Goal: Task Accomplishment & Management: Manage account settings

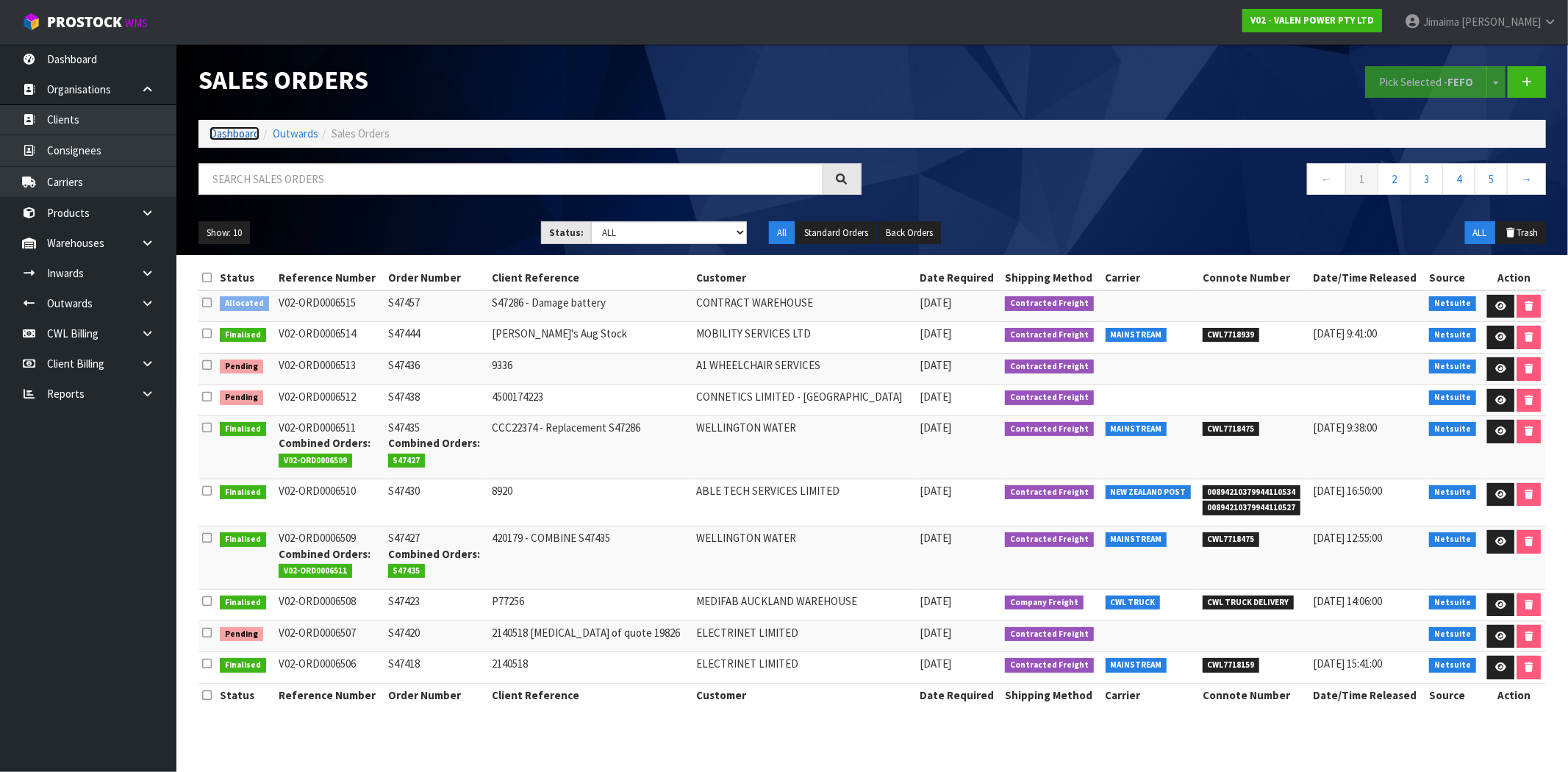
drag, startPoint x: 243, startPoint y: 129, endPoint x: 268, endPoint y: 163, distance: 42.2
click at [243, 129] on link "Dashboard" at bounding box center [234, 133] width 50 height 14
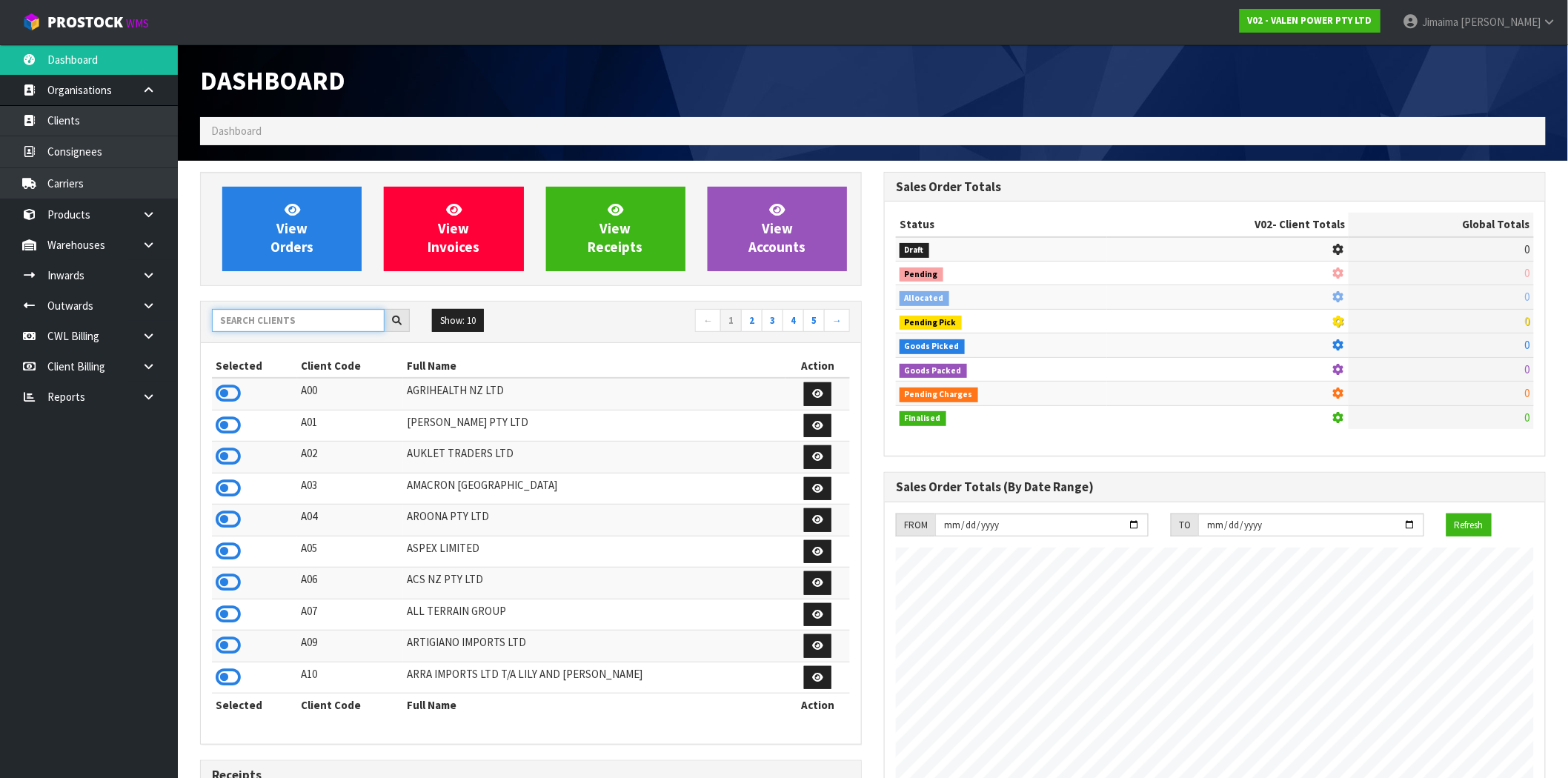
click at [285, 327] on input "text" at bounding box center [298, 320] width 173 height 23
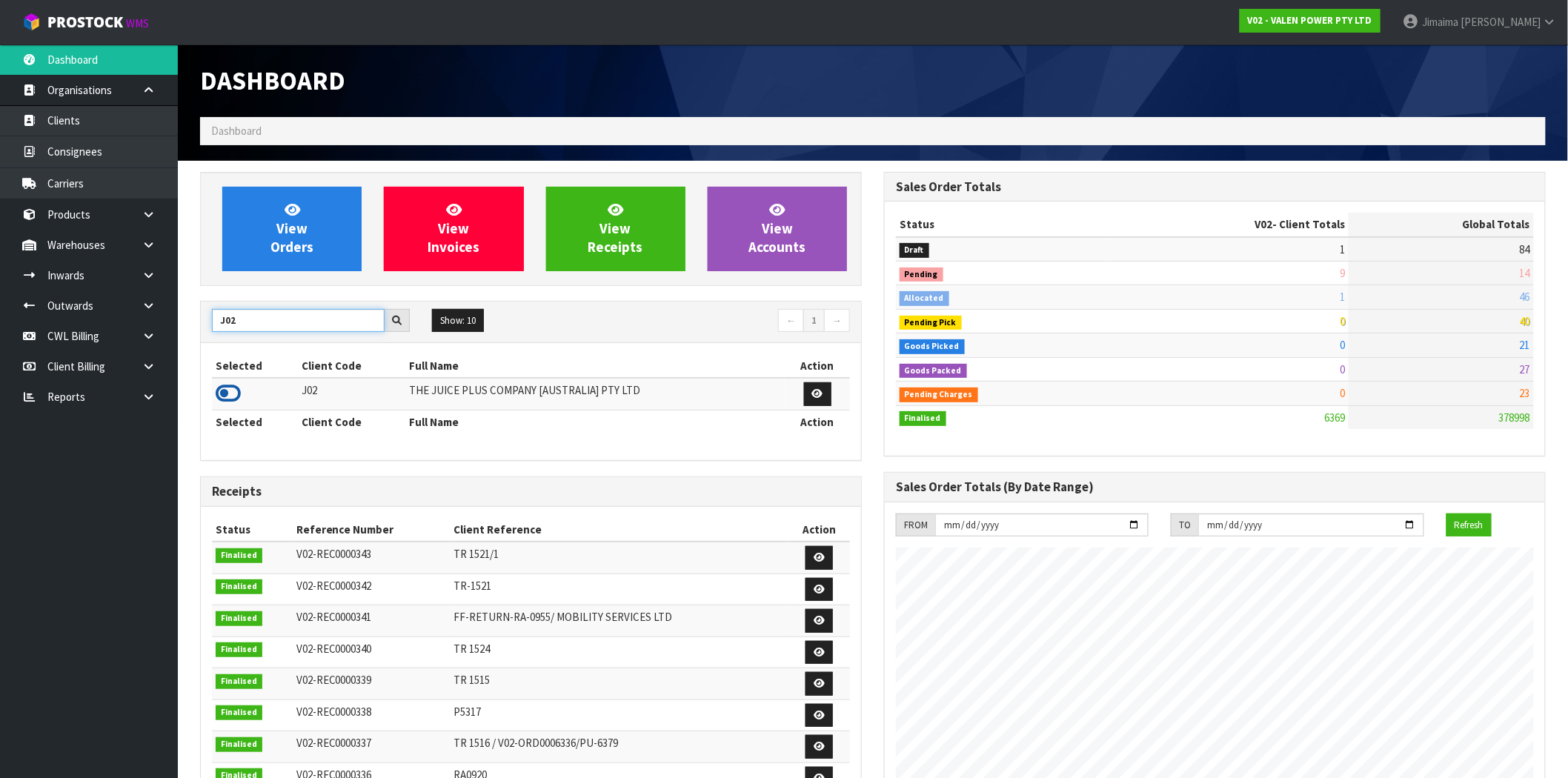
type input "J02"
drag, startPoint x: 239, startPoint y: 389, endPoint x: 287, endPoint y: 324, distance: 80.8
click at [238, 389] on icon at bounding box center [228, 394] width 25 height 22
click at [297, 273] on div "View Orders View Invoices View Receipts View Accounts" at bounding box center [531, 229] width 662 height 114
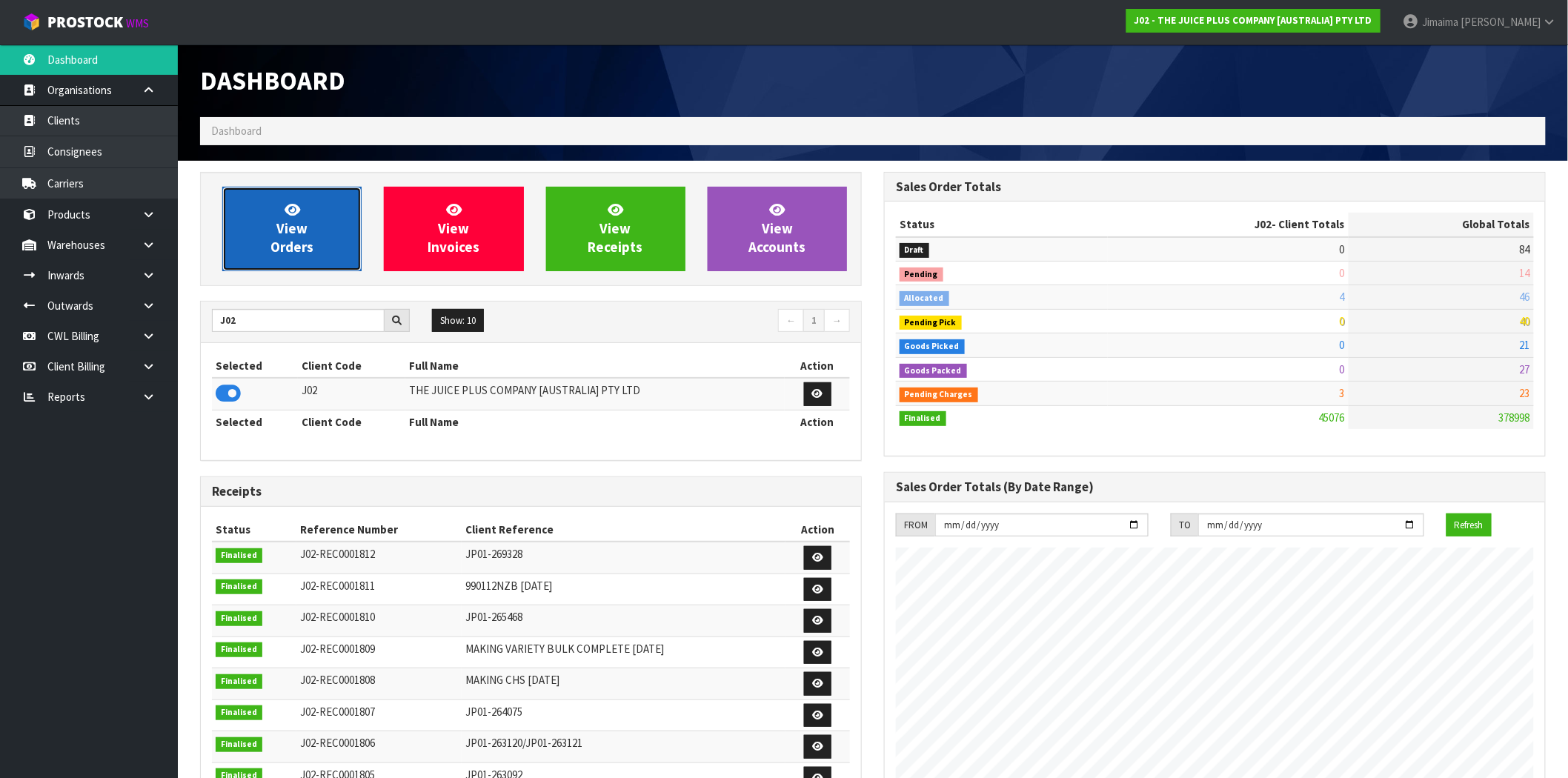
click at [289, 240] on span "View Orders" at bounding box center [291, 228] width 43 height 55
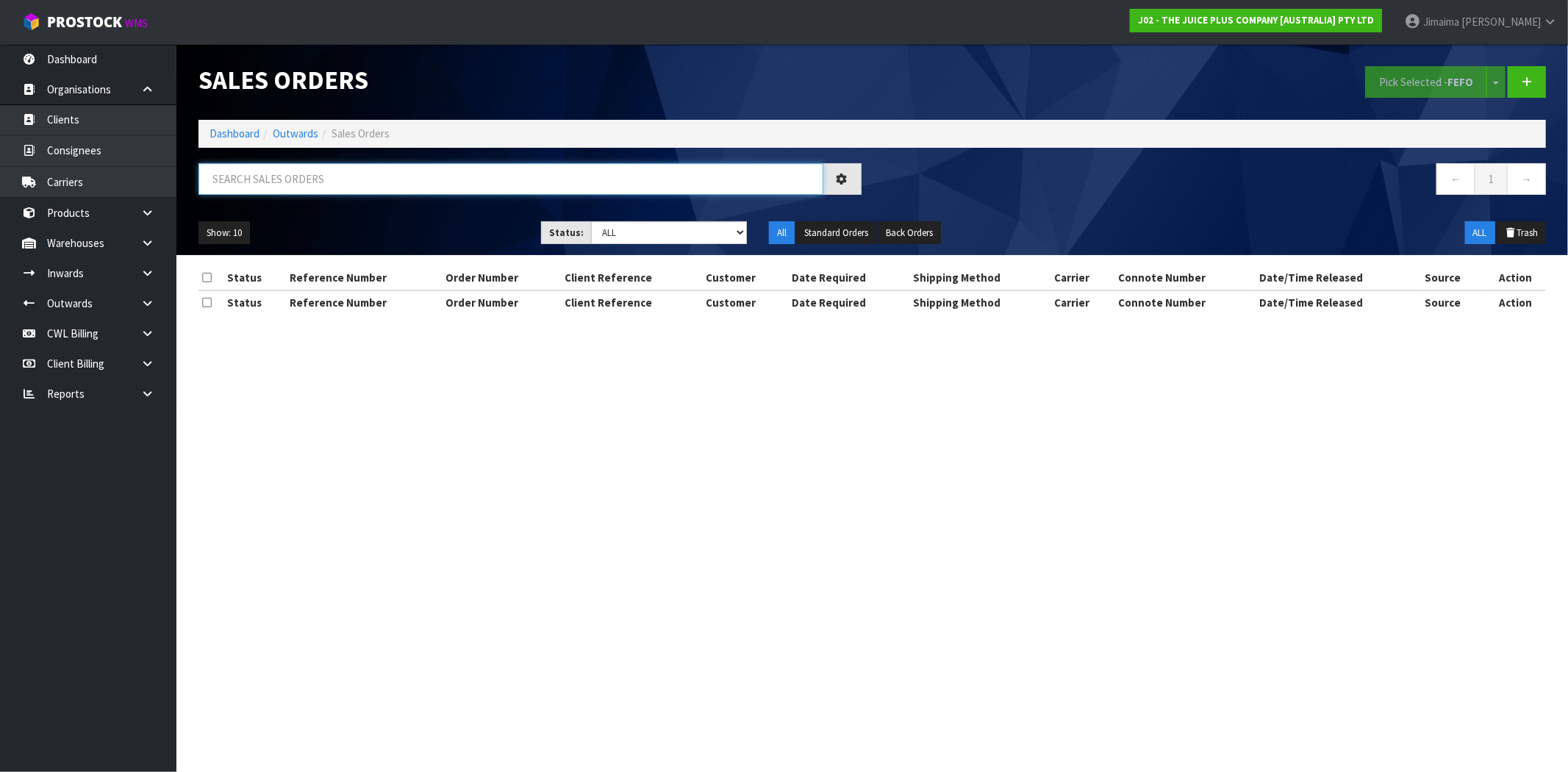
click at [276, 173] on input "text" at bounding box center [511, 179] width 625 height 32
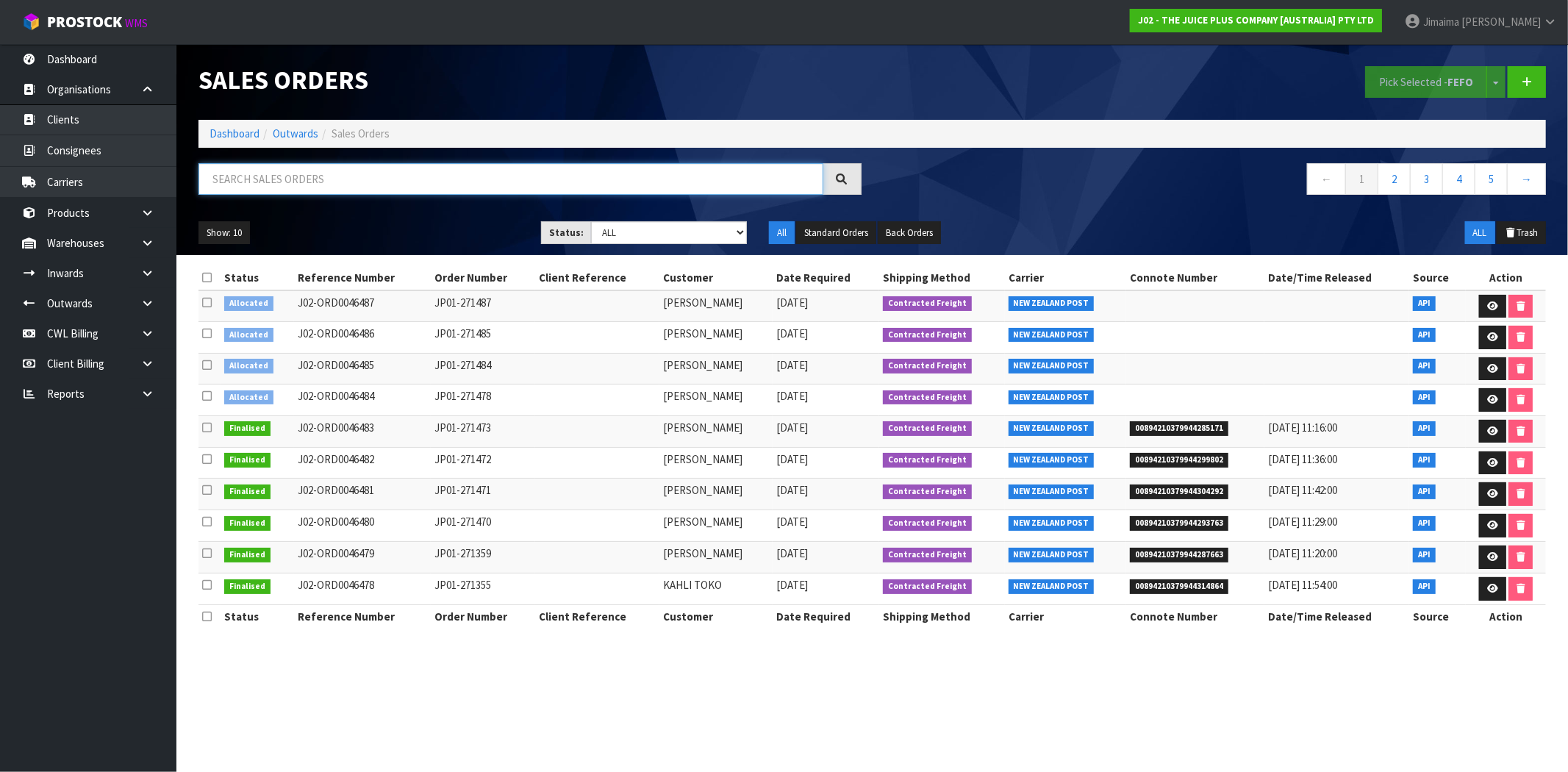
click at [404, 182] on input "text" at bounding box center [511, 179] width 625 height 32
click at [228, 131] on link "Dashboard" at bounding box center [234, 133] width 50 height 14
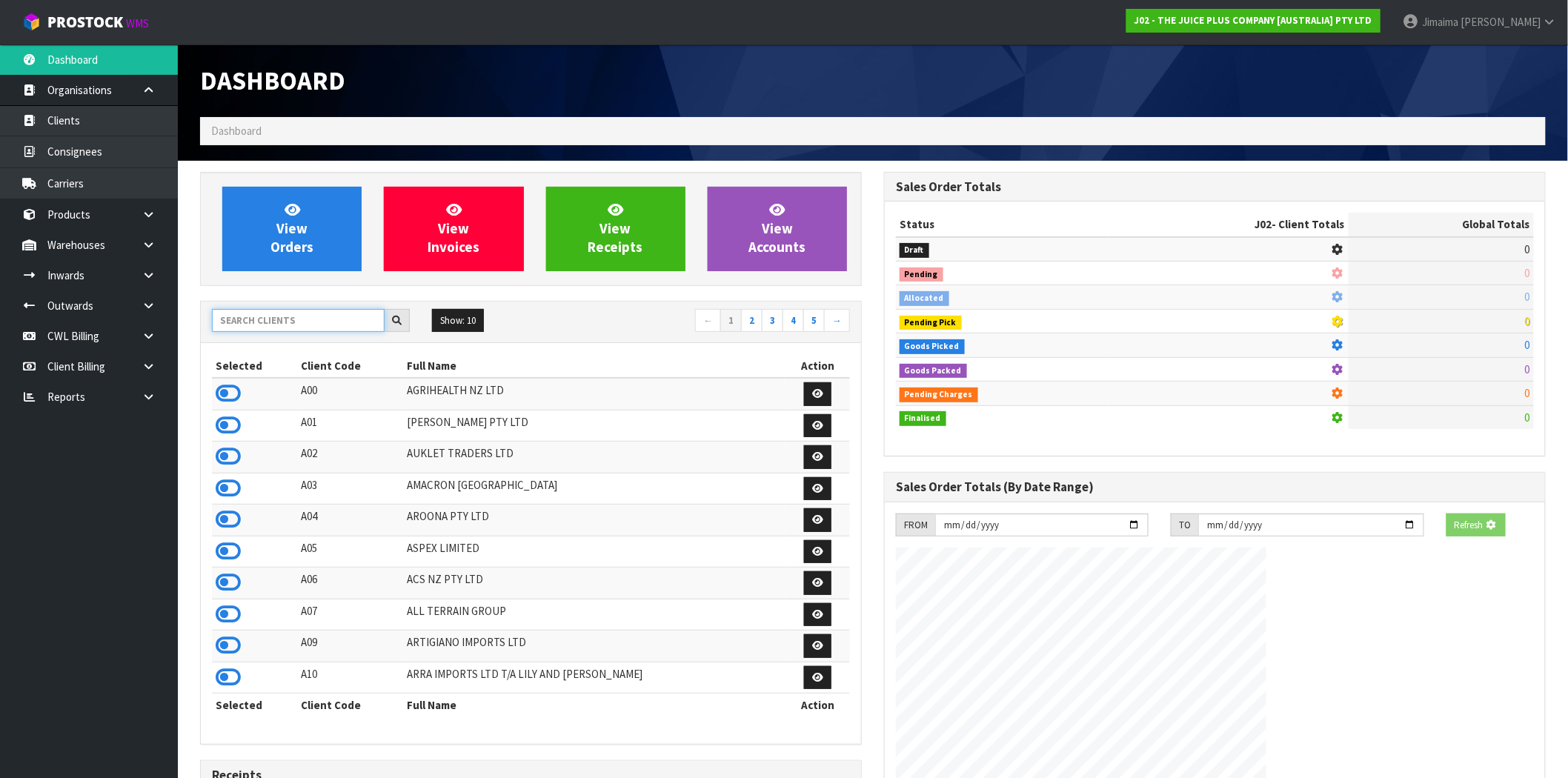
click at [285, 324] on input "text" at bounding box center [298, 320] width 173 height 23
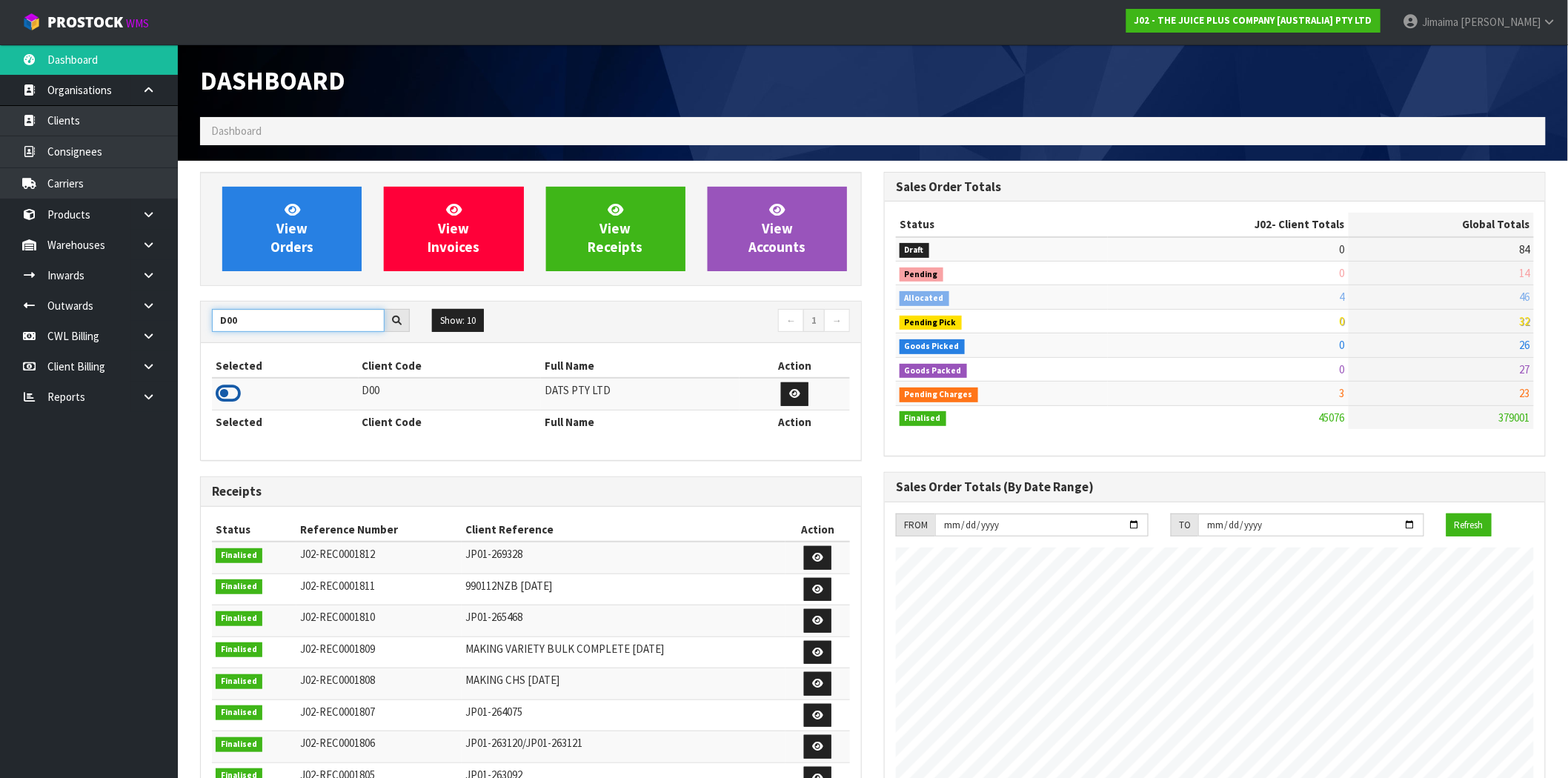
type input "D00"
click at [236, 390] on icon at bounding box center [228, 394] width 25 height 22
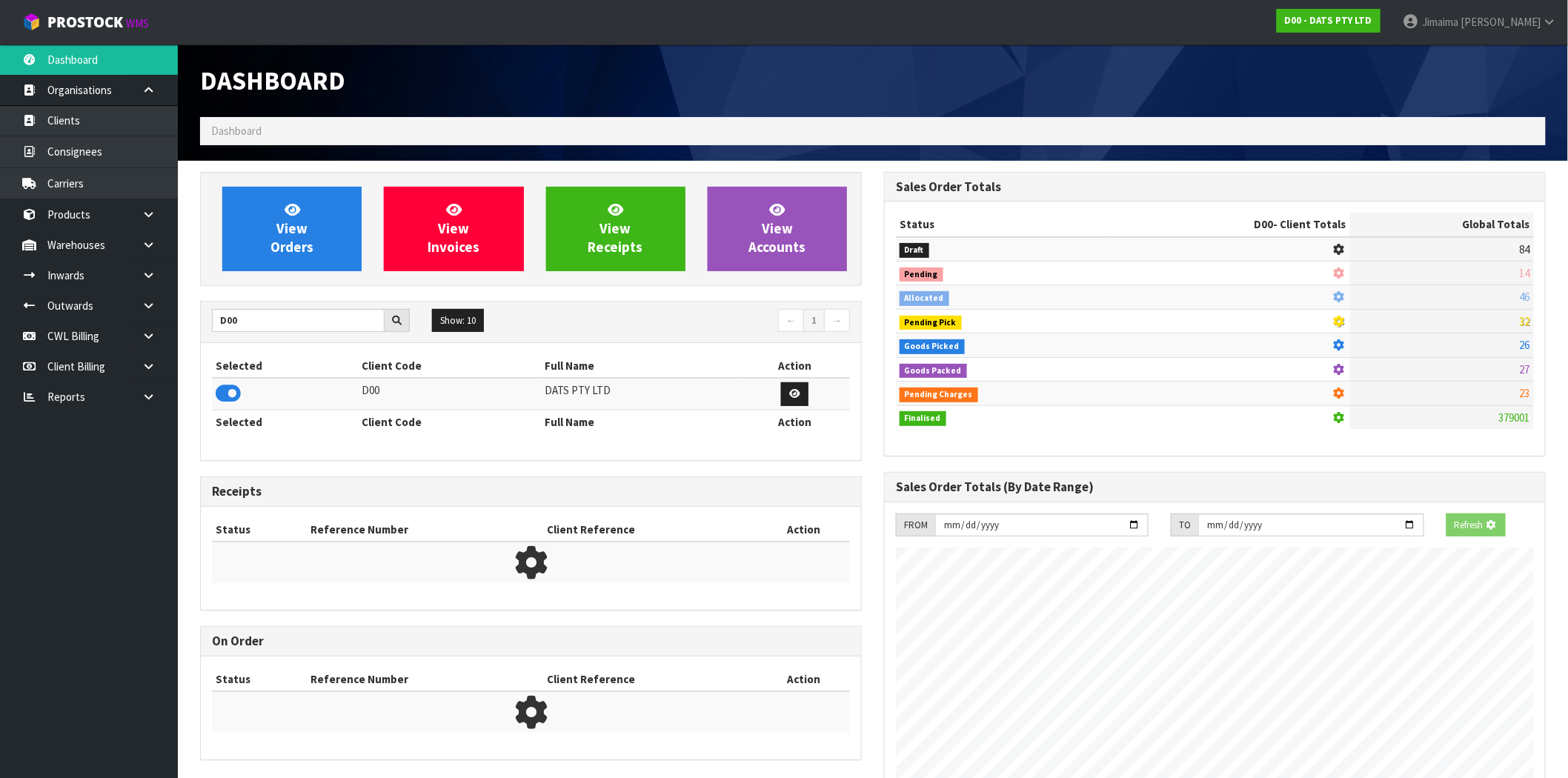
click at [280, 174] on div "View Orders View Invoices View Receipts View Accounts" at bounding box center [531, 229] width 662 height 114
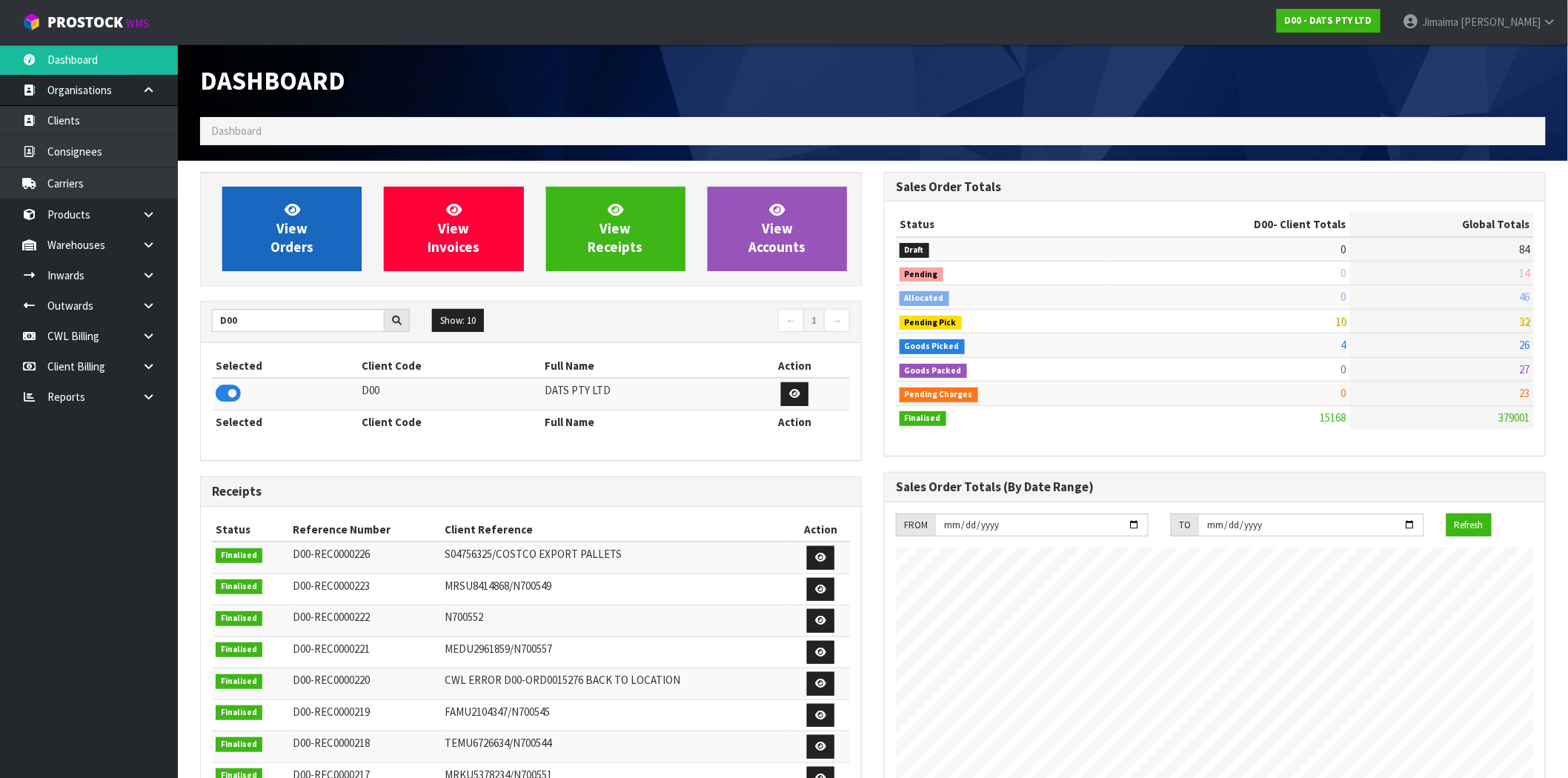
scroll to position [1122, 684]
click at [273, 243] on span "View Orders" at bounding box center [291, 228] width 43 height 55
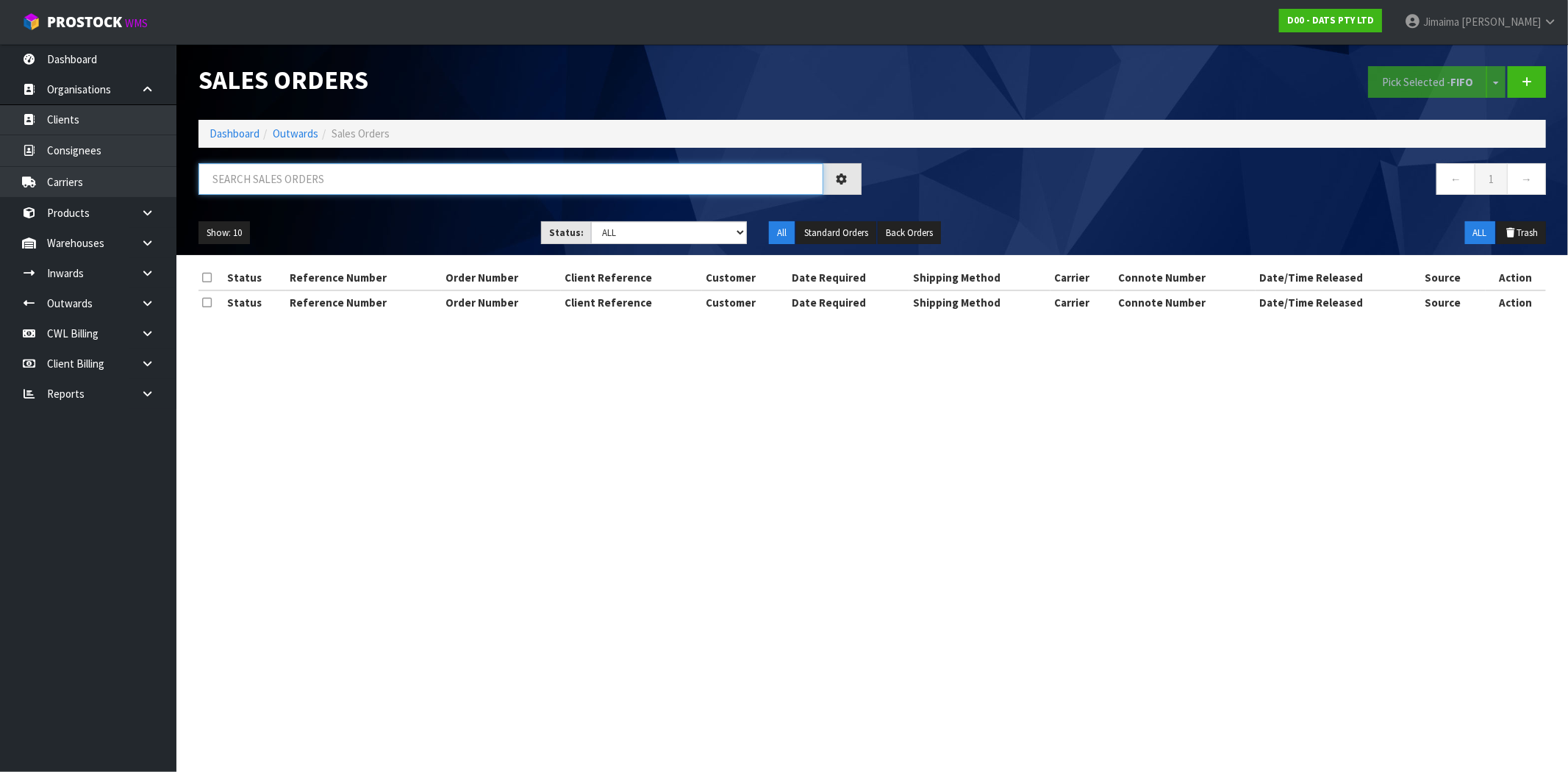
click at [246, 173] on input "text" at bounding box center [511, 179] width 625 height 32
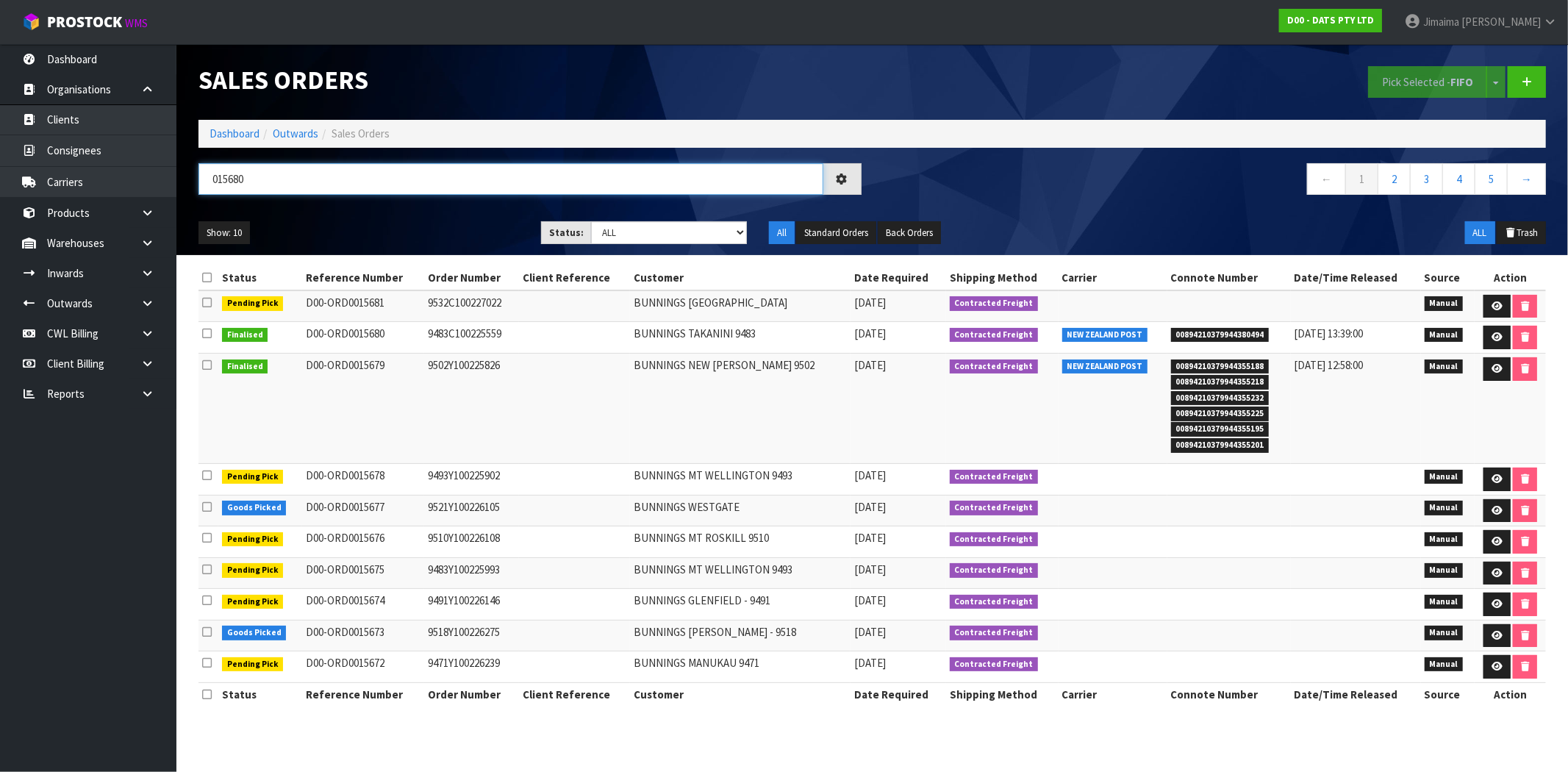
type input "015680"
drag, startPoint x: 554, startPoint y: 368, endPoint x: 561, endPoint y: 356, distance: 13.9
click at [554, 368] on td at bounding box center [574, 409] width 111 height 110
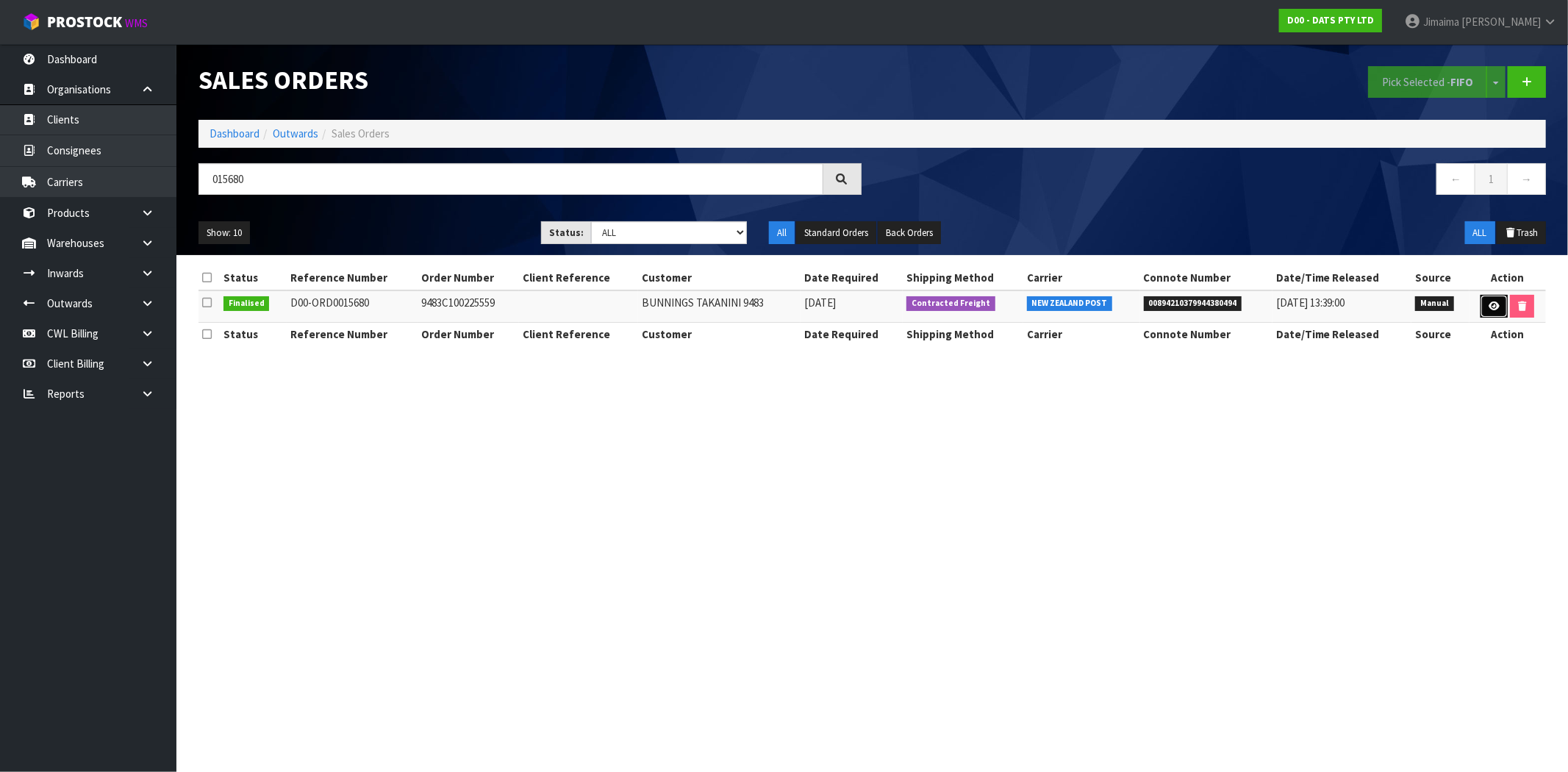
click at [1489, 305] on icon at bounding box center [1494, 306] width 11 height 10
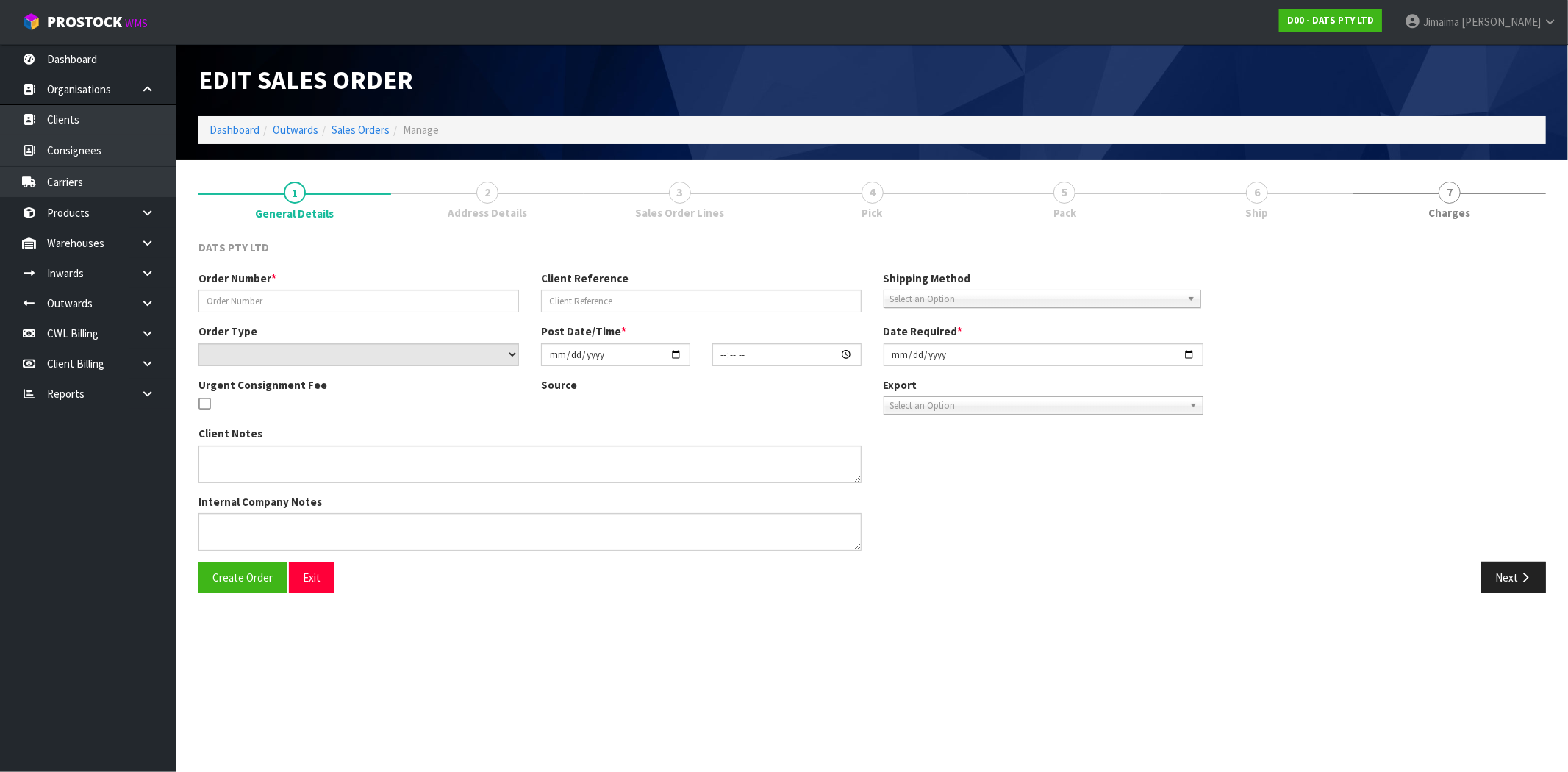
type input "9483C100225559"
select select "number:0"
type input "2025-08-29"
type input "09:12:00.000"
type input "2025-08-29"
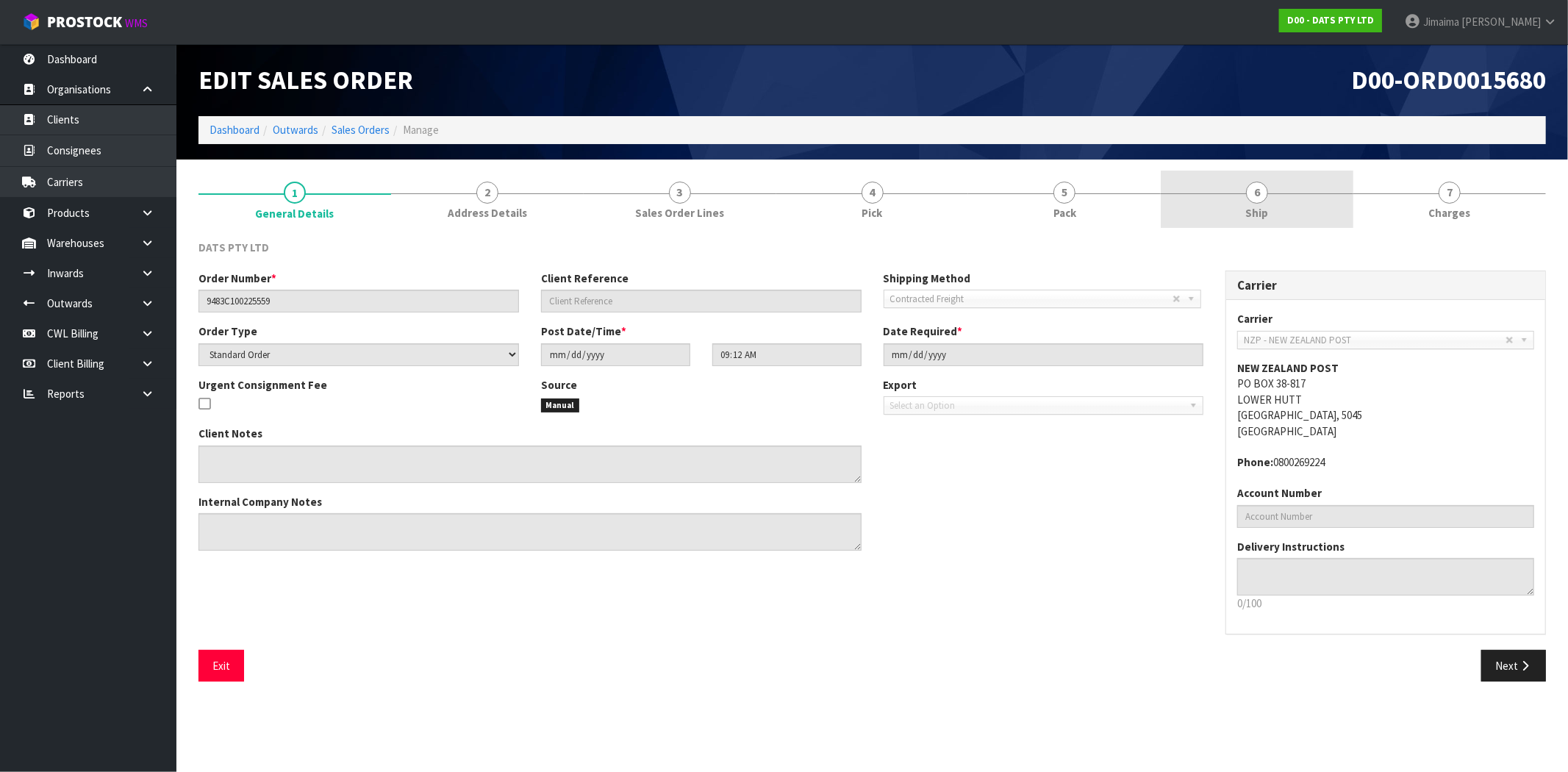
click at [1262, 204] on link "6 Ship" at bounding box center [1257, 200] width 192 height 58
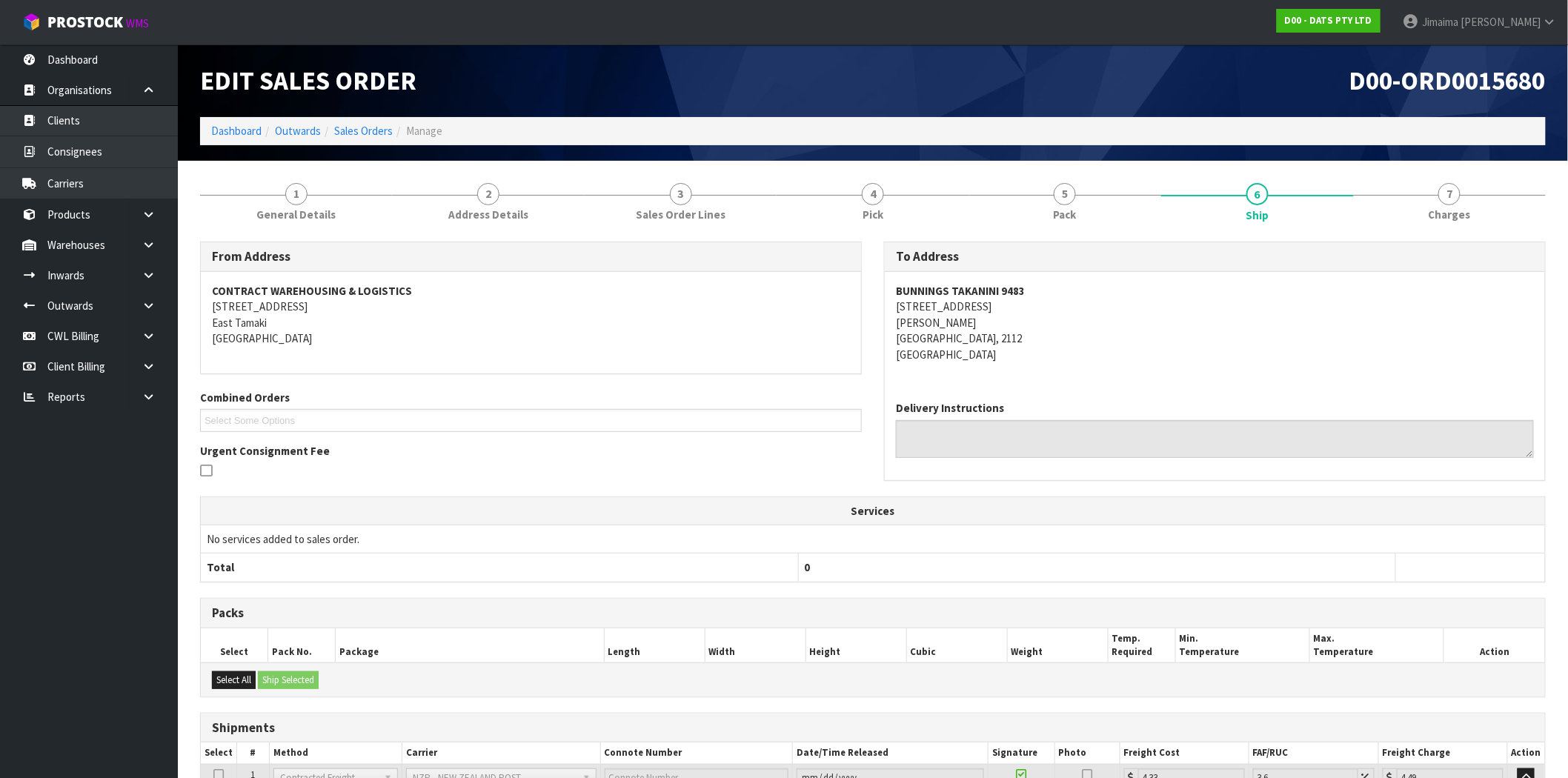
scroll to position [137, 0]
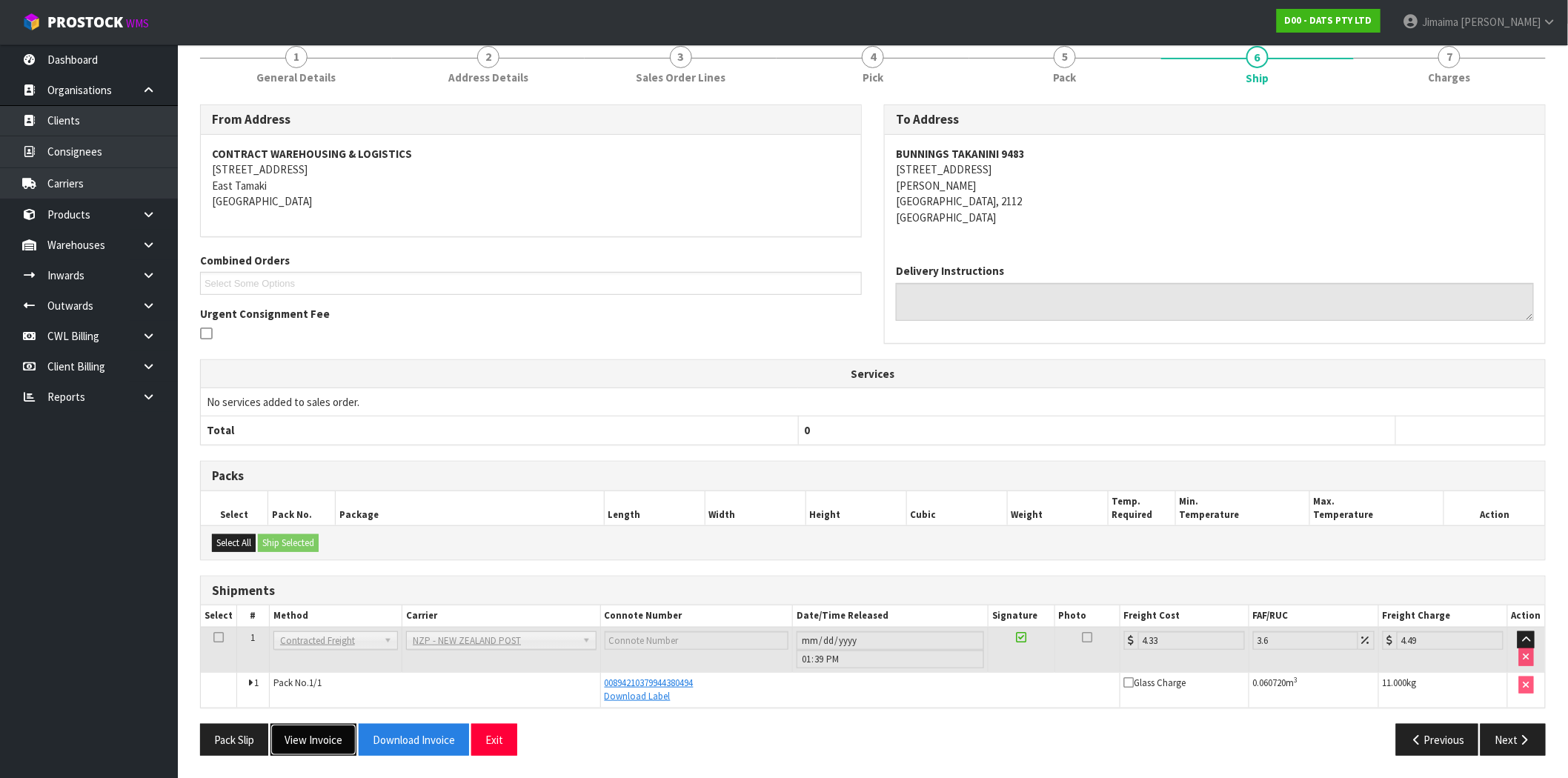
click at [304, 745] on button "View Invoice" at bounding box center [313, 740] width 86 height 32
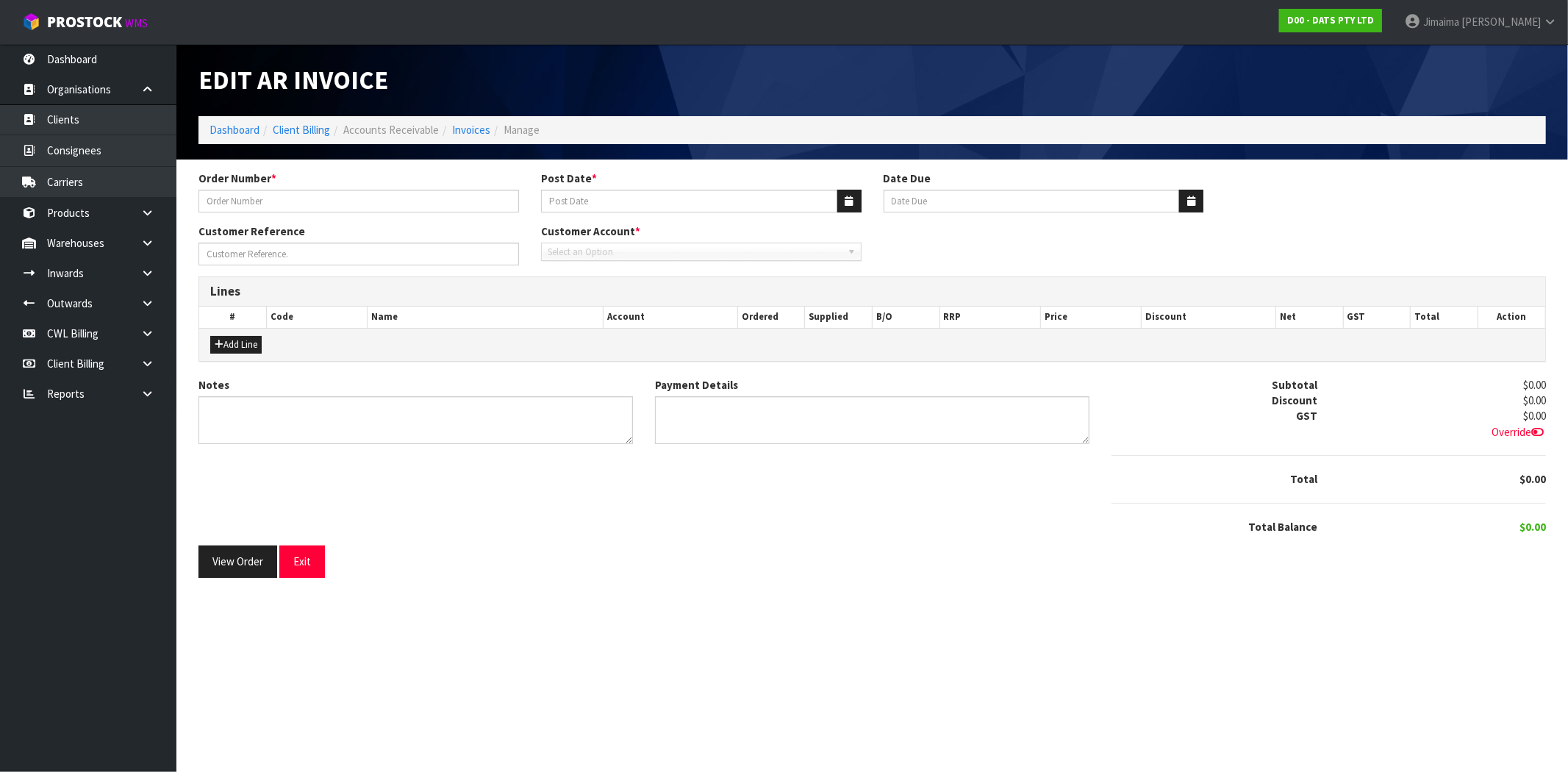
type input "9483C100225559"
type input "29/08/2025"
type input "[DATE]"
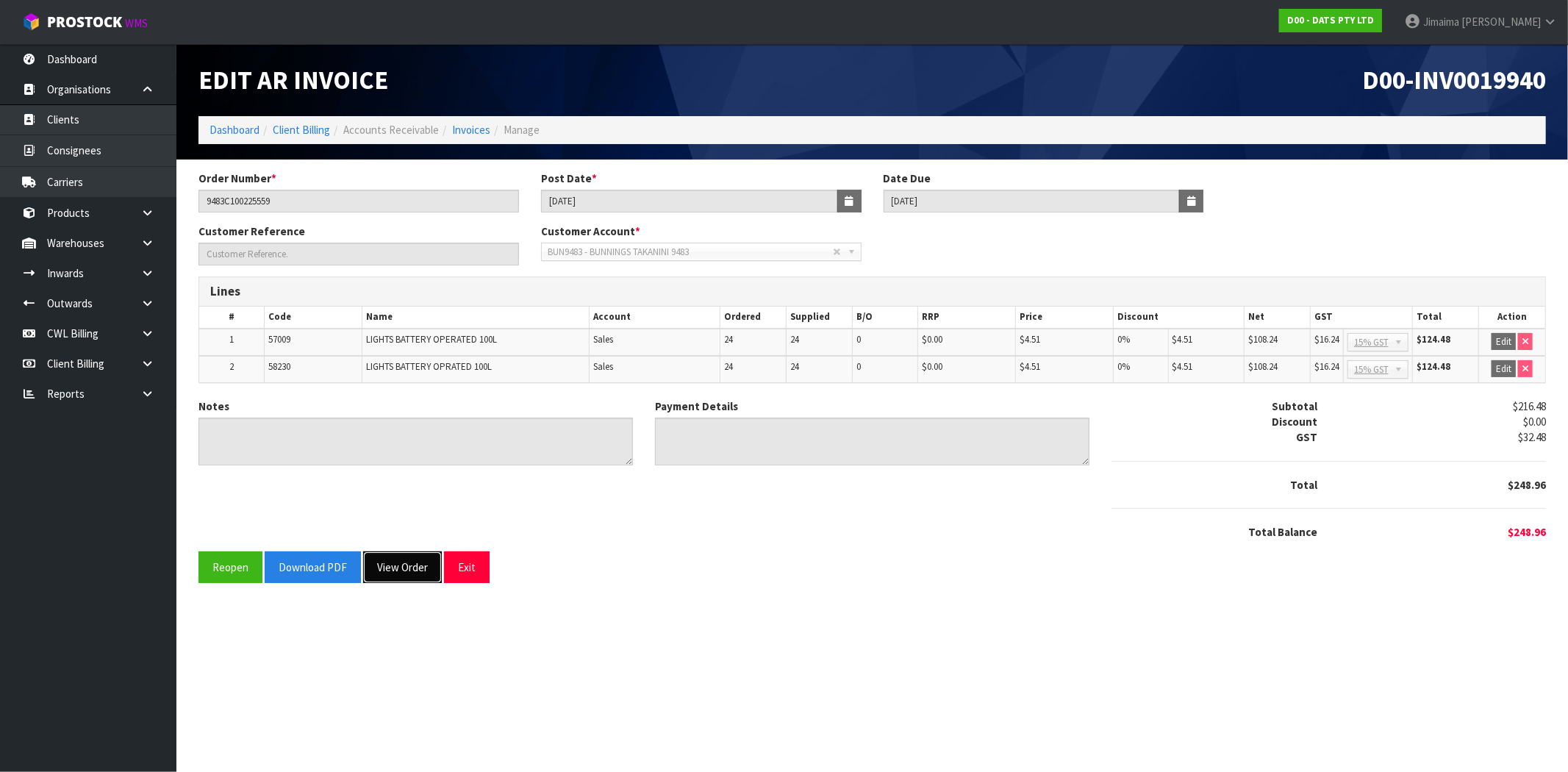
click at [405, 572] on button "View Order" at bounding box center [403, 567] width 79 height 32
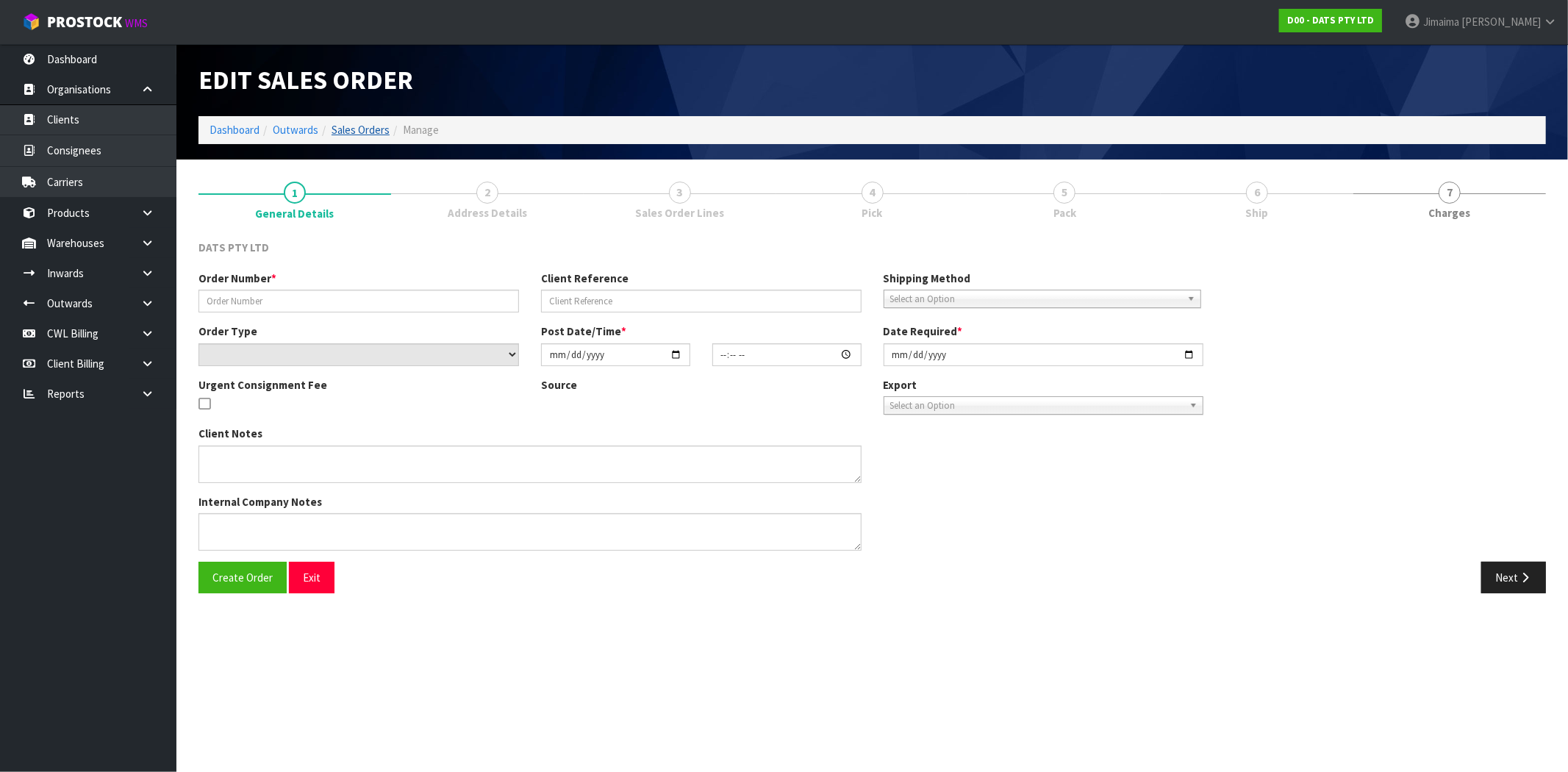
type input "9483C100225559"
select select "number:0"
type input "[DATE]"
type input "09:12:00.000"
type input "[DATE]"
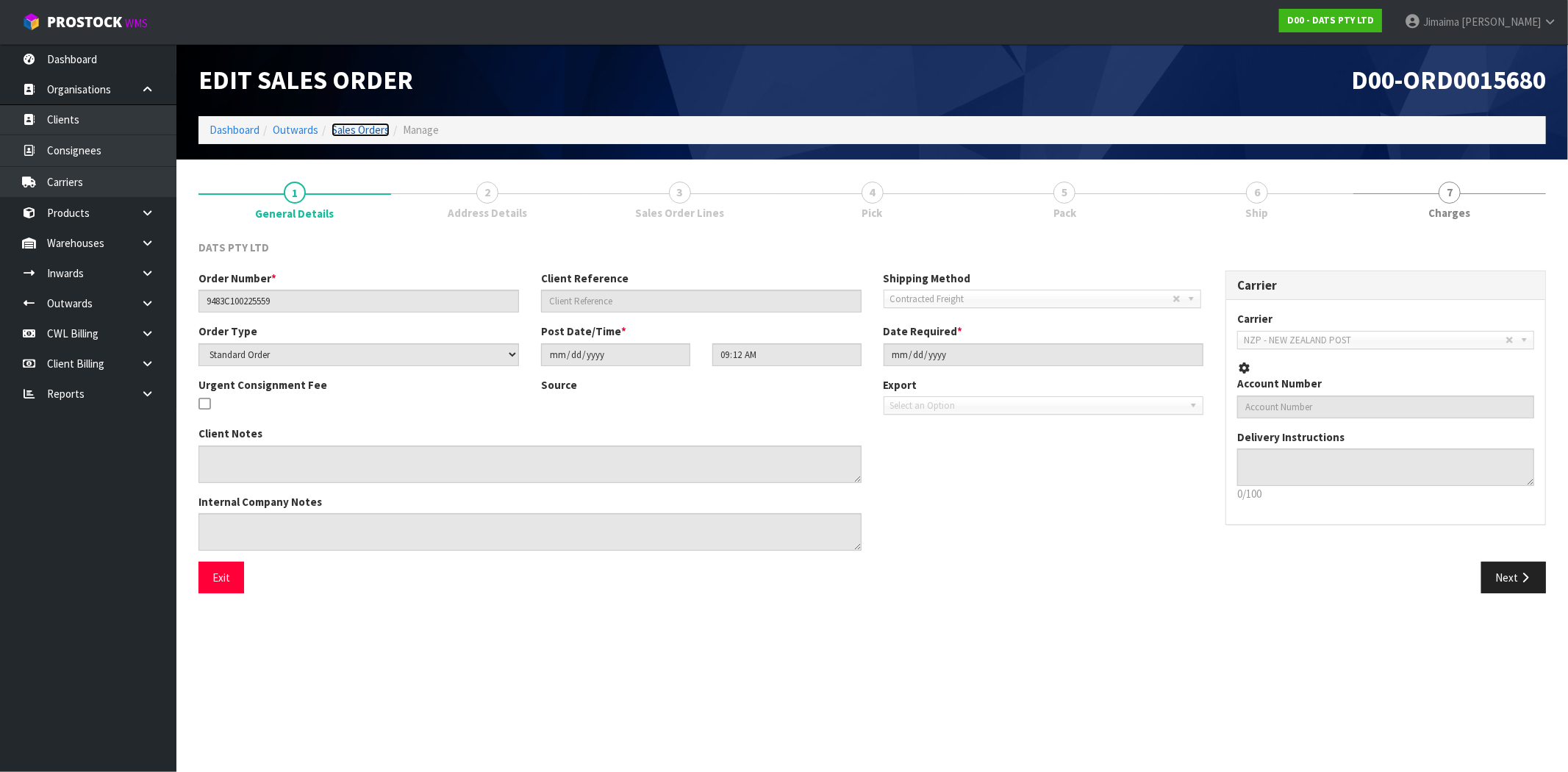
click at [378, 129] on link "Sales Orders" at bounding box center [360, 129] width 58 height 14
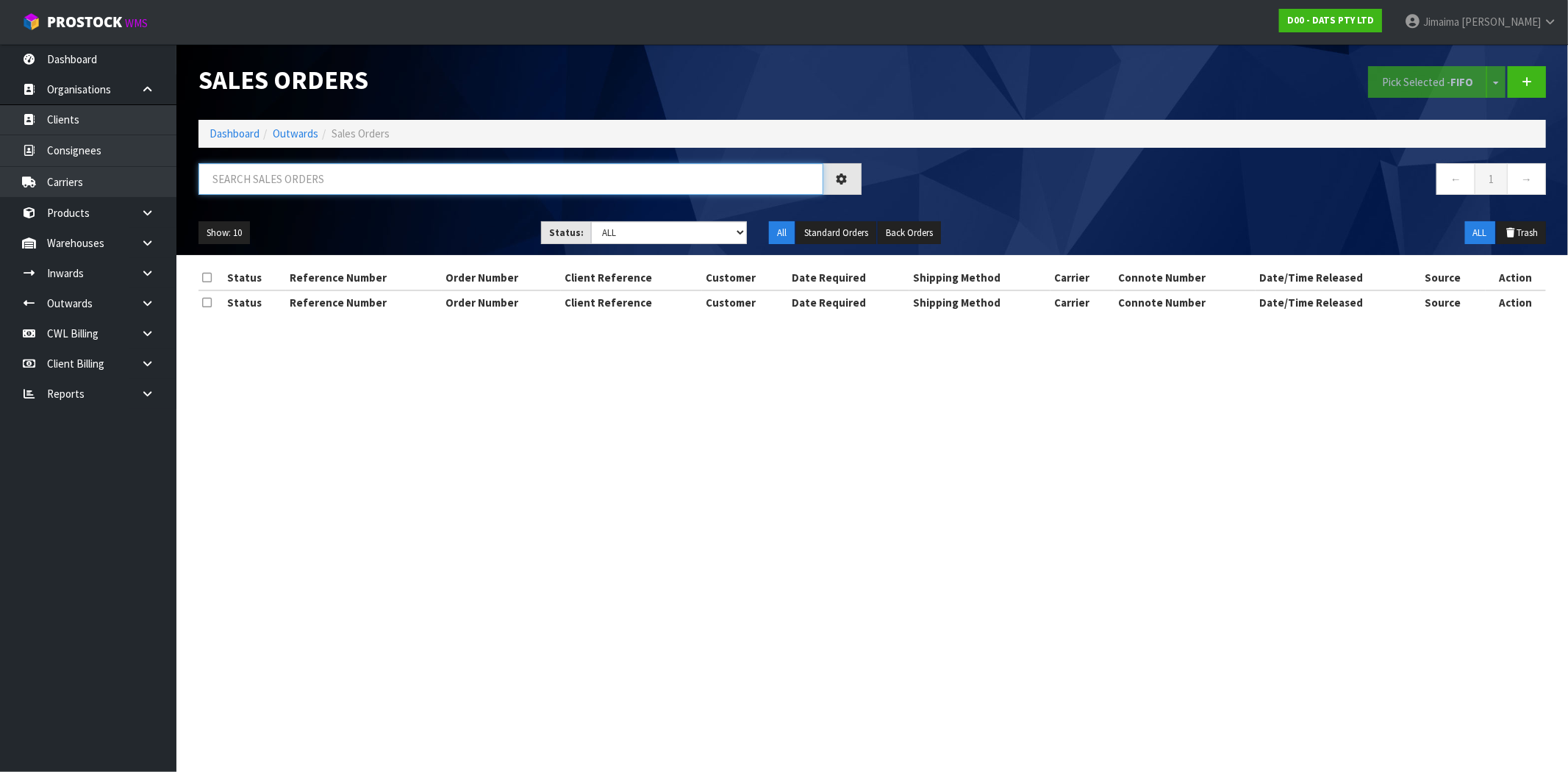
click at [379, 187] on input "text" at bounding box center [511, 179] width 625 height 32
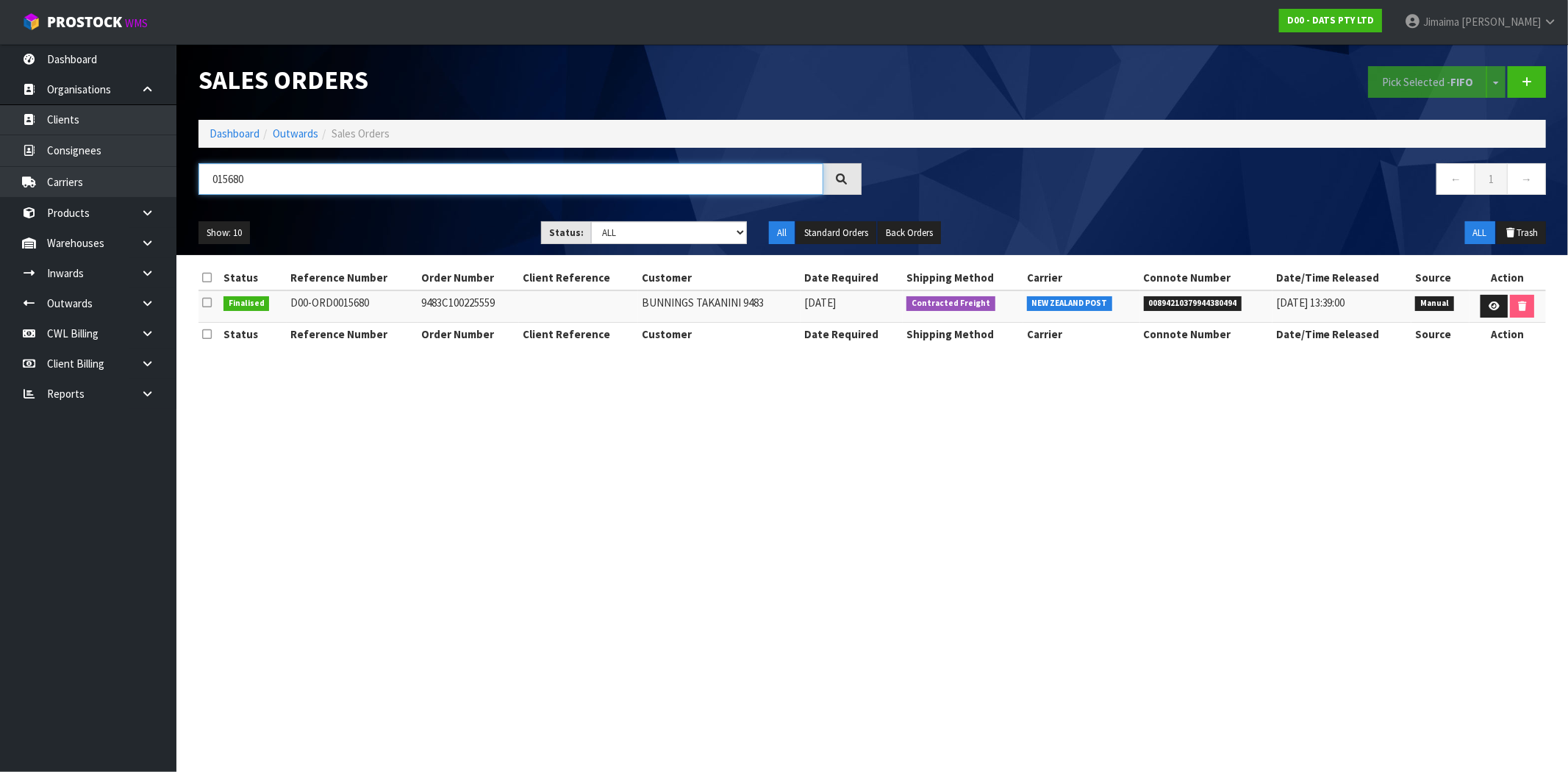
type input "015680"
click at [467, 314] on td "9483C100225559" at bounding box center [468, 306] width 102 height 32
click at [467, 312] on td "9483C100225559" at bounding box center [468, 306] width 102 height 32
click at [465, 310] on td "9483C100225559" at bounding box center [468, 306] width 102 height 32
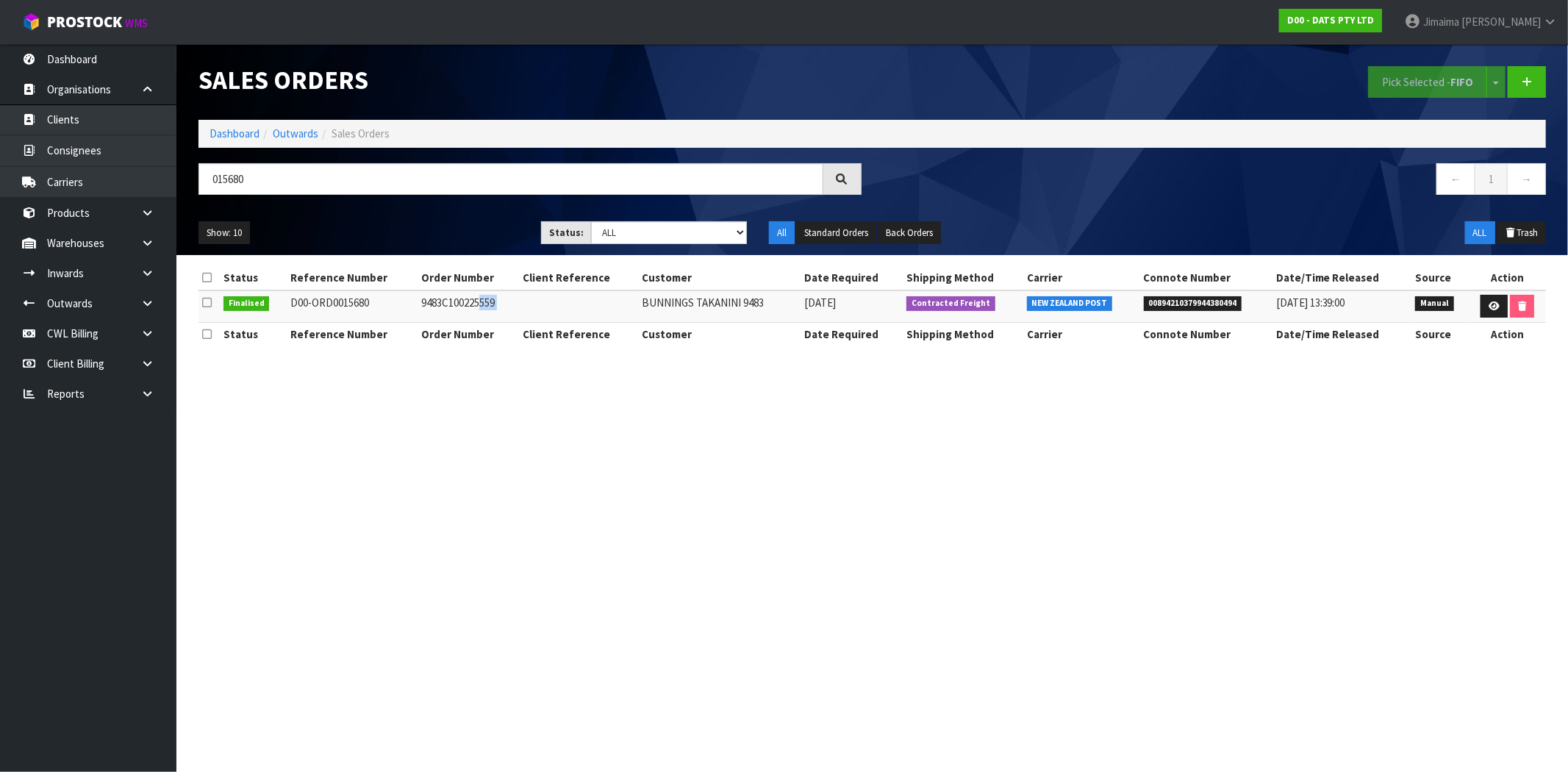
copy tr "9483C100225559"
click at [250, 133] on link "Dashboard" at bounding box center [234, 133] width 50 height 14
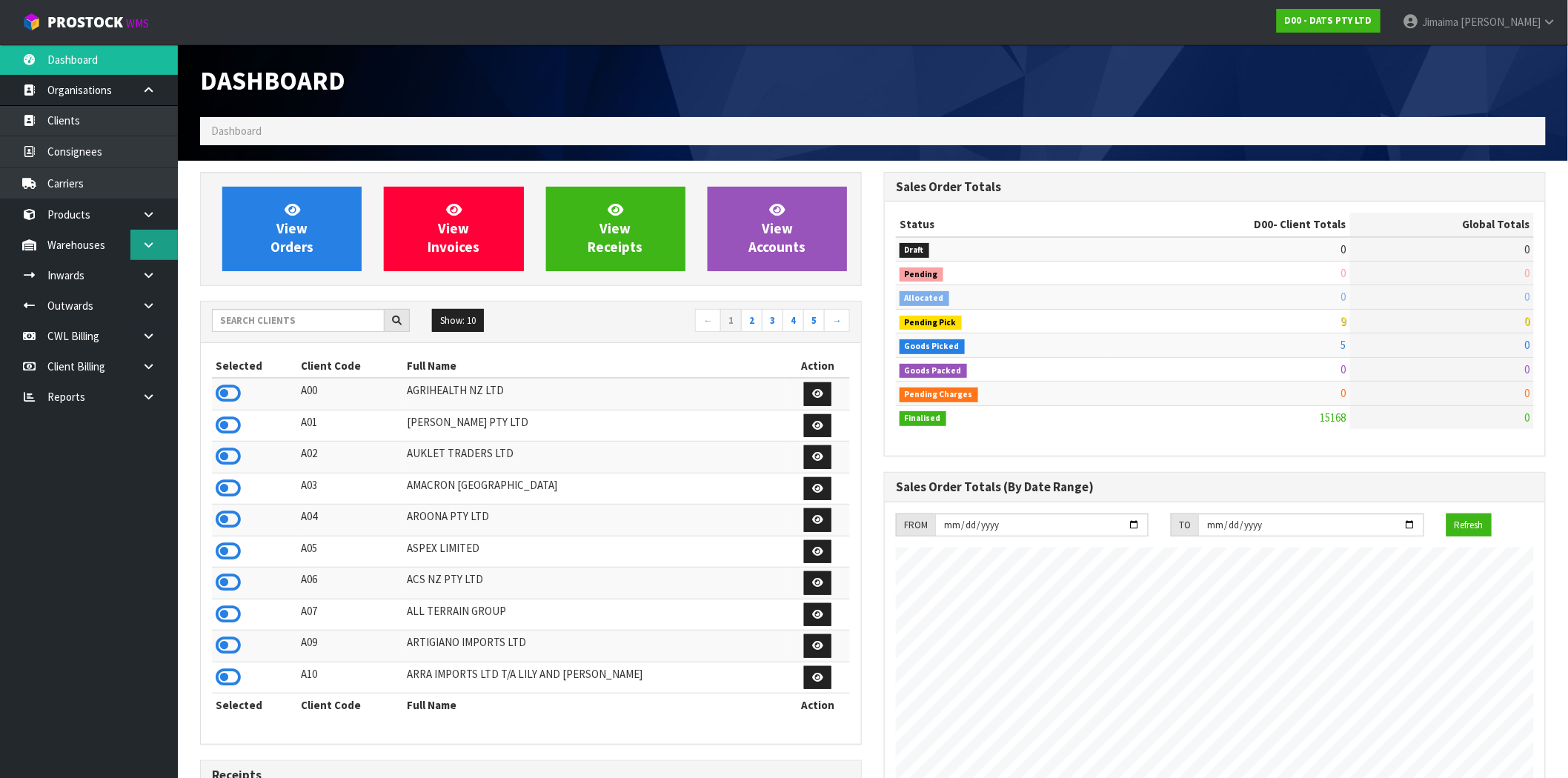
scroll to position [924, 684]
click at [152, 243] on icon at bounding box center [148, 245] width 14 height 11
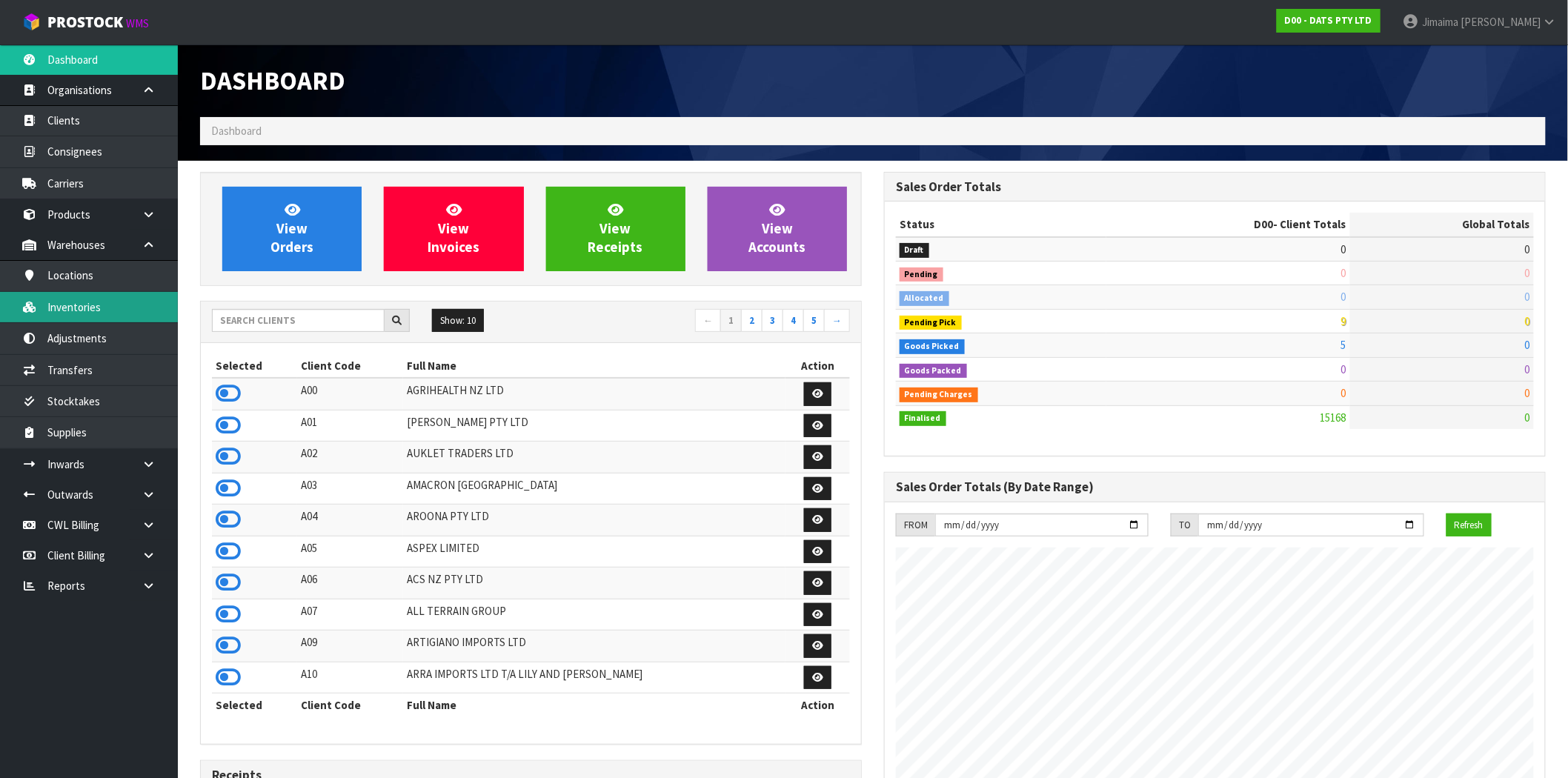
scroll to position [1122, 684]
click at [107, 299] on link "Inventories" at bounding box center [88, 307] width 177 height 31
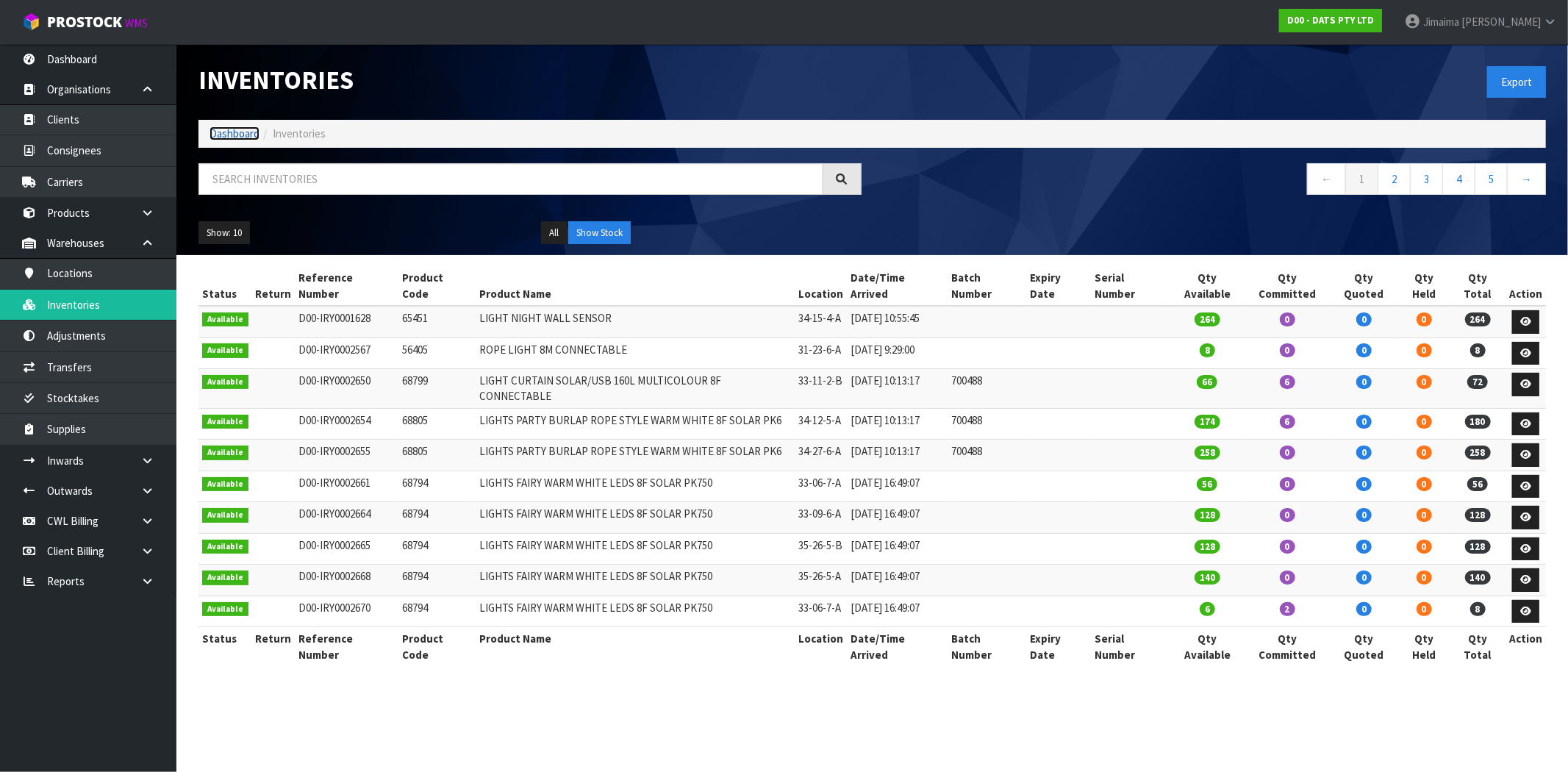
click at [233, 136] on link "Dashboard" at bounding box center [234, 133] width 50 height 14
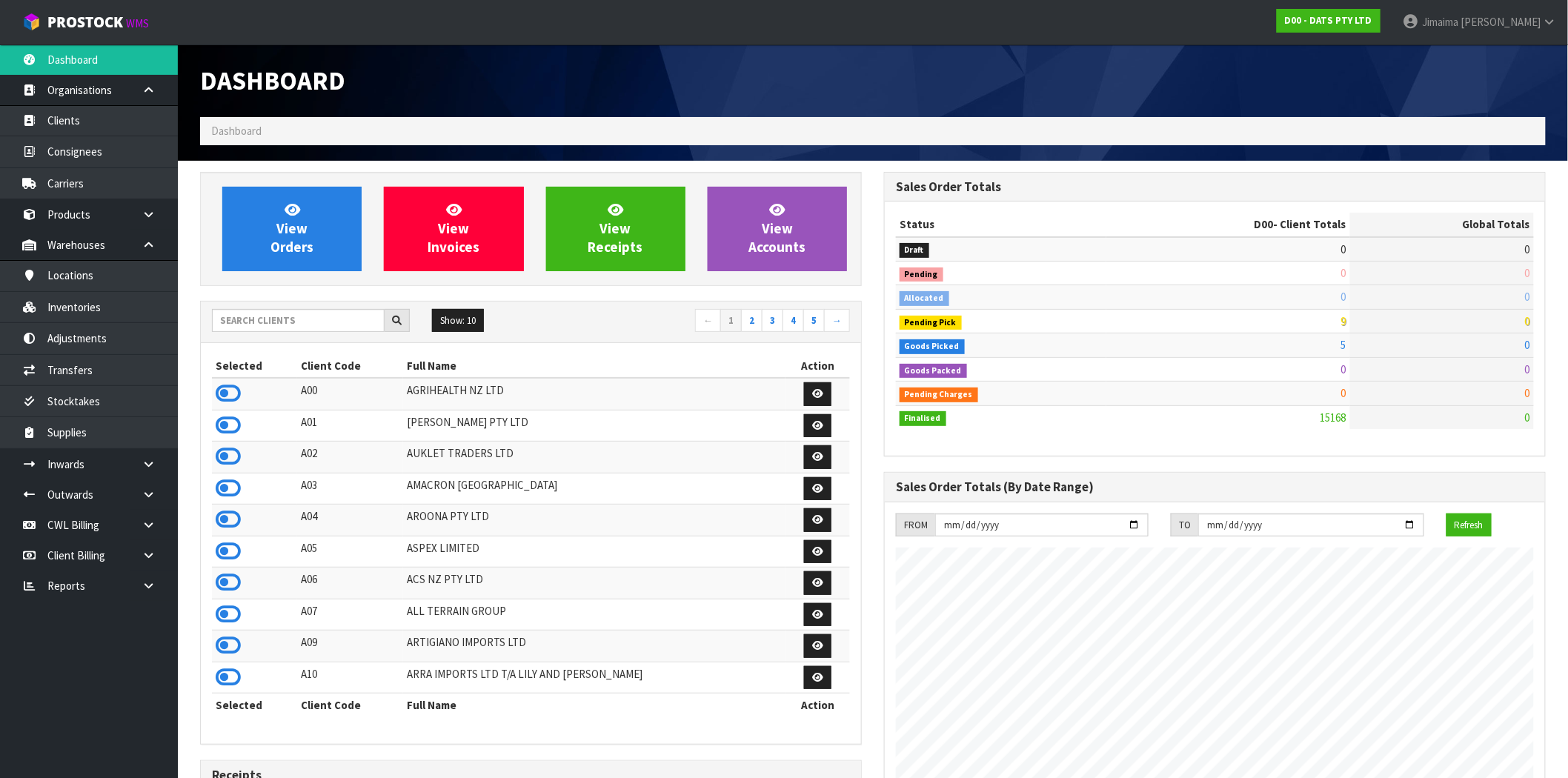
scroll to position [924, 684]
click at [261, 322] on input "text" at bounding box center [298, 320] width 173 height 23
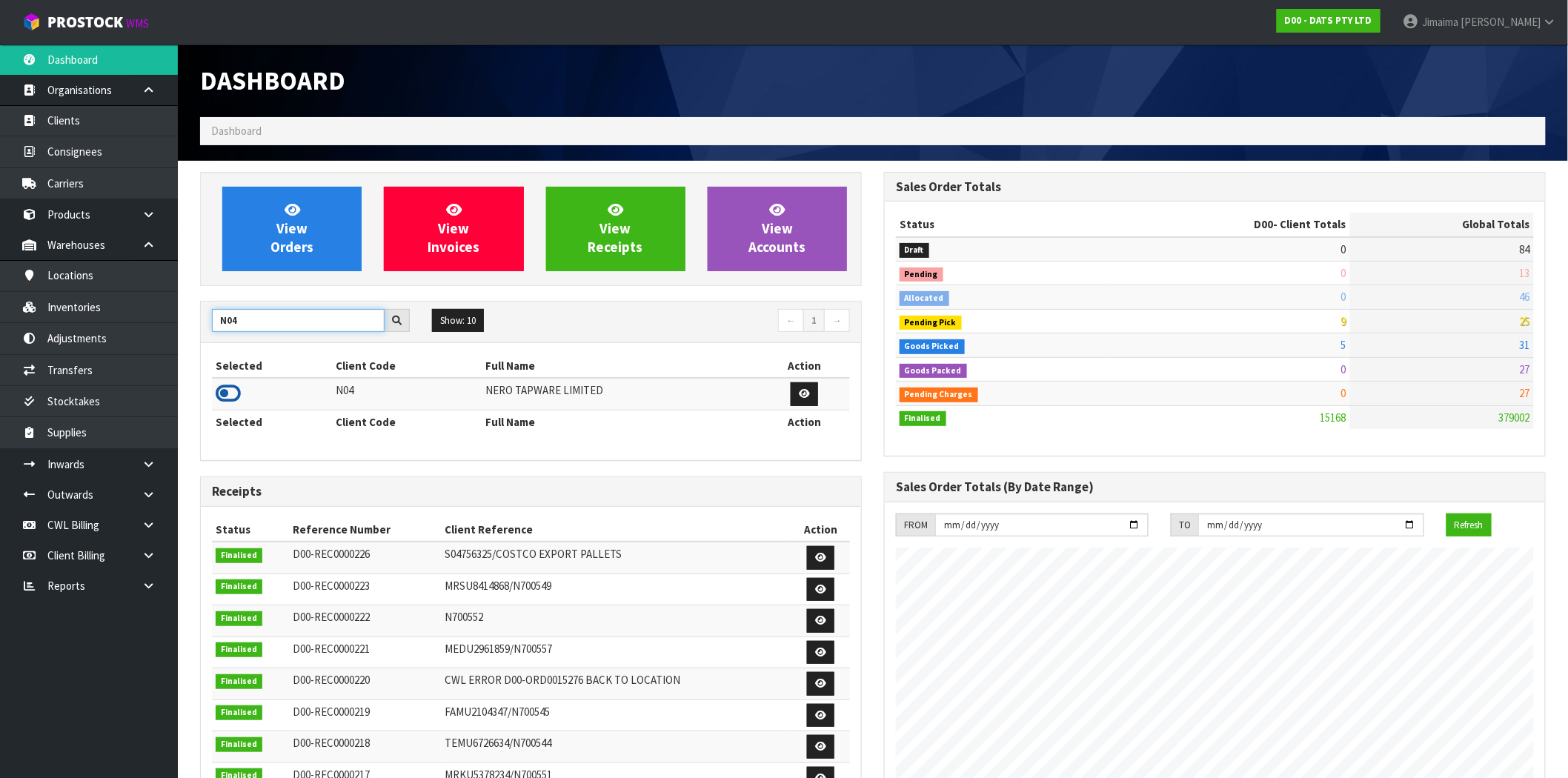
type input "N04"
click at [231, 394] on icon at bounding box center [228, 394] width 25 height 22
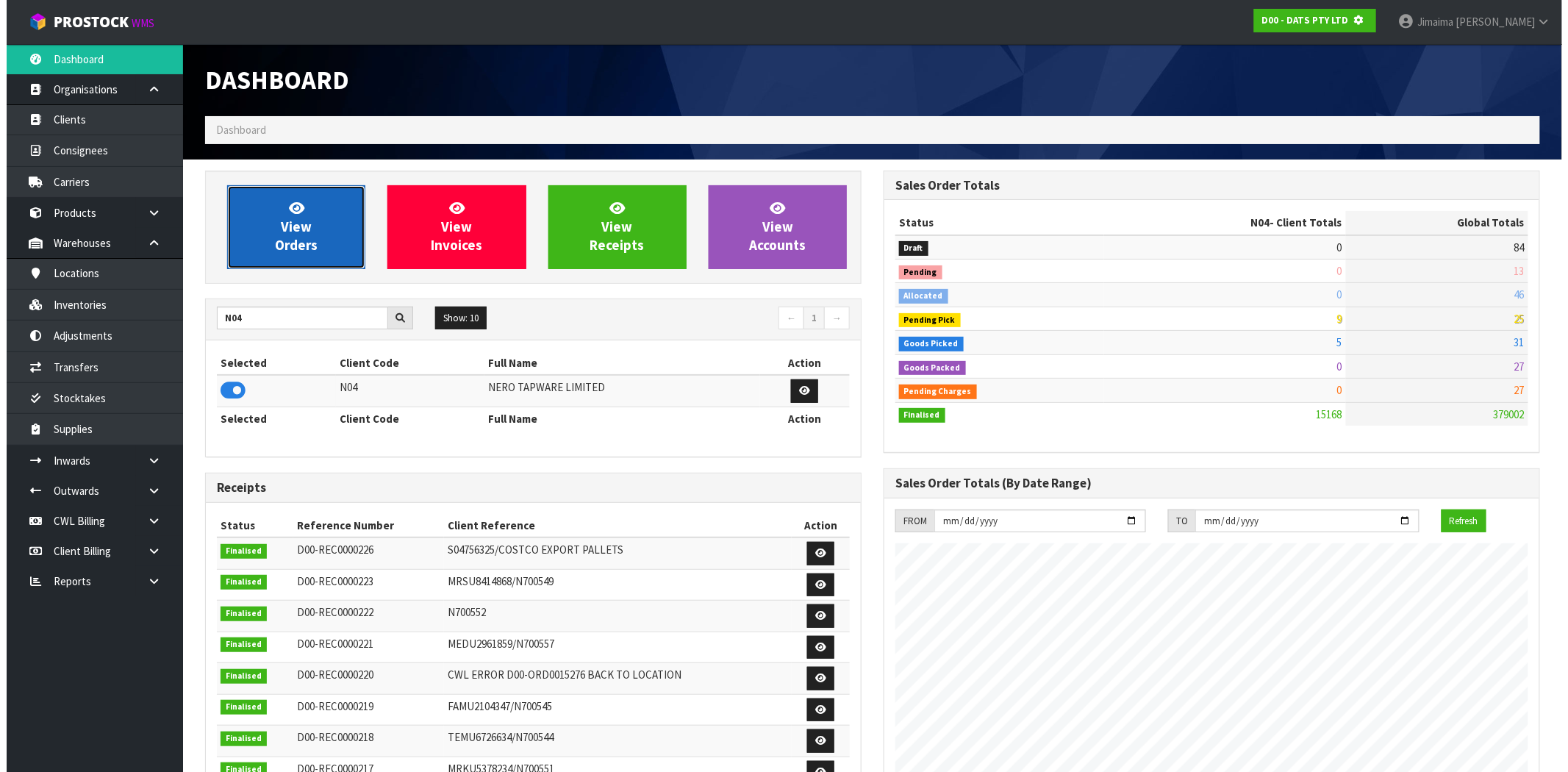
scroll to position [734220, 734563]
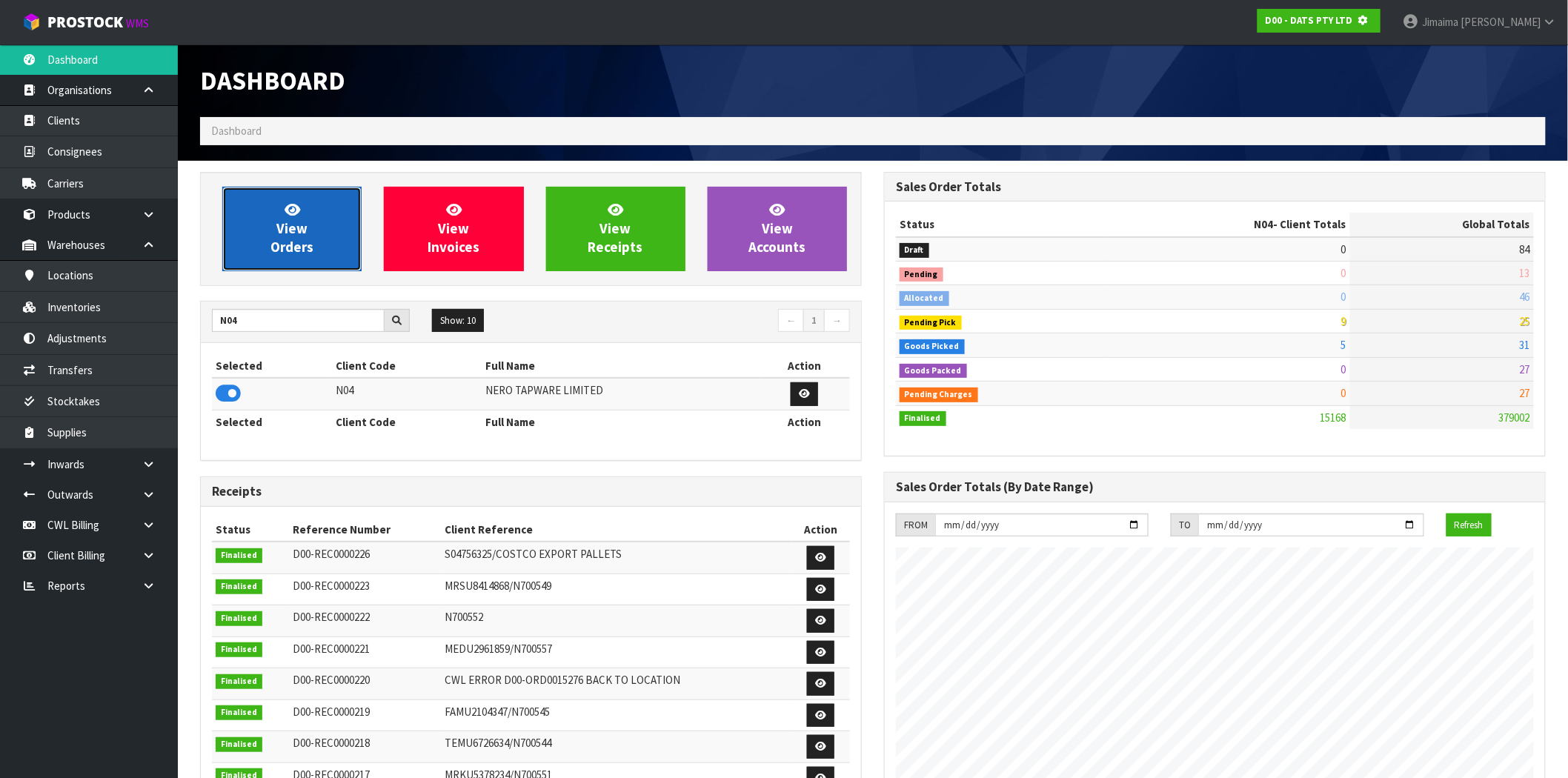
click at [291, 215] on icon at bounding box center [292, 209] width 16 height 14
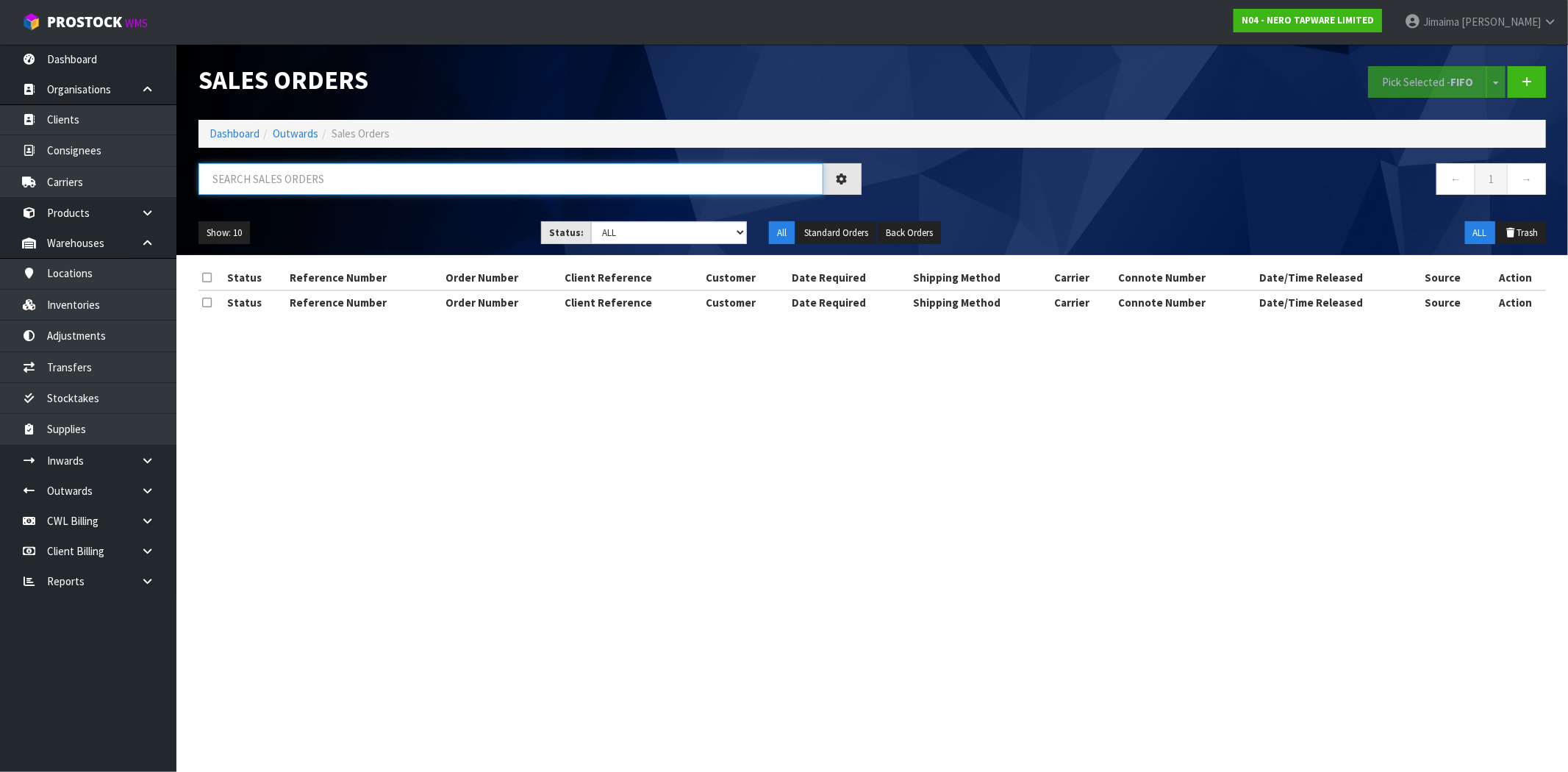
click at [267, 166] on input "text" at bounding box center [511, 179] width 625 height 32
paste input "NR110009CH"
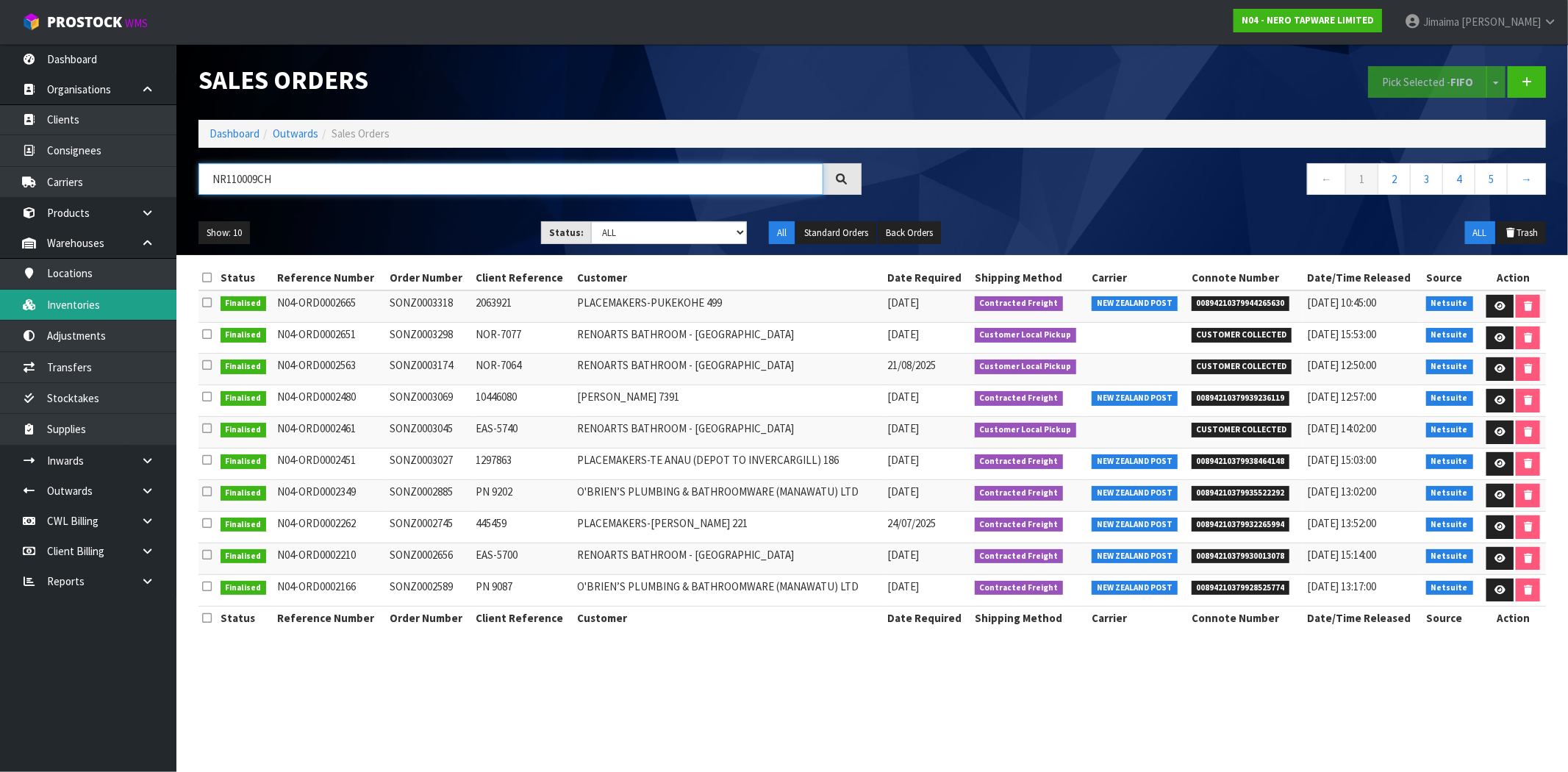
type input "NR110009CH"
click at [137, 304] on link "Inventories" at bounding box center [88, 305] width 176 height 30
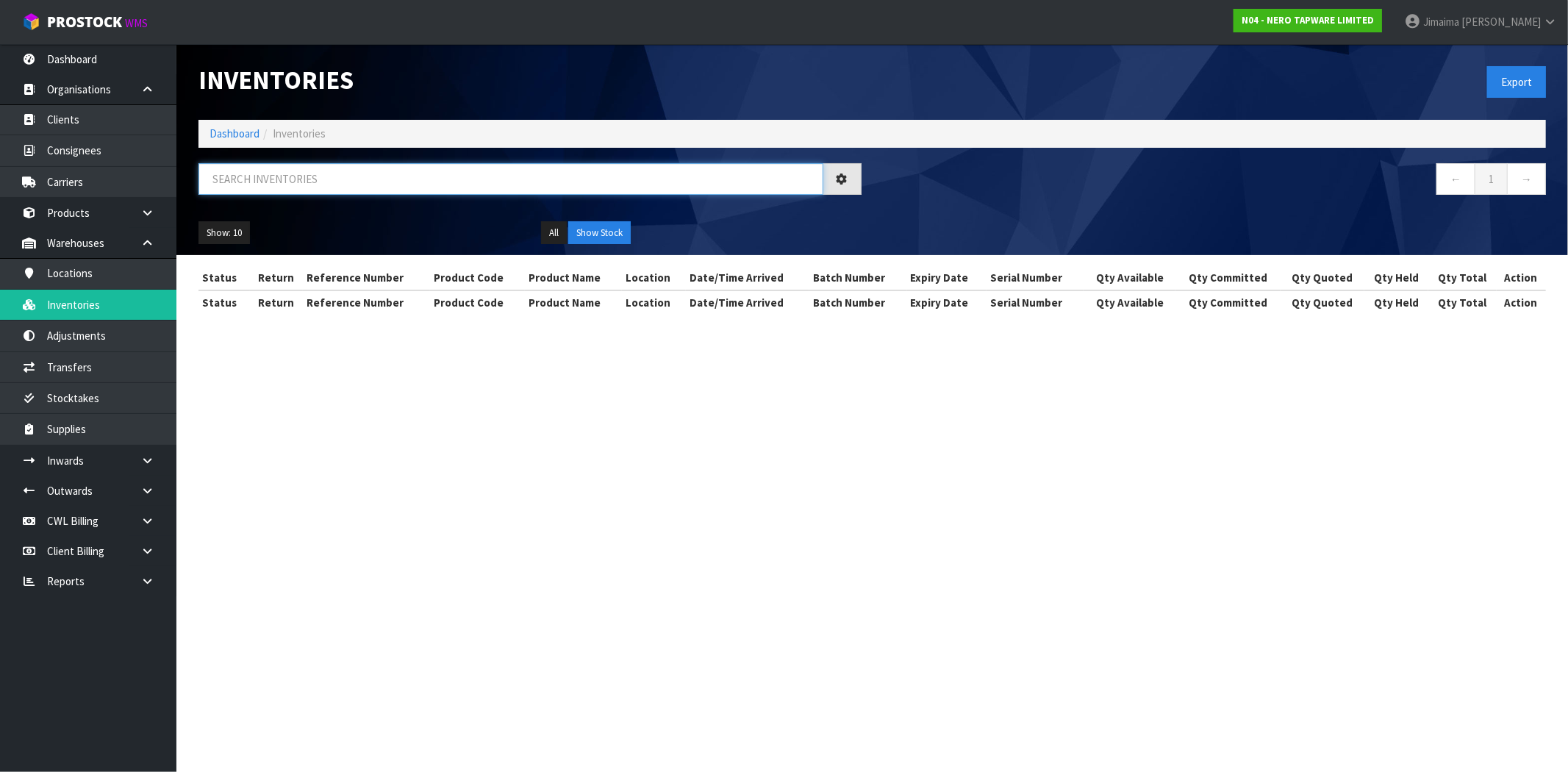
click at [270, 182] on input "text" at bounding box center [511, 179] width 625 height 32
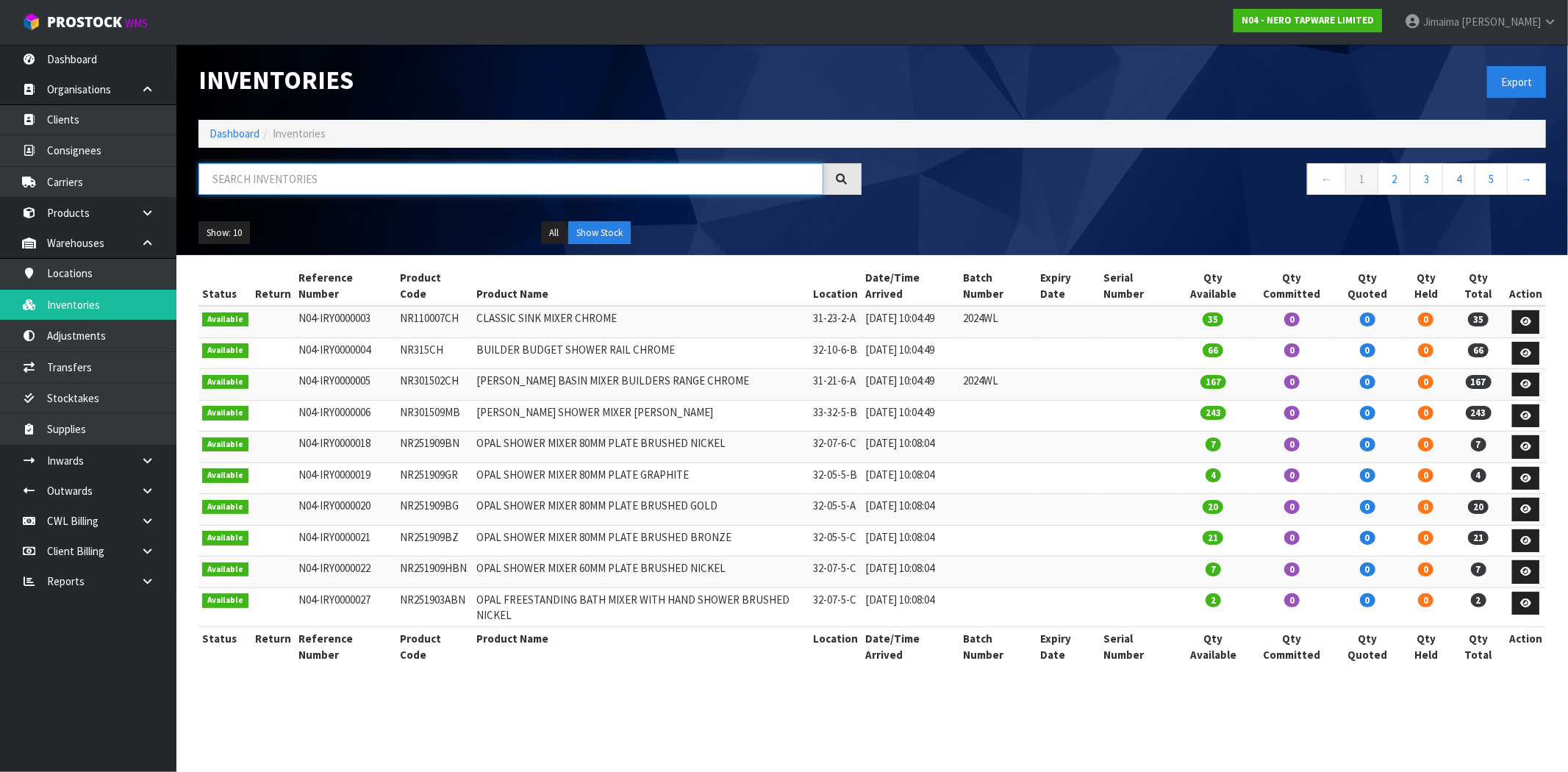
paste input "NR110009CH"
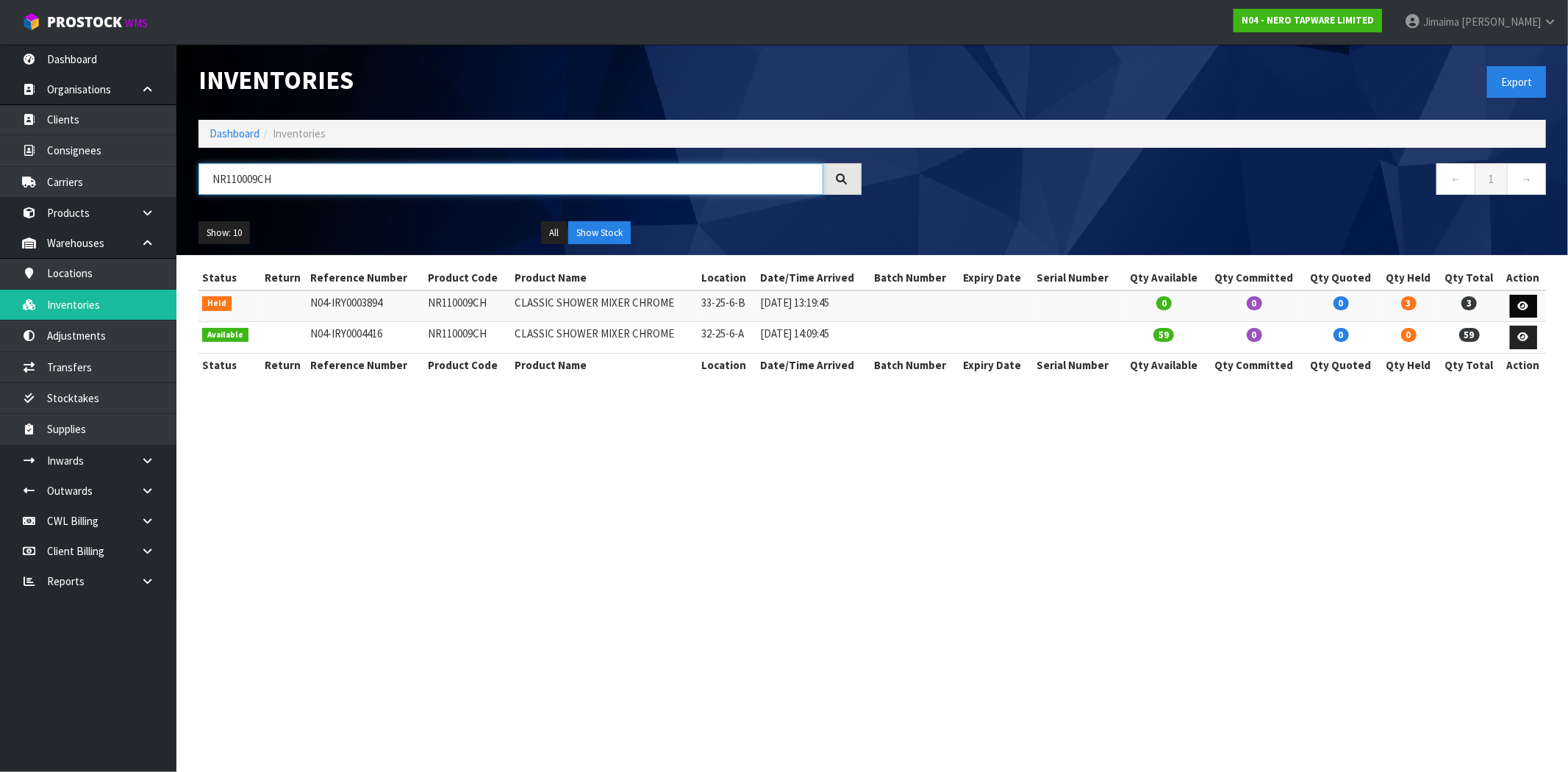
type input "NR110009CH"
click at [1530, 305] on link at bounding box center [1523, 307] width 27 height 24
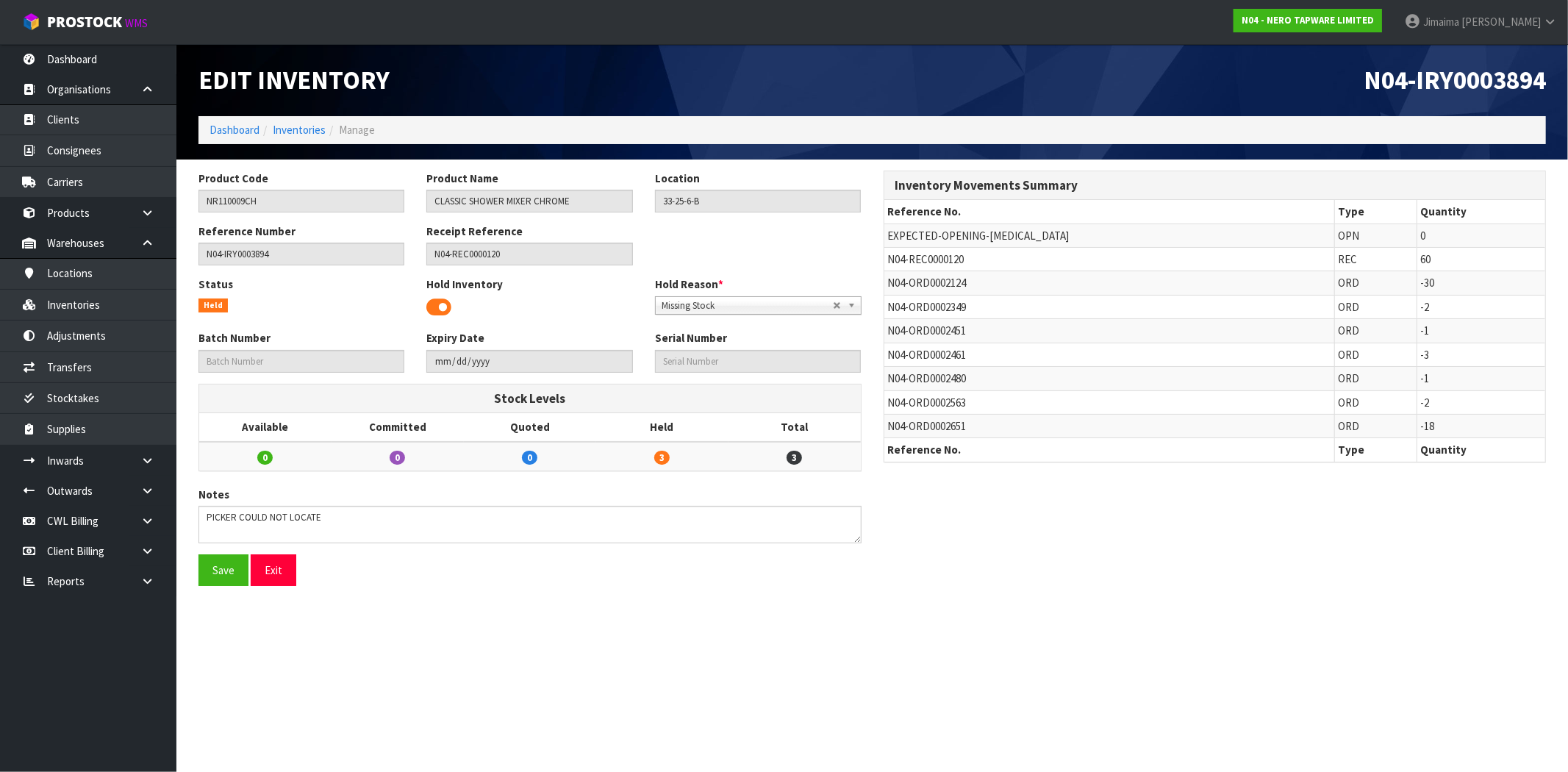
click at [951, 288] on span "N04-ORD0002124" at bounding box center [927, 282] width 79 height 14
copy span "ORD0002124"
click at [979, 307] on td "N04-ORD0002349" at bounding box center [1109, 307] width 450 height 24
click at [239, 196] on input "NR110009CH" at bounding box center [301, 201] width 206 height 23
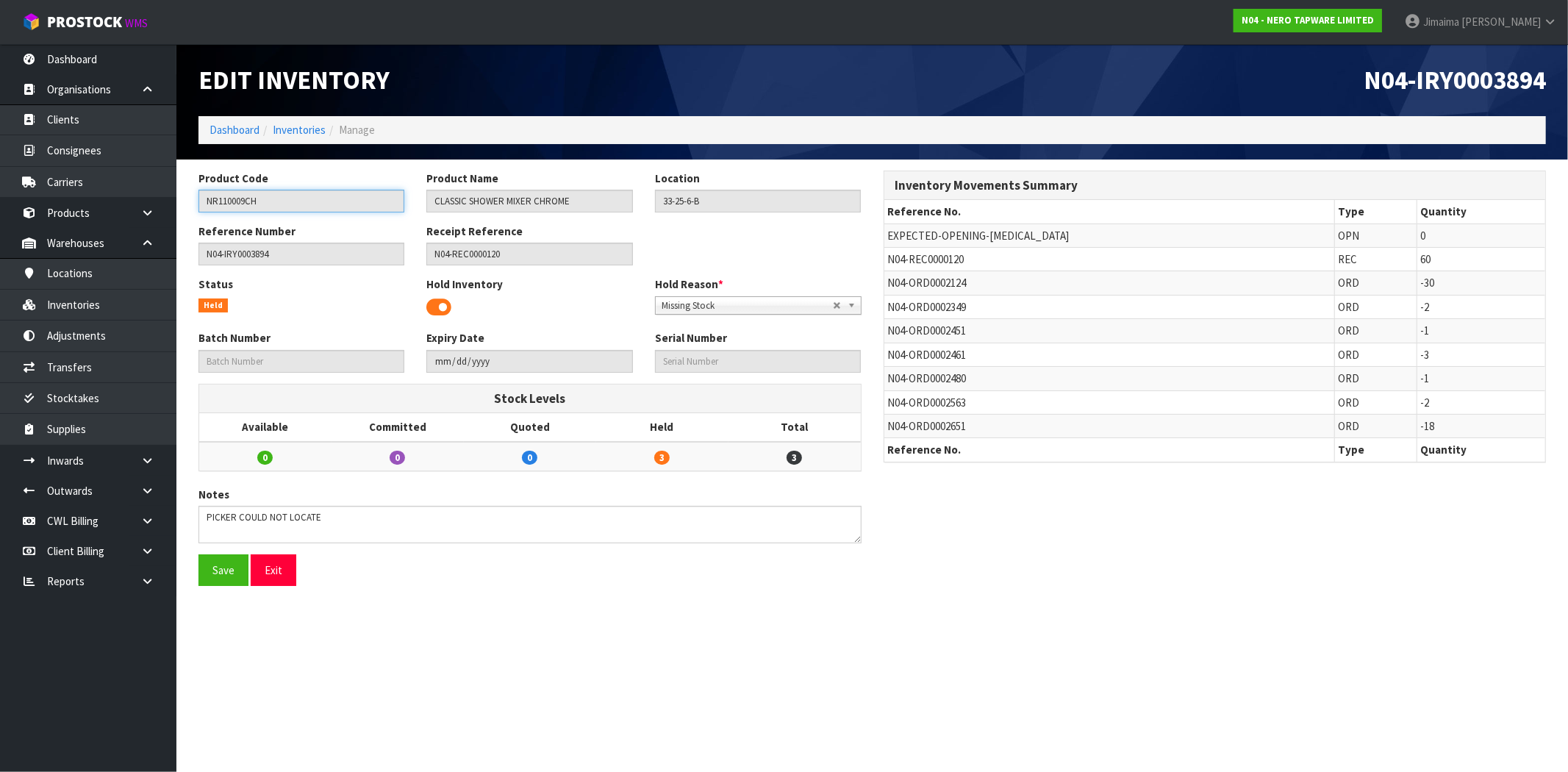
click at [239, 196] on input "NR110009CH" at bounding box center [301, 201] width 206 height 23
drag, startPoint x: 564, startPoint y: 203, endPoint x: 577, endPoint y: 242, distance: 41.1
click at [562, 203] on div "Product Code NR110009CH Product Name CLASSIC SHOWER MIXER CHROME Location 33-25…" at bounding box center [530, 197] width 685 height 53
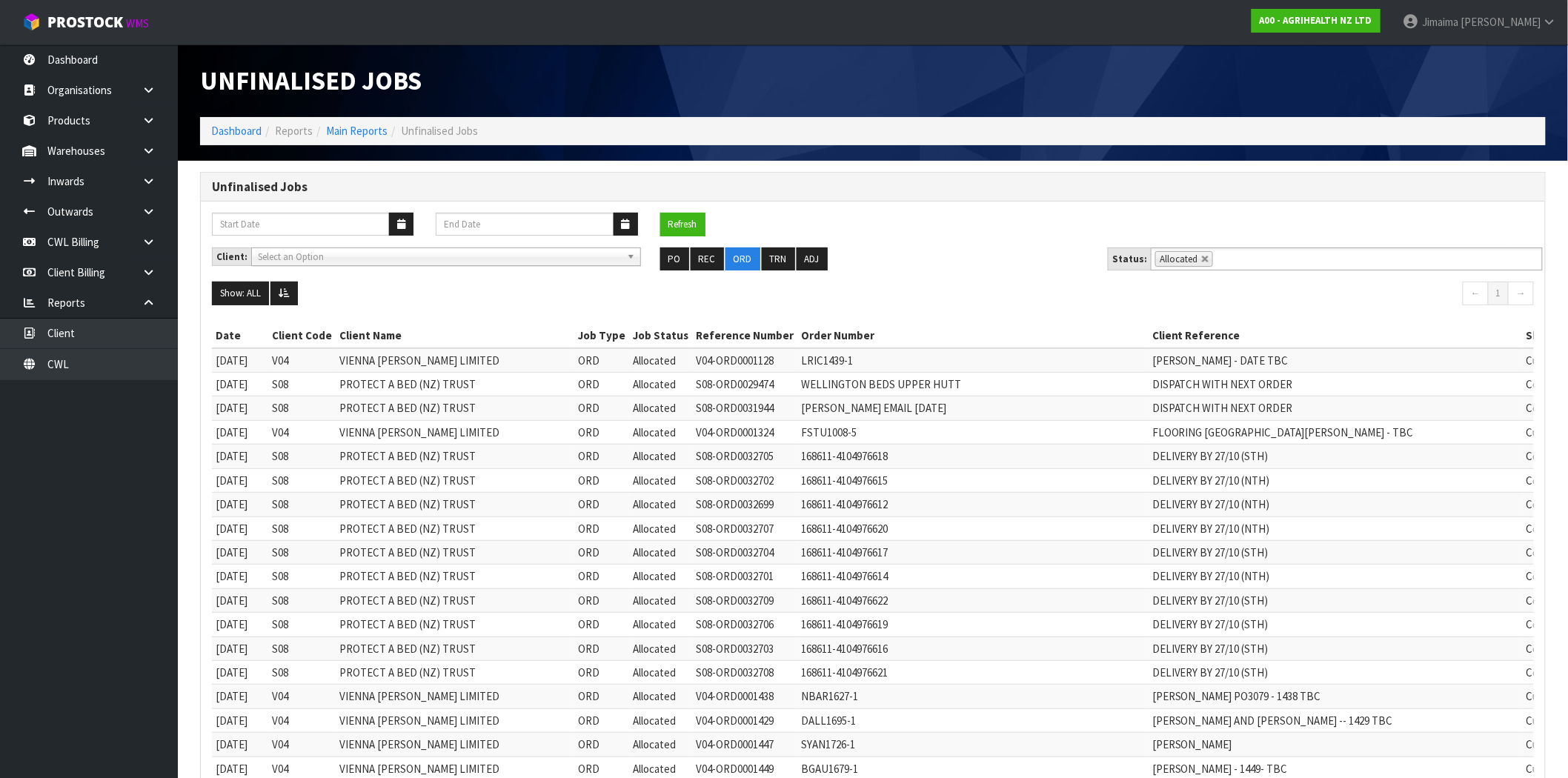
drag, startPoint x: 669, startPoint y: 222, endPoint x: 567, endPoint y: 319, distance: 140.8
click at [670, 222] on button "Refresh" at bounding box center [683, 225] width 45 height 24
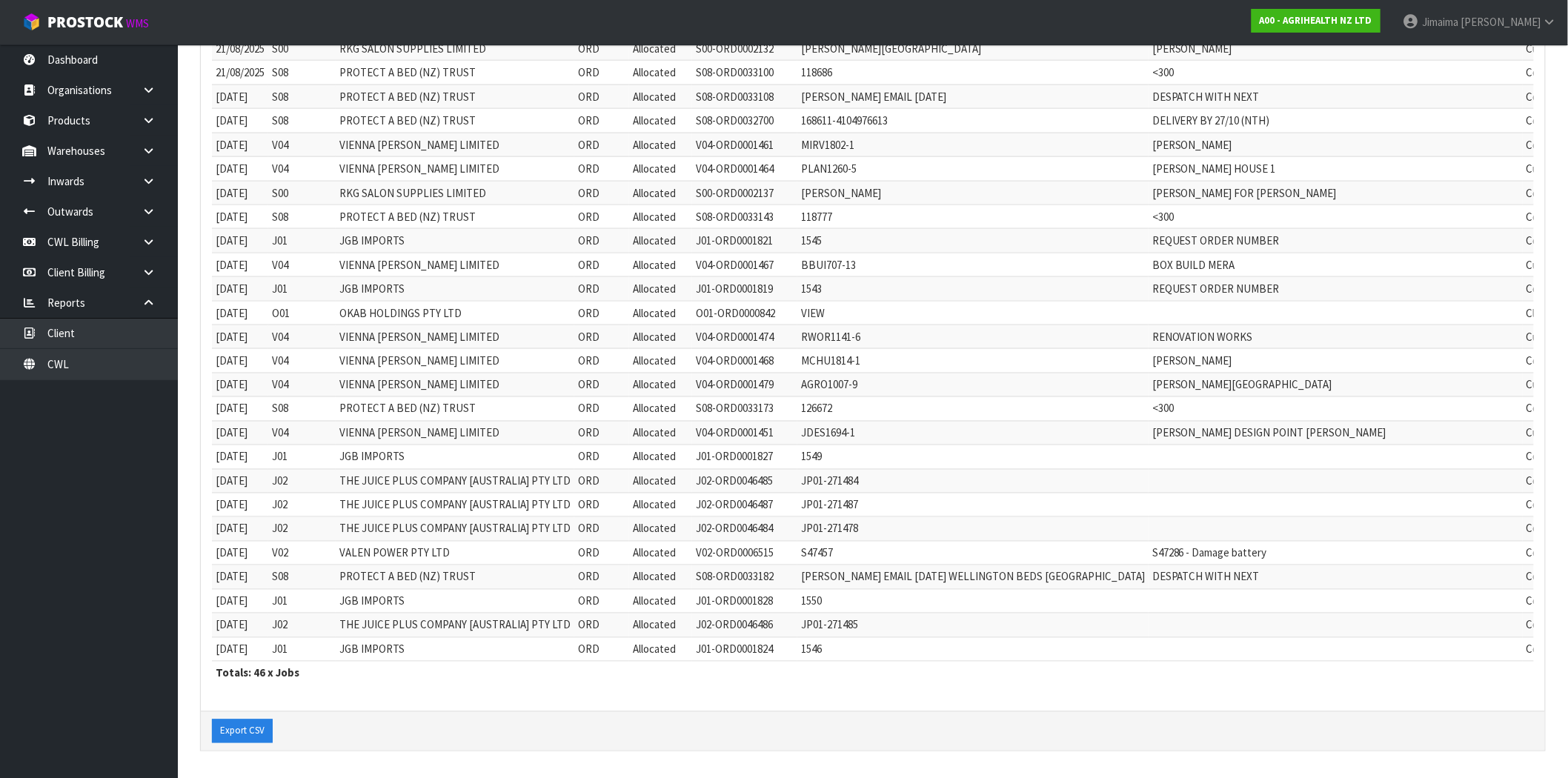
scroll to position [122, 0]
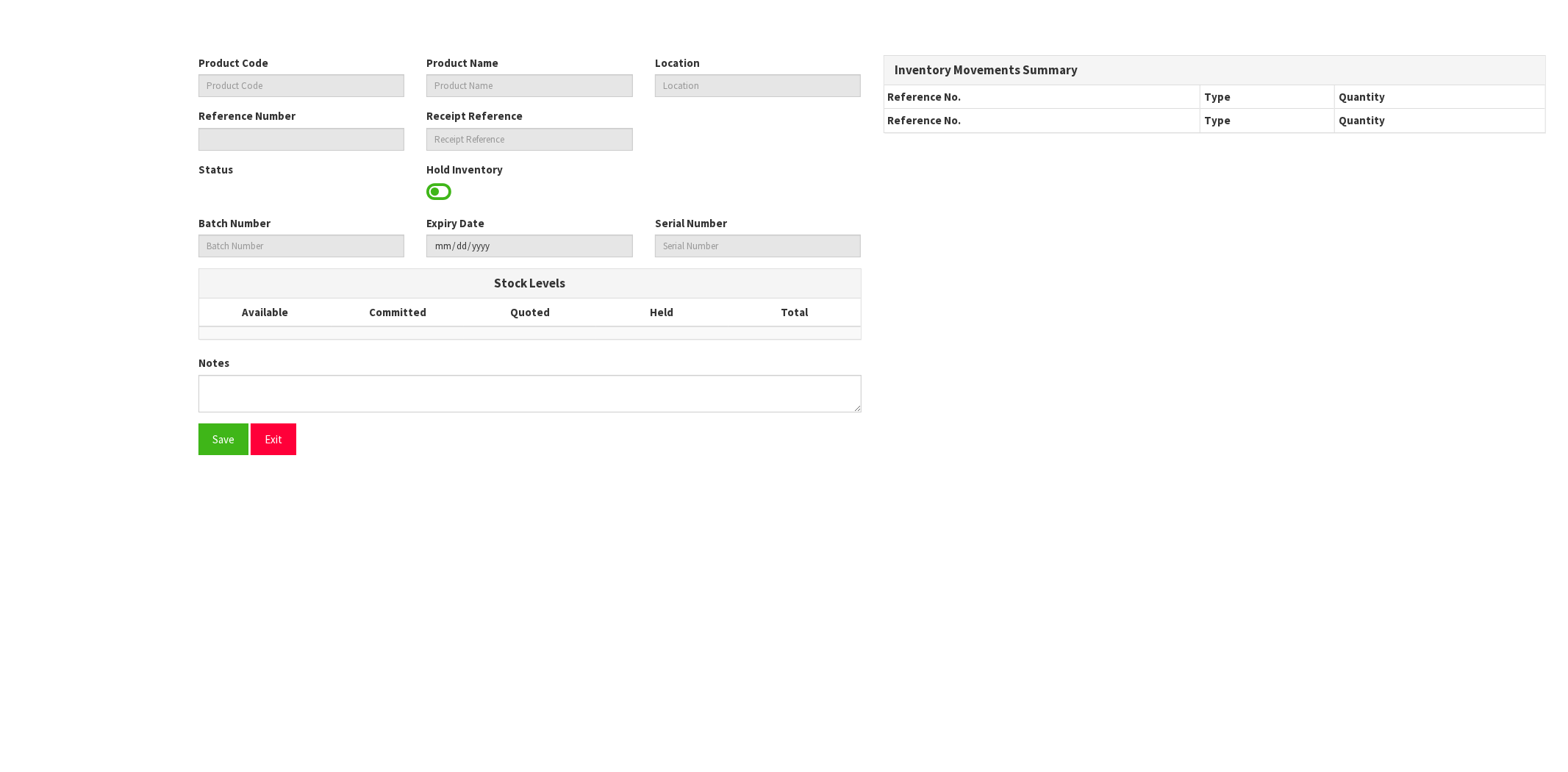
type input "NR110009CH"
type input "CLASSIC SHOWER MIXER CHROME"
type input "33-25-6-B"
type input "N04-IRY0003894"
type input "N04-REC0000120"
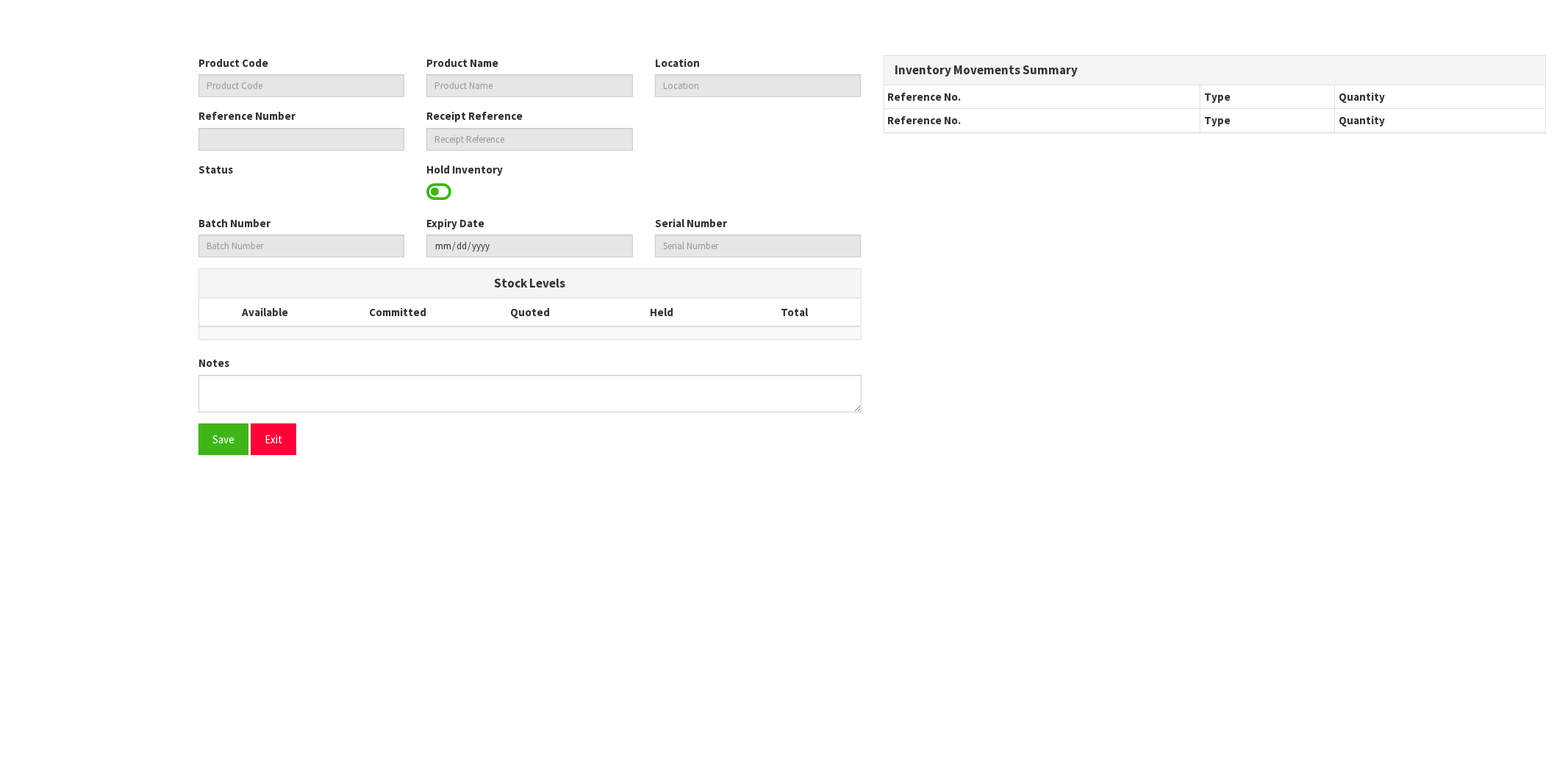
type textarea "PICKER COULD NOT LOCATE"
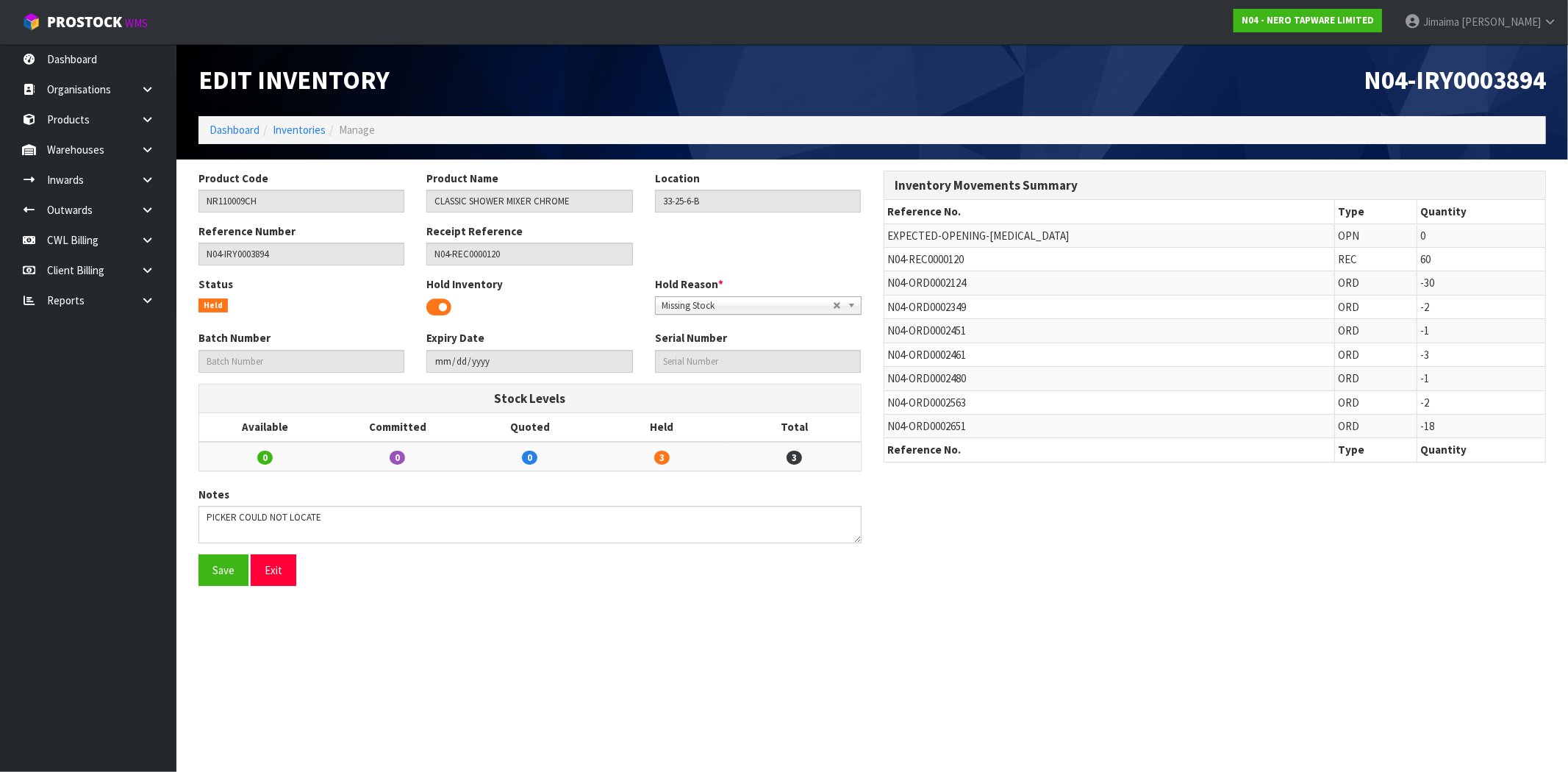
drag, startPoint x: 144, startPoint y: 297, endPoint x: 129, endPoint y: 316, distance: 24.2
click at [144, 297] on icon at bounding box center [147, 300] width 14 height 11
click at [83, 327] on link "Client" at bounding box center [88, 330] width 176 height 30
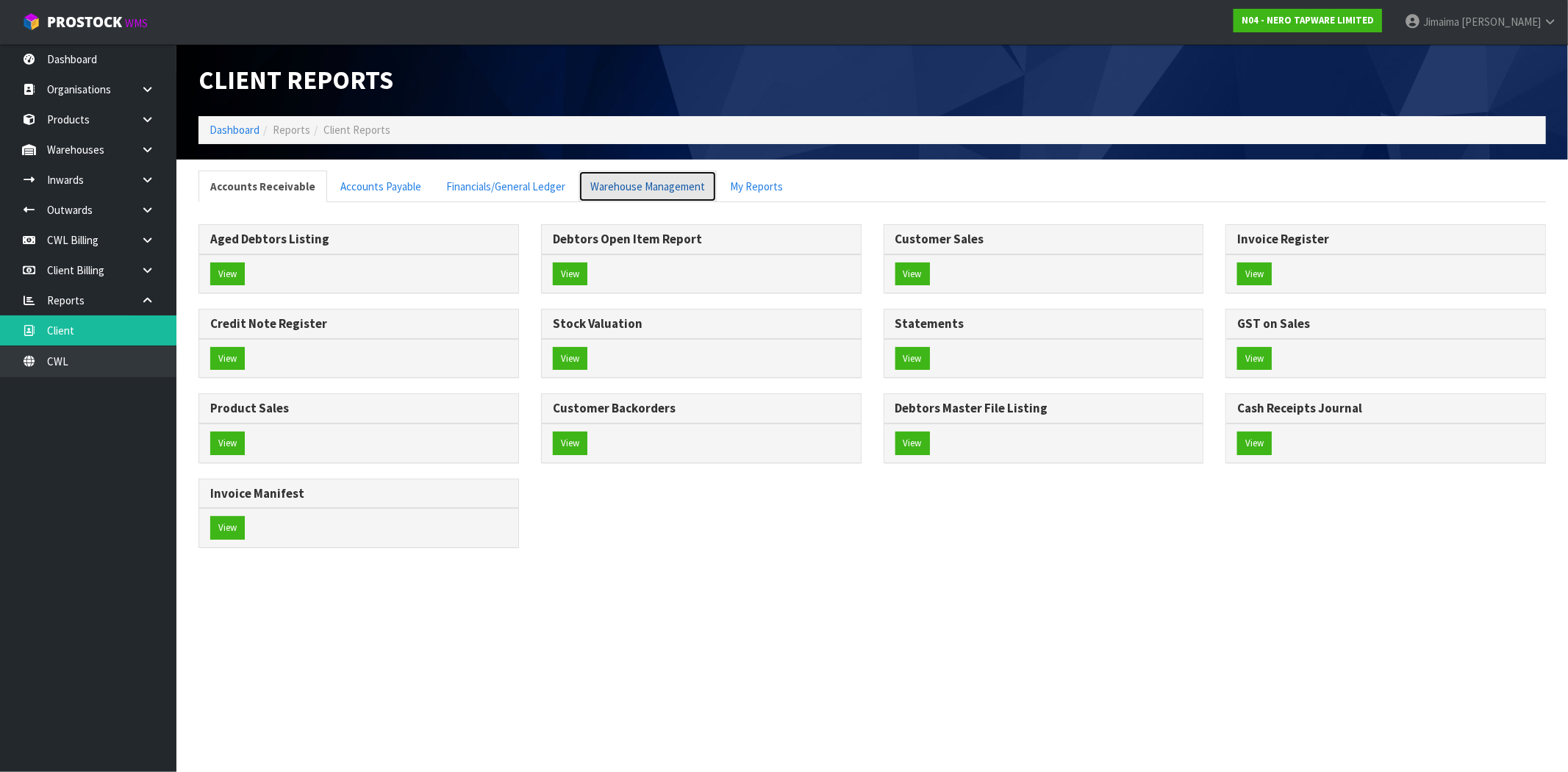
click at [646, 182] on link "Warehouse Management" at bounding box center [648, 186] width 138 height 32
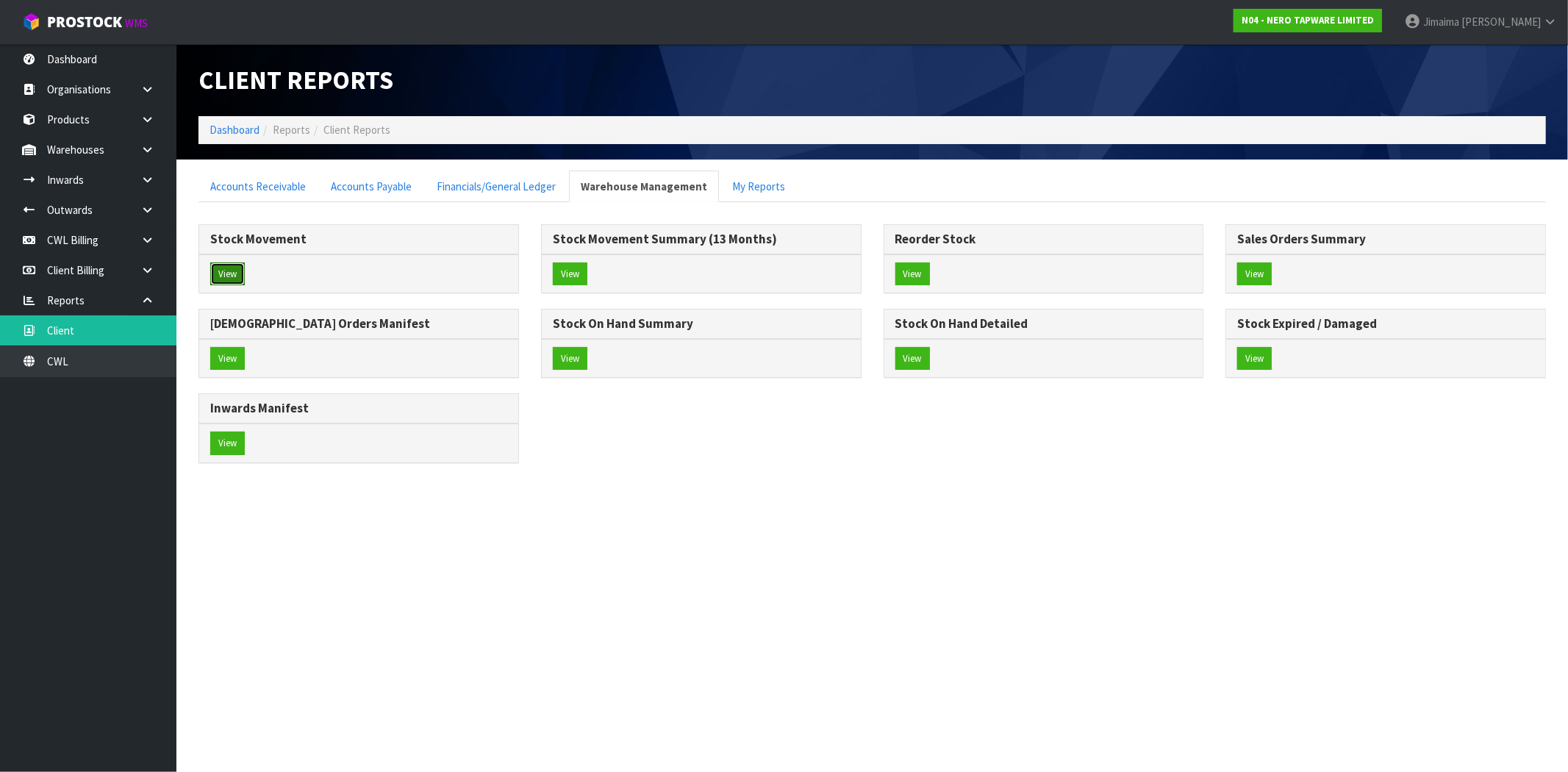
click at [210, 274] on button "View" at bounding box center [227, 274] width 35 height 24
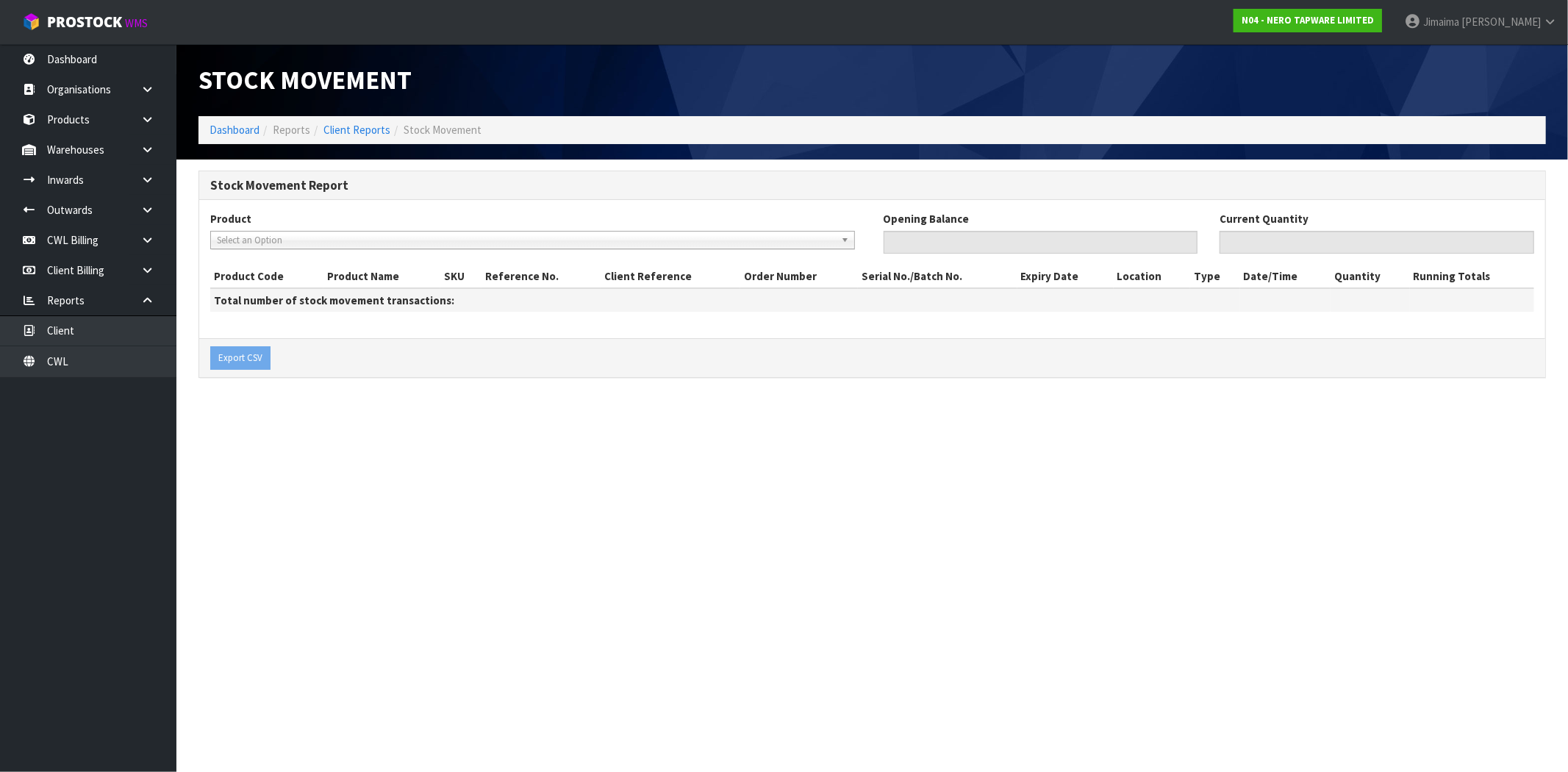
click at [285, 239] on span "Select an Option" at bounding box center [526, 241] width 618 height 18
drag, startPoint x: 258, startPoint y: 236, endPoint x: 251, endPoint y: 246, distance: 12.2
click at [258, 236] on span "Select an Option" at bounding box center [526, 241] width 618 height 18
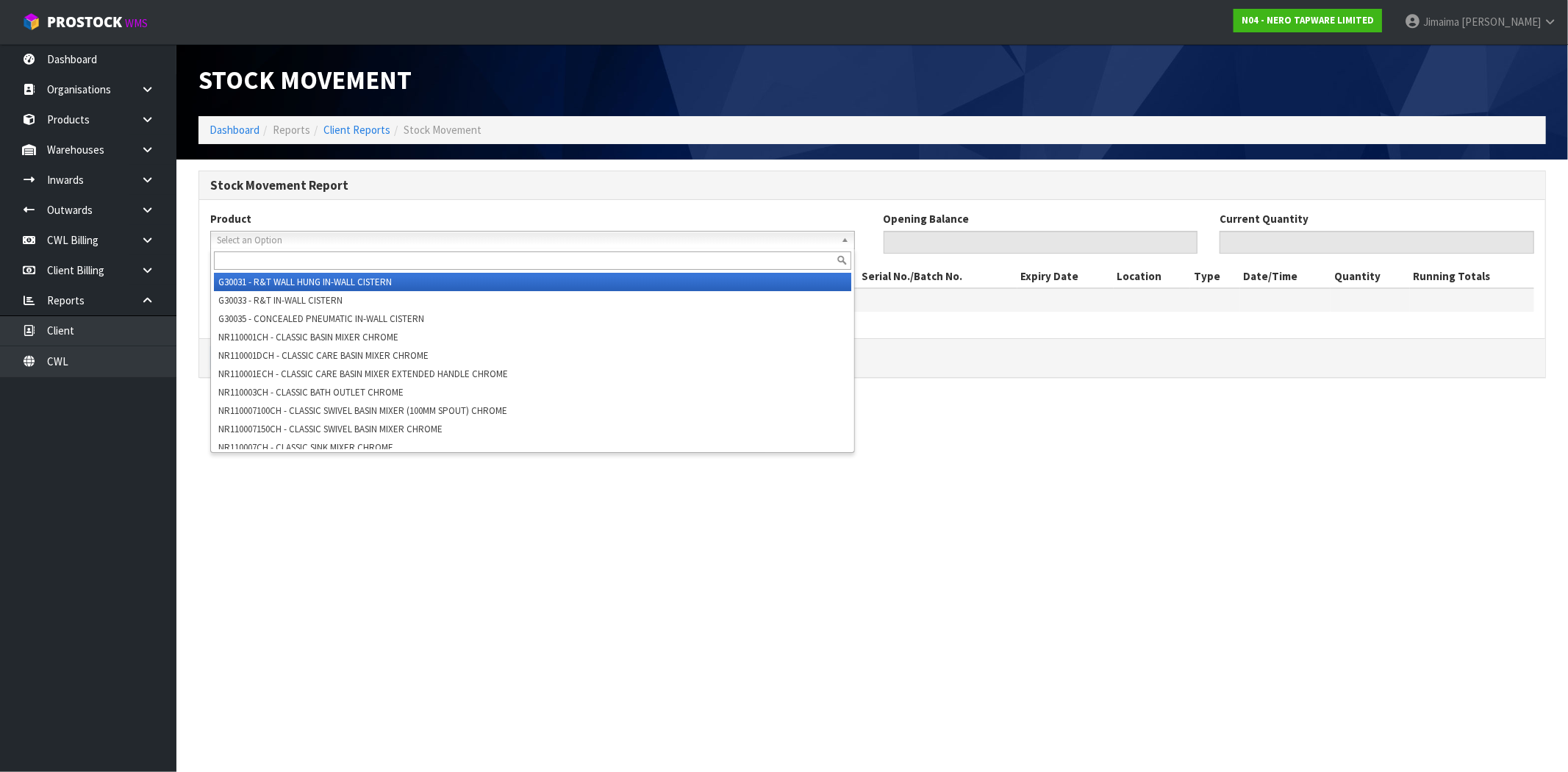
click at [246, 267] on input "text" at bounding box center [533, 260] width 638 height 19
paste input "NR110009CH"
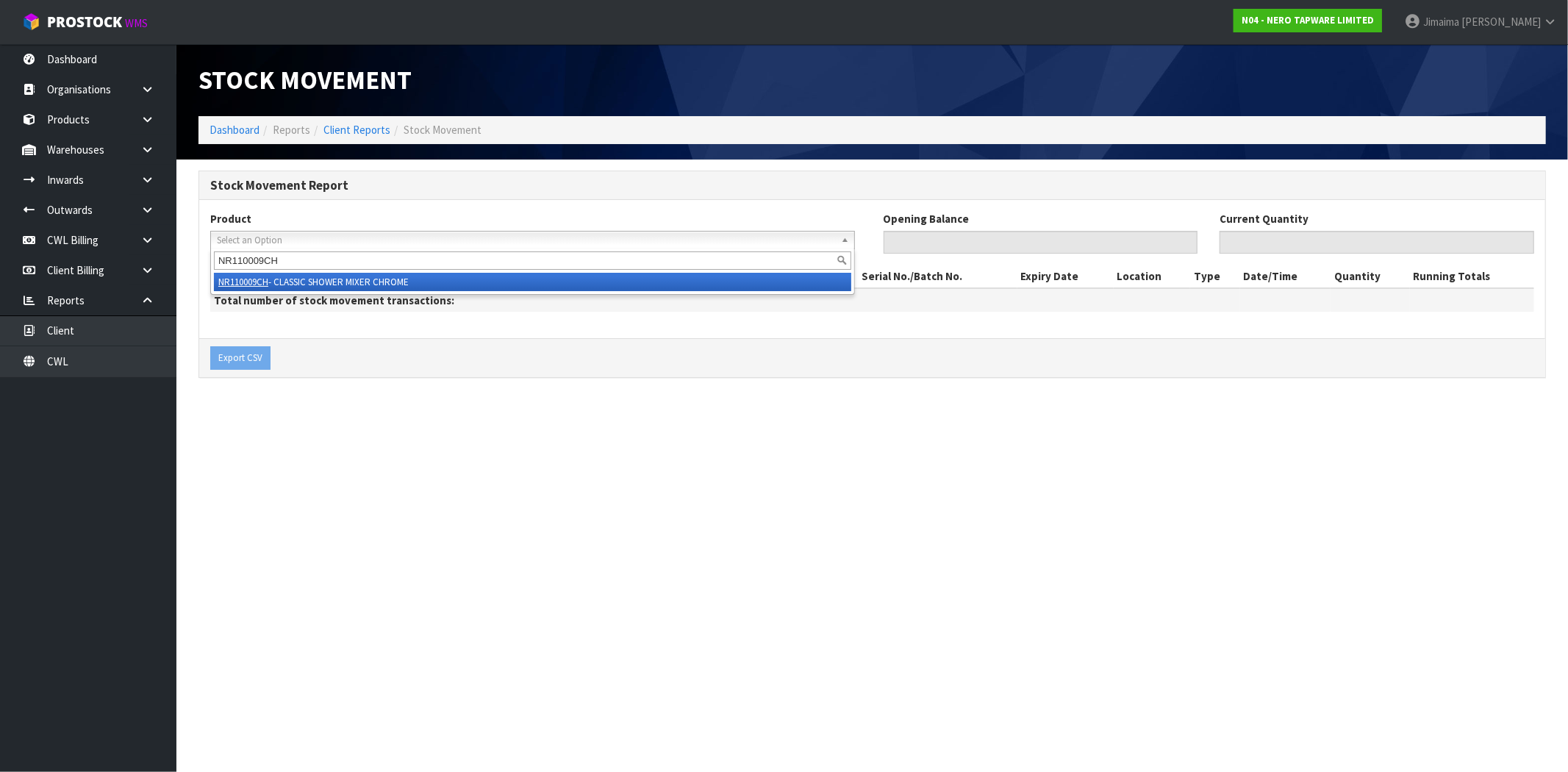
type input "NR110009CH"
click at [252, 284] on em "NR110009CH" at bounding box center [243, 282] width 50 height 13
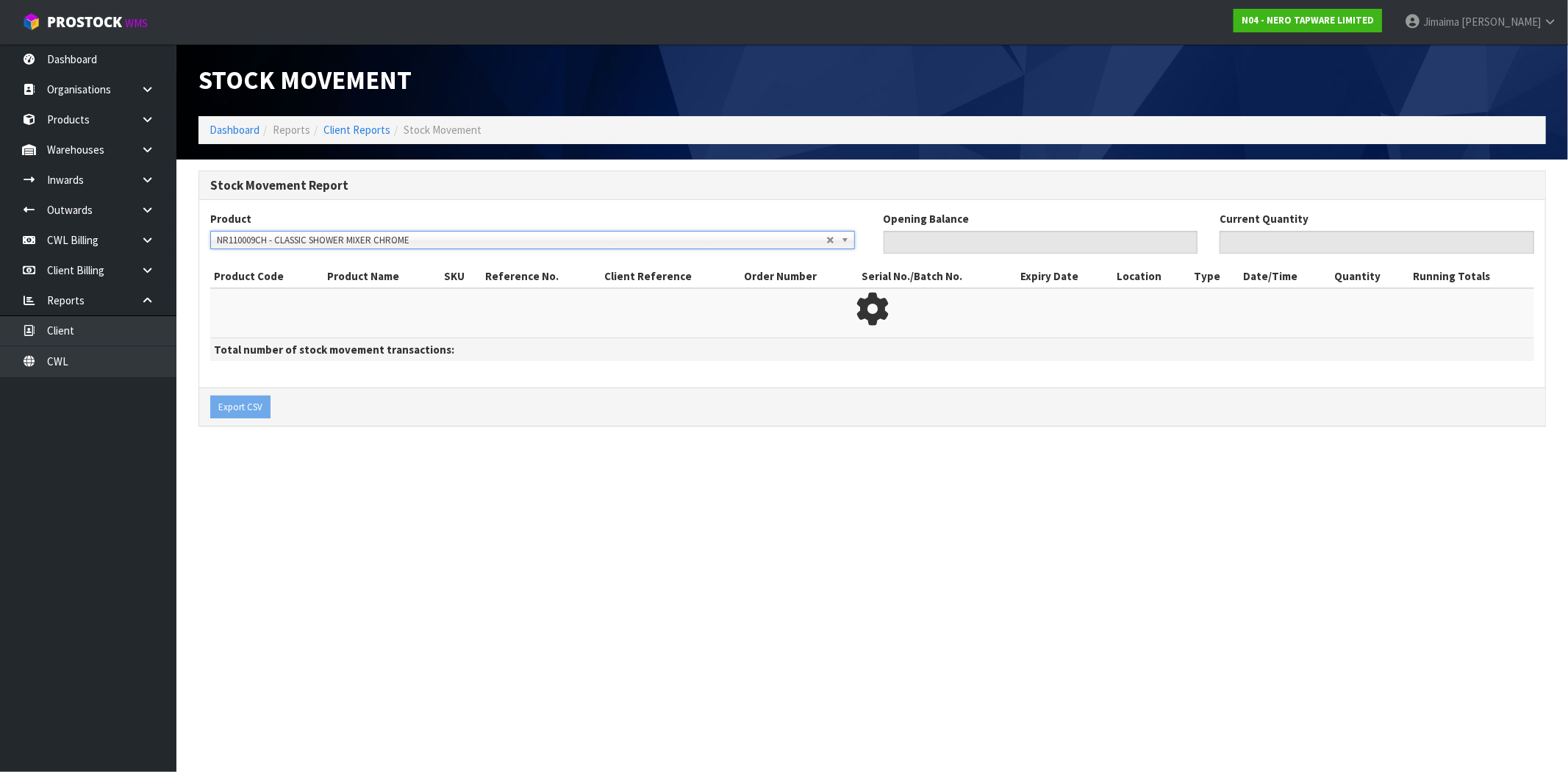
type input "0"
type input "62"
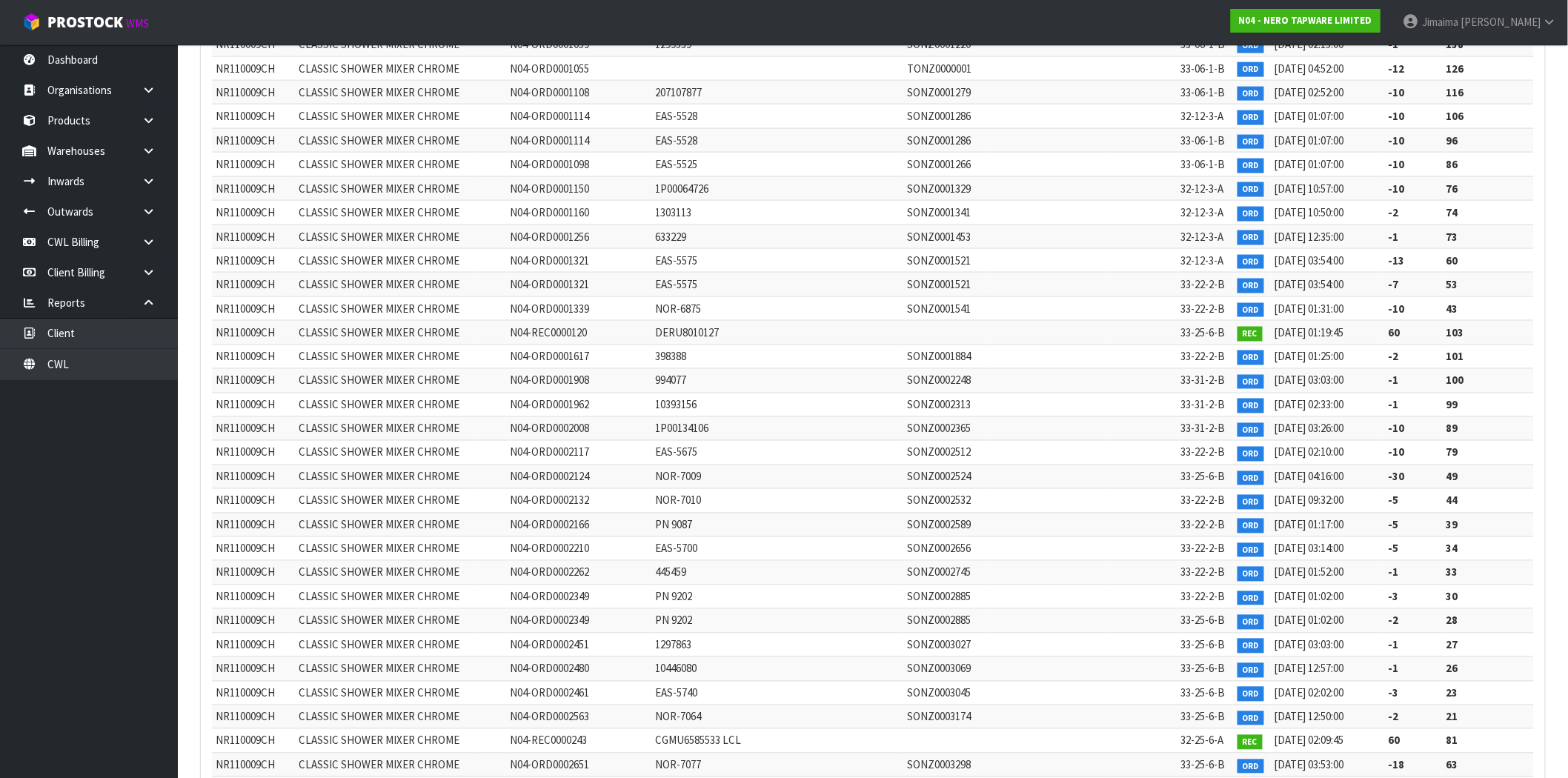
scroll to position [979, 0]
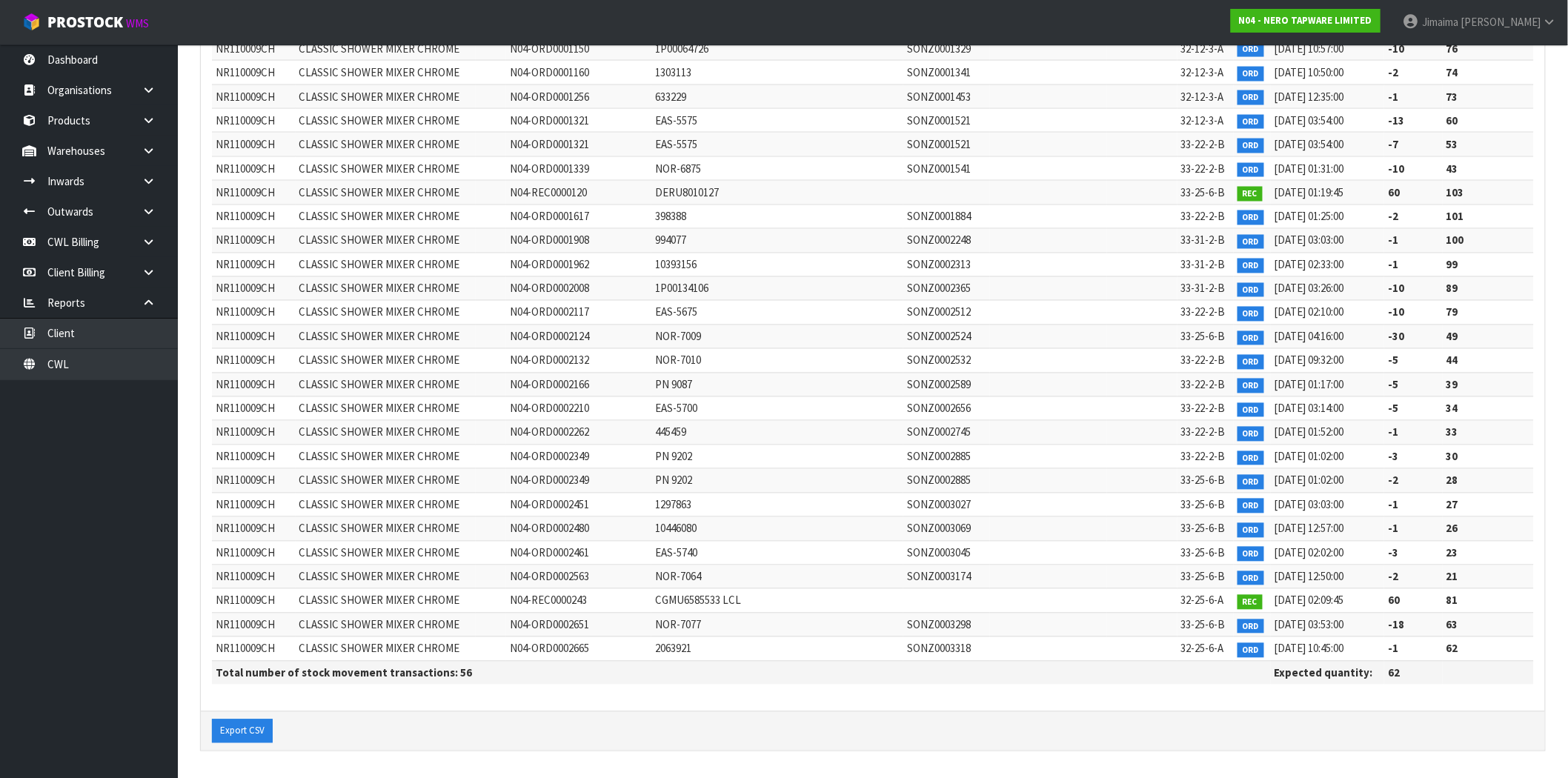
click at [1463, 651] on td "62" at bounding box center [1488, 649] width 91 height 24
click at [762, 349] on td "NOR-7010" at bounding box center [777, 361] width 252 height 24
click at [903, 561] on td "SONZ0003045" at bounding box center [946, 553] width 87 height 24
drag, startPoint x: 1458, startPoint y: 578, endPoint x: 1379, endPoint y: 578, distance: 79.0
click at [1379, 578] on tr "NR110009CH CLASSIC SHOWER MIXER CHROME N04-ORD0002563 NOR-7064 SONZ0003174 33-2…" at bounding box center [872, 577] width 1322 height 24
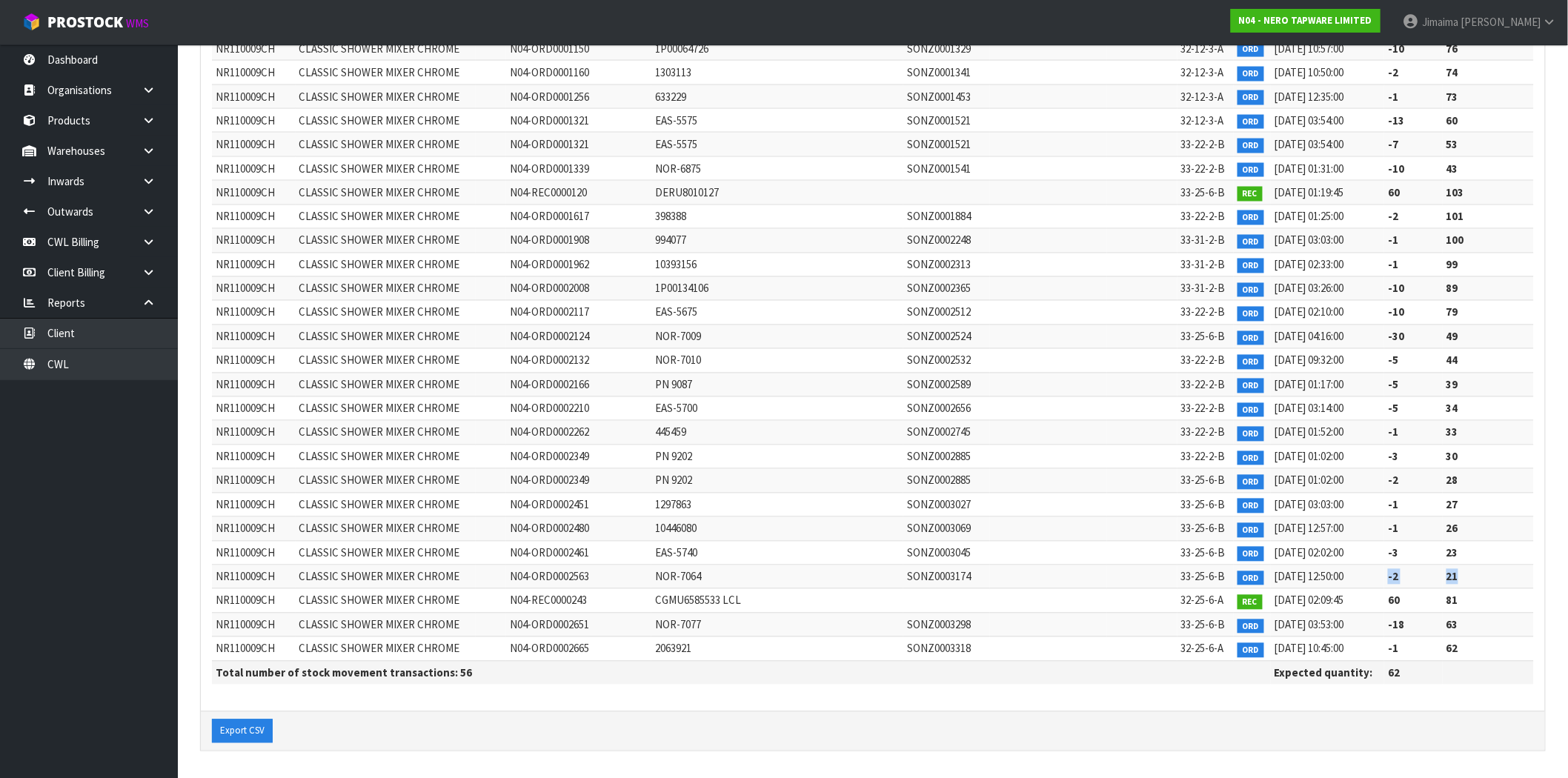
click at [1406, 579] on td "-2" at bounding box center [1412, 577] width 58 height 24
click at [1108, 411] on td at bounding box center [1142, 409] width 70 height 24
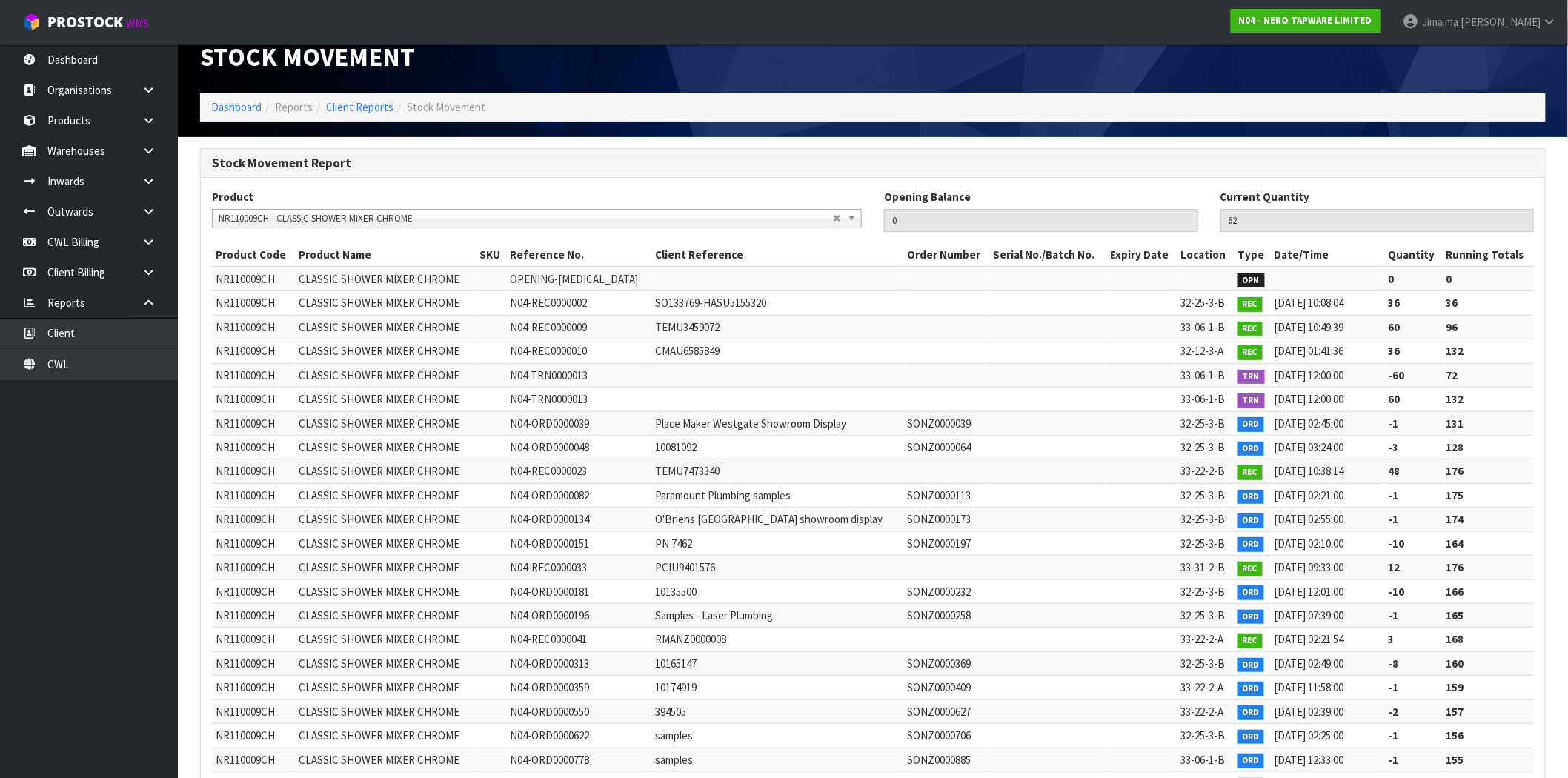
scroll to position [0, 0]
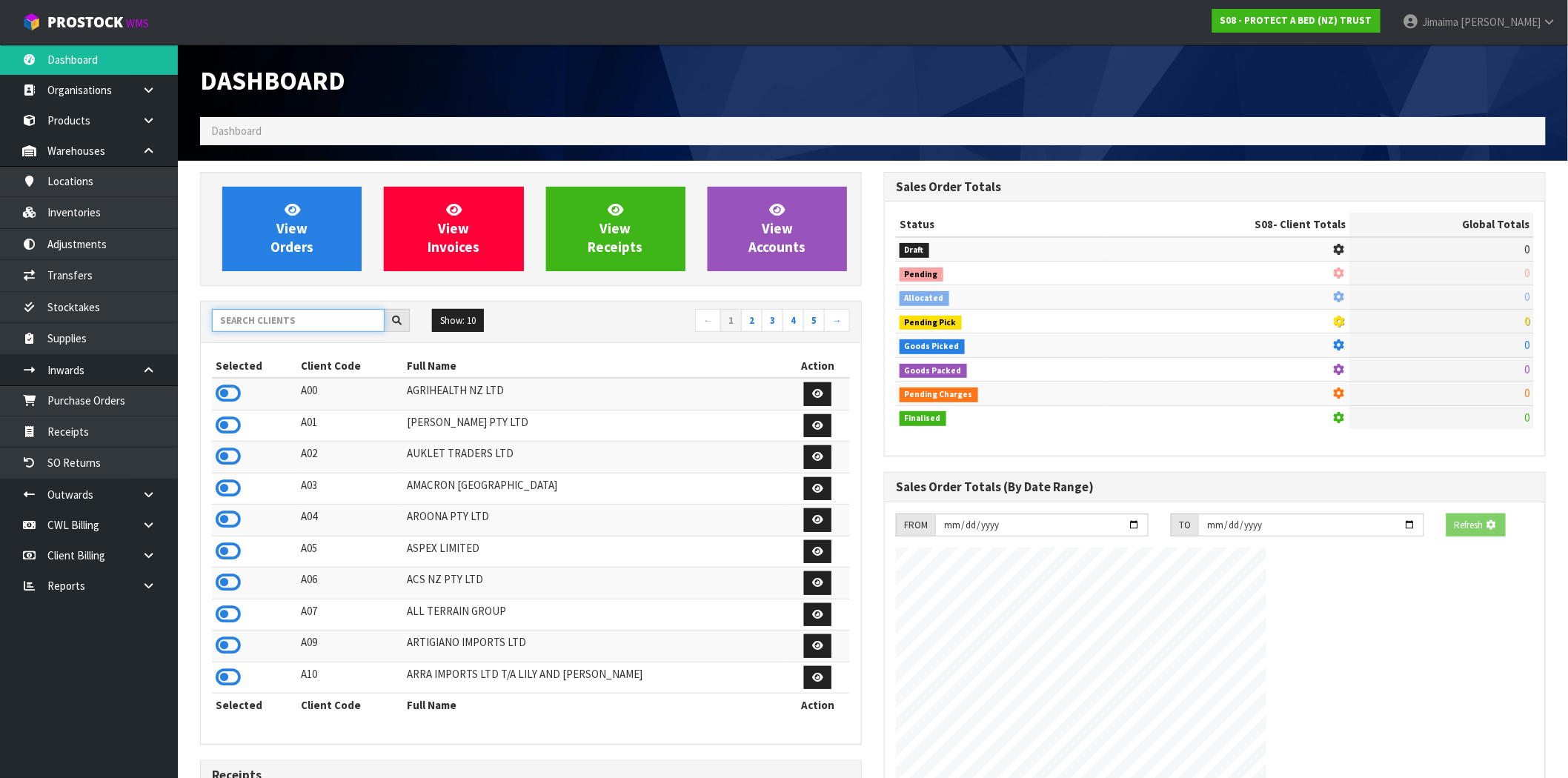
click at [244, 312] on input "text" at bounding box center [298, 320] width 173 height 23
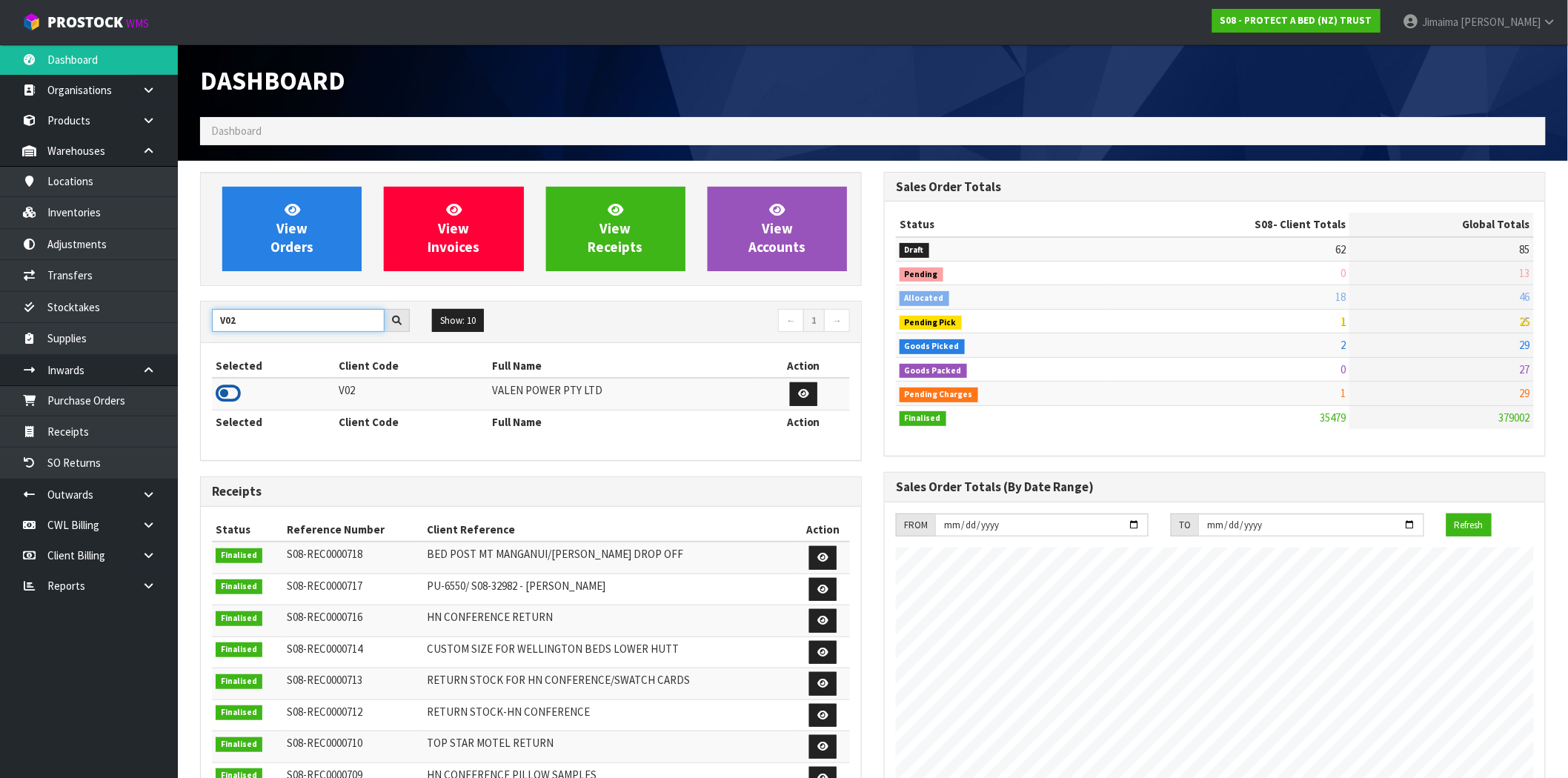
type input "V02"
click at [224, 387] on icon at bounding box center [228, 394] width 25 height 22
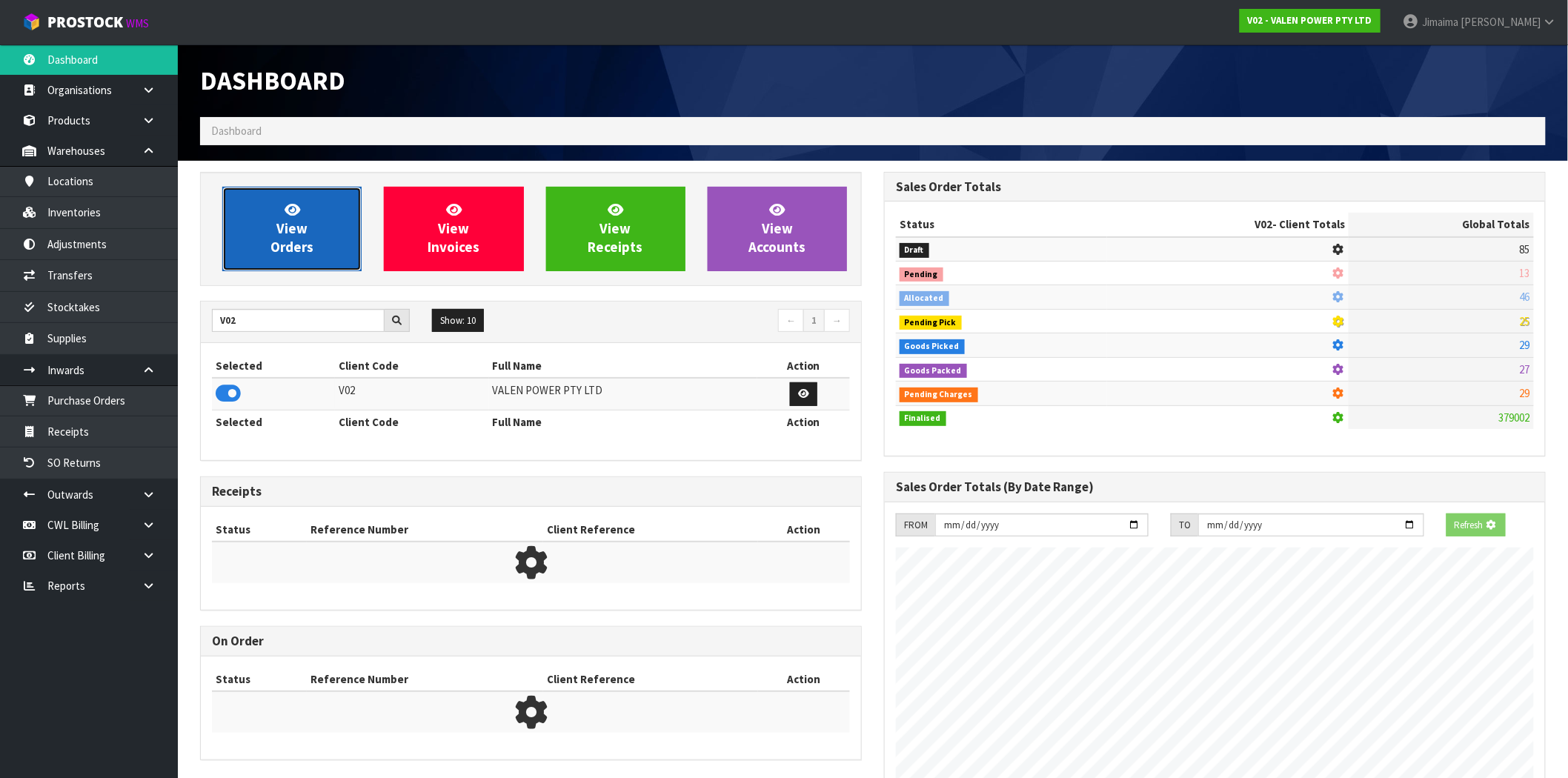
click at [337, 212] on link "View Orders" at bounding box center [292, 228] width 139 height 85
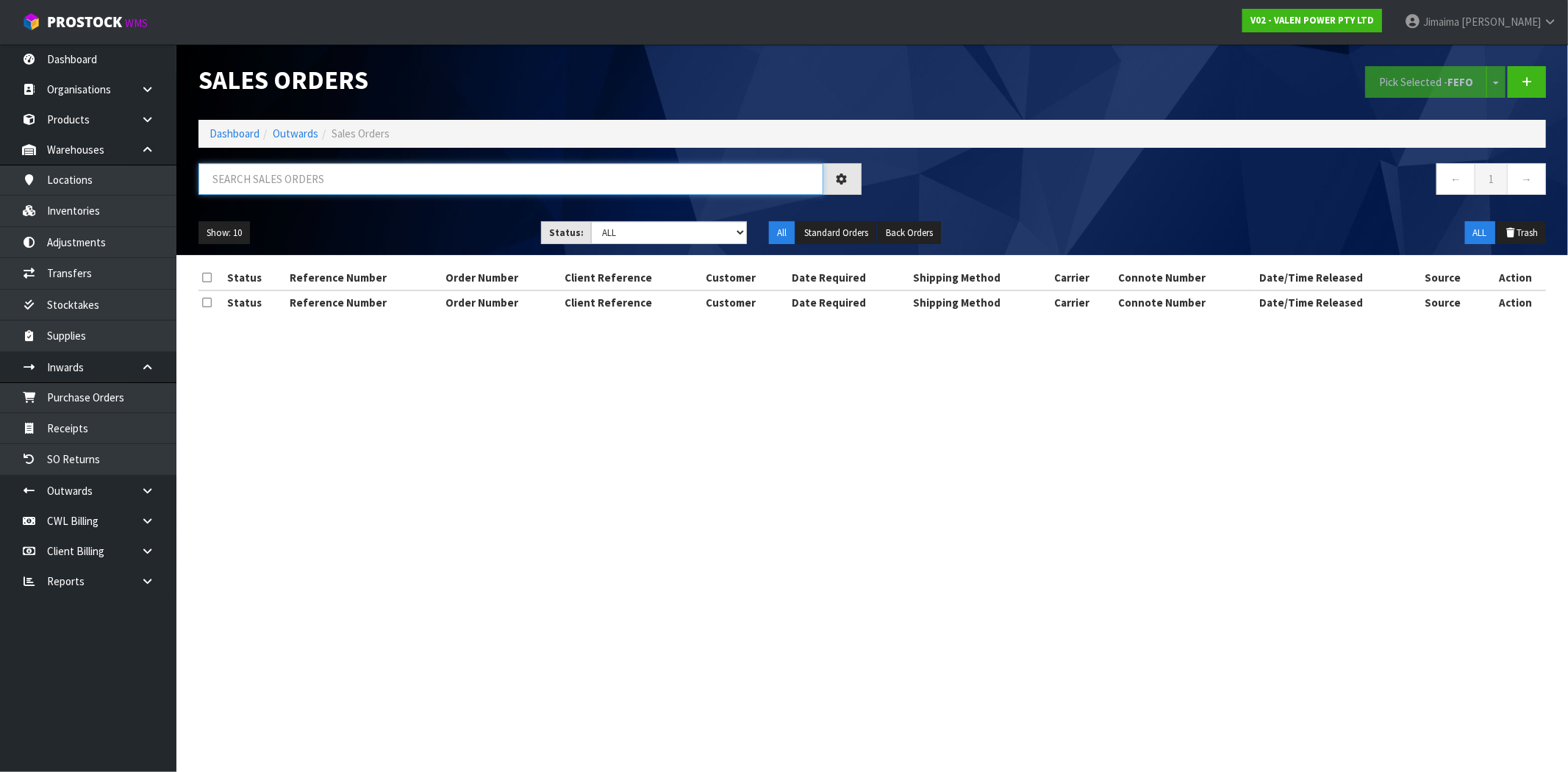
click at [270, 170] on input "text" at bounding box center [511, 179] width 625 height 32
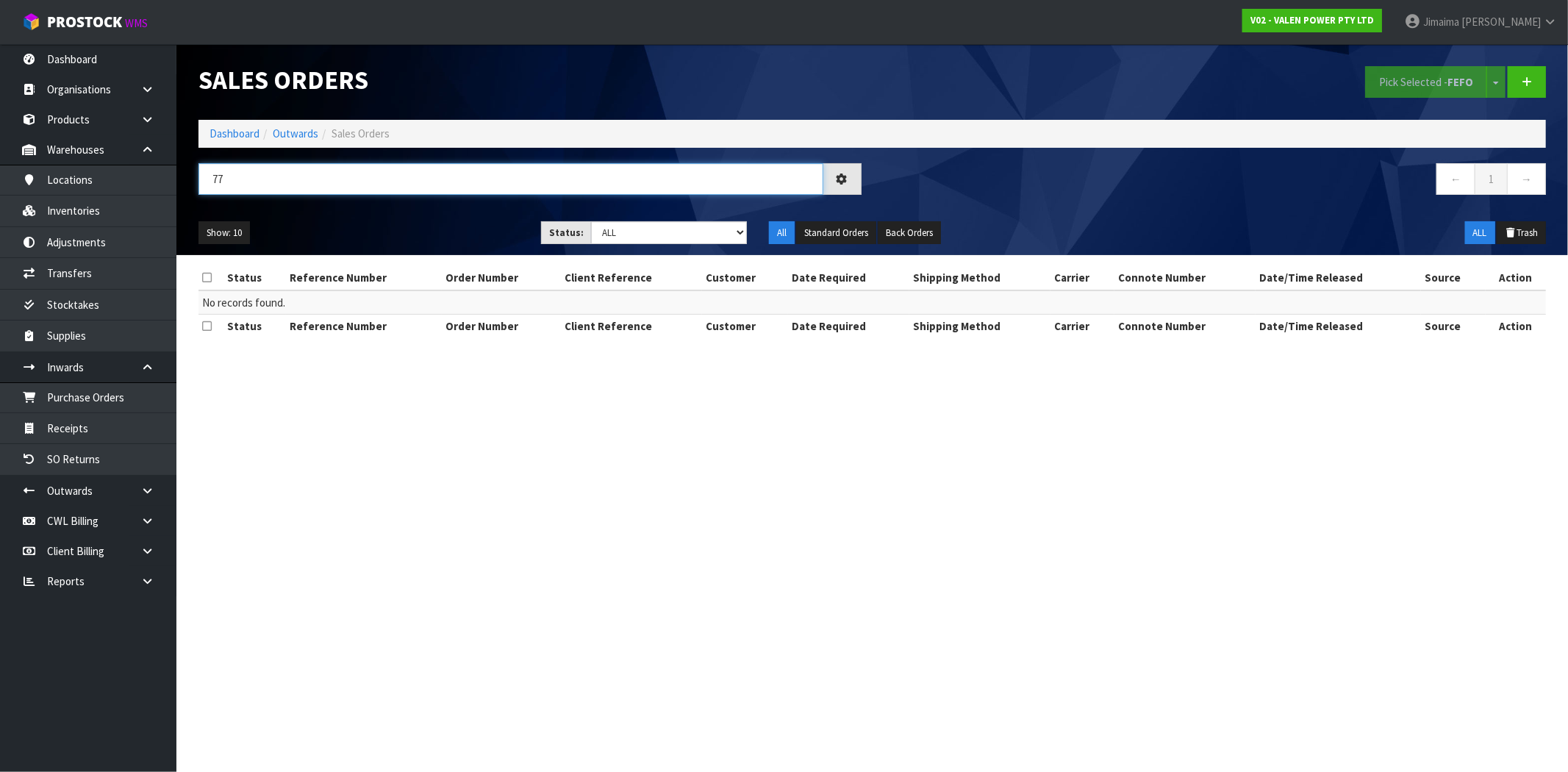
type input "7"
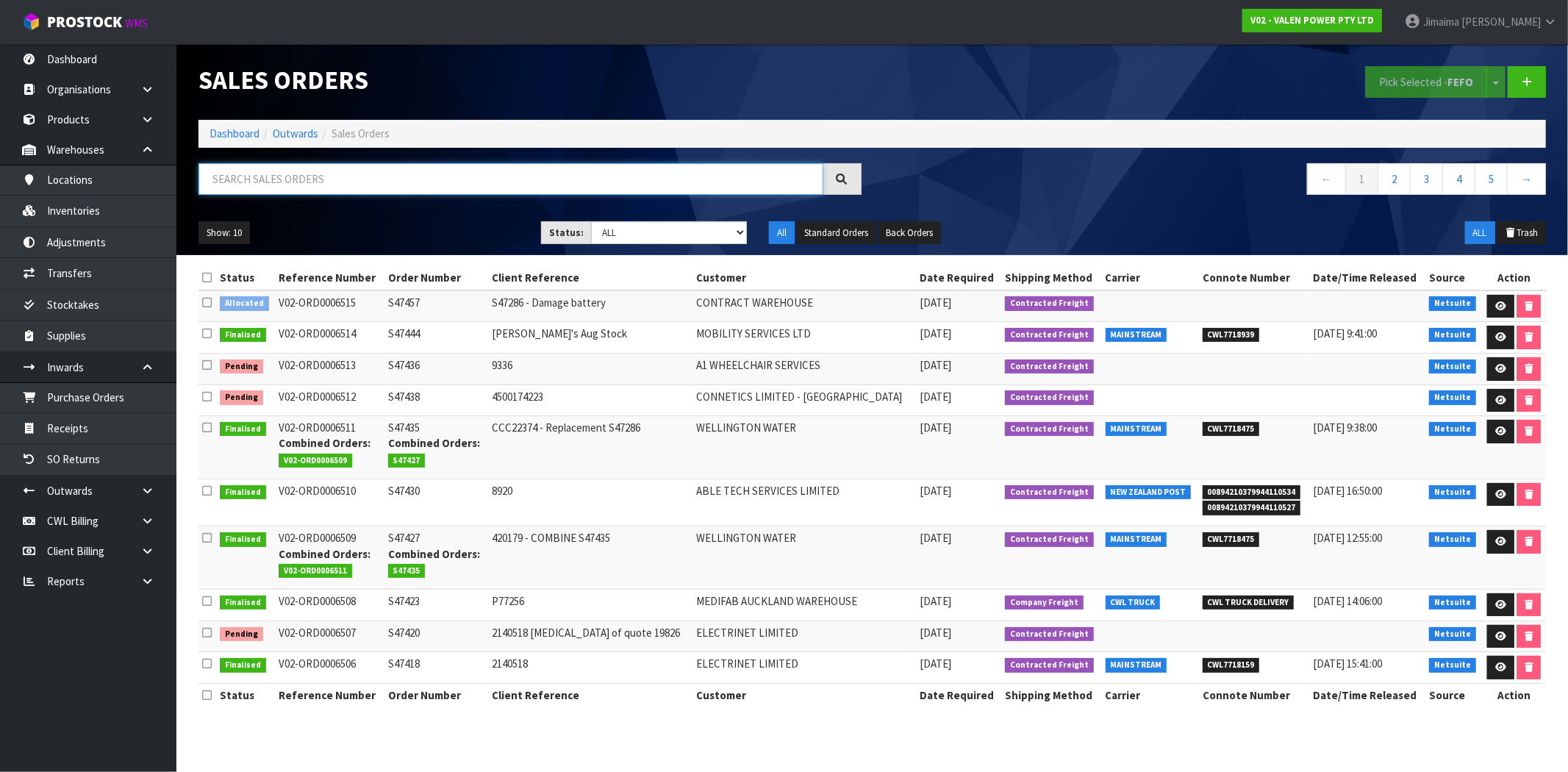
click at [310, 170] on input "text" at bounding box center [511, 179] width 625 height 32
paste input "S47286"
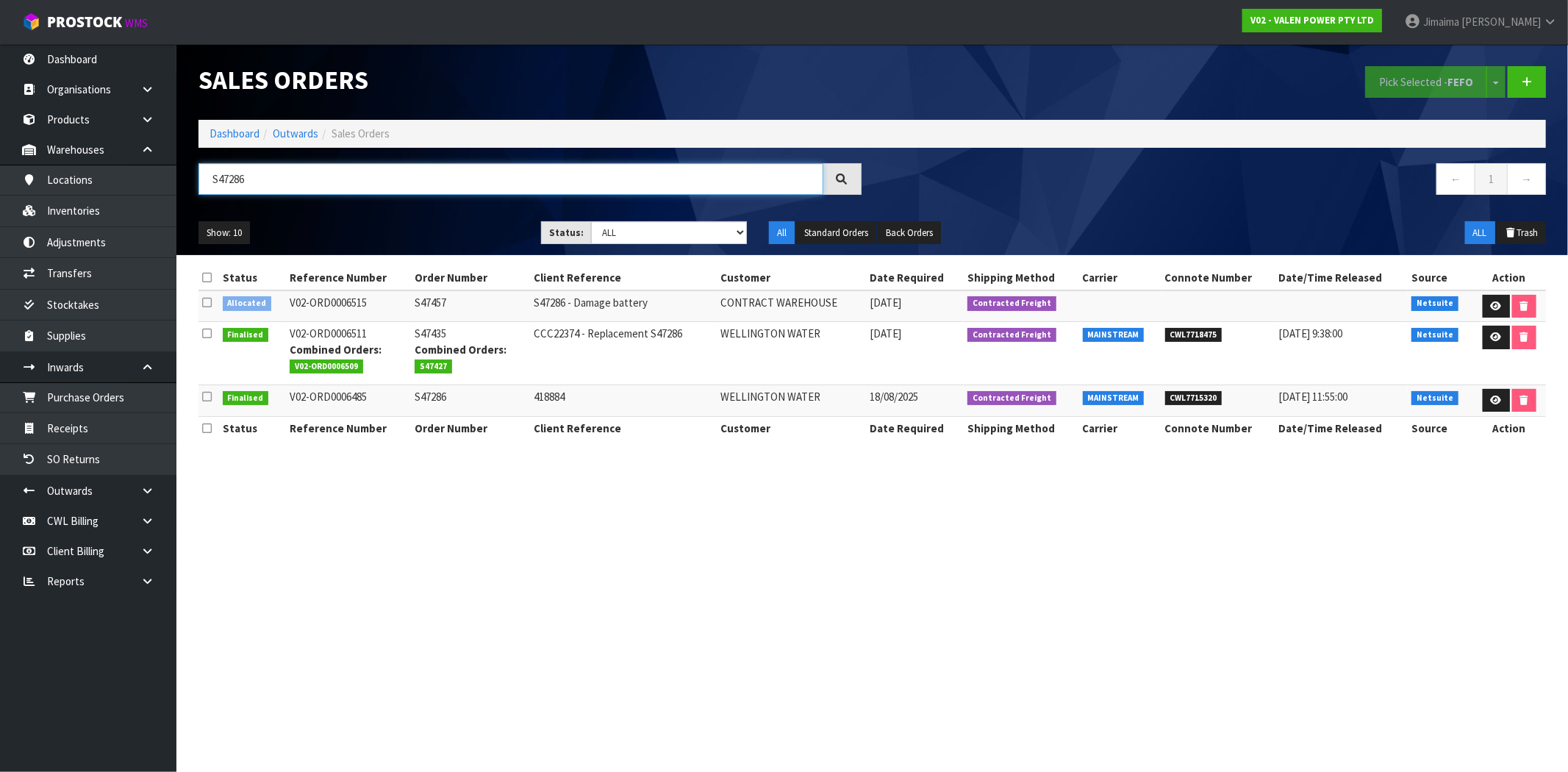
type input "S47286"
click at [628, 359] on td "CCC22374 - Replacement S47286" at bounding box center [623, 353] width 187 height 63
click at [1496, 398] on icon at bounding box center [1496, 400] width 11 height 10
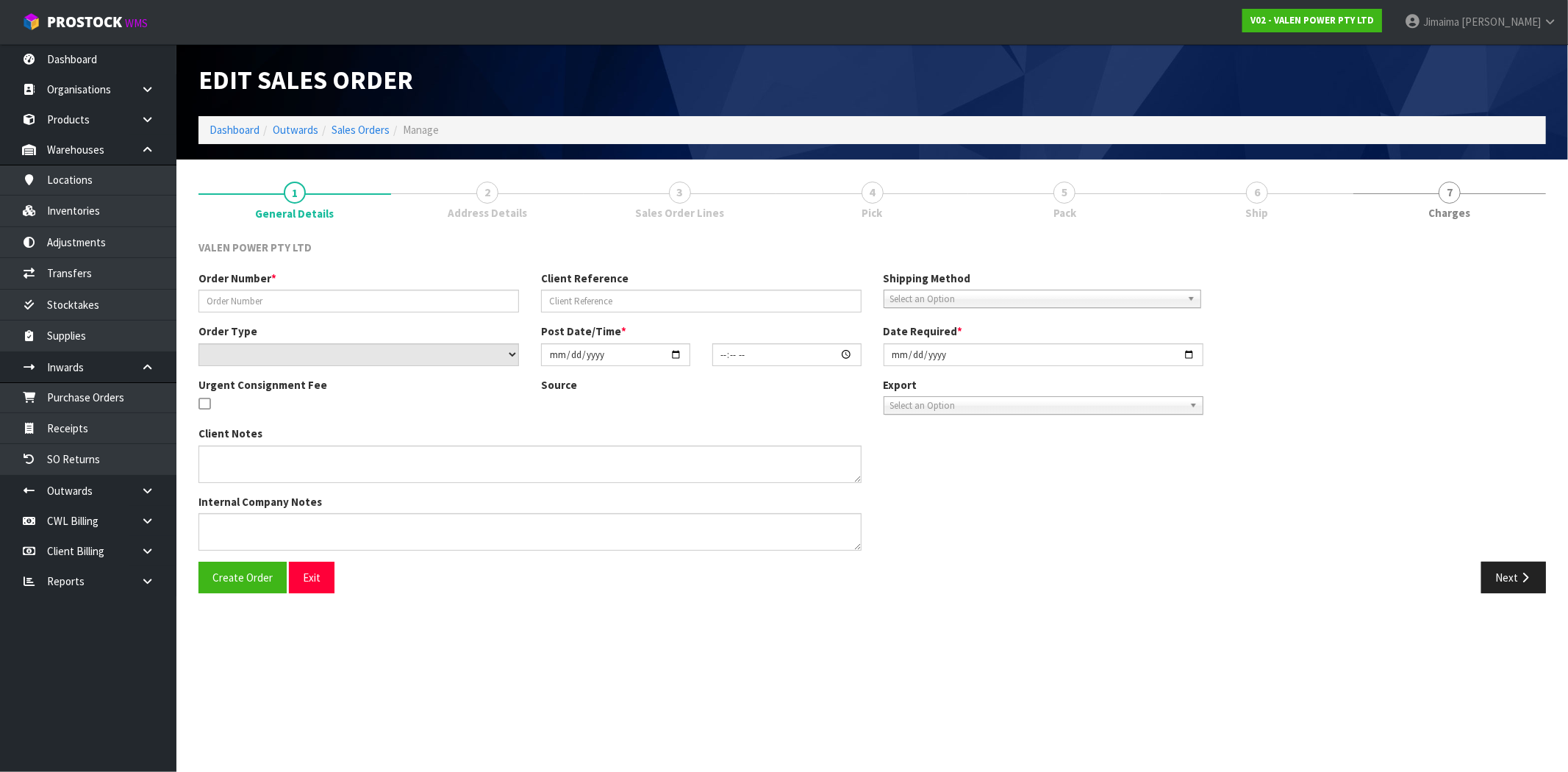
type input "S47286"
type input "418884"
select select "number:0"
type input "2025-08-15"
type input "16:15:07.000"
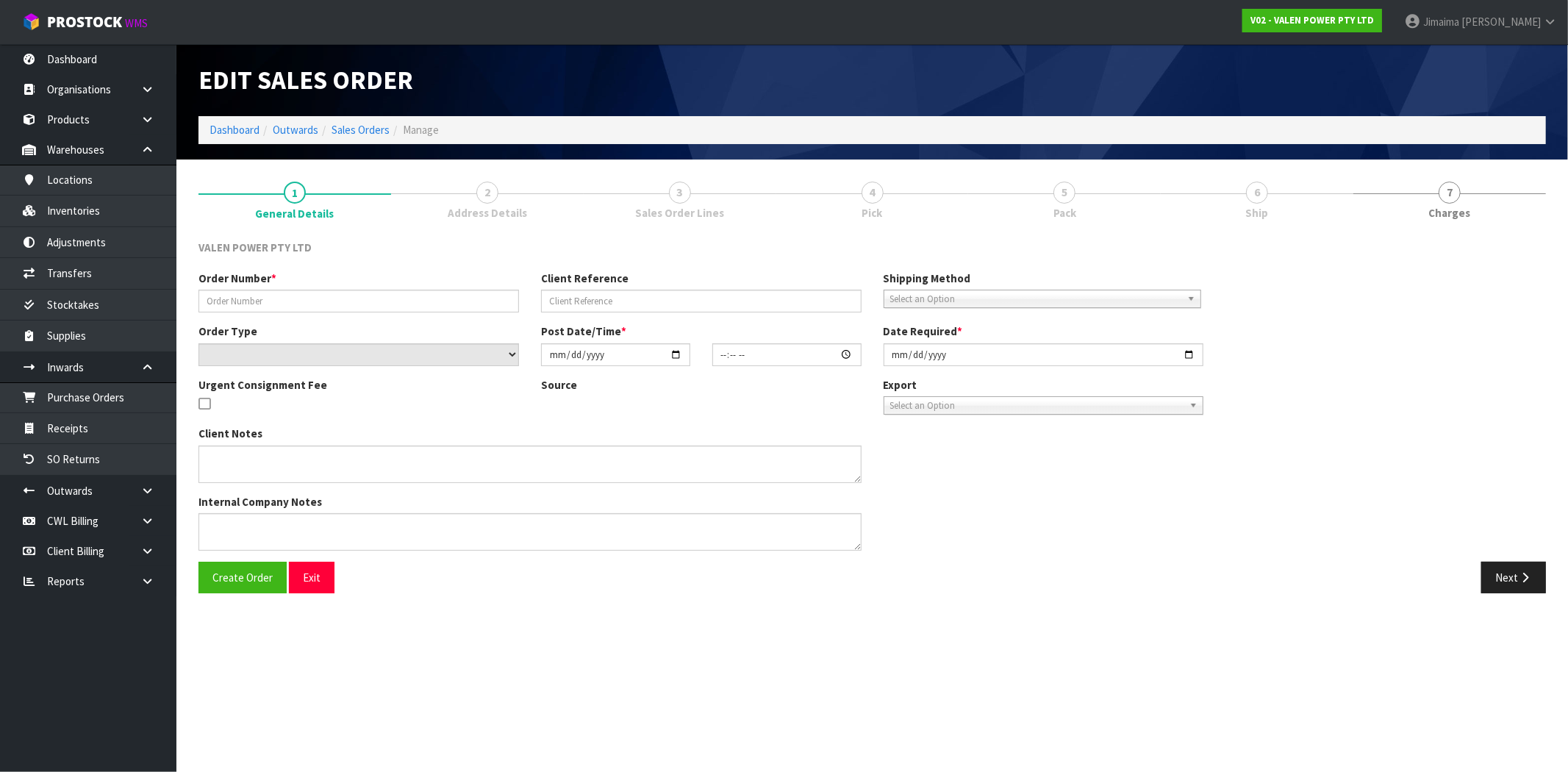
type input "2025-08-18"
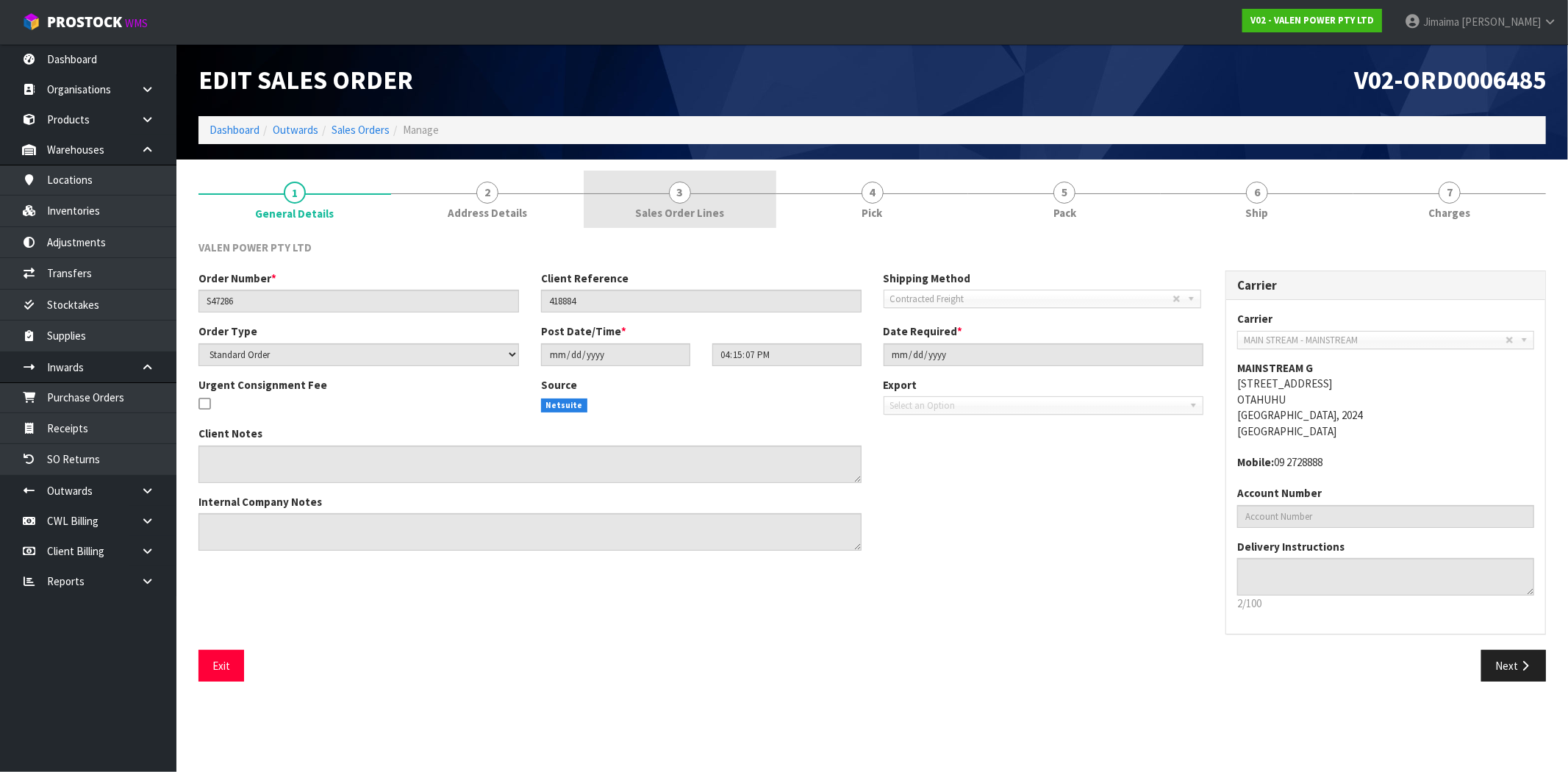
click at [681, 195] on span "3" at bounding box center [680, 192] width 22 height 22
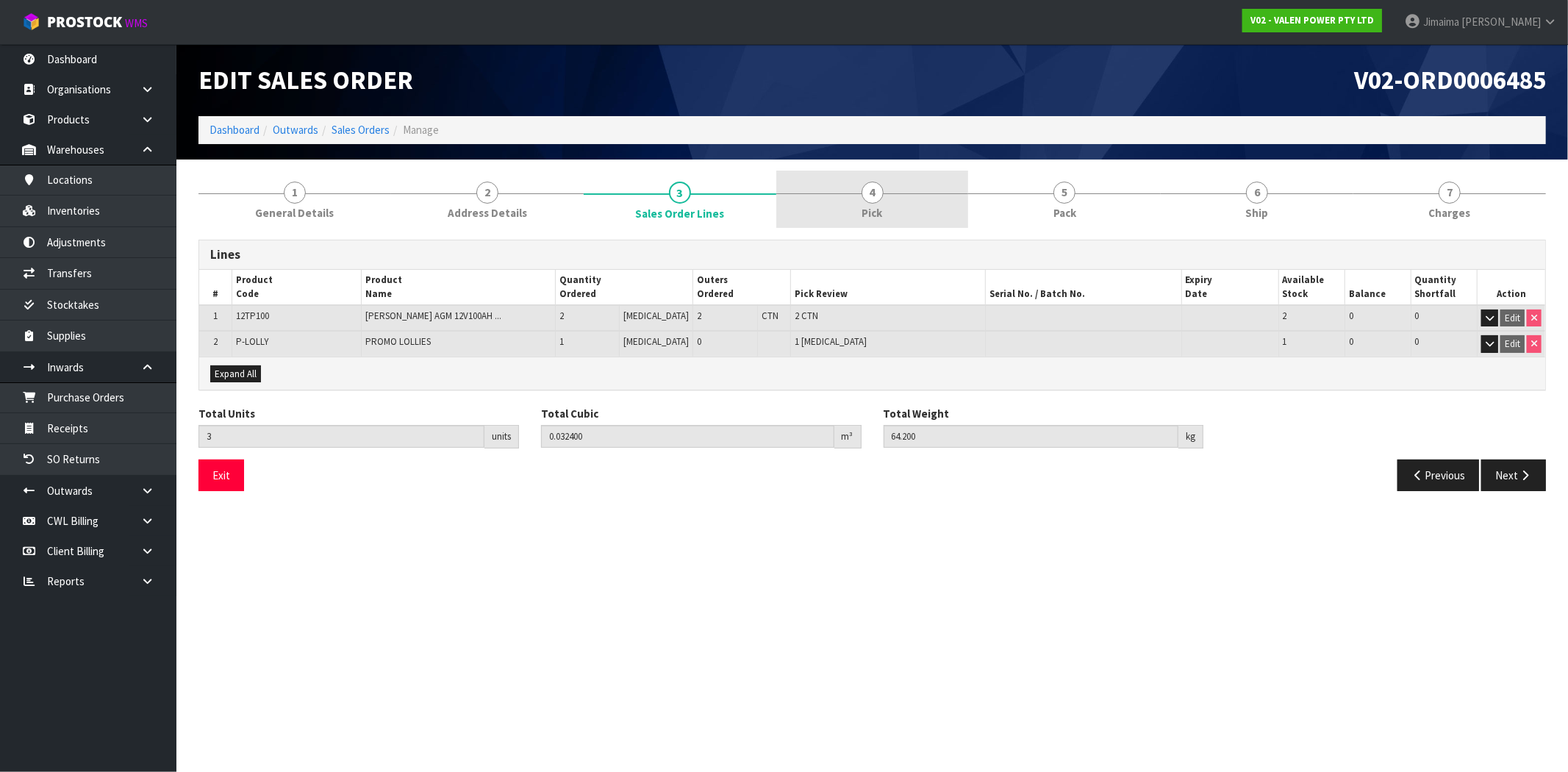
click at [899, 188] on link "4 Pick" at bounding box center [872, 200] width 192 height 58
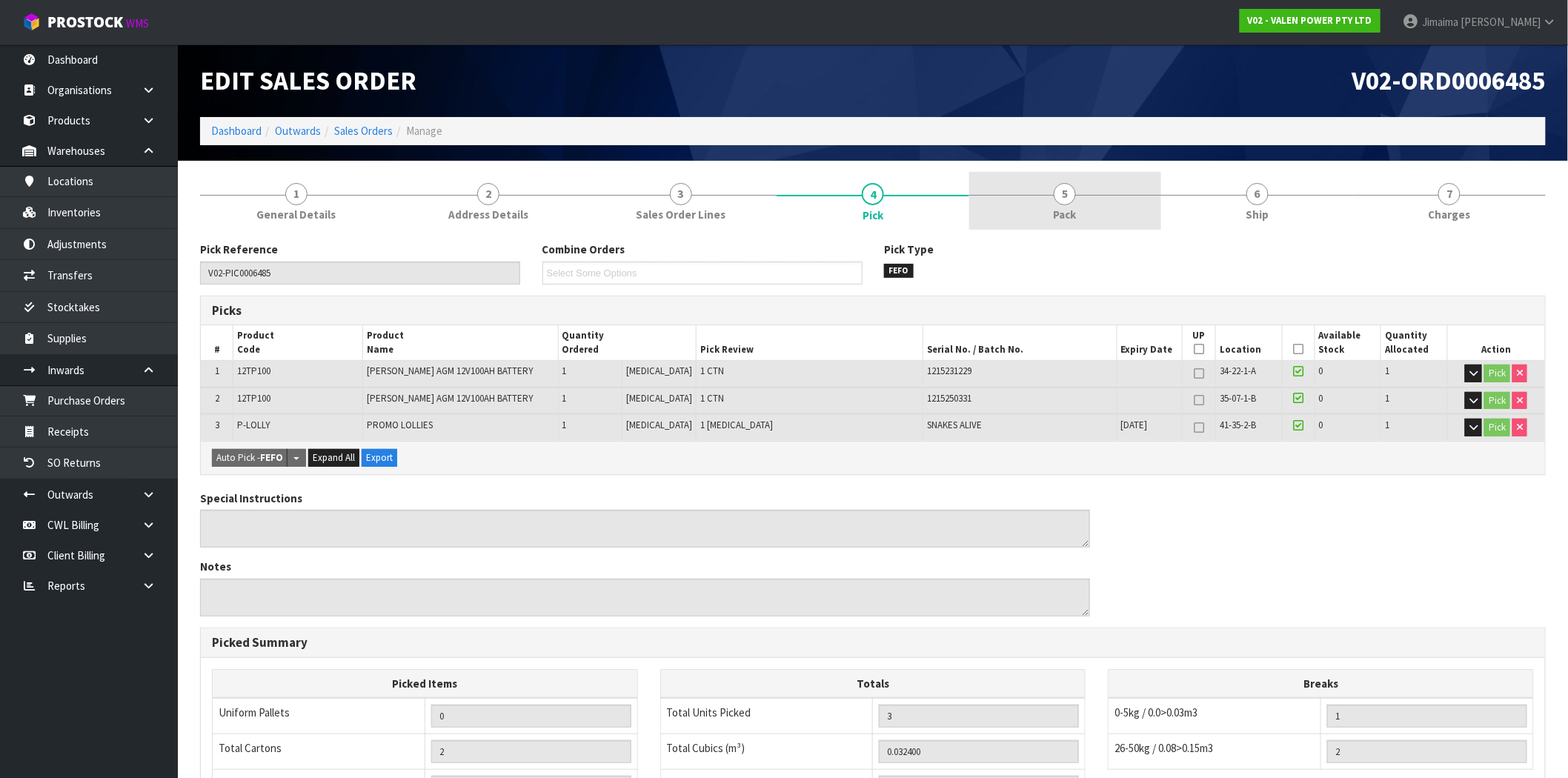
click at [1048, 191] on link "5 Pack" at bounding box center [1065, 201] width 192 height 58
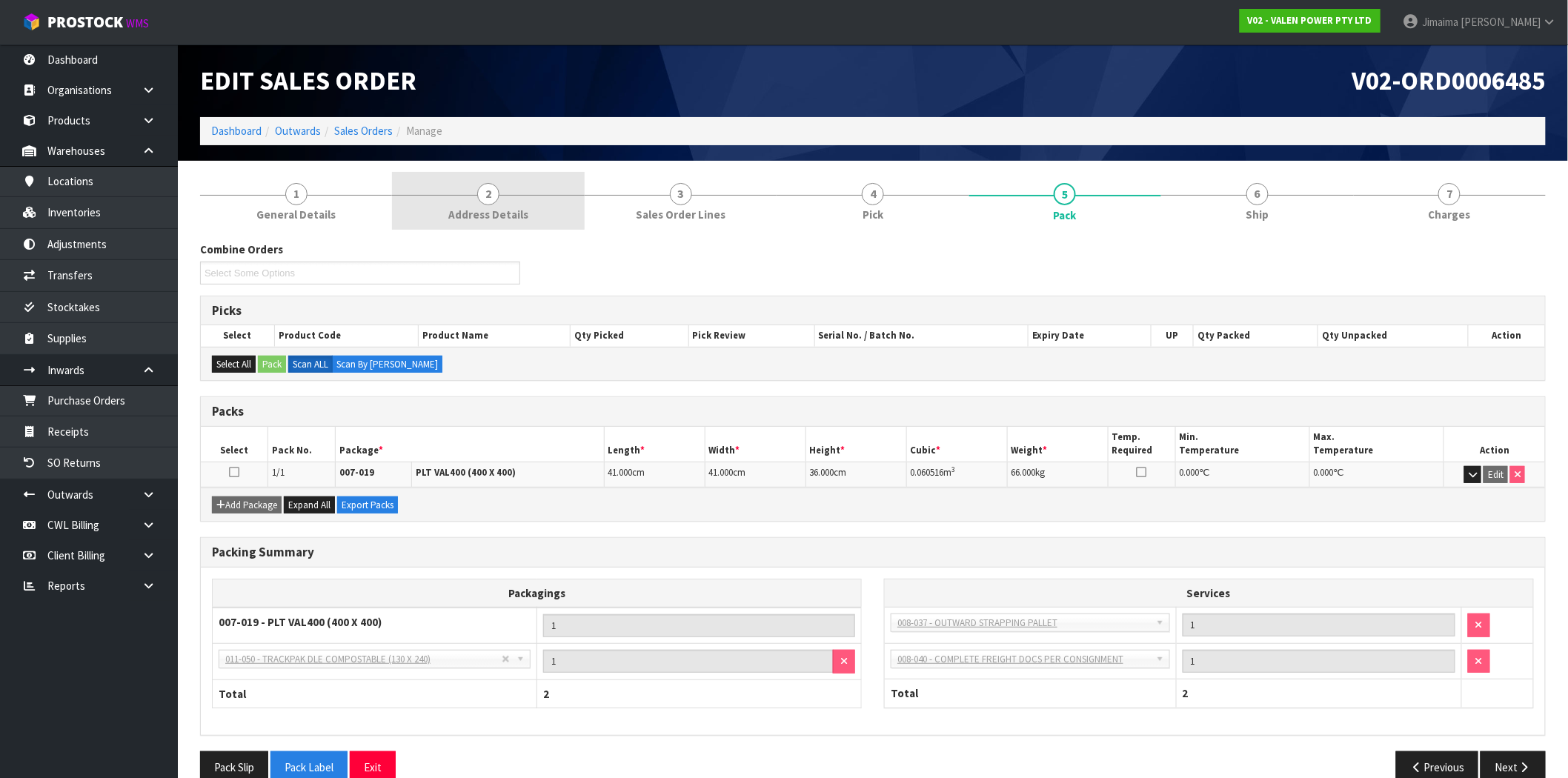
click at [441, 205] on link "2 Address Details" at bounding box center [487, 201] width 192 height 58
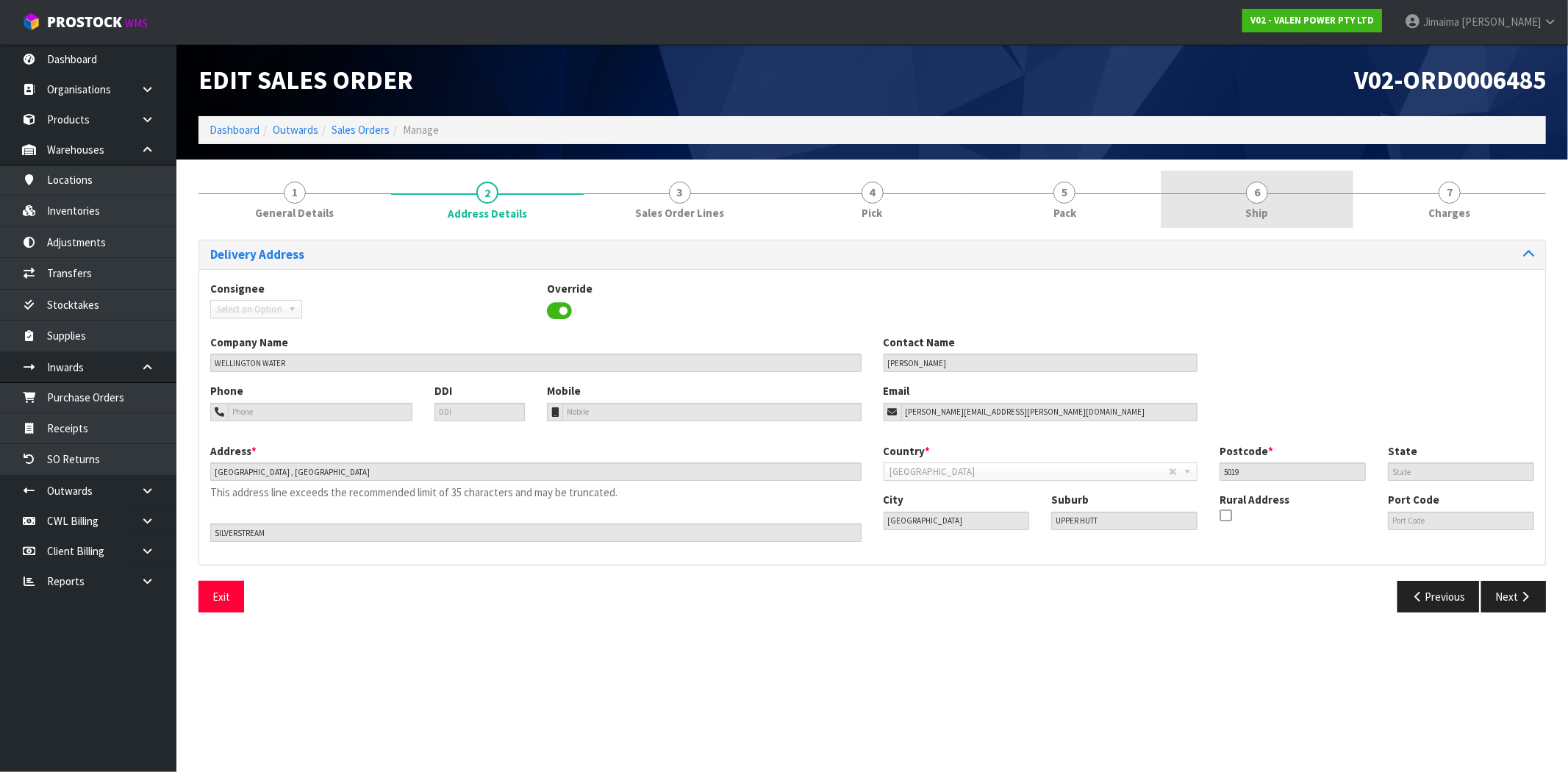
click at [1317, 207] on link "6 Ship" at bounding box center [1257, 200] width 192 height 58
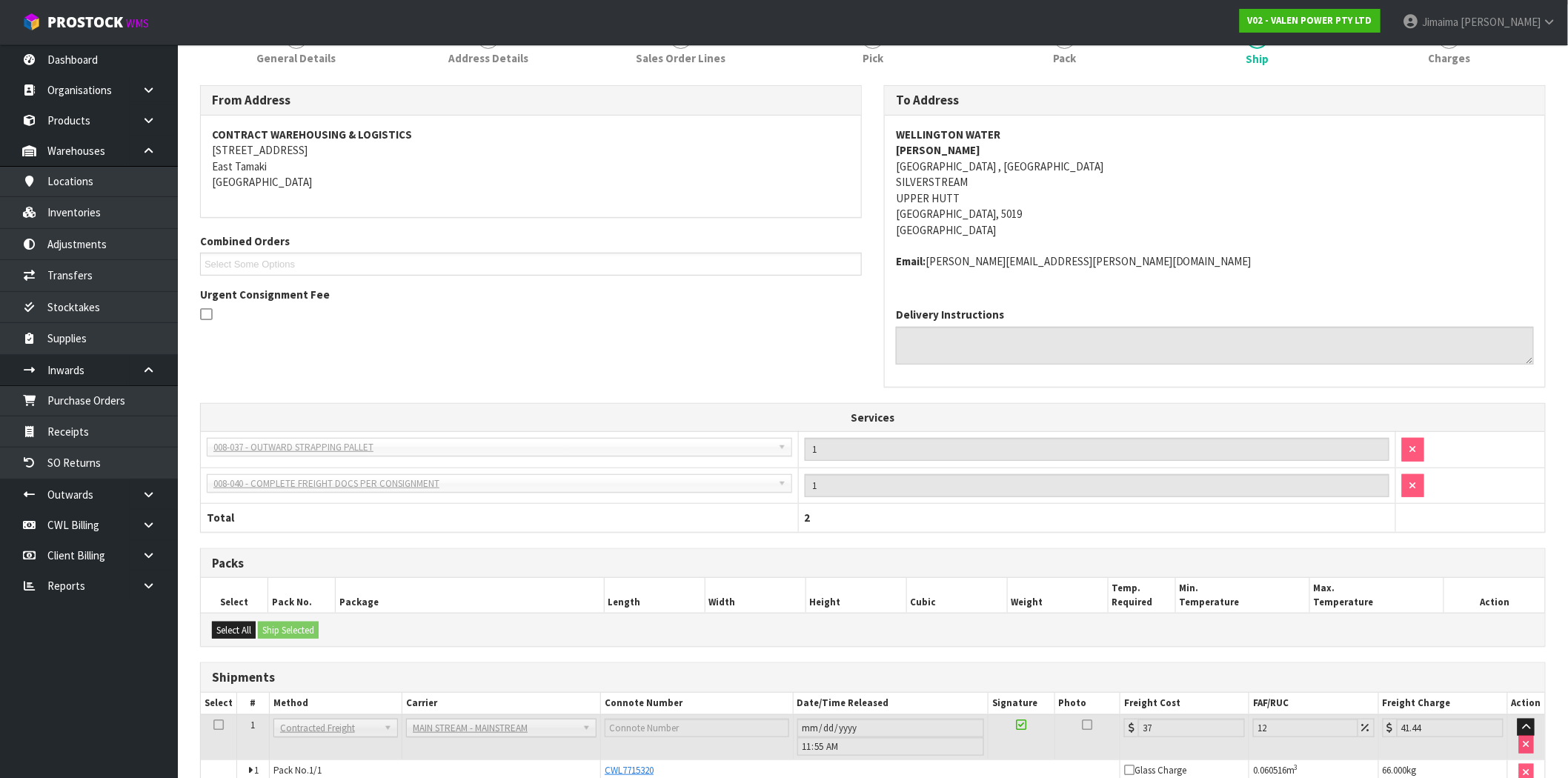
scroll to position [234, 0]
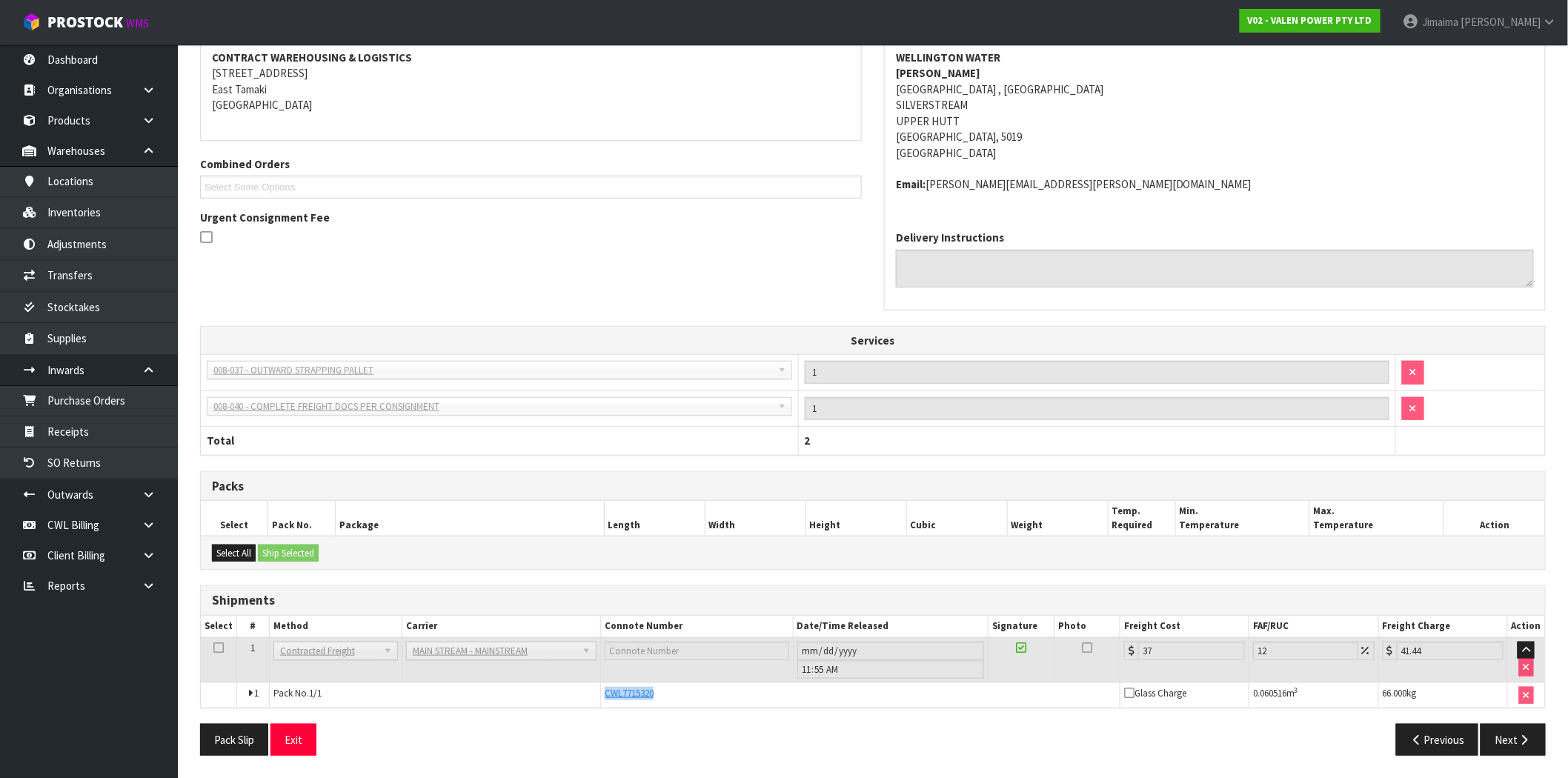
drag, startPoint x: 586, startPoint y: 690, endPoint x: 725, endPoint y: 446, distance: 280.8
click at [559, 687] on tr "1 Pack No. 1/1 CWL7715320 Glass Charge 0.060516 m 3 66.000 kg" at bounding box center [872, 695] width 1344 height 25
copy tr "CWL7715320"
click at [624, 314] on div "From Address CONTRACT WAREHOUSING & LOGISTICS 17 Allens Road East Tamaki Auckla…" at bounding box center [872, 166] width 1367 height 317
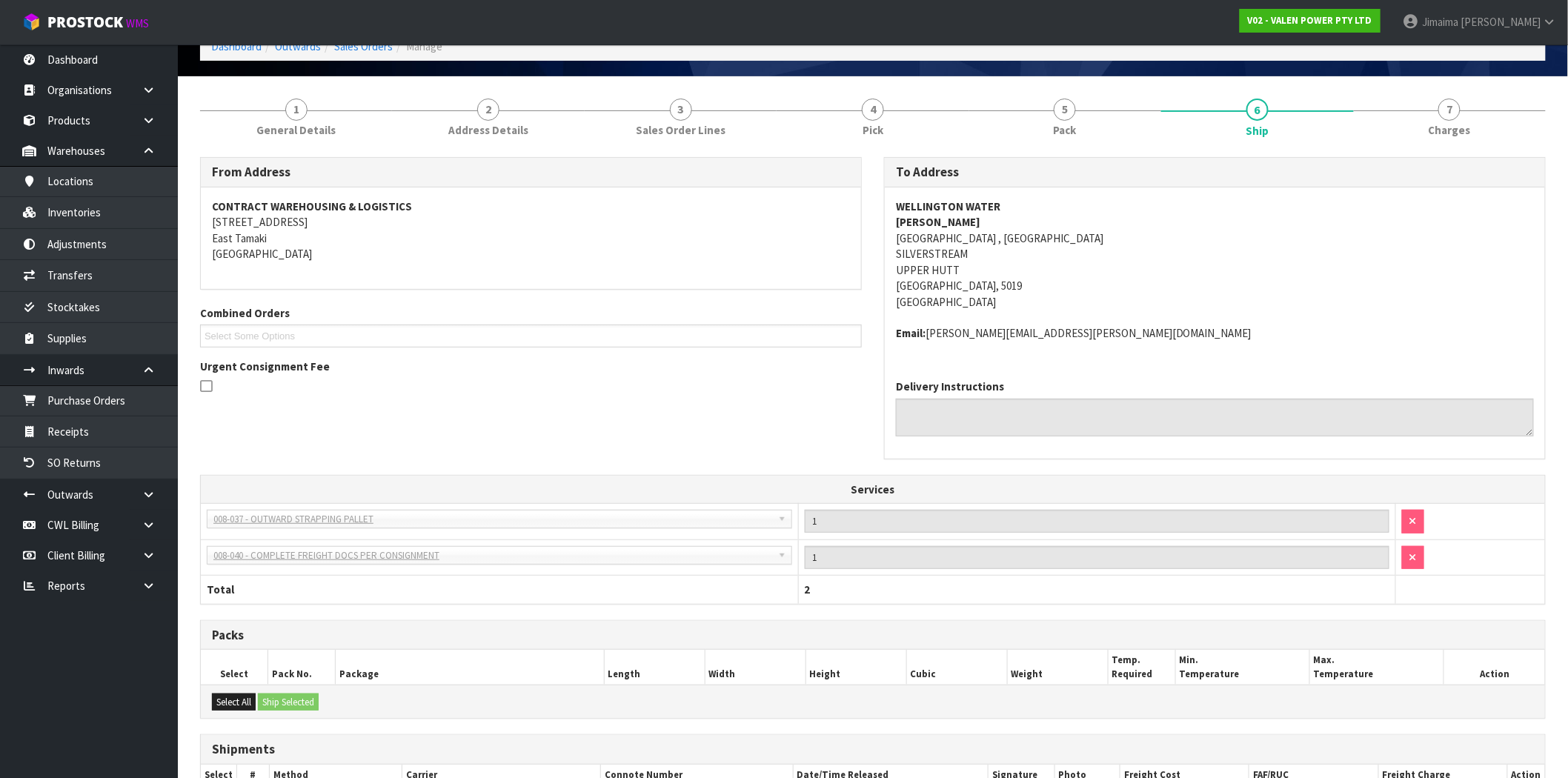
scroll to position [0, 0]
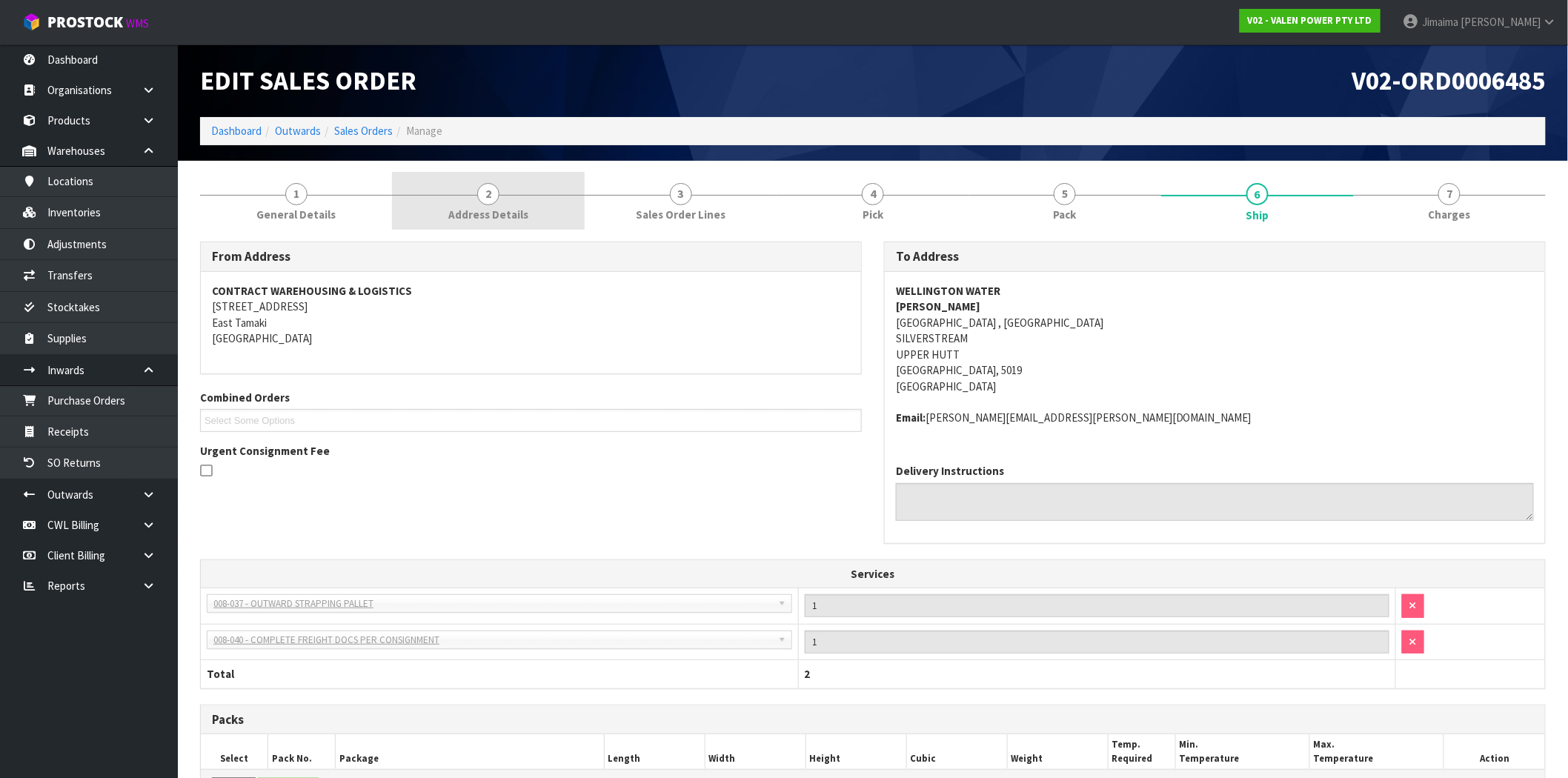
click at [497, 201] on link "2 Address Details" at bounding box center [487, 201] width 192 height 58
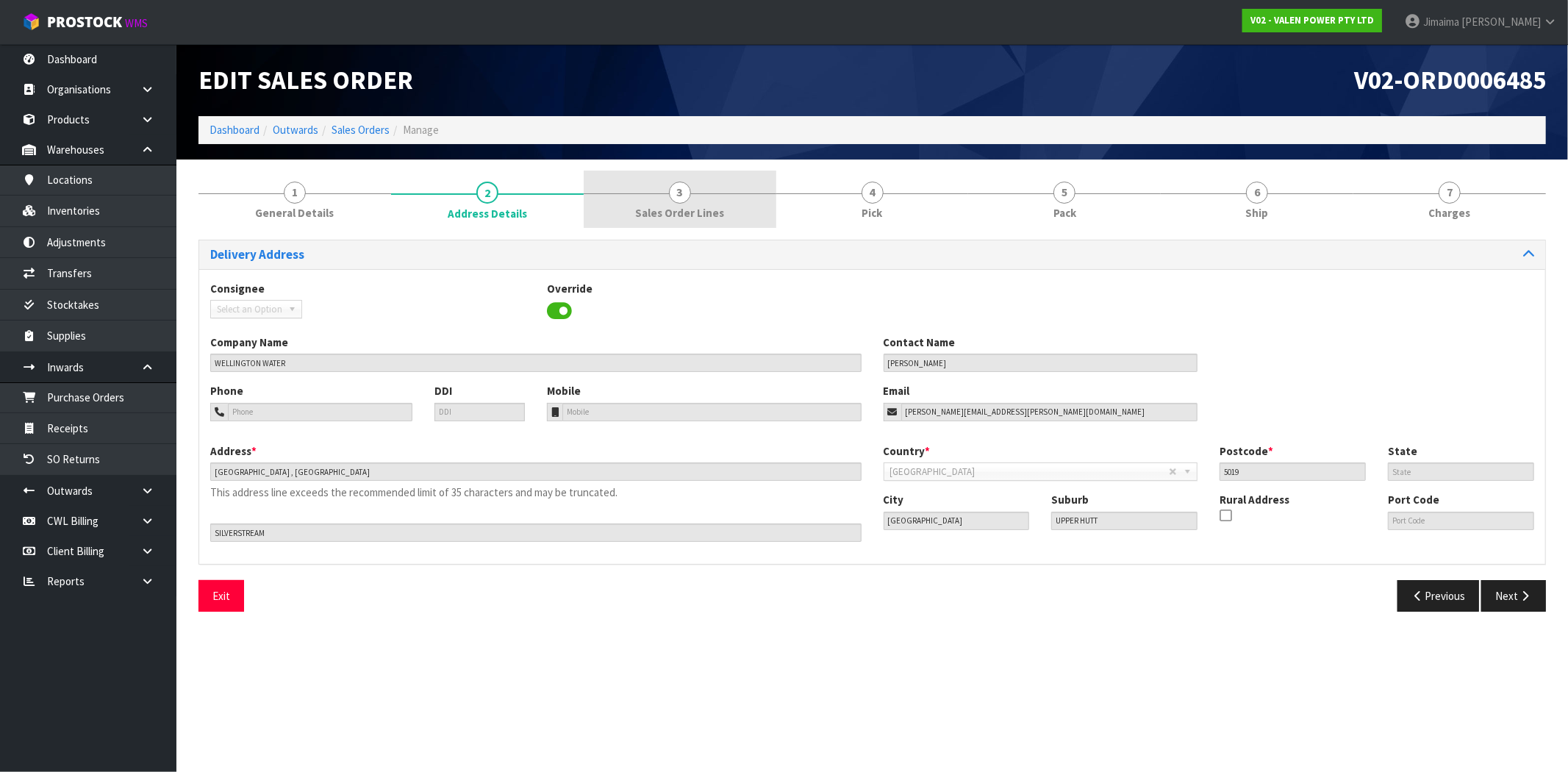
click at [651, 214] on span "Sales Order Lines" at bounding box center [680, 213] width 89 height 16
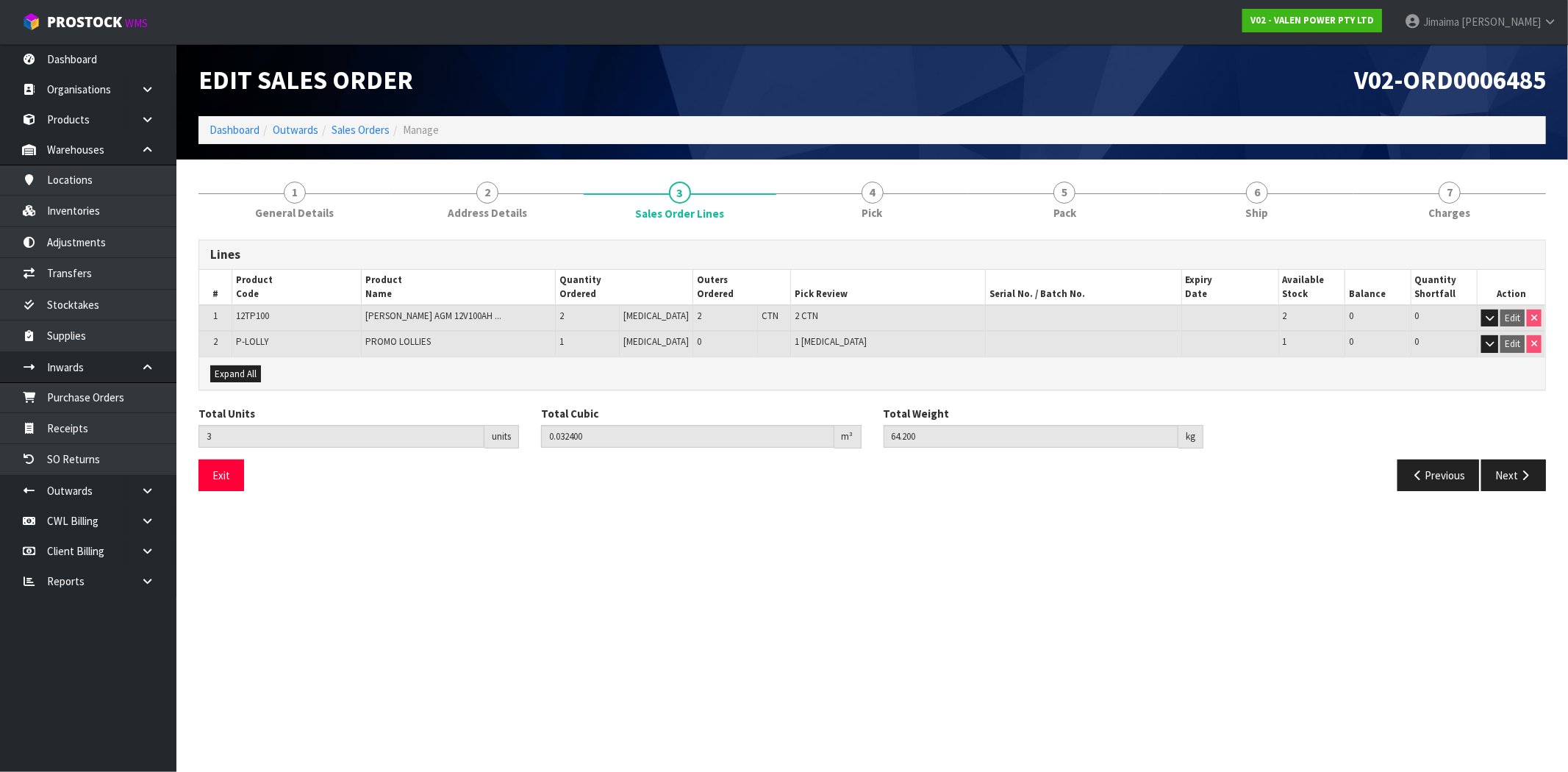
click at [262, 303] on th "Product Code" at bounding box center [297, 287] width 129 height 35
click at [262, 303] on th "Product Code" at bounding box center [297, 287] width 129 height 35
click at [259, 305] on td "12TP100" at bounding box center [297, 319] width 129 height 27
click at [255, 311] on span "12TP100" at bounding box center [253, 316] width 33 height 13
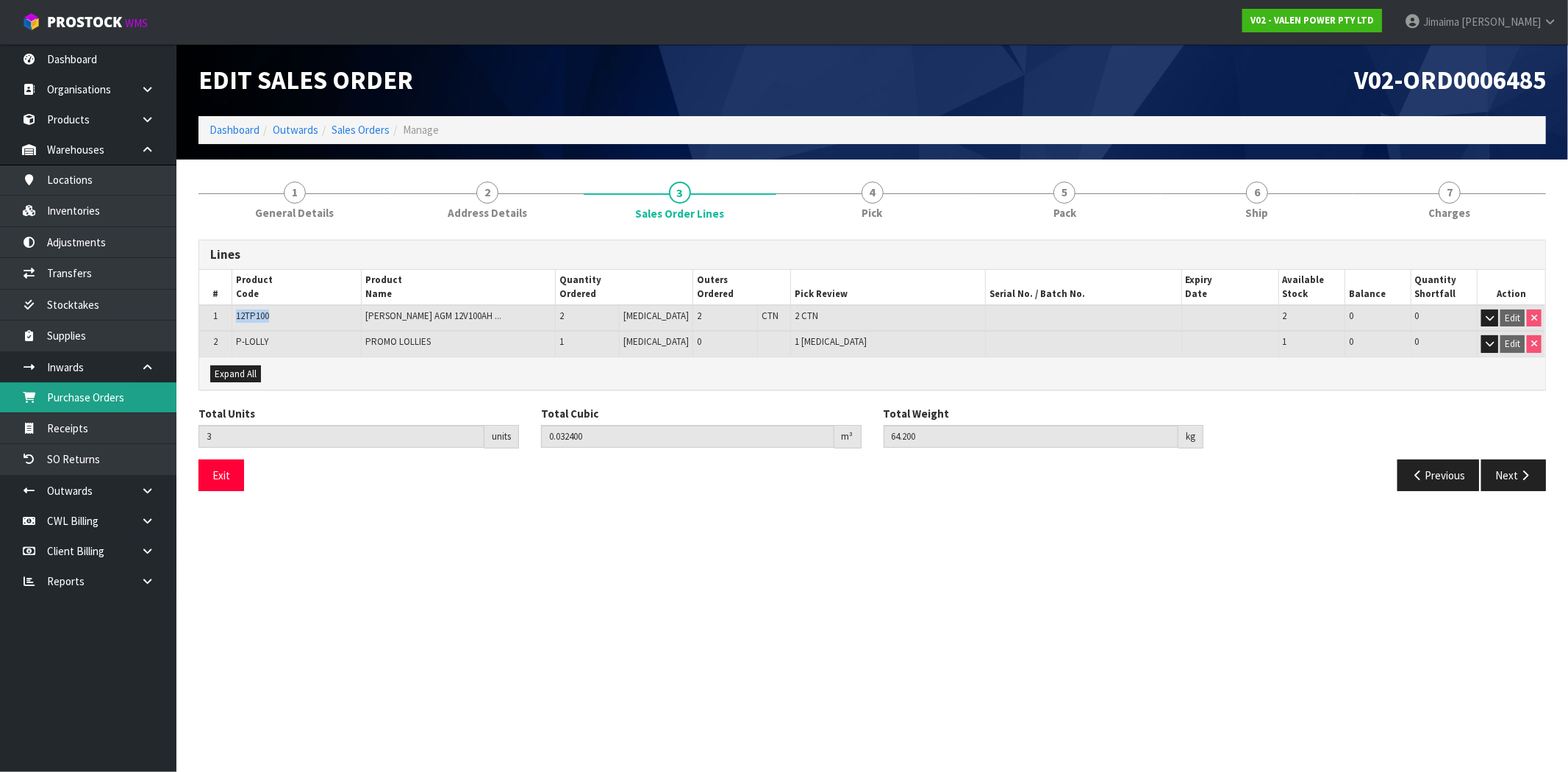
copy span "12TP100"
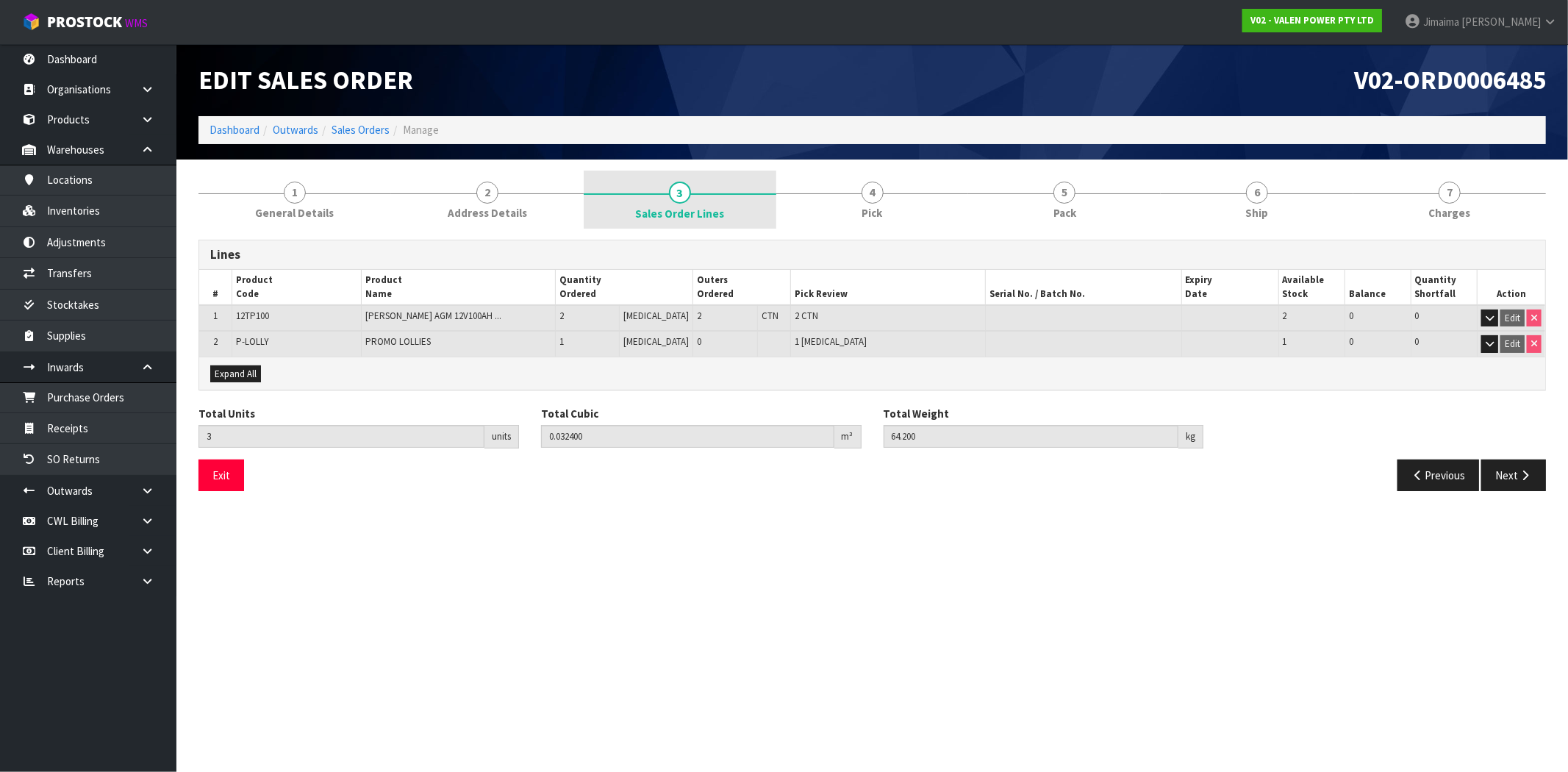
drag, startPoint x: 870, startPoint y: 176, endPoint x: 746, endPoint y: 224, distance: 133.0
click at [870, 176] on link "4 Pick" at bounding box center [872, 200] width 192 height 58
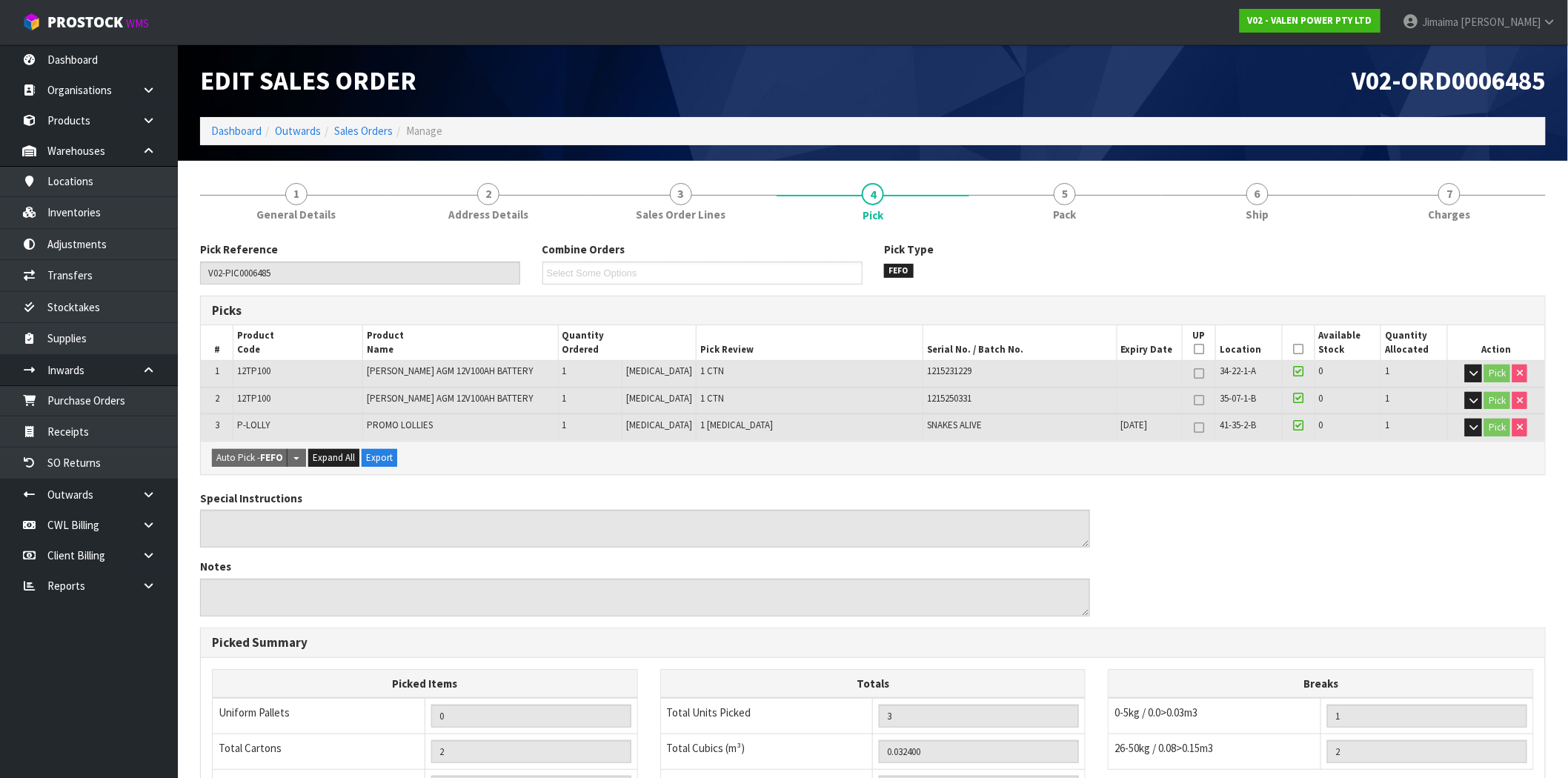
click at [400, 364] on td "VALEN TOPIN AGM 12V100AH BATTERY" at bounding box center [461, 374] width 195 height 26
click at [400, 374] on span "VALEN TOPIN AGM 12V100AH BATTERY" at bounding box center [450, 371] width 166 height 13
click at [400, 374] on span "VALEN TOPIN AGM 12V100AH BATTERY" at bounding box center [450, 371] width 166 height 13
copy tr "VALEN TOPIN AGM 12V100AH BATTERY"
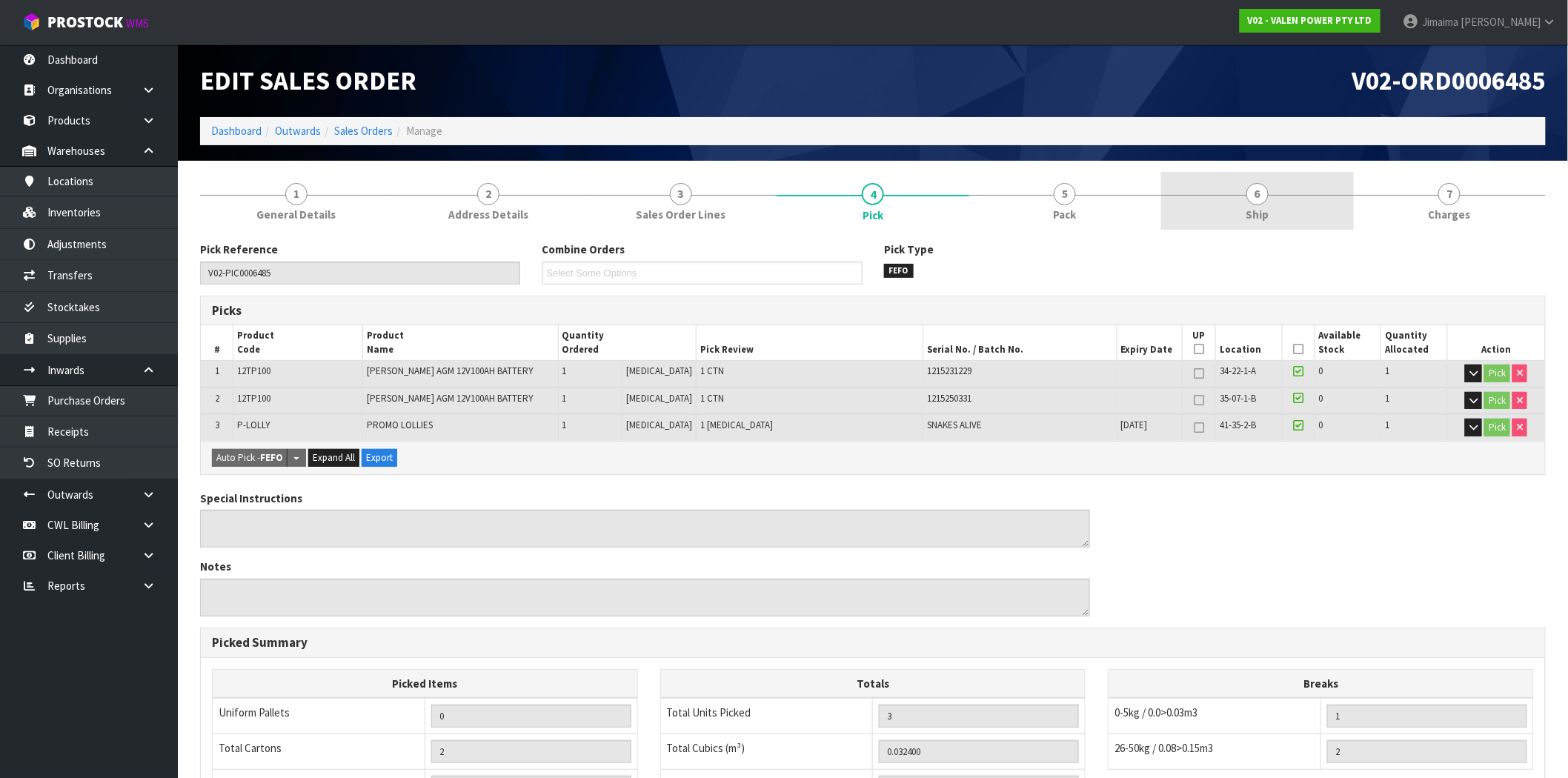
drag, startPoint x: 1292, startPoint y: 203, endPoint x: 1445, endPoint y: 210, distance: 153.2
click at [1292, 204] on link "6 Ship" at bounding box center [1256, 201] width 192 height 58
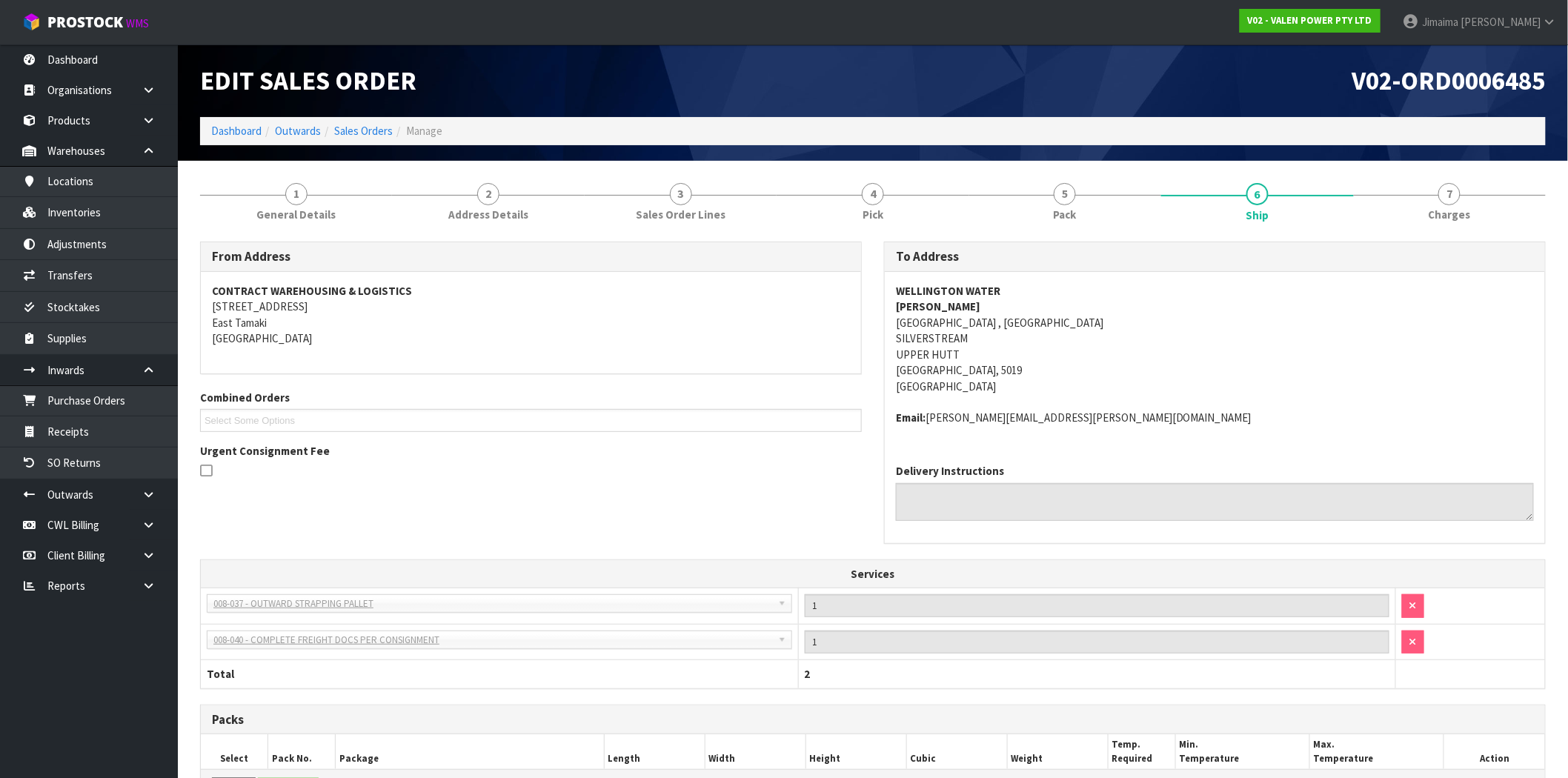
click at [923, 291] on strong "WELLINGTON WATER" at bounding box center [948, 291] width 105 height 14
click at [923, 291] on strong "WELLINGTON WATER" at bounding box center [948, 291] width 105 height 14
copy strong "WELLINGTON WATER"
drag, startPoint x: 1331, startPoint y: 79, endPoint x: 34, endPoint y: 380, distance: 1331.5
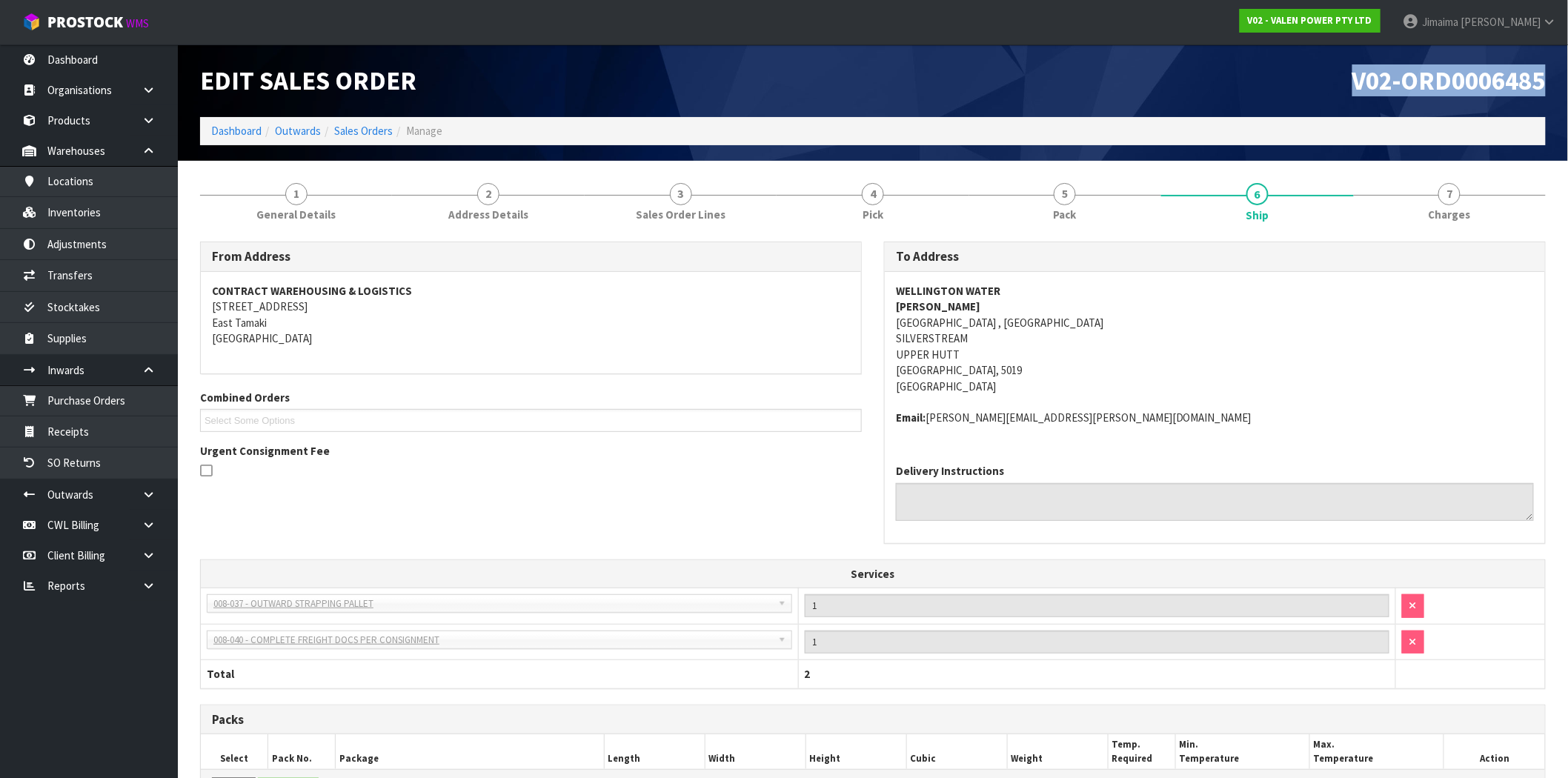
click at [1568, 91] on html "Toggle navigation ProStock WMS V02 - VALEN POWER PTY LTD Jimaima Reiher Logout …" at bounding box center [784, 389] width 1568 height 778
copy span "V02-ORD0006485"
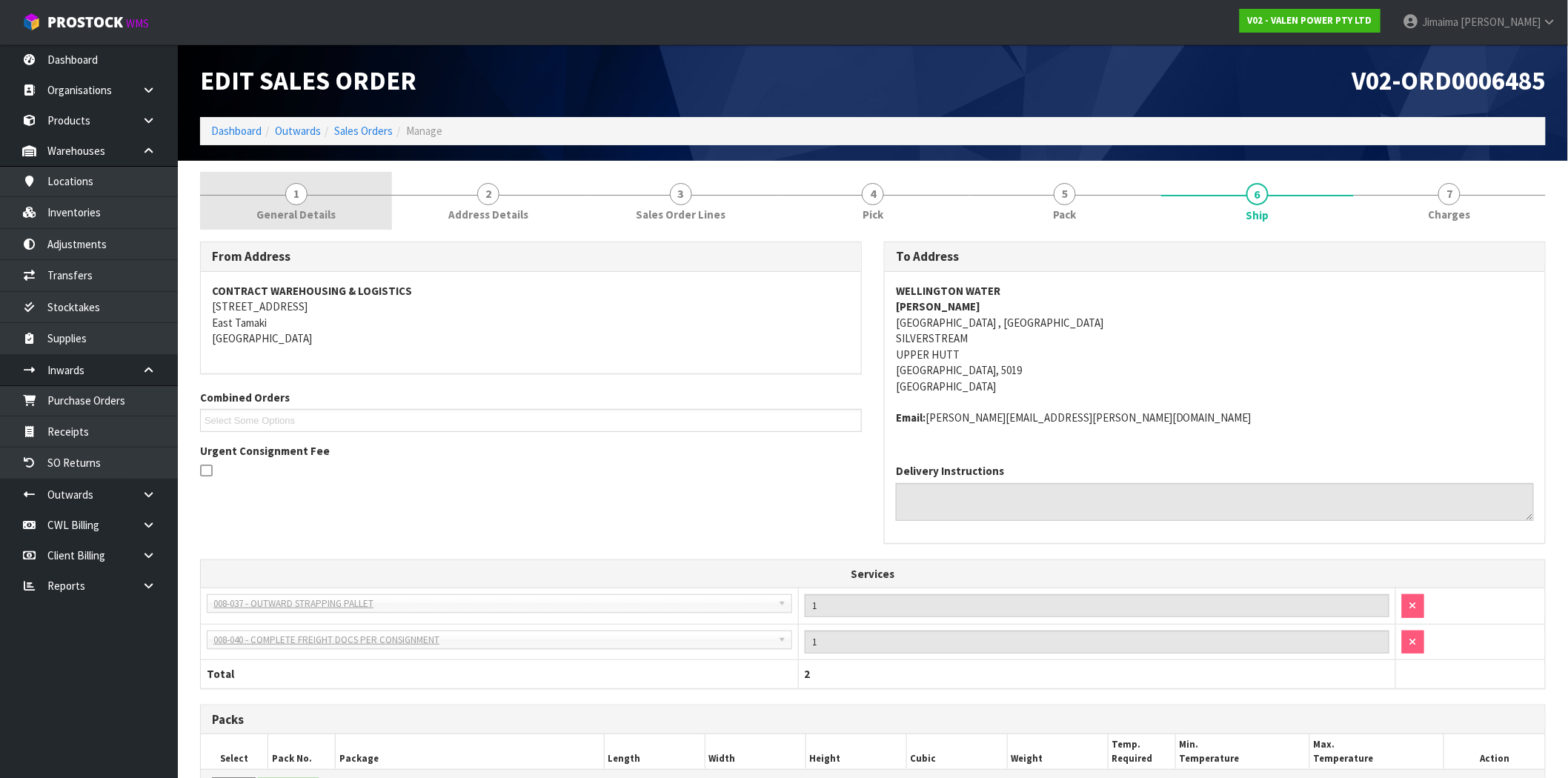
drag, startPoint x: 556, startPoint y: 196, endPoint x: 276, endPoint y: 224, distance: 281.4
click at [553, 196] on link "2 Address Details" at bounding box center [487, 201] width 192 height 58
click at [269, 223] on link "1 General Details" at bounding box center [296, 201] width 192 height 58
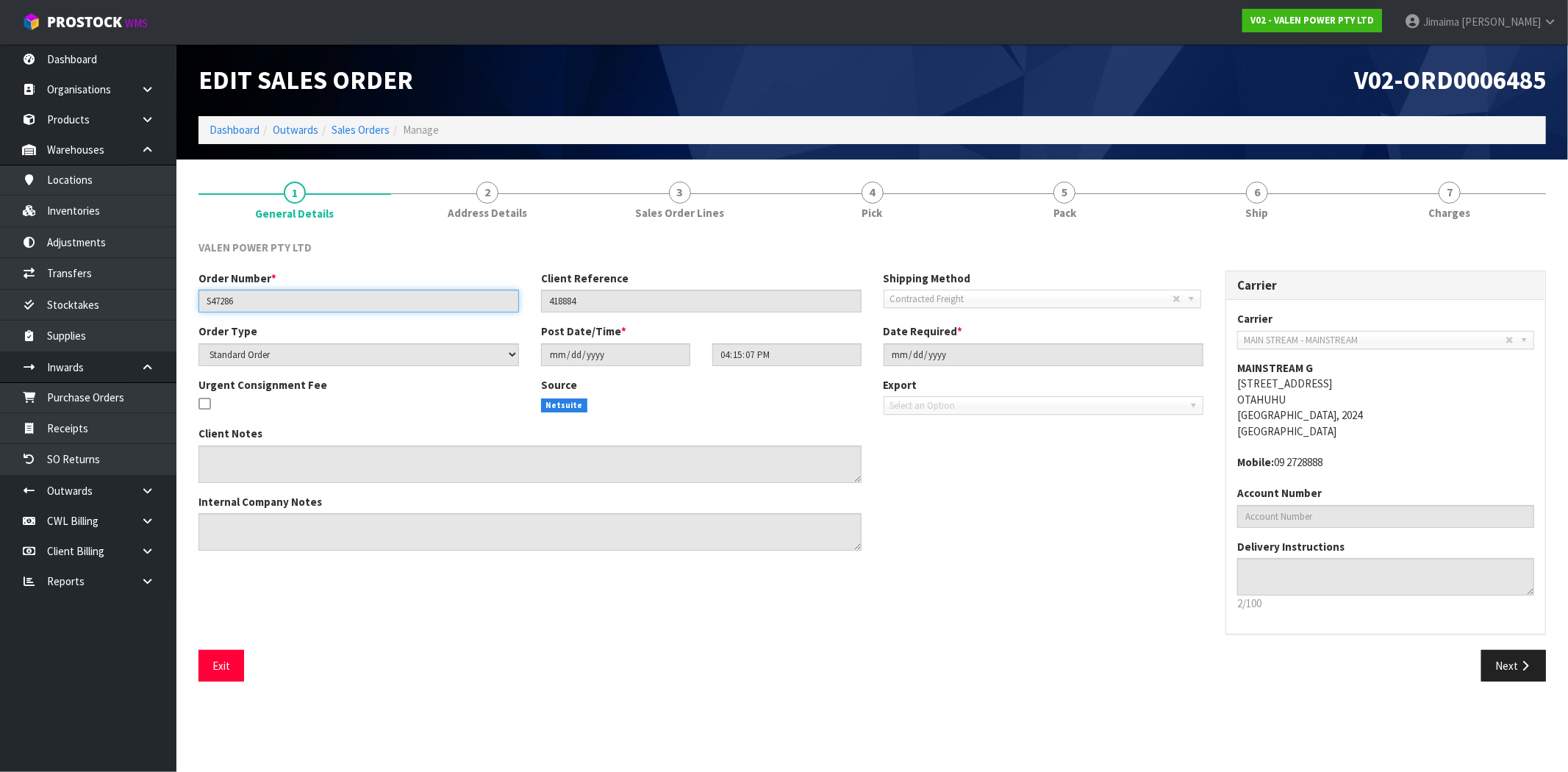
click at [239, 307] on input "S47286" at bounding box center [358, 301] width 320 height 23
click at [1251, 218] on span "Ship" at bounding box center [1257, 213] width 23 height 16
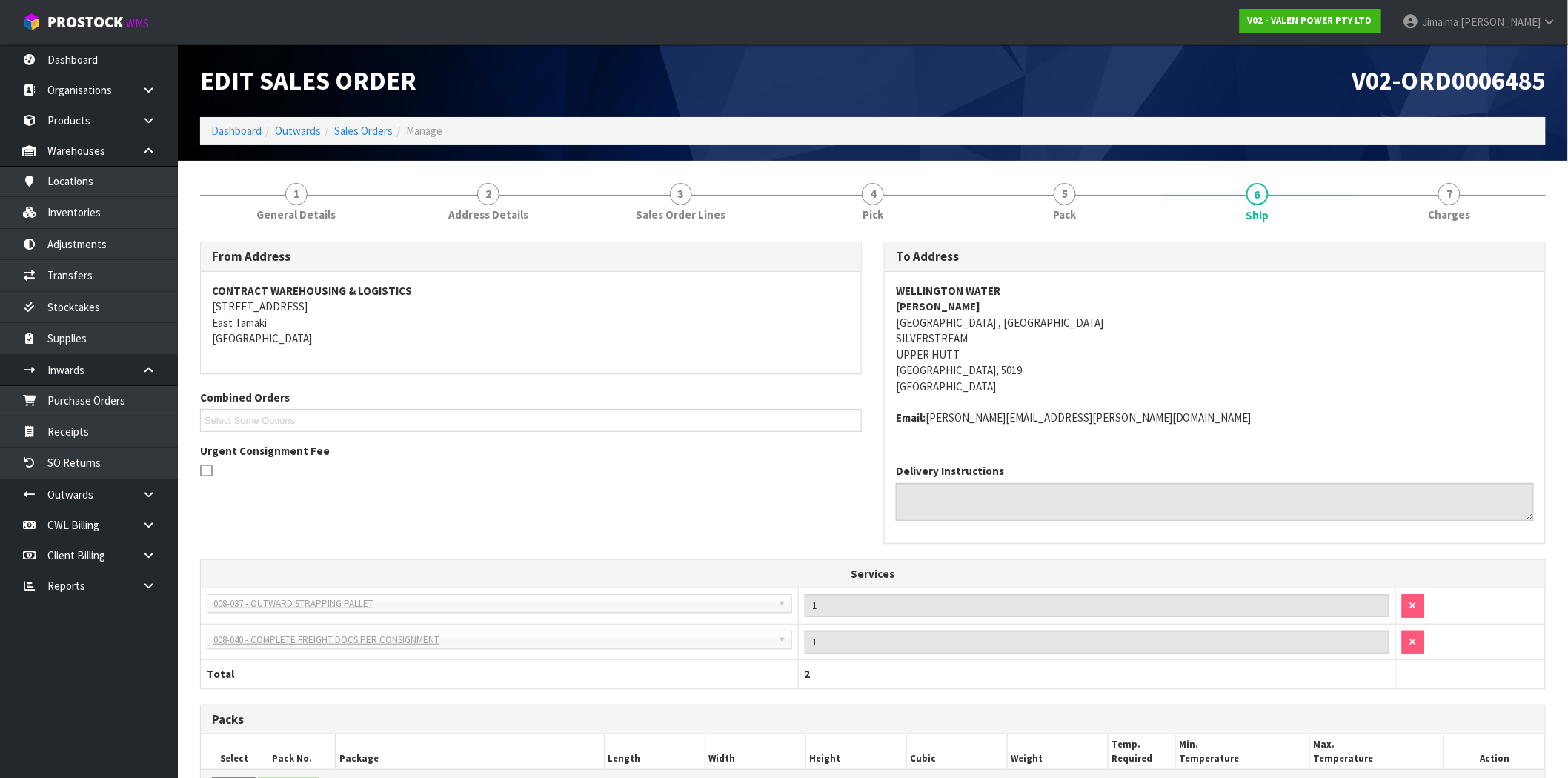
click at [976, 294] on strong "WELLINGTON WATER" at bounding box center [948, 291] width 105 height 14
copy strong "WELLINGTON WATER"
click at [237, 127] on link "Dashboard" at bounding box center [236, 130] width 50 height 14
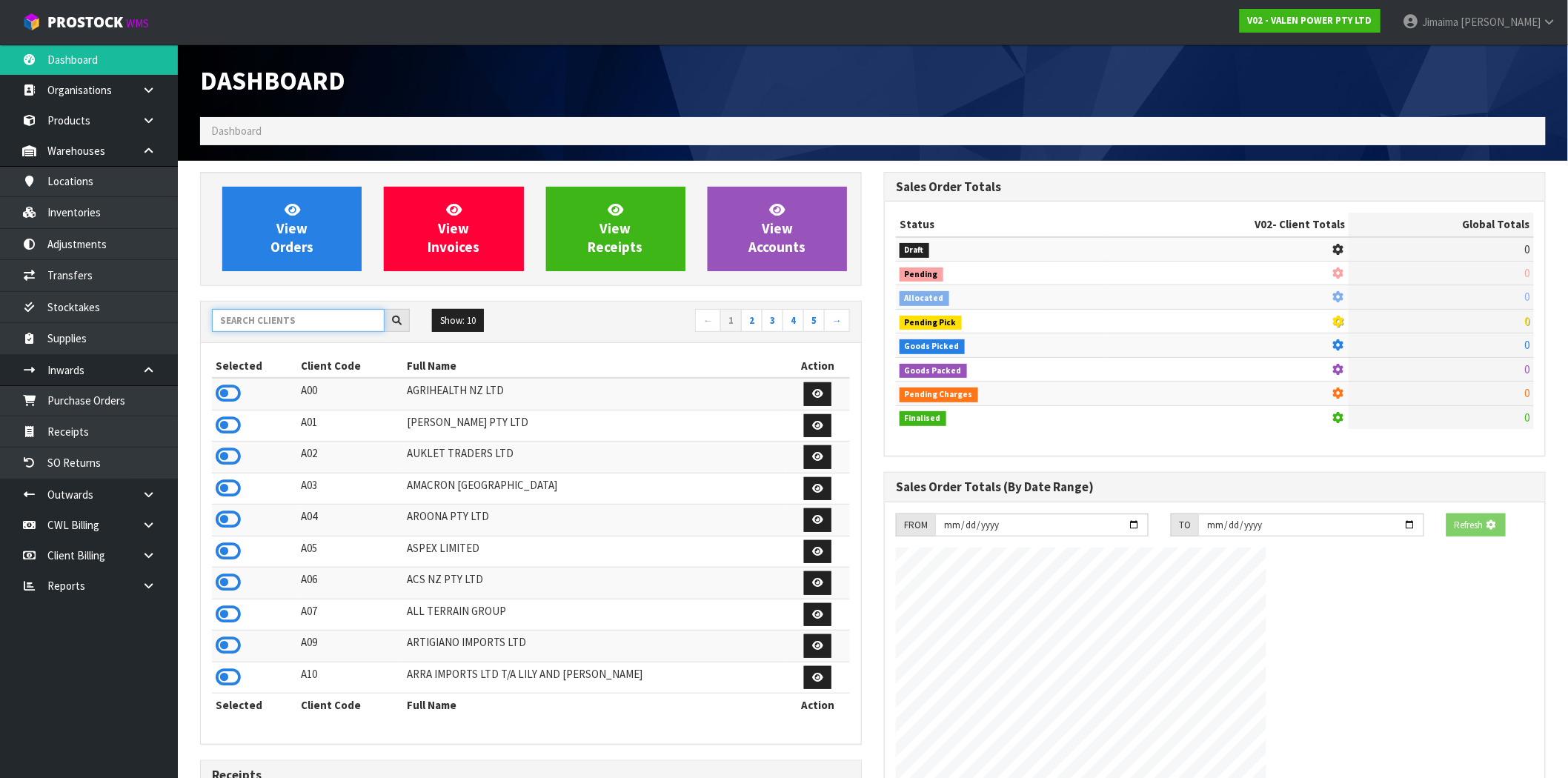
click at [273, 315] on input "text" at bounding box center [298, 320] width 173 height 23
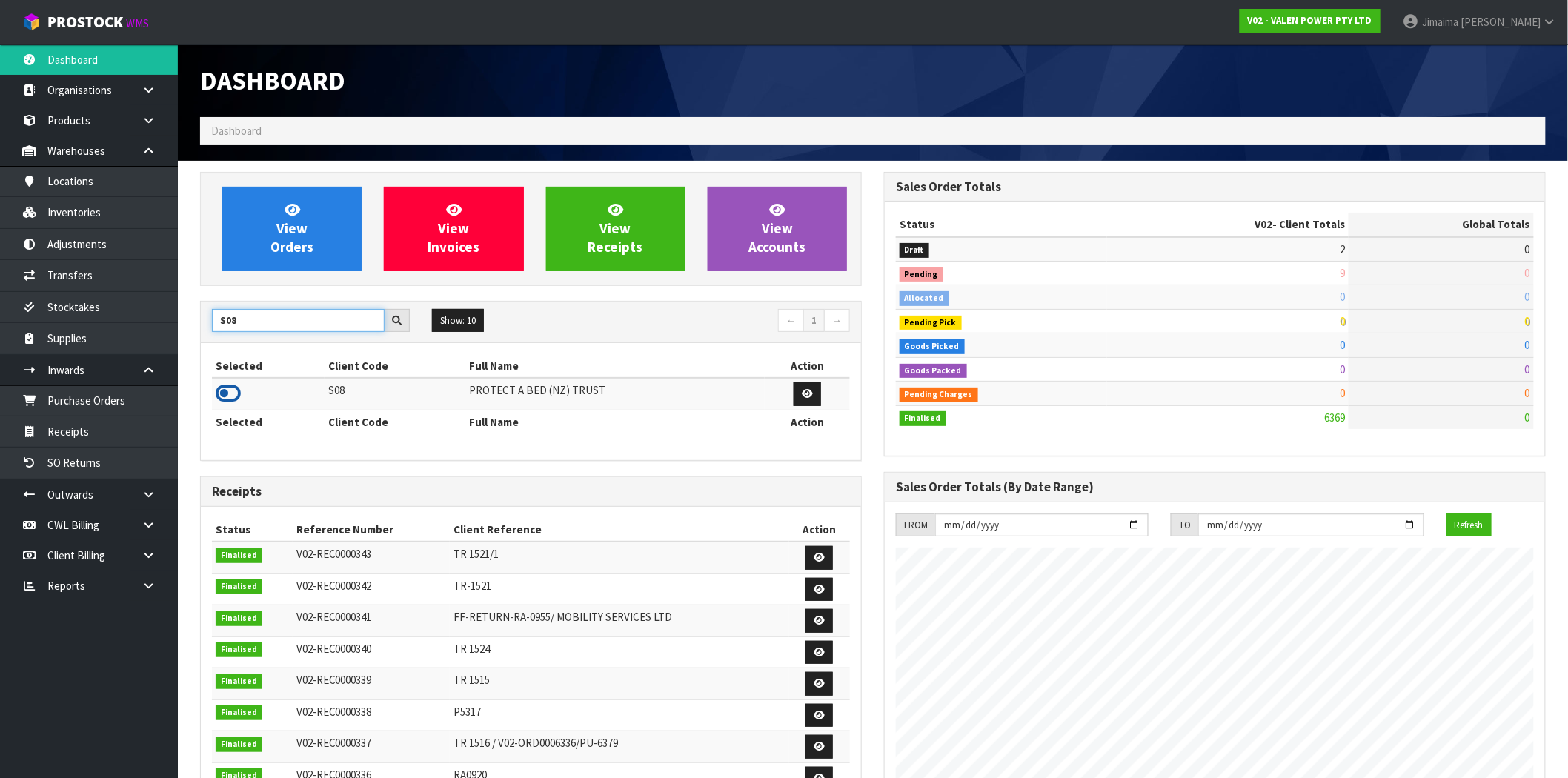
type input "S08"
click at [223, 397] on icon at bounding box center [228, 394] width 25 height 22
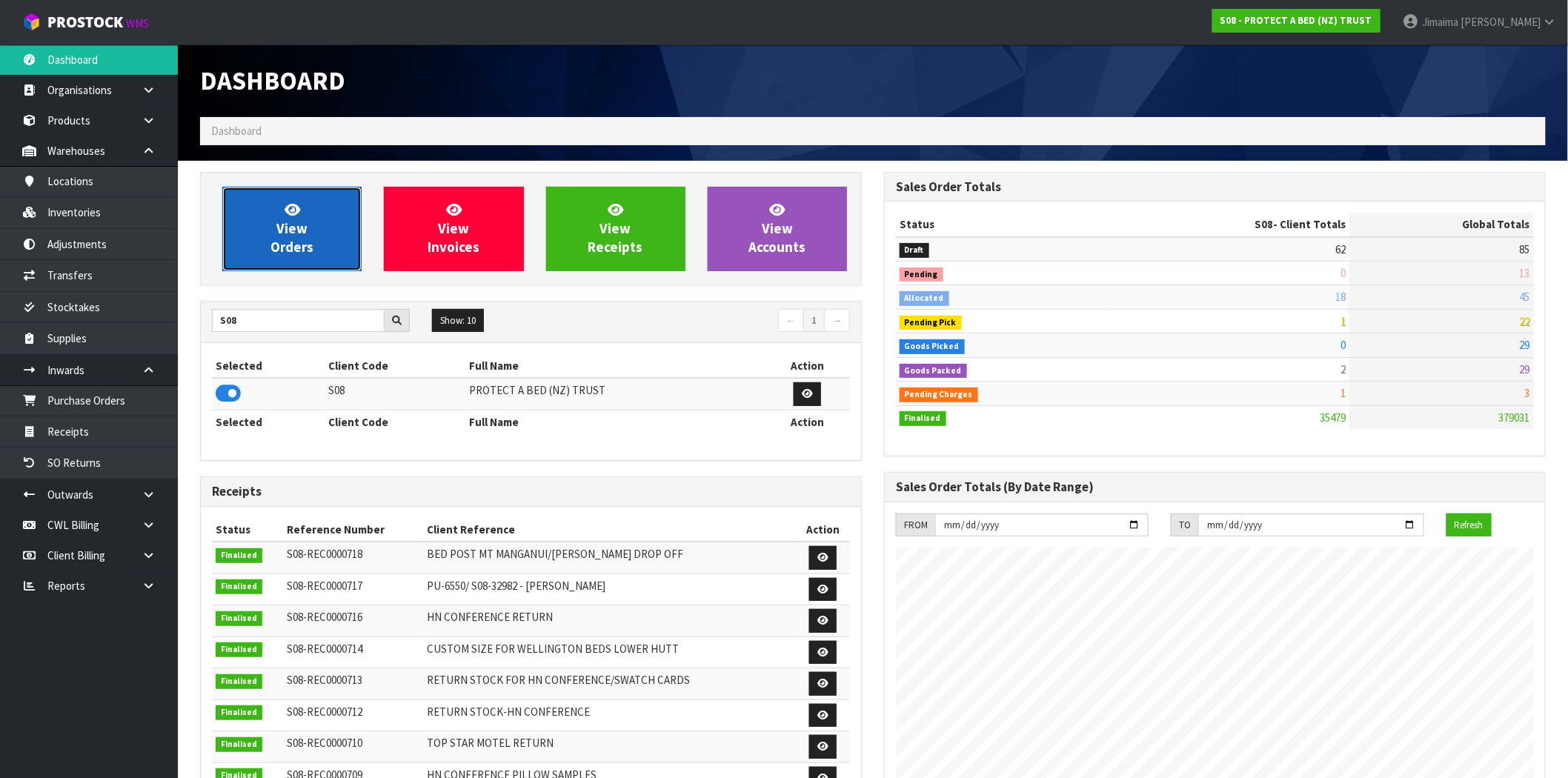
click at [279, 243] on span "View Orders" at bounding box center [291, 228] width 43 height 55
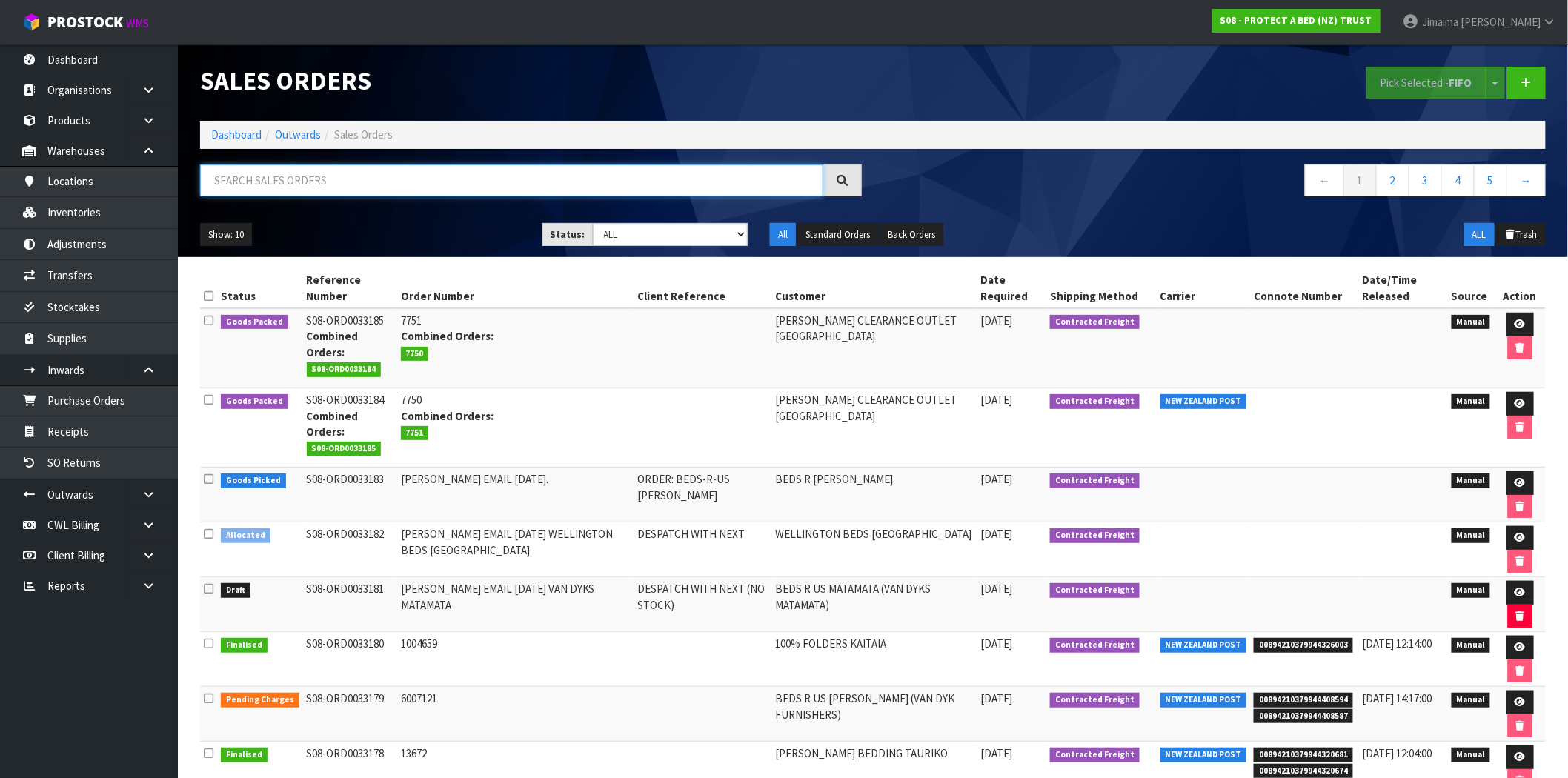
click at [436, 178] on input "text" at bounding box center [511, 180] width 623 height 32
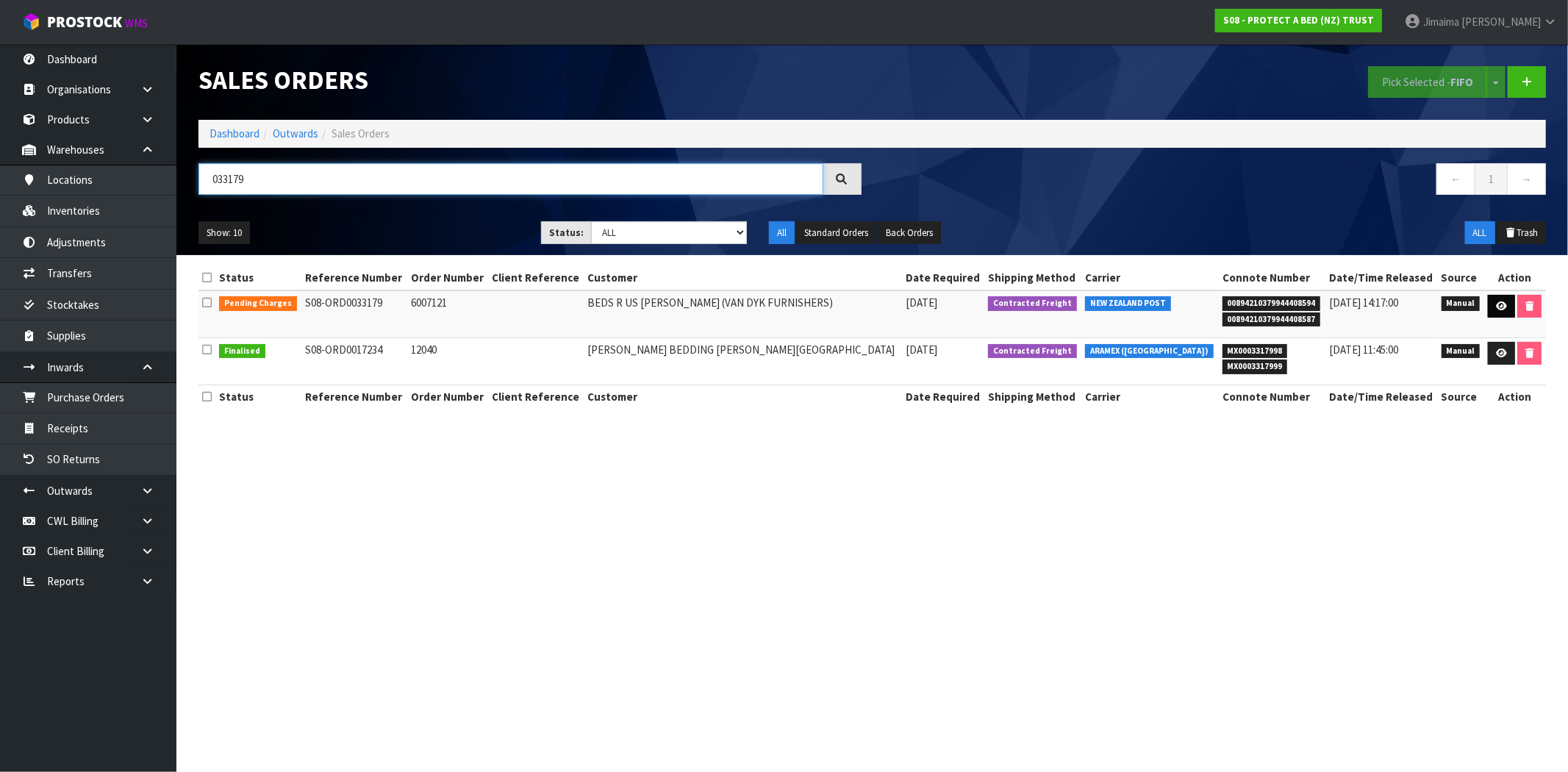
type input "033179"
click at [1496, 308] on icon at bounding box center [1501, 306] width 11 height 10
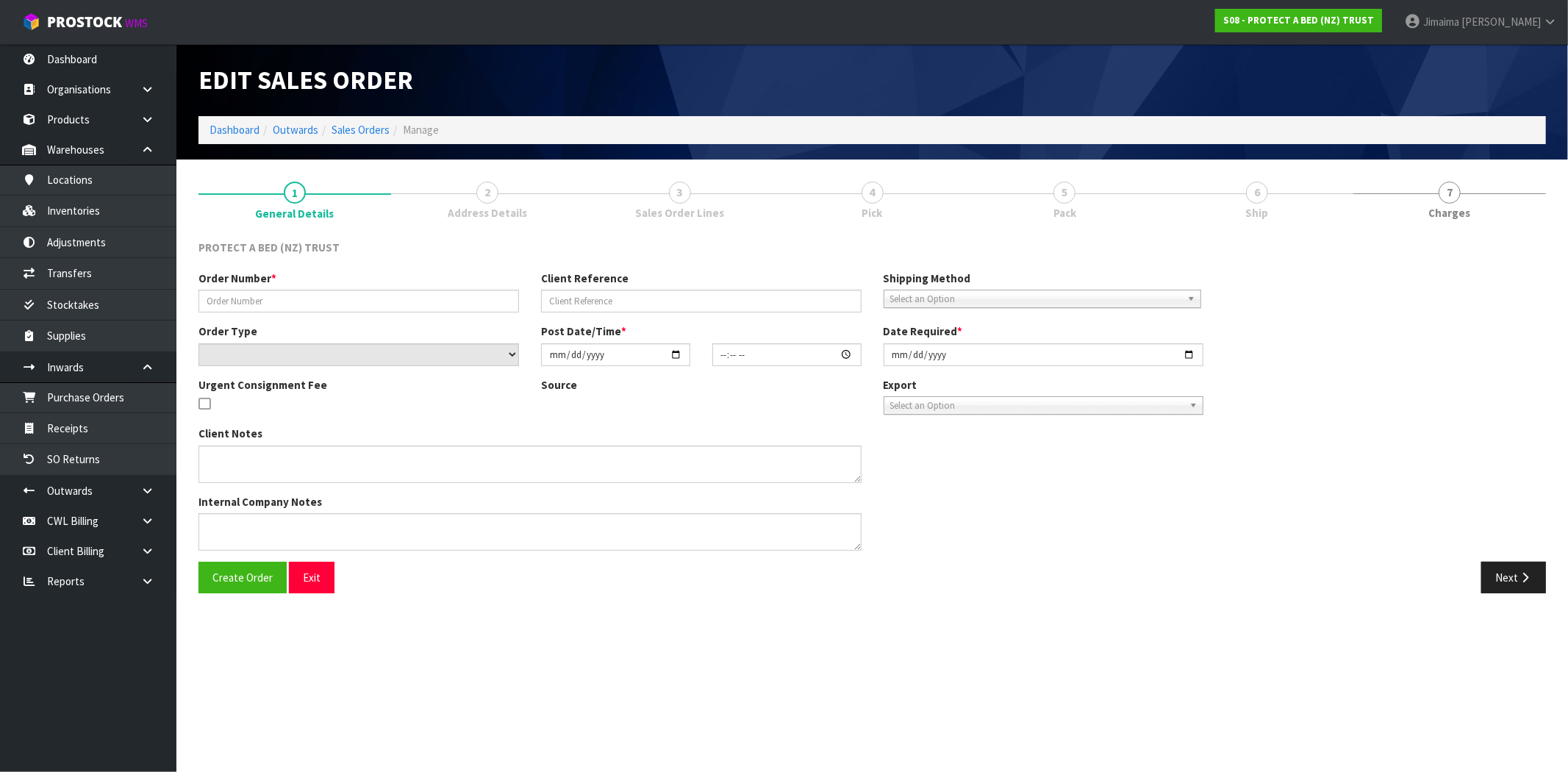
type input "6007121"
select select "number:0"
type input "[DATE]"
type input "09:35:00.000"
type input "[DATE]"
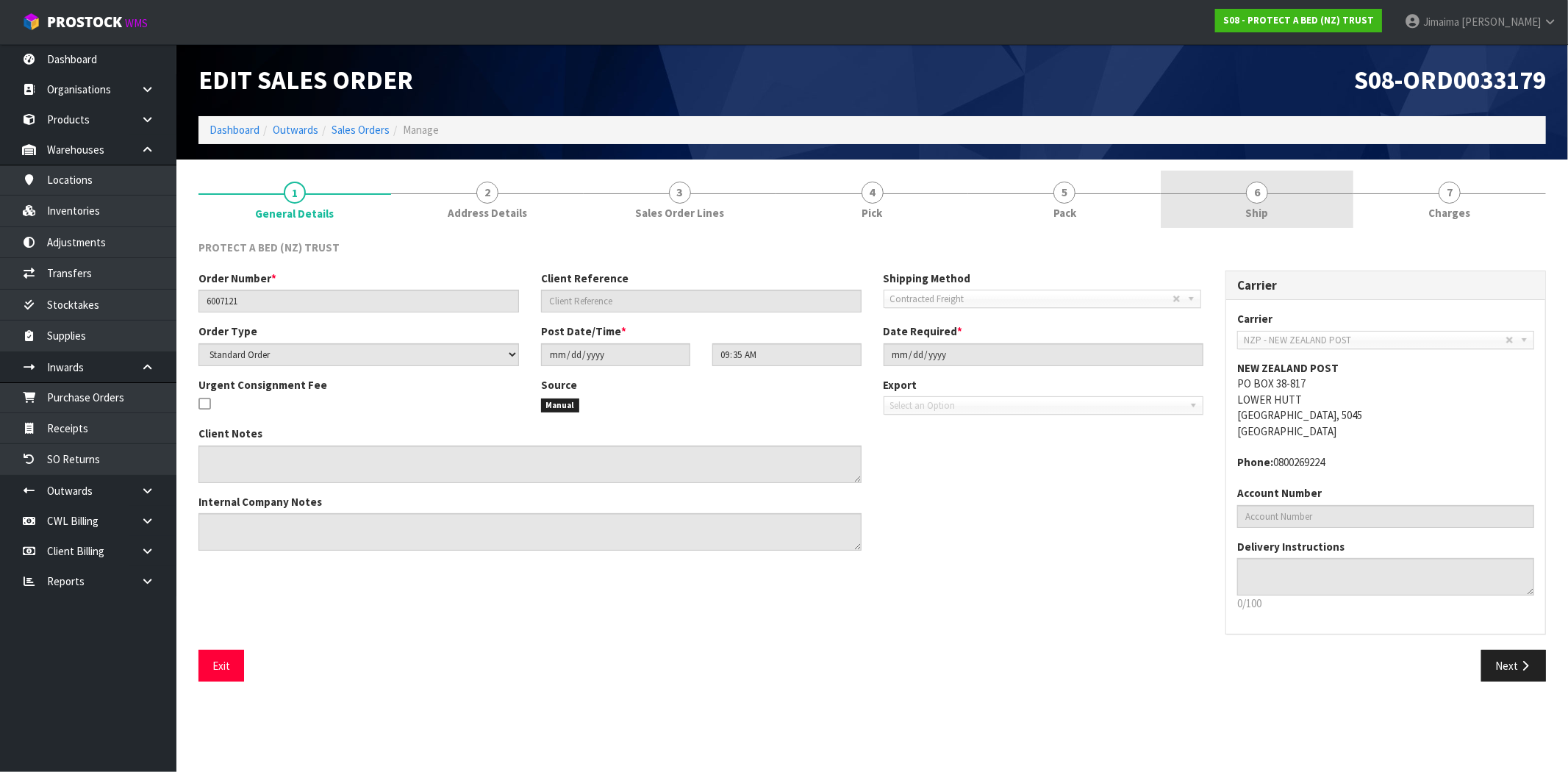
click at [1274, 208] on link "6 Ship" at bounding box center [1257, 200] width 192 height 58
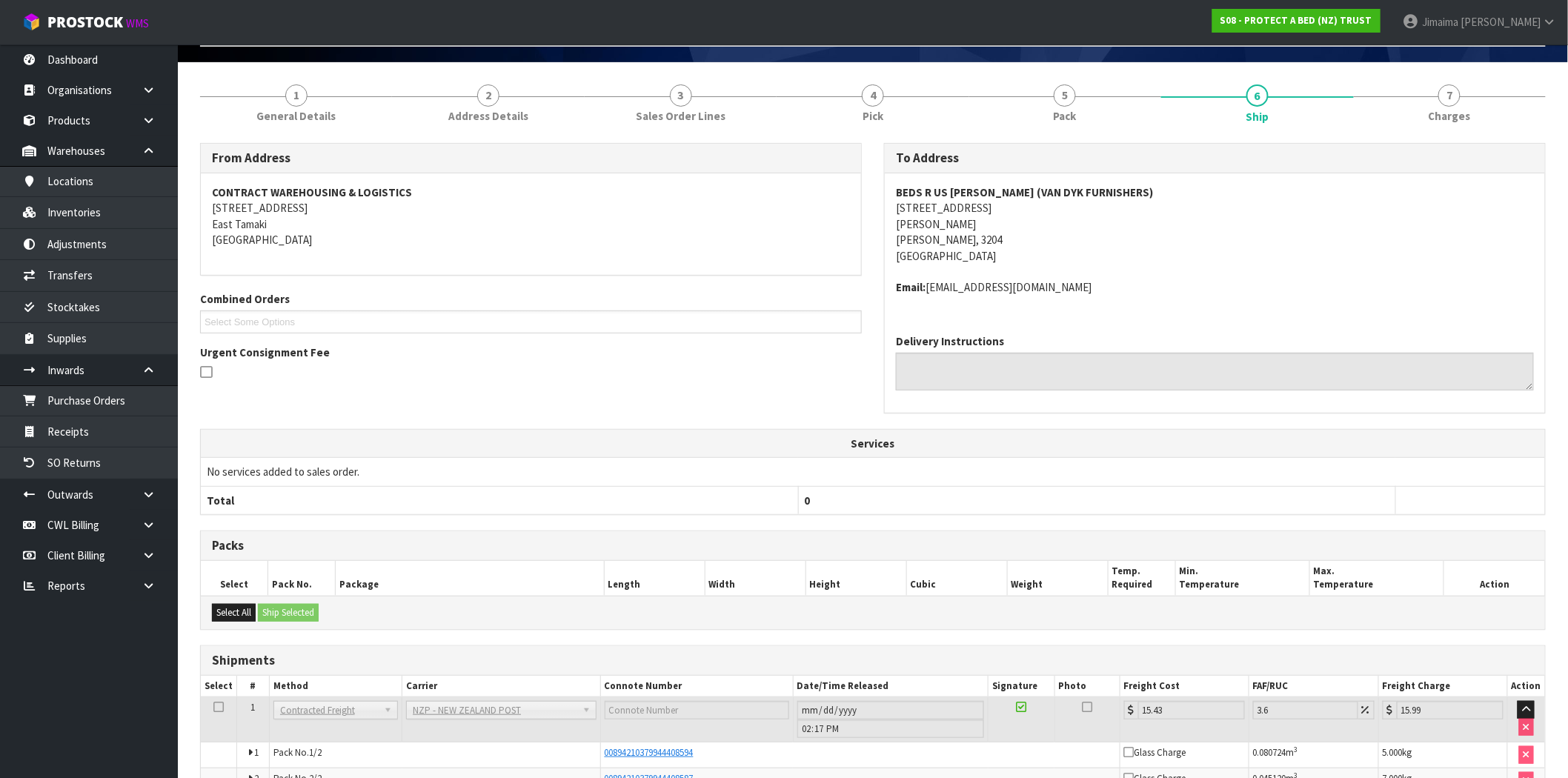
scroll to position [185, 0]
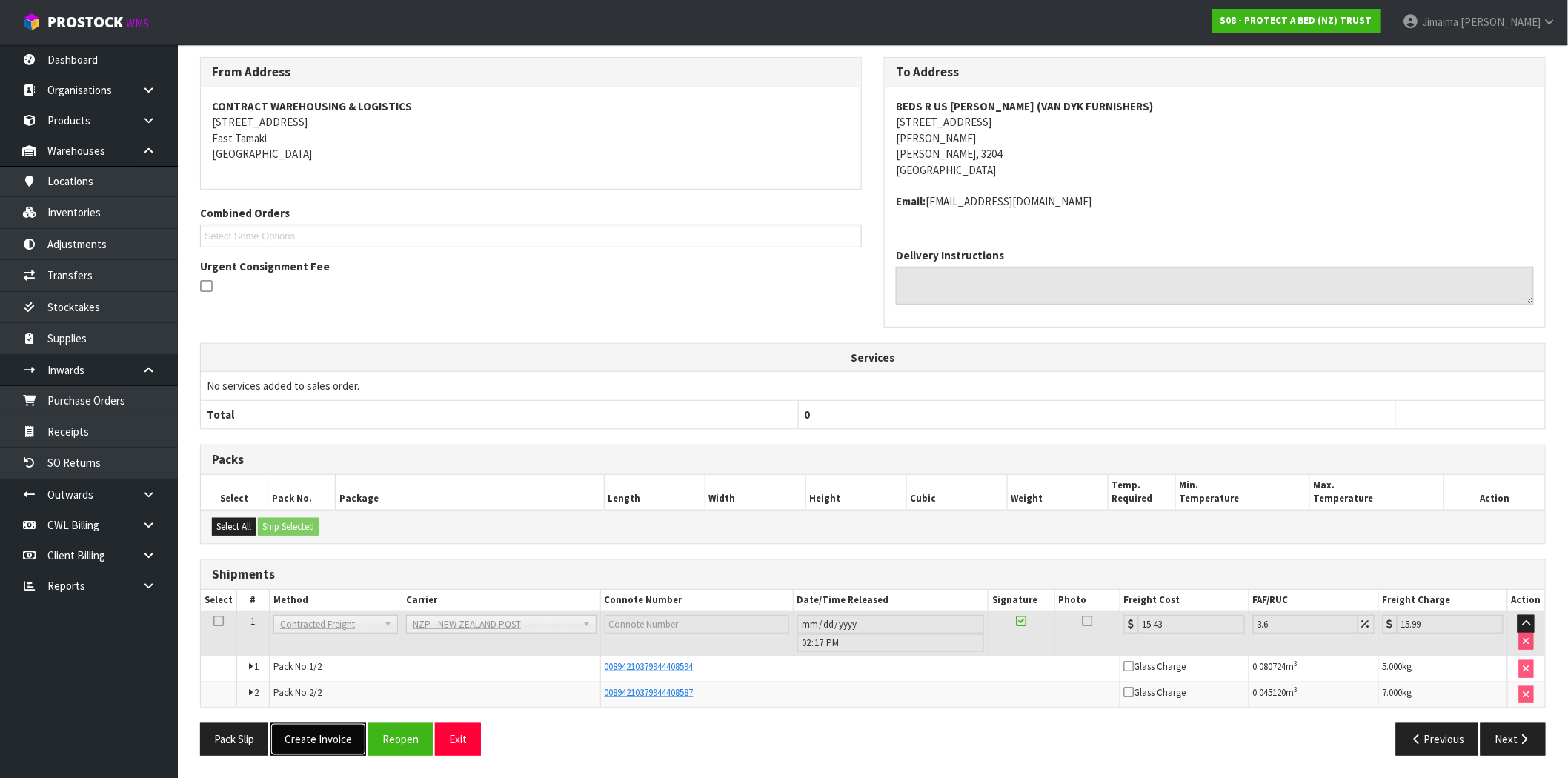
click at [330, 738] on button "Create Invoice" at bounding box center [318, 739] width 96 height 32
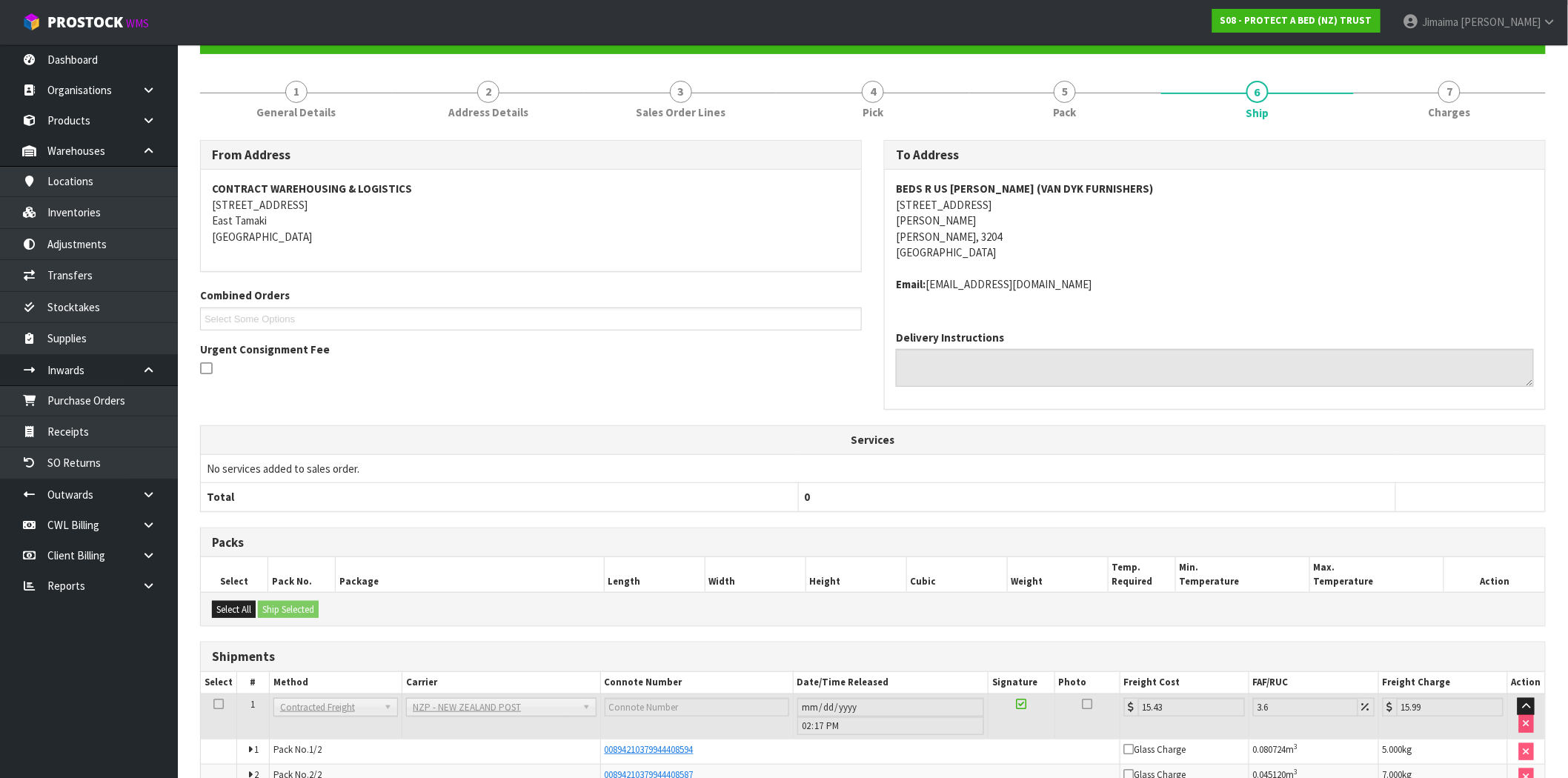
scroll to position [239, 0]
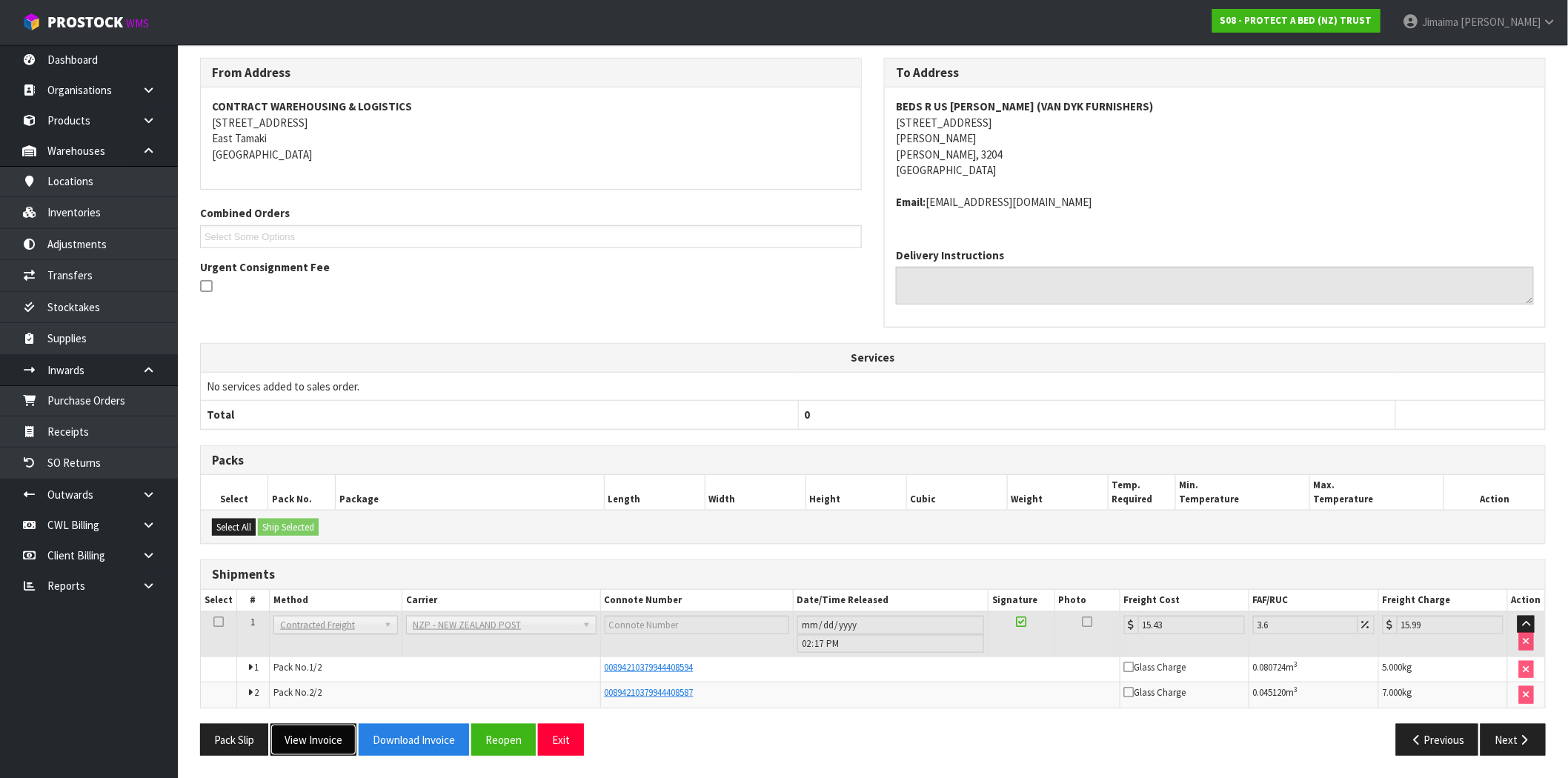
click at [327, 737] on button "View Invoice" at bounding box center [313, 740] width 86 height 32
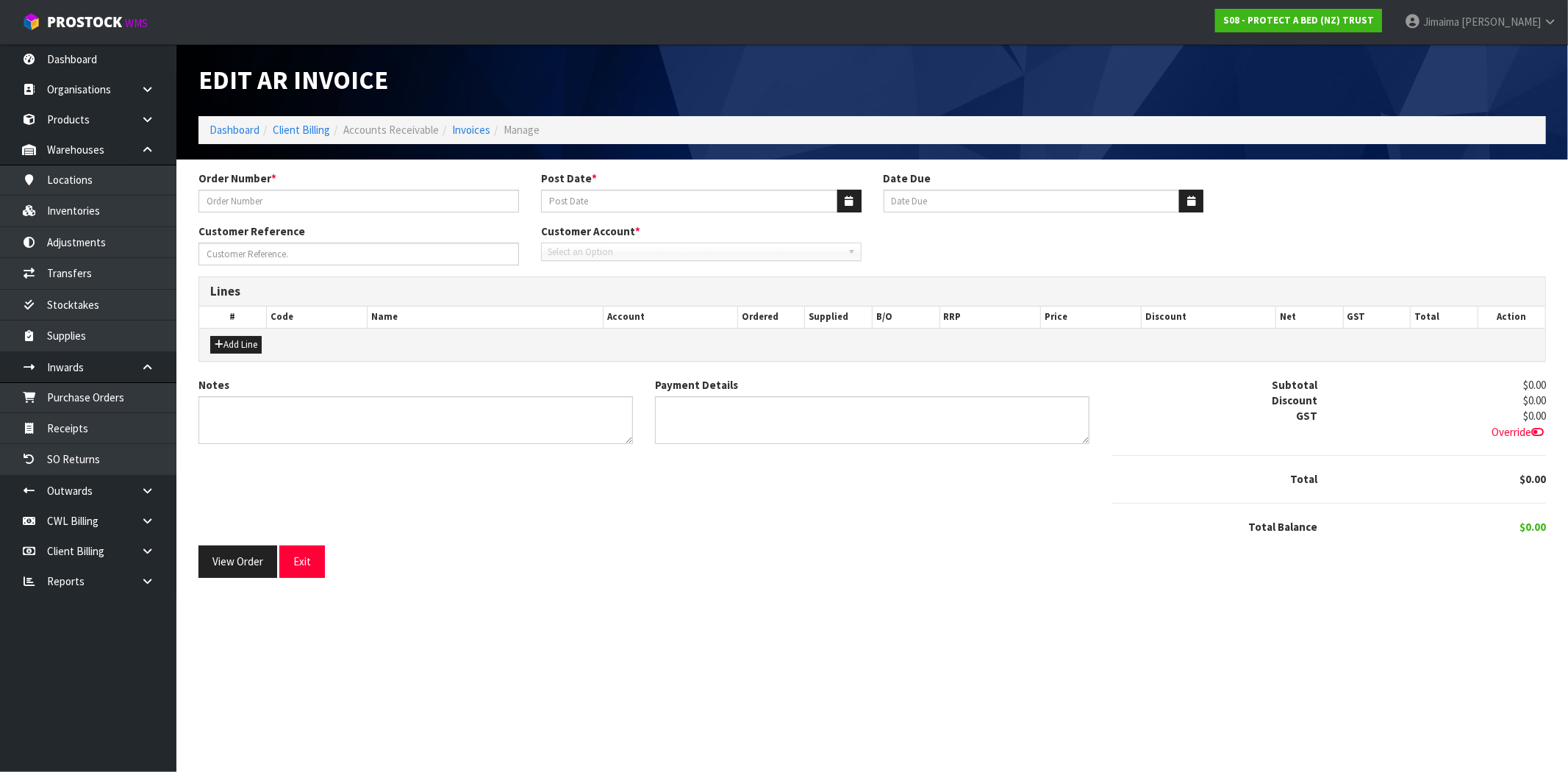
type input "6007121"
type input "[DATE]"
type input "20/09/2025"
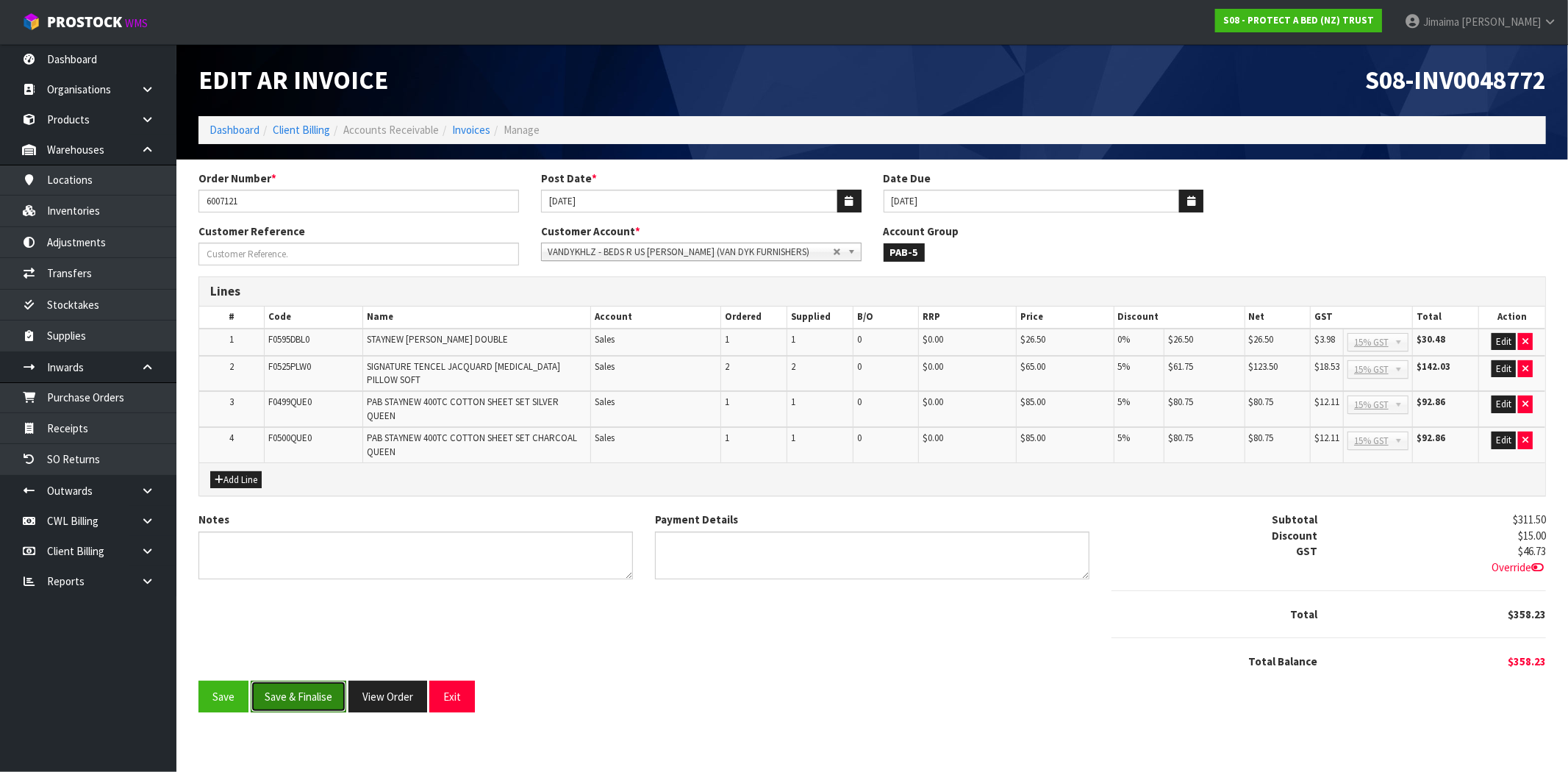
click at [319, 689] on button "Save & Finalise" at bounding box center [298, 696] width 96 height 32
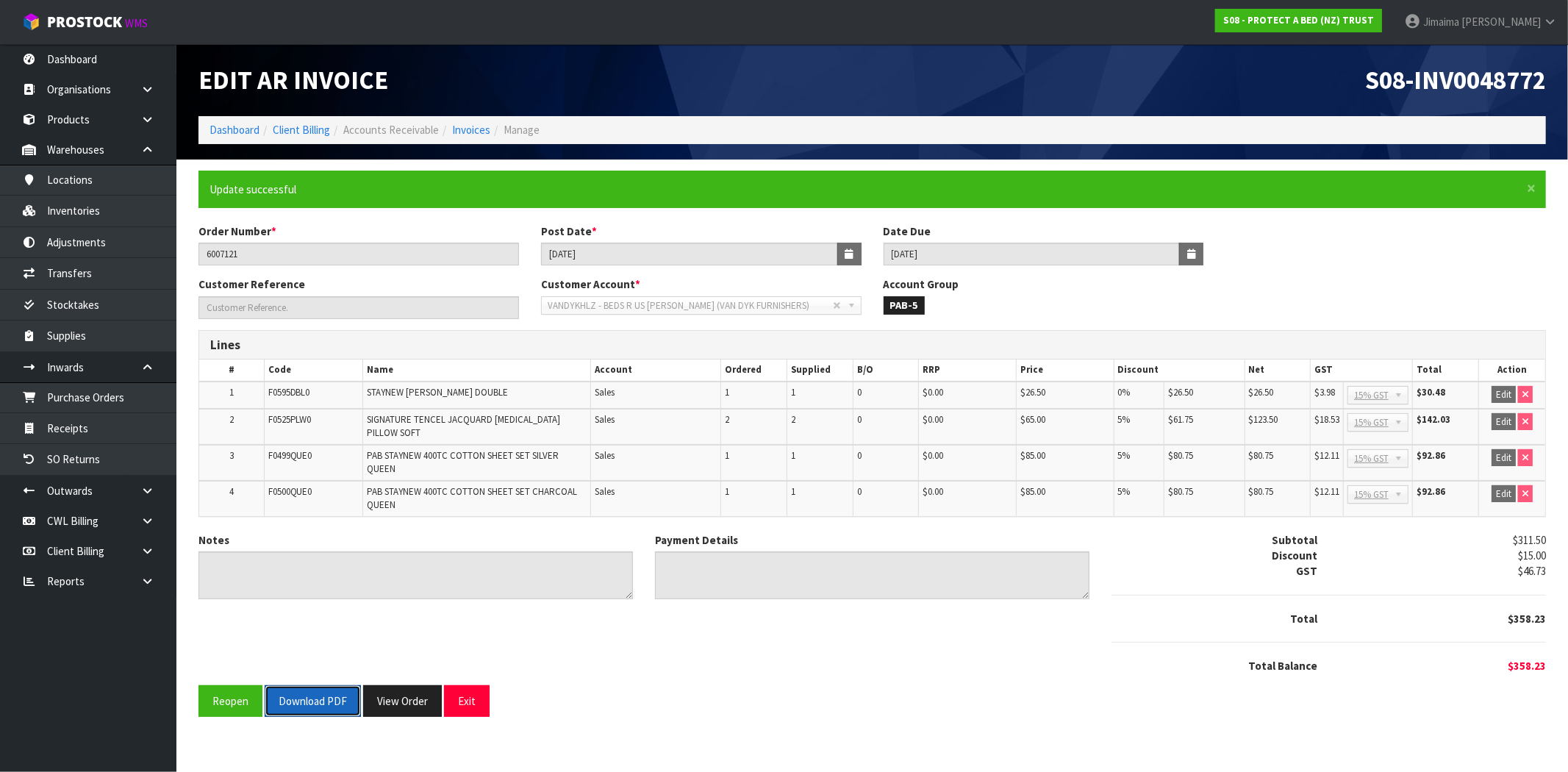
click at [320, 691] on button "Download PDF" at bounding box center [313, 701] width 97 height 32
click at [407, 700] on button "View Order" at bounding box center [403, 701] width 79 height 32
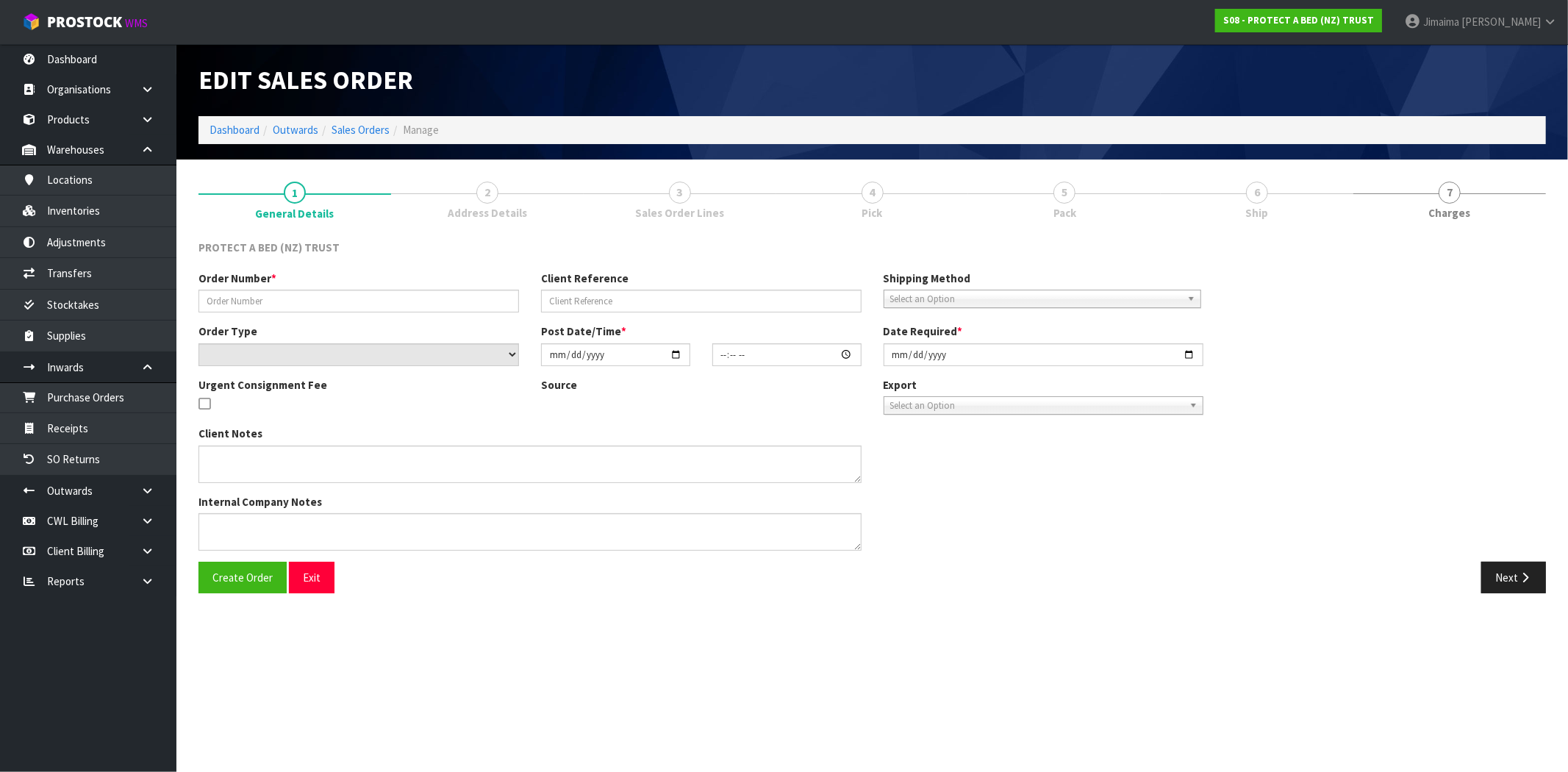
type input "6007121"
select select "number:0"
type input "[DATE]"
type input "09:35:00.000"
type input "[DATE]"
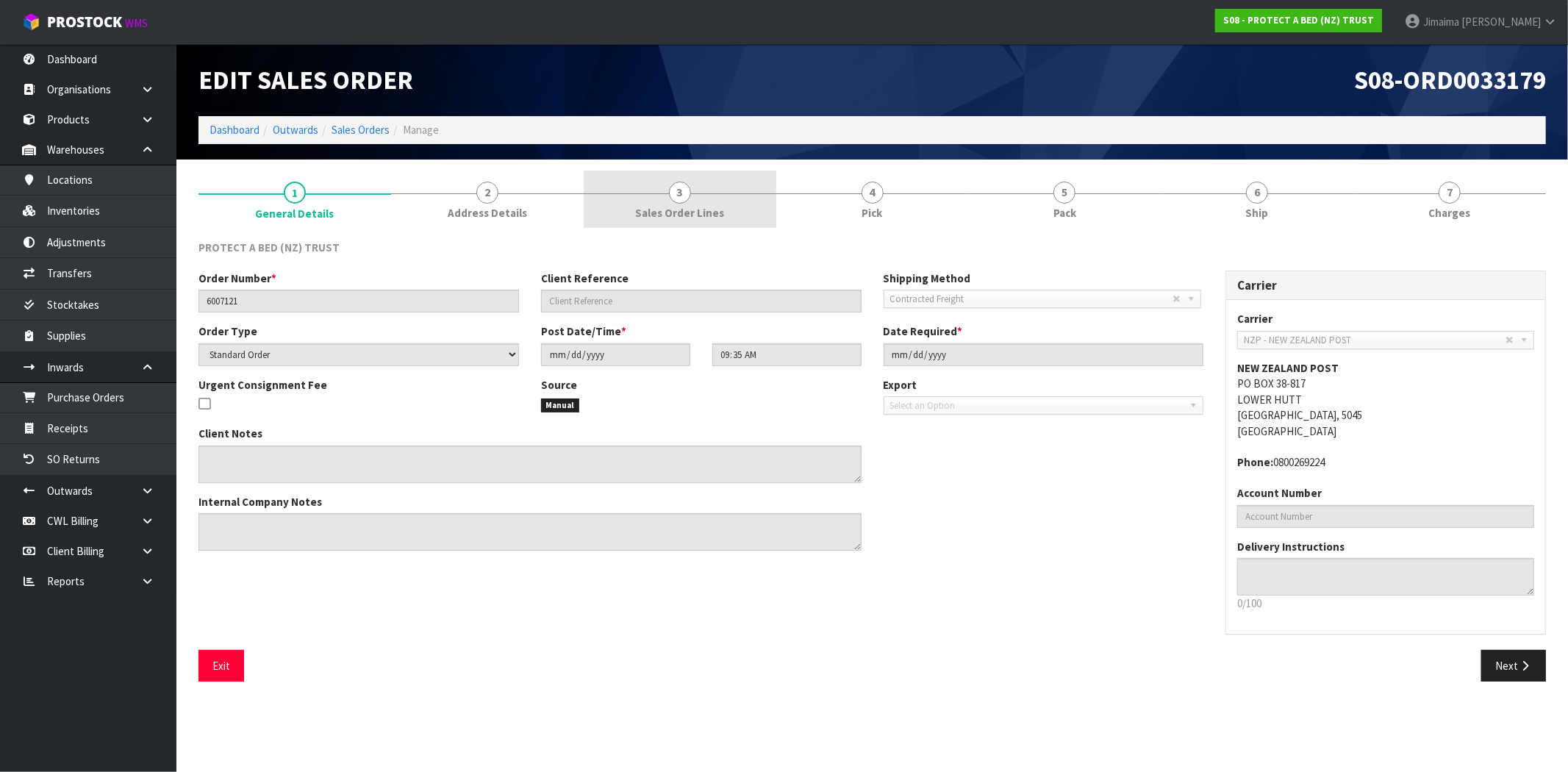
click at [701, 197] on link "3 Sales Order Lines" at bounding box center [680, 200] width 192 height 58
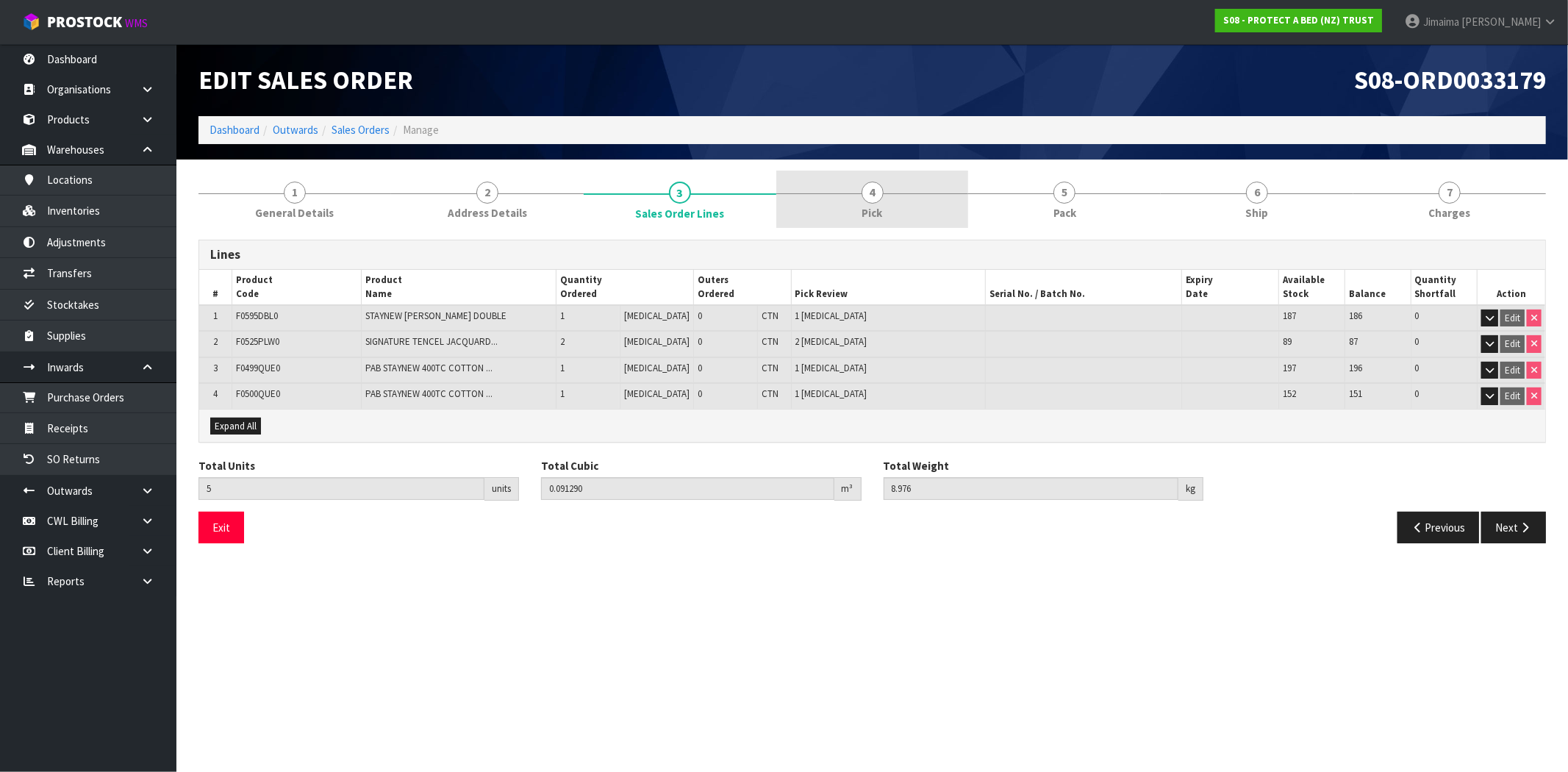
click at [840, 210] on link "4 Pick" at bounding box center [872, 200] width 192 height 58
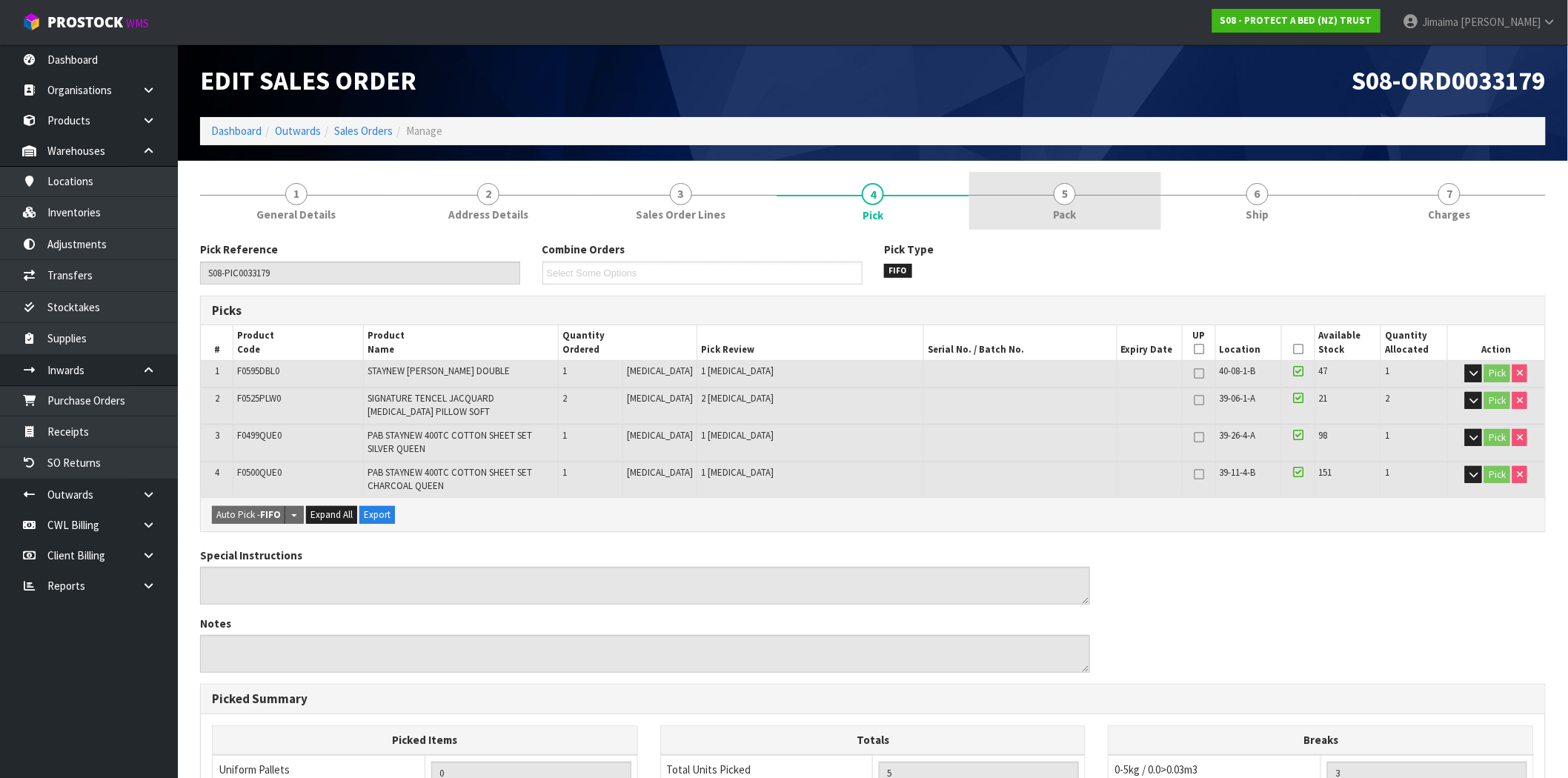
click at [1025, 213] on link "5 Pack" at bounding box center [1065, 201] width 192 height 58
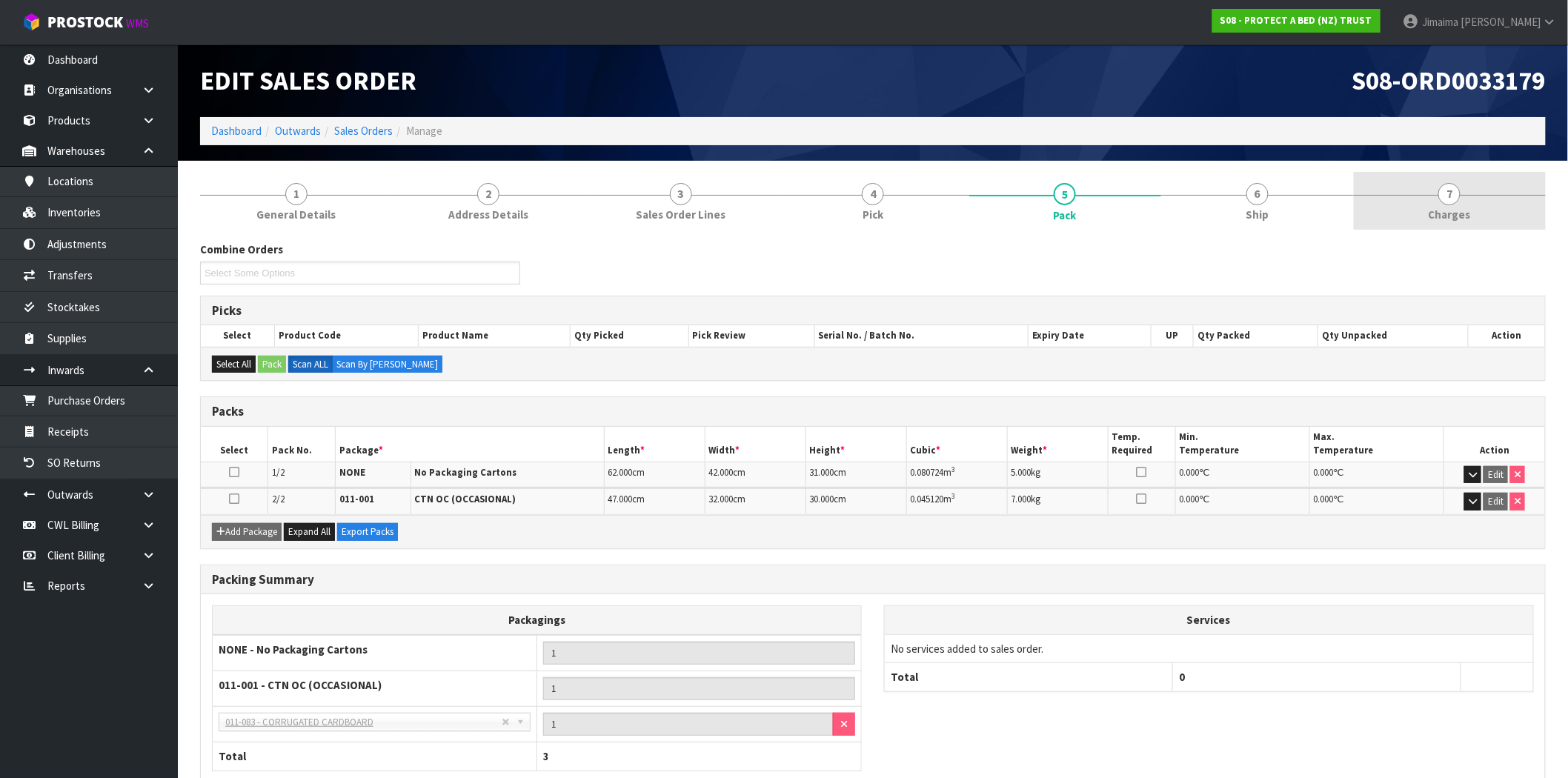
click at [1447, 207] on span "Charges" at bounding box center [1450, 214] width 42 height 16
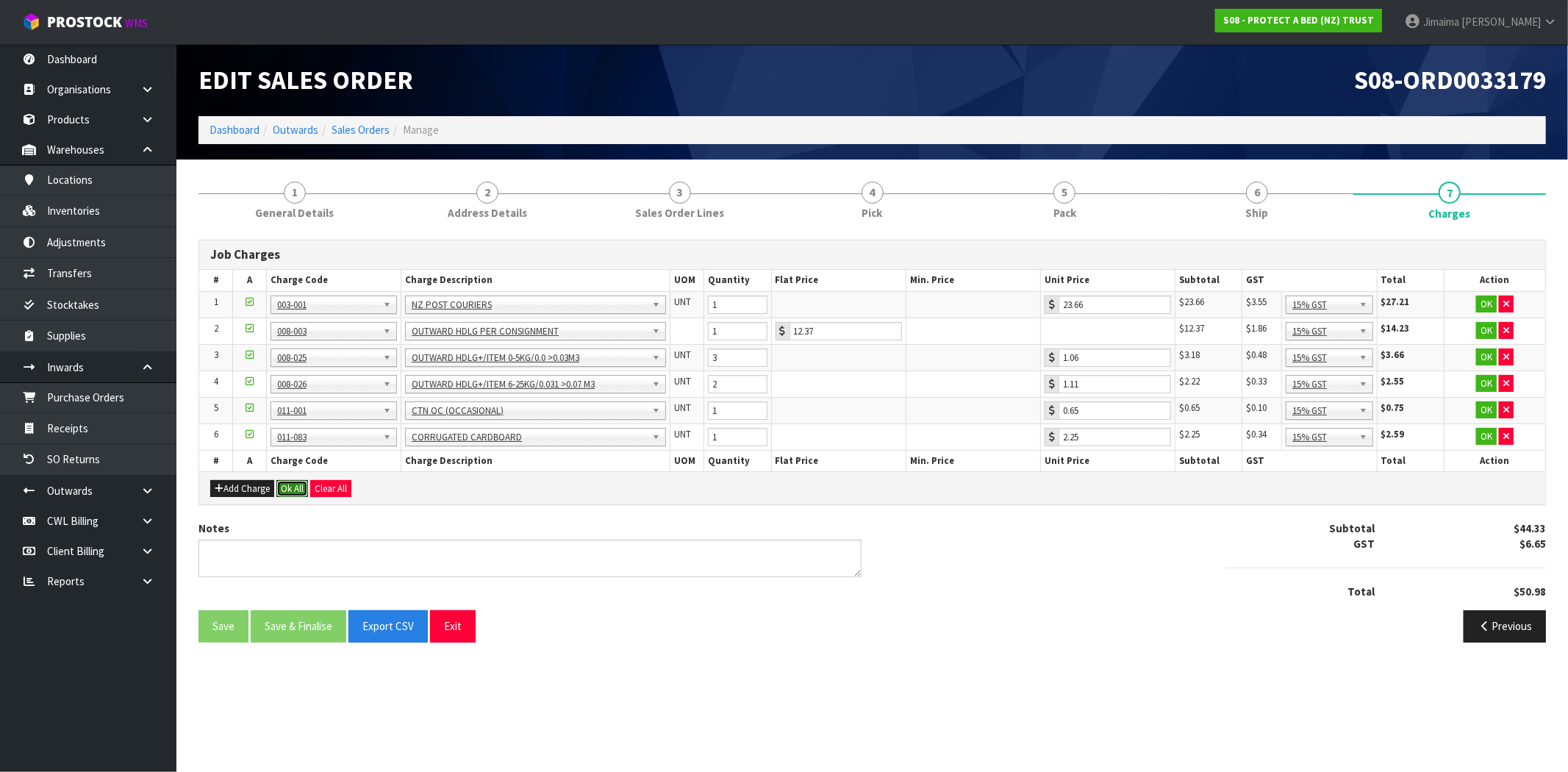
click at [294, 488] on button "Ok All" at bounding box center [292, 489] width 32 height 18
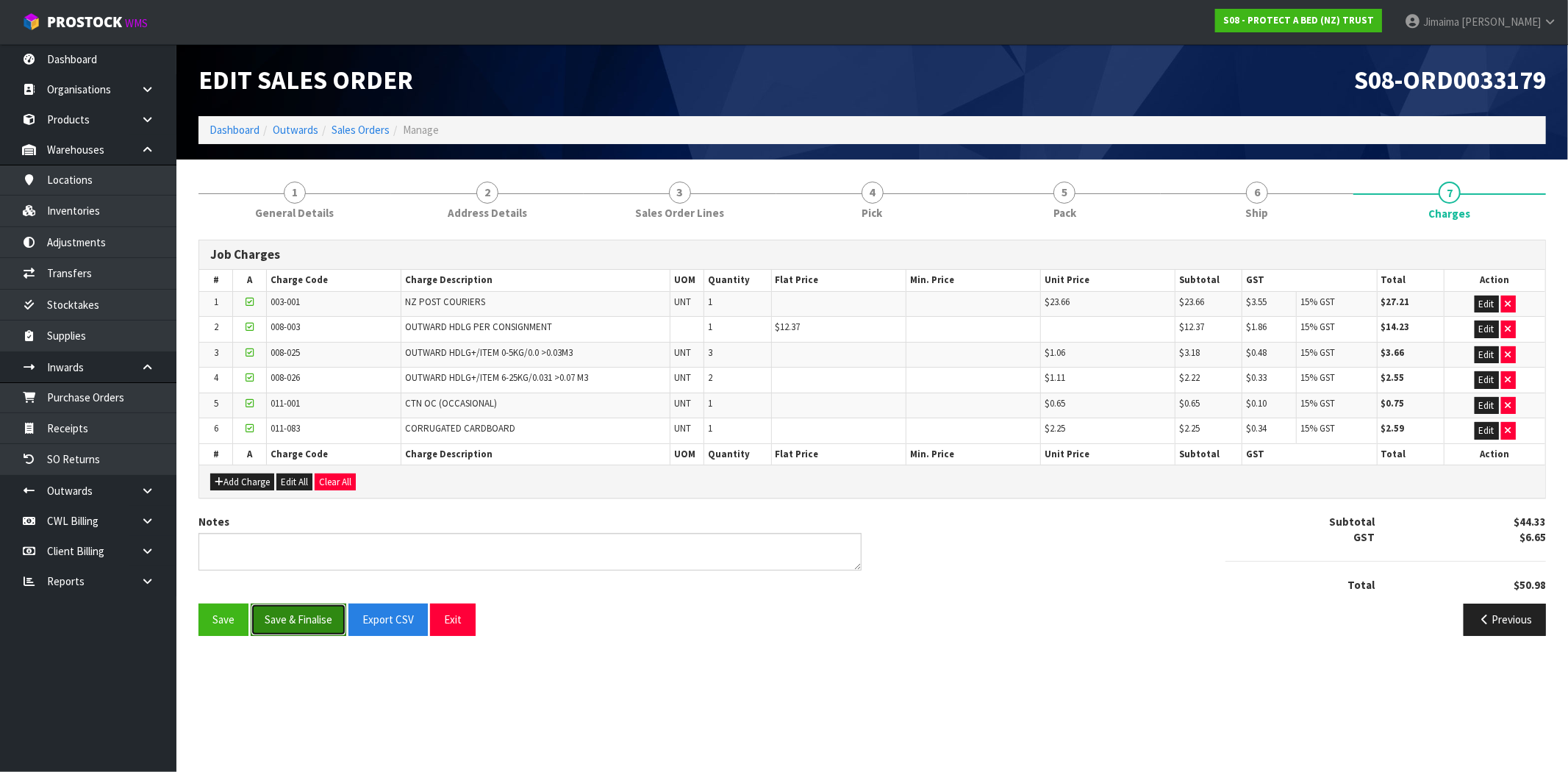
click at [295, 620] on button "Save & Finalise" at bounding box center [298, 619] width 96 height 32
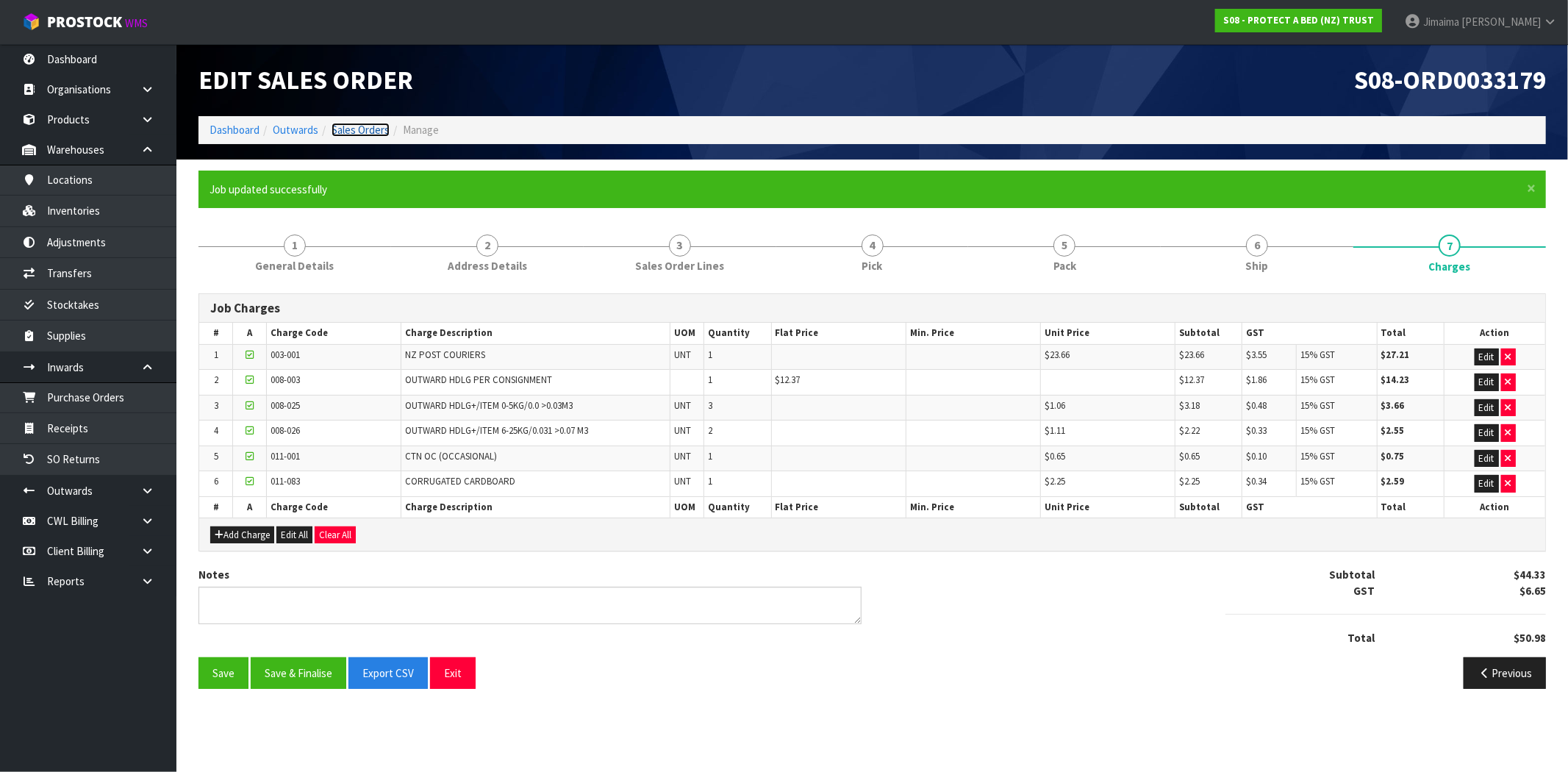
click at [363, 128] on link "Sales Orders" at bounding box center [360, 129] width 58 height 14
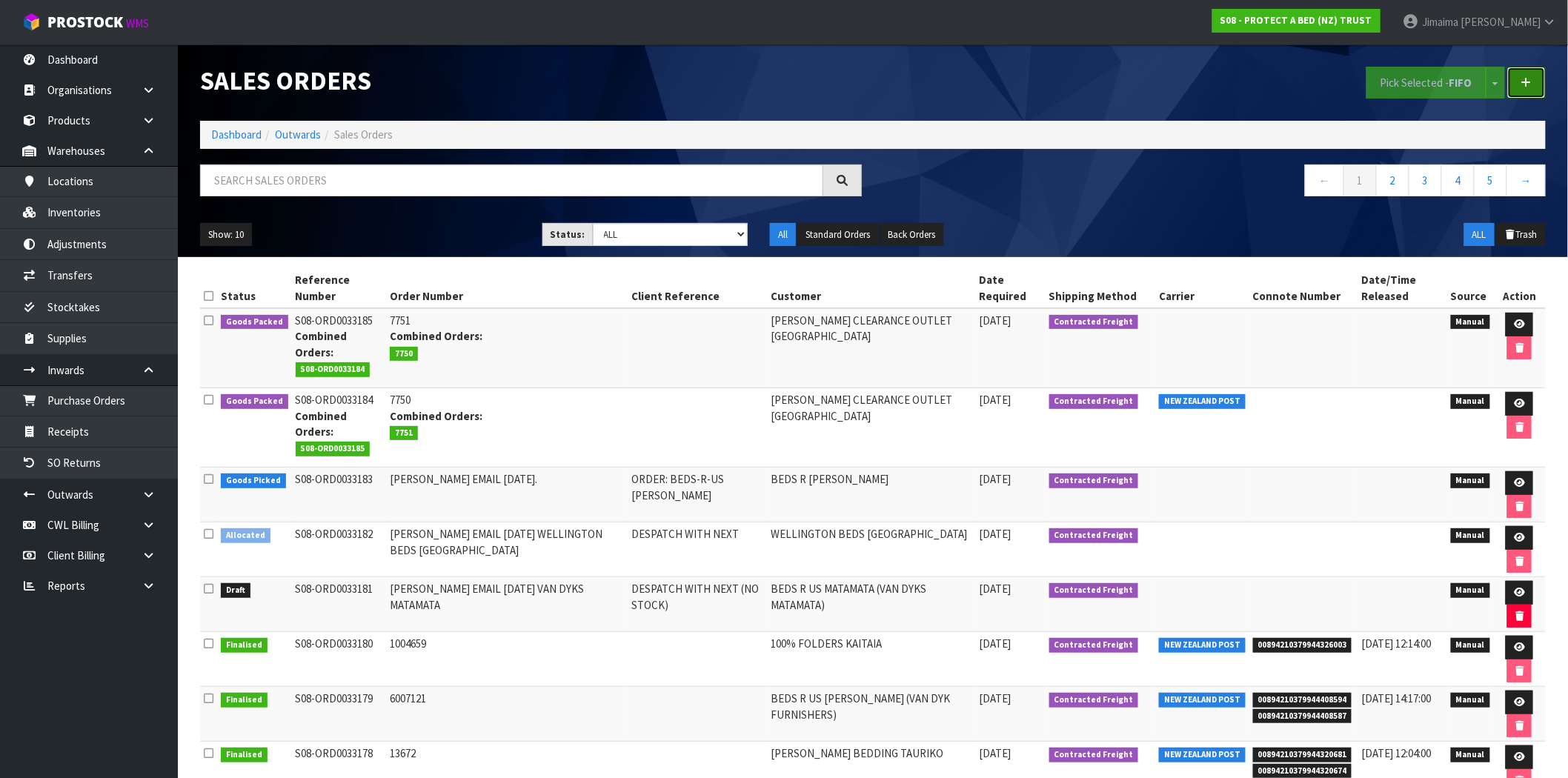
drag, startPoint x: 1524, startPoint y: 86, endPoint x: 1287, endPoint y: 142, distance: 243.5
click at [1524, 86] on icon at bounding box center [1526, 82] width 10 height 11
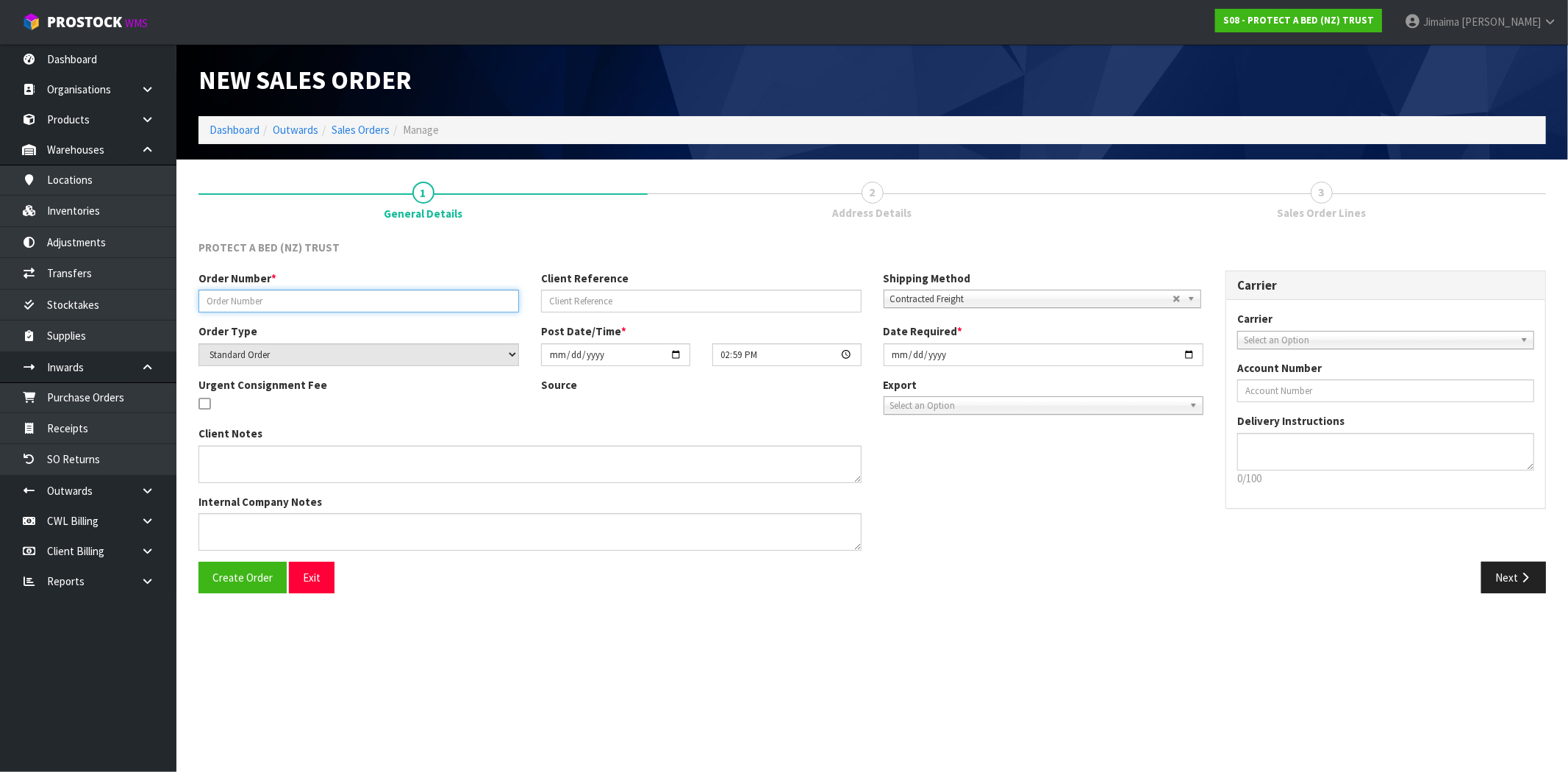
click at [453, 311] on input "text" at bounding box center [358, 301] width 320 height 23
paste input "118842"
type input "118842"
drag, startPoint x: 244, startPoint y: 578, endPoint x: 1027, endPoint y: 659, distance: 787.2
click at [245, 578] on span "Create Order" at bounding box center [242, 577] width 60 height 14
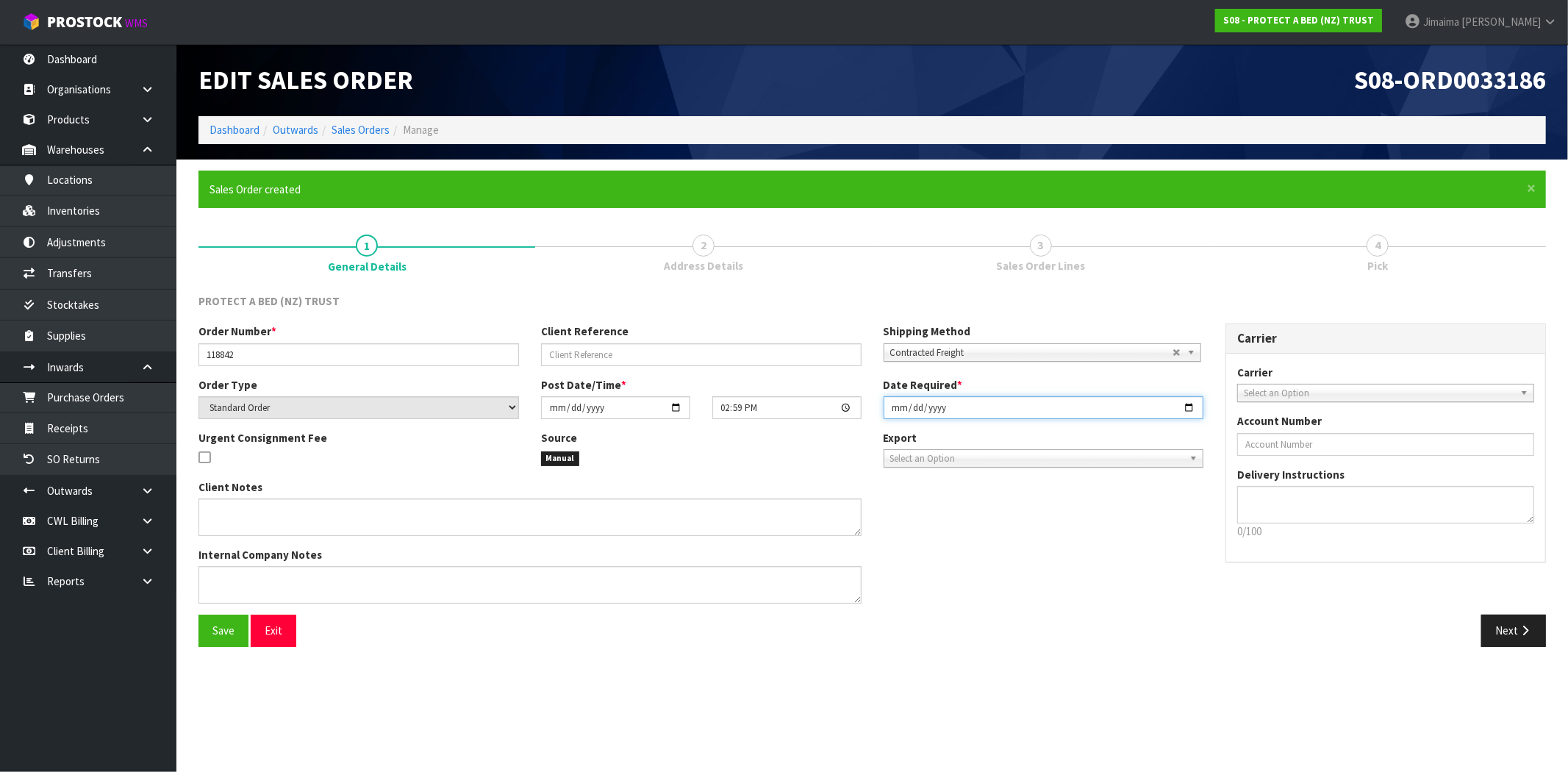
click at [1188, 406] on input "[DATE]" at bounding box center [1043, 407] width 320 height 23
type input "2025-09-01"
click at [1527, 629] on icon "button" at bounding box center [1525, 630] width 14 height 11
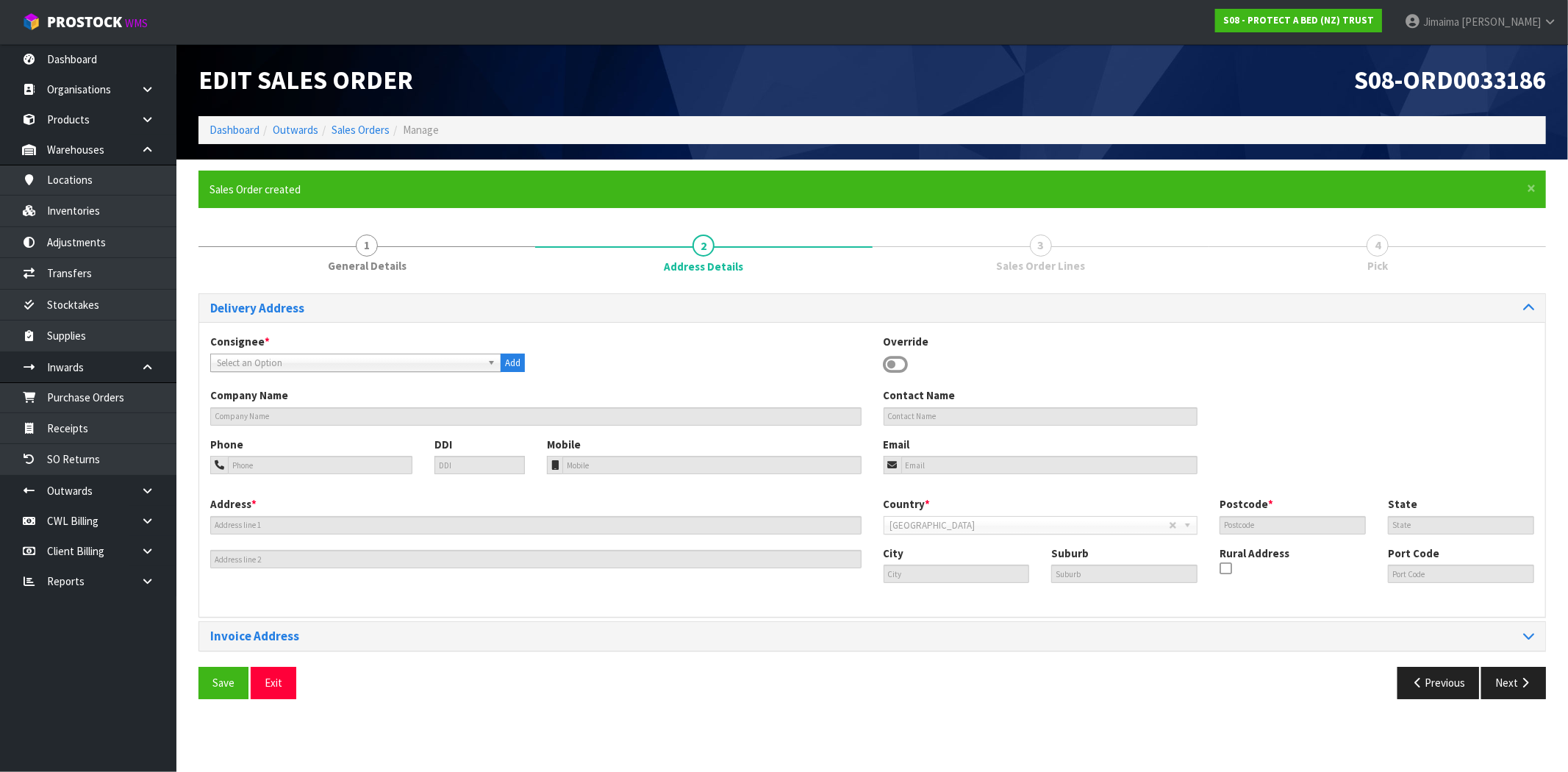
click at [340, 371] on div "Select an Option" at bounding box center [356, 363] width 291 height 19
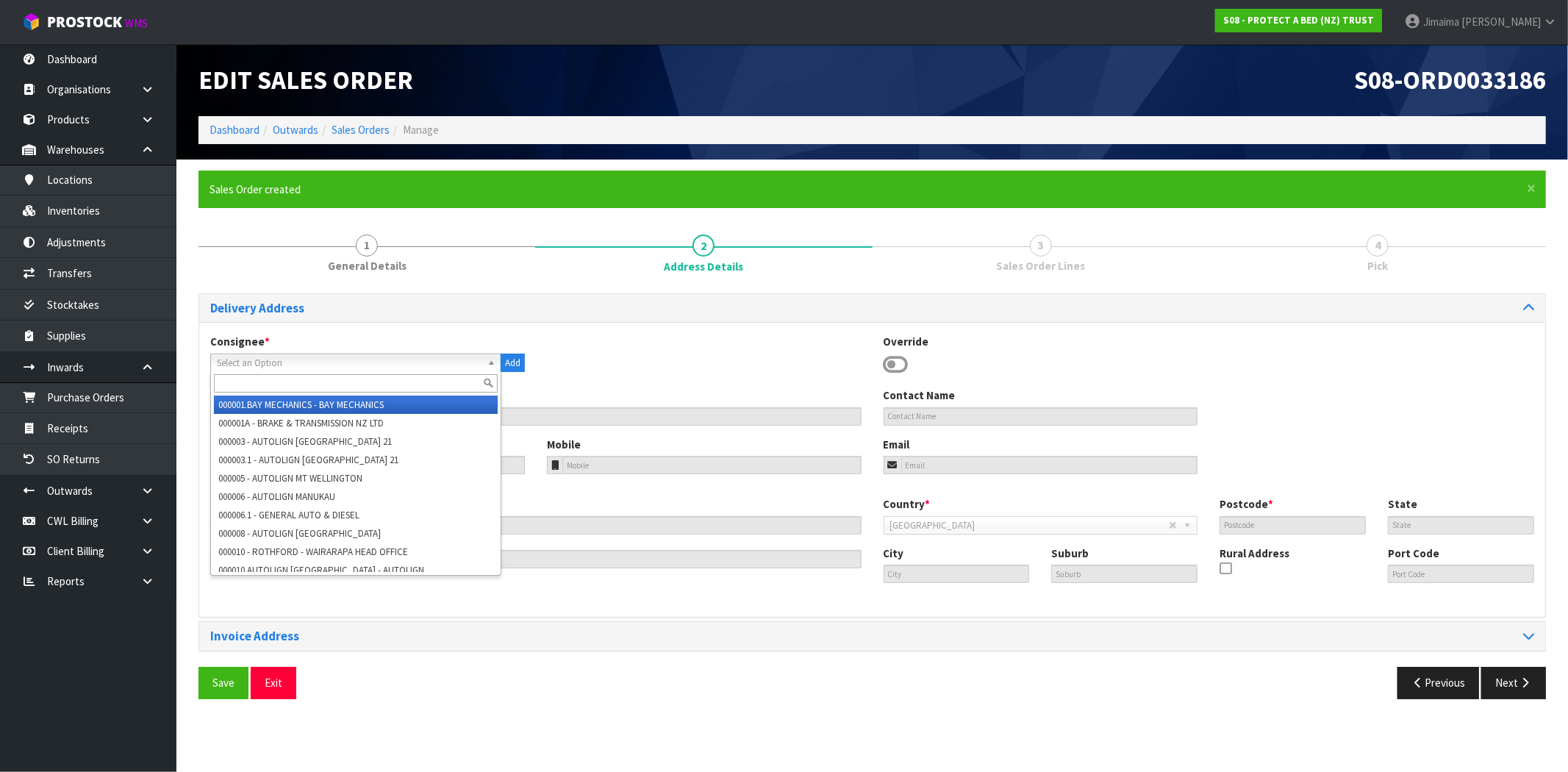
click at [302, 380] on input "text" at bounding box center [356, 383] width 284 height 19
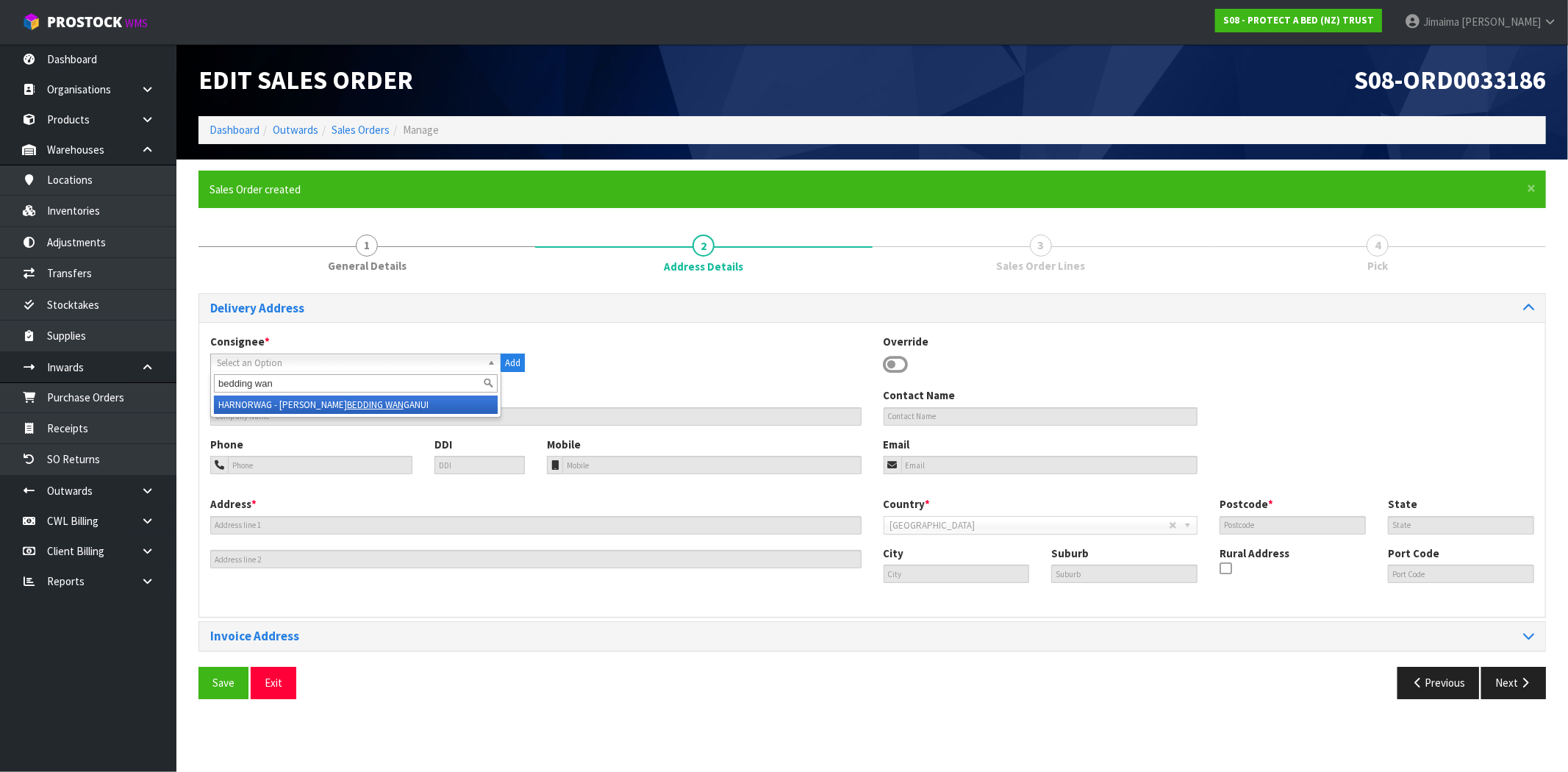
type input "bedding wan"
click at [303, 408] on li "HARNORWAG - HARVEY NORMAN BEDDING WAN GANUI" at bounding box center [356, 404] width 284 height 19
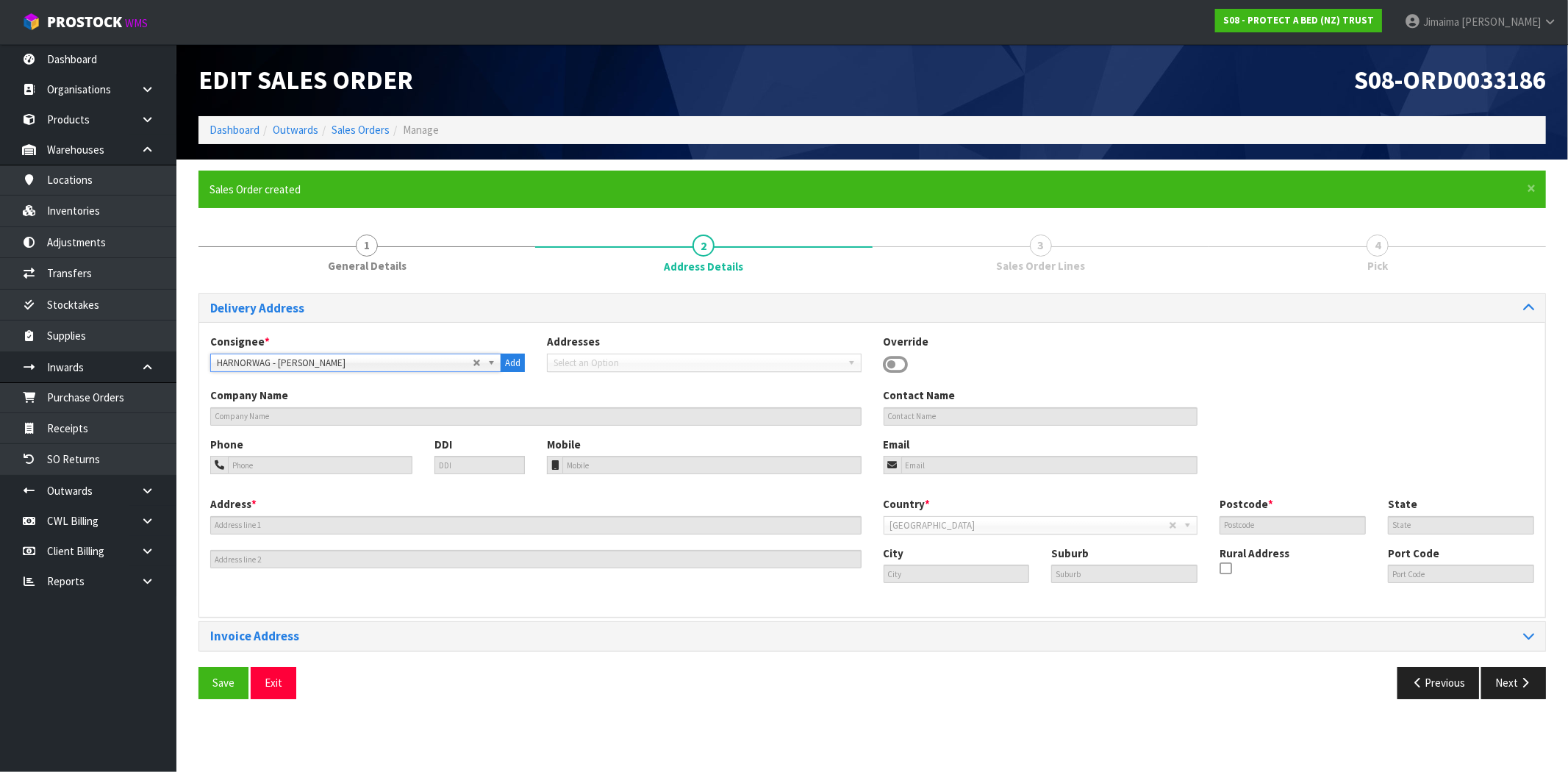
type input "[PERSON_NAME]"
type input "09 2627050"
type input "264/272 STREET HILL STREET"
type input "4500"
type input "MWT"
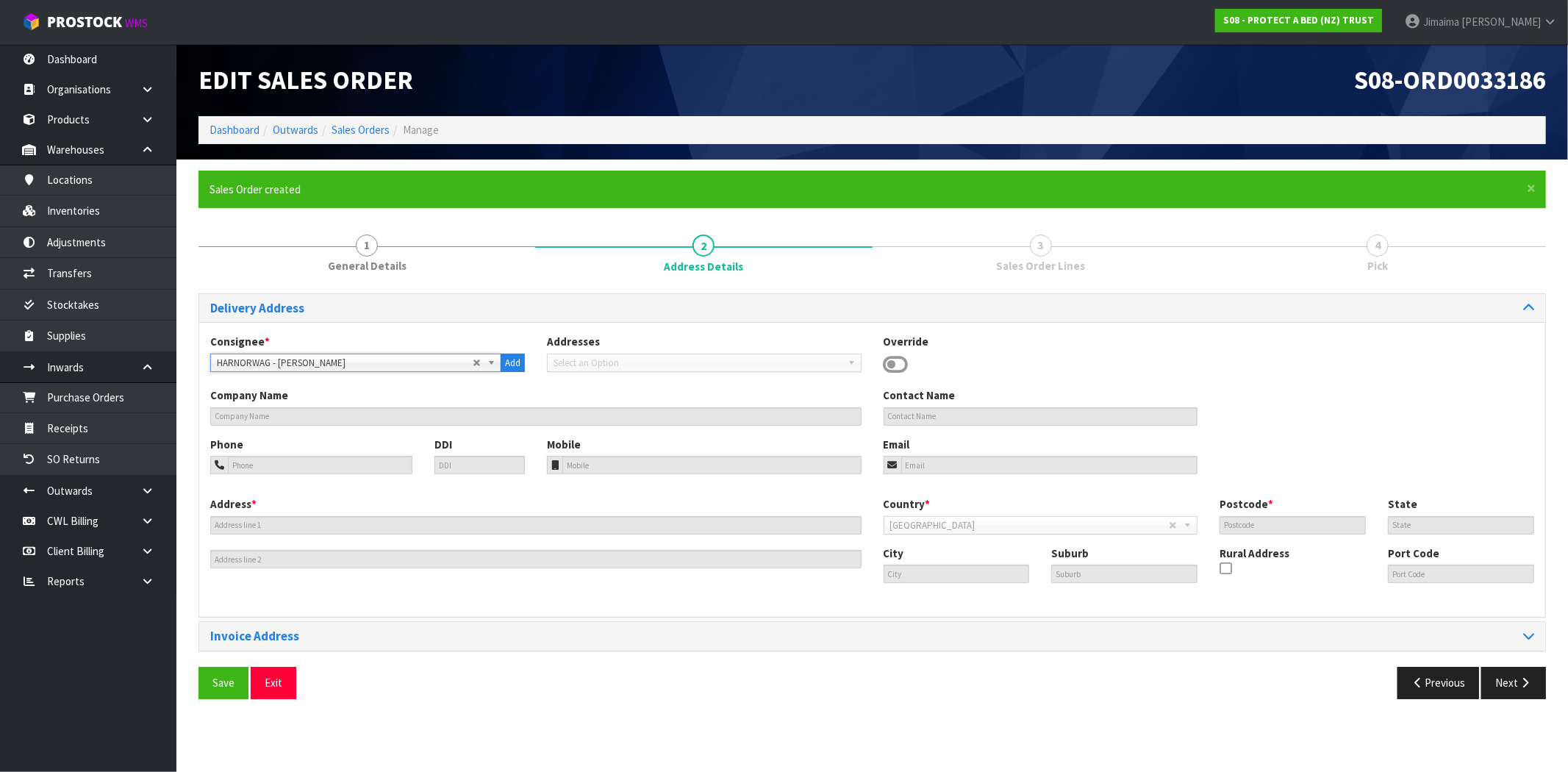
type input "WANGANUI"
type input "WHANGANUI"
type input "NZWAG"
click at [222, 679] on span "Save" at bounding box center [224, 682] width 22 height 14
click at [1504, 672] on button "Next" at bounding box center [1514, 682] width 65 height 32
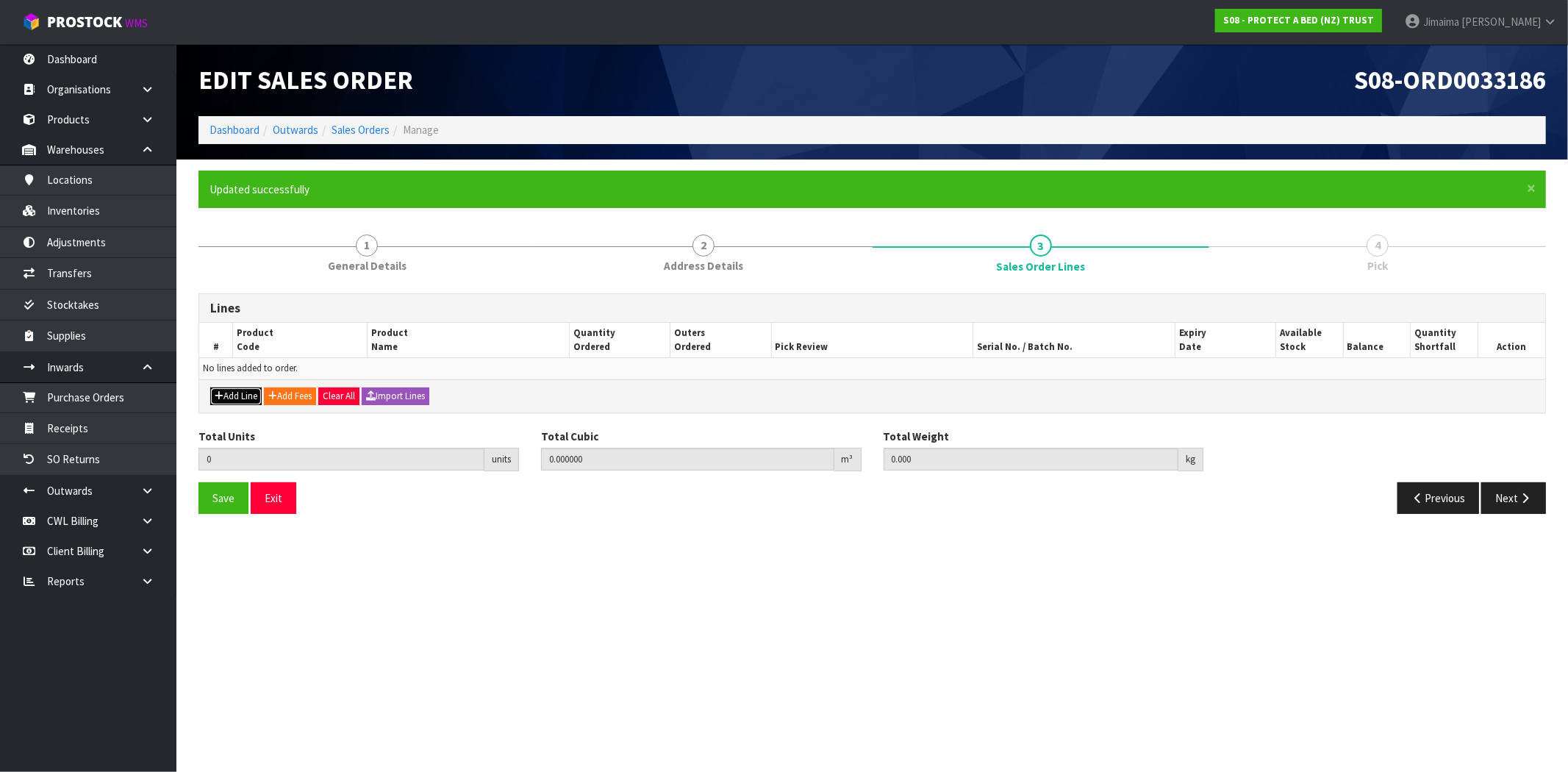
click at [236, 395] on button "Add Line" at bounding box center [236, 396] width 51 height 18
type input "0"
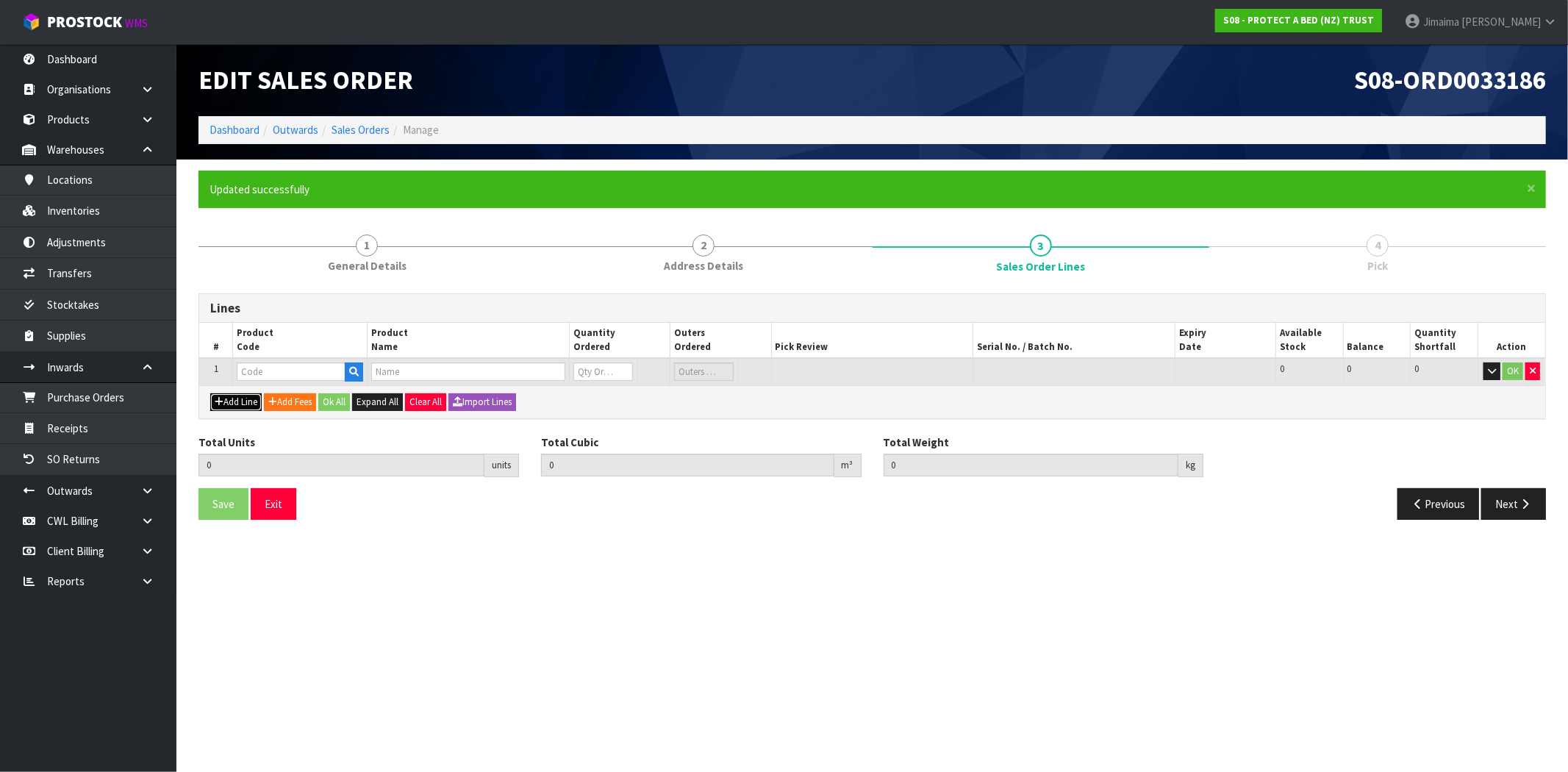
click at [236, 402] on button "Add Line" at bounding box center [236, 402] width 51 height 18
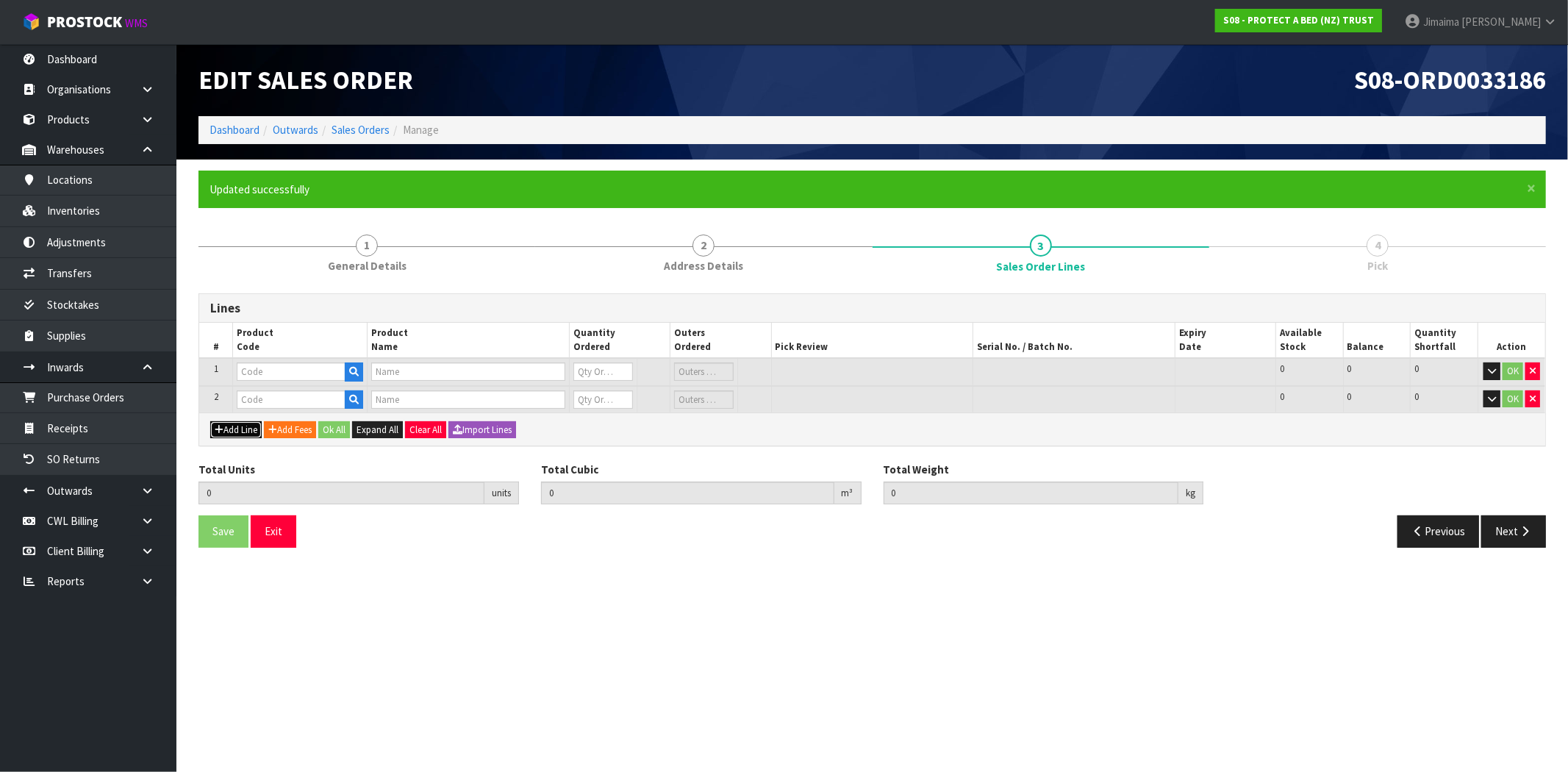
click at [239, 424] on button "Add Line" at bounding box center [236, 430] width 51 height 18
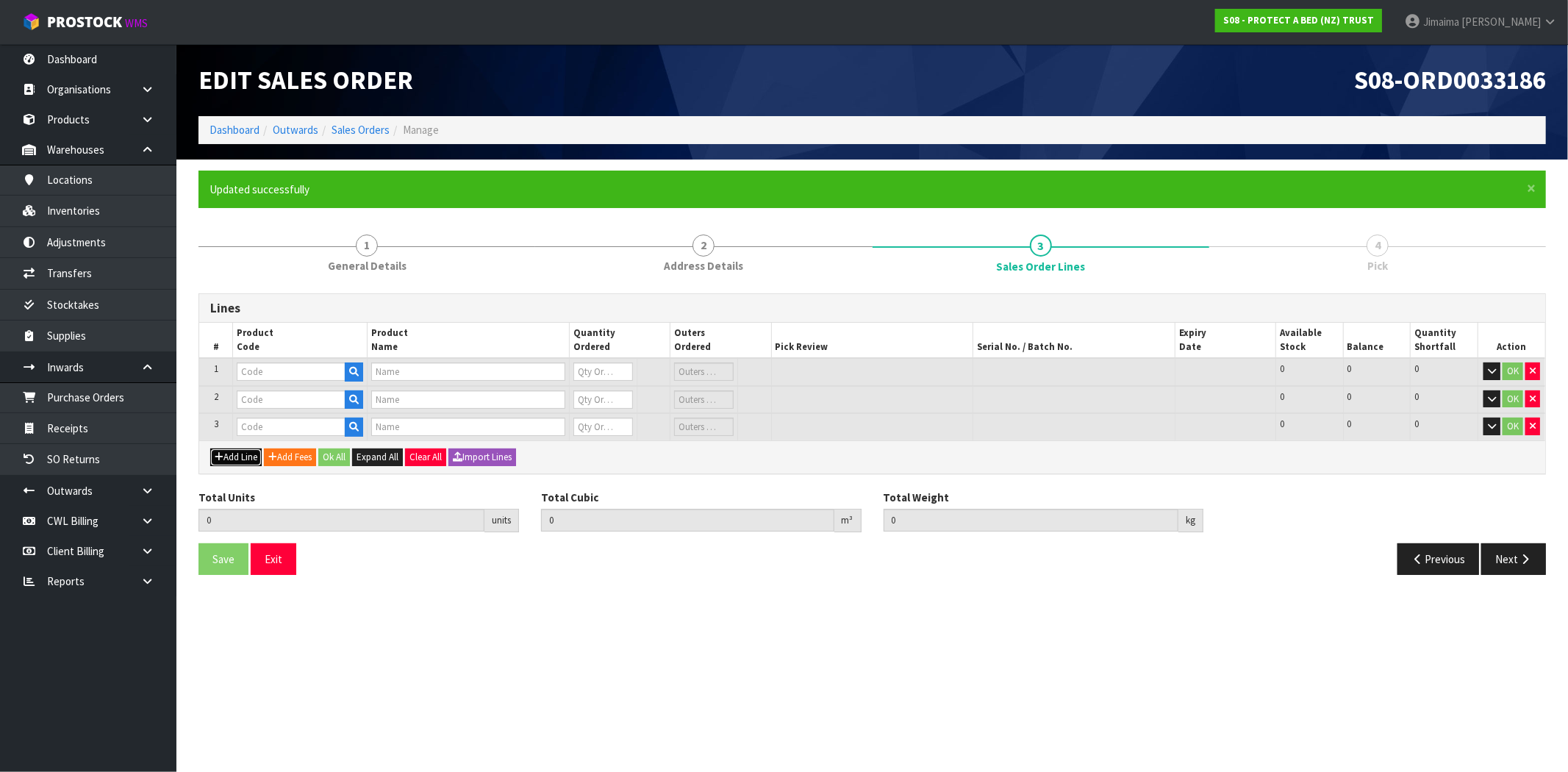
click at [239, 452] on button "Add Line" at bounding box center [236, 458] width 51 height 18
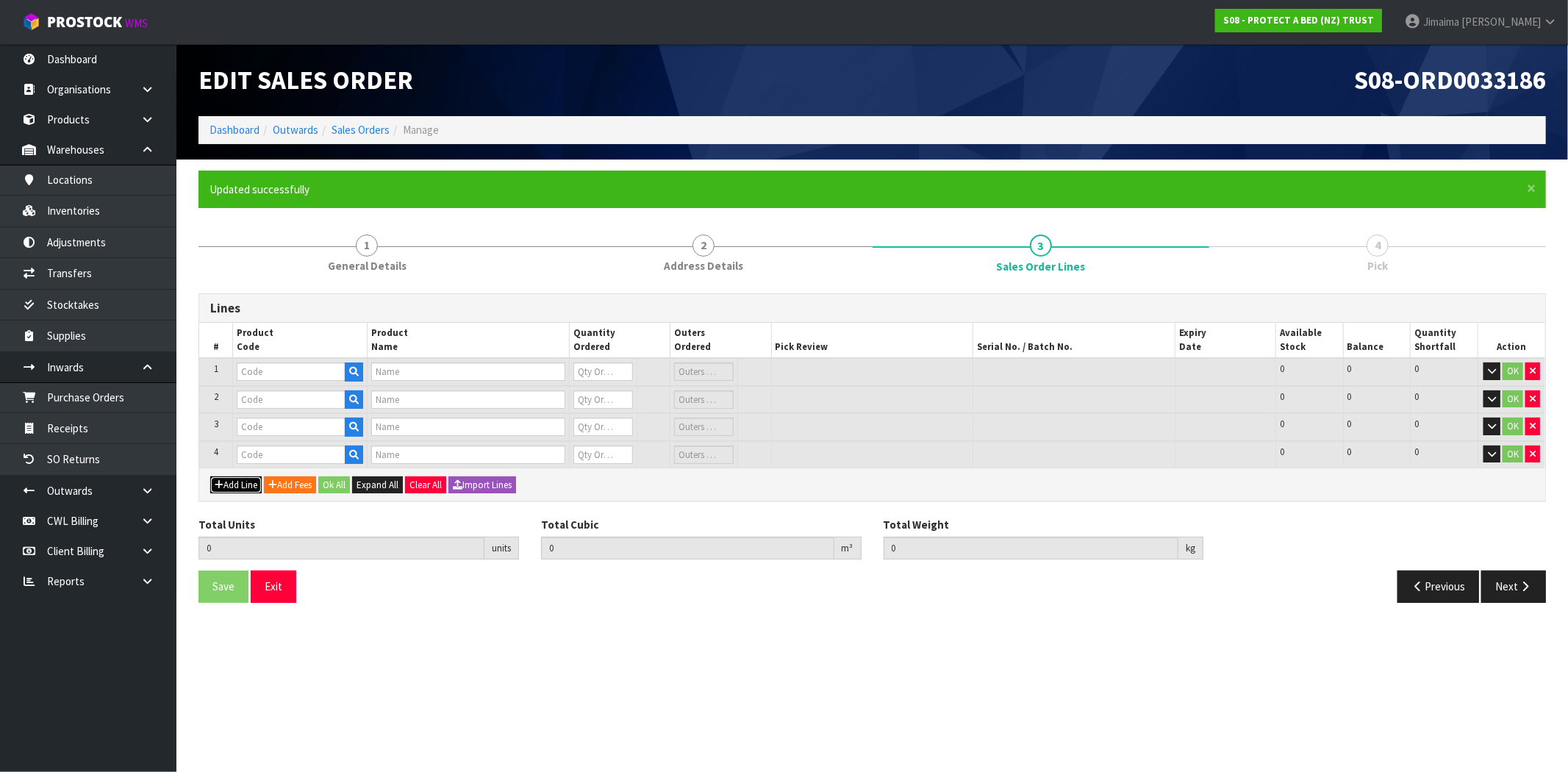
click at [239, 476] on button "Add Line" at bounding box center [236, 485] width 51 height 18
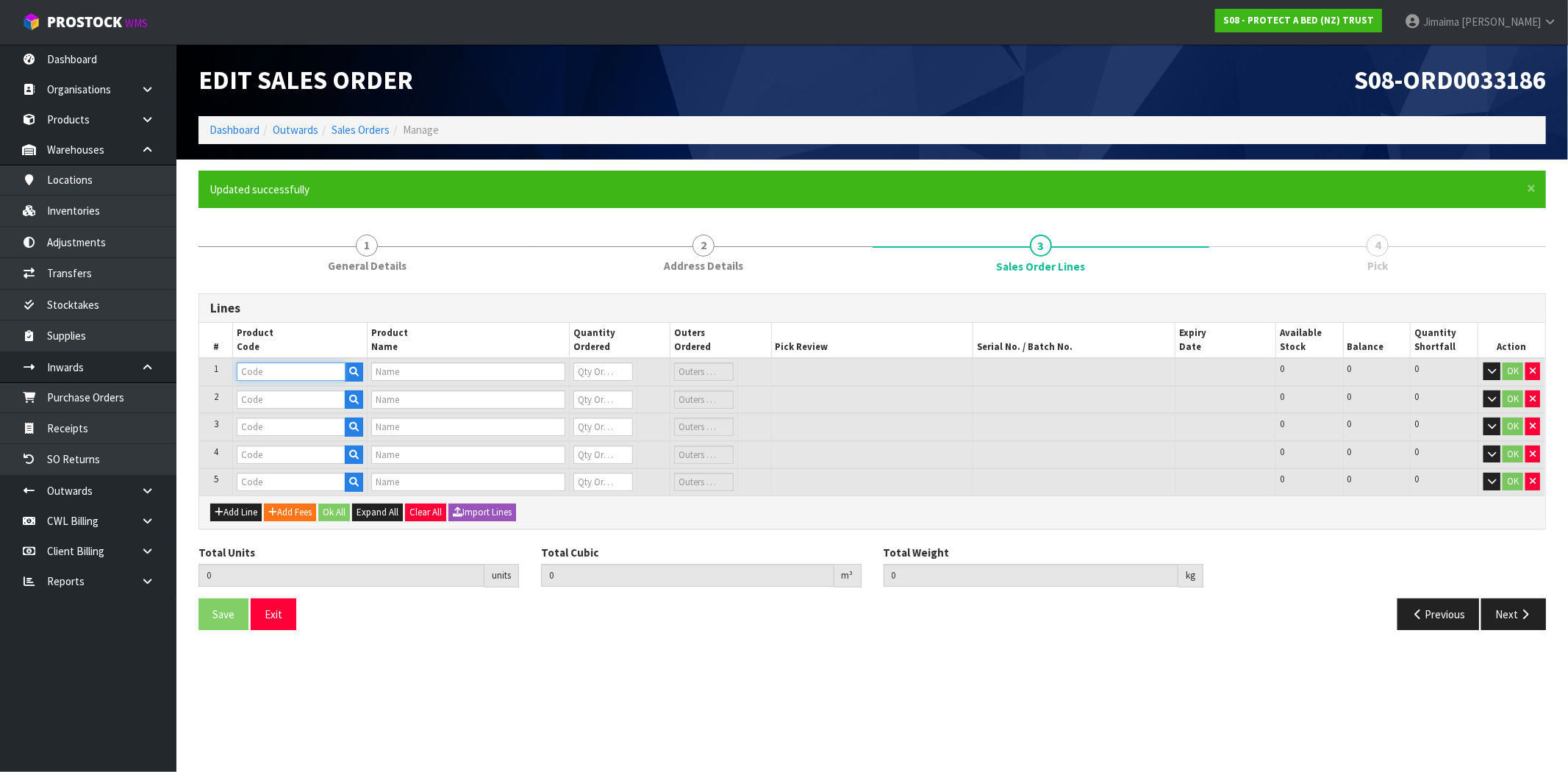
click at [259, 376] on input "text" at bounding box center [291, 372] width 108 height 19
paste input "F0588KGN0"
type input "F0588KGN0"
type input "STAYCLEAN BXD MP NZ KNG"
type input "0"
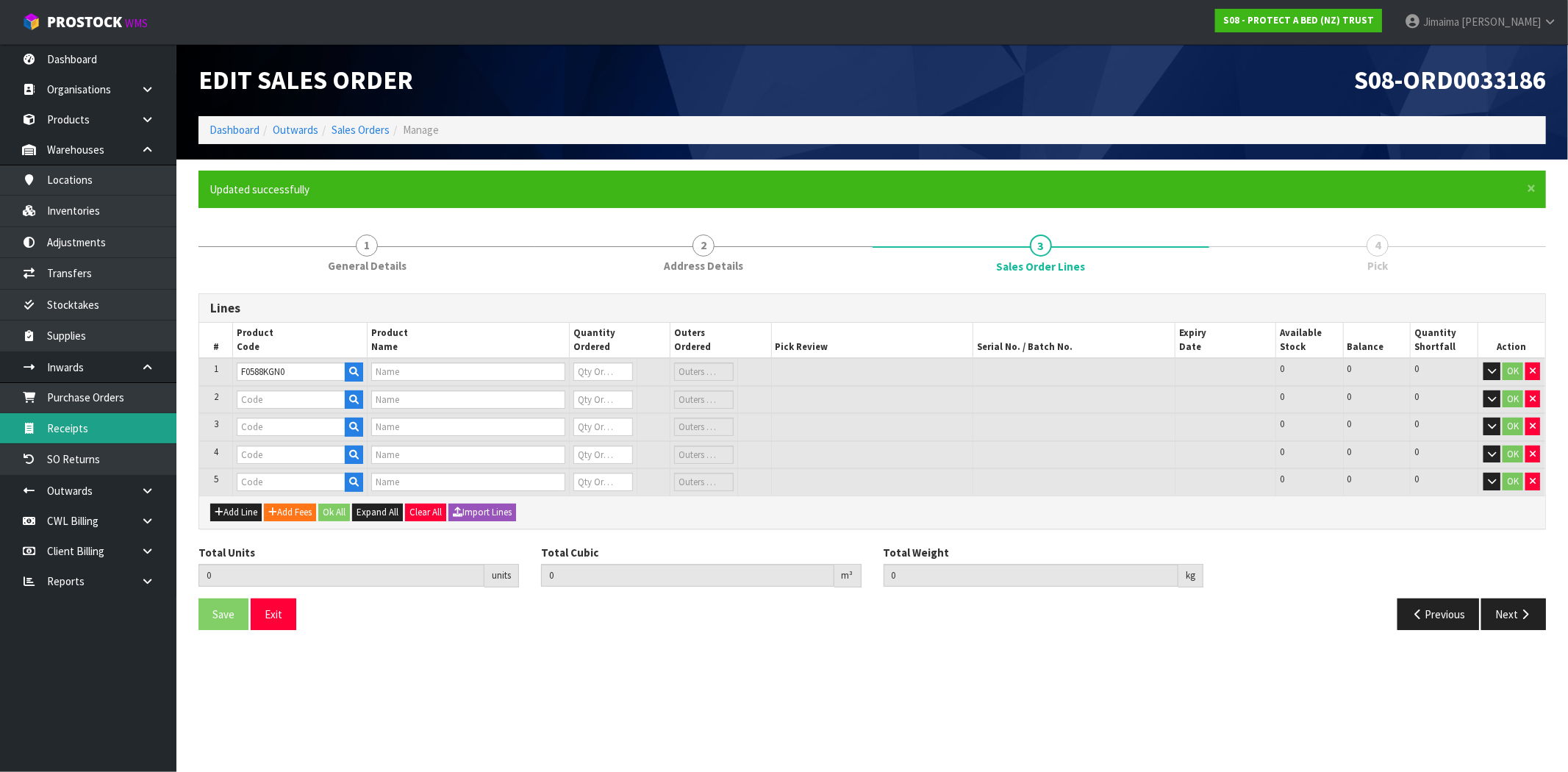
type input "0"
click at [268, 403] on input "text" at bounding box center [291, 399] width 108 height 19
paste input "F0591QUE0"
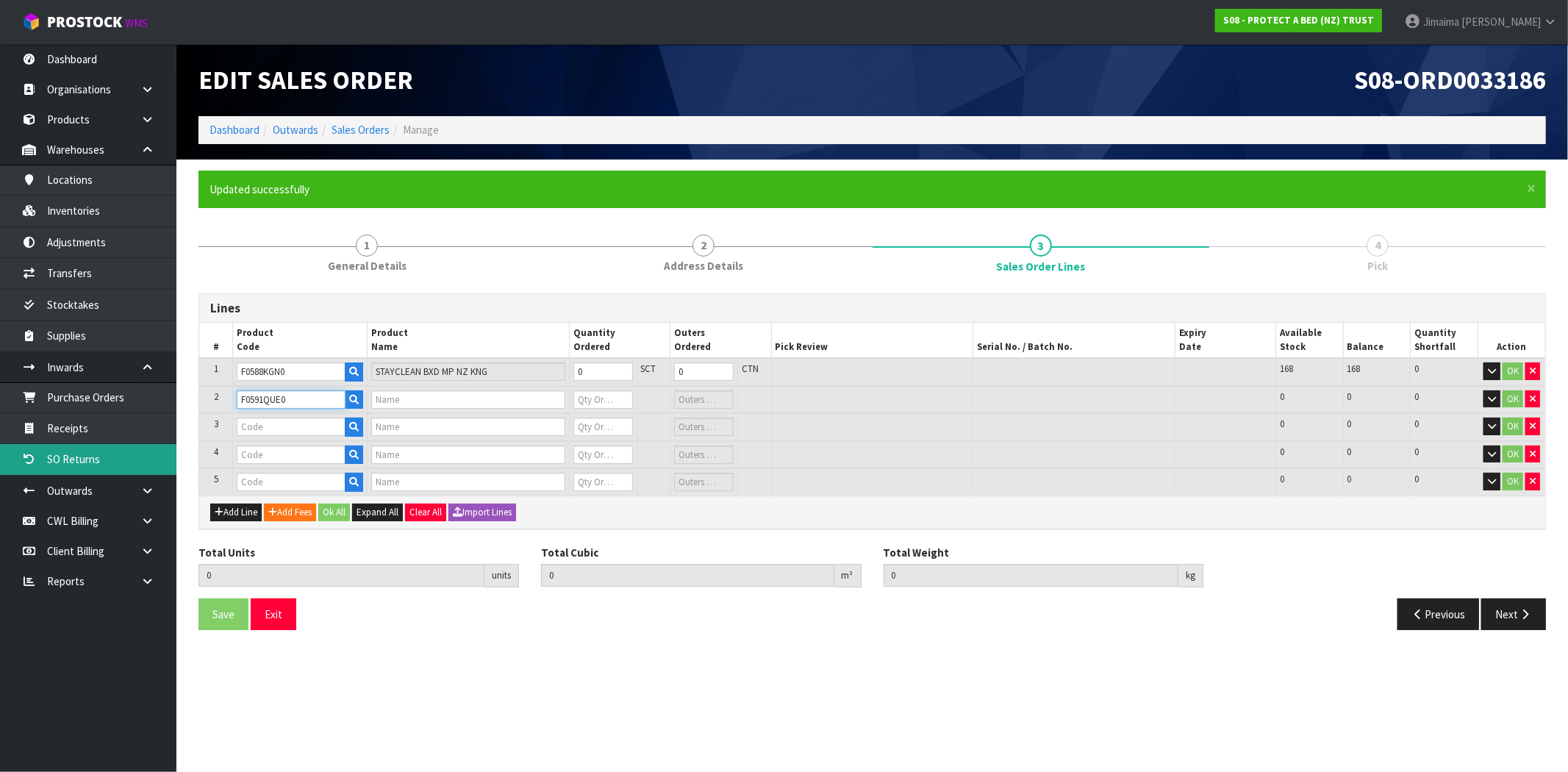
type input "F0591QUE0"
type input "NATURES LUXE FRESCHE BXD MP QUE"
type input "0"
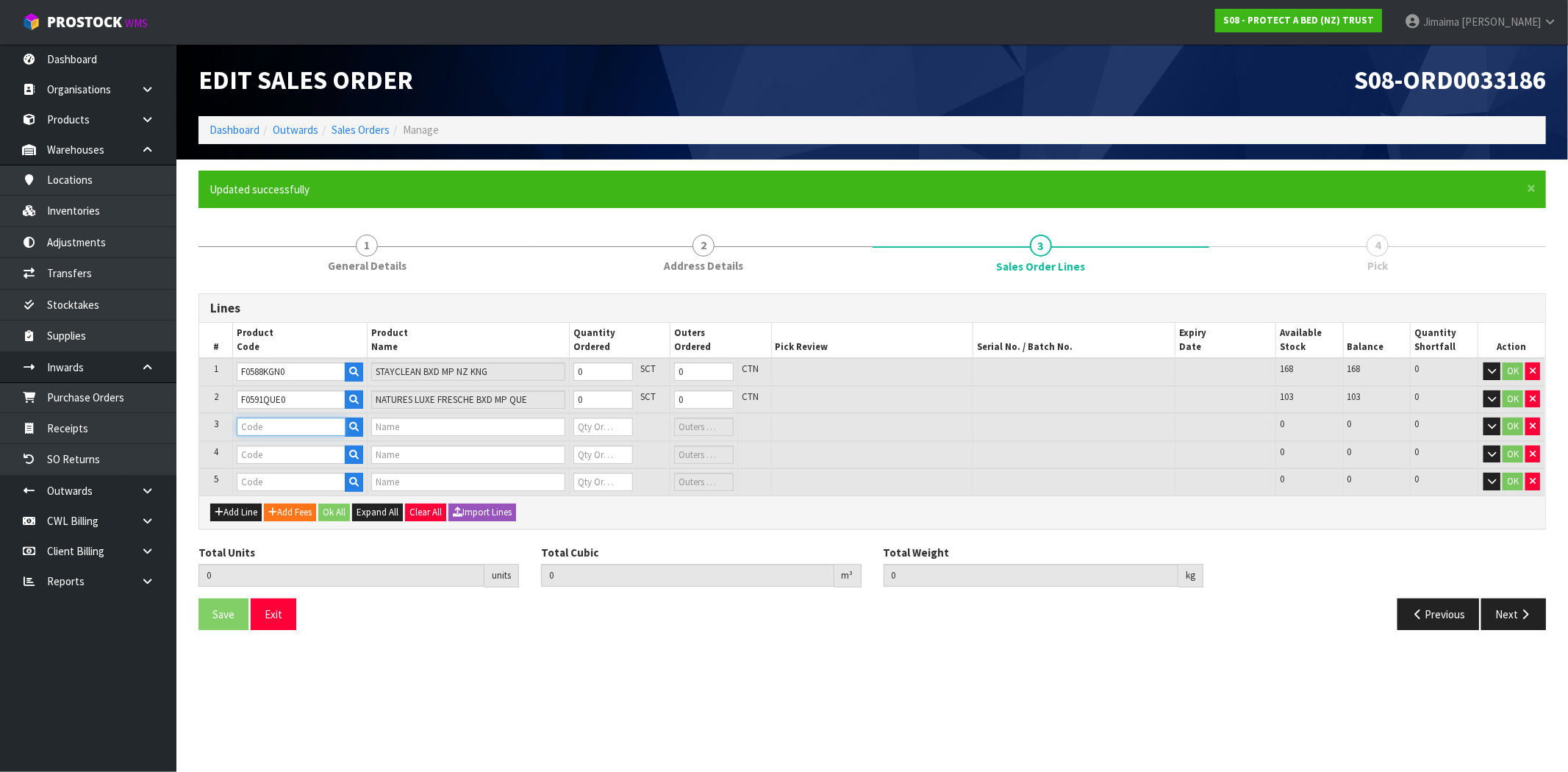
click at [246, 423] on input "text" at bounding box center [291, 426] width 108 height 19
paste input "F0590QUE0"
type input "F0590QUE0"
type input "SUPREME FRESCHE BXD MP QUE"
type input "0"
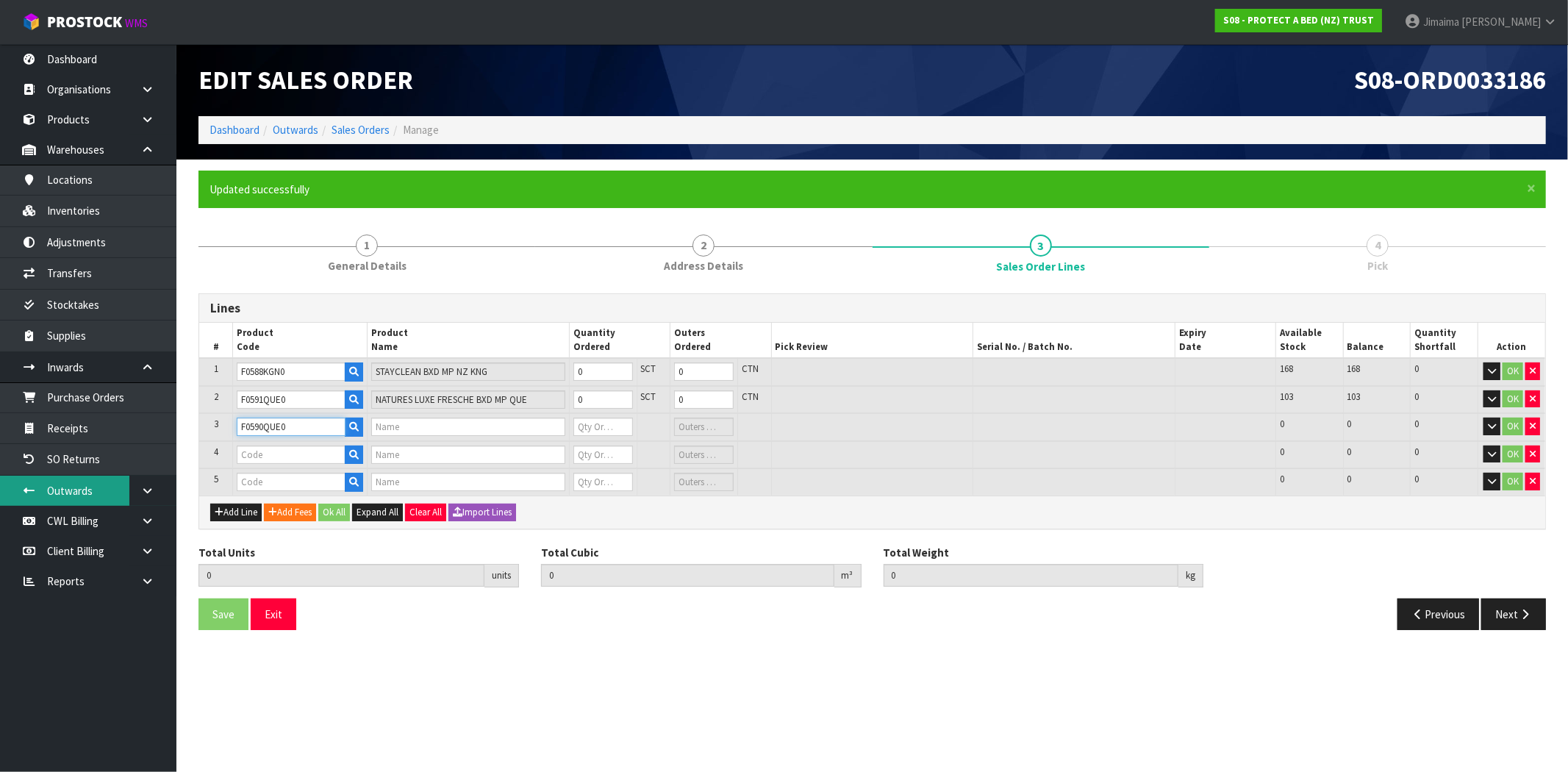
type input "0"
type input "F0590QUE0"
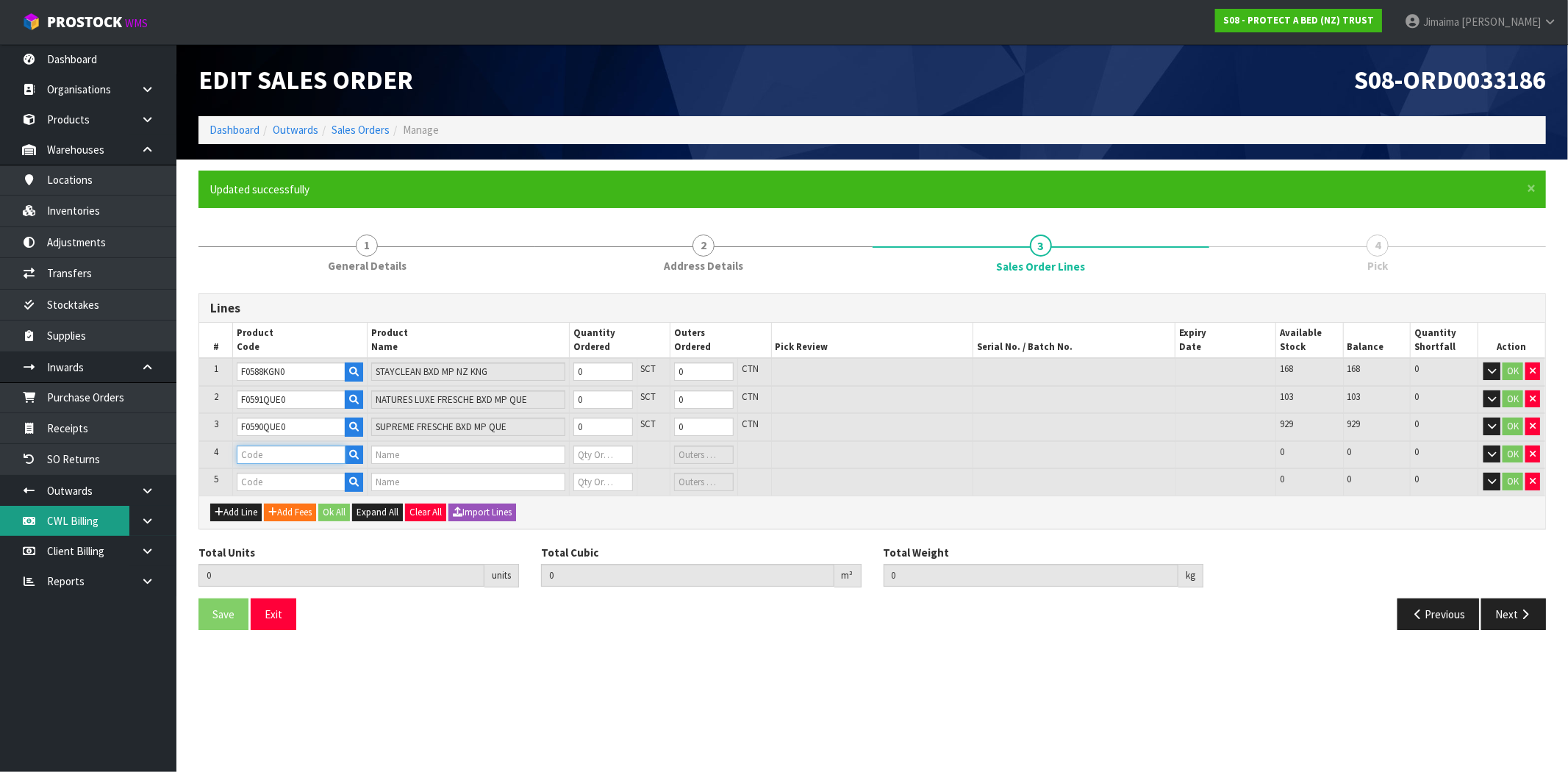
paste input "F0588QUE0"
drag, startPoint x: 279, startPoint y: 453, endPoint x: 27, endPoint y: 528, distance: 262.9
click at [279, 453] on input "text" at bounding box center [291, 455] width 108 height 19
type input "F0588QUE0"
type input "STAYCLEAN BXD MP QUE"
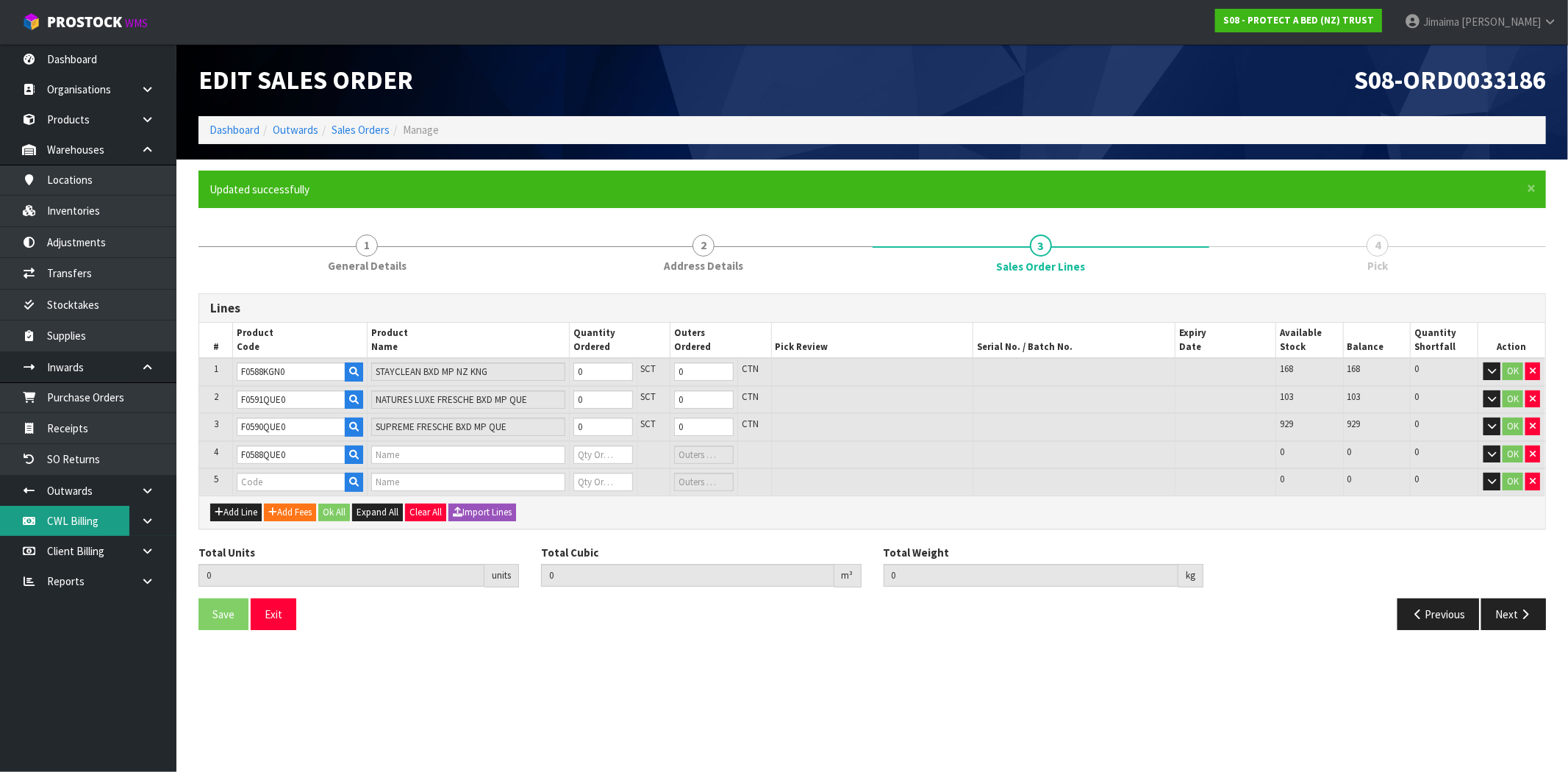
type input "0"
click at [291, 481] on input "text" at bounding box center [291, 481] width 108 height 19
paste input "F0589QUE0"
type input "F0589QUE0"
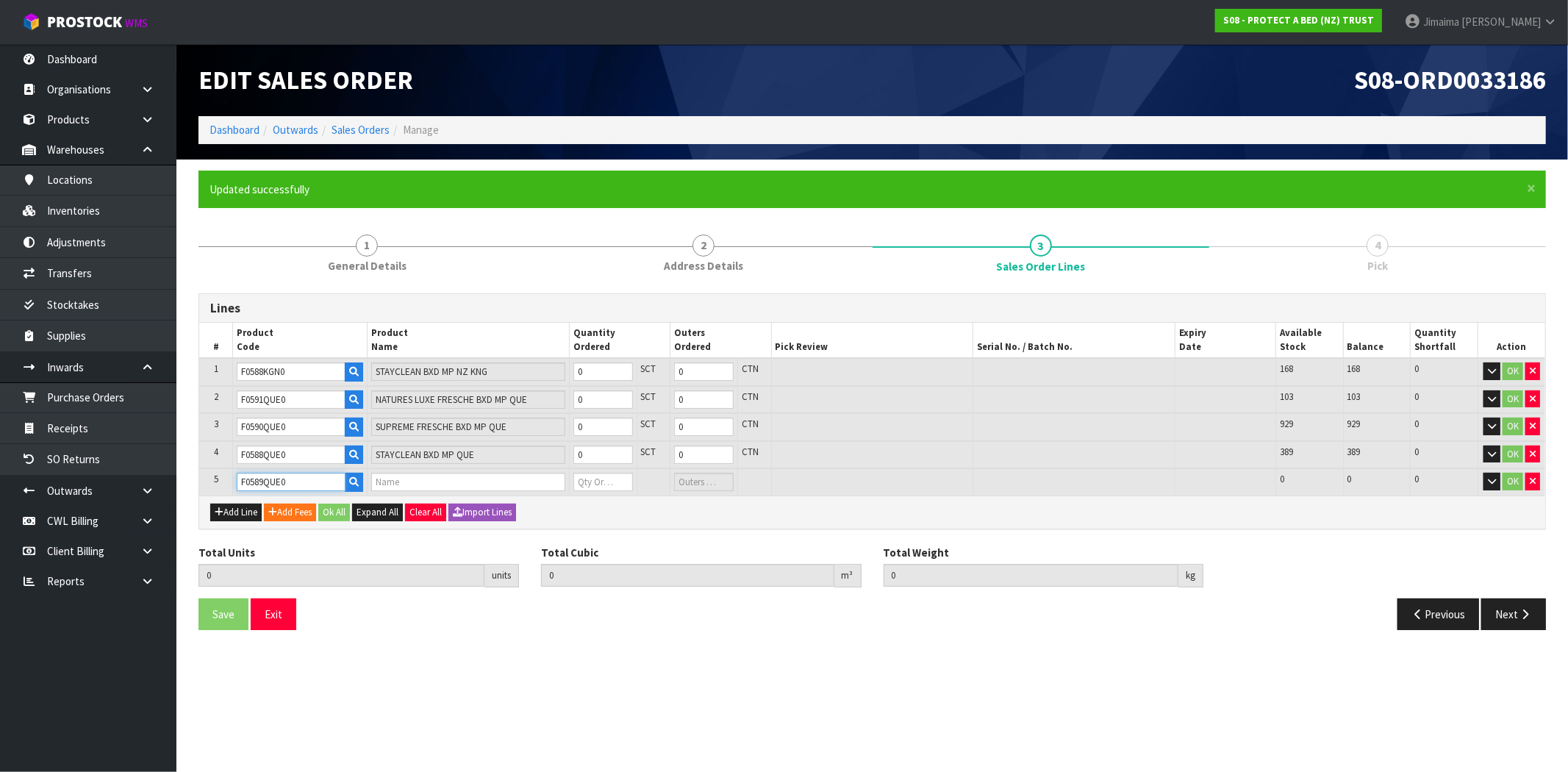
type input "0.000000"
type input "0.000"
type input "COTTON CLOUD FRESCHE BXD MP QUE"
type input "0"
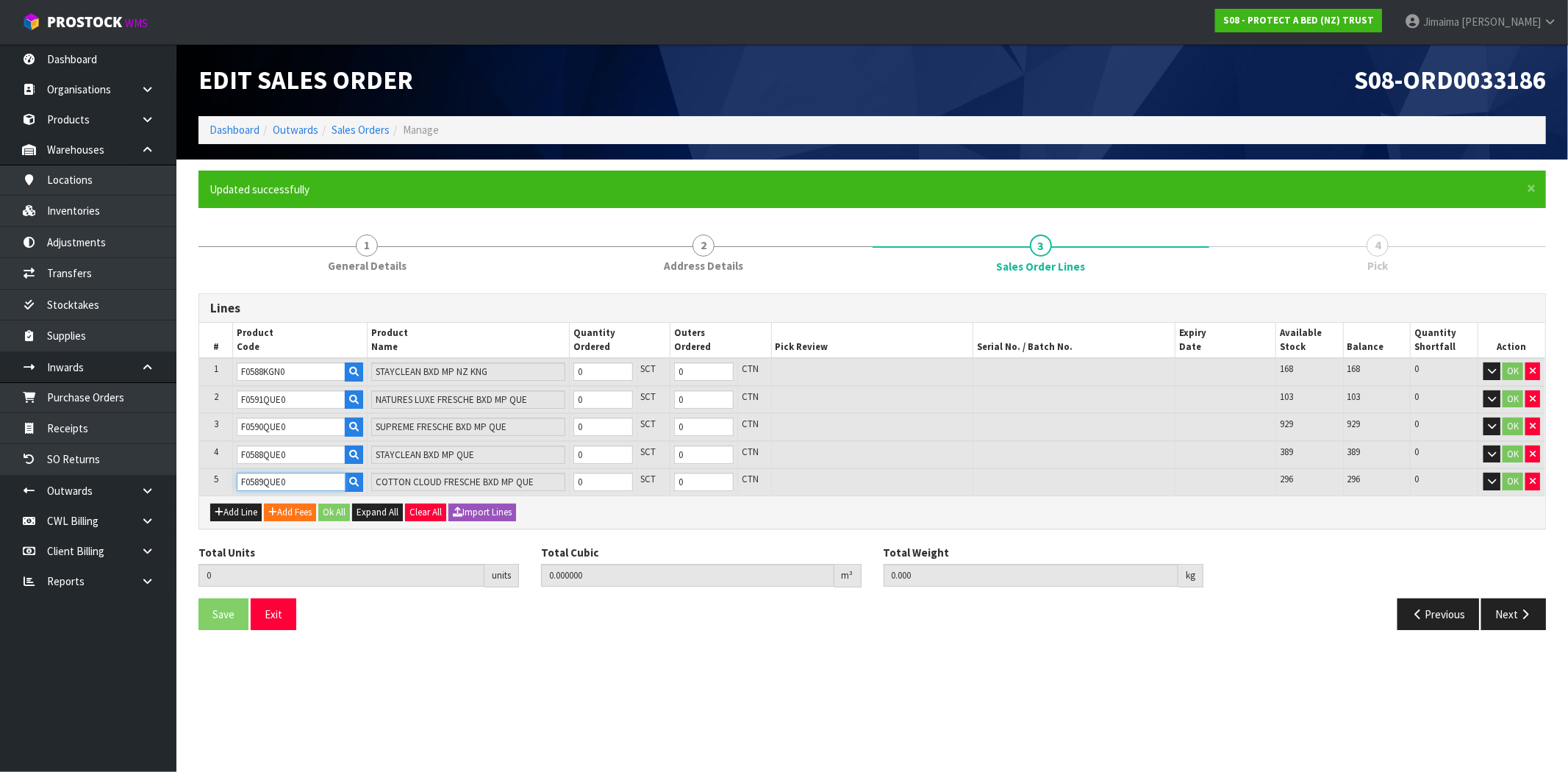
type input "F0589QUE0"
click at [591, 370] on input "0" at bounding box center [603, 372] width 59 height 19
type input "2"
type input "0.0174"
type input "2"
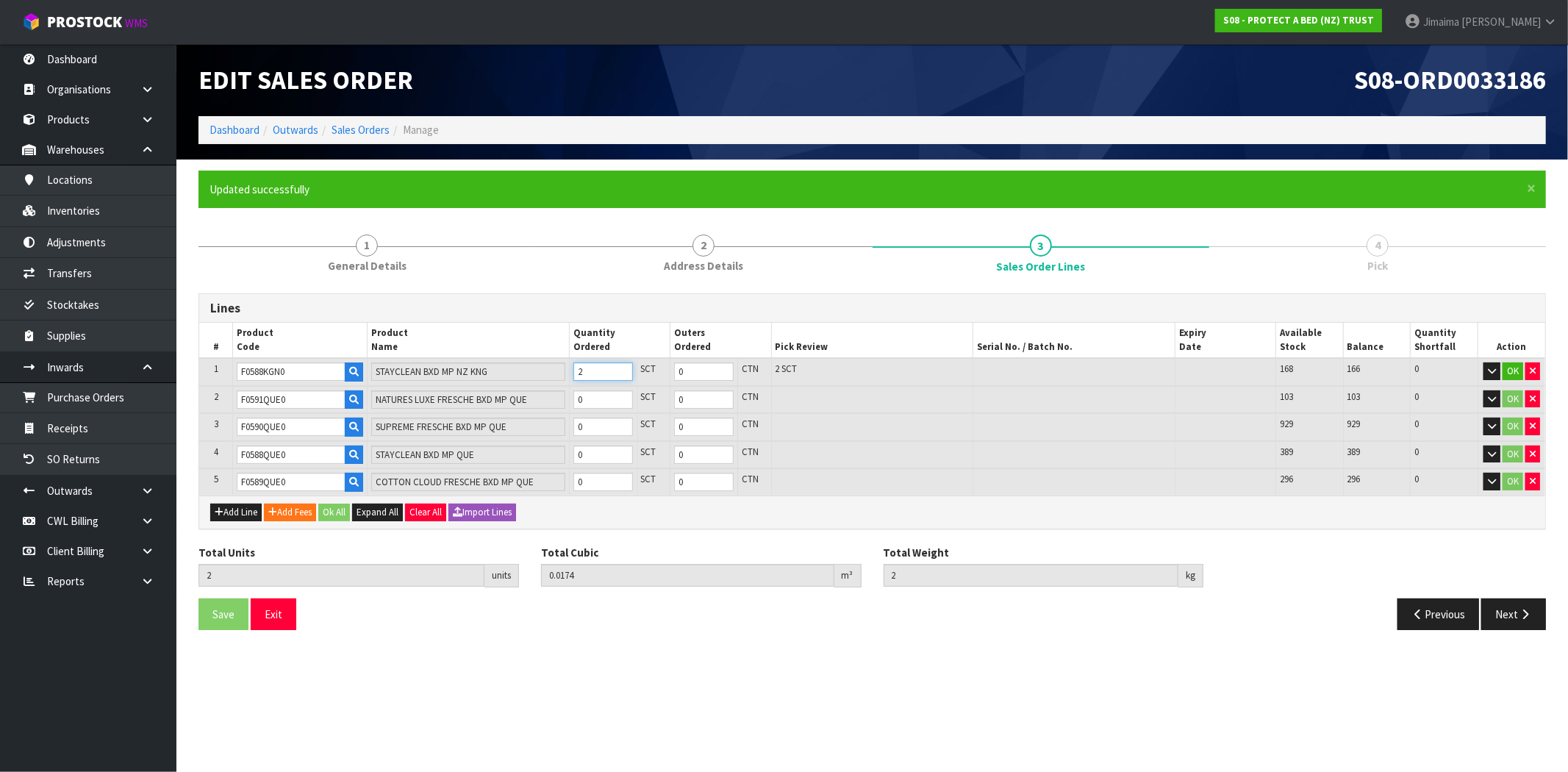
type input "2"
click at [597, 402] on input "0" at bounding box center [603, 399] width 59 height 19
type input "5"
type input "0.056496"
type input "7.7"
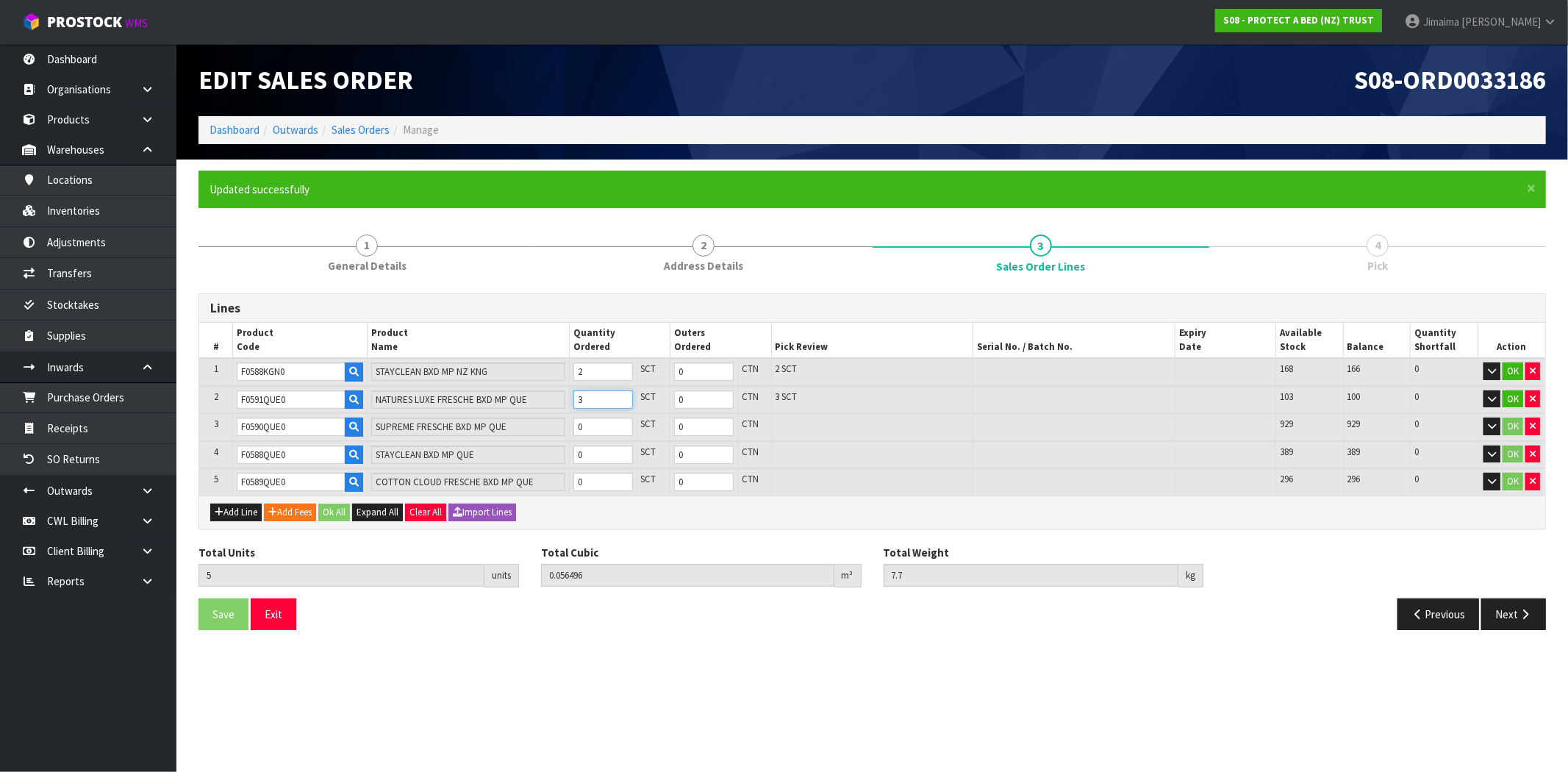
type input "3"
click at [596, 429] on input "0" at bounding box center [603, 426] width 59 height 19
type input "7"
type input "0.084336"
type input "10.7"
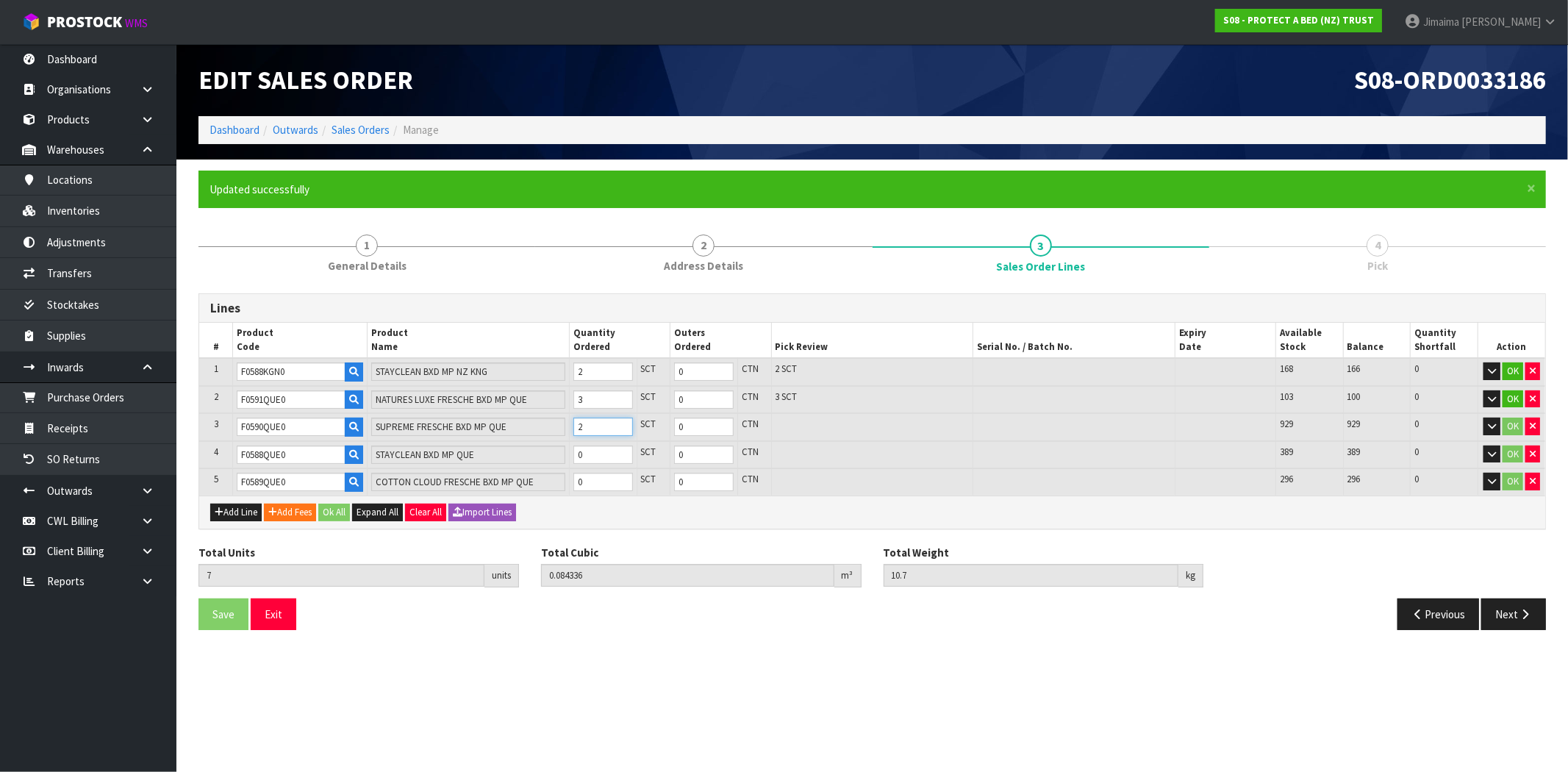
type input "2"
click at [597, 459] on input "0" at bounding box center [603, 455] width 59 height 19
type input "15"
type input "0.161087"
type input "18.85"
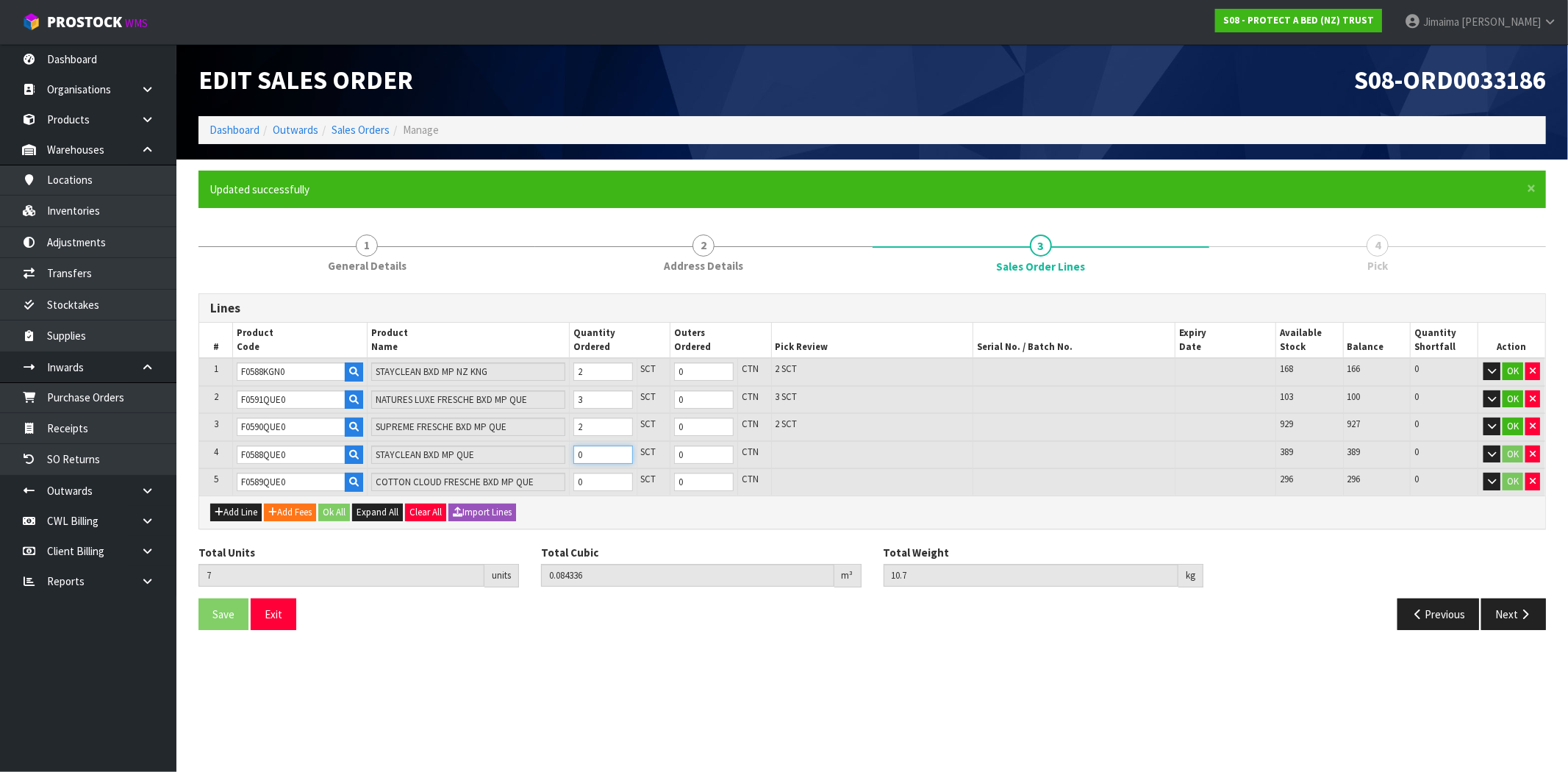
type input "8"
type input "1"
type input "8"
click at [595, 481] on input "0" at bounding box center [603, 481] width 59 height 19
type input "18"
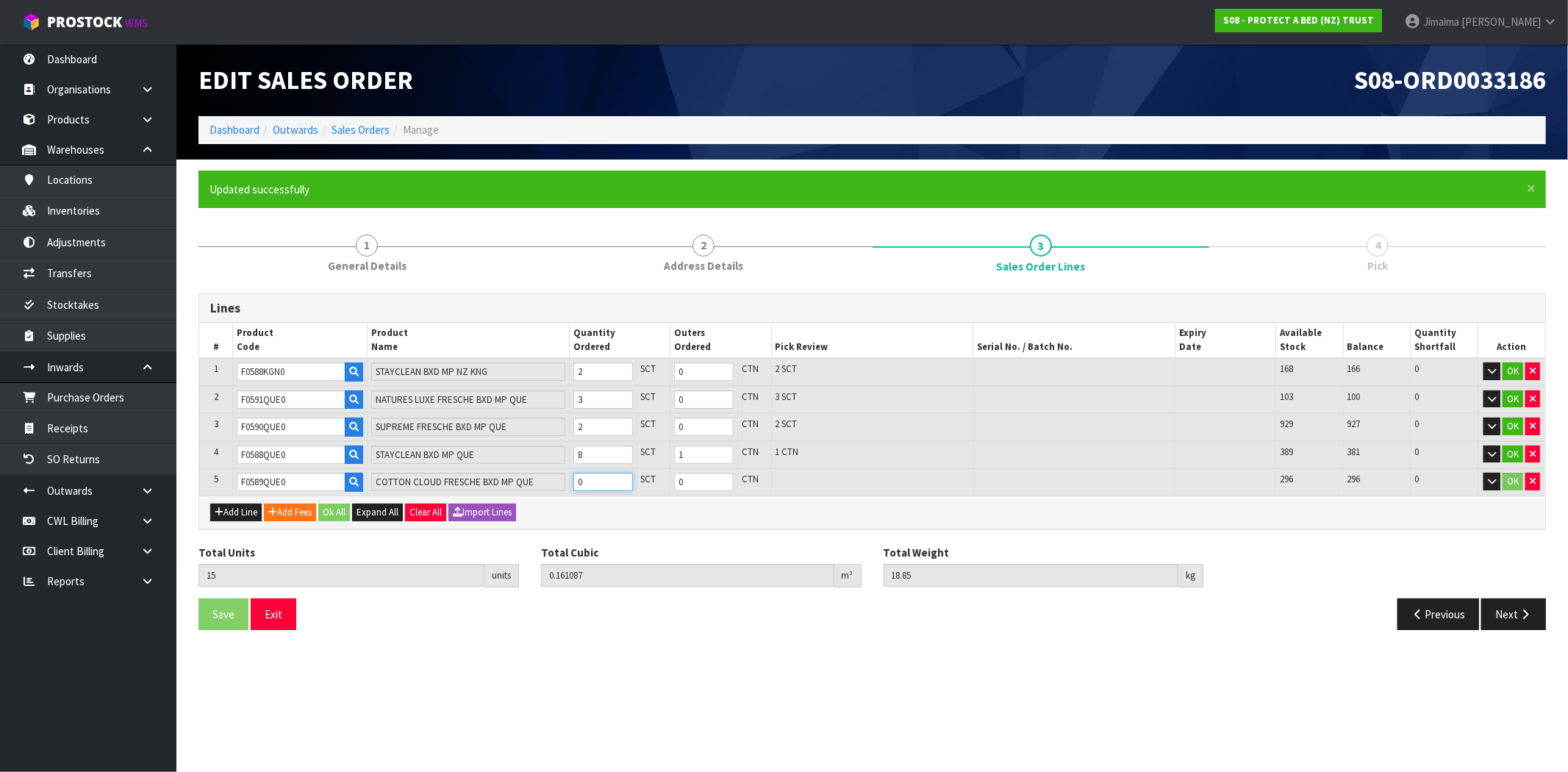
type input "0.201455"
type input "23.5"
type input "3"
click at [334, 513] on button "Ok All" at bounding box center [334, 513] width 32 height 18
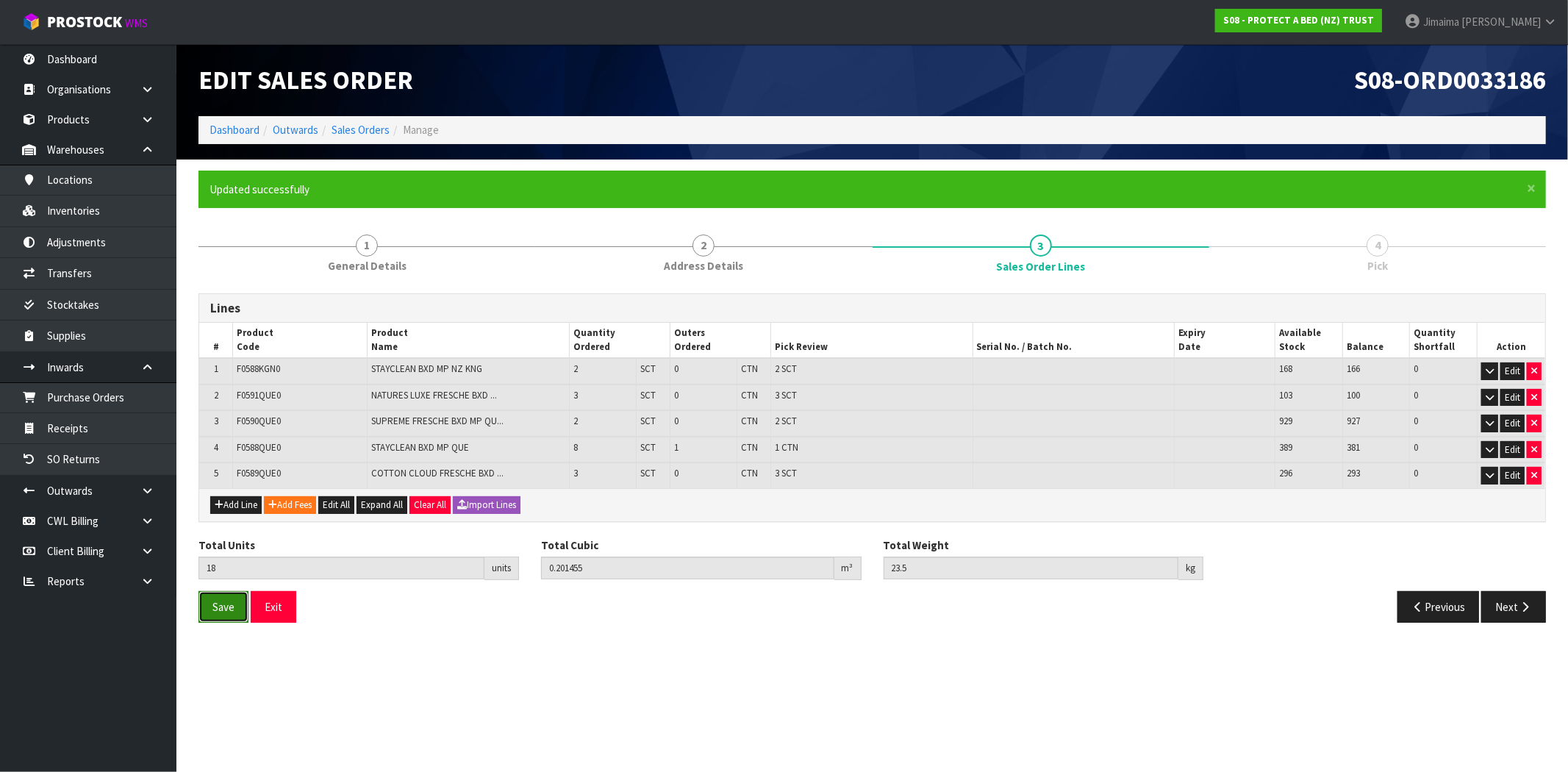
drag, startPoint x: 204, startPoint y: 608, endPoint x: 234, endPoint y: 608, distance: 30.0
click at [204, 608] on button "Save" at bounding box center [223, 606] width 50 height 32
drag, startPoint x: 1503, startPoint y: 597, endPoint x: 1416, endPoint y: 604, distance: 87.3
click at [1503, 597] on button "Next" at bounding box center [1514, 606] width 65 height 32
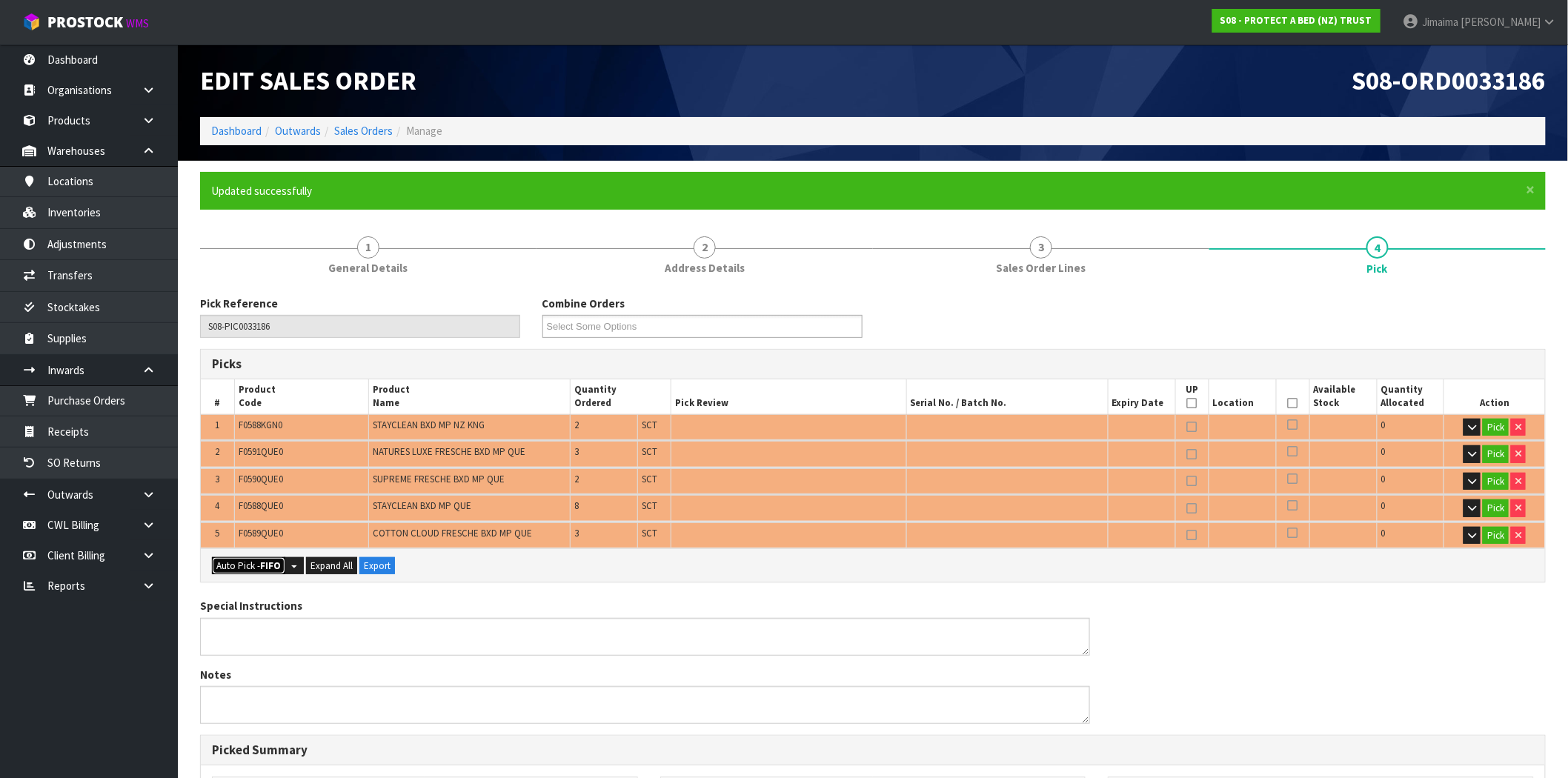
click at [240, 562] on button "Auto Pick - FIFO" at bounding box center [249, 566] width 73 height 18
type input "1"
type input "Sub-carton x 10"
type input "18"
type input "0.201455"
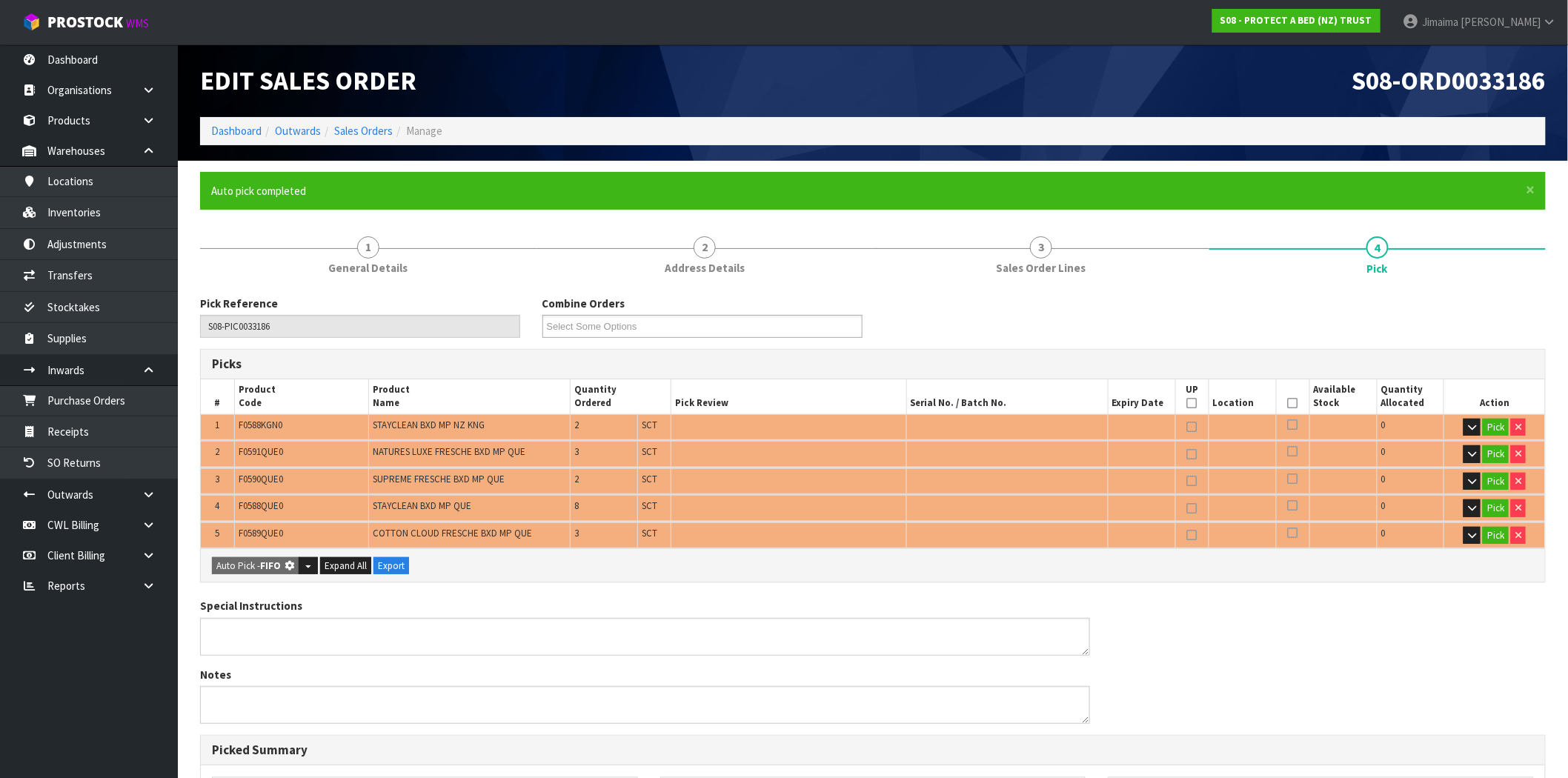
type input "23.500"
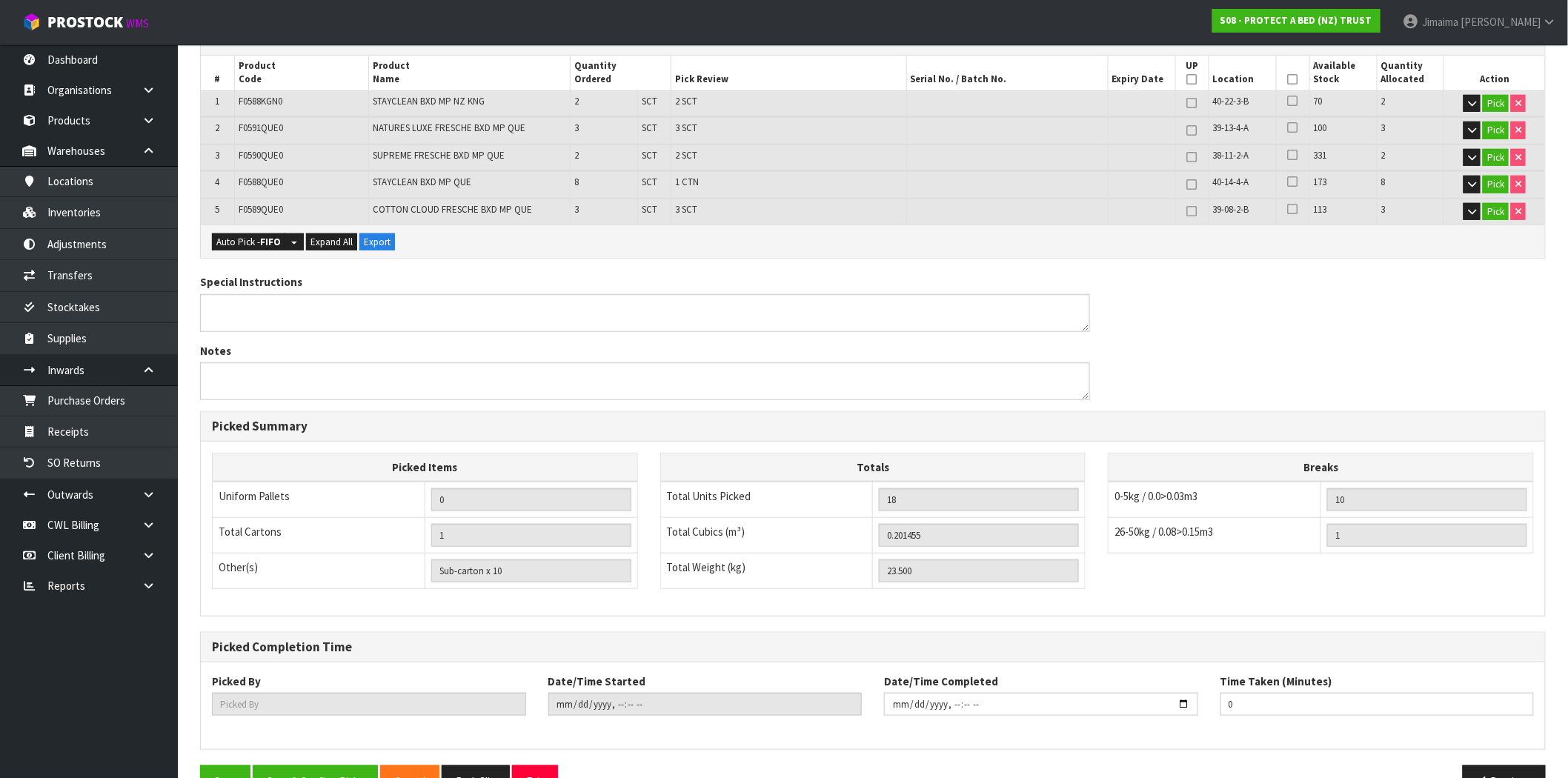
scroll to position [365, 0]
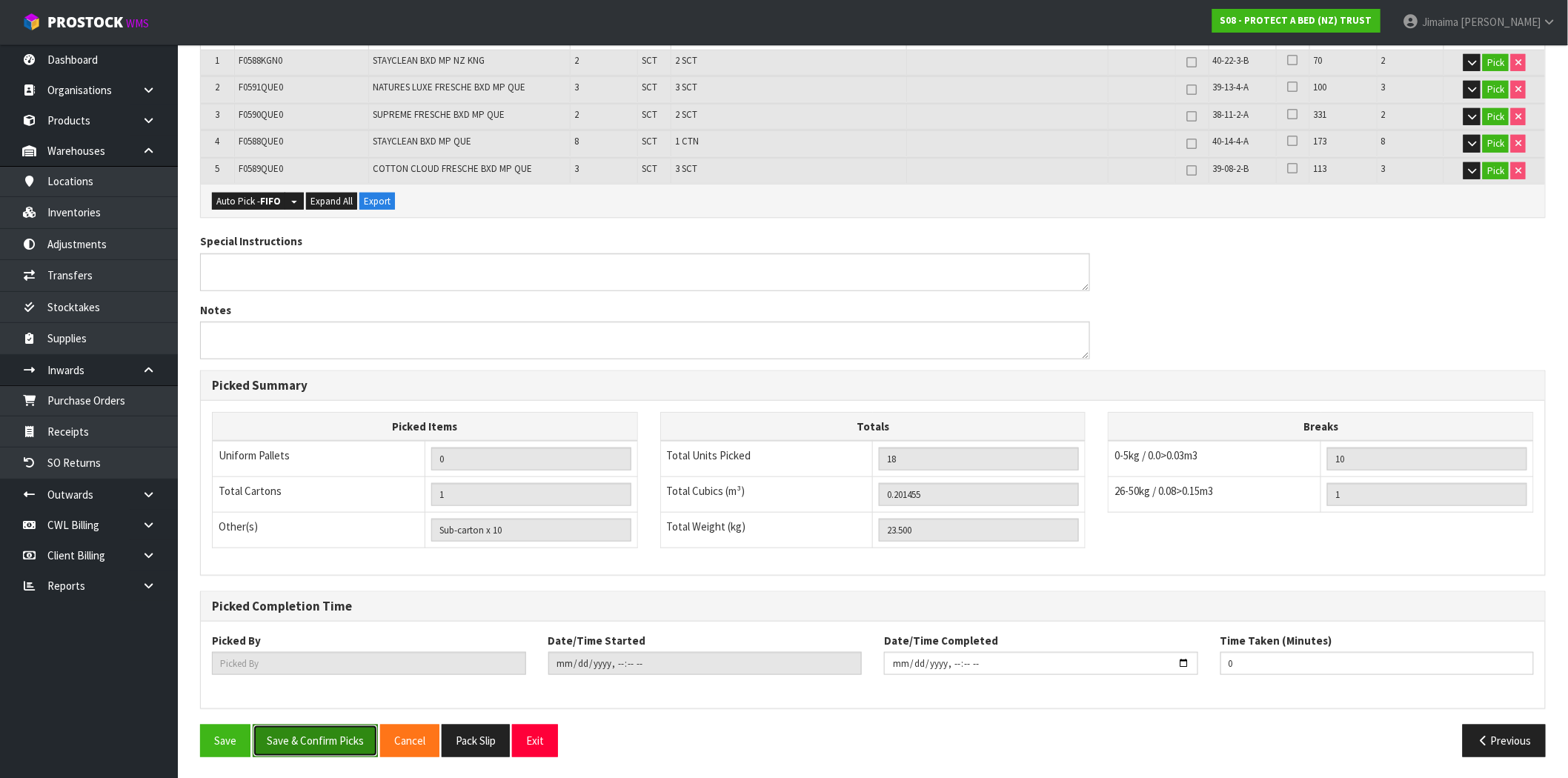
drag, startPoint x: 314, startPoint y: 729, endPoint x: 815, endPoint y: 556, distance: 530.0
click at [314, 729] on button "Save & Confirm Picks" at bounding box center [314, 741] width 125 height 32
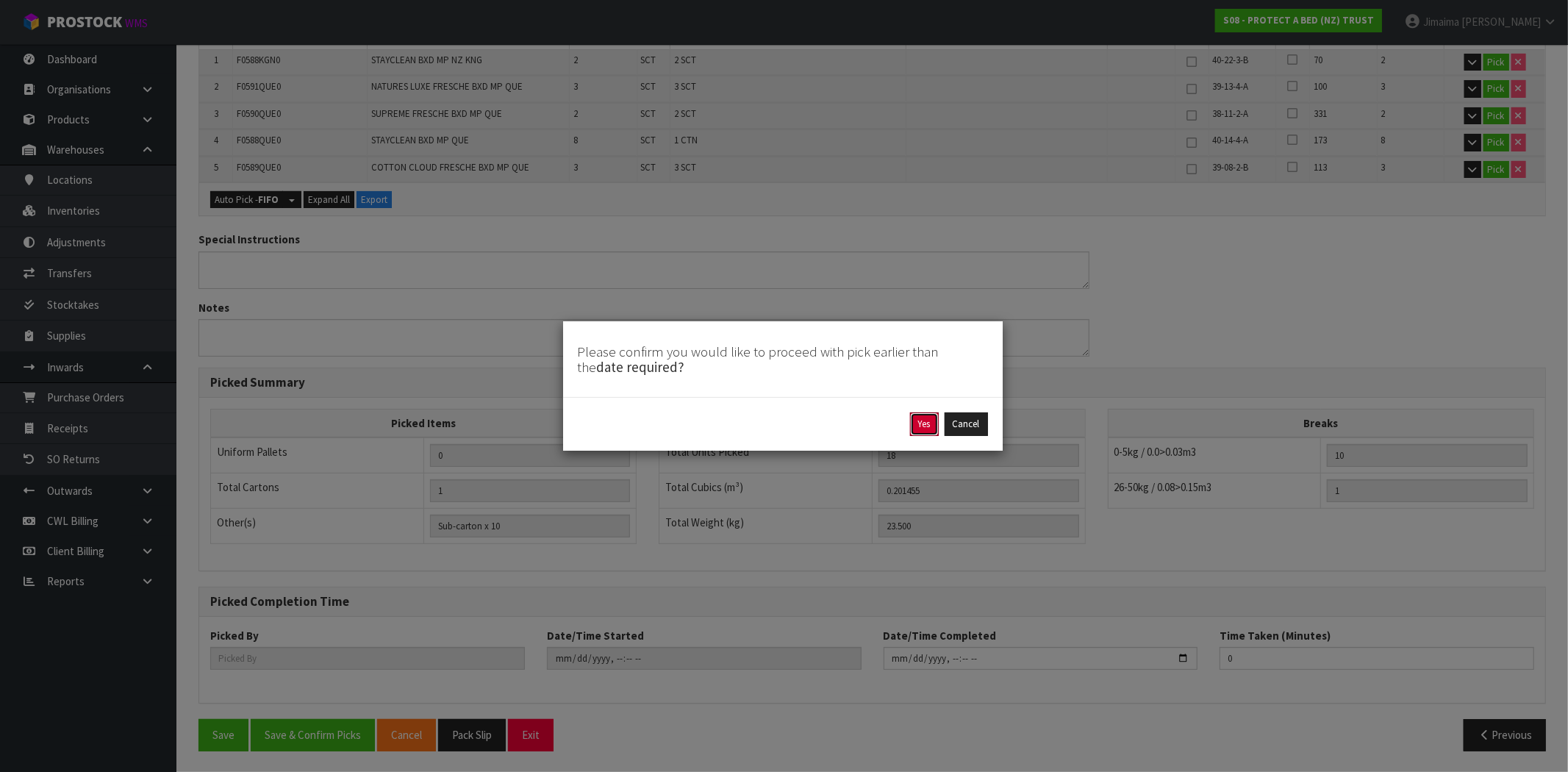
click at [924, 413] on button "Yes" at bounding box center [924, 424] width 29 height 24
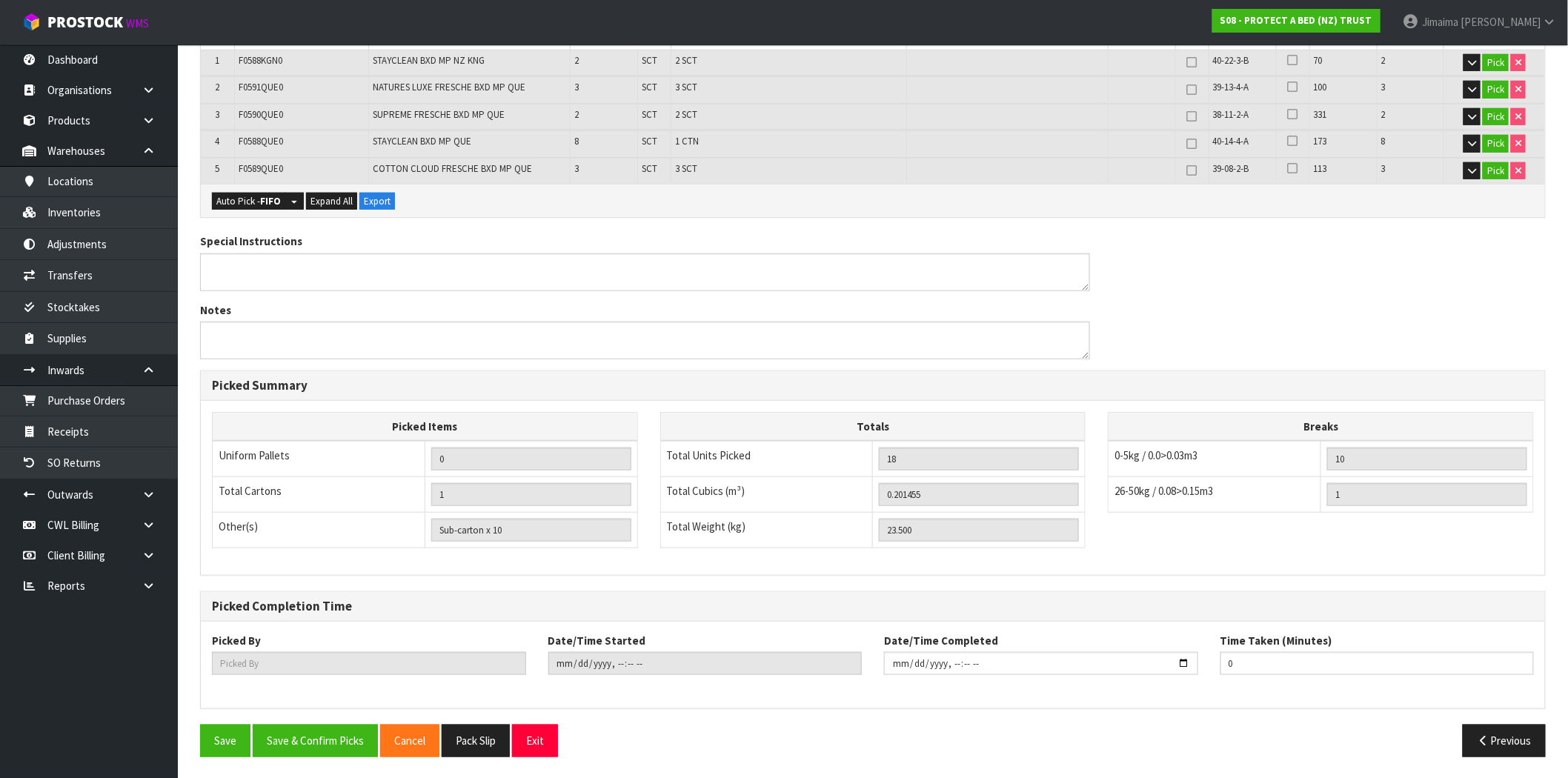
scroll to position [0, 0]
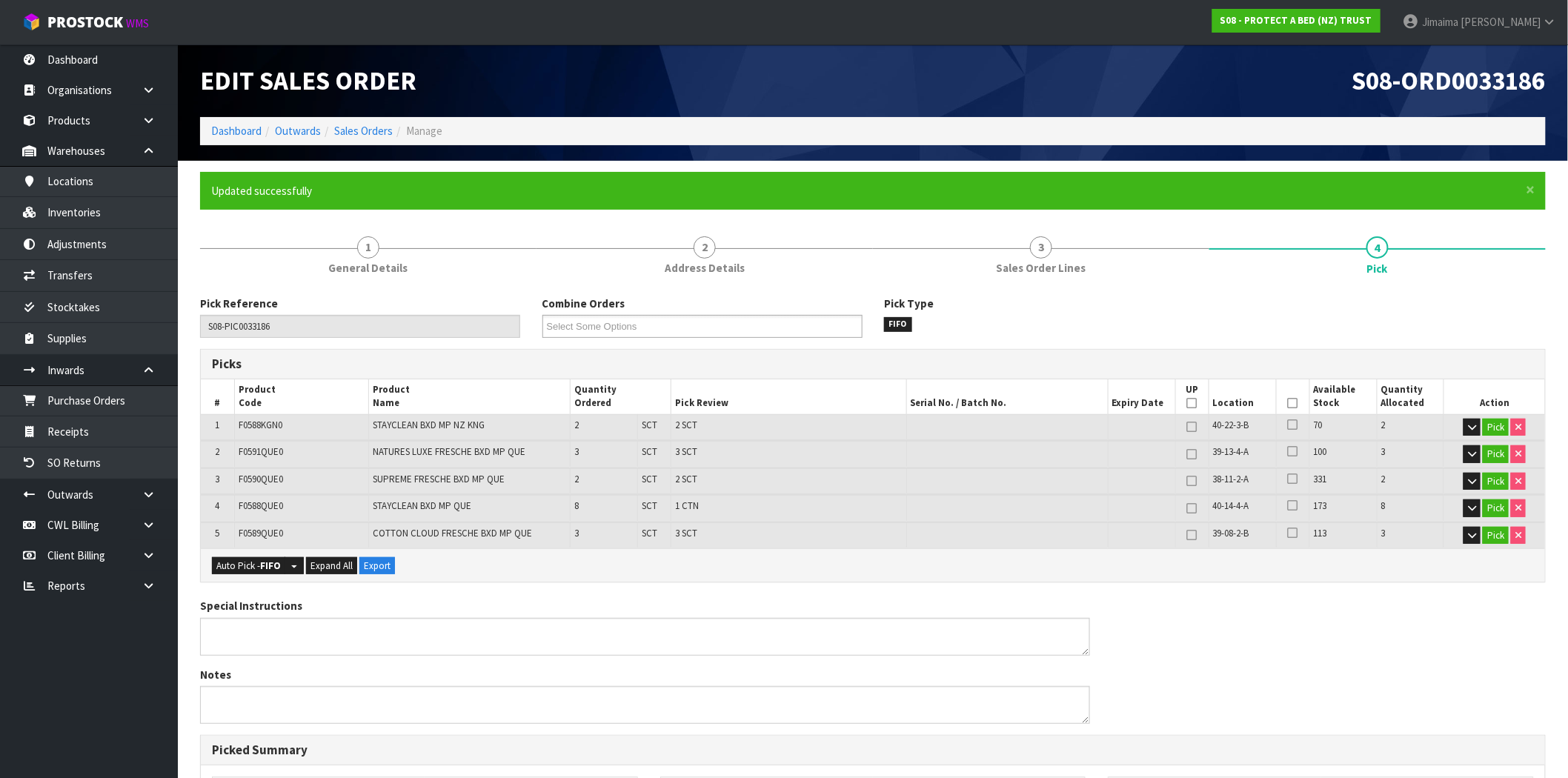
type input "Jimaima Reiher"
type input "2025-08-29T15:00:20"
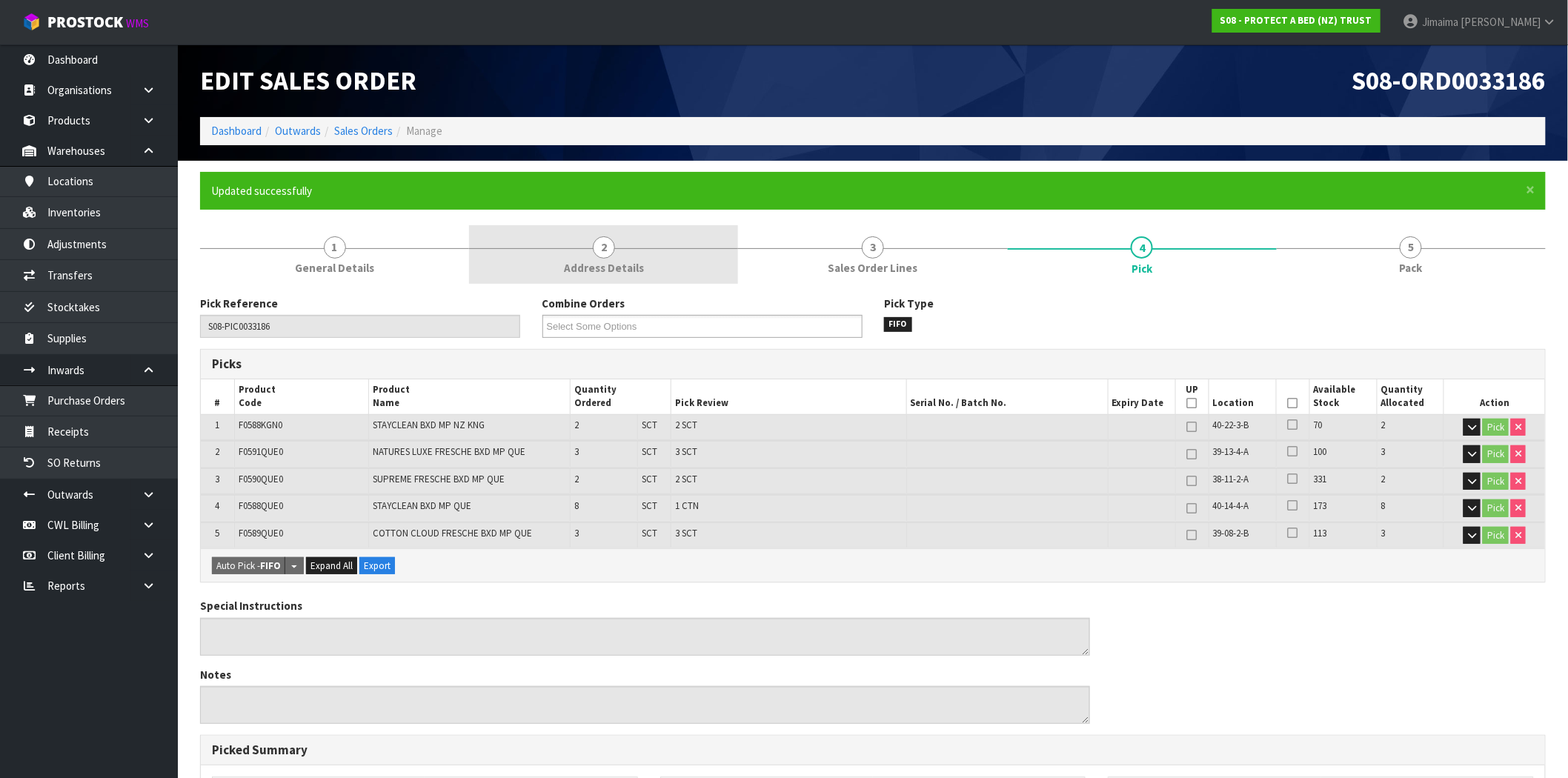
click at [618, 252] on link "2 Address Details" at bounding box center [603, 255] width 269 height 58
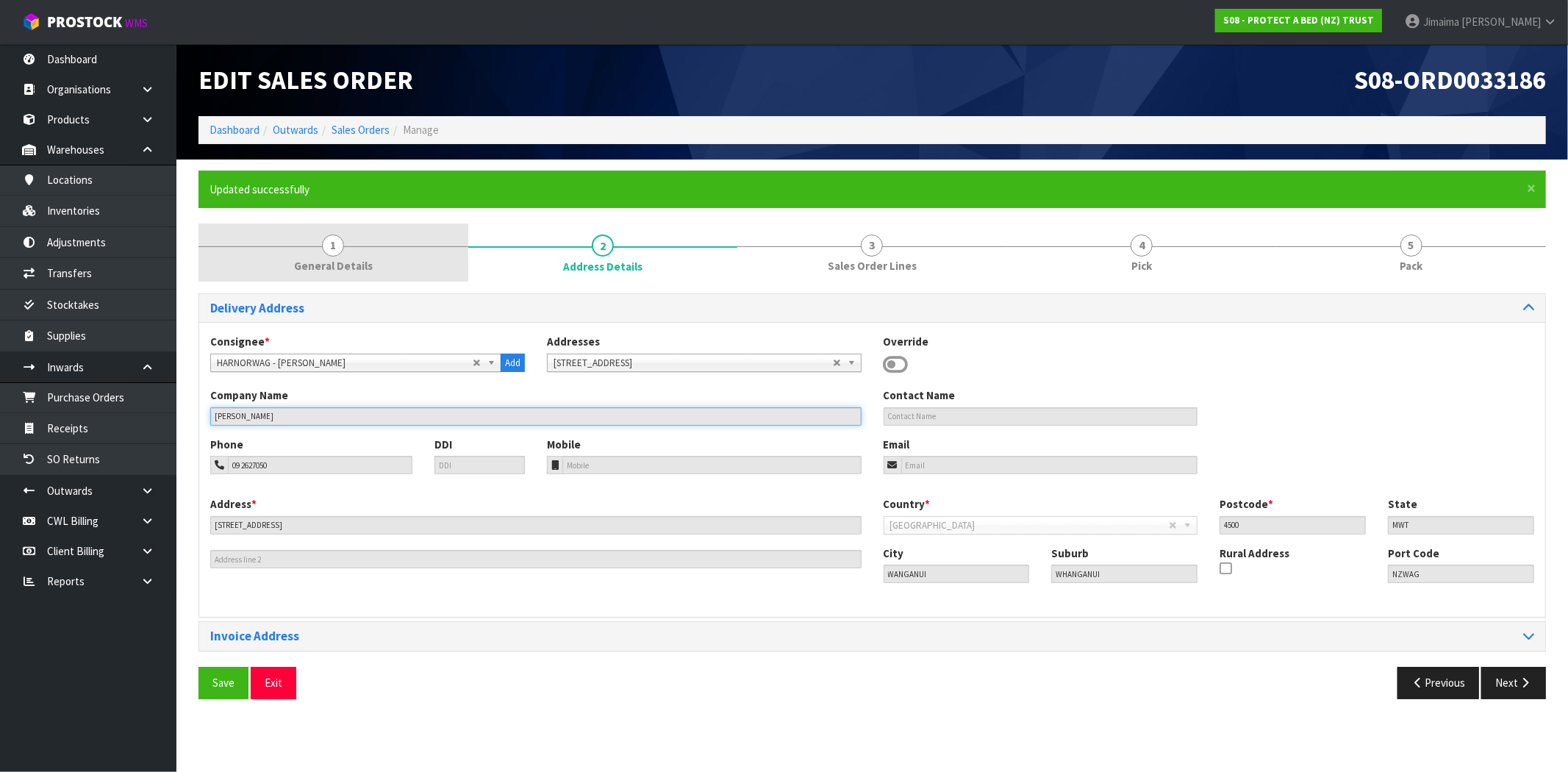
drag, startPoint x: 377, startPoint y: 424, endPoint x: 276, endPoint y: 262, distance: 190.9
click at [97, 420] on body "Toggle navigation ProStock WMS S08 - PROTECT A BED (NZ) TRUST Jimaima Reiher Lo…" at bounding box center [784, 386] width 1568 height 772
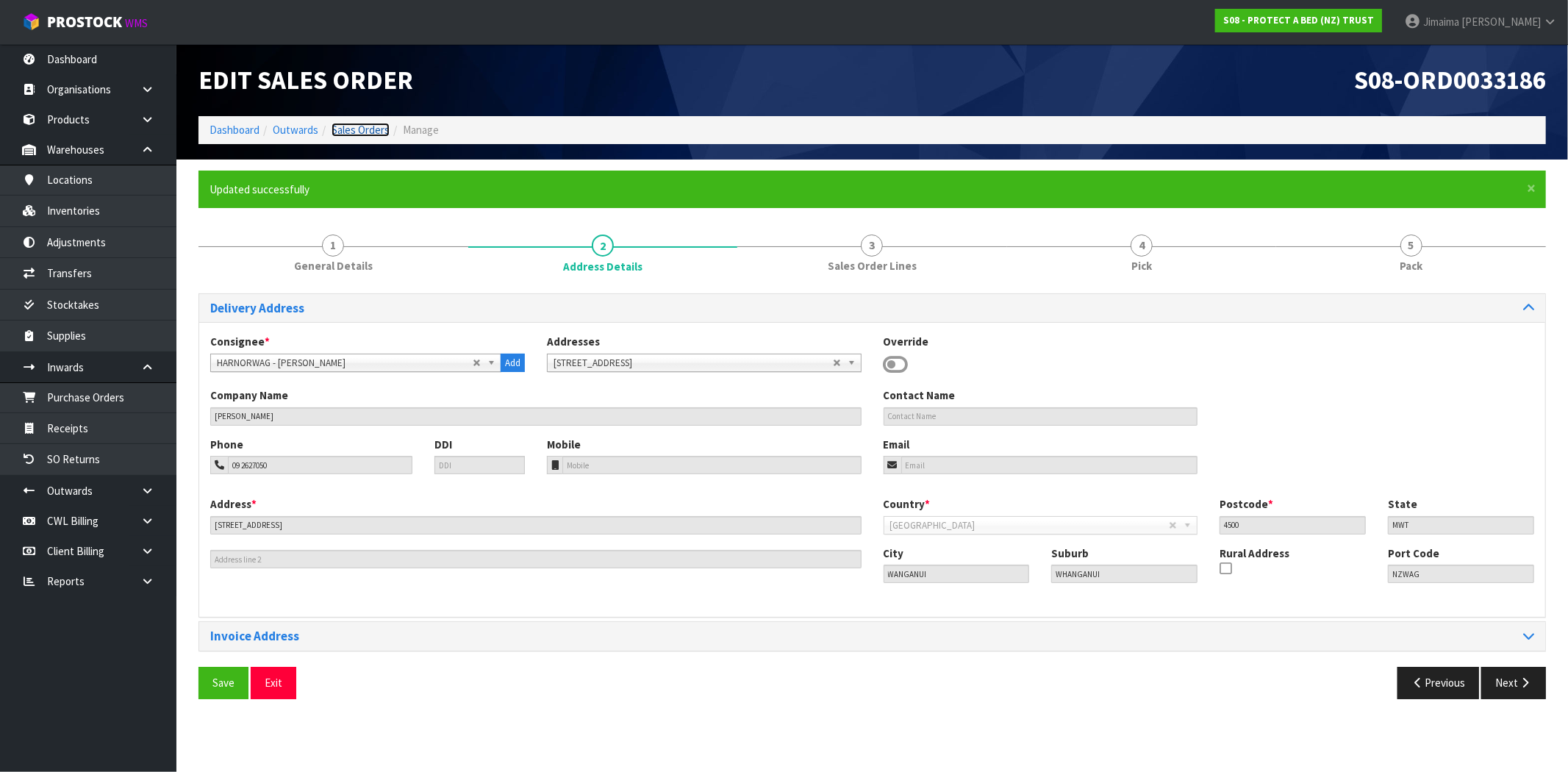
click at [366, 126] on link "Sales Orders" at bounding box center [360, 129] width 58 height 14
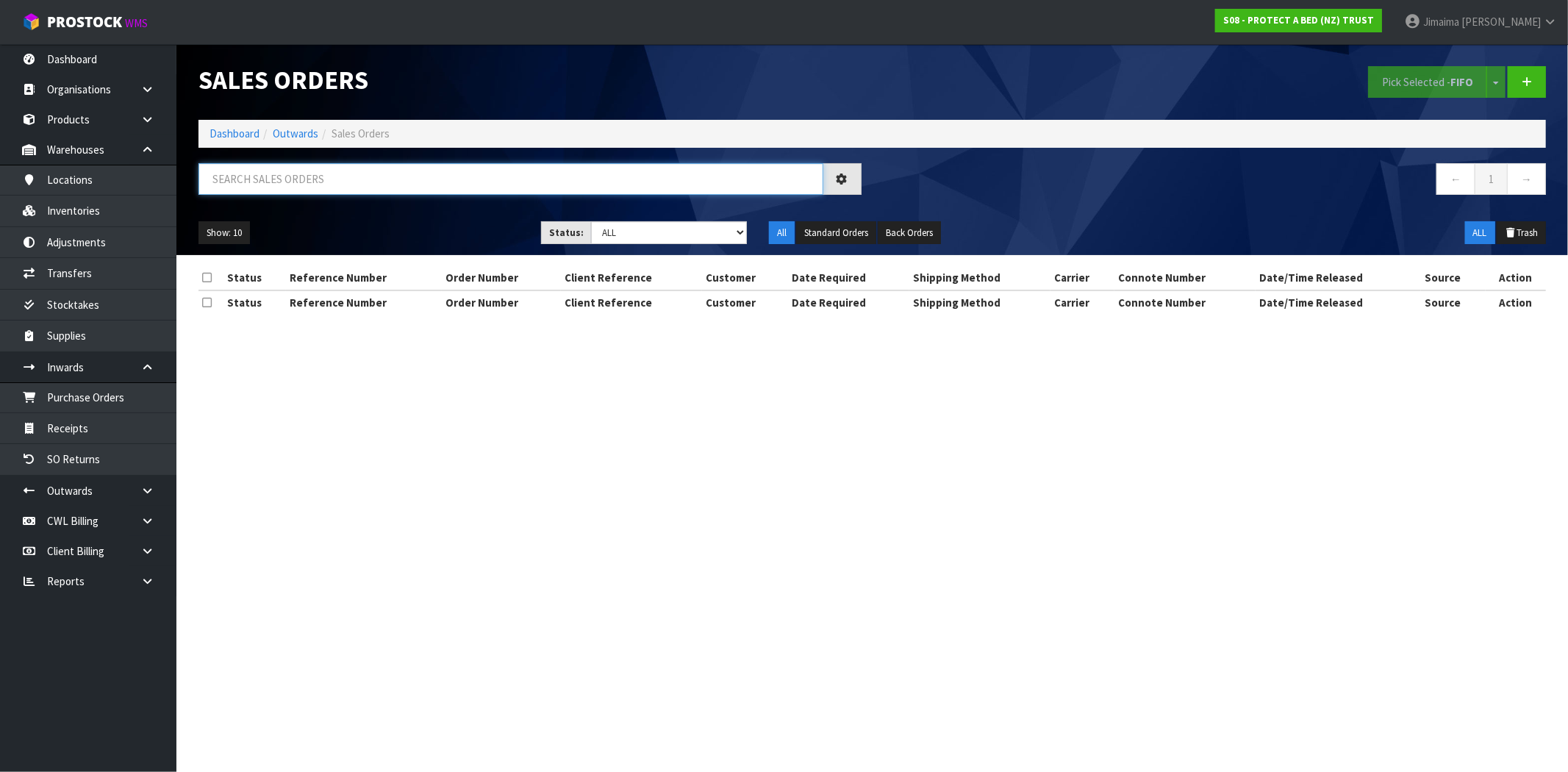
click at [278, 178] on input "text" at bounding box center [511, 179] width 625 height 32
paste input "[PERSON_NAME]"
type input "[PERSON_NAME]"
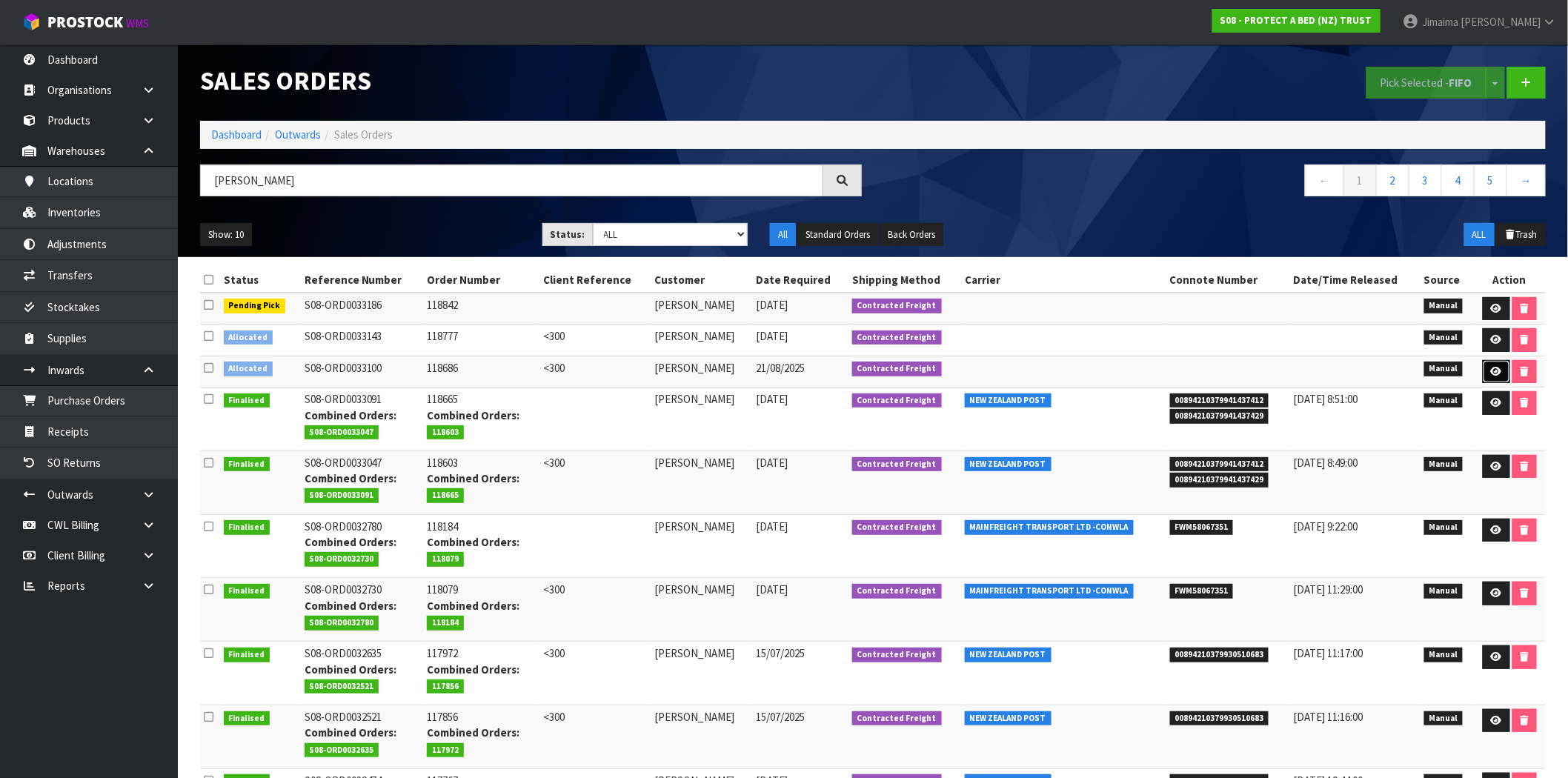
drag, startPoint x: 1495, startPoint y: 373, endPoint x: 1421, endPoint y: 368, distance: 74.2
click at [1495, 373] on icon at bounding box center [1496, 371] width 11 height 10
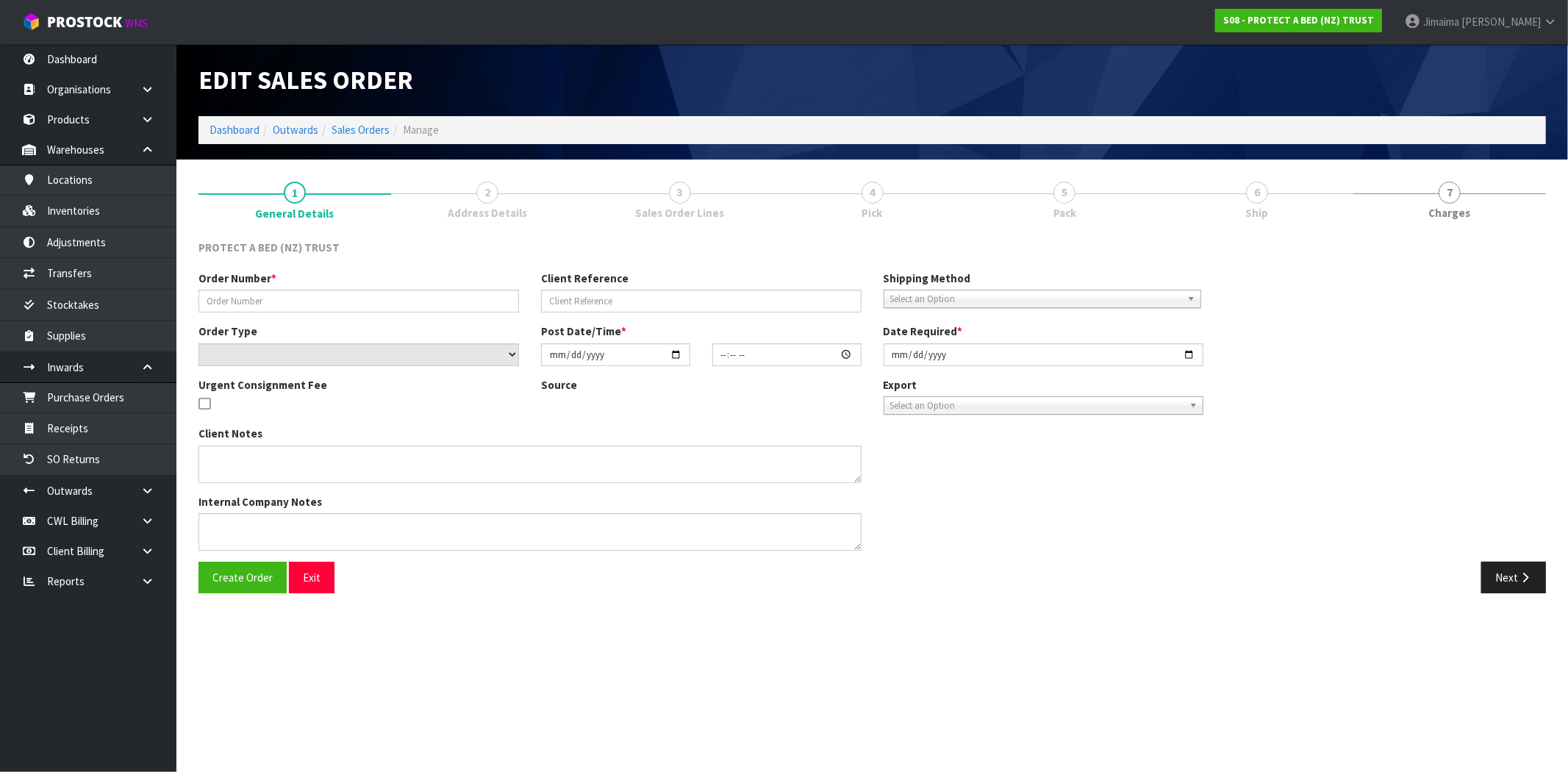
type input "118686"
type input "<300"
select select "number:0"
type input "2025-08-21"
type input "09:10:00.000"
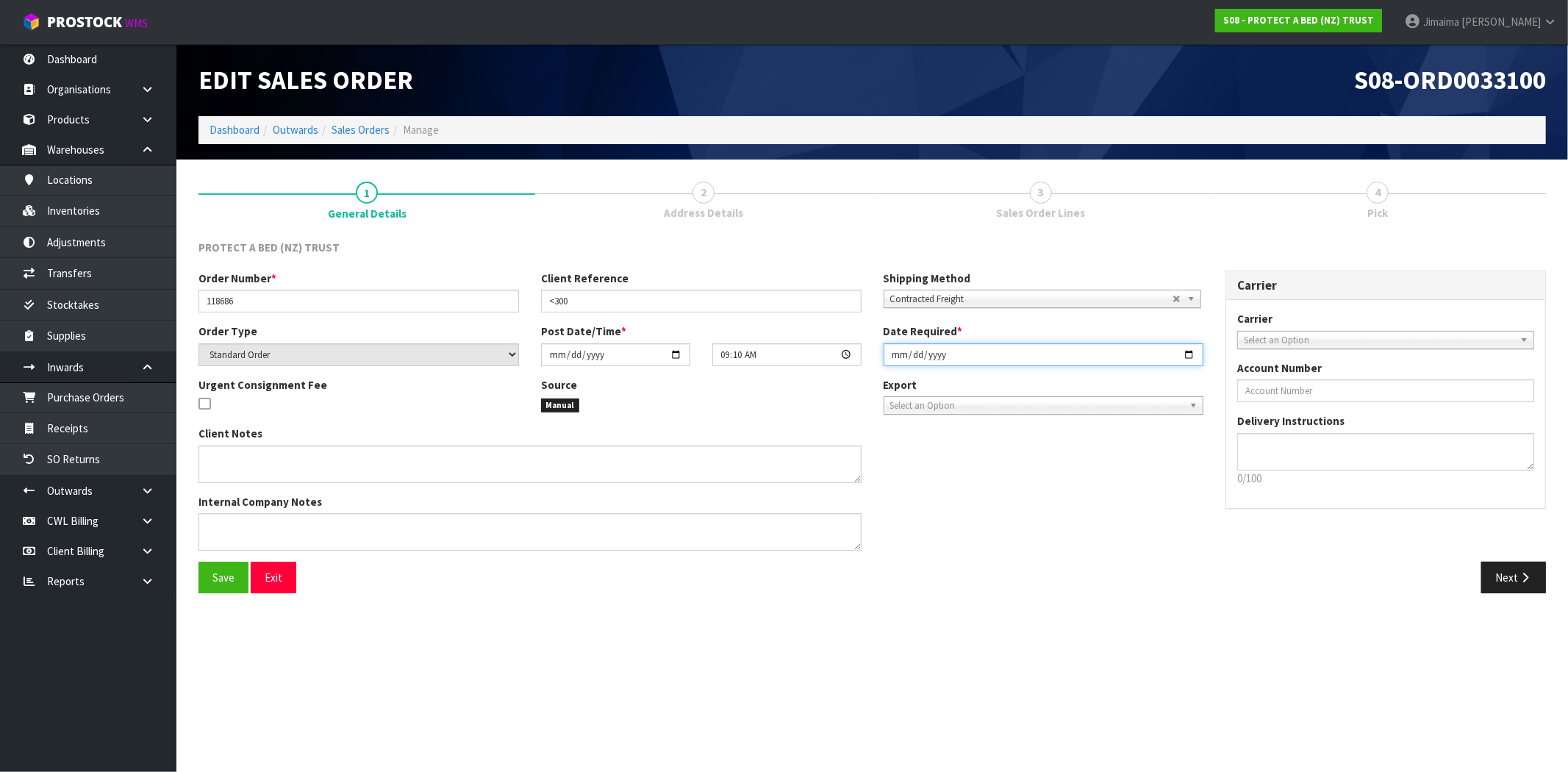
drag, startPoint x: 1182, startPoint y: 350, endPoint x: 1078, endPoint y: 458, distance: 149.9
click at [1182, 351] on input "2025-08-21" at bounding box center [1043, 354] width 320 height 23
click at [1189, 348] on input "2025-08-21" at bounding box center [1043, 354] width 320 height 23
type input "2025-09-01"
click at [221, 582] on span "Save" at bounding box center [224, 577] width 22 height 14
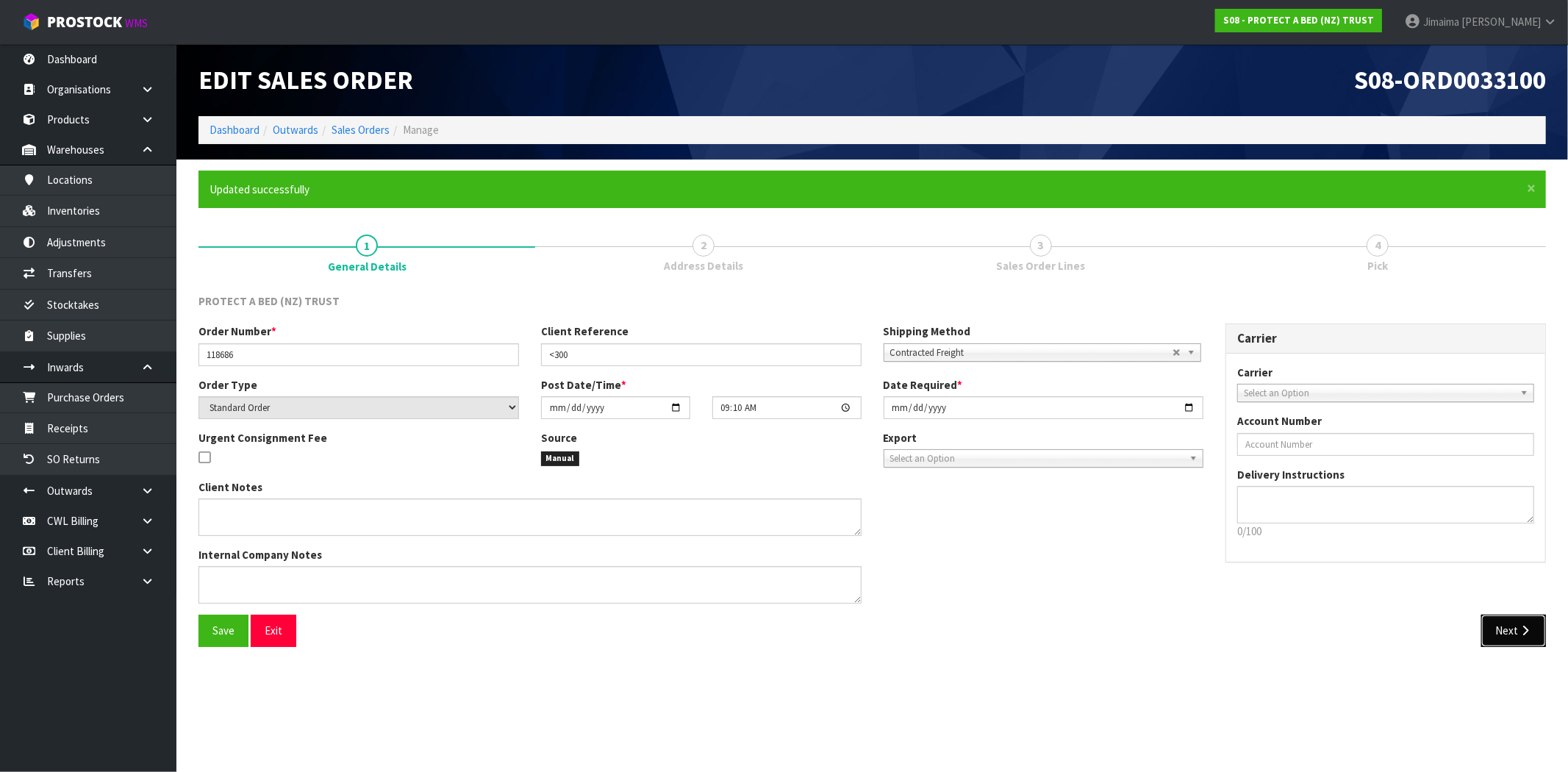
click at [1512, 618] on button "Next" at bounding box center [1514, 630] width 65 height 32
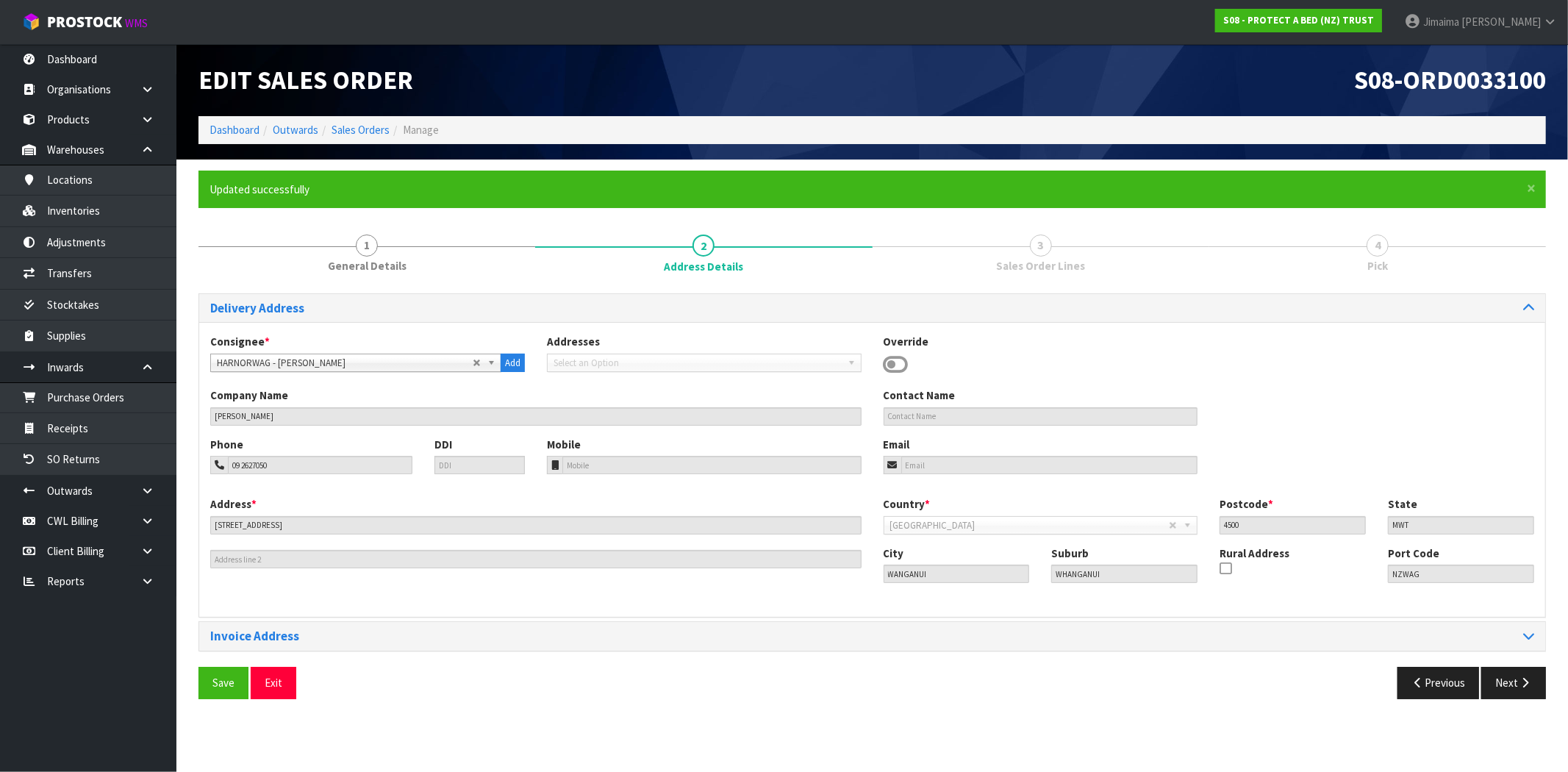
click at [1512, 664] on div "Delivery Address Consignee * 000001.BAY MECHANICS - BAY MECHANICS 000001A - BRA…" at bounding box center [872, 502] width 1348 height 417
click at [1511, 678] on button "Next" at bounding box center [1514, 682] width 65 height 32
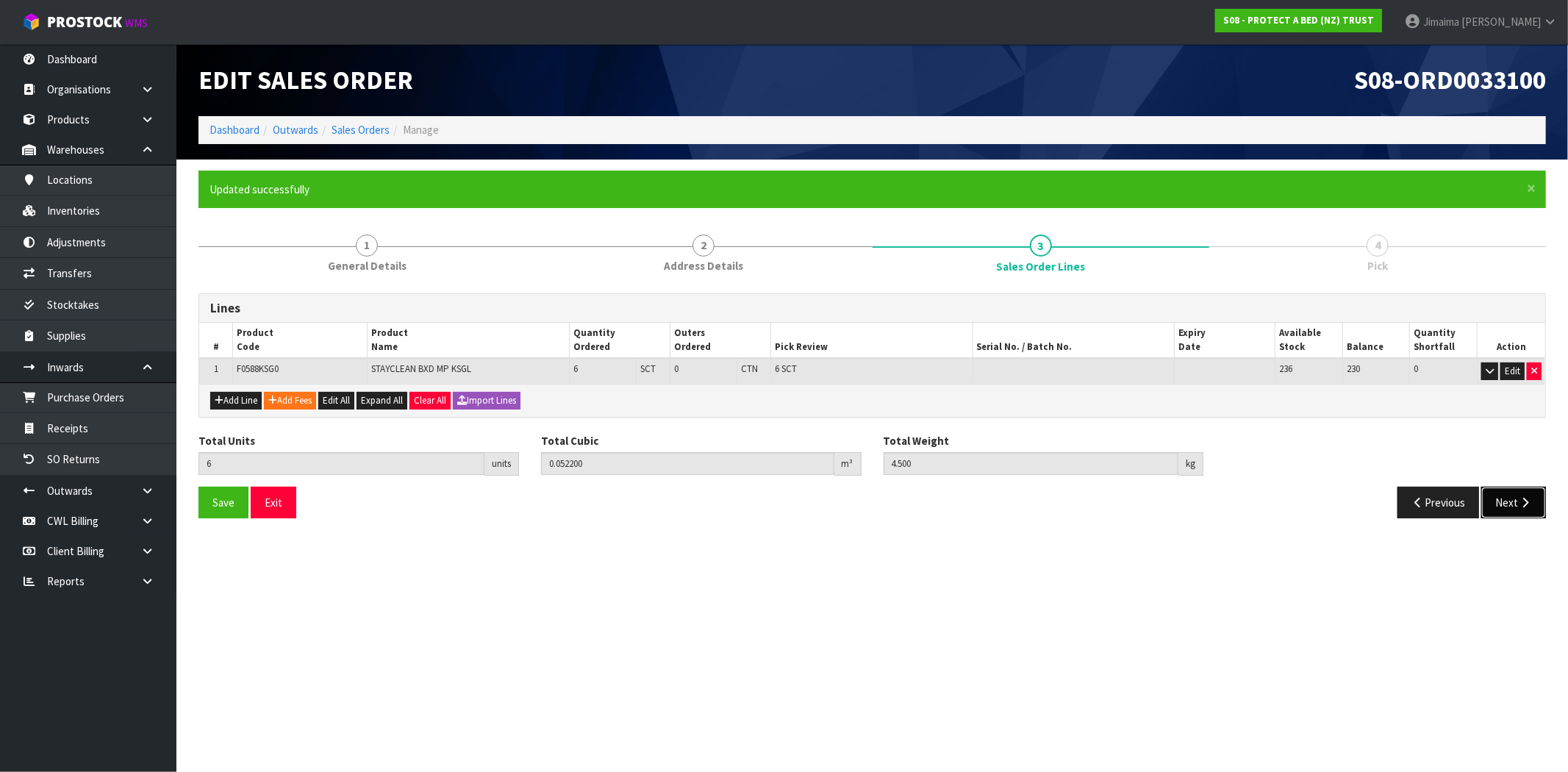
drag, startPoint x: 1511, startPoint y: 498, endPoint x: 1434, endPoint y: 516, distance: 79.1
click at [1510, 498] on button "Next" at bounding box center [1514, 502] width 65 height 32
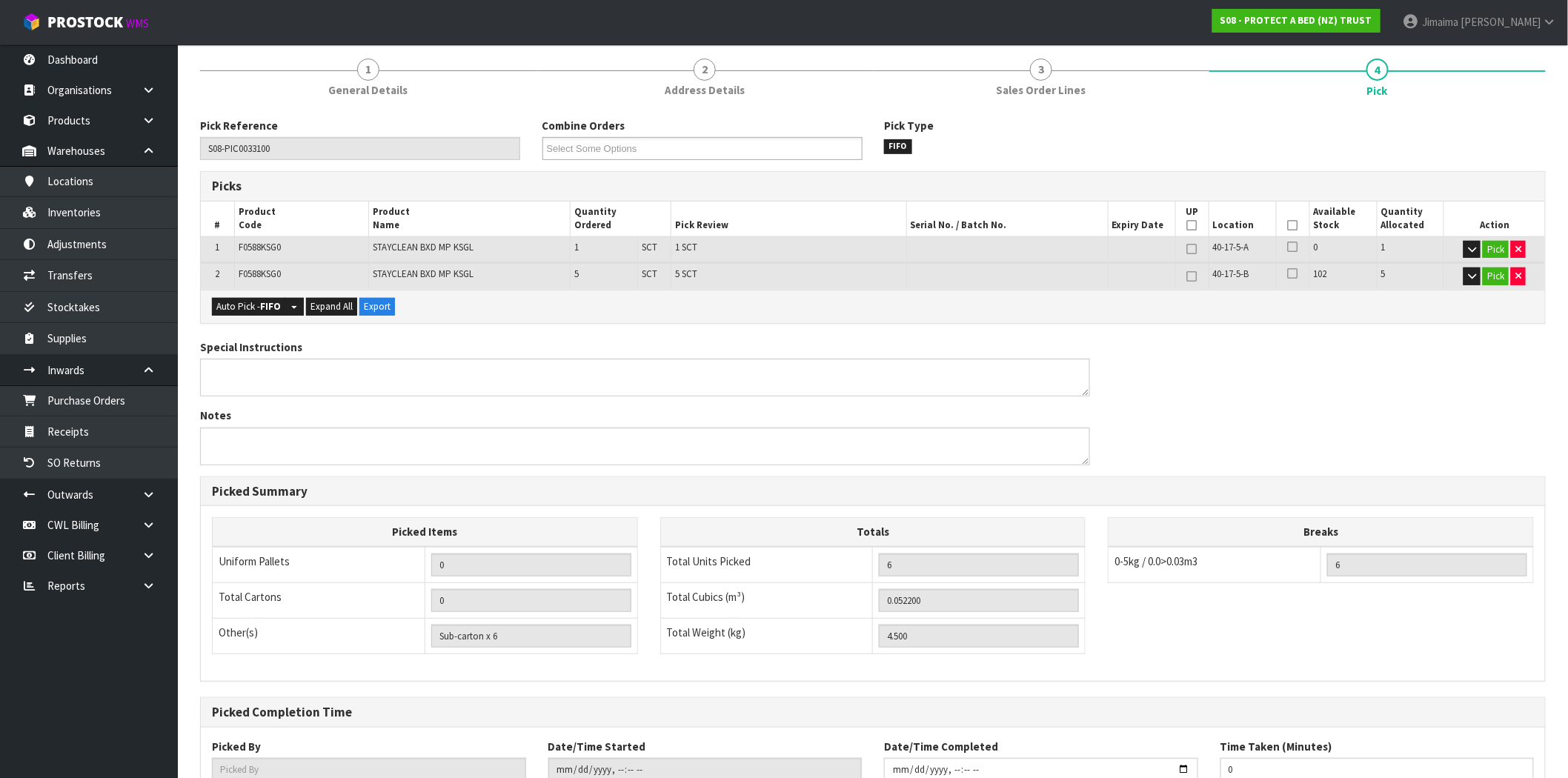
scroll to position [285, 0]
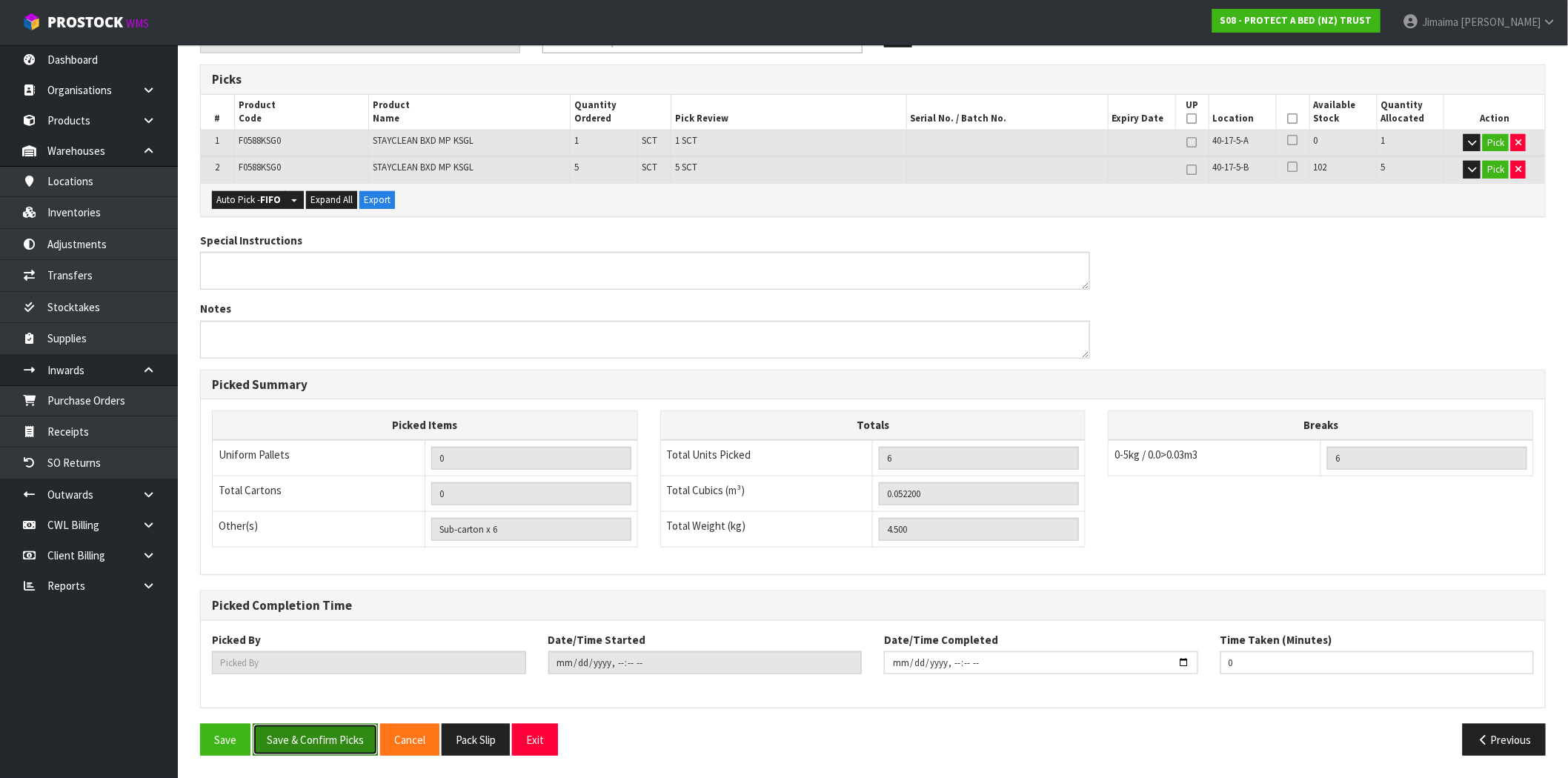
click at [321, 735] on button "Save & Confirm Picks" at bounding box center [314, 740] width 125 height 32
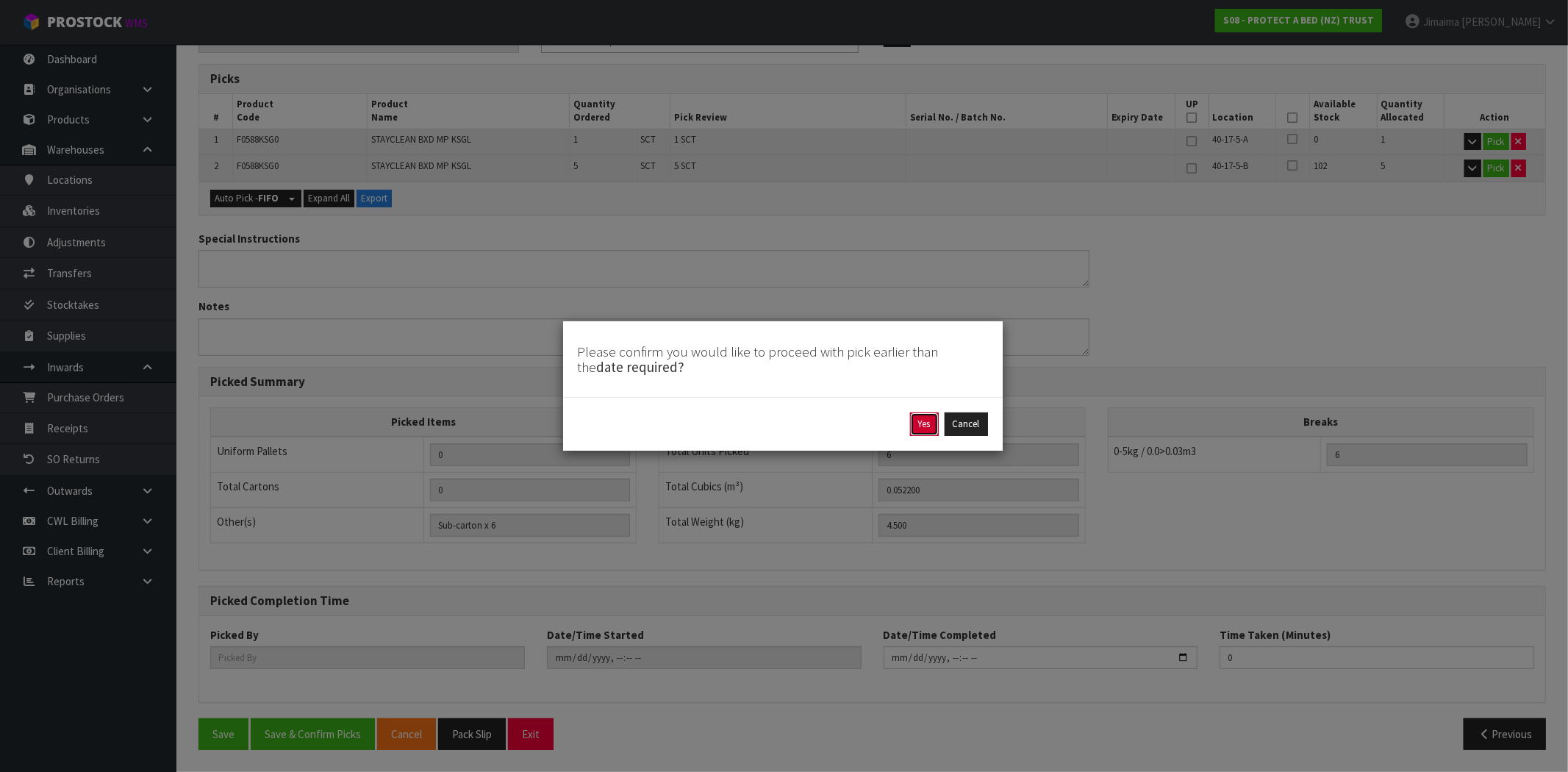
click at [935, 416] on button "Yes" at bounding box center [924, 424] width 29 height 24
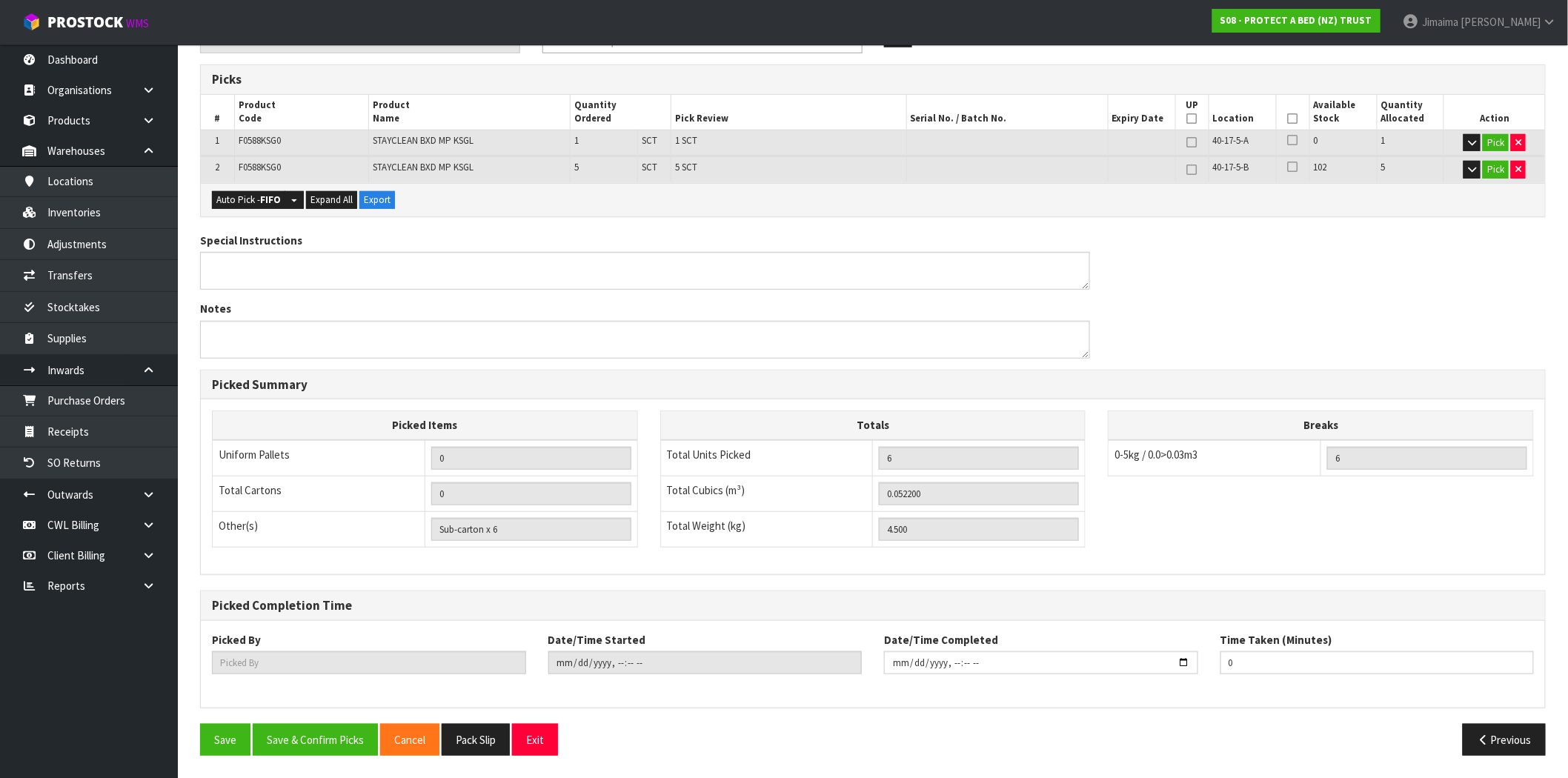
scroll to position [0, 0]
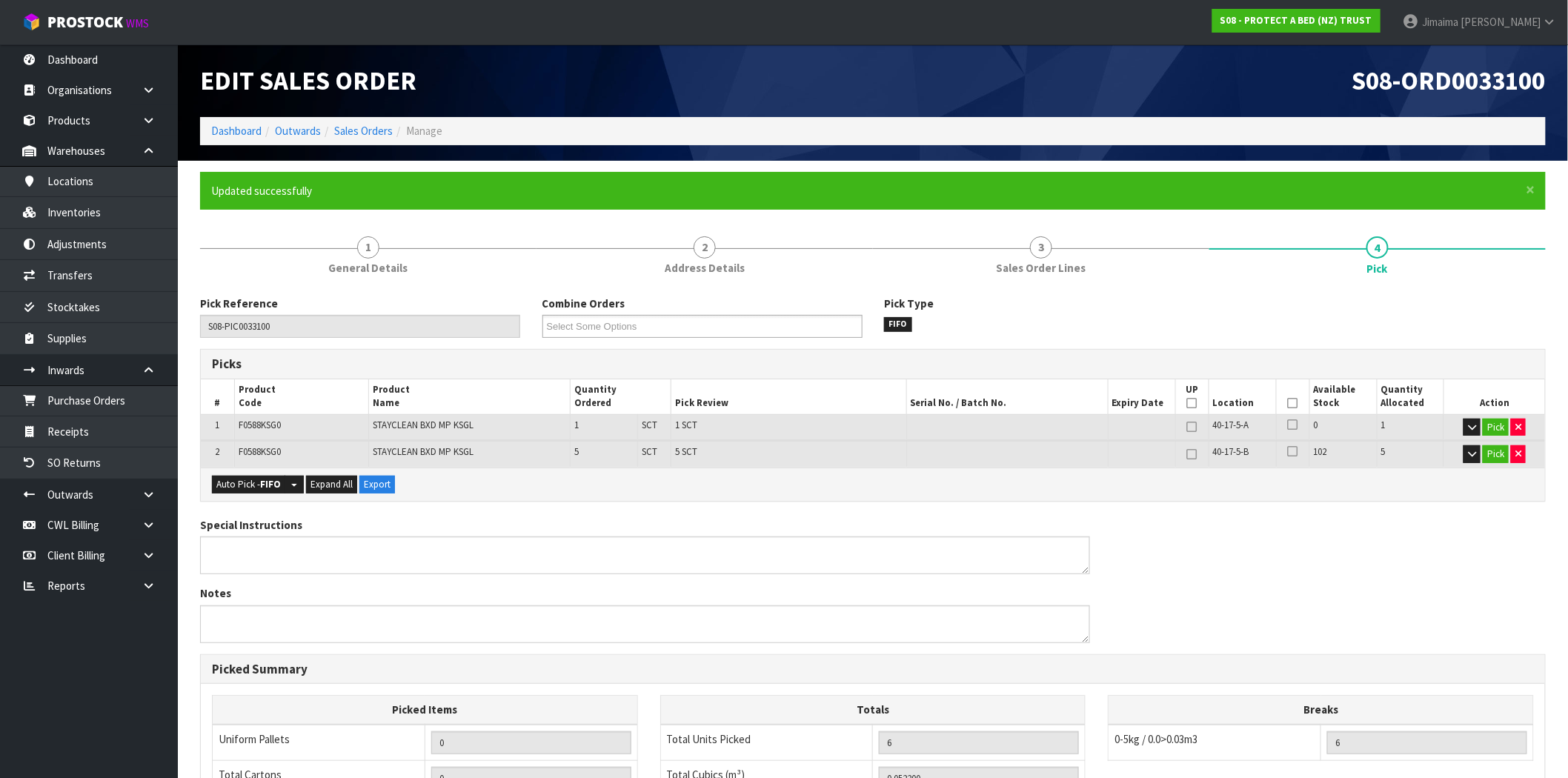
type input "Jimaima Reiher"
type input "2025-08-29T15:00:51"
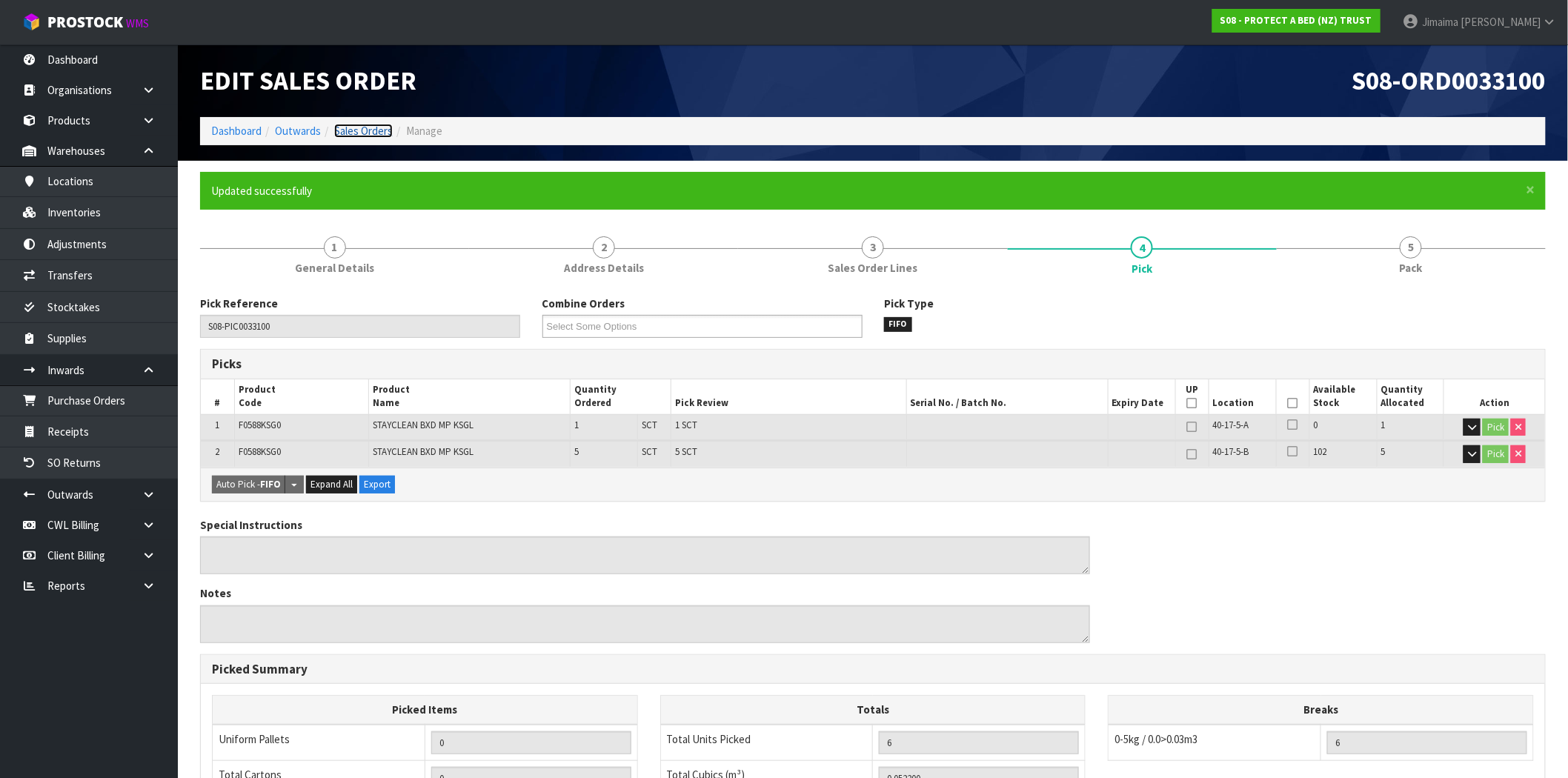
drag, startPoint x: 353, startPoint y: 130, endPoint x: 373, endPoint y: 142, distance: 23.3
click at [353, 130] on link "Sales Orders" at bounding box center [363, 130] width 58 height 14
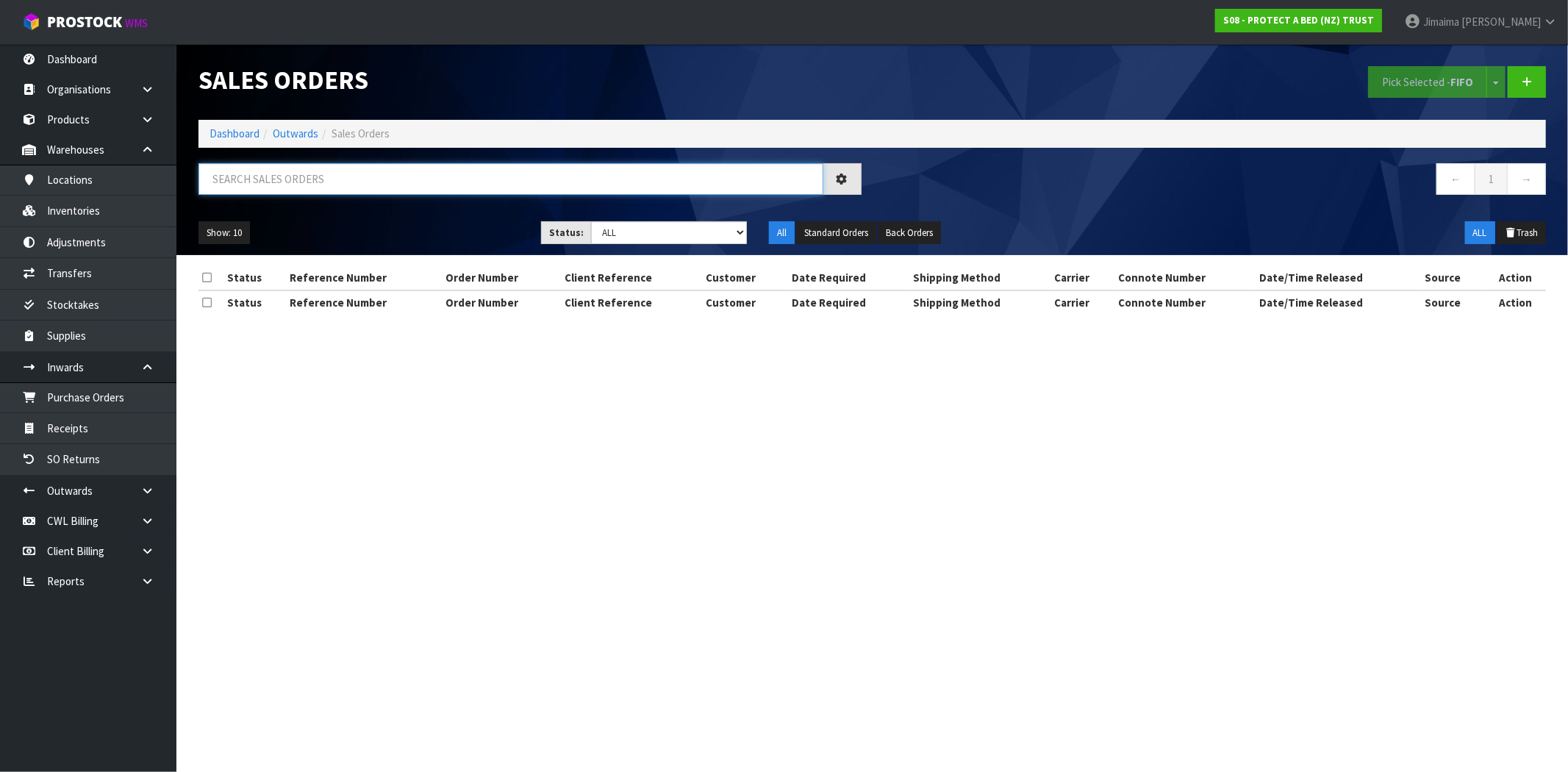
click at [520, 184] on input "text" at bounding box center [511, 179] width 625 height 32
paste input "[PERSON_NAME]"
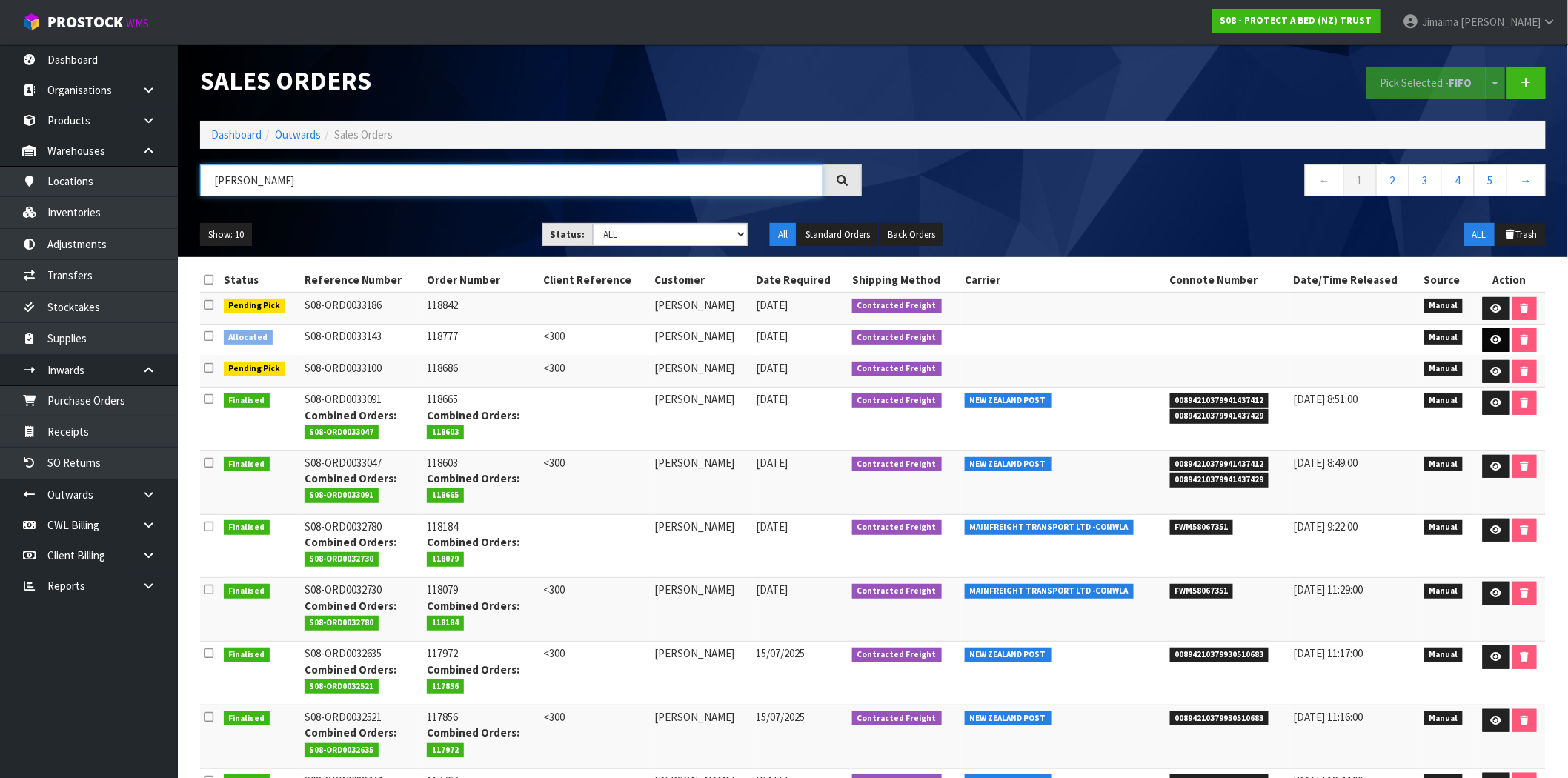
type input "[PERSON_NAME]"
click at [1489, 338] on link at bounding box center [1496, 340] width 28 height 24
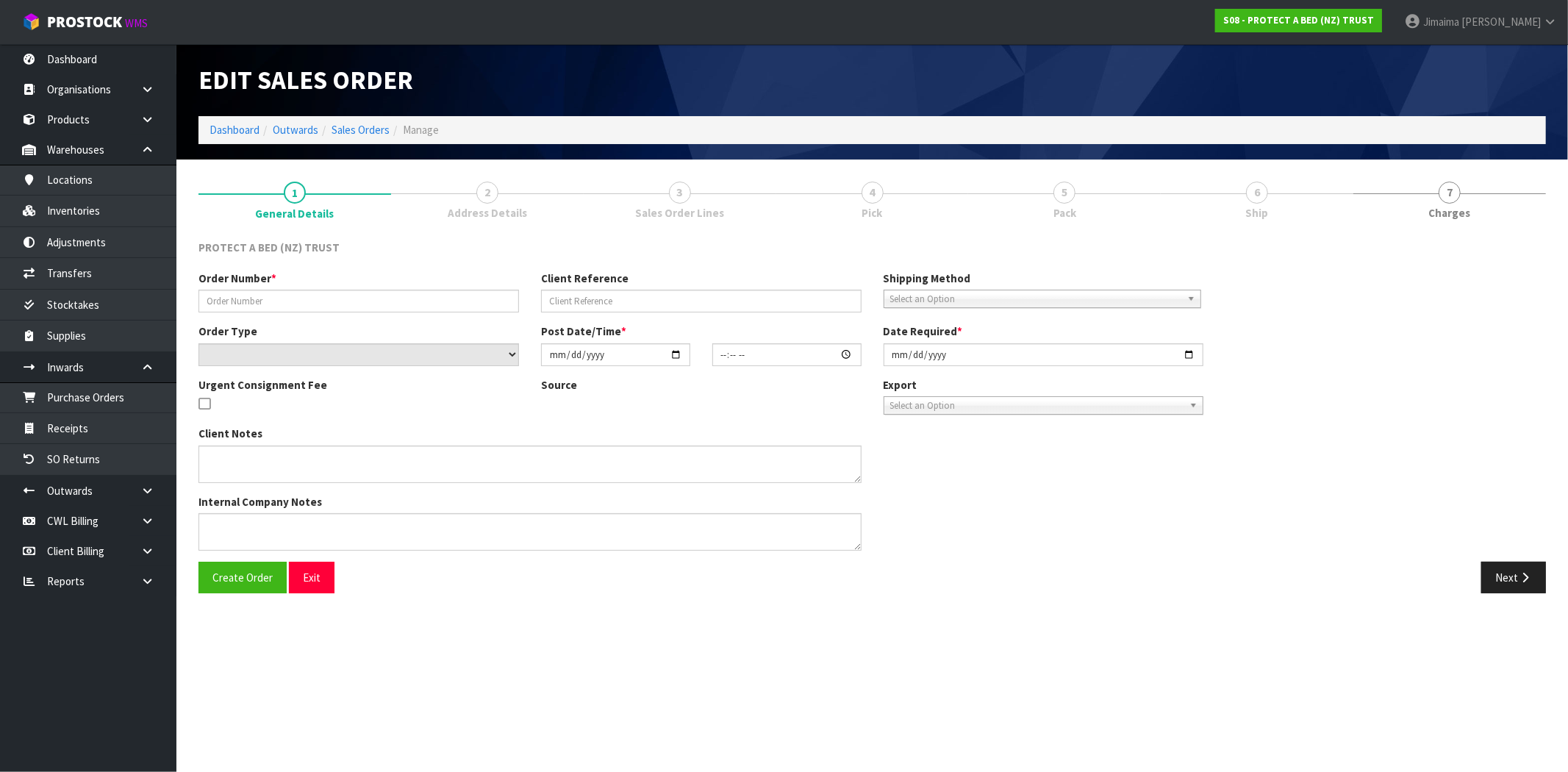
type input "118777"
type input "<300"
select select "number:0"
type input "2025-08-26"
type input "08:51:00.000"
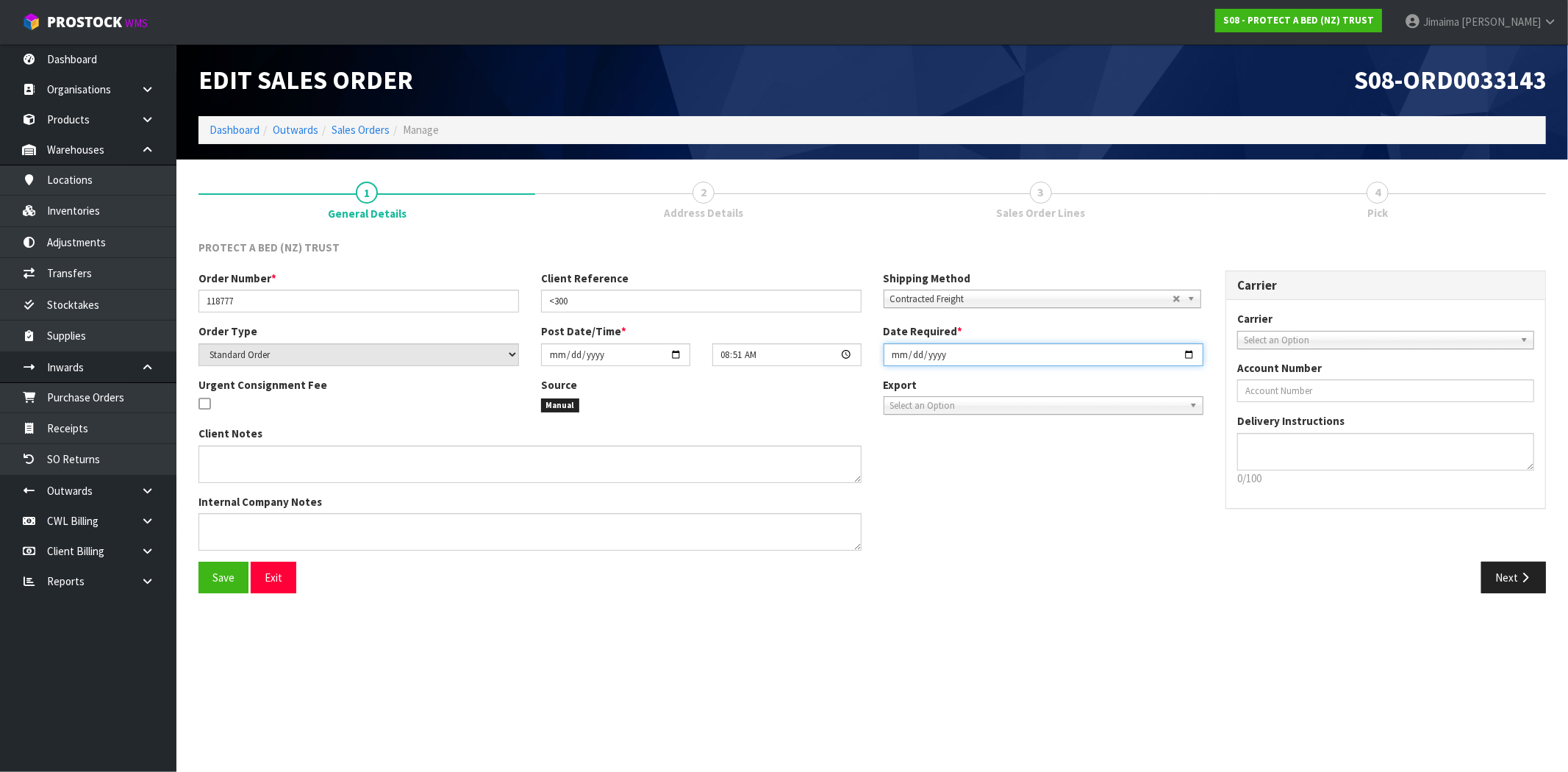
click at [1187, 353] on input "2025-08-26" at bounding box center [1043, 354] width 320 height 23
type input "2025-09-01"
click at [216, 571] on span "Save" at bounding box center [224, 577] width 22 height 14
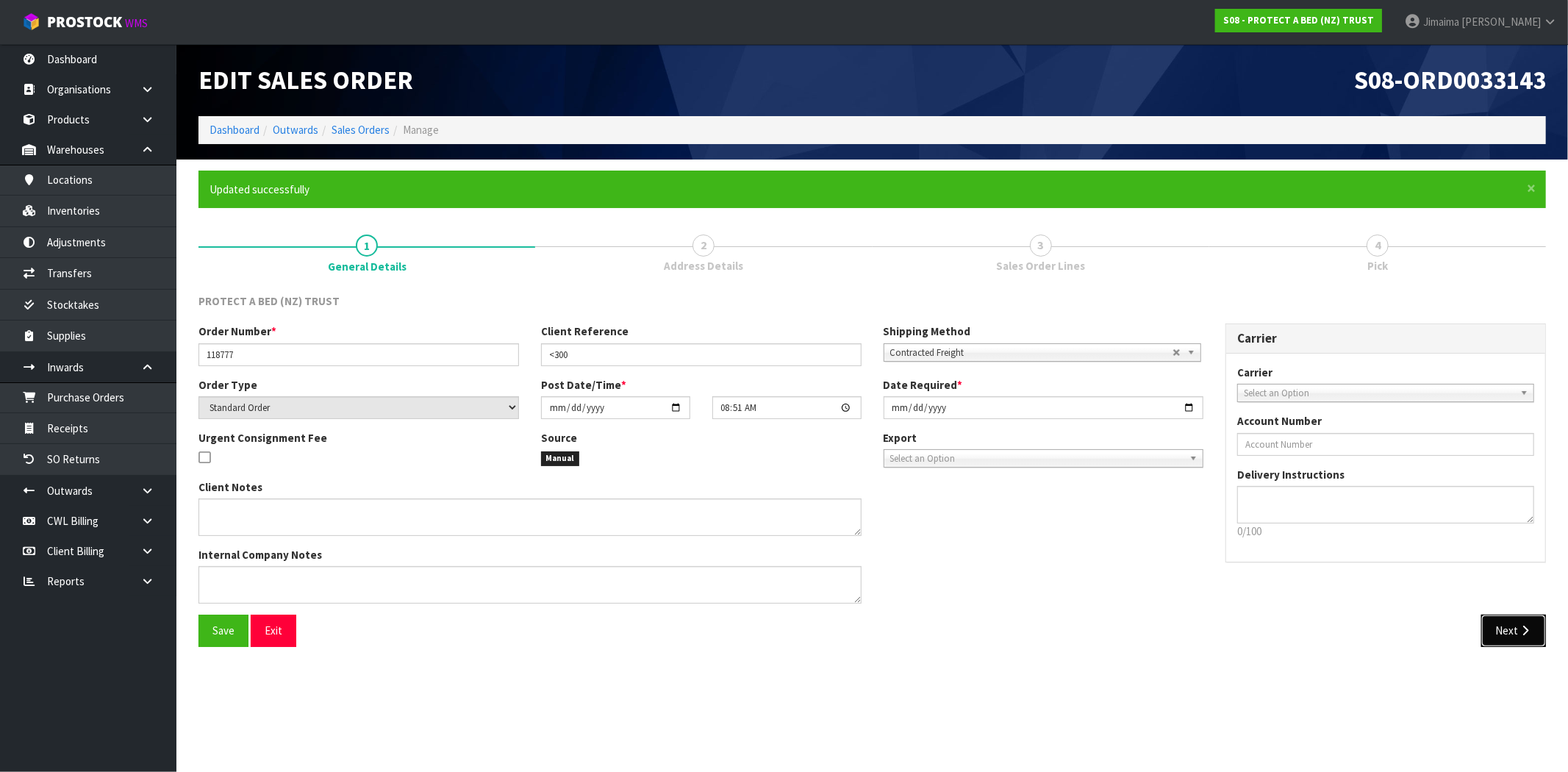
click at [1509, 630] on button "Next" at bounding box center [1514, 630] width 65 height 32
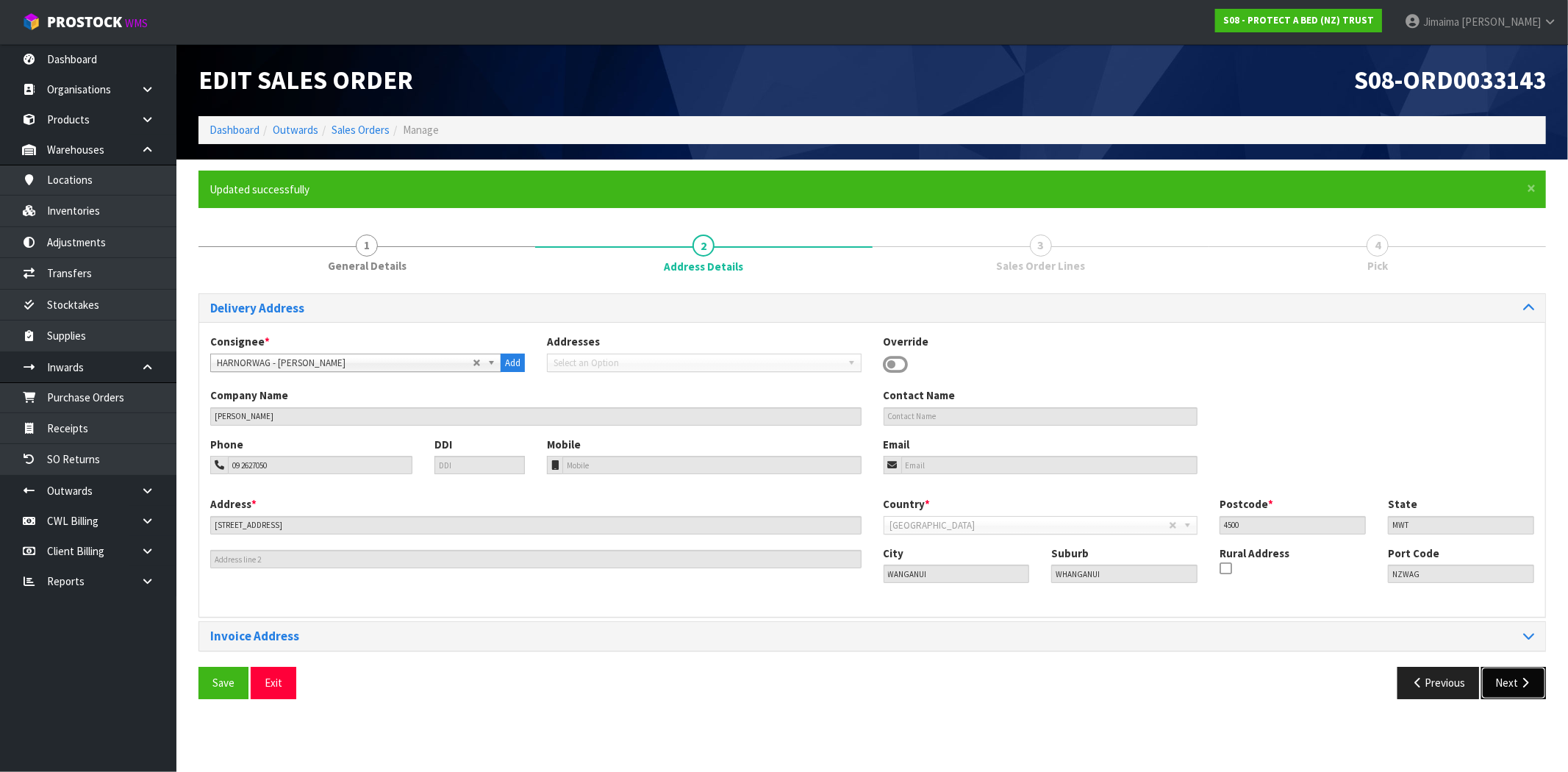
drag, startPoint x: 1534, startPoint y: 696, endPoint x: 1526, endPoint y: 678, distance: 19.7
click at [1533, 696] on button "Next" at bounding box center [1514, 682] width 65 height 32
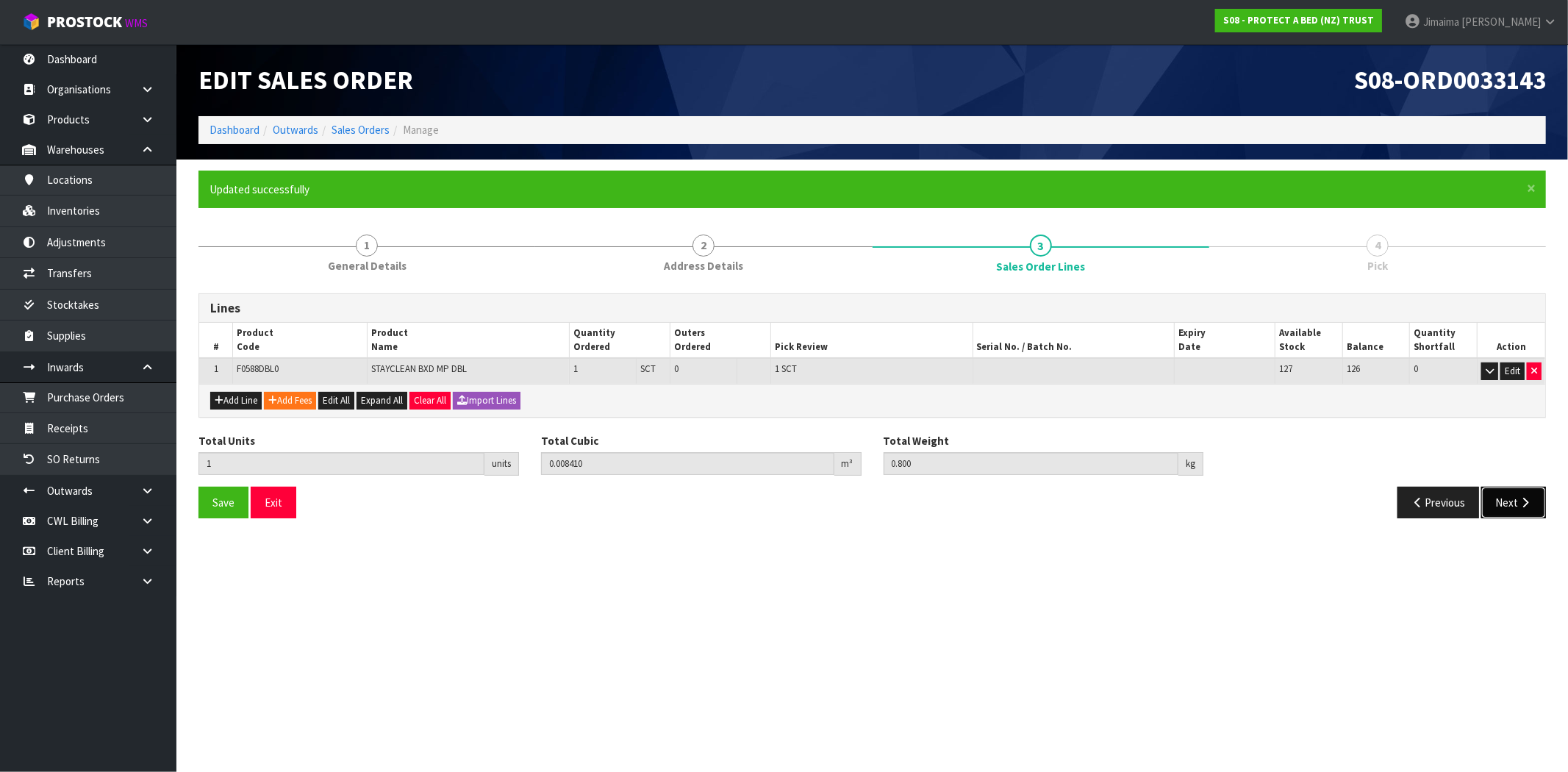
drag, startPoint x: 1530, startPoint y: 501, endPoint x: 1507, endPoint y: 503, distance: 23.1
click at [1530, 500] on icon "button" at bounding box center [1525, 502] width 14 height 11
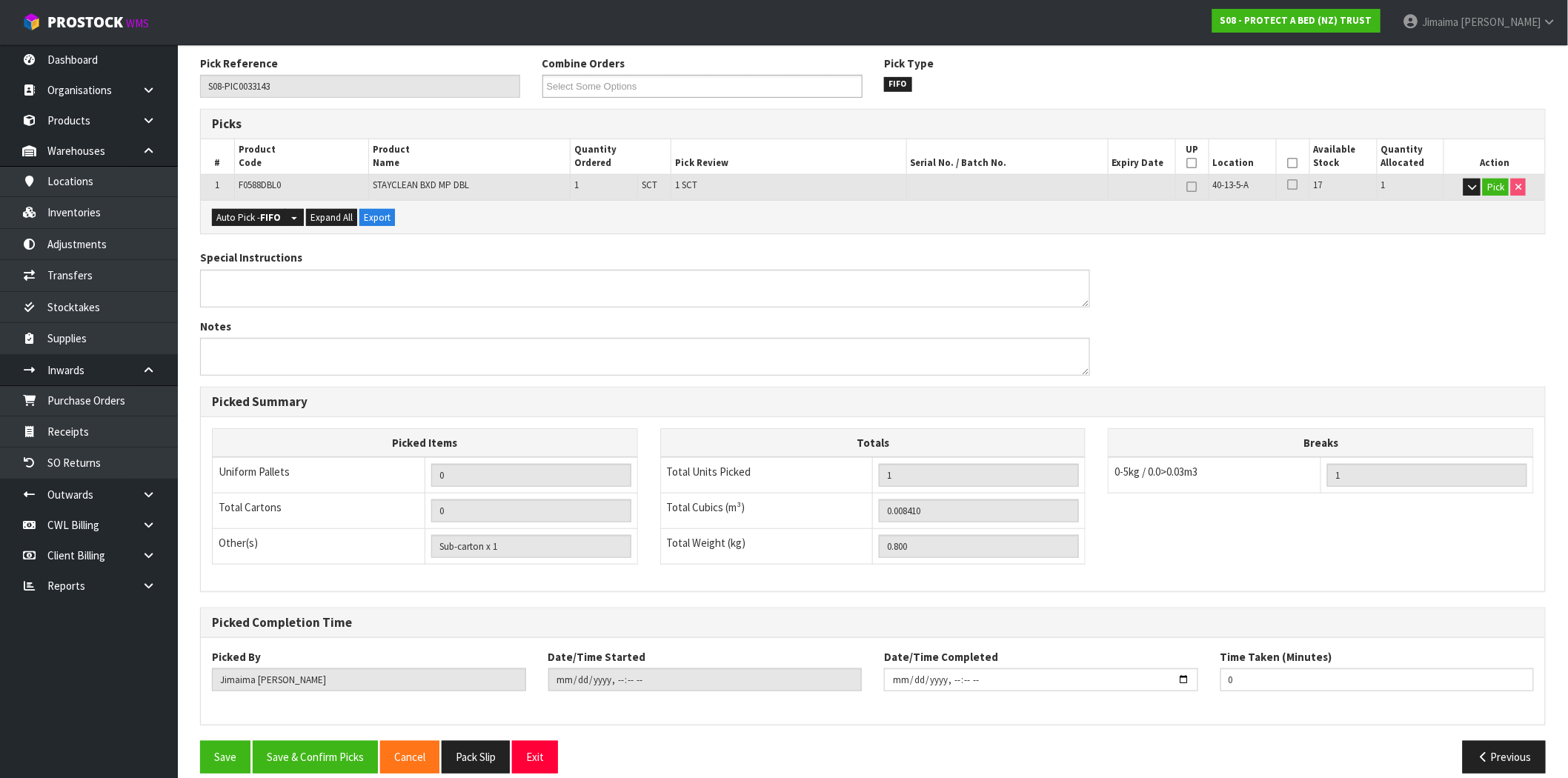
scroll to position [257, 0]
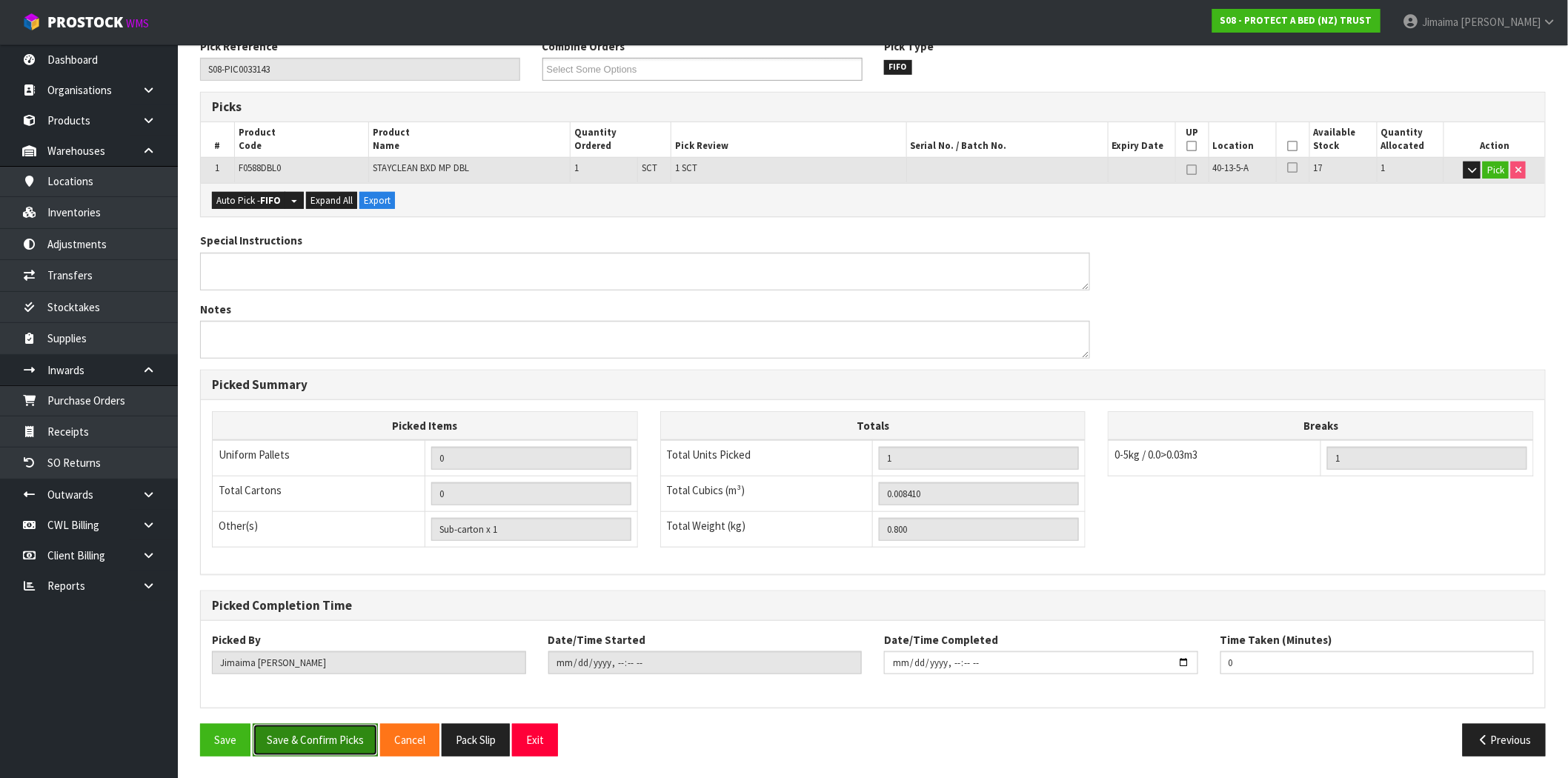
click at [329, 730] on button "Save & Confirm Picks" at bounding box center [314, 740] width 125 height 32
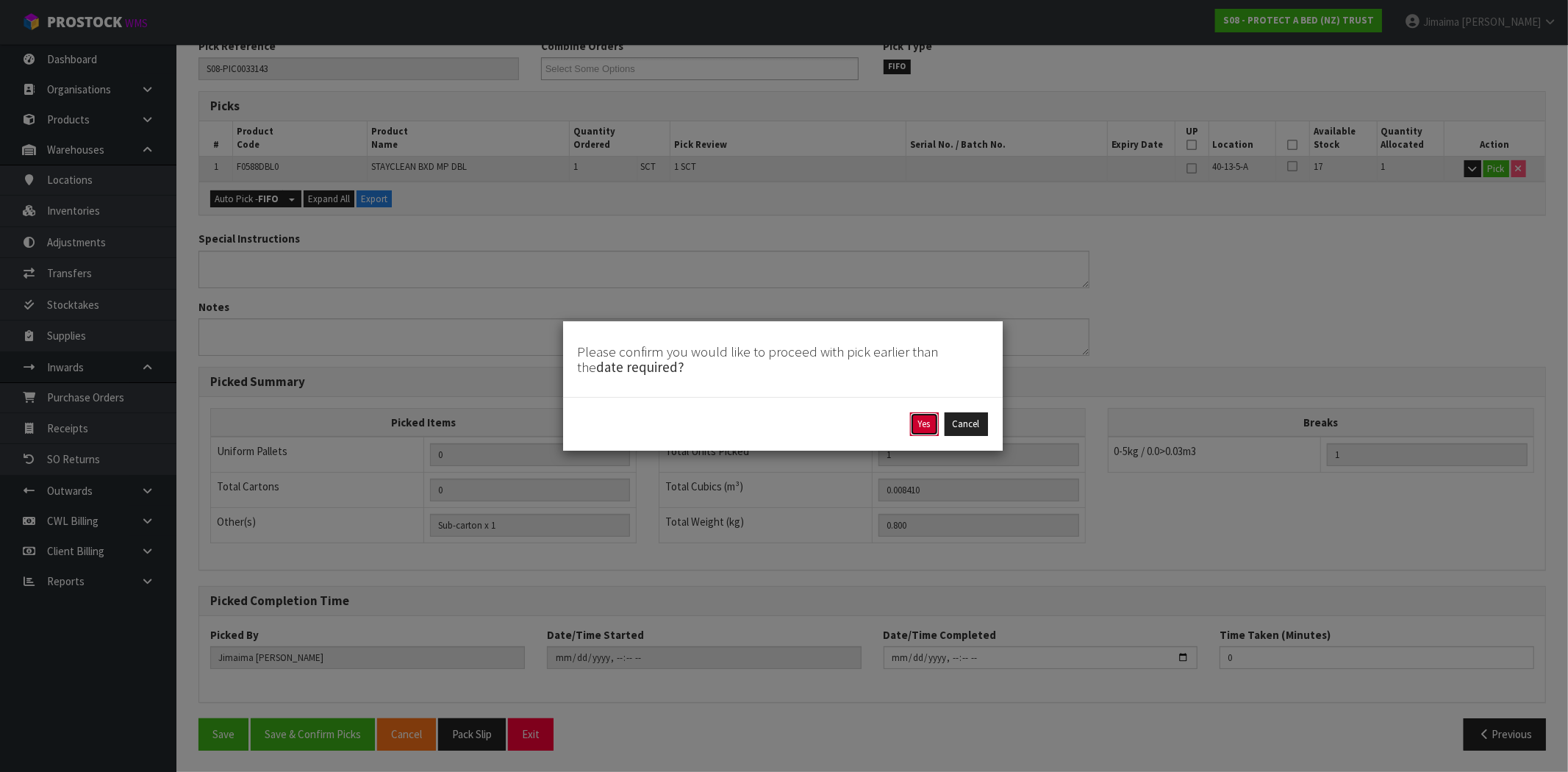
click at [914, 430] on button "Yes" at bounding box center [924, 424] width 29 height 24
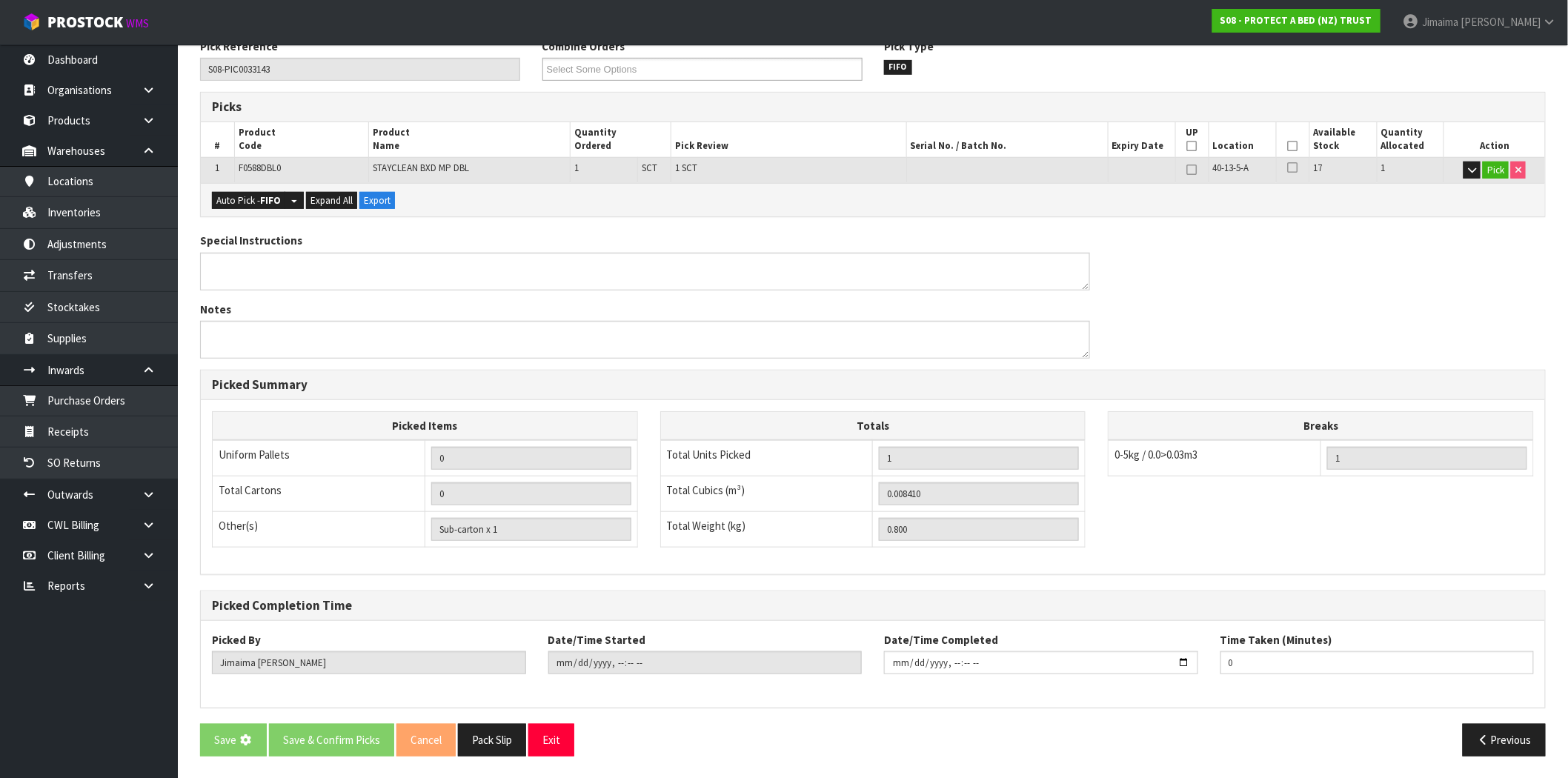
scroll to position [0, 0]
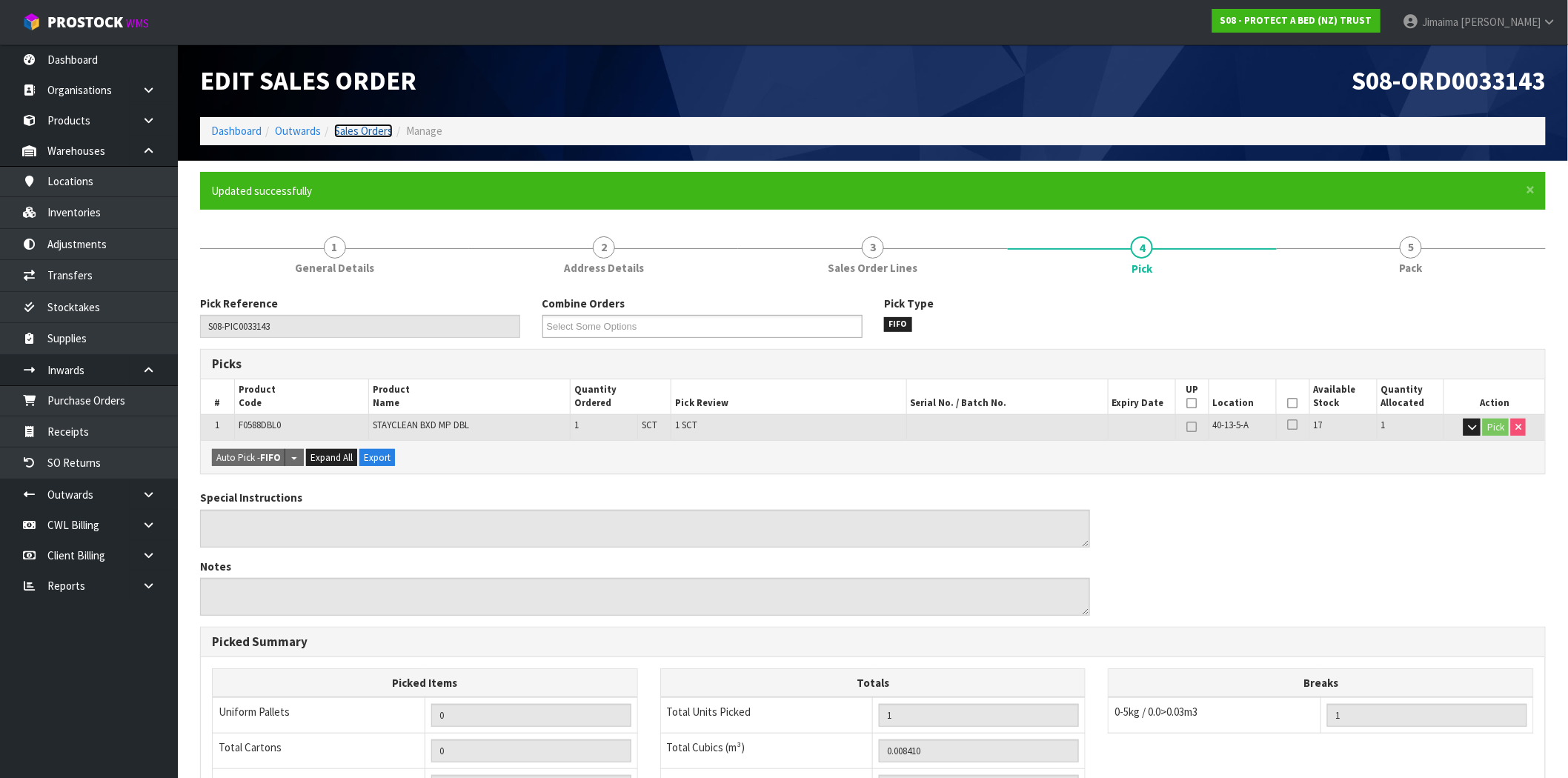
click at [360, 132] on link "Sales Orders" at bounding box center [363, 130] width 58 height 14
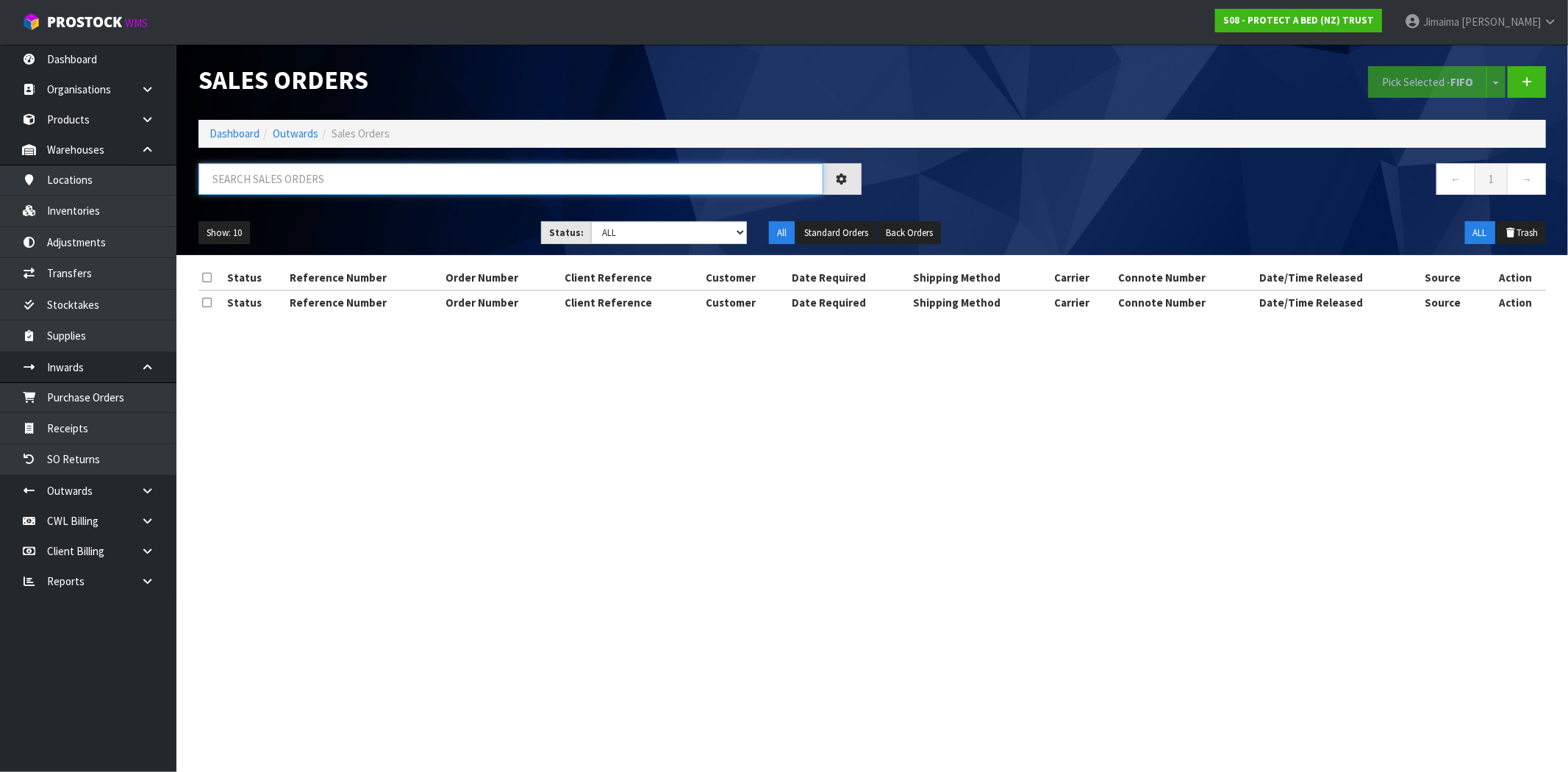
click at [288, 177] on input "text" at bounding box center [511, 179] width 625 height 32
type input "33184"
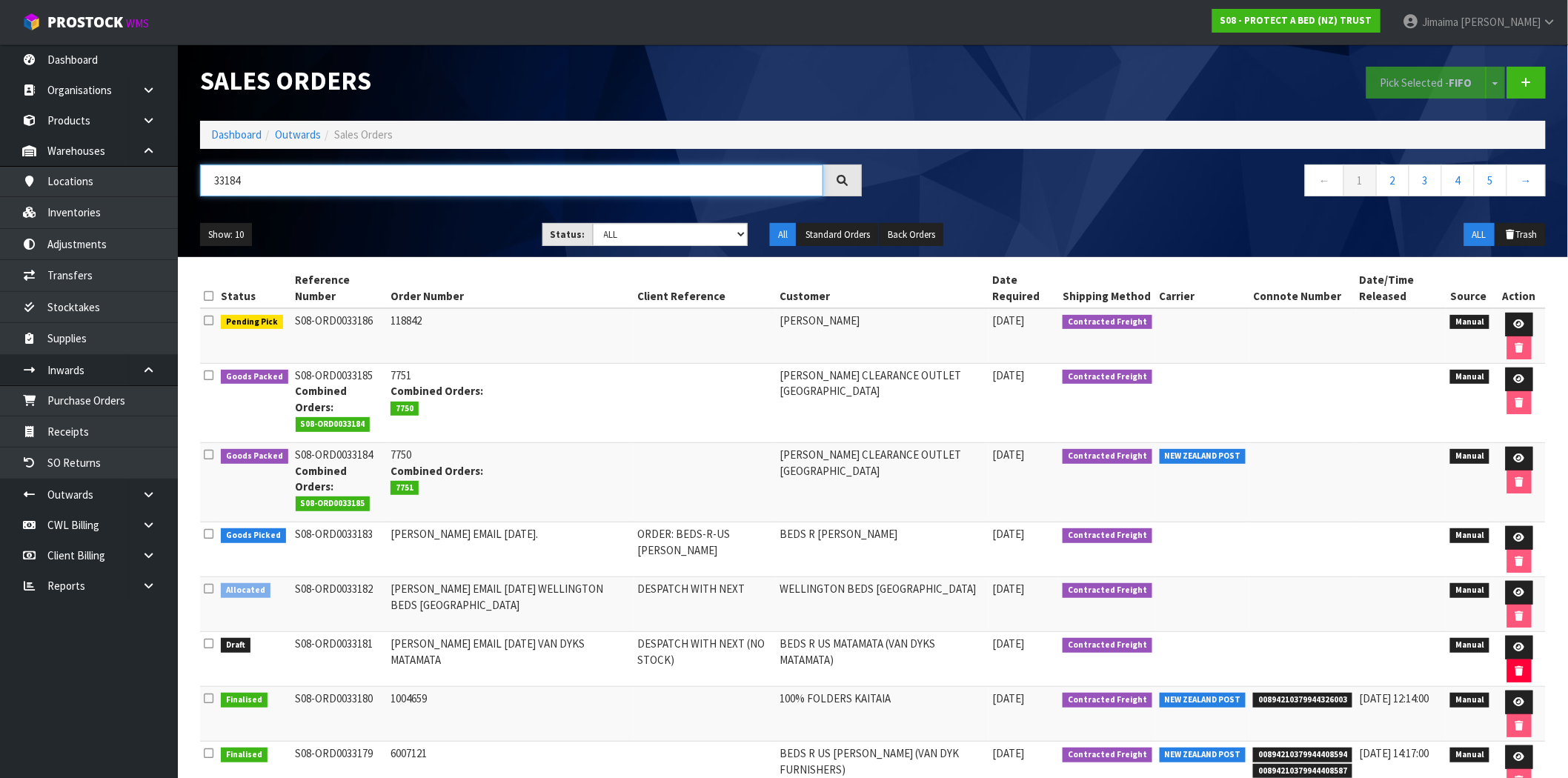
click at [339, 189] on input "33184" at bounding box center [511, 180] width 623 height 32
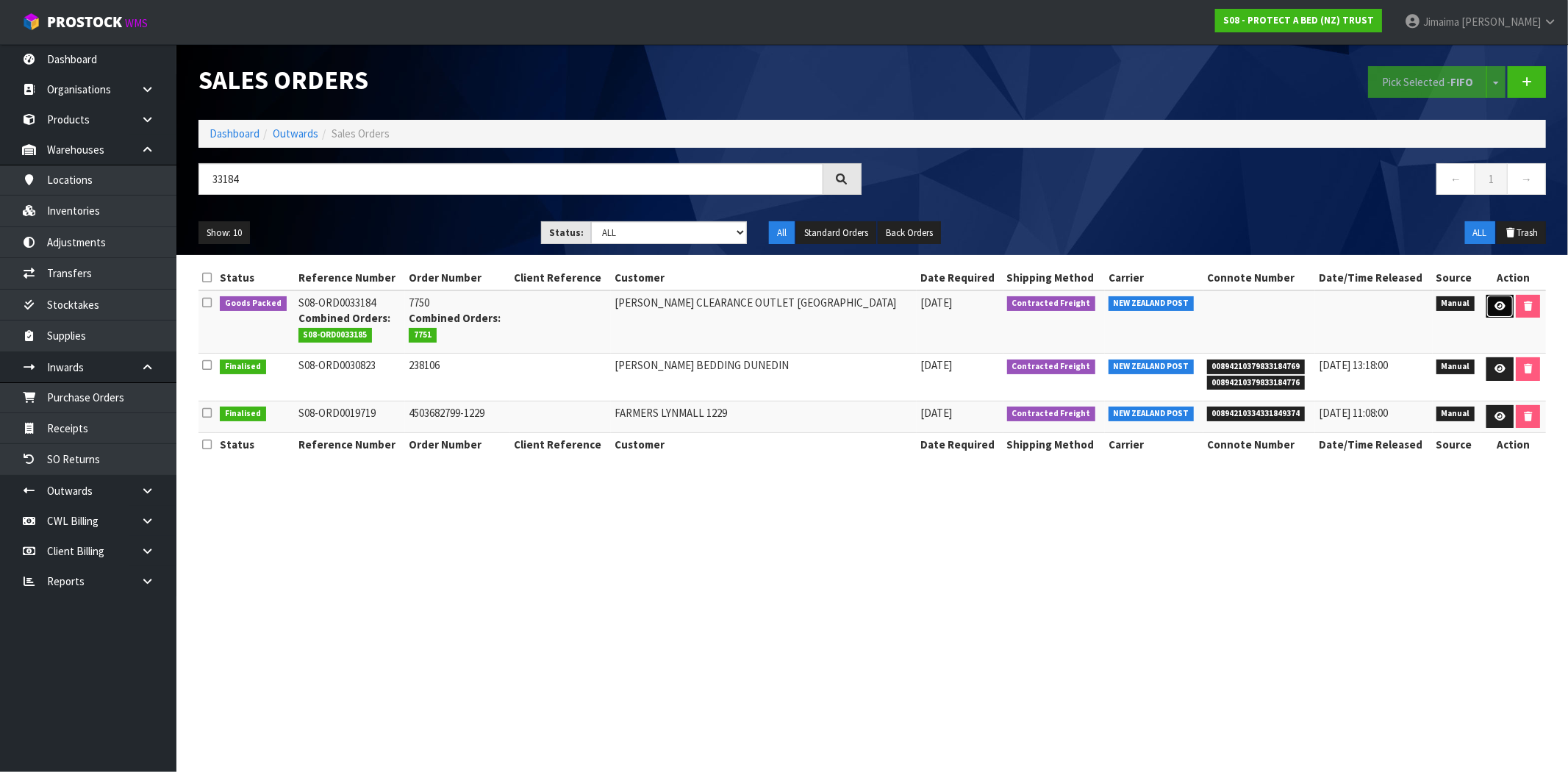
click at [1500, 303] on icon at bounding box center [1500, 306] width 11 height 10
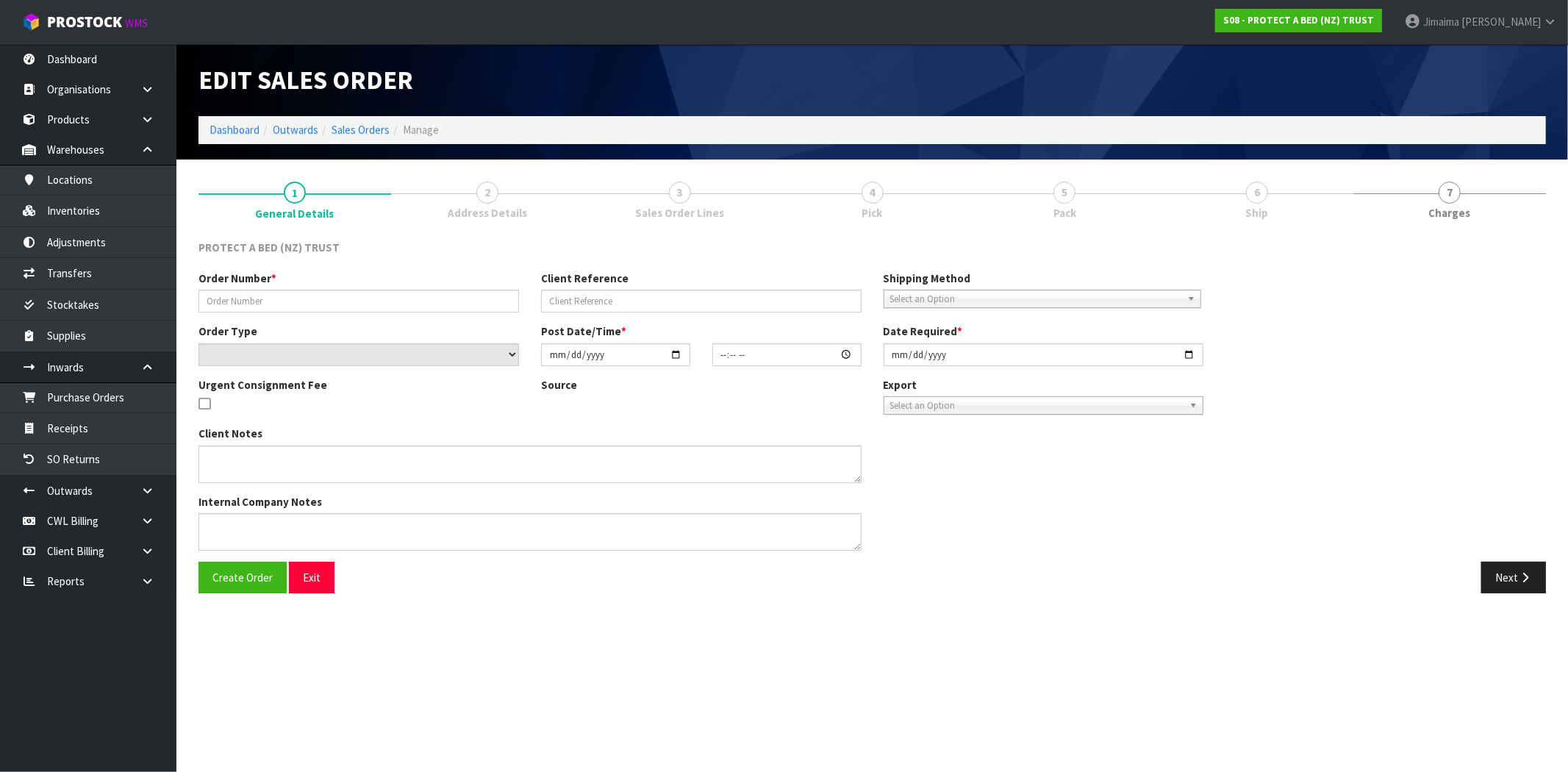
type input "7750"
select select "number:0"
type input "[DATE]"
type input "11:46:00.000"
type input "[DATE]"
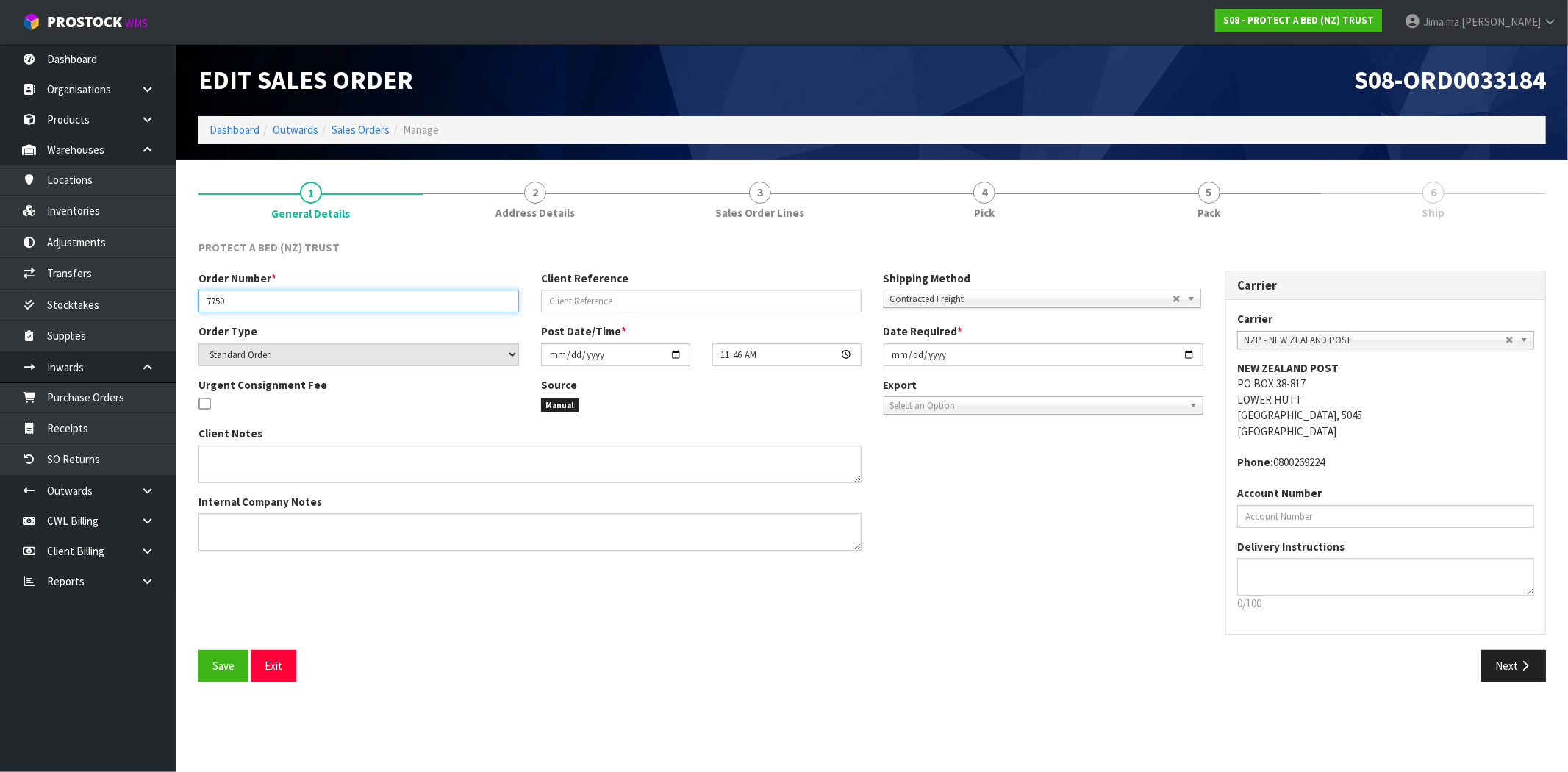
click at [221, 300] on input "7750" at bounding box center [358, 301] width 320 height 23
drag, startPoint x: 1250, startPoint y: 207, endPoint x: 1213, endPoint y: 231, distance: 44.1
click at [1250, 207] on link "5 Pack" at bounding box center [1209, 200] width 225 height 58
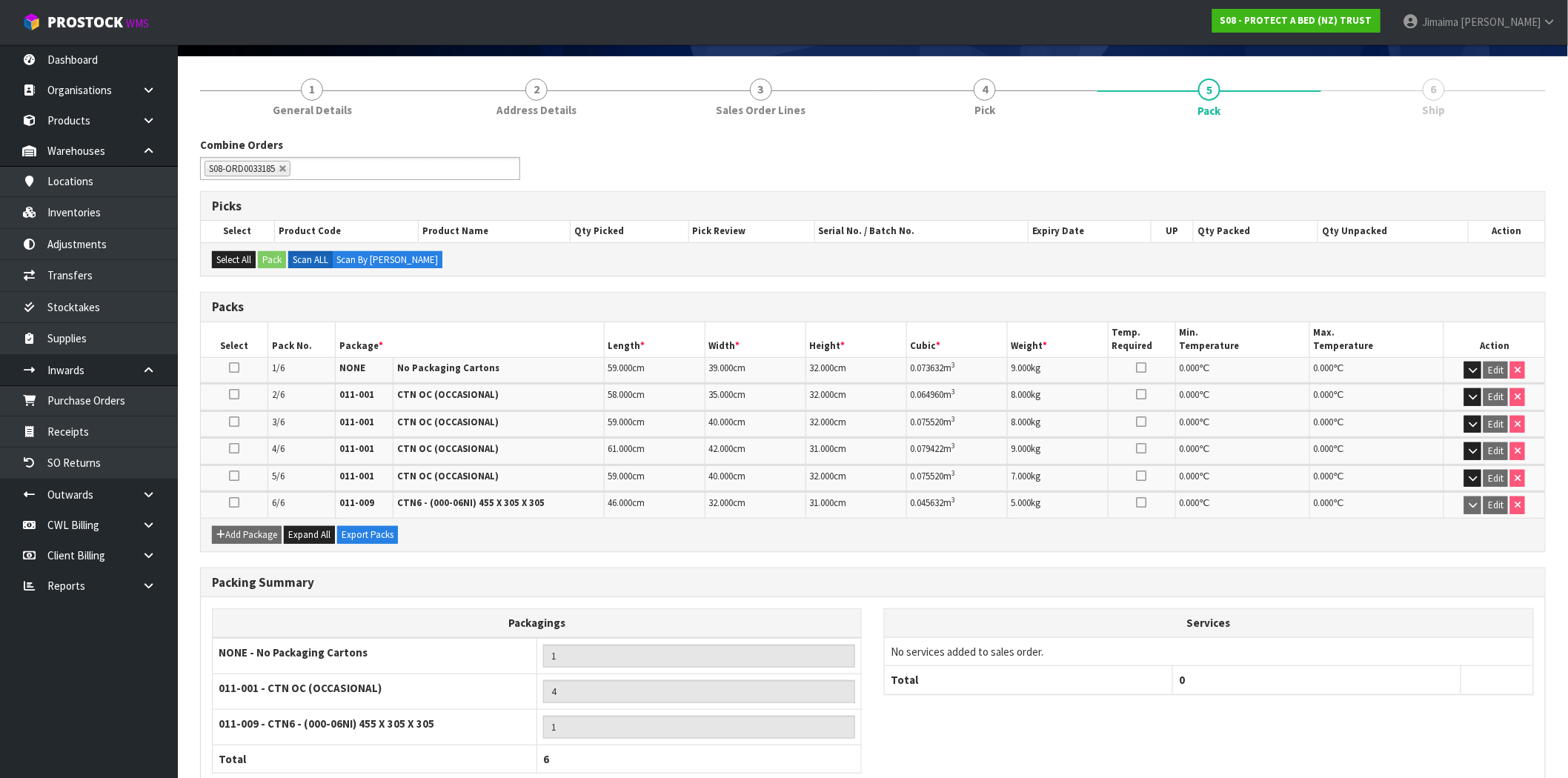
scroll to position [195, 0]
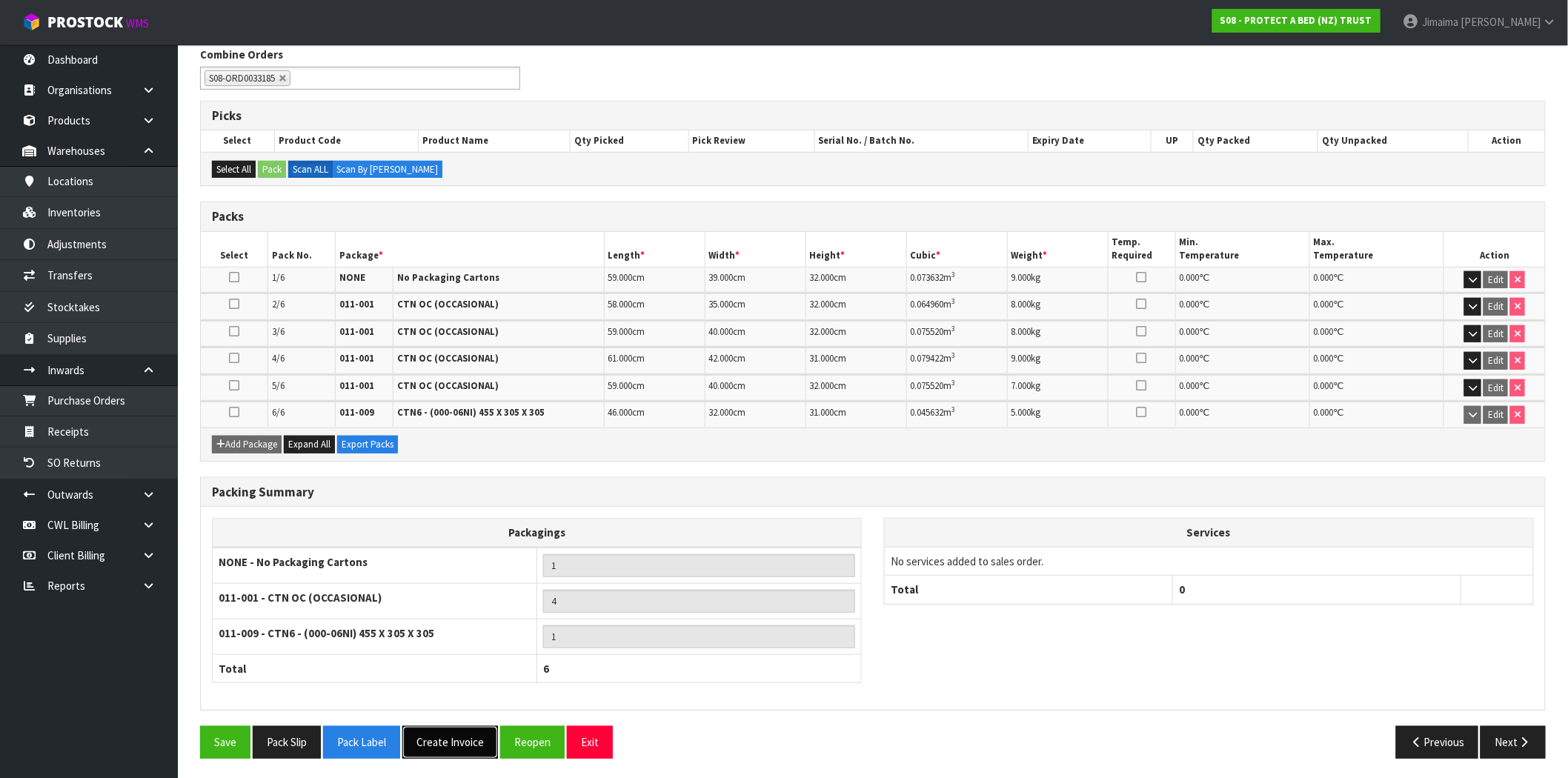
click at [451, 744] on button "Create Invoice" at bounding box center [450, 742] width 96 height 32
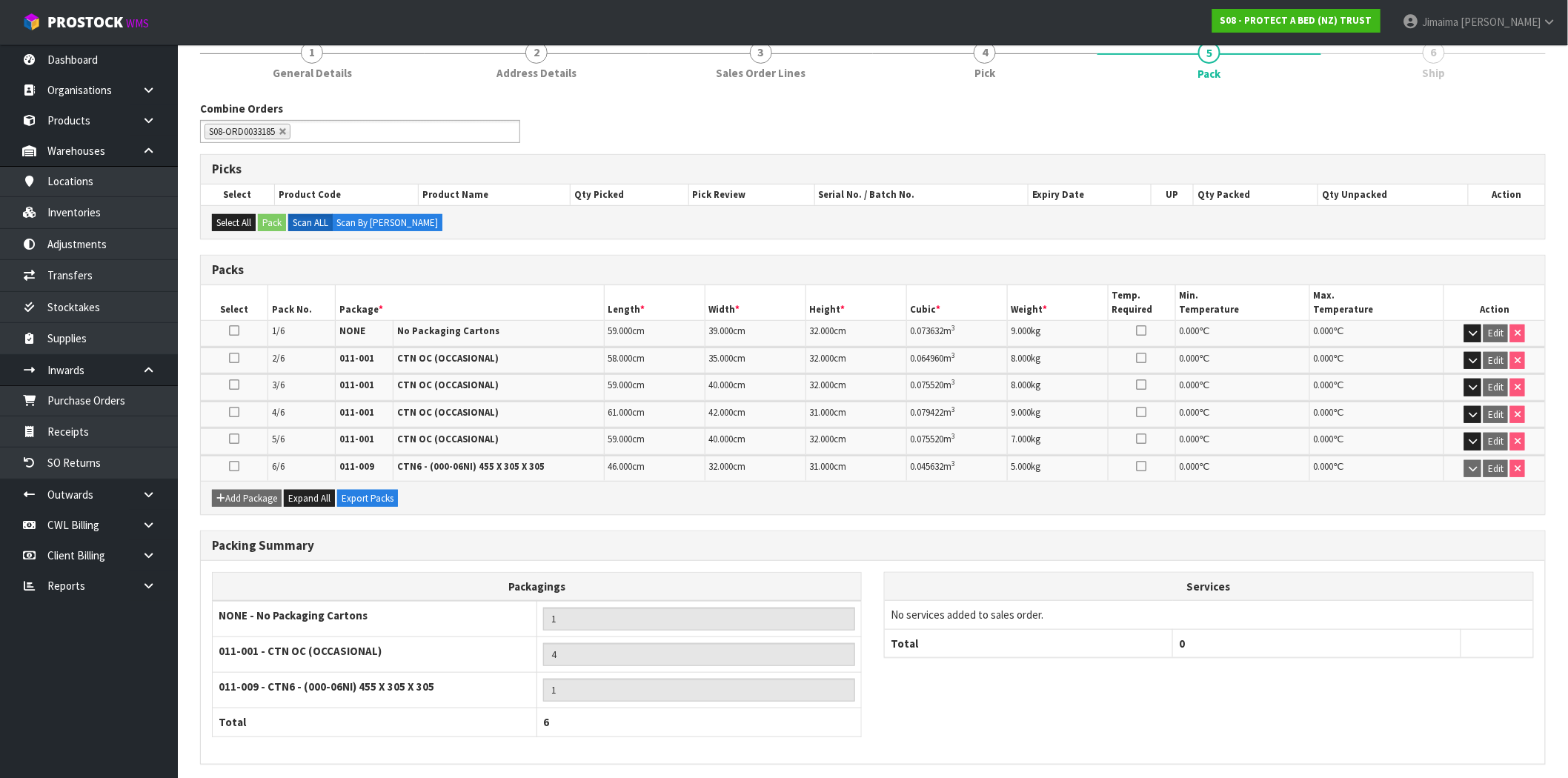
scroll to position [248, 0]
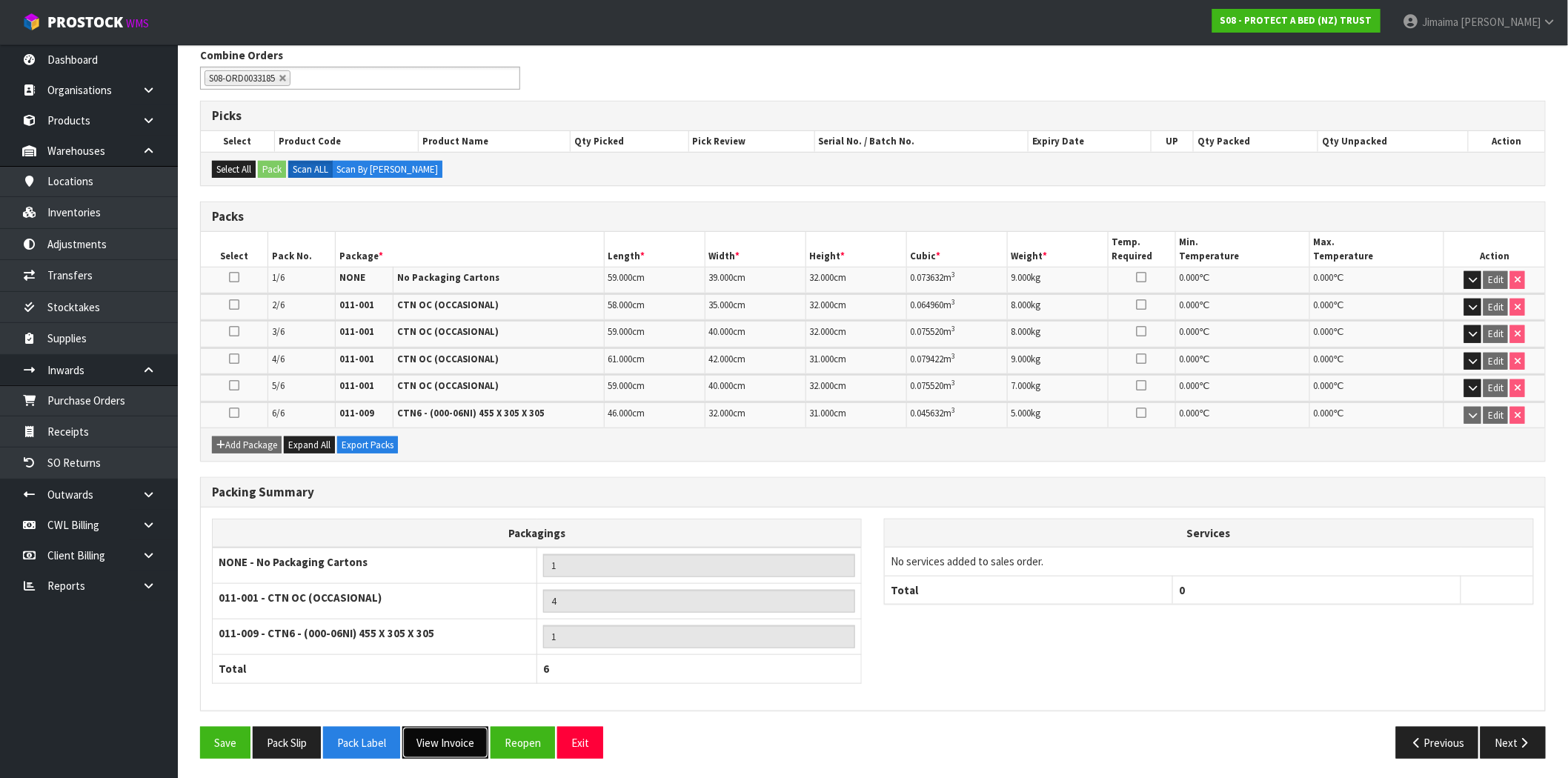
click at [446, 736] on button "View Invoice" at bounding box center [445, 743] width 86 height 32
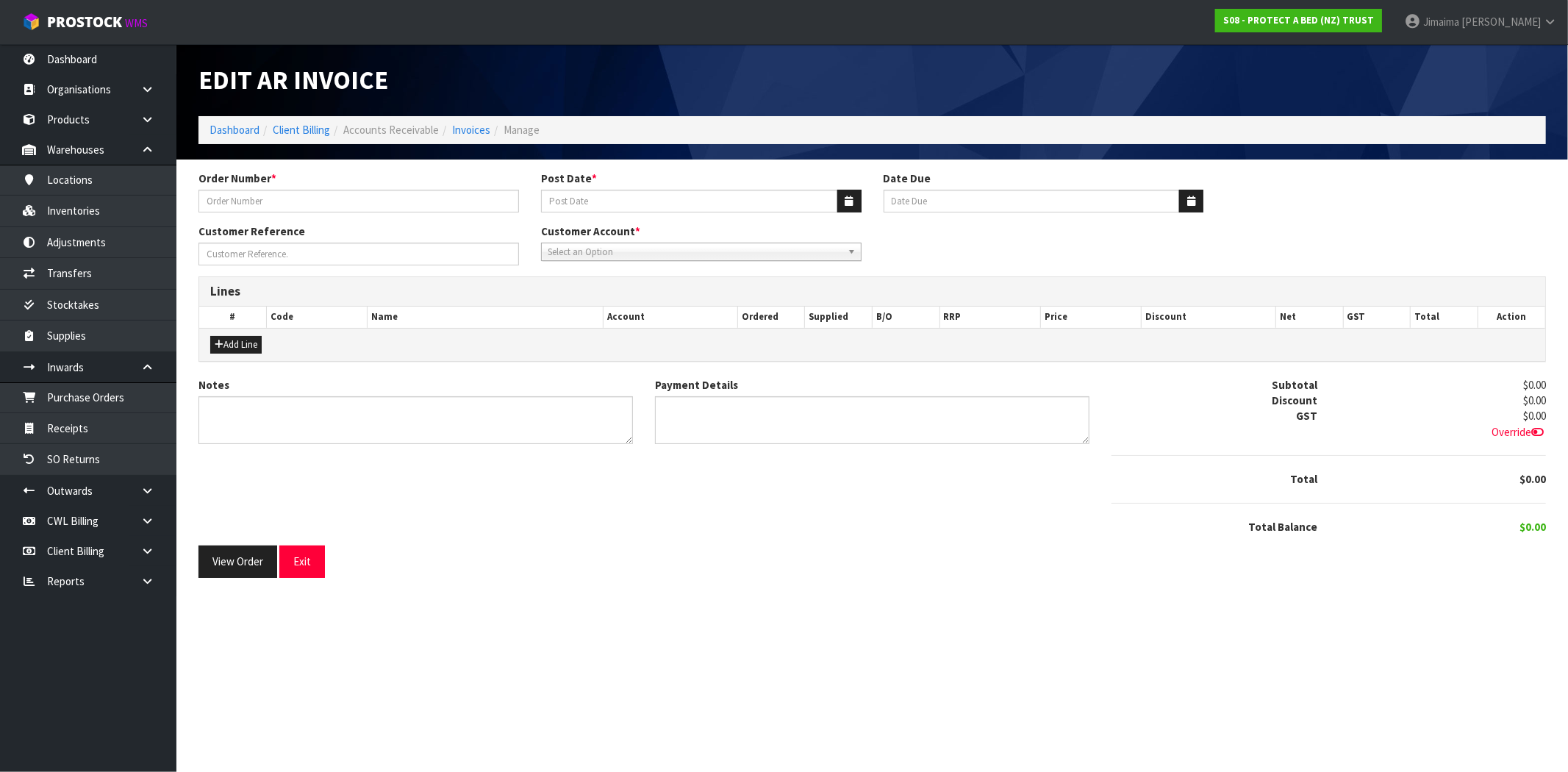
type input "7750"
type input "[DATE]"
type input "20/09/2025"
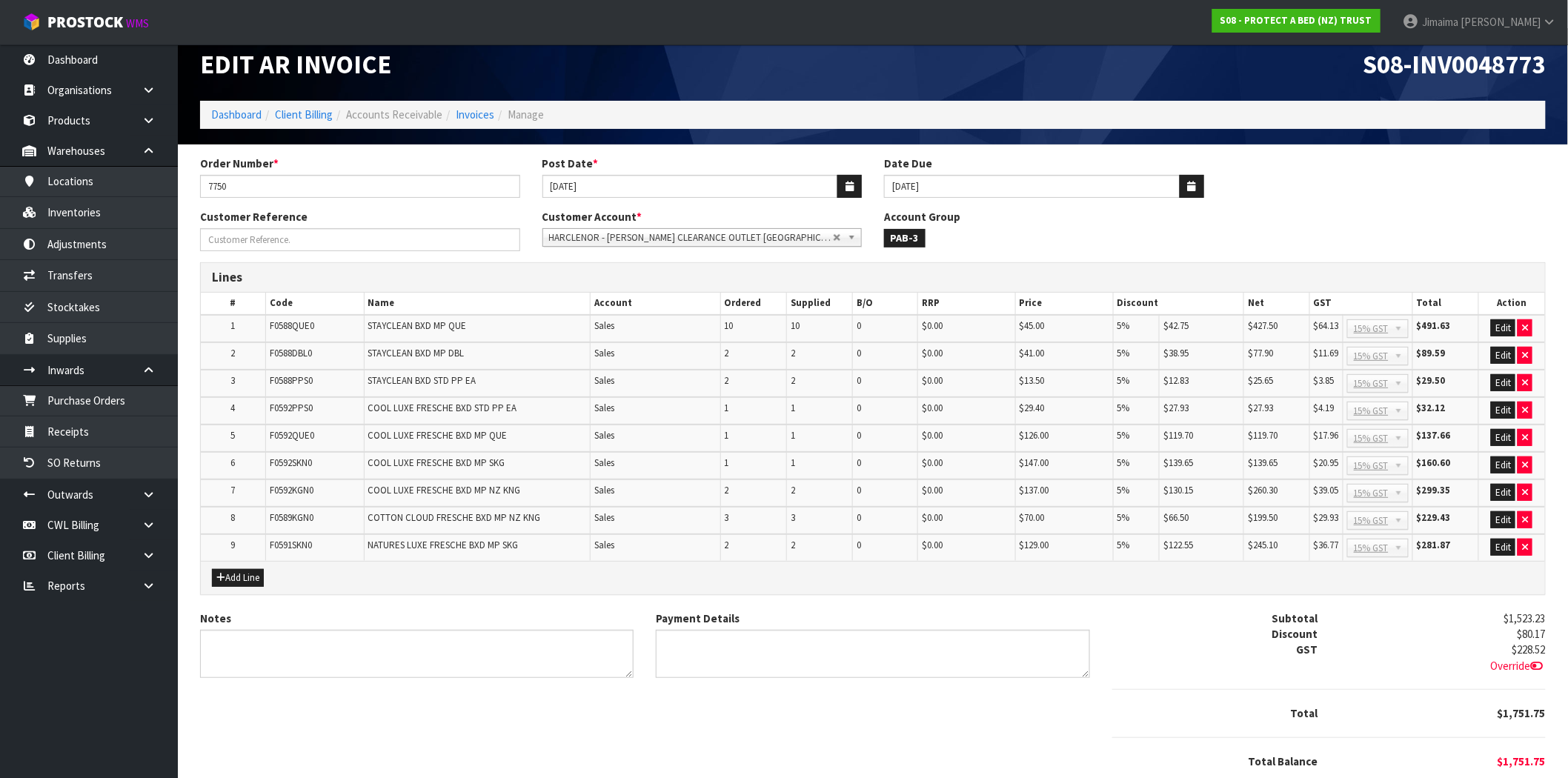
scroll to position [67, 0]
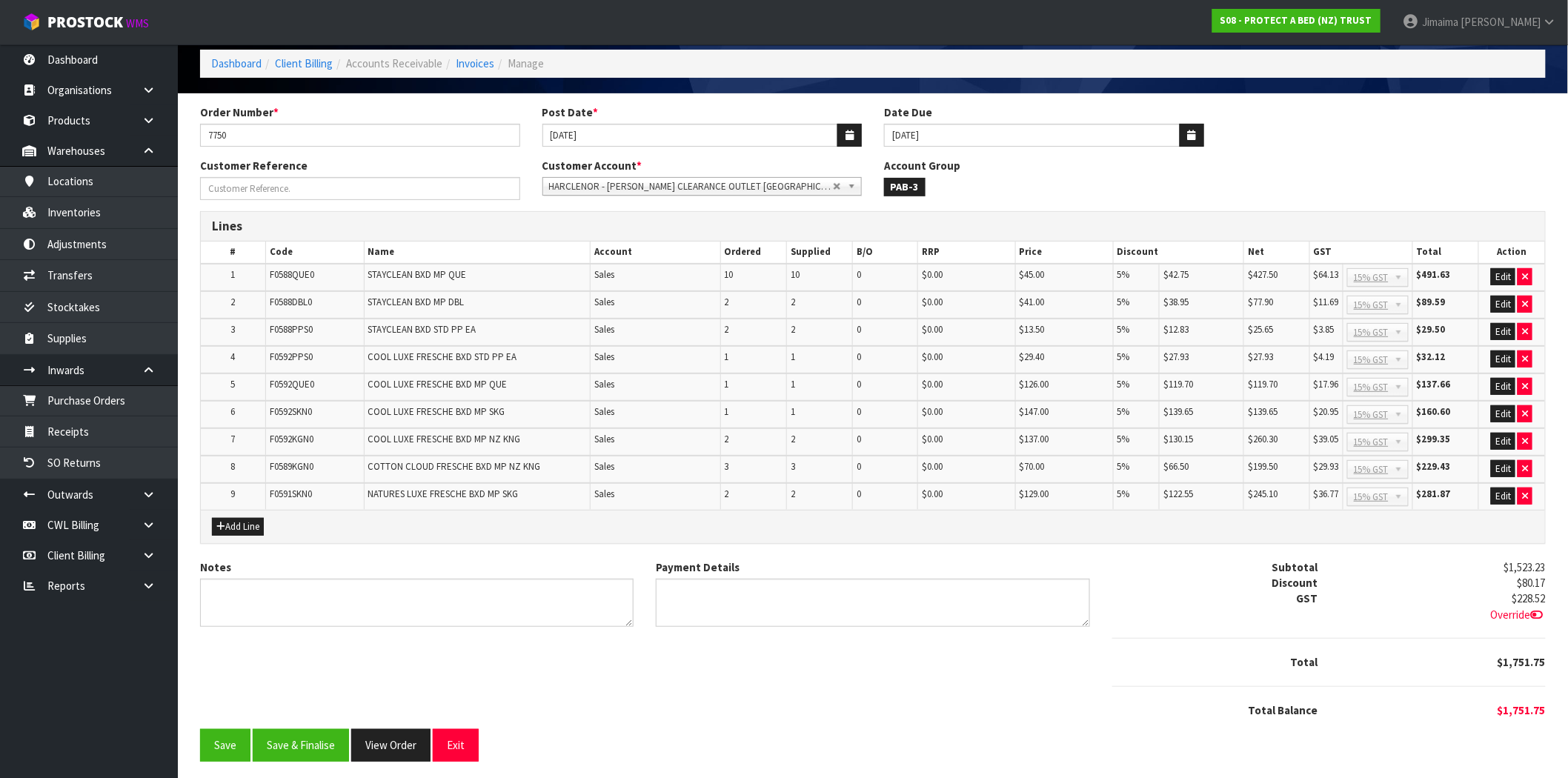
click at [305, 757] on div "Order Number * 7750 Post Date * 29/08/2025 Date Due 20/09/2025 Customer Referen…" at bounding box center [872, 439] width 1367 height 668
click at [313, 746] on button "Save & Finalise" at bounding box center [300, 745] width 97 height 32
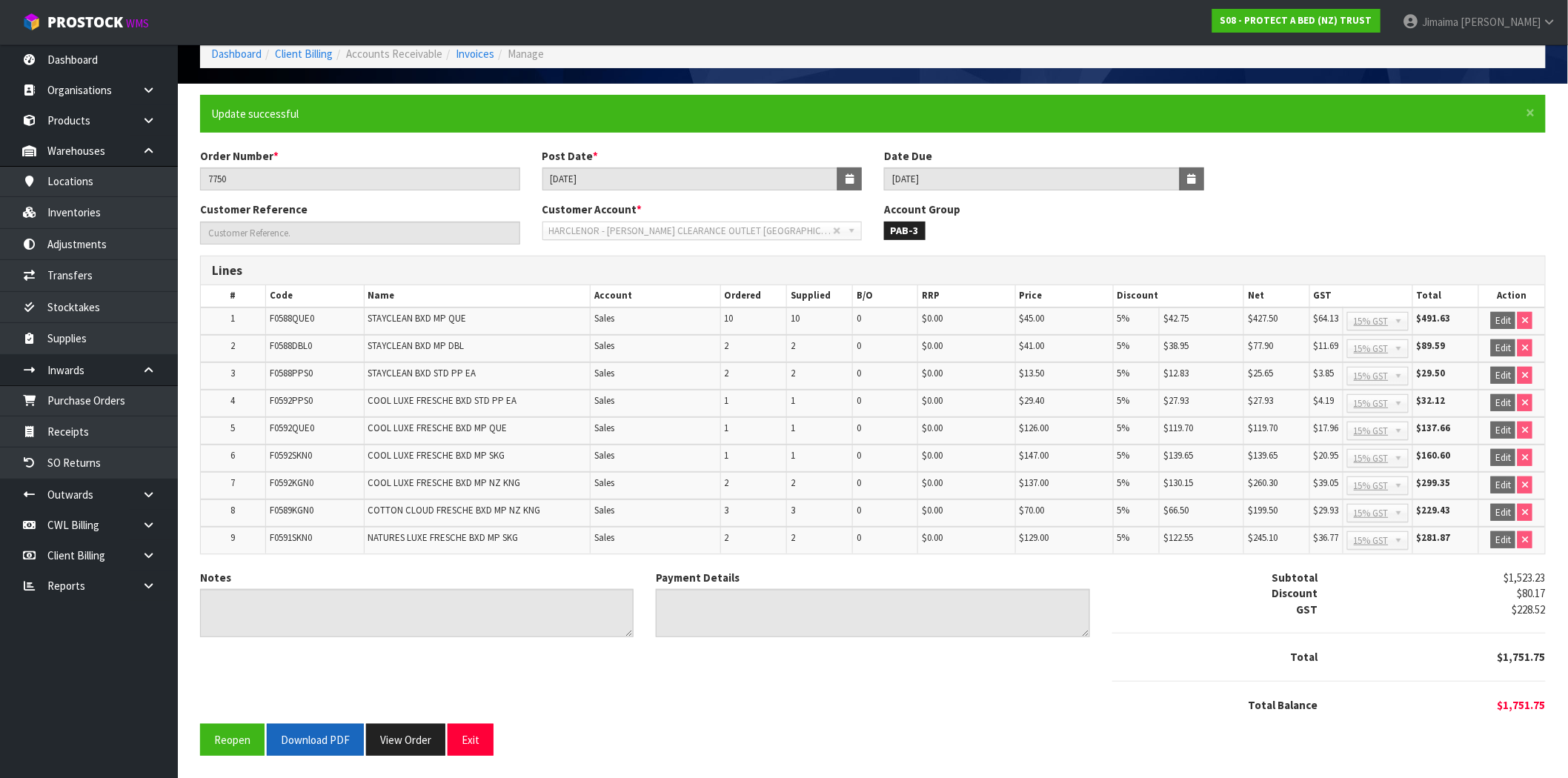
scroll to position [71, 0]
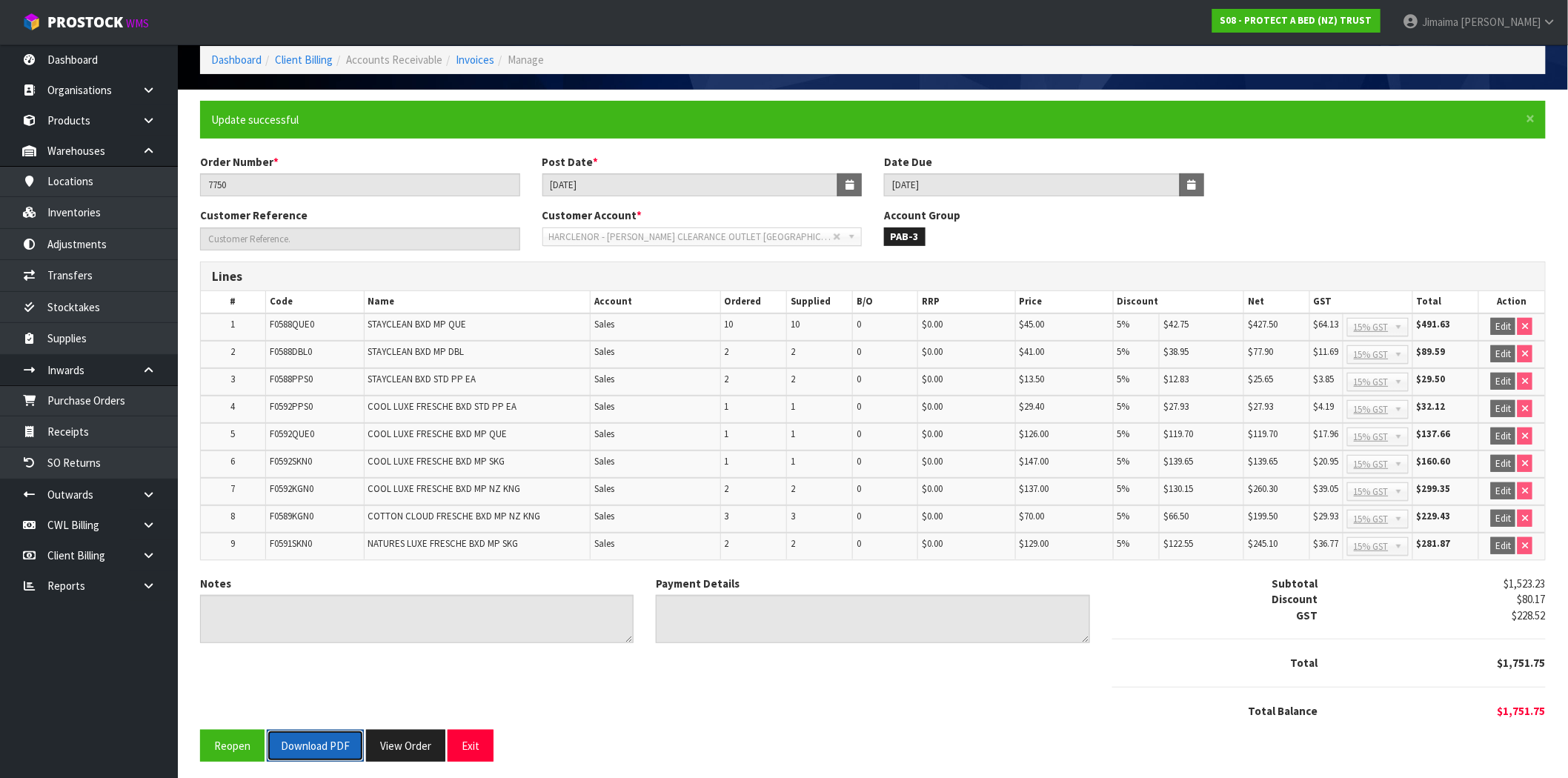
drag, startPoint x: 318, startPoint y: 735, endPoint x: 715, endPoint y: 515, distance: 453.9
click at [317, 735] on button "Download PDF" at bounding box center [315, 746] width 97 height 32
click at [412, 744] on button "View Order" at bounding box center [406, 746] width 79 height 32
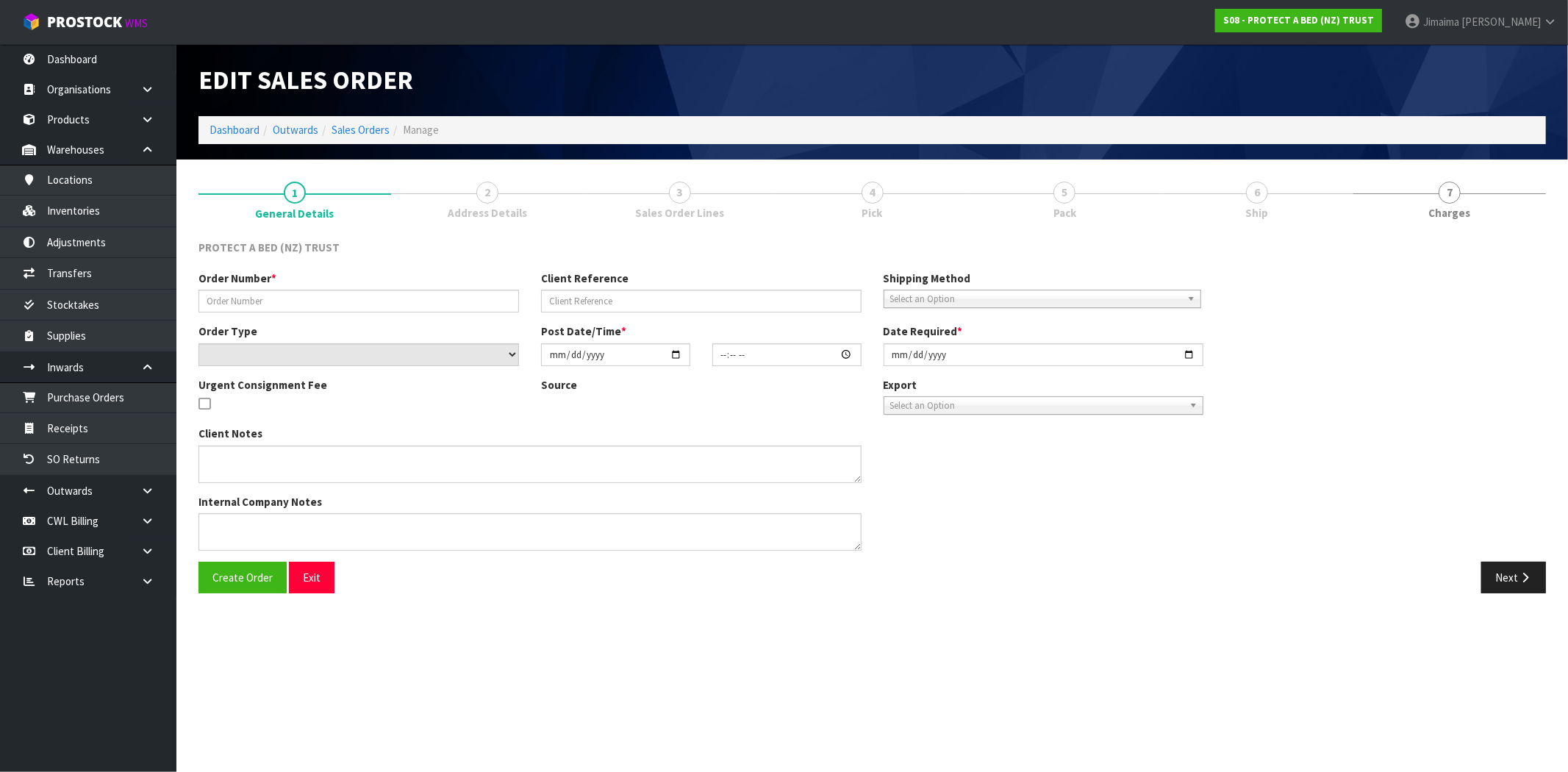
type input "7750"
select select "number:0"
type input "[DATE]"
type input "11:46:00.000"
type input "[DATE]"
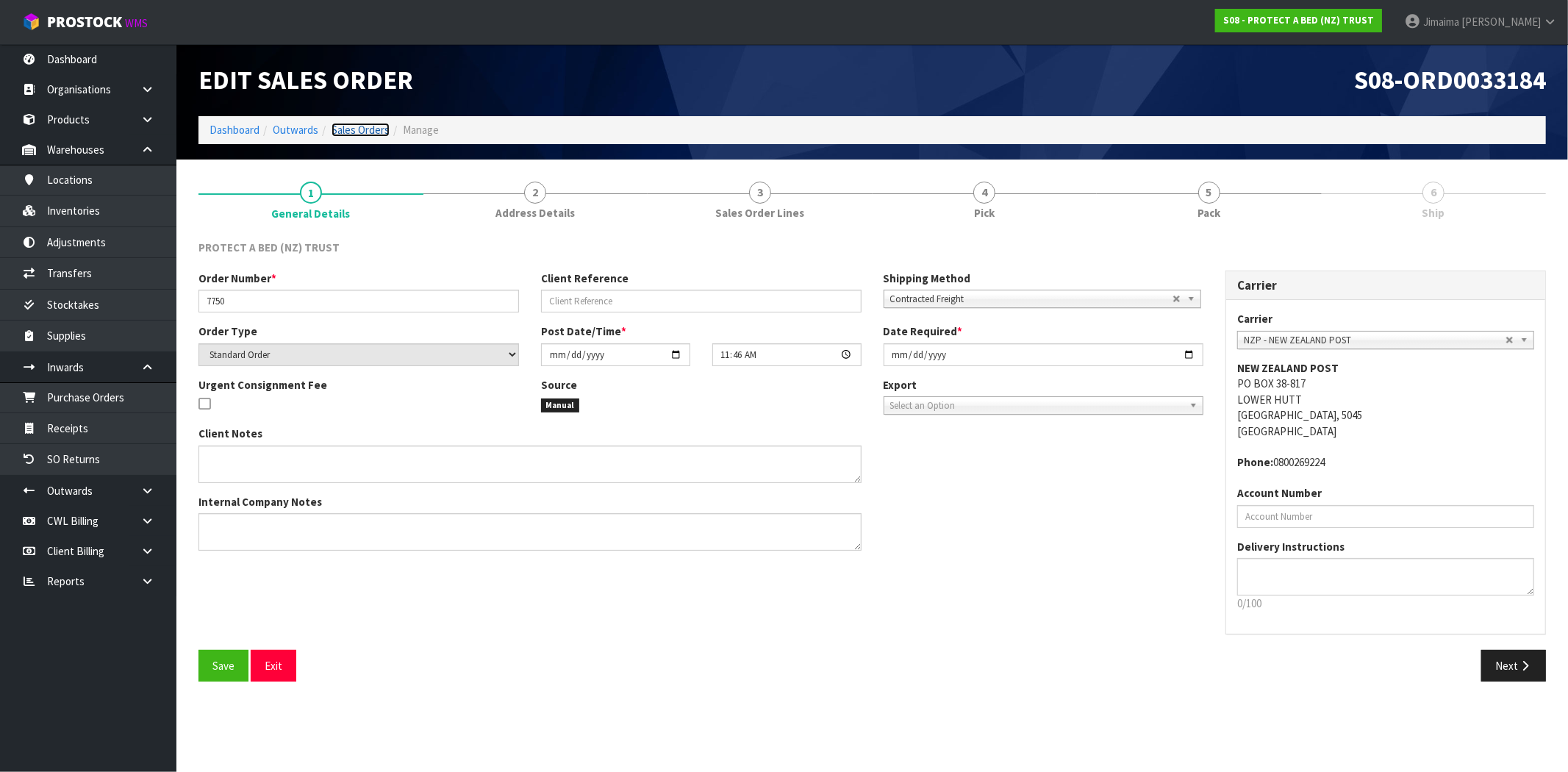
click at [362, 132] on link "Sales Orders" at bounding box center [360, 129] width 58 height 14
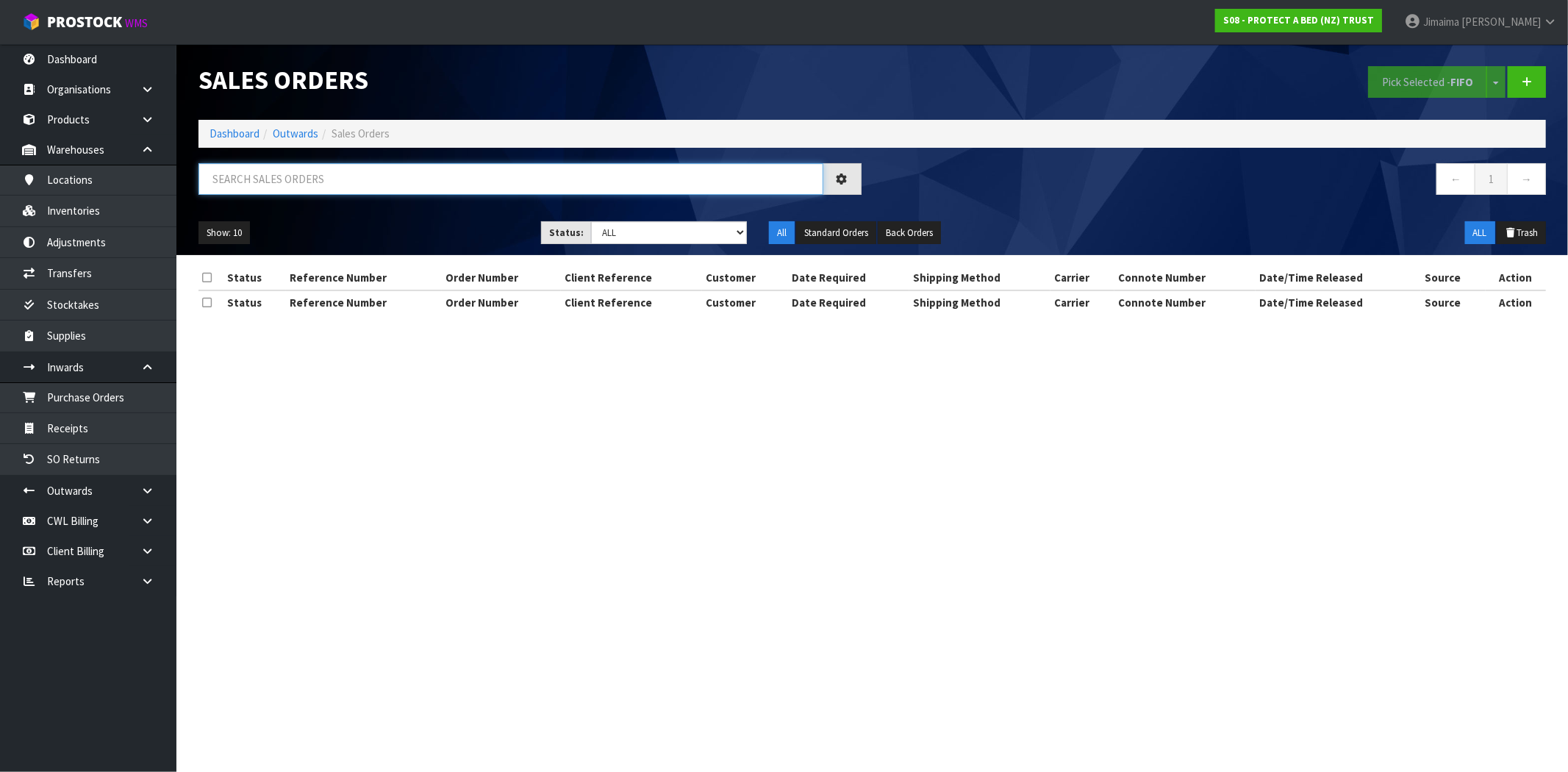
click at [344, 178] on input "text" at bounding box center [511, 179] width 625 height 32
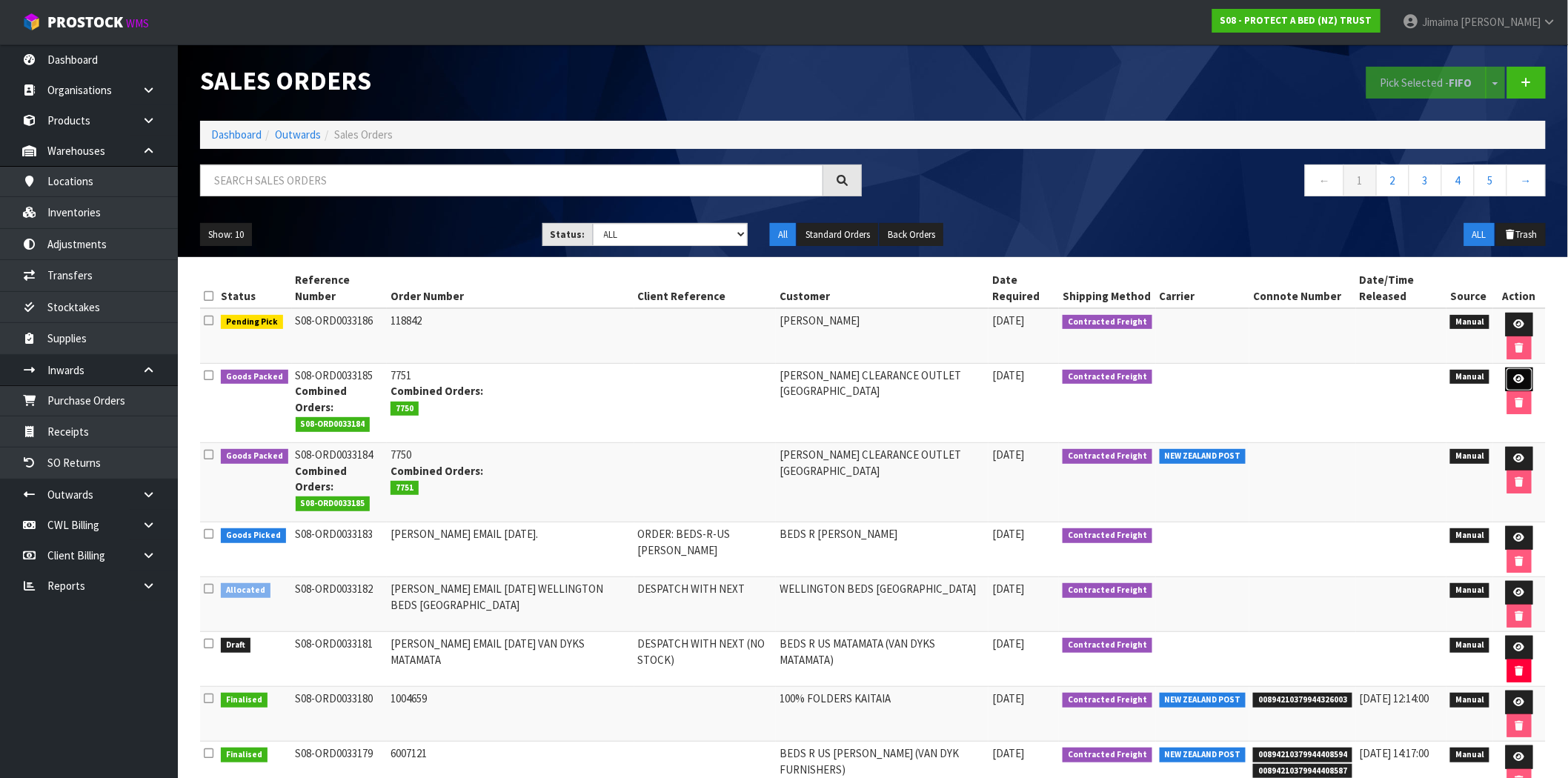
click at [1508, 378] on link at bounding box center [1519, 380] width 28 height 24
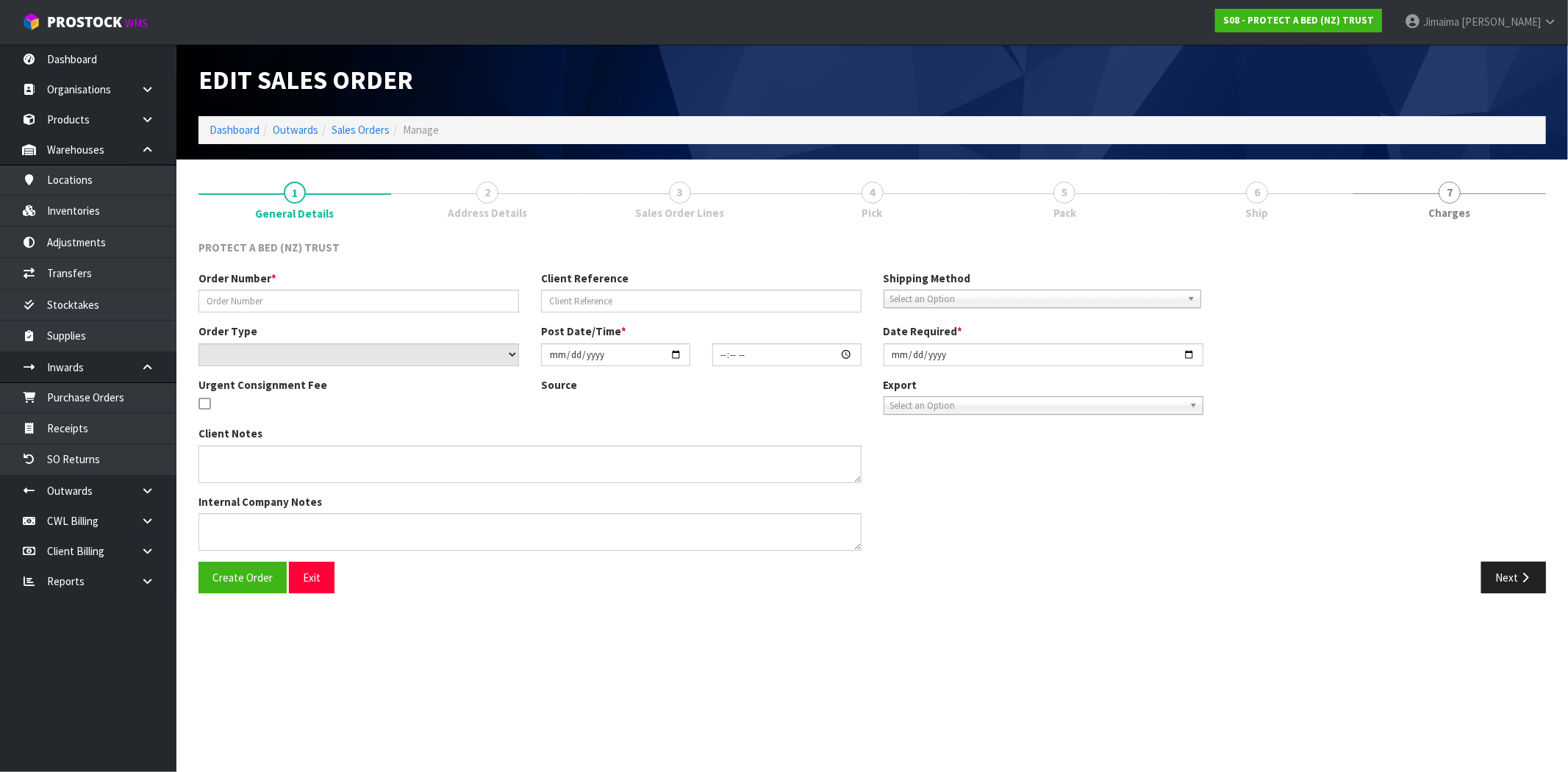
type input "7751"
select select "number:0"
type input "[DATE]"
type input "11:49:00.000"
type input "[DATE]"
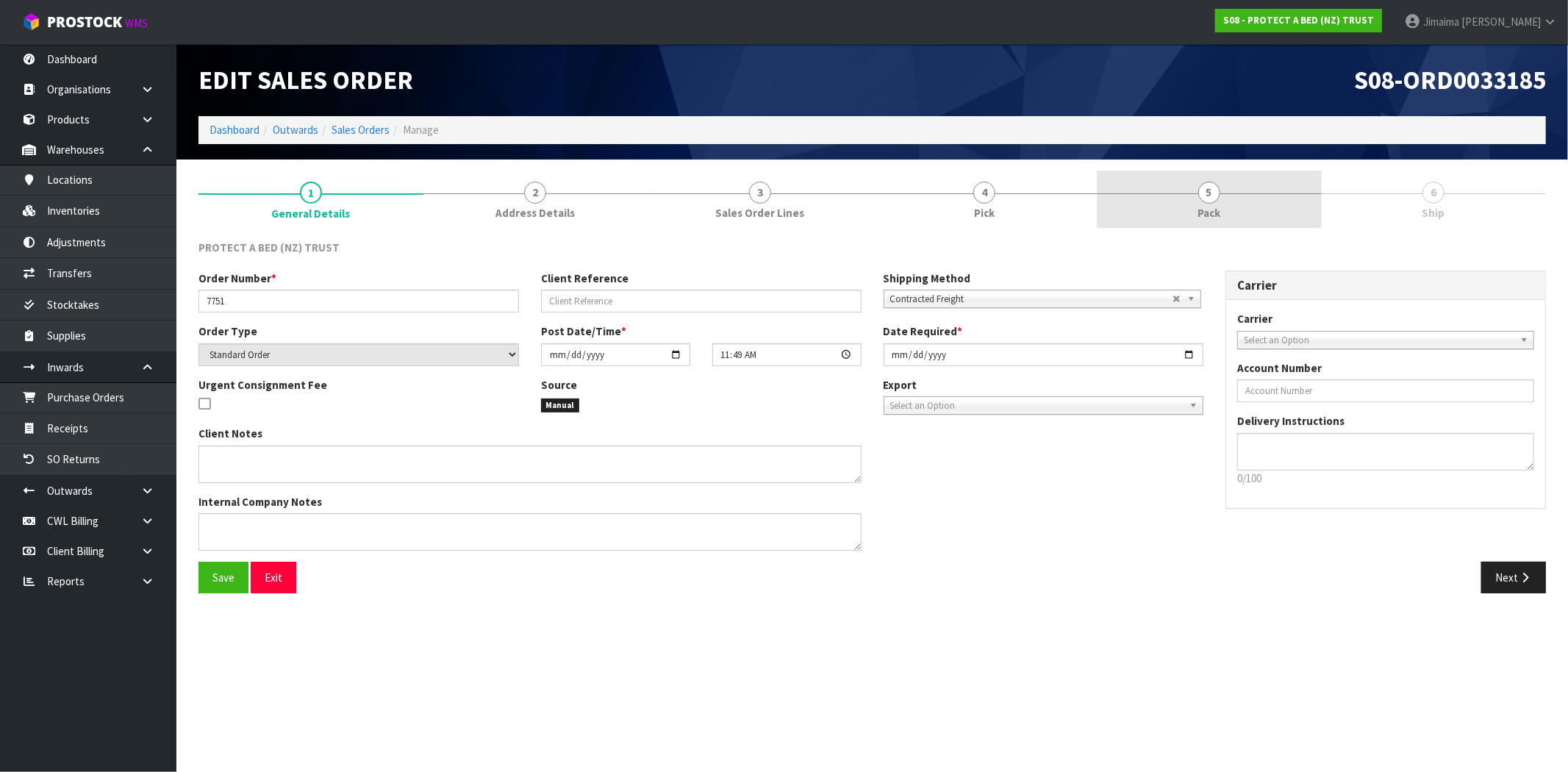
click at [1208, 191] on span "5" at bounding box center [1210, 192] width 22 height 22
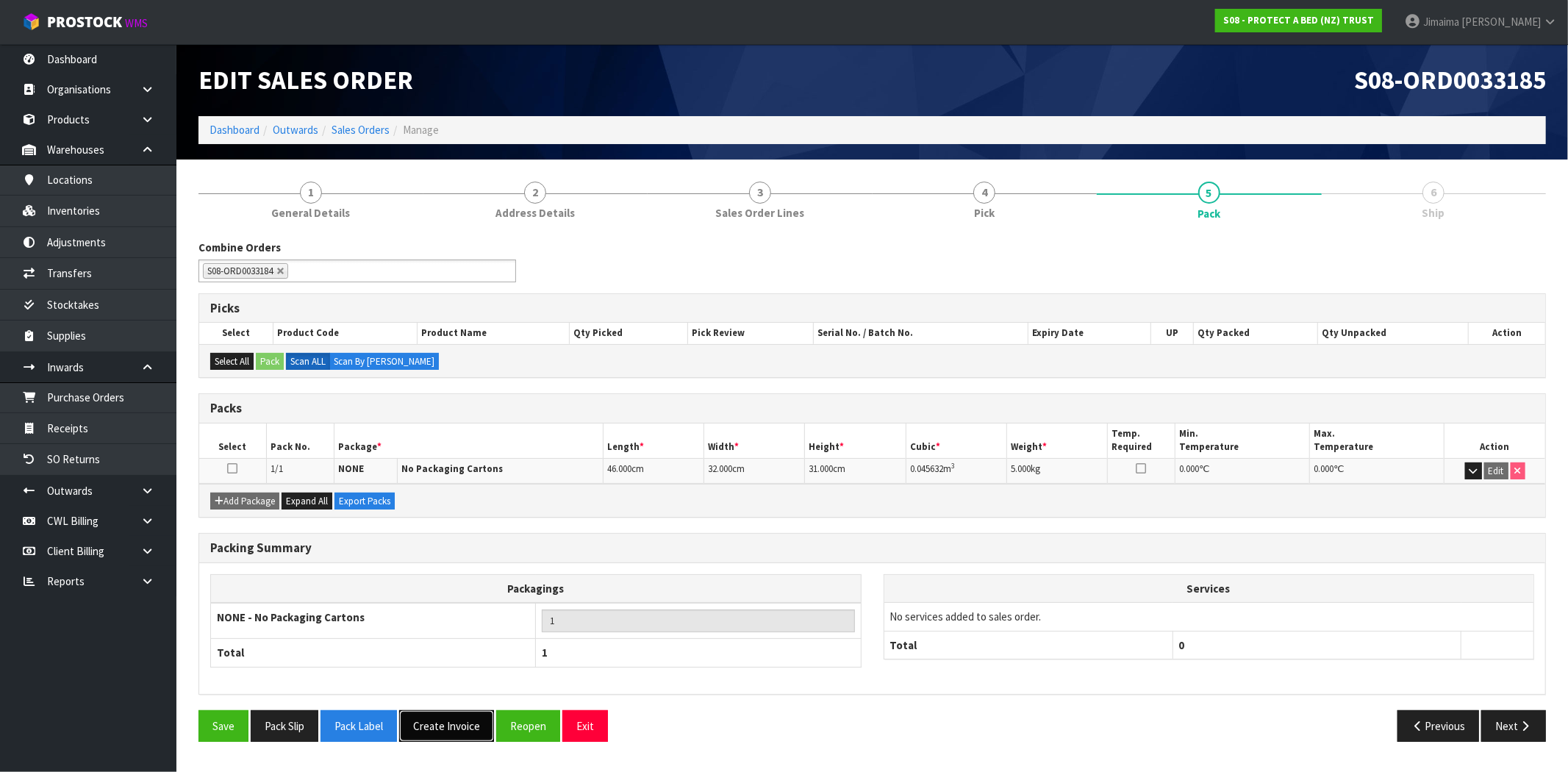
click at [450, 724] on button "Create Invoice" at bounding box center [447, 726] width 95 height 32
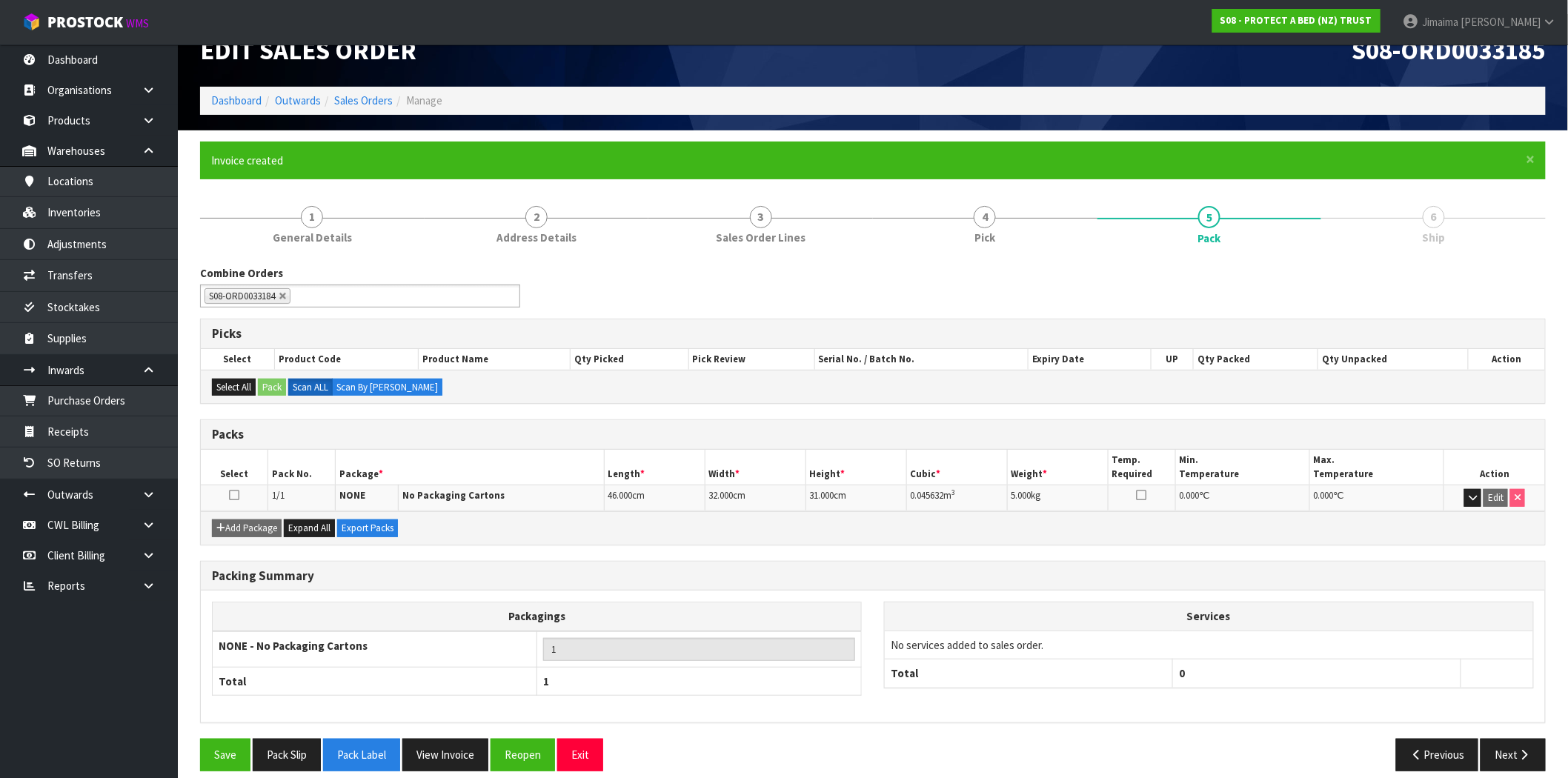
scroll to position [45, 0]
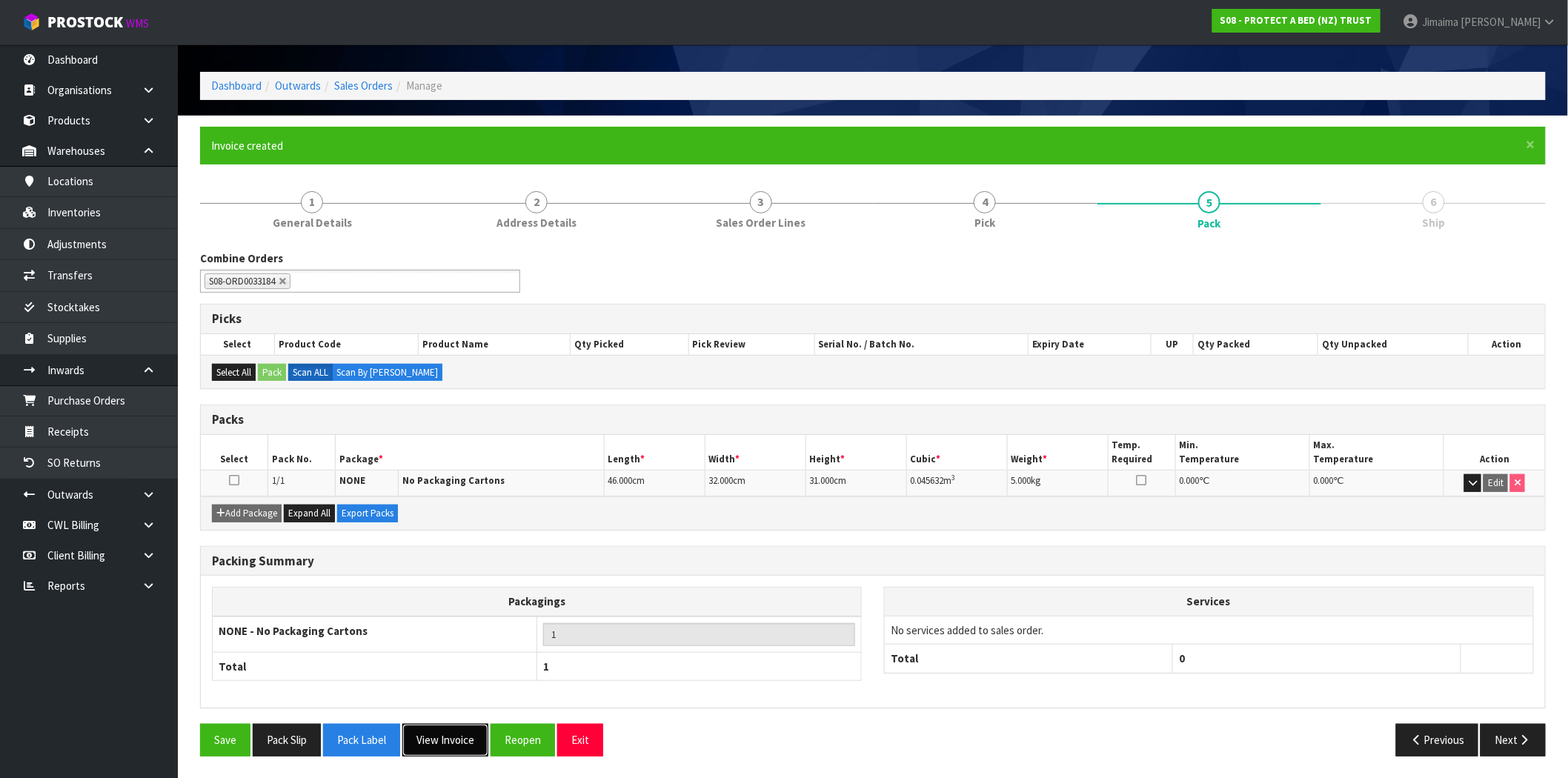
click at [441, 744] on button "View Invoice" at bounding box center [445, 740] width 86 height 32
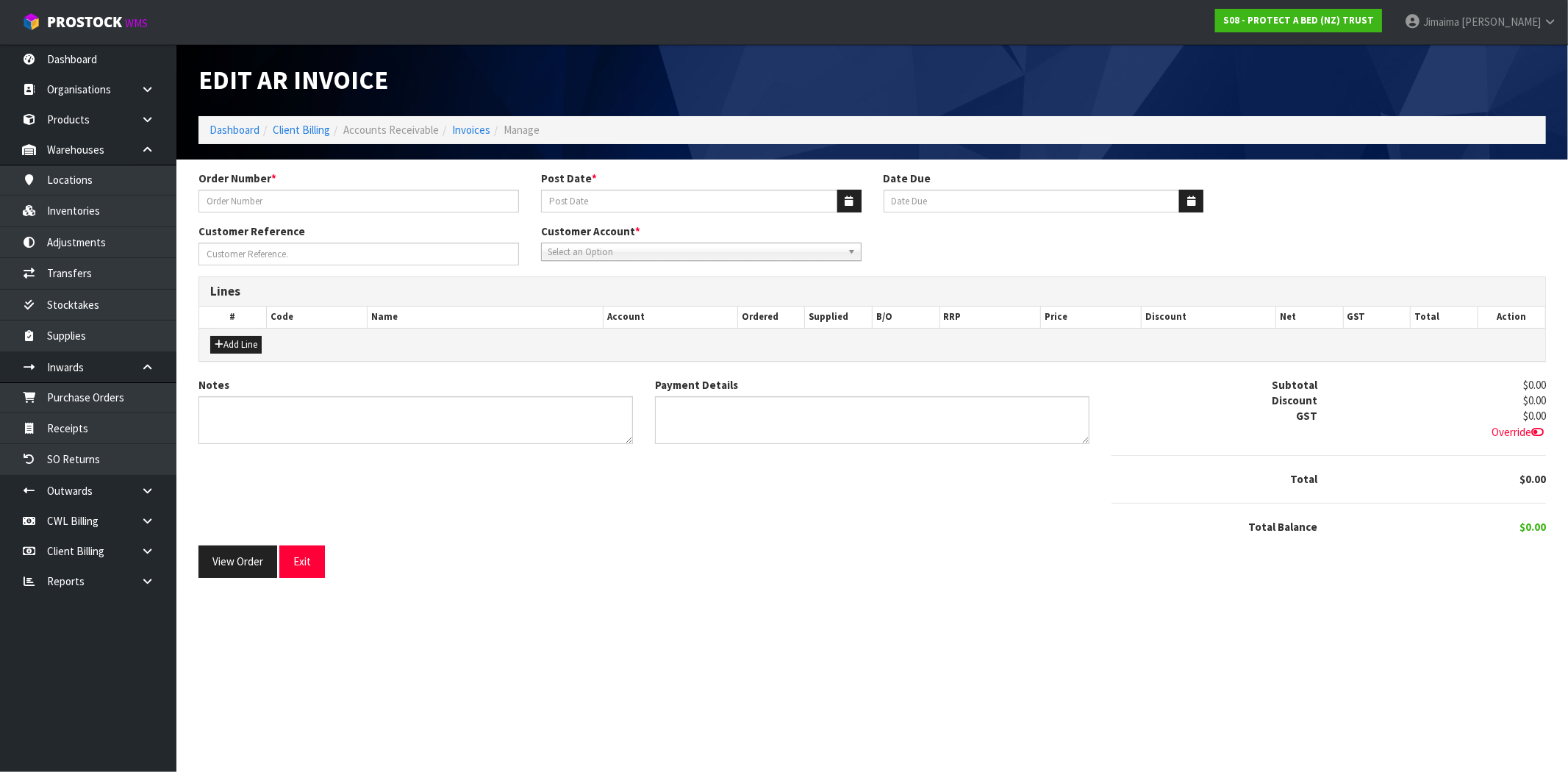
type input "7751"
type input "[DATE]"
type input "20/09/2025"
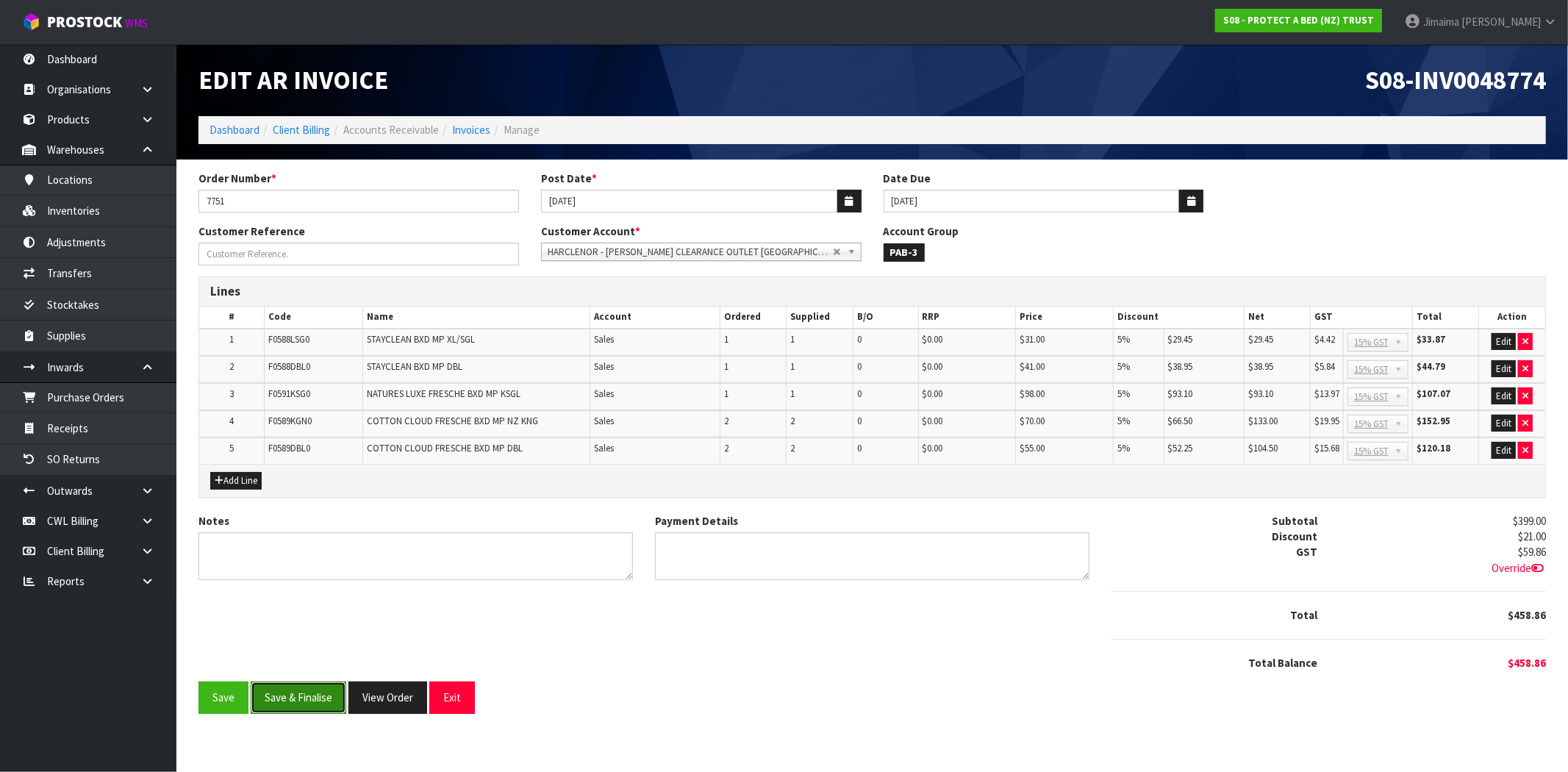
click at [283, 695] on button "Save & Finalise" at bounding box center [298, 697] width 96 height 32
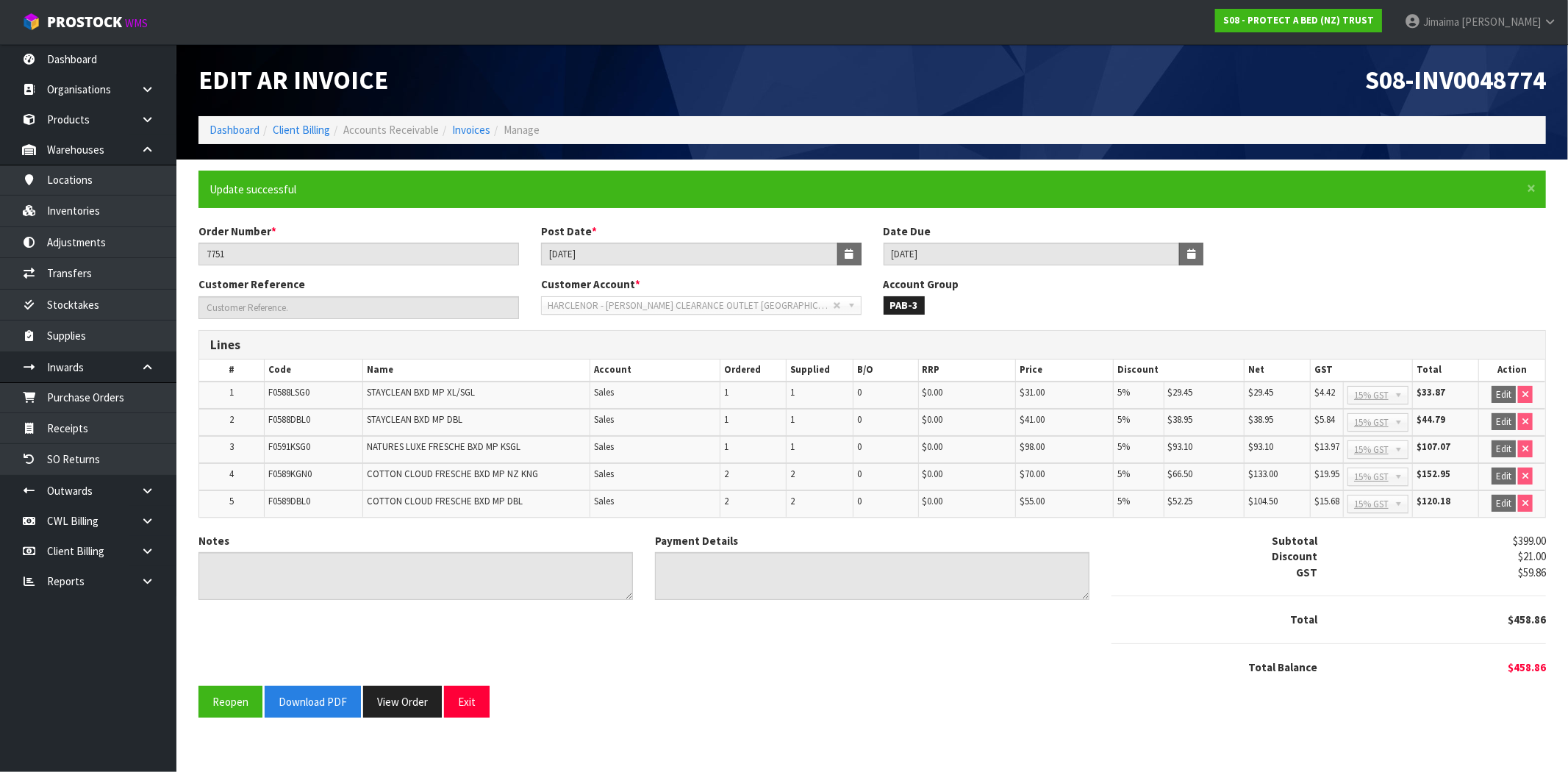
click at [320, 680] on div "Notes Payment Details Subtotal $399.00 Discount $21.00 GST $59.86 Total $458.86" at bounding box center [872, 609] width 1370 height 153
click at [309, 696] on button "Download PDF" at bounding box center [313, 701] width 97 height 32
click at [400, 722] on div "× Close Update successful Order Number * 7751 Post Date * 29/08/2025 Date Due 2…" at bounding box center [872, 450] width 1370 height 559
click at [404, 707] on button "View Order" at bounding box center [403, 701] width 79 height 32
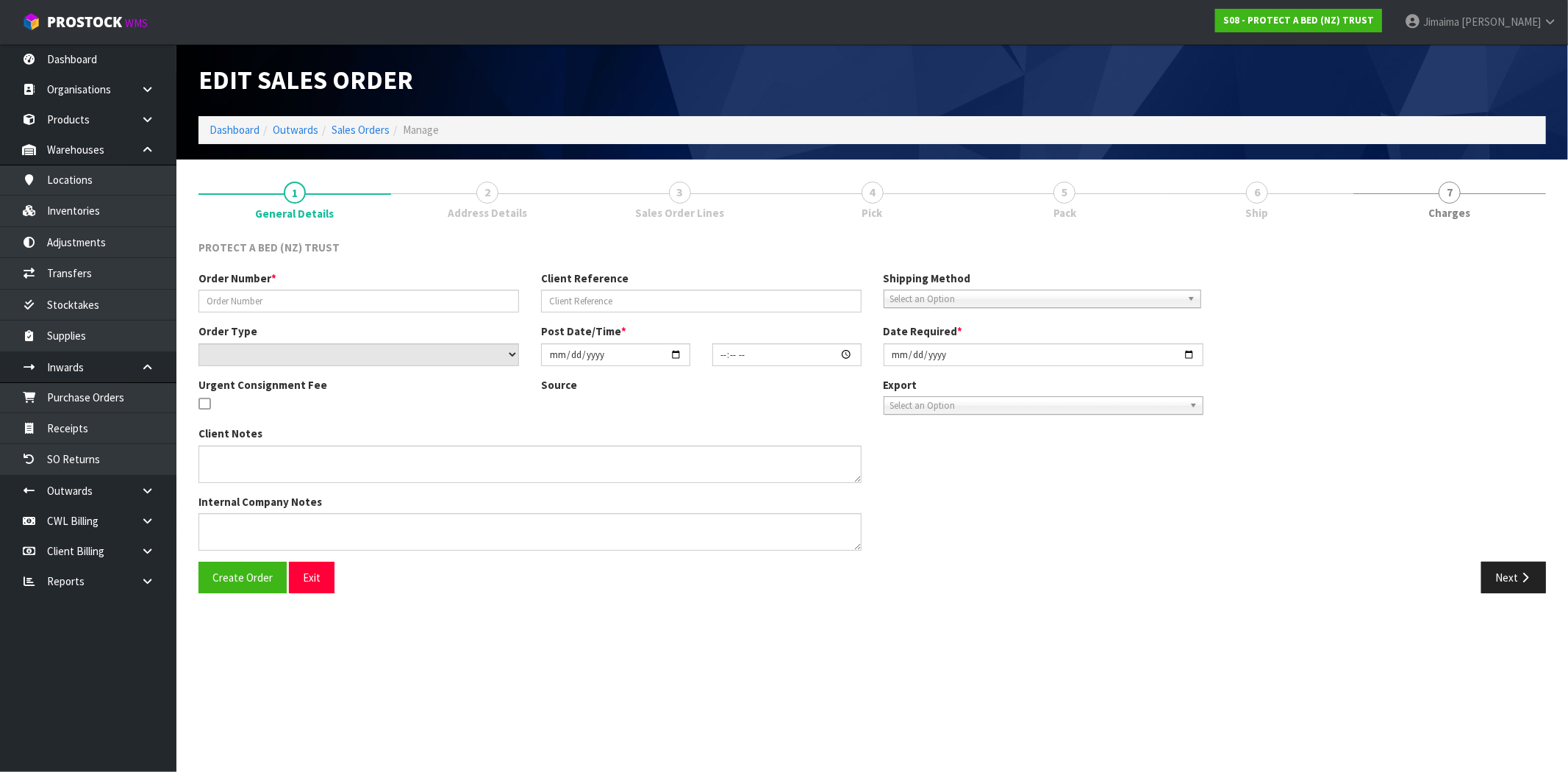
drag, startPoint x: 296, startPoint y: 135, endPoint x: 239, endPoint y: 137, distance: 57.0
click at [239, 137] on li "Dashboard" at bounding box center [234, 129] width 50 height 16
type input "7751"
select select "number:0"
type input "[DATE]"
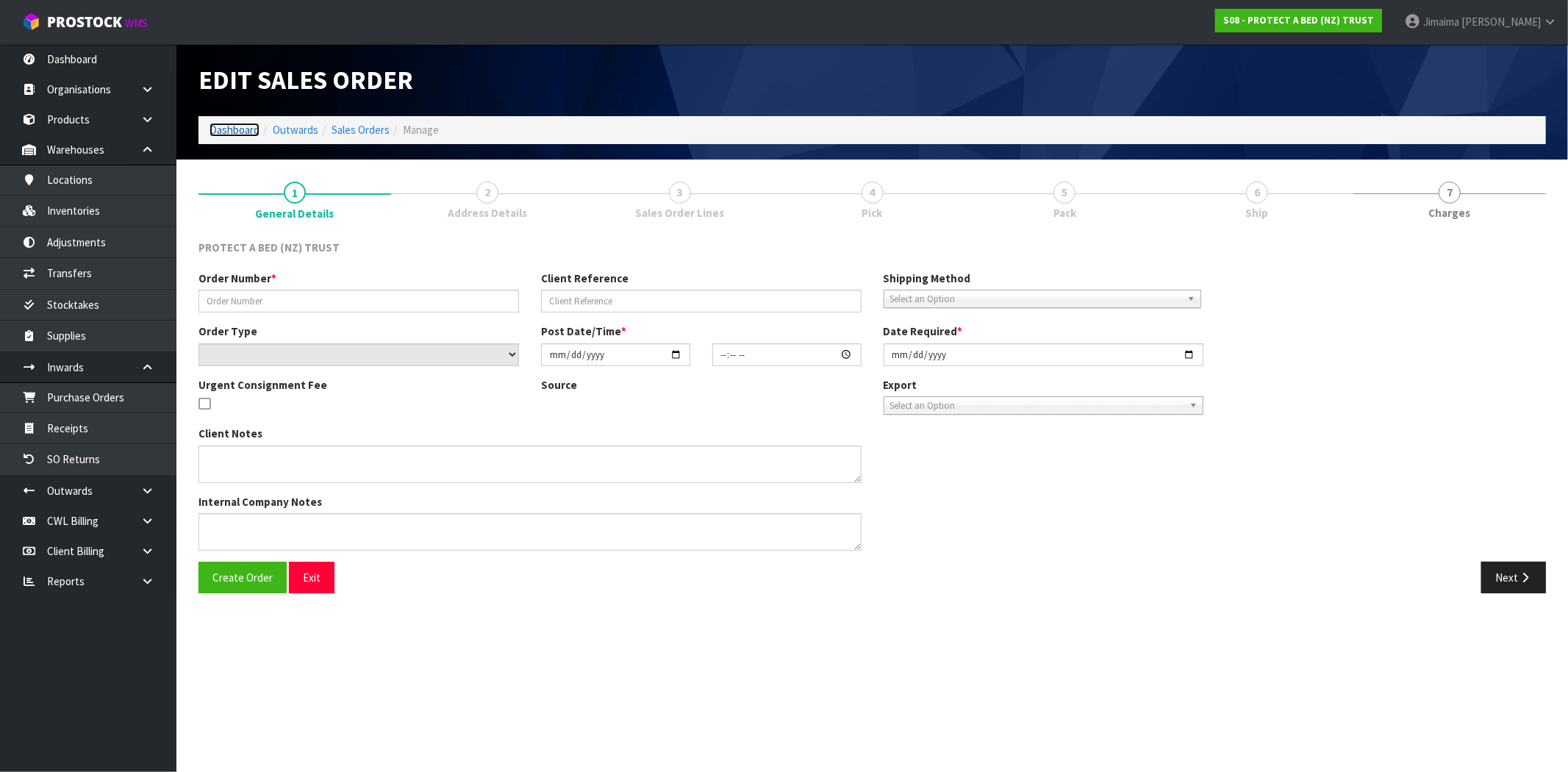
type input "11:49:00.000"
type input "[DATE]"
click at [239, 128] on link "Dashboard" at bounding box center [234, 129] width 50 height 14
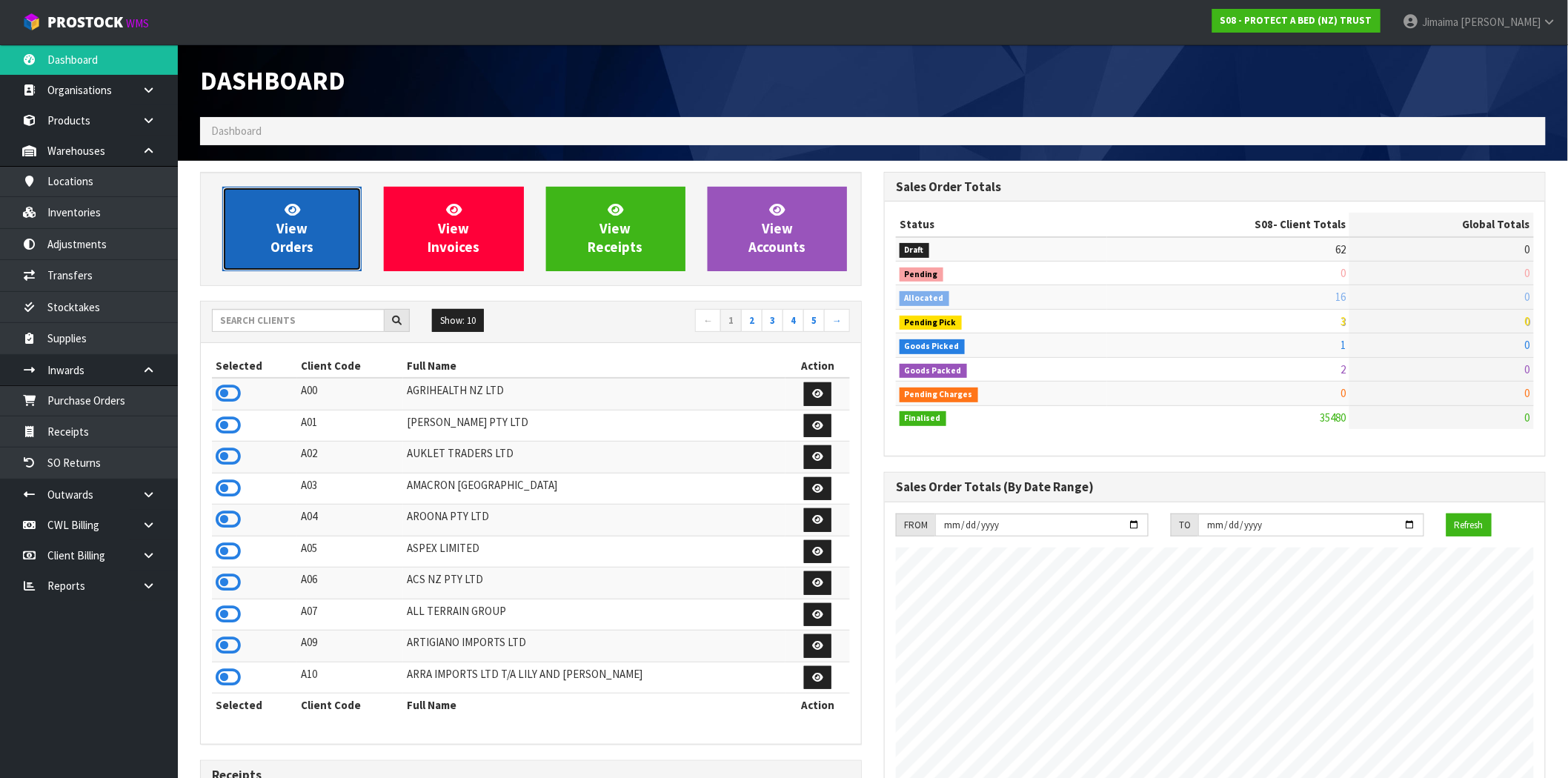
click at [309, 225] on link "View Orders" at bounding box center [292, 228] width 139 height 85
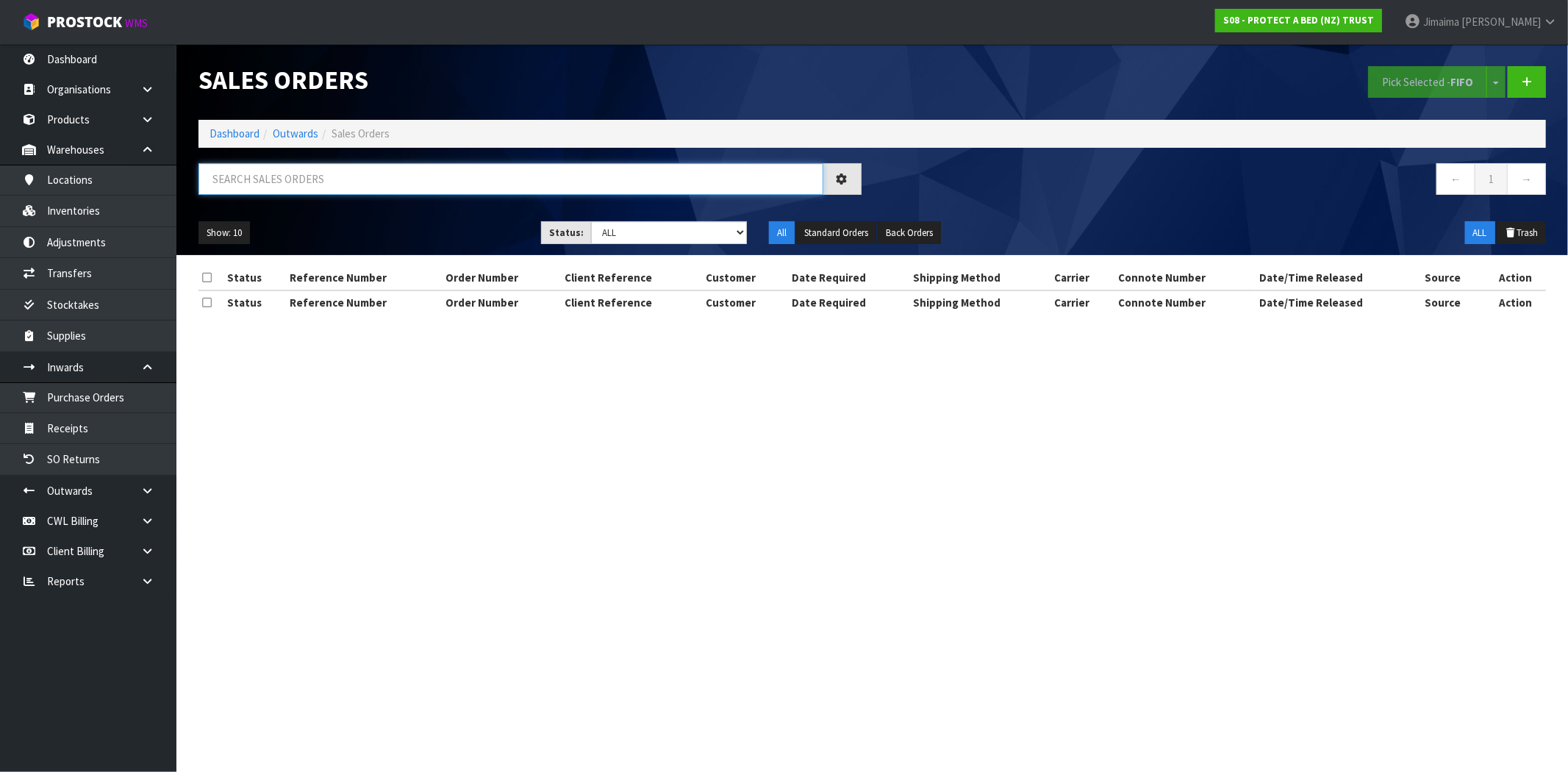
drag, startPoint x: 357, startPoint y: 233, endPoint x: 297, endPoint y: 173, distance: 84.9
click at [308, 189] on input "text" at bounding box center [511, 179] width 625 height 32
type input "033143"
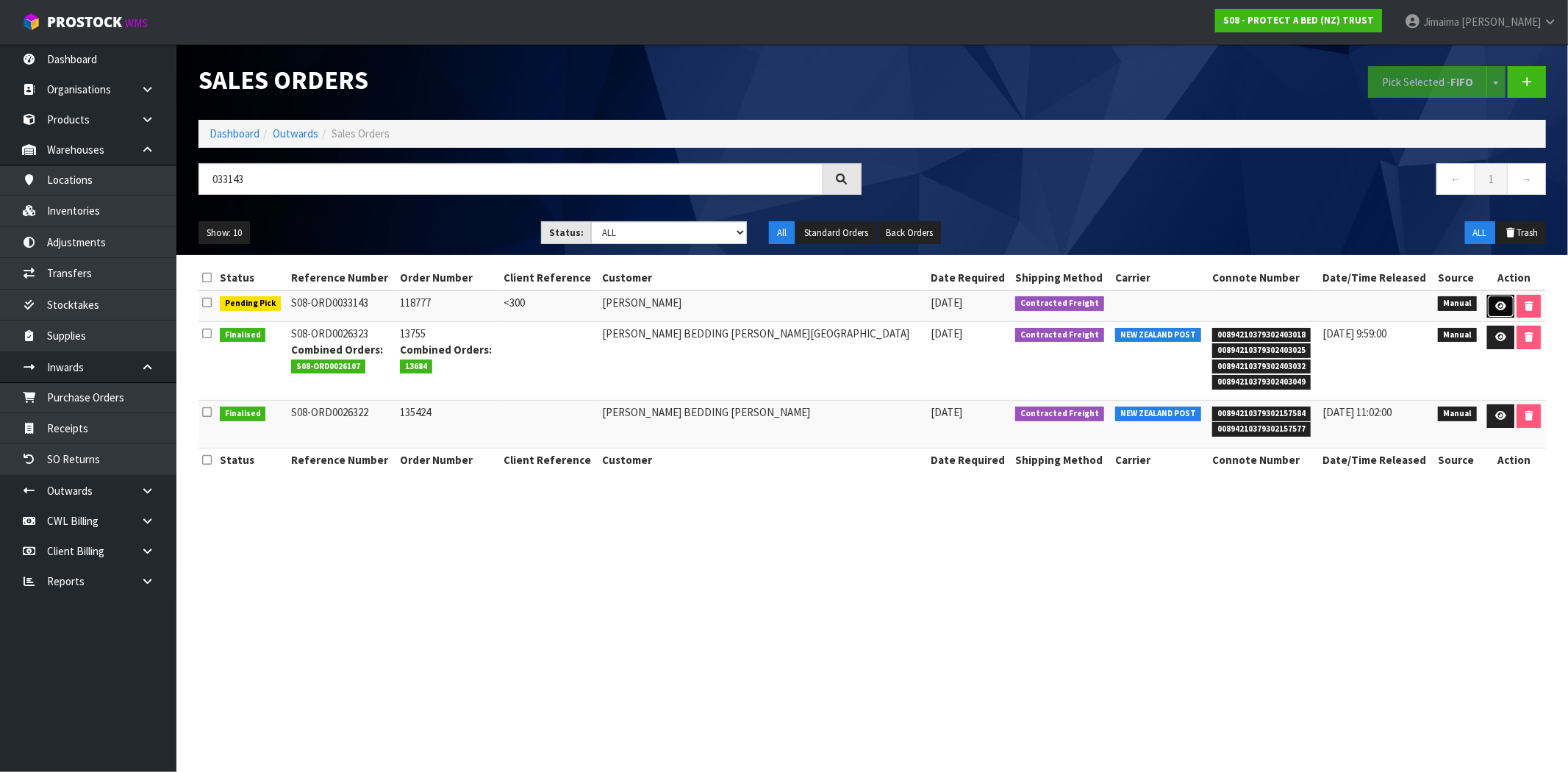
click at [1495, 306] on icon at bounding box center [1500, 306] width 11 height 10
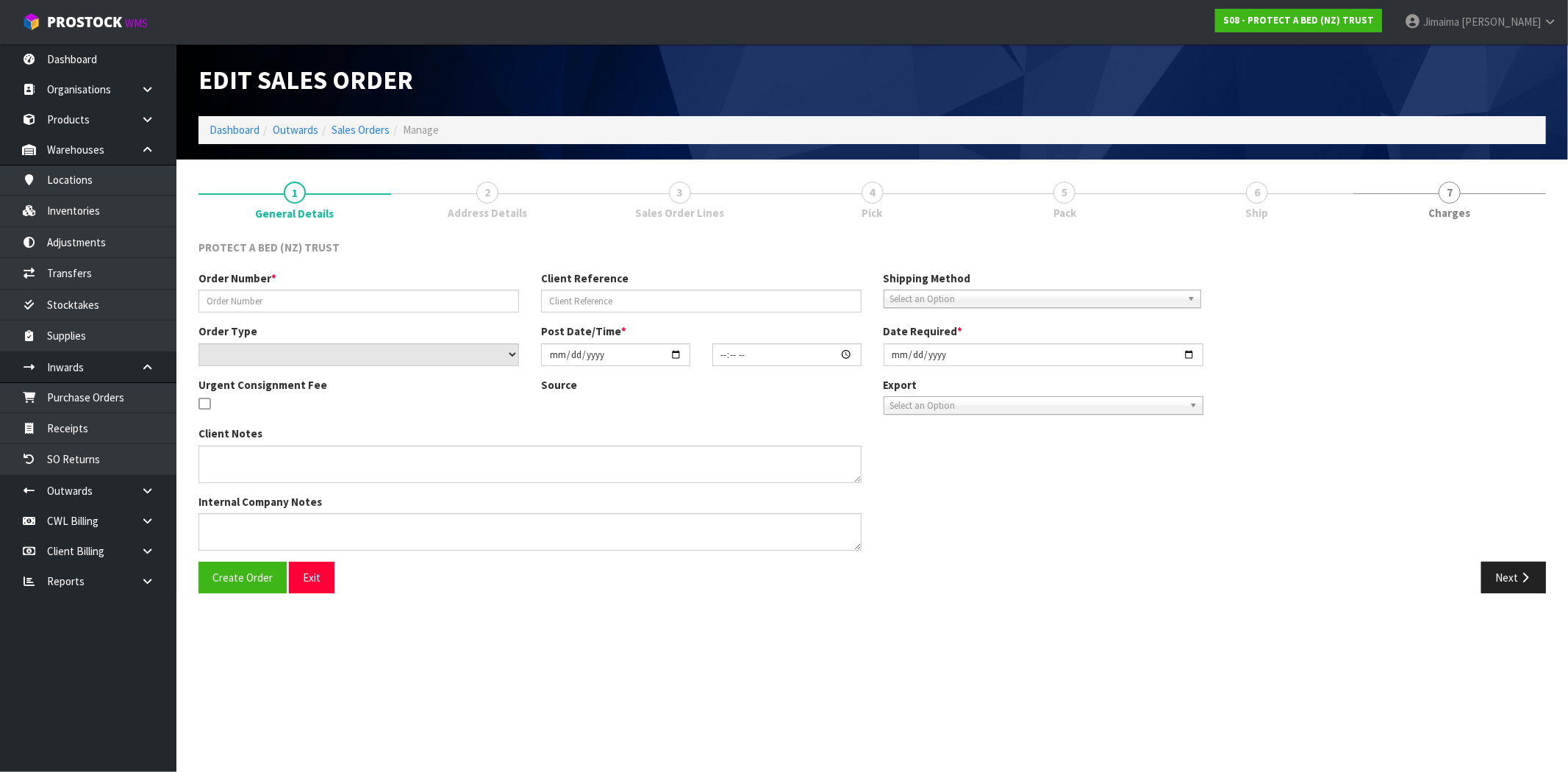
type input "118777"
type input "<300"
select select "number:0"
type input "2025-08-26"
type input "08:51:00.000"
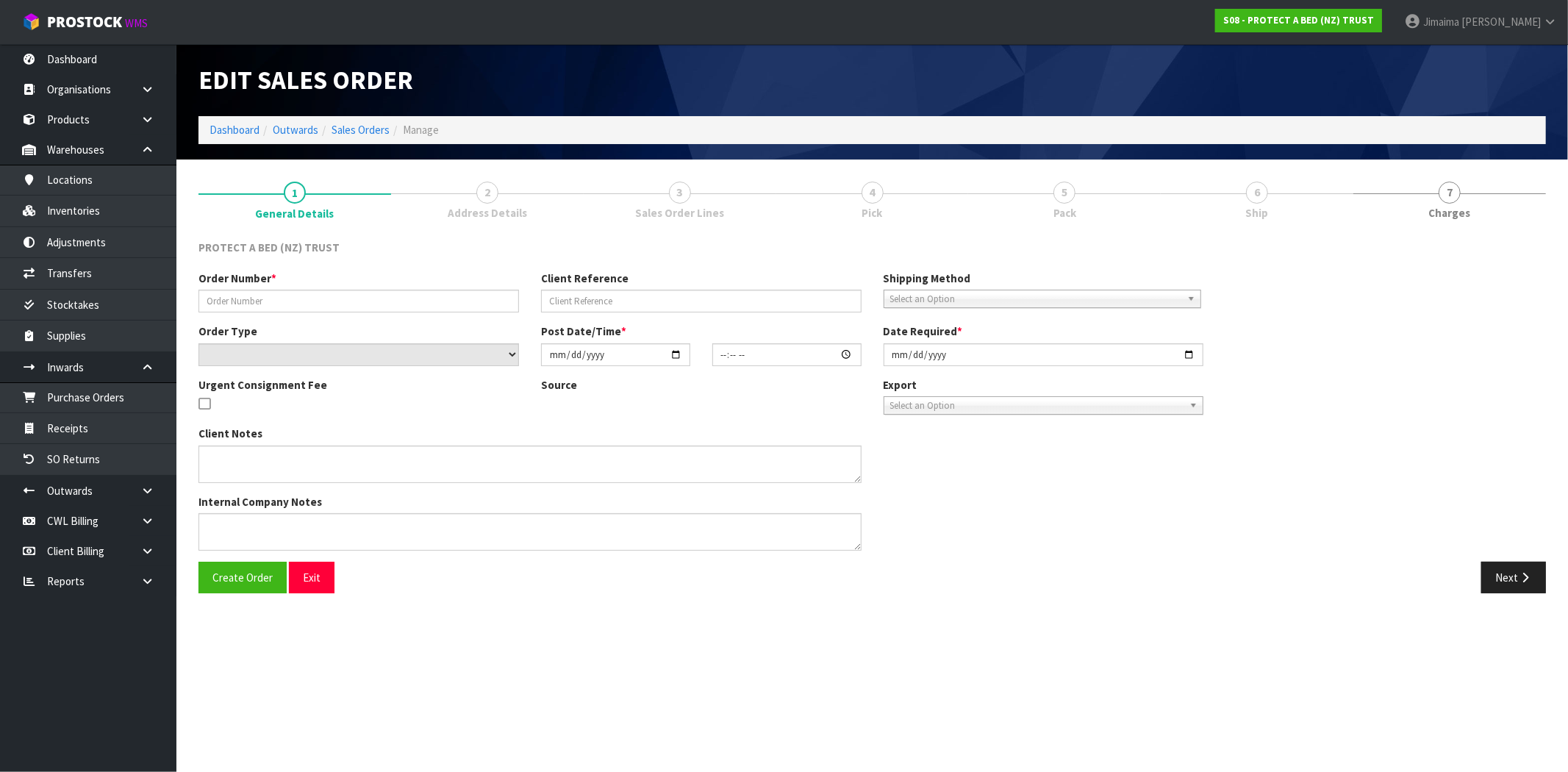
type input "2025-09-01"
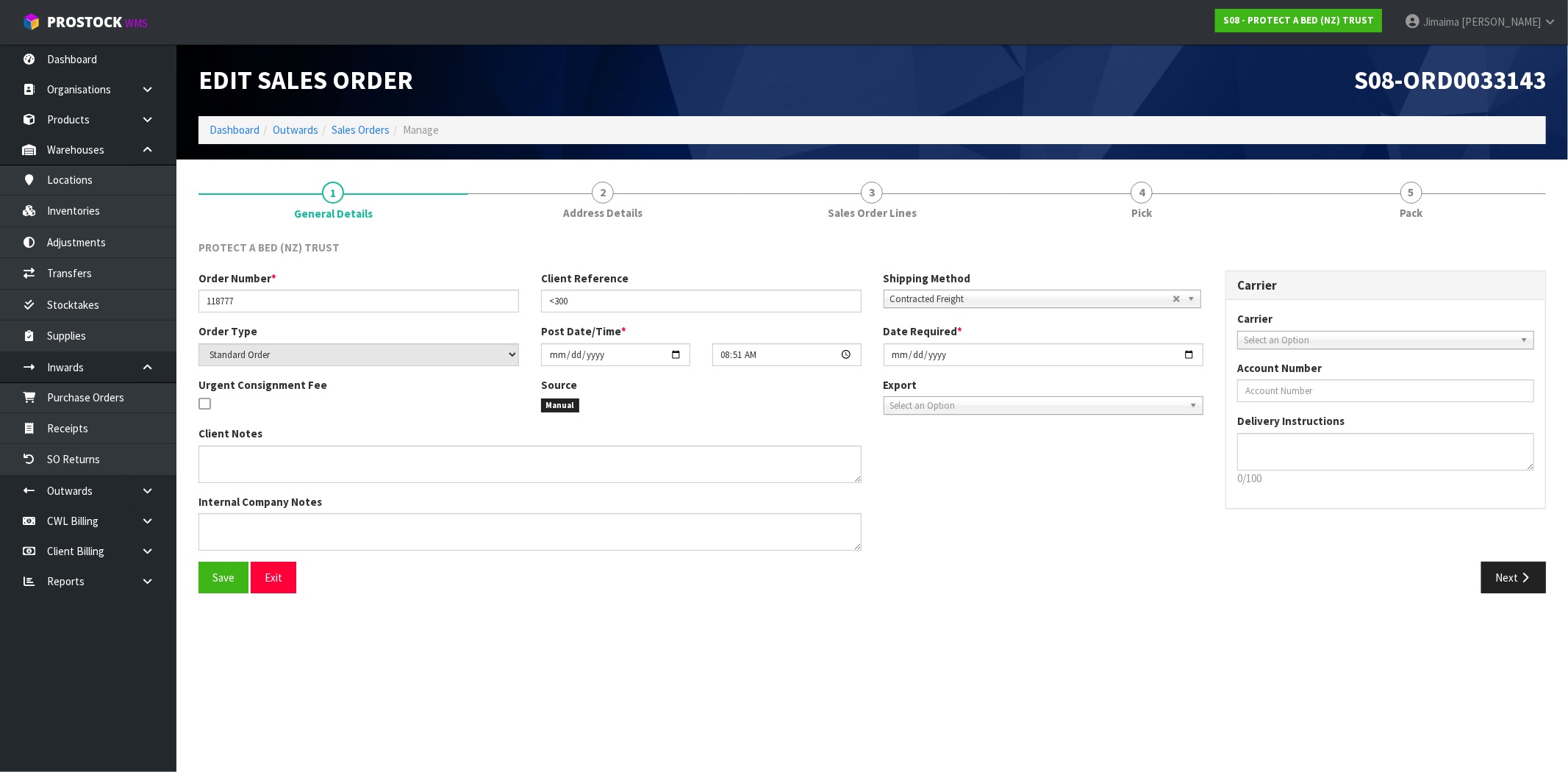
click at [1119, 211] on link "4 Pick" at bounding box center [1141, 200] width 270 height 58
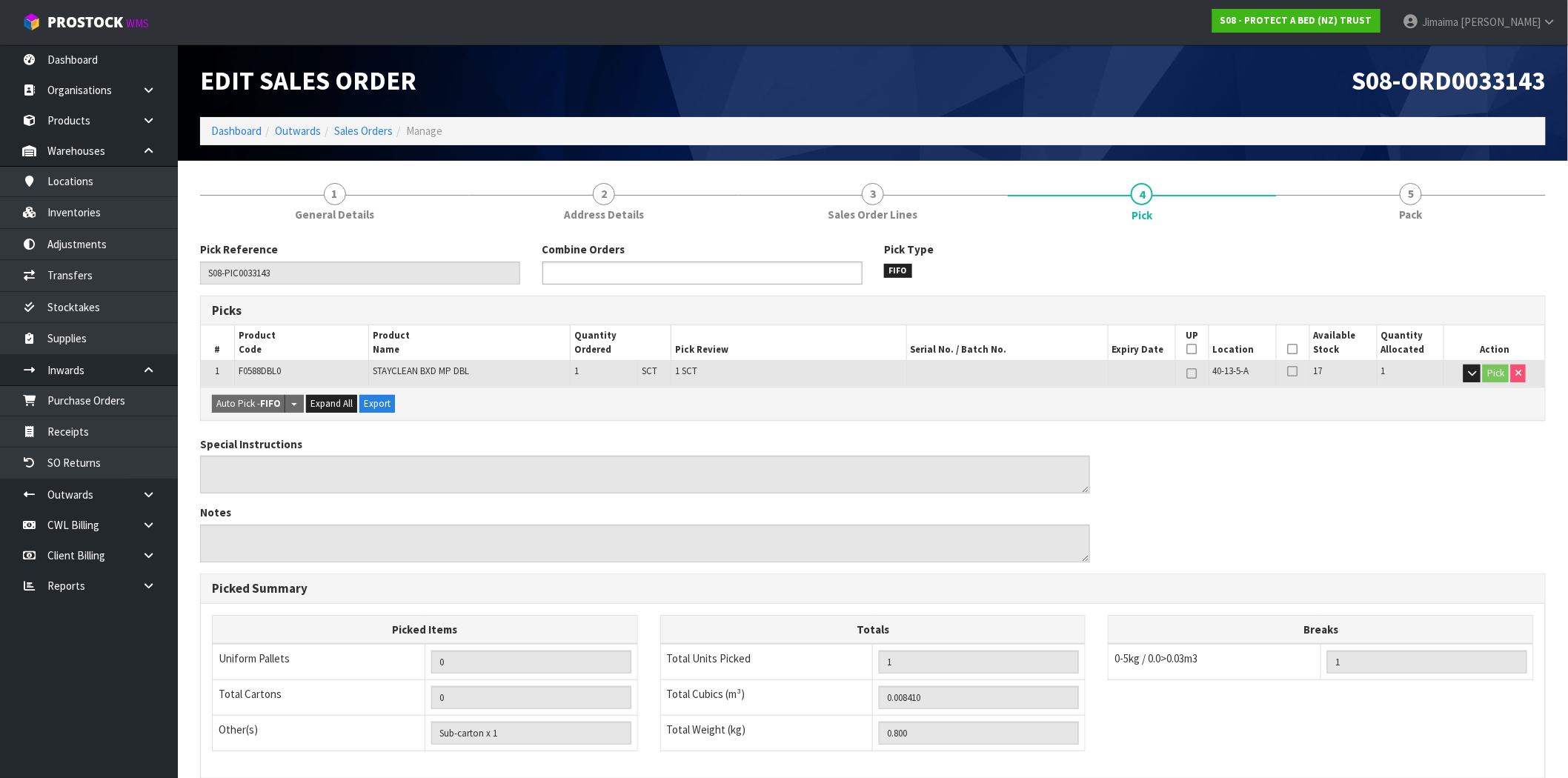
click at [803, 270] on ul at bounding box center [702, 273] width 320 height 23
type input "03310"
click at [669, 297] on li "S08-ORD0 03310 0" at bounding box center [702, 294] width 318 height 19
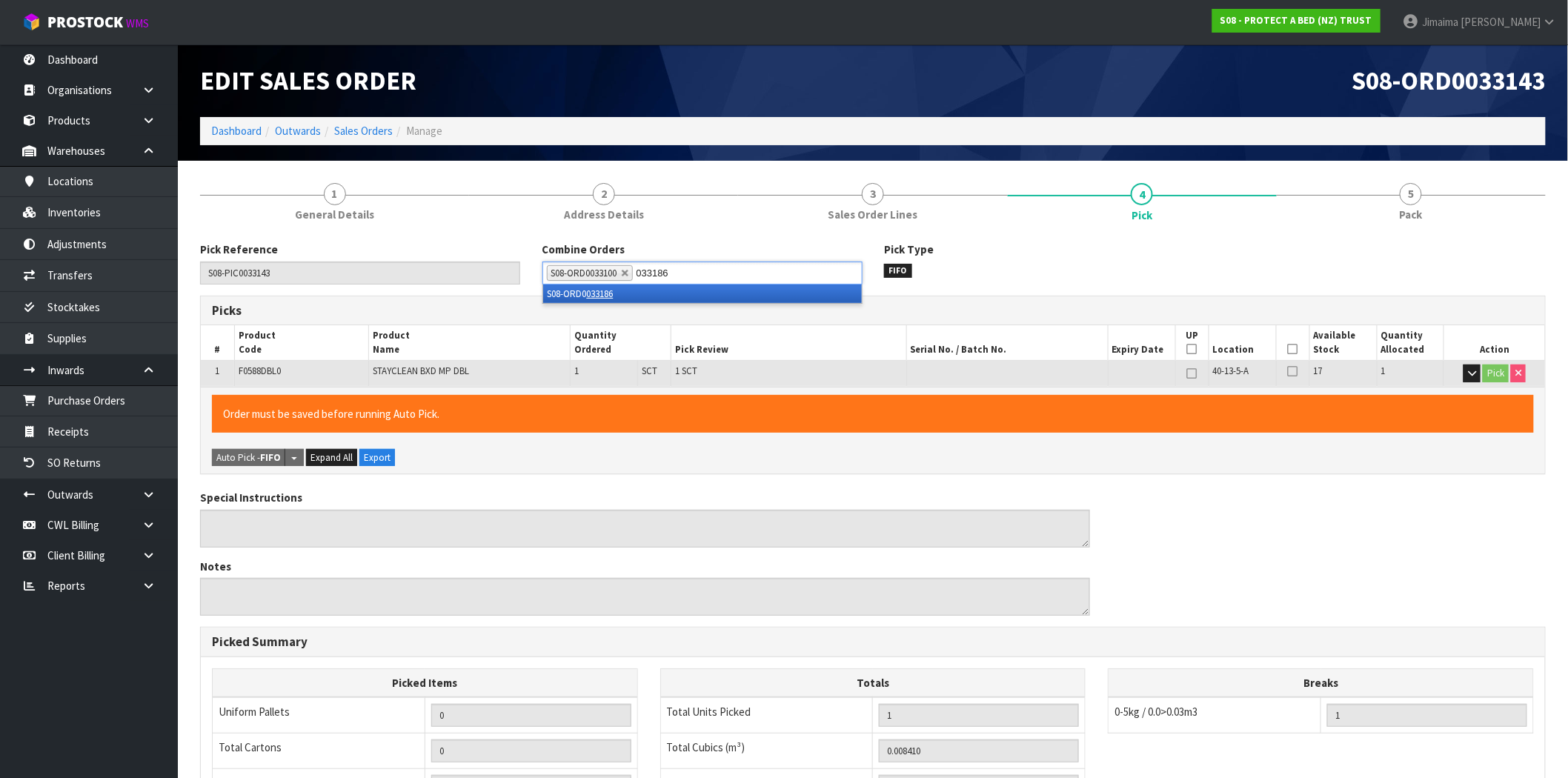
type input "033186"
click at [667, 292] on li "S08-ORD0 033186" at bounding box center [702, 294] width 318 height 19
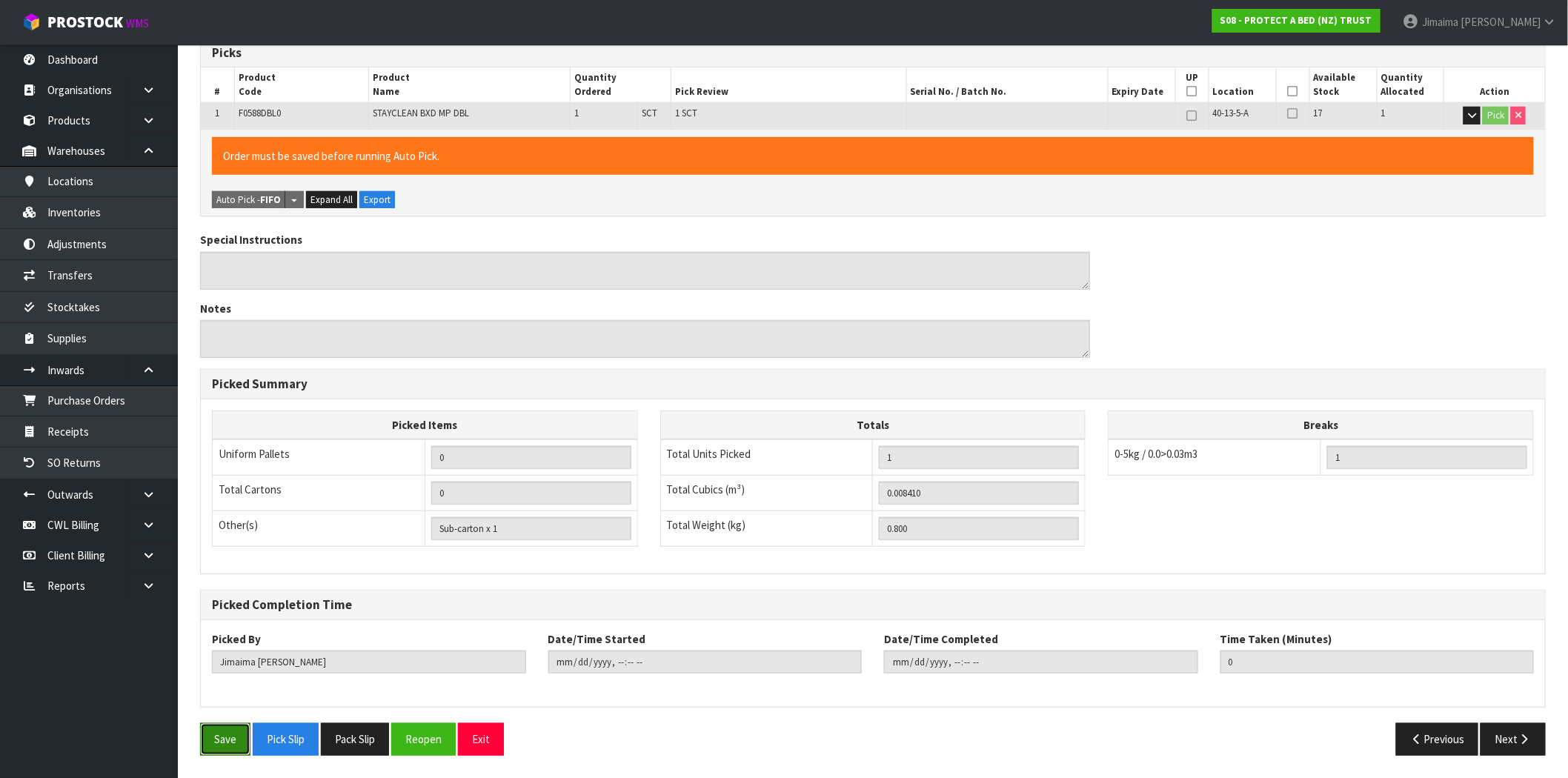
click at [221, 742] on button "Save" at bounding box center [225, 739] width 50 height 32
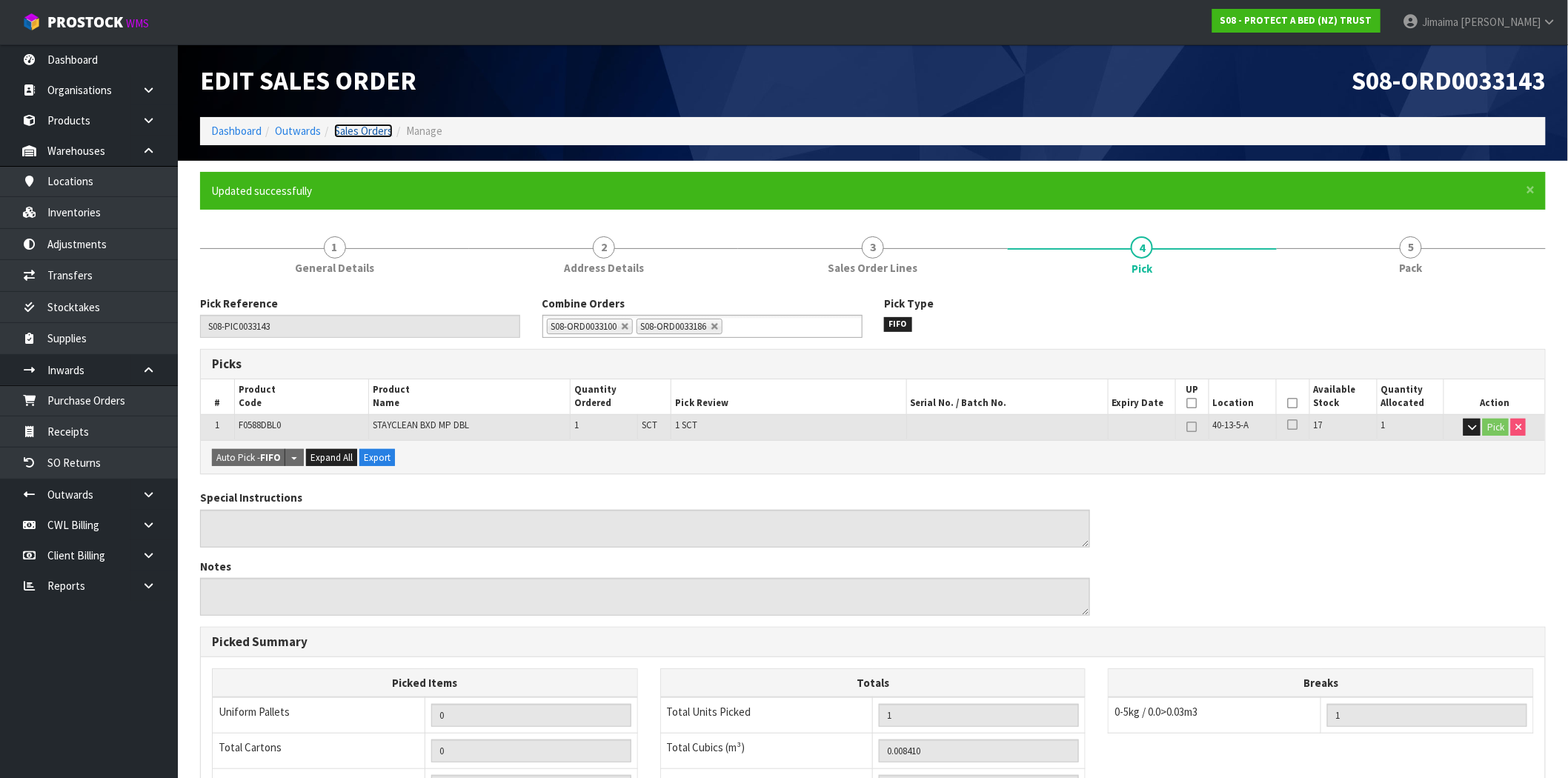
click at [366, 133] on link "Sales Orders" at bounding box center [363, 130] width 58 height 14
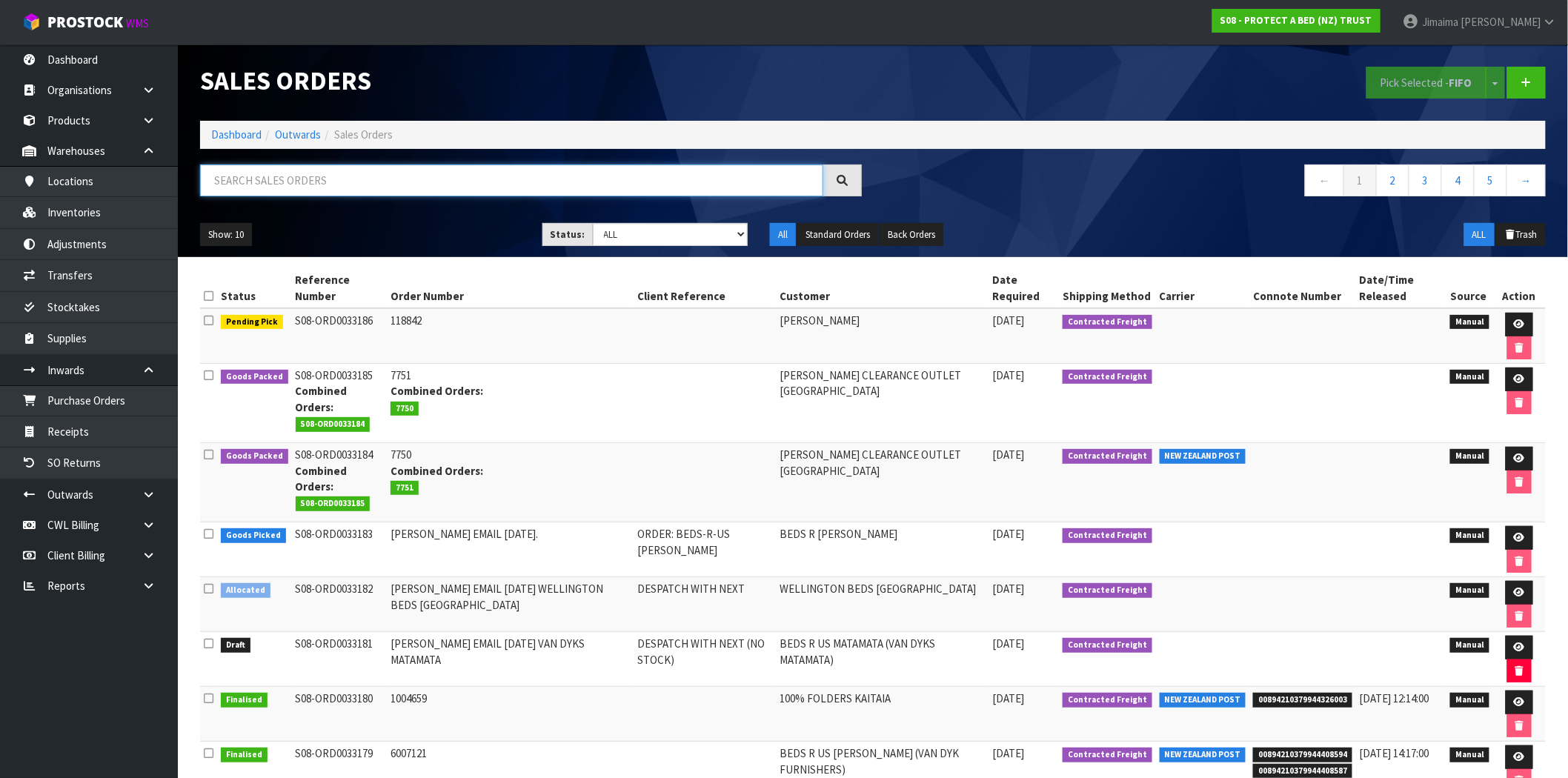
click at [379, 181] on input "text" at bounding box center [511, 180] width 623 height 32
type input "033186"
click at [1519, 322] on icon at bounding box center [1519, 323] width 11 height 10
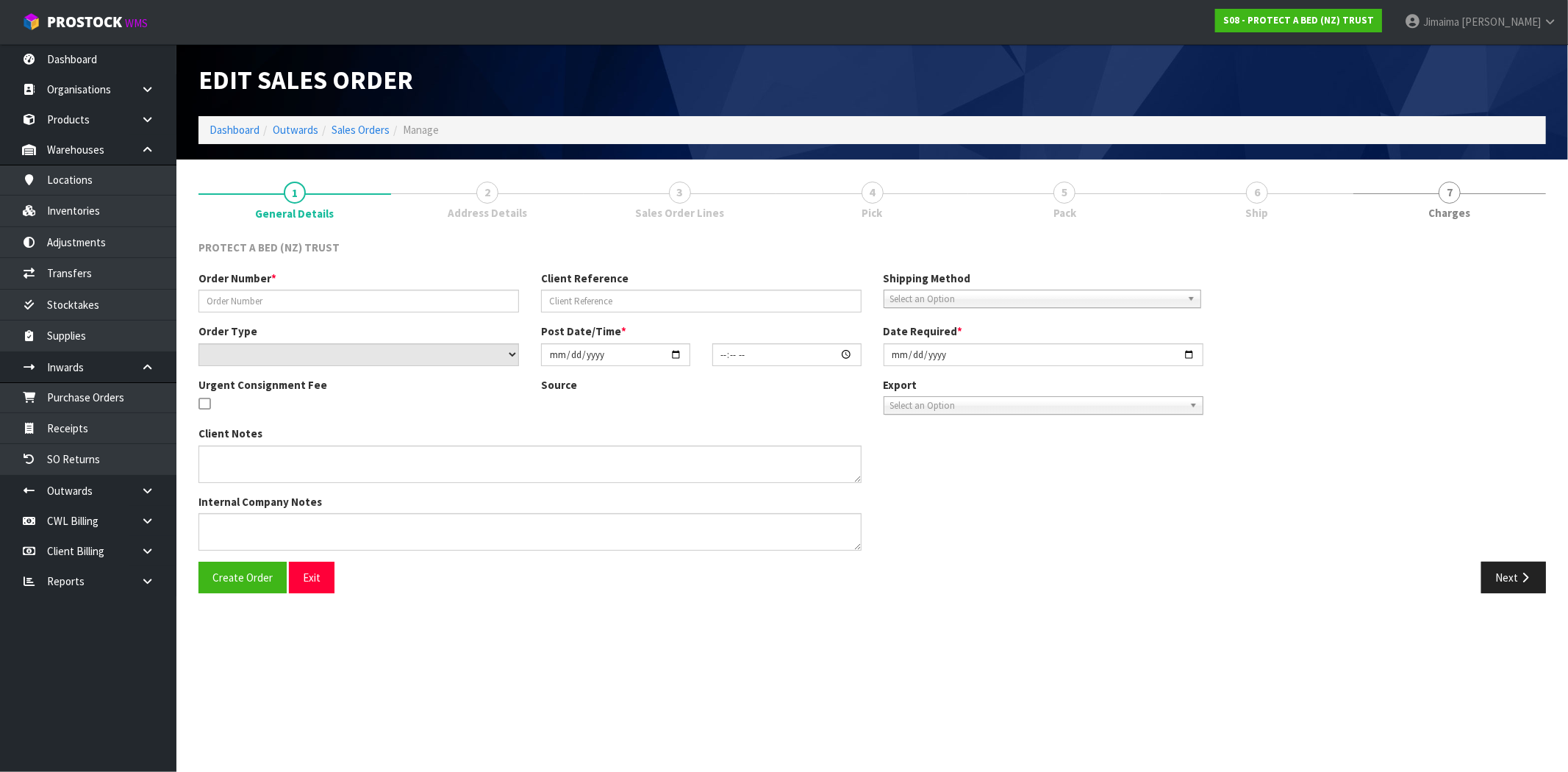
type input "118842"
select select "number:0"
type input "[DATE]"
type input "14:59:00.000"
type input "2025-09-01"
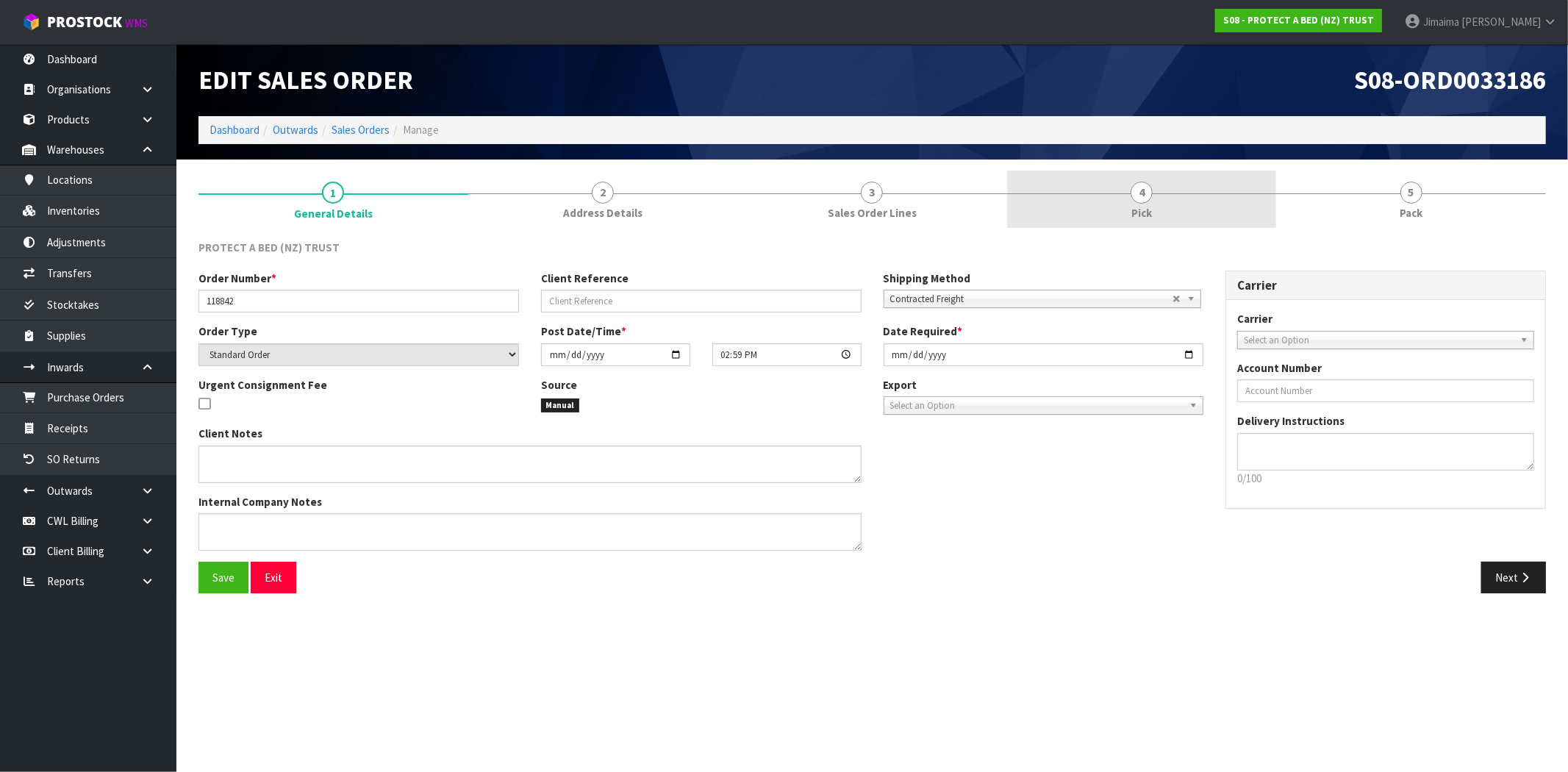
click at [1128, 218] on link "4 Pick" at bounding box center [1141, 200] width 270 height 58
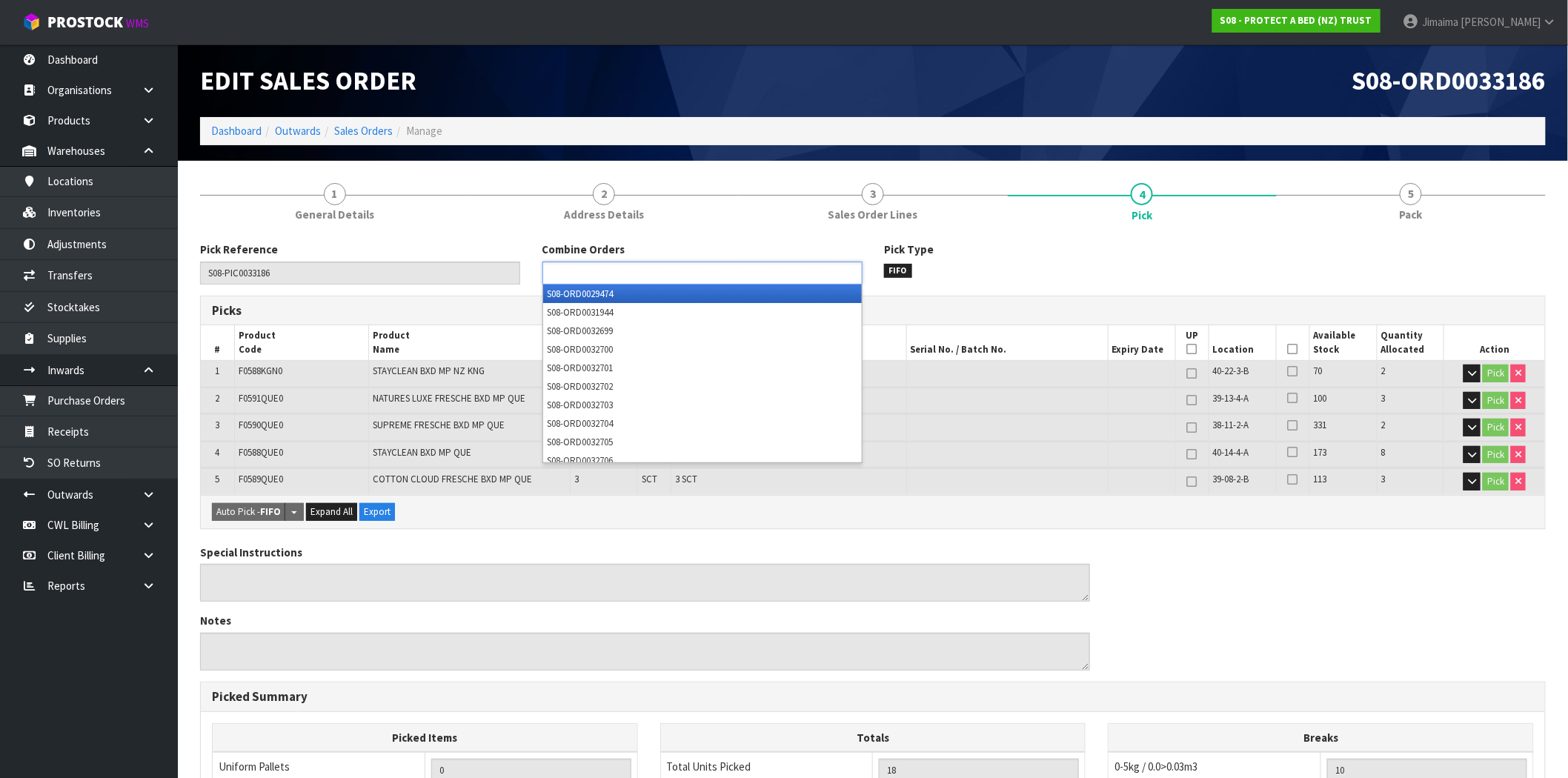
click at [702, 277] on ul at bounding box center [702, 273] width 320 height 23
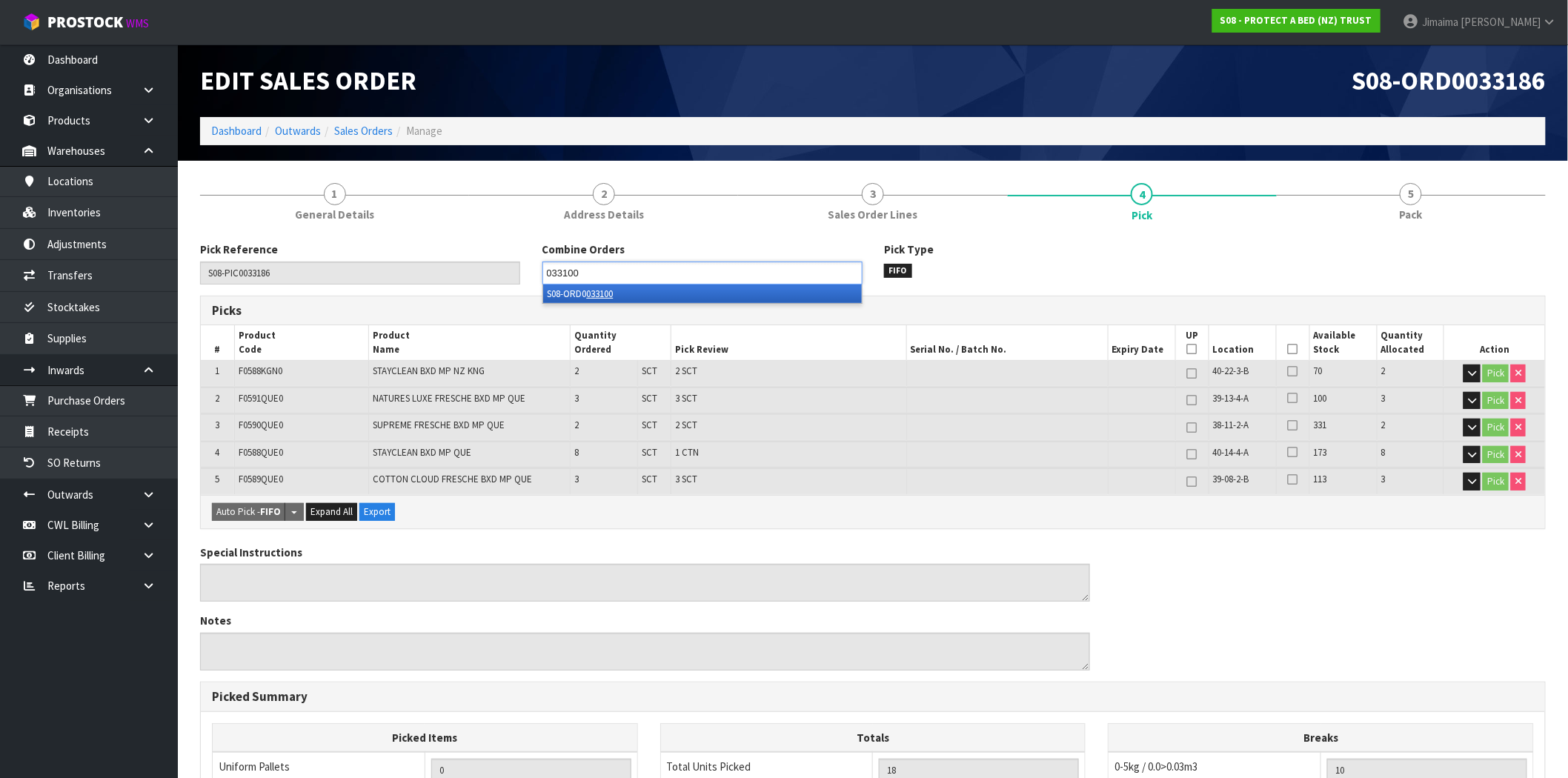
type input "033100"
click at [699, 294] on li "S08-ORD0 033100" at bounding box center [702, 294] width 318 height 19
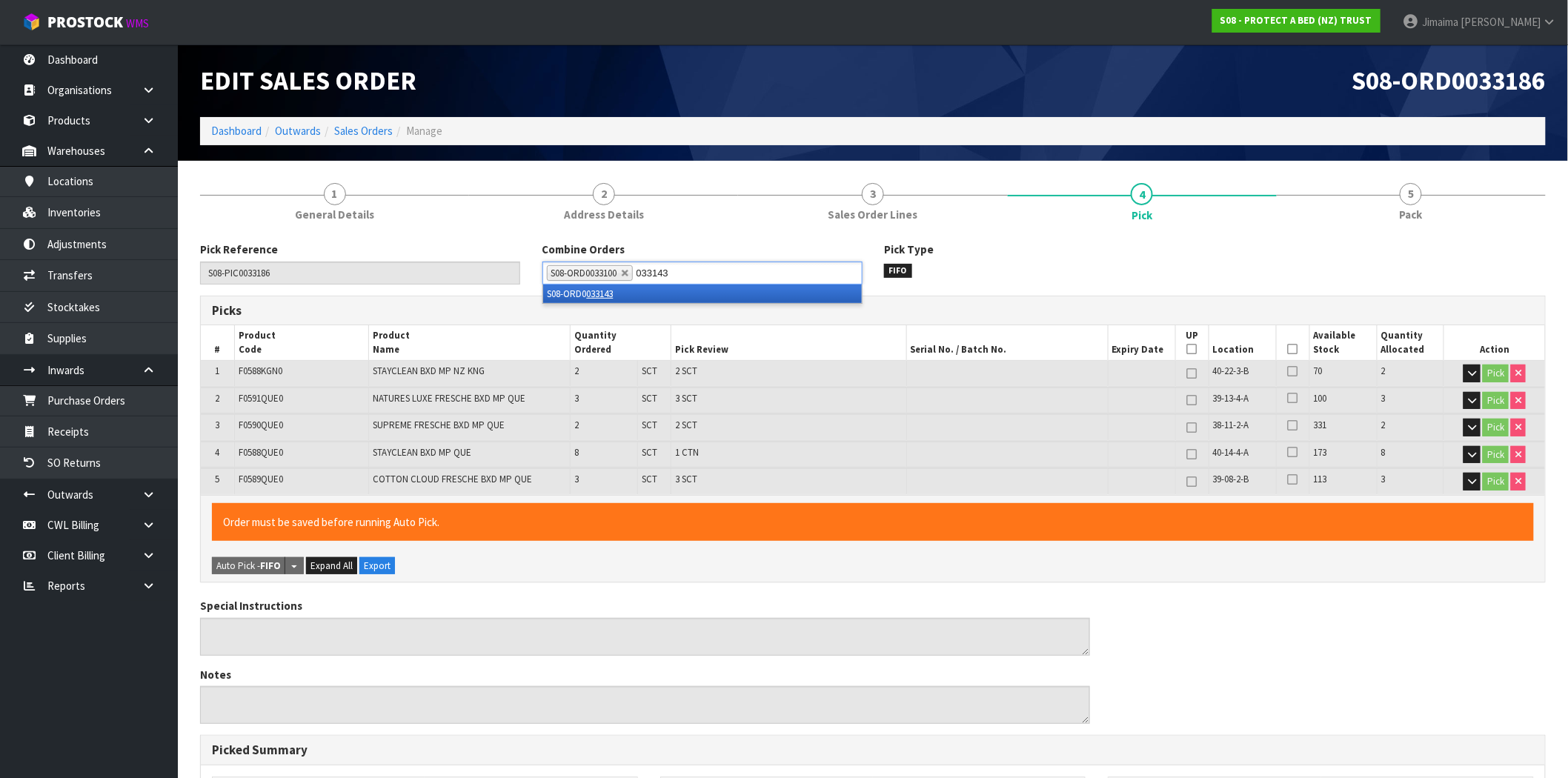
type input "033143"
click at [699, 294] on li "S08-ORD0 033143" at bounding box center [702, 294] width 318 height 19
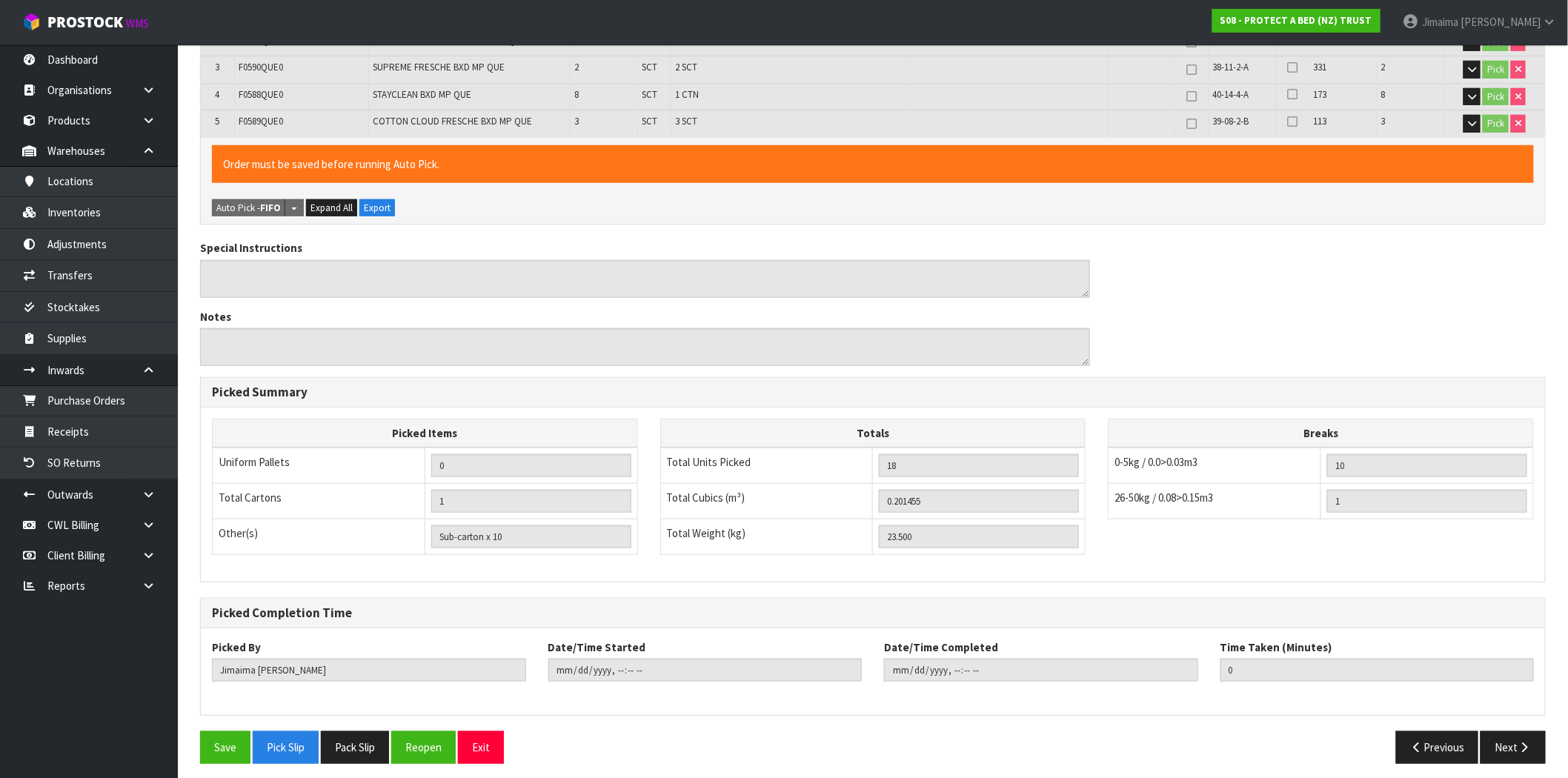
scroll to position [365, 0]
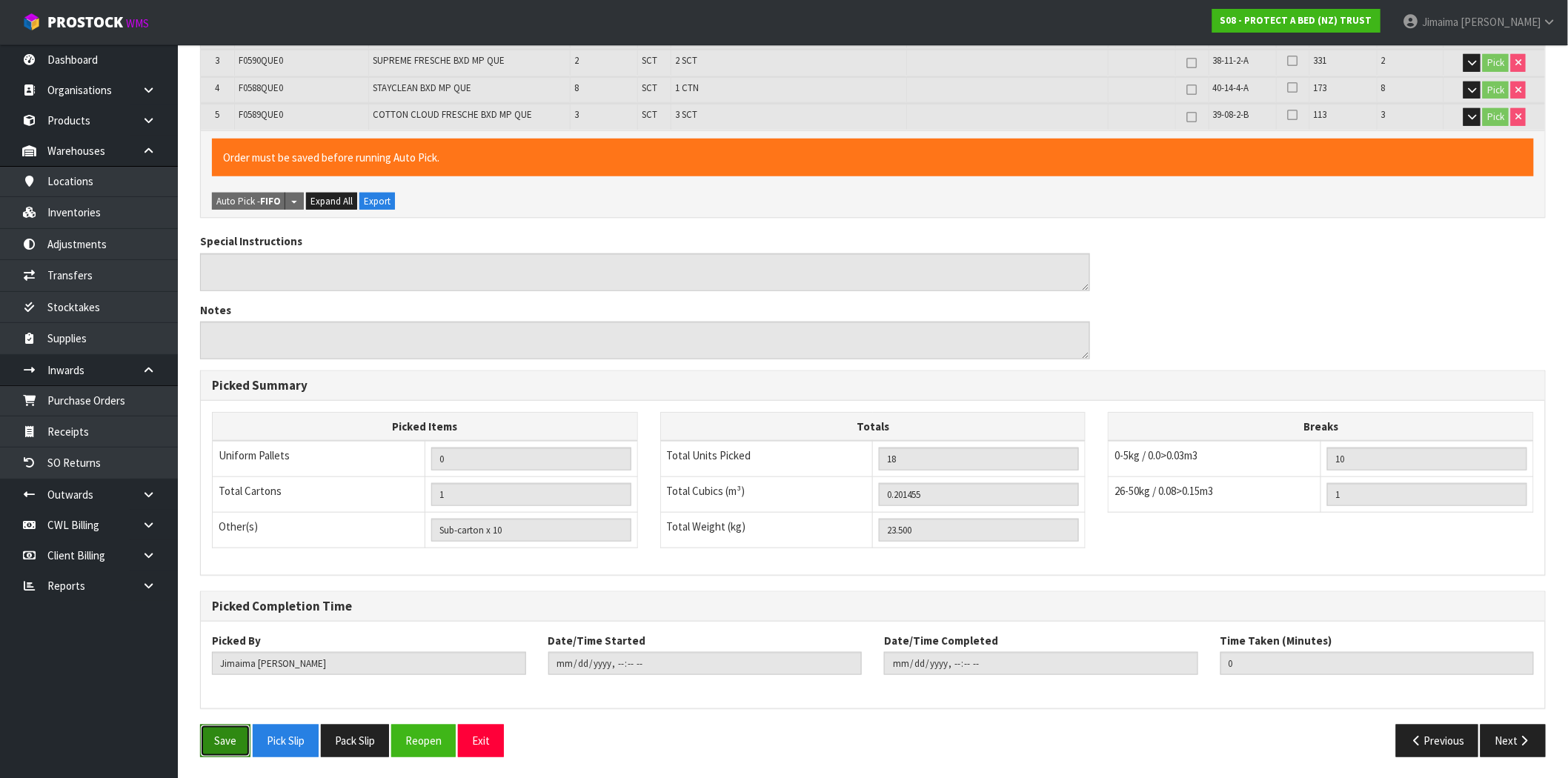
click at [225, 737] on button "Save" at bounding box center [225, 741] width 50 height 32
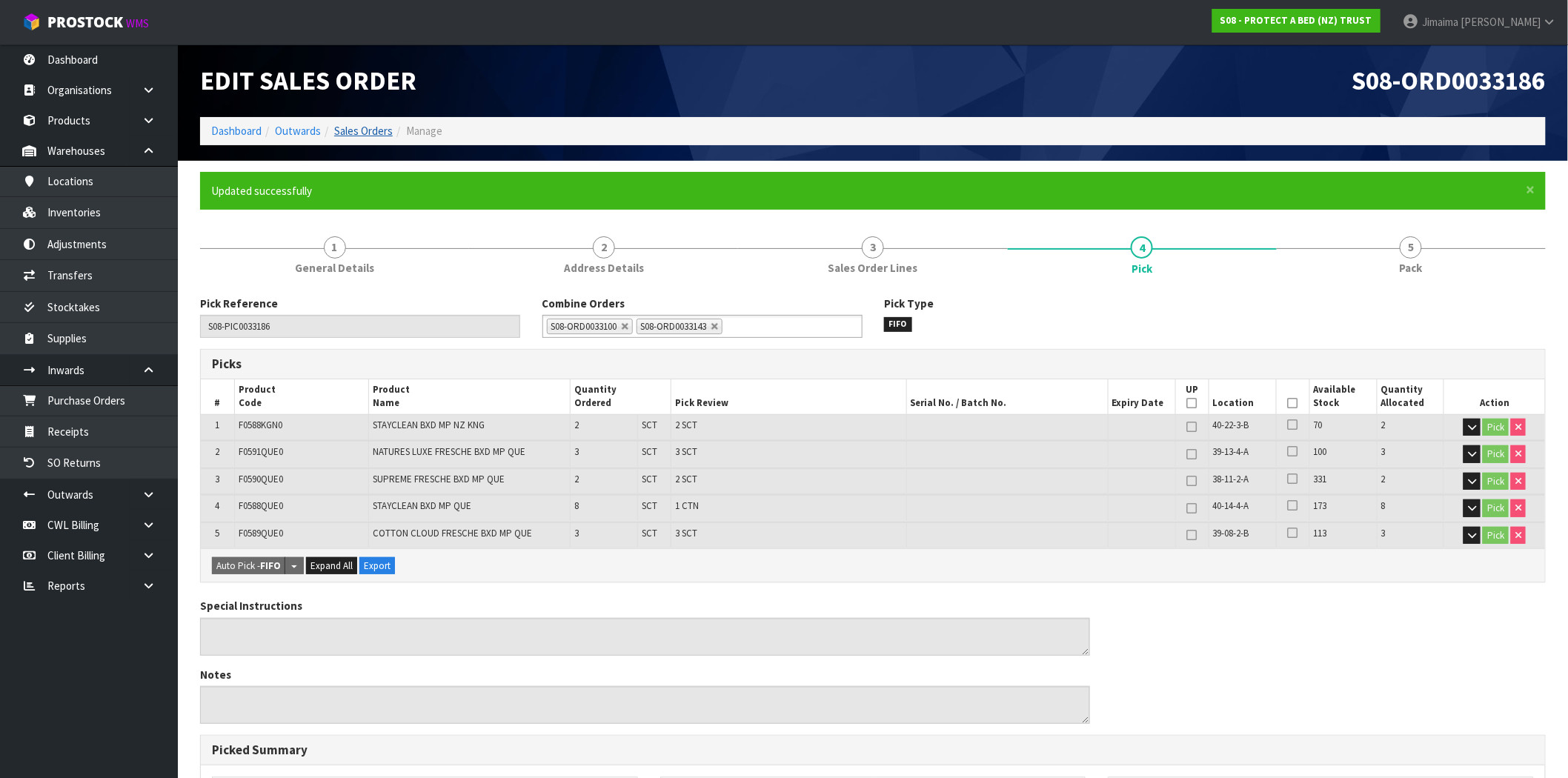
type input "2025-08-29T15:04:27"
click at [615, 232] on link "2 Address Details" at bounding box center [603, 255] width 269 height 58
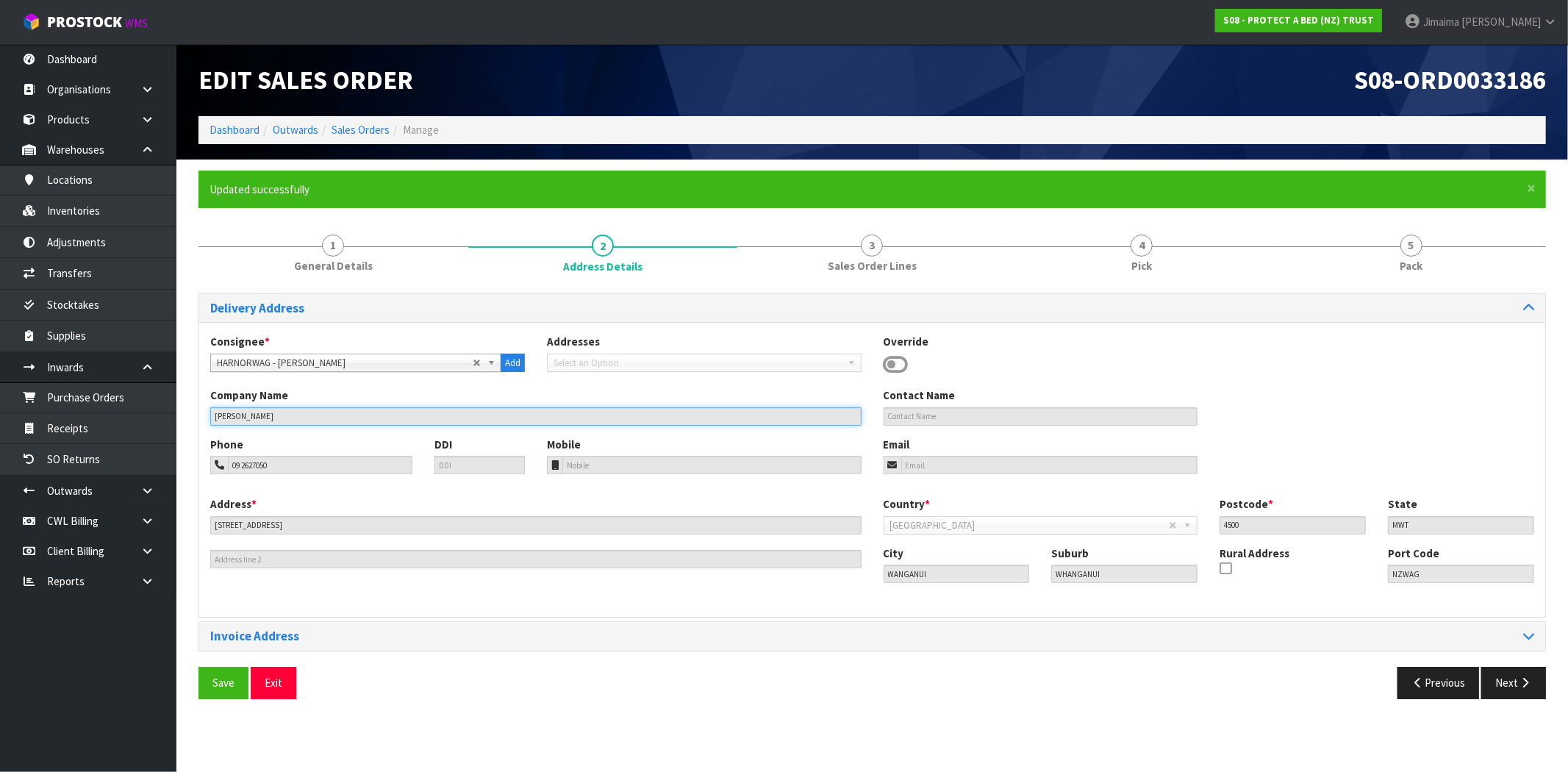
click at [283, 421] on input "[PERSON_NAME]" at bounding box center [536, 416] width 652 height 19
click at [363, 126] on link "Sales Orders" at bounding box center [360, 129] width 58 height 14
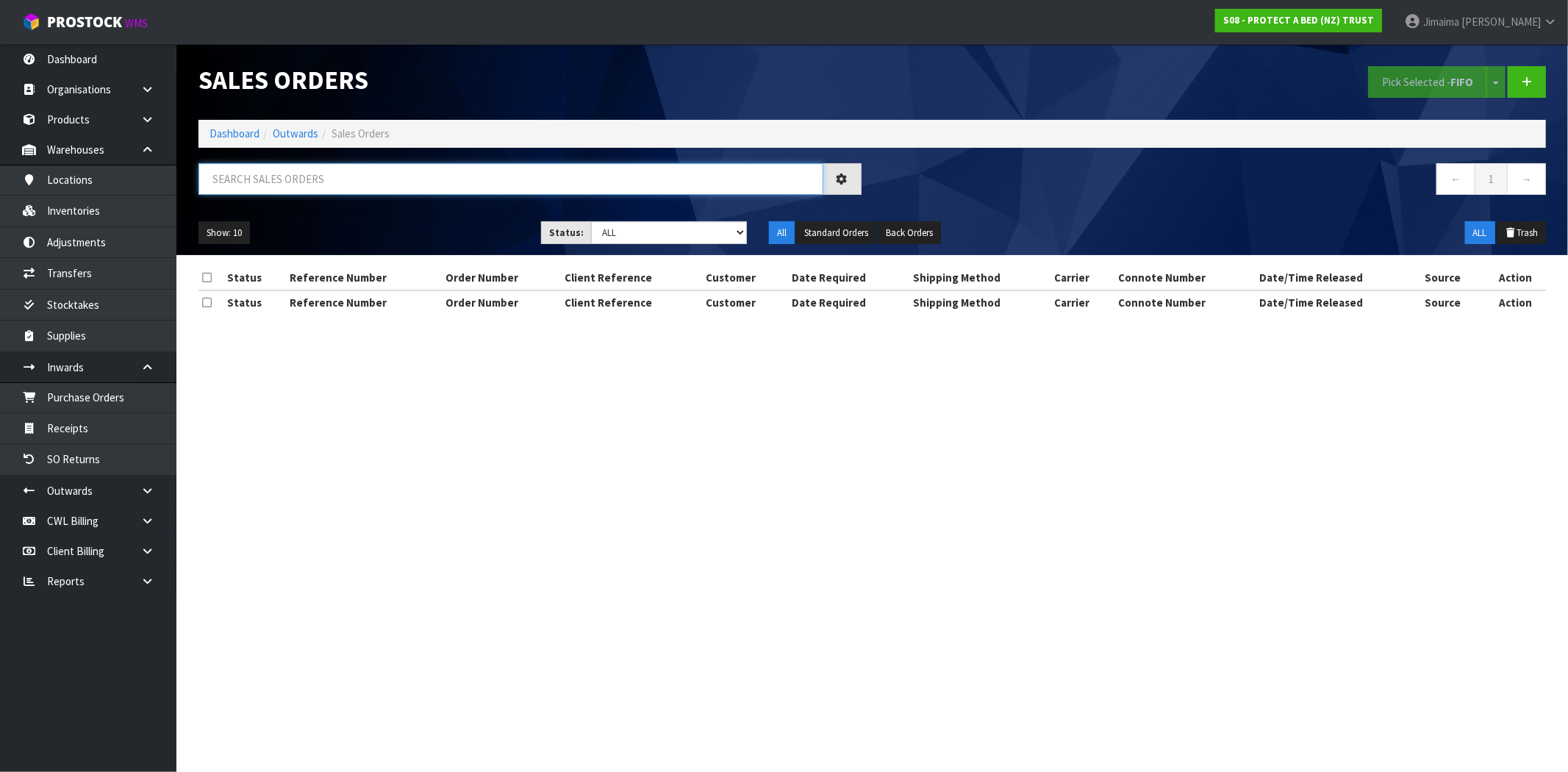
click at [304, 189] on input "text" at bounding box center [511, 179] width 625 height 32
paste input "[PERSON_NAME]"
type input "[PERSON_NAME]"
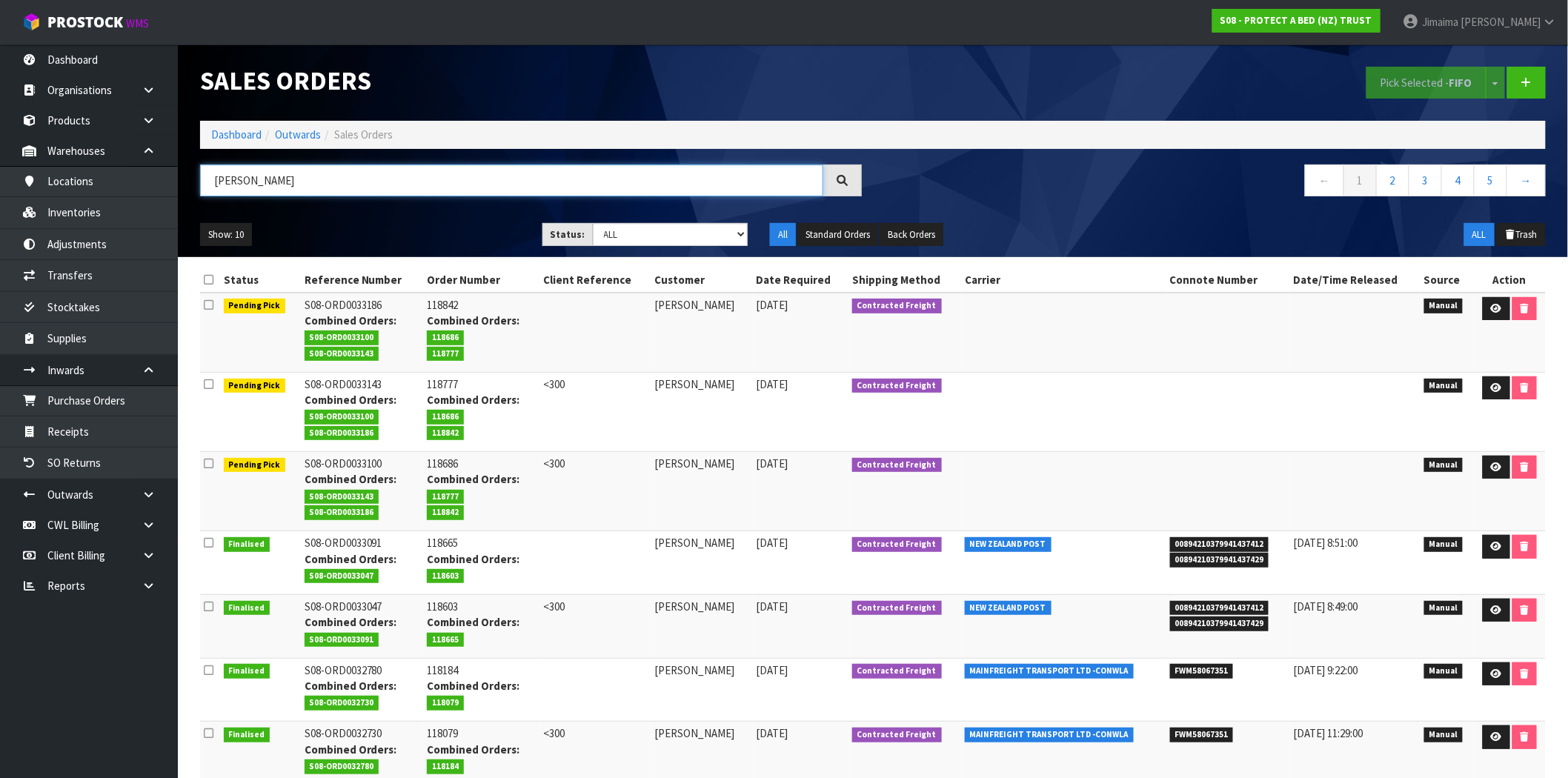
drag, startPoint x: 4, startPoint y: 200, endPoint x: -54, endPoint y: 195, distance: 58.2
click at [0, 195] on html "Toggle navigation ProStock WMS S08 - PROTECT A BED (NZ) TRUST Jimaima Reiher Lo…" at bounding box center [784, 389] width 1568 height 778
click at [705, 234] on select "Draft Pending Allocated Pending Pick Goods Picked Goods Packed Pending Charges …" at bounding box center [671, 234] width 156 height 23
select select "string:6"
click at [593, 223] on select "Draft Pending Allocated Pending Pick Goods Picked Goods Packed Pending Charges …" at bounding box center [671, 234] width 156 height 23
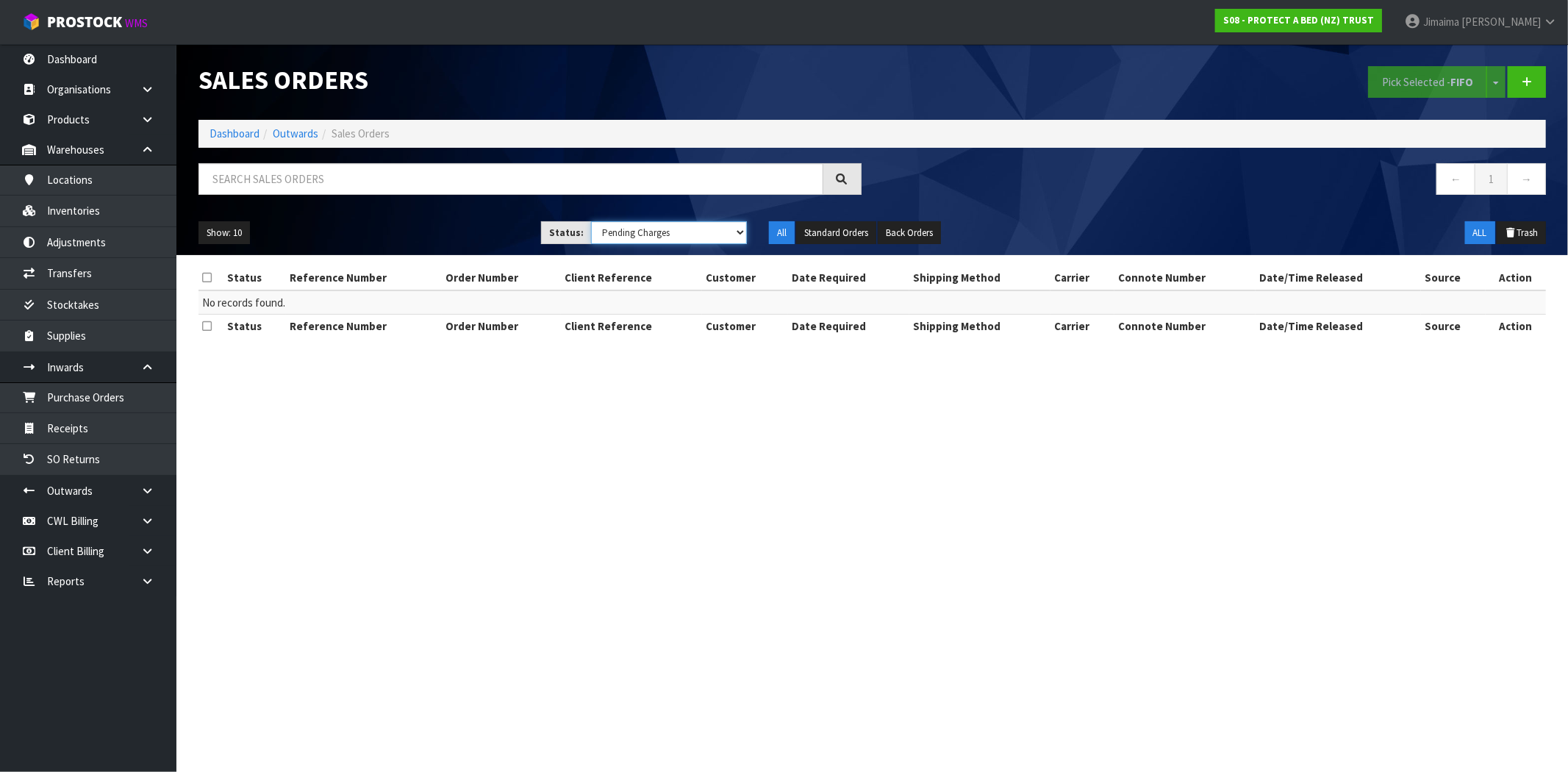
drag, startPoint x: 722, startPoint y: 231, endPoint x: 711, endPoint y: 241, distance: 14.9
click at [722, 231] on select "Draft Pending Allocated Pending Pick Goods Picked Goods Packed Pending Charges …" at bounding box center [669, 233] width 156 height 23
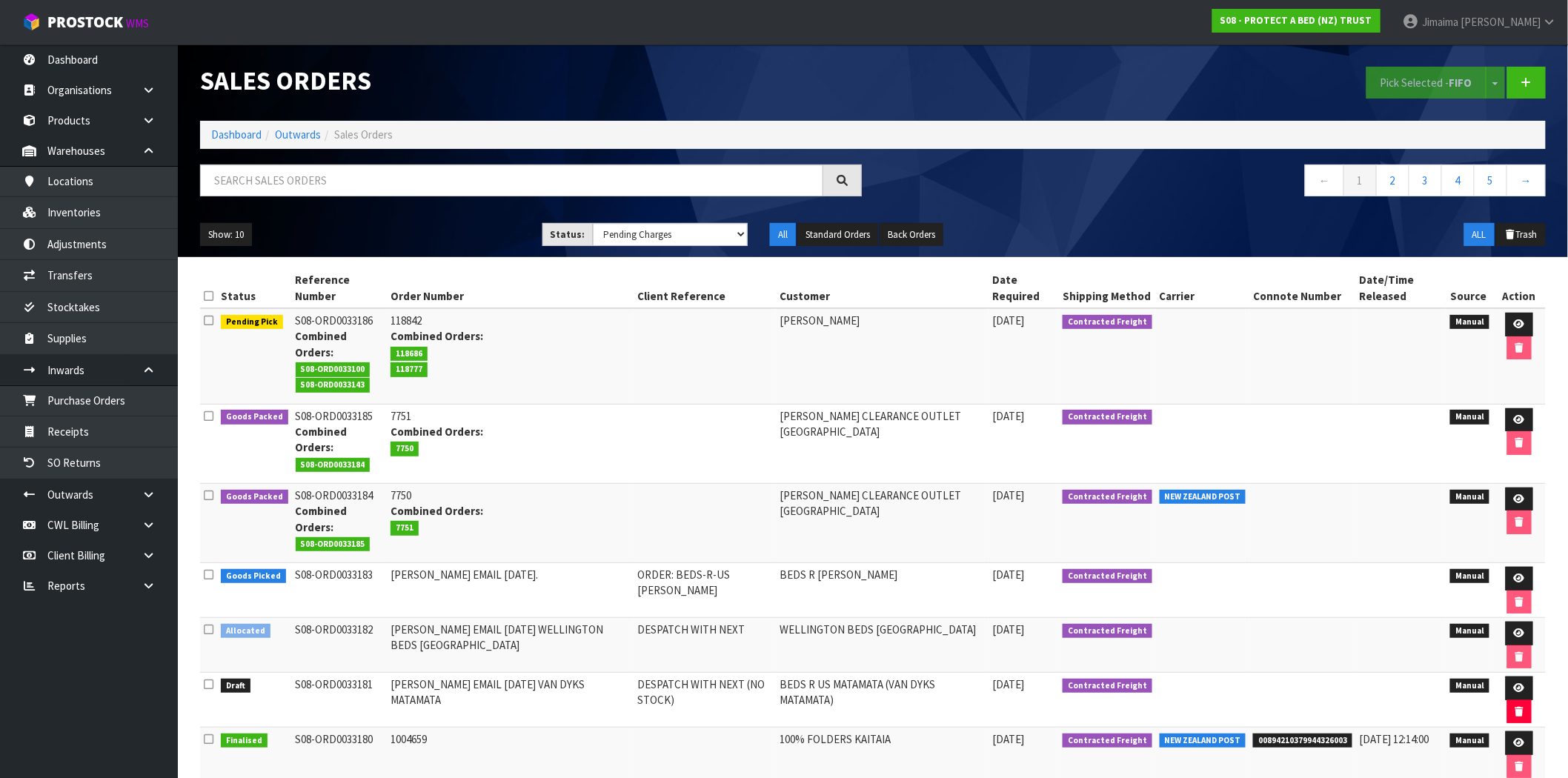
click at [944, 341] on td "[PERSON_NAME]" at bounding box center [882, 356] width 213 height 96
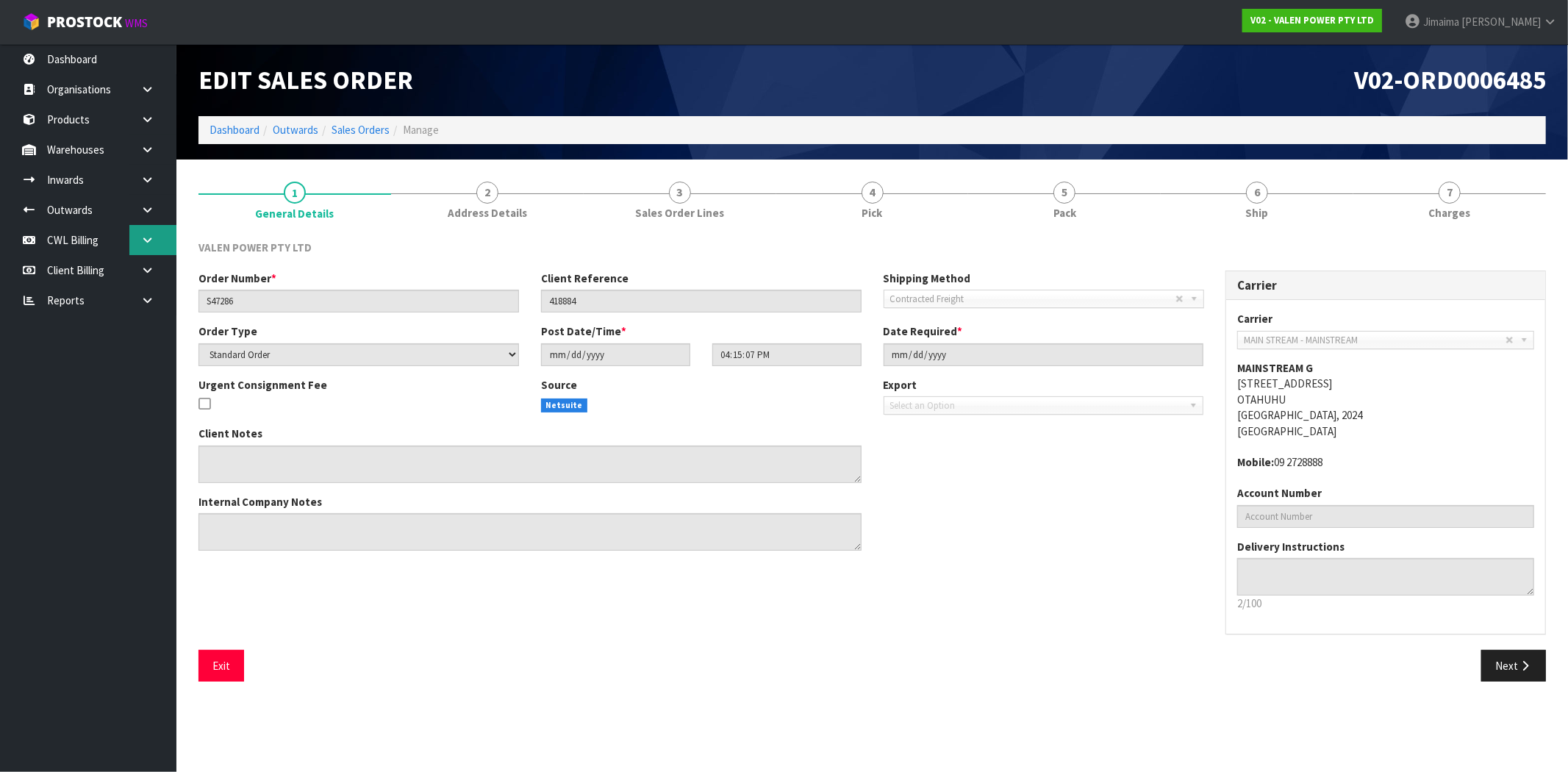
click at [153, 248] on link at bounding box center [152, 240] width 47 height 30
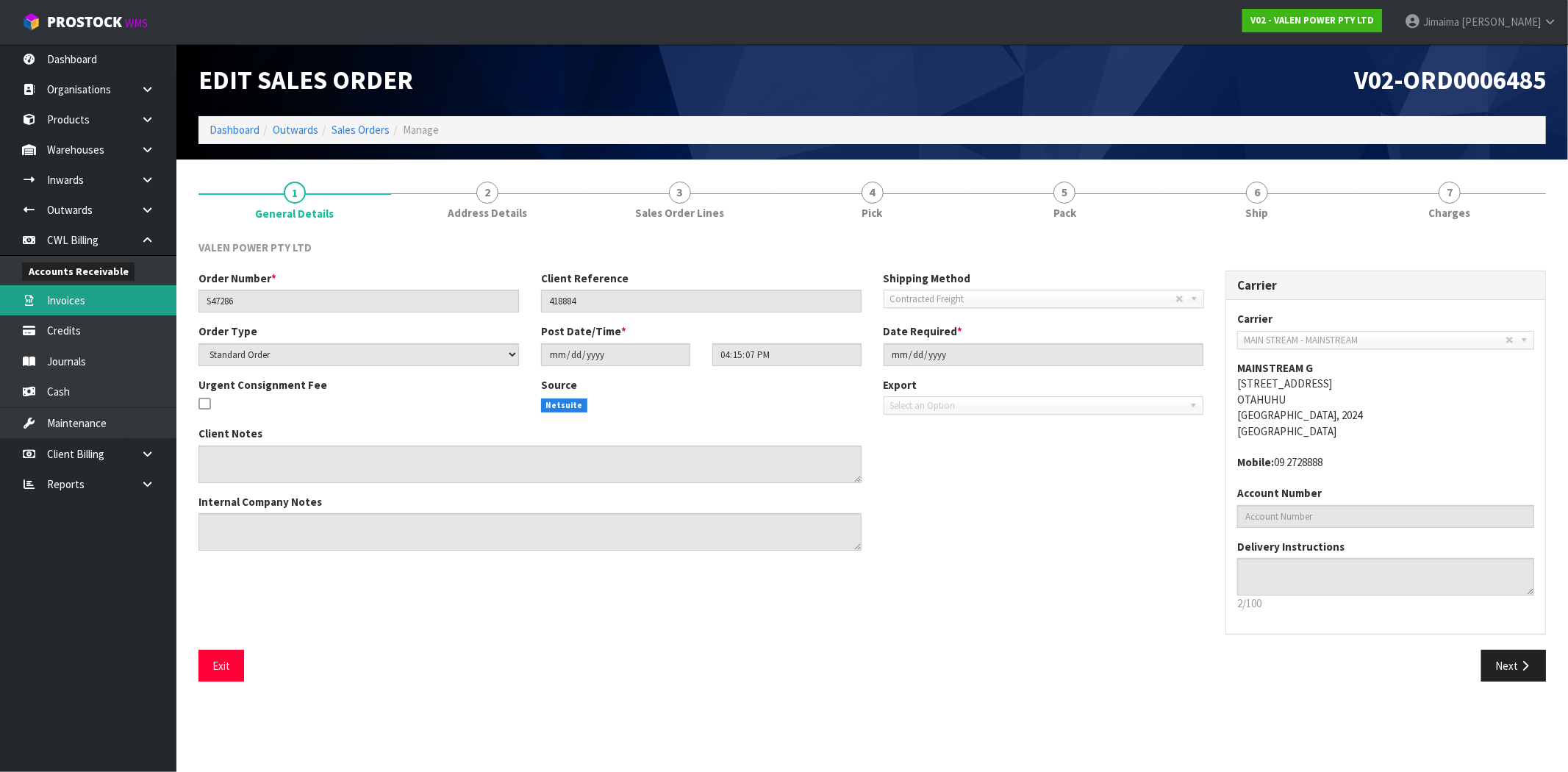
click at [80, 299] on link "Invoices" at bounding box center [88, 300] width 176 height 30
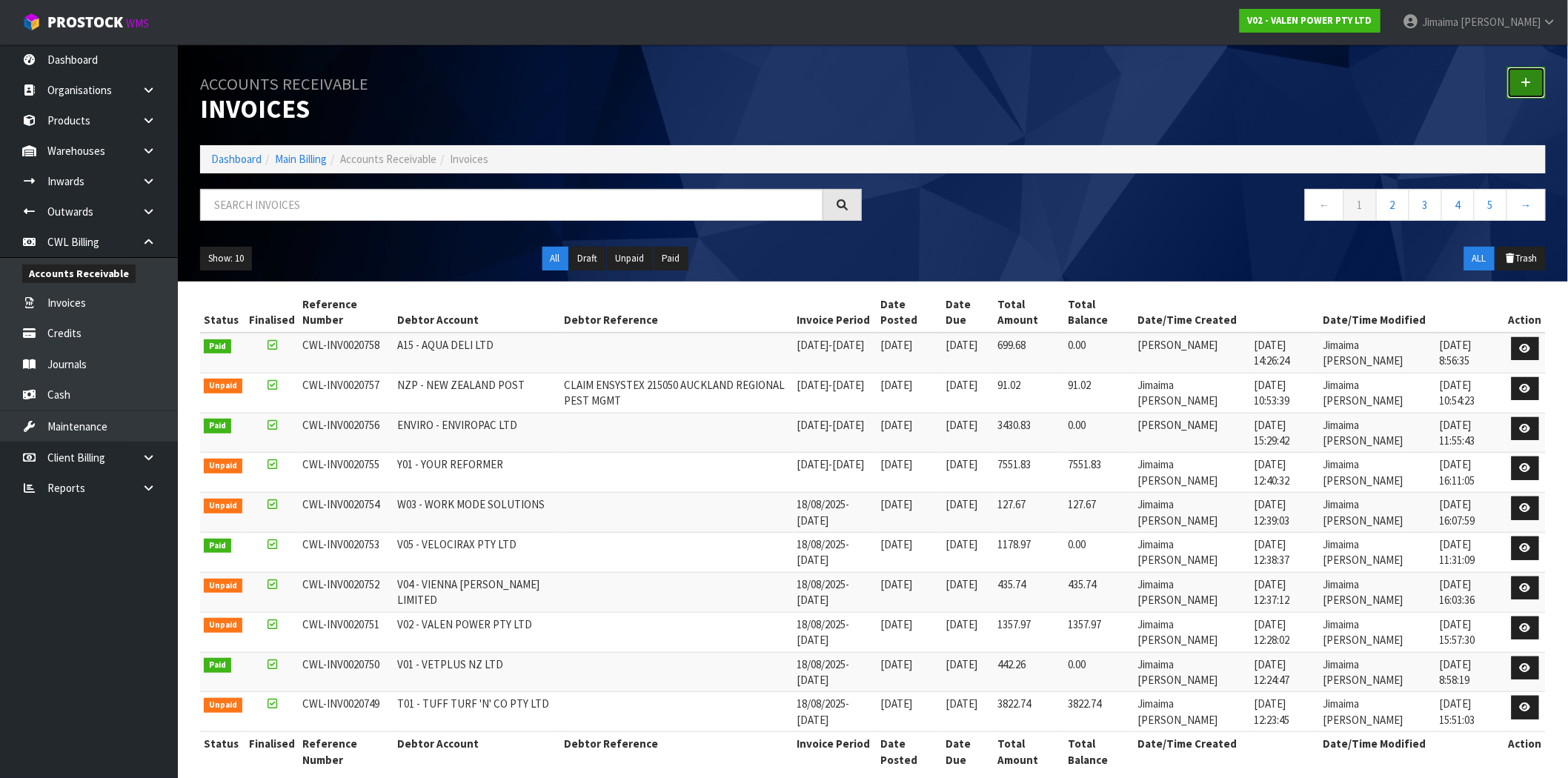
click at [1528, 78] on icon at bounding box center [1526, 82] width 10 height 11
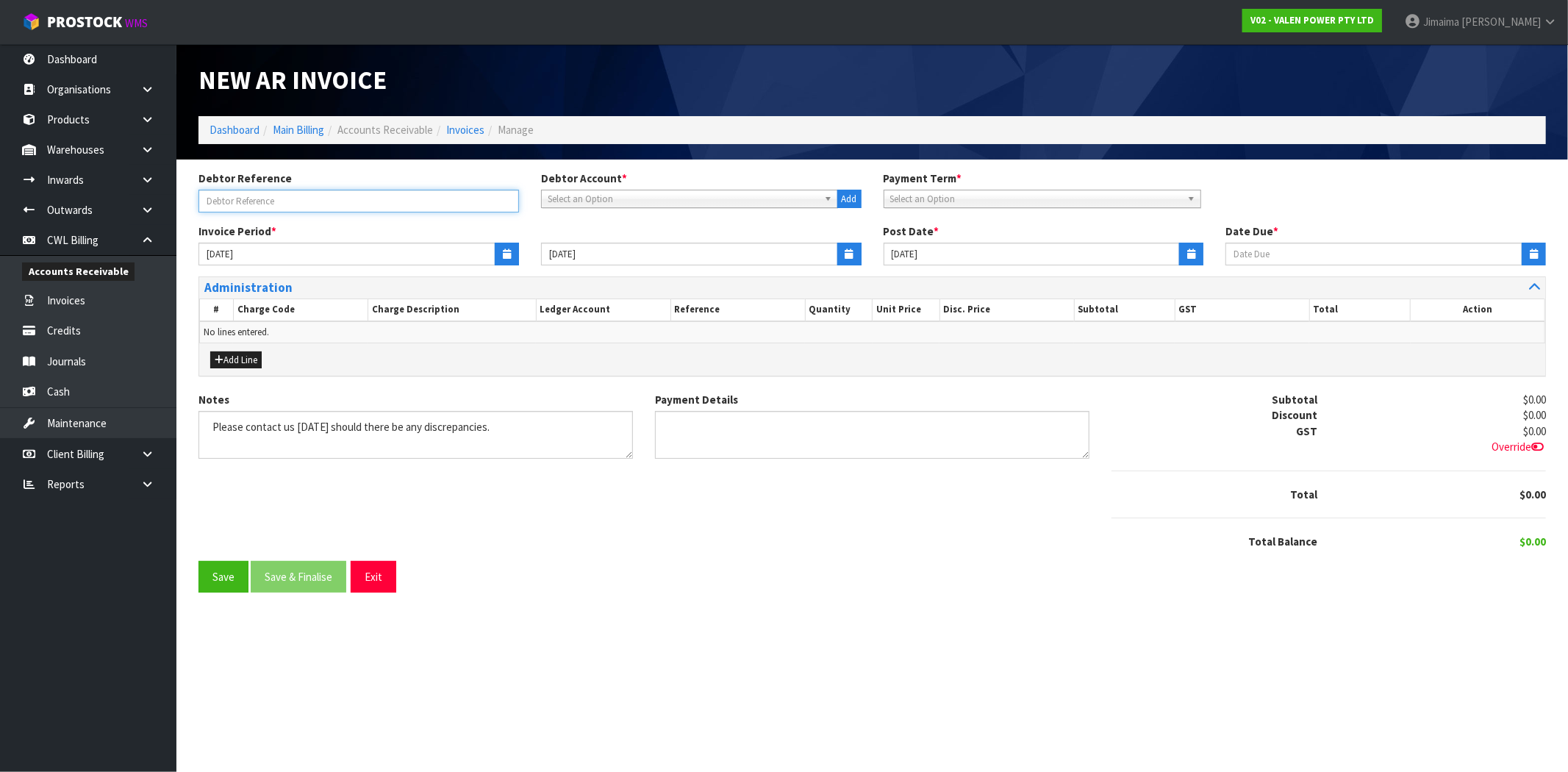
click at [311, 192] on input "text" at bounding box center [358, 201] width 320 height 23
click at [376, 194] on input "CLAIM VALEN" at bounding box center [358, 201] width 320 height 23
paste input "S47457"
click at [270, 201] on input "CLAIM VALEN S47457" at bounding box center [358, 201] width 320 height 23
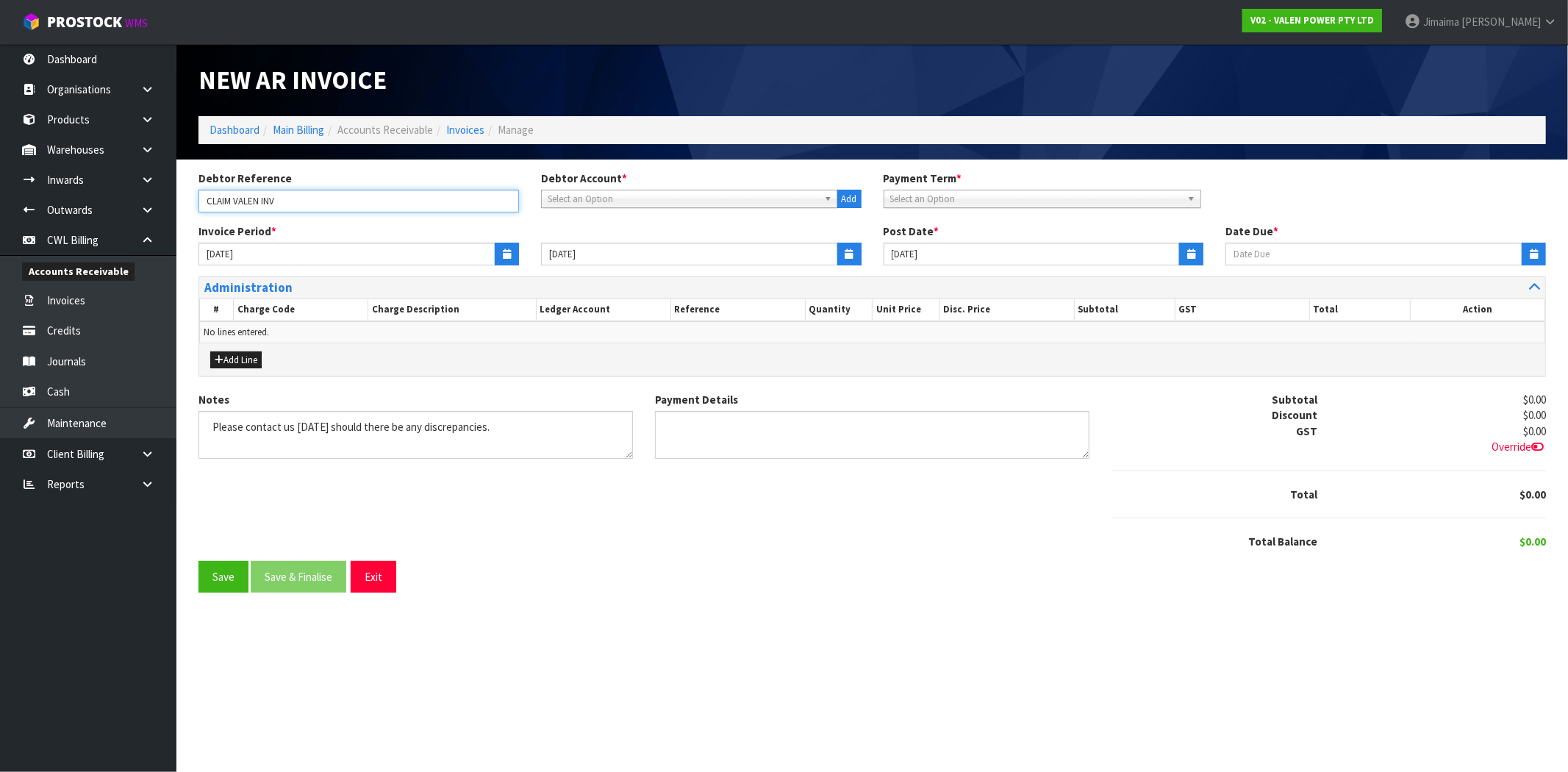
click at [327, 200] on input "CLAIM VALEN INV" at bounding box center [358, 201] width 320 height 23
paste input "S47457"
click at [409, 200] on input "CLAIM VALEN INV S47457" at bounding box center [358, 201] width 320 height 23
paste input "WELLINGTON WATER"
click at [305, 198] on input "CLAIM VALEN INV S47457WELLINGTON WATER" at bounding box center [358, 201] width 320 height 23
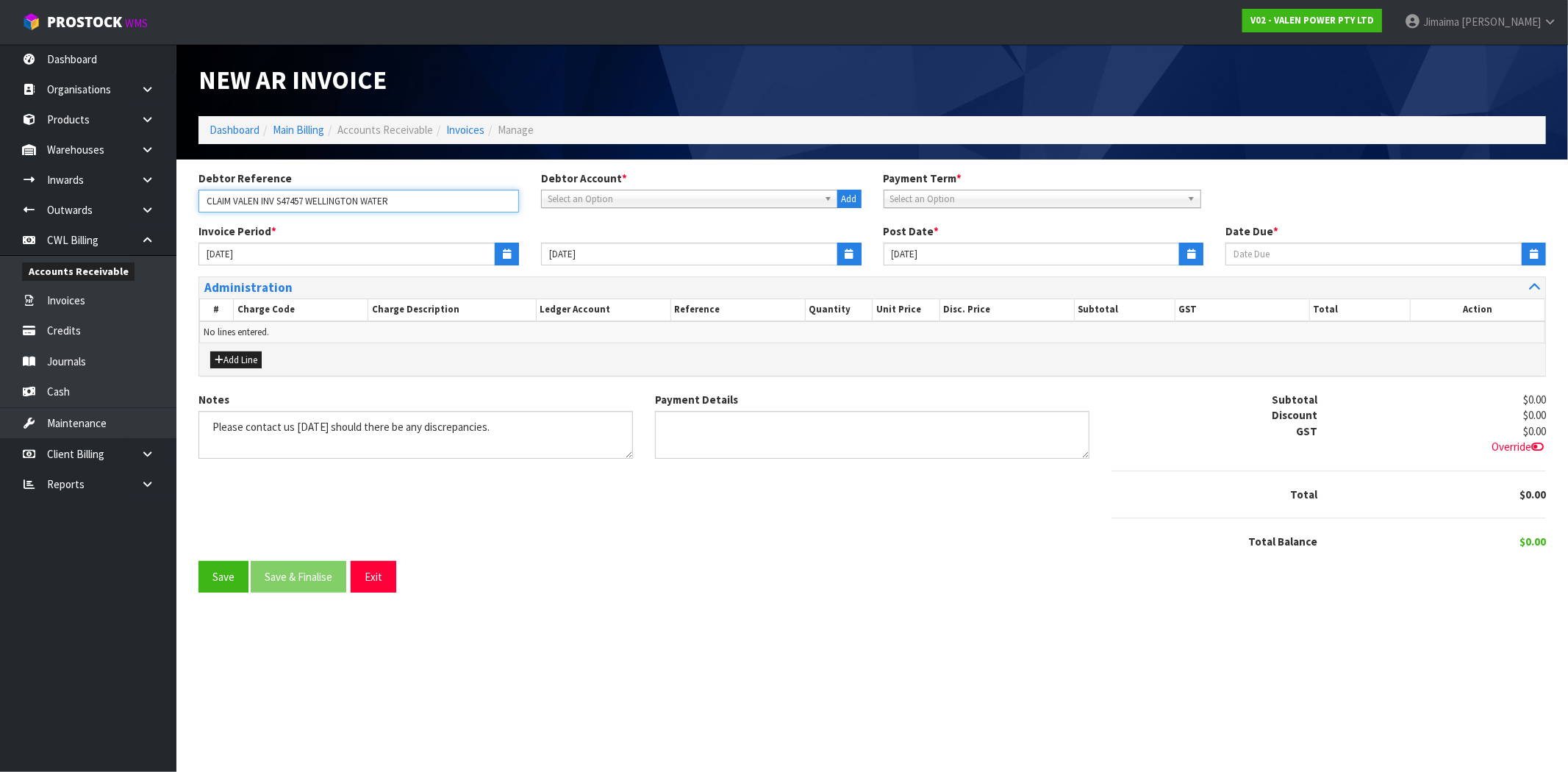
type input "CLAIM VALEN INV S47457 WELLINGTON WATER"
click at [638, 195] on span "Select an Option" at bounding box center [683, 199] width 270 height 18
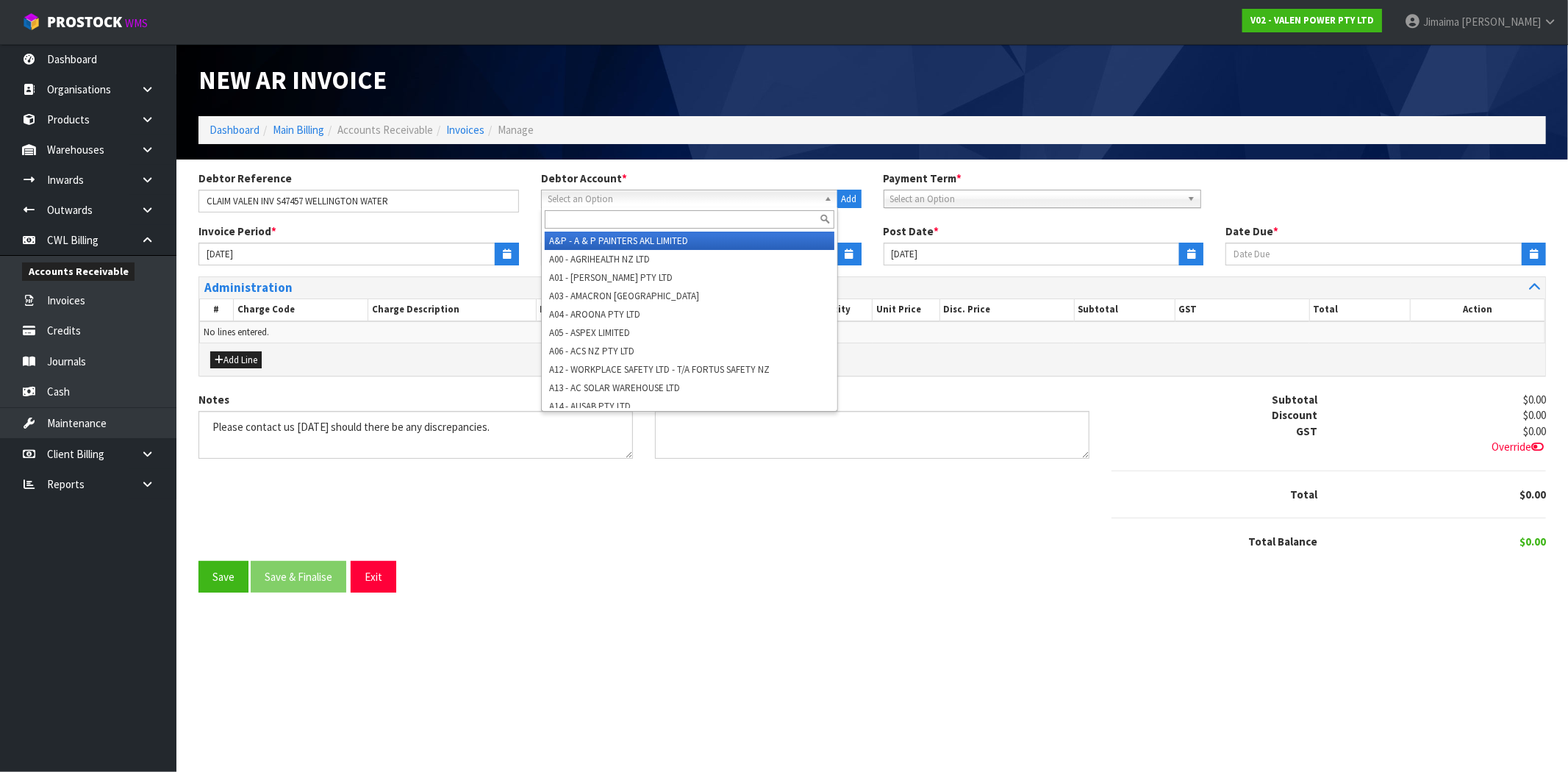
click at [616, 218] on input "text" at bounding box center [690, 219] width 290 height 19
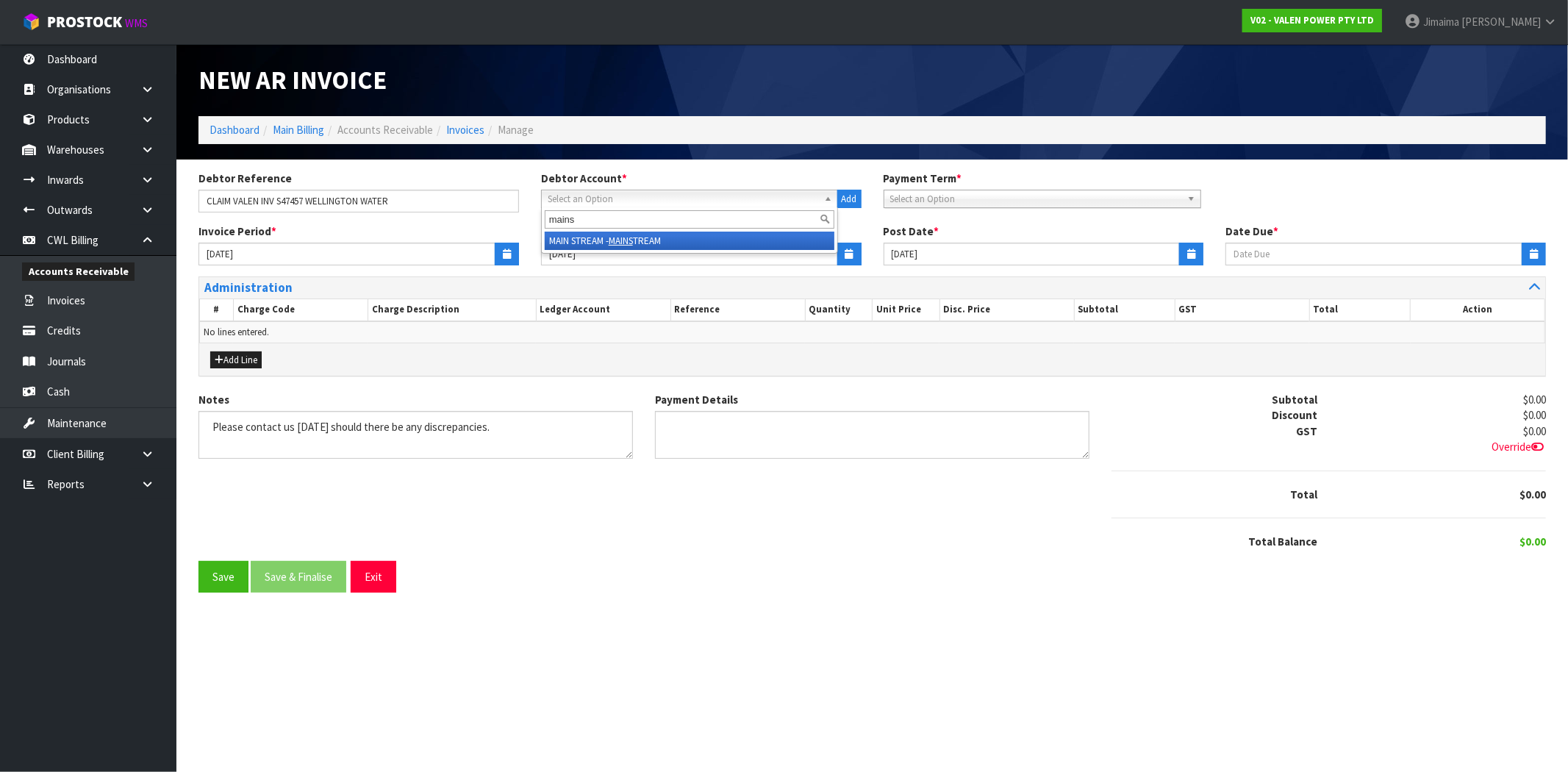
type input "mains"
click at [621, 241] on em "MAINS" at bounding box center [621, 241] width 25 height 13
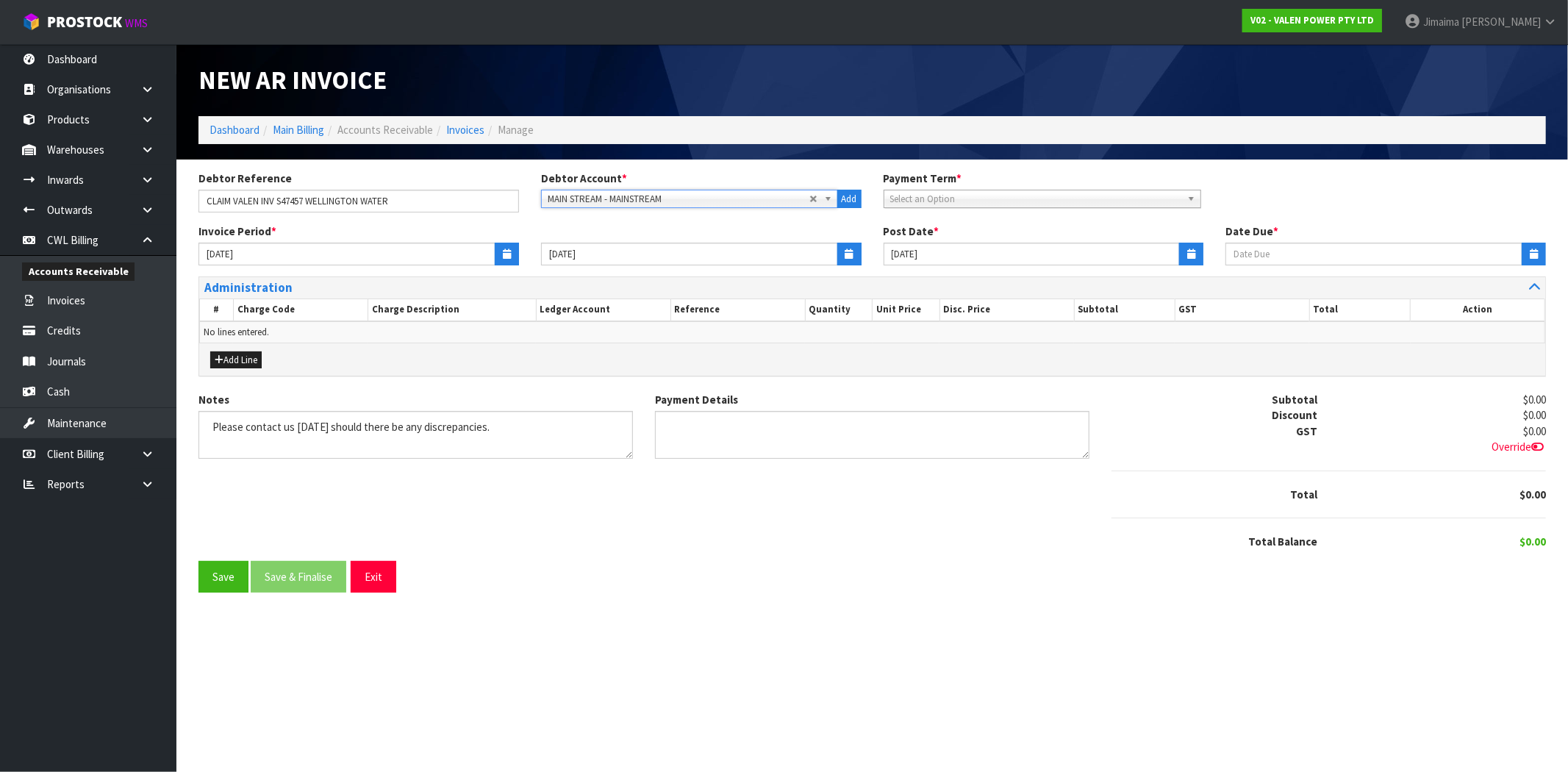
type input "[DATE]"
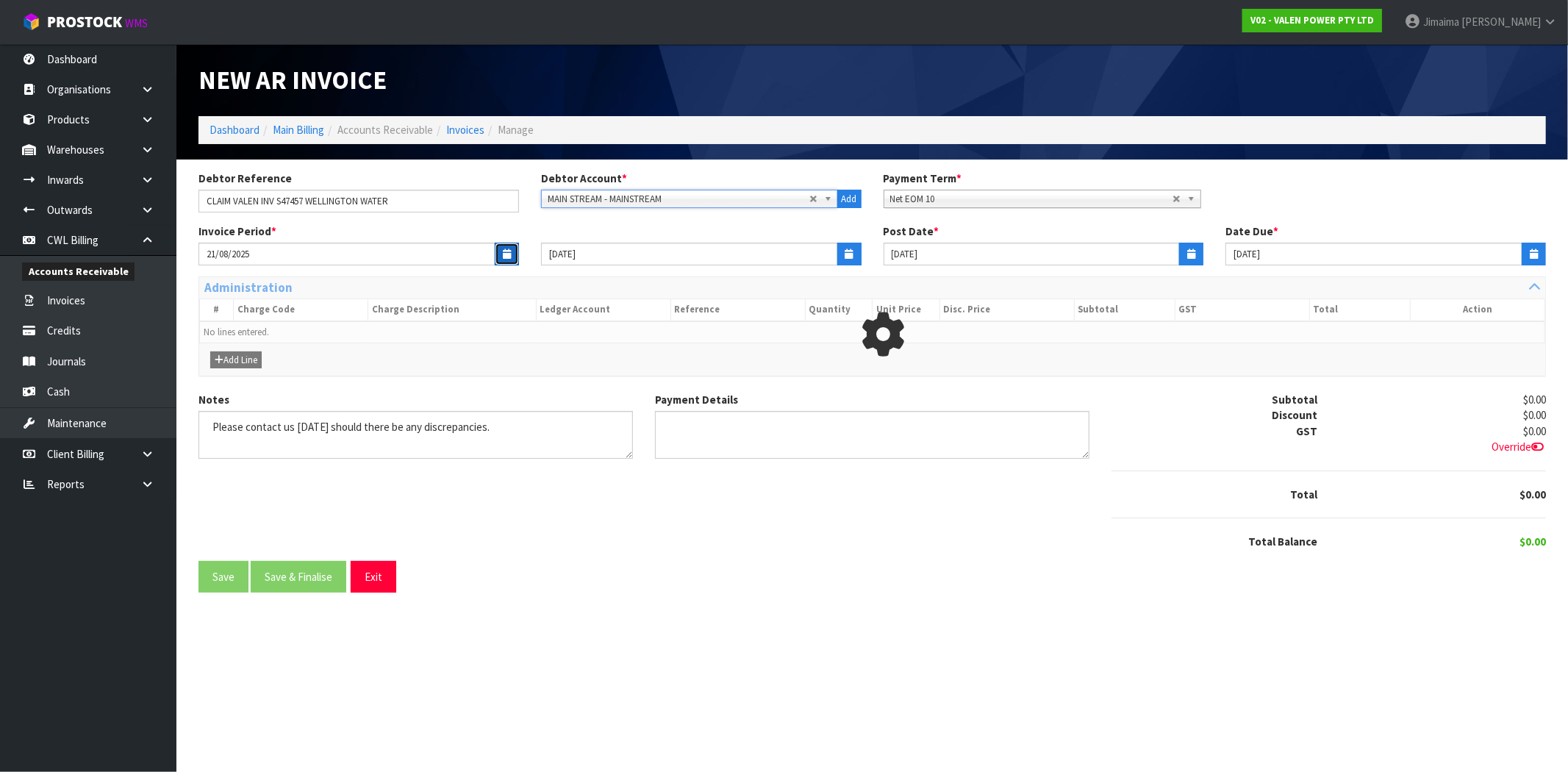
click at [498, 260] on button "button" at bounding box center [507, 253] width 25 height 23
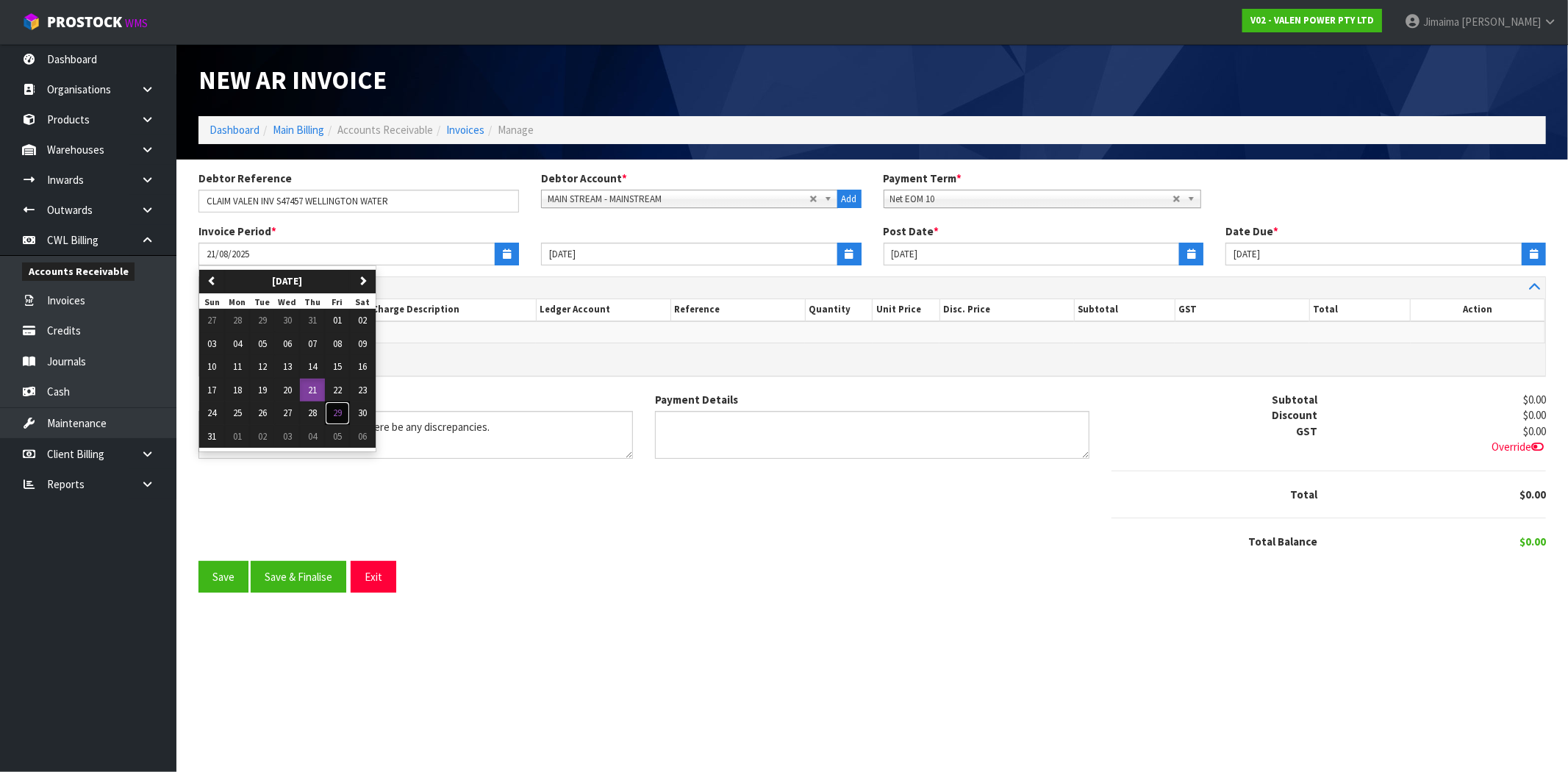
drag, startPoint x: 346, startPoint y: 408, endPoint x: 910, endPoint y: 231, distance: 591.1
click at [349, 408] on button "29" at bounding box center [337, 413] width 25 height 24
type input "[DATE]"
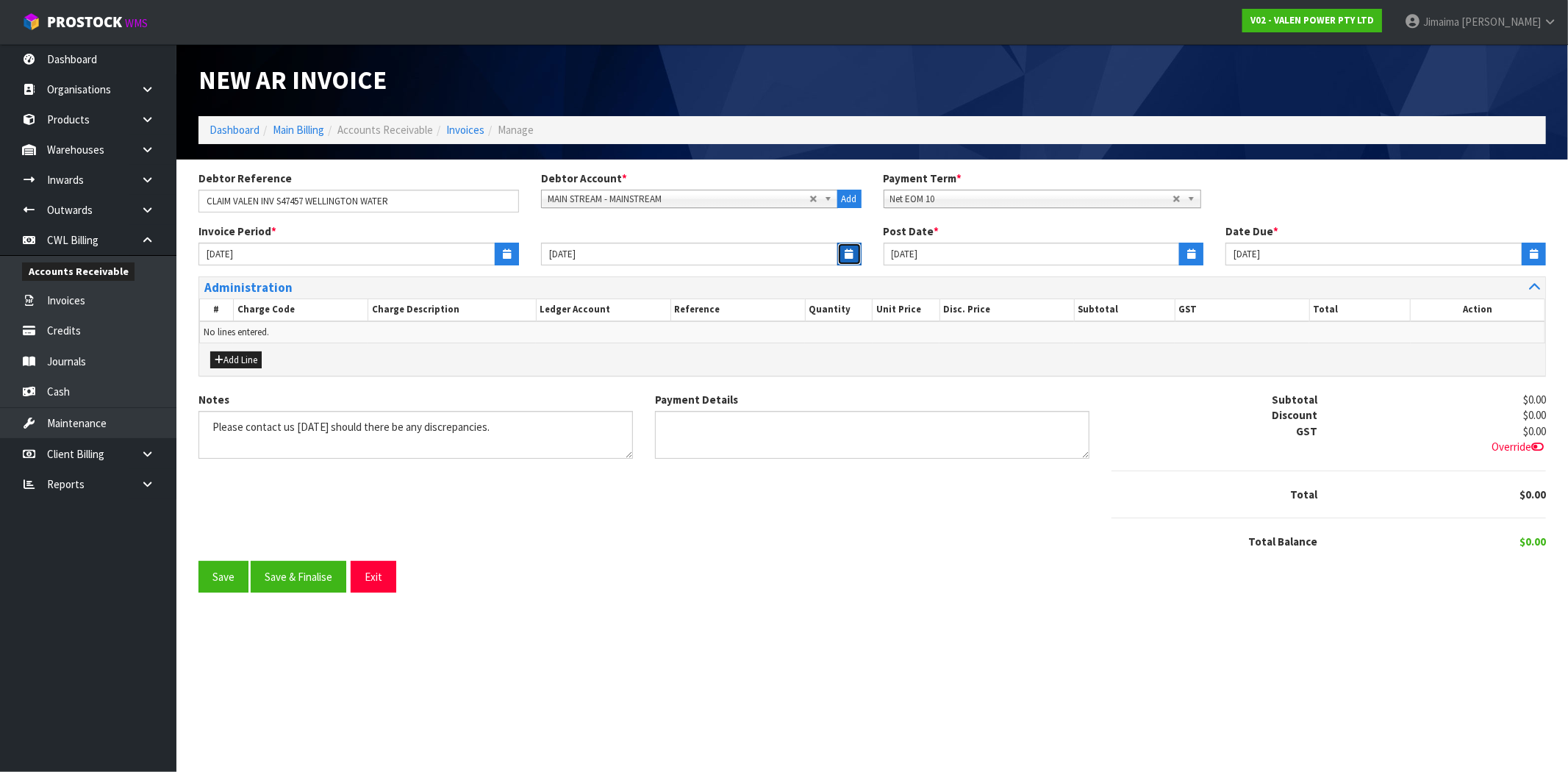
click at [855, 250] on button "button" at bounding box center [849, 253] width 25 height 23
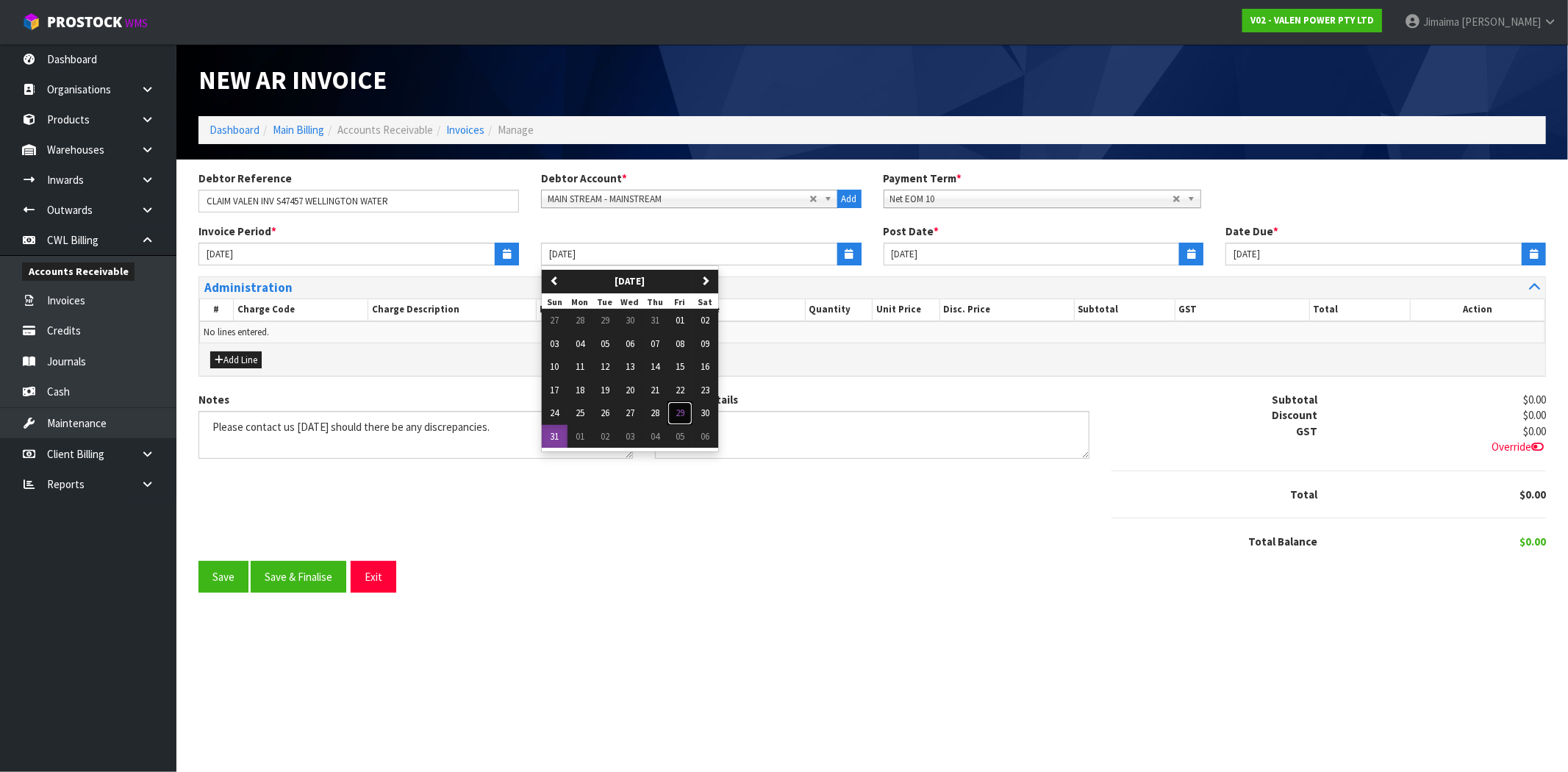
click at [681, 412] on span "29" at bounding box center [680, 412] width 9 height 13
type input "[DATE]"
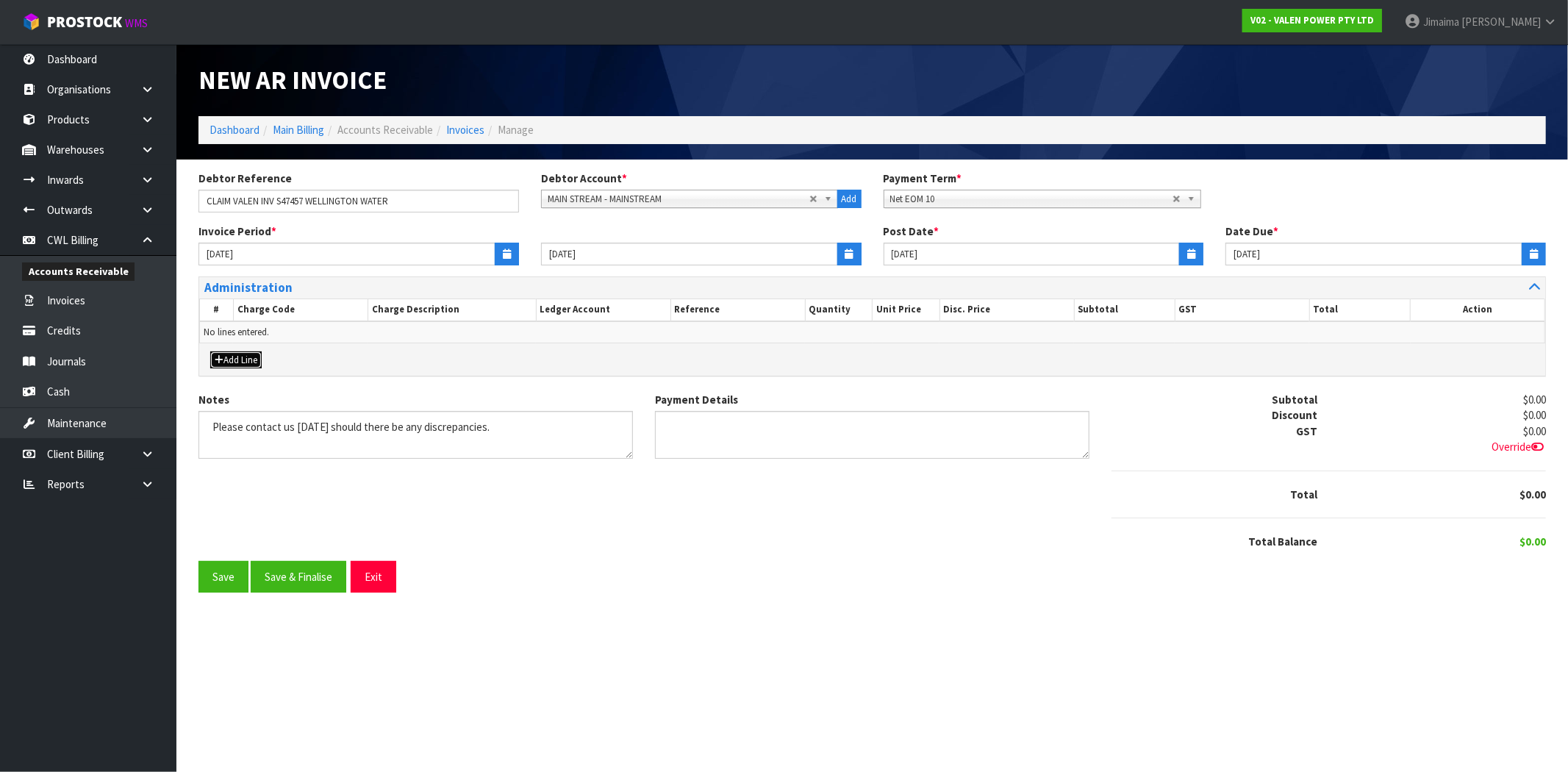
click at [244, 351] on button "Add Line" at bounding box center [236, 360] width 51 height 18
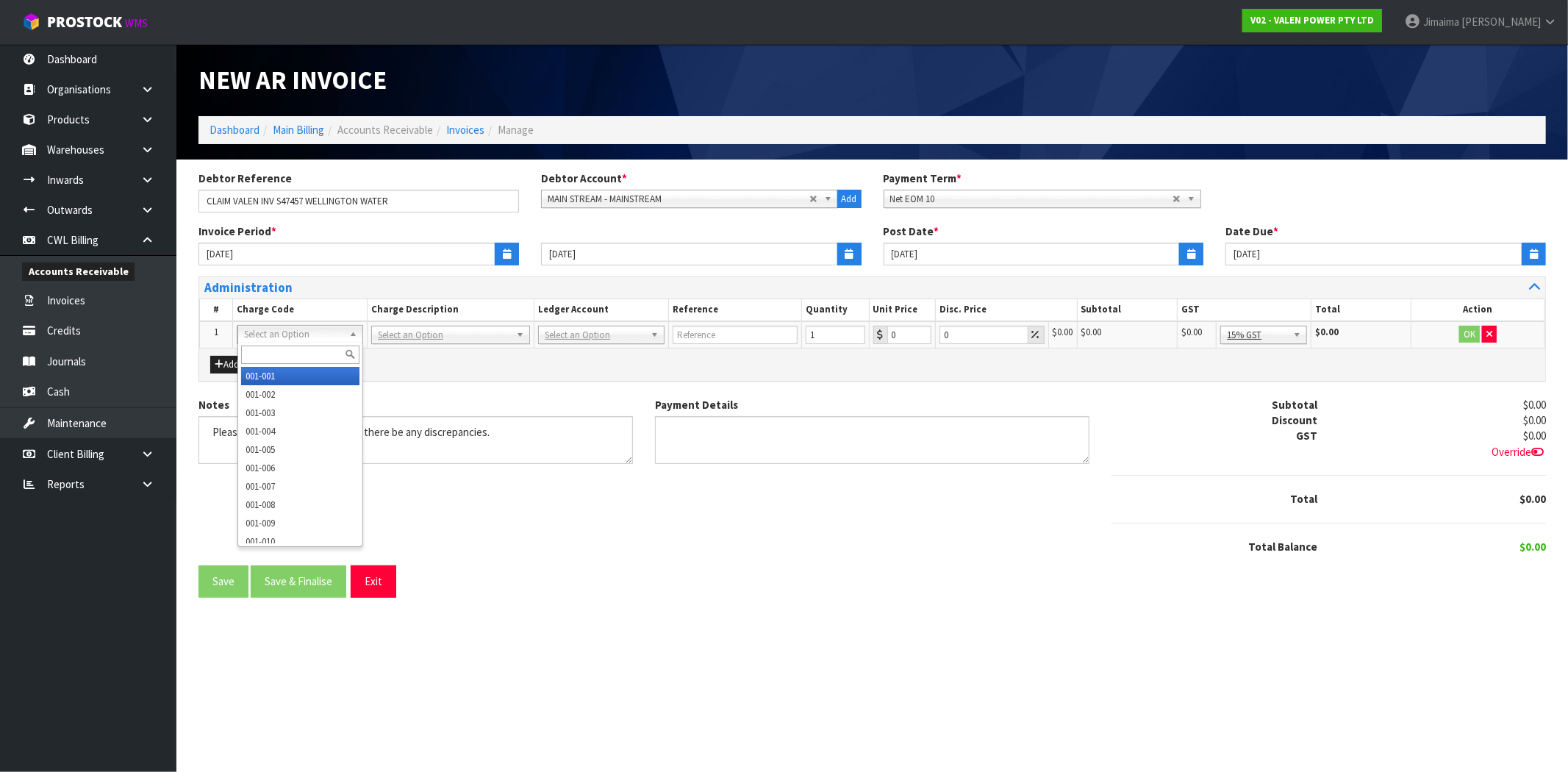
drag, startPoint x: 295, startPoint y: 356, endPoint x: 285, endPoint y: 365, distance: 13.5
click at [295, 357] on input "text" at bounding box center [300, 354] width 118 height 19
paste input "009-016"
type input "009-016"
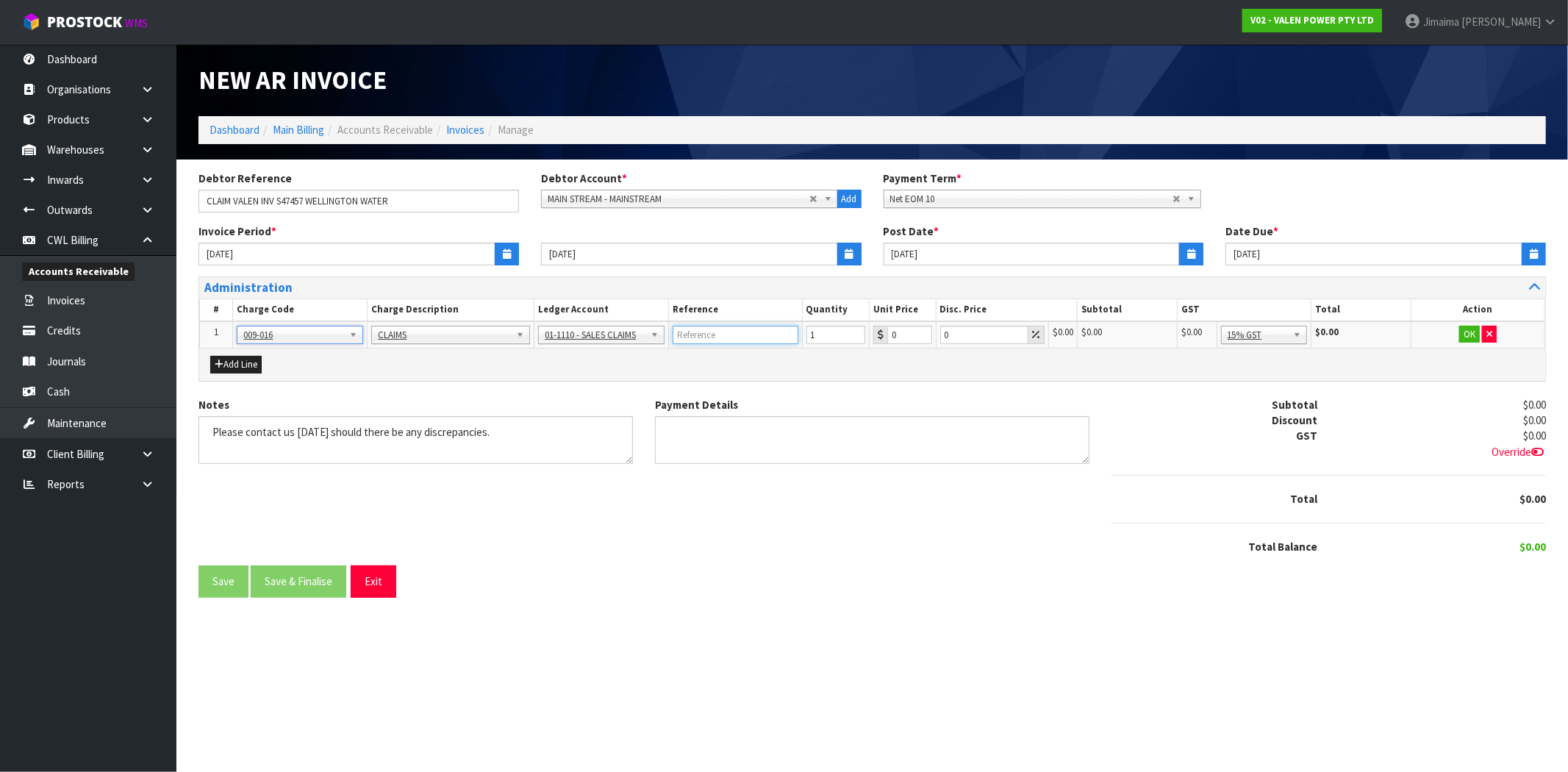
drag, startPoint x: 791, startPoint y: 337, endPoint x: 766, endPoint y: 336, distance: 25.0
click at [788, 337] on input "text" at bounding box center [735, 334] width 126 height 19
paste input "CWL7715320"
type input "CWL7715320"
drag, startPoint x: 895, startPoint y: 331, endPoint x: 877, endPoint y: 325, distance: 19.0
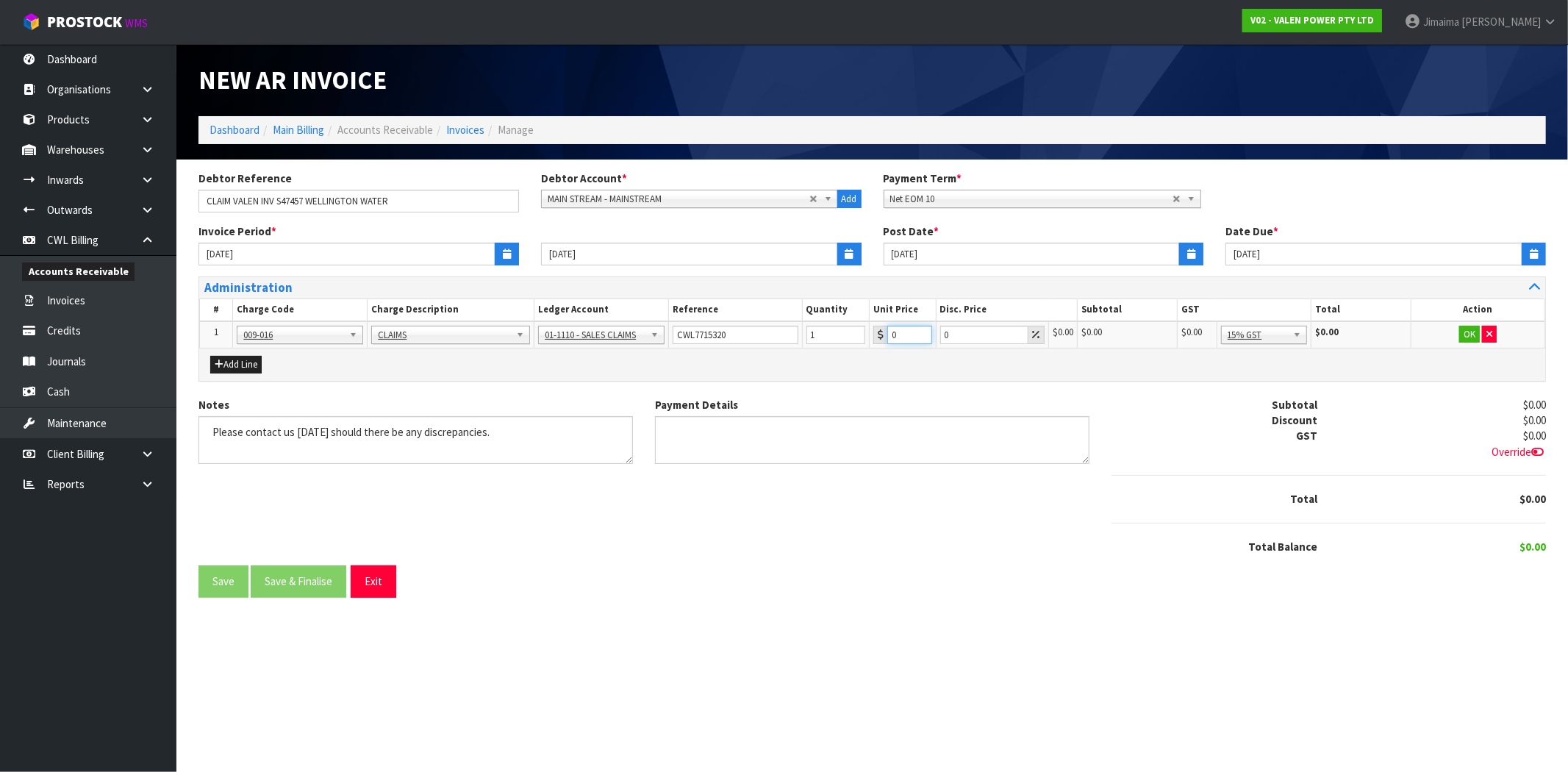
click at [877, 327] on div "0" at bounding box center [902, 334] width 59 height 19
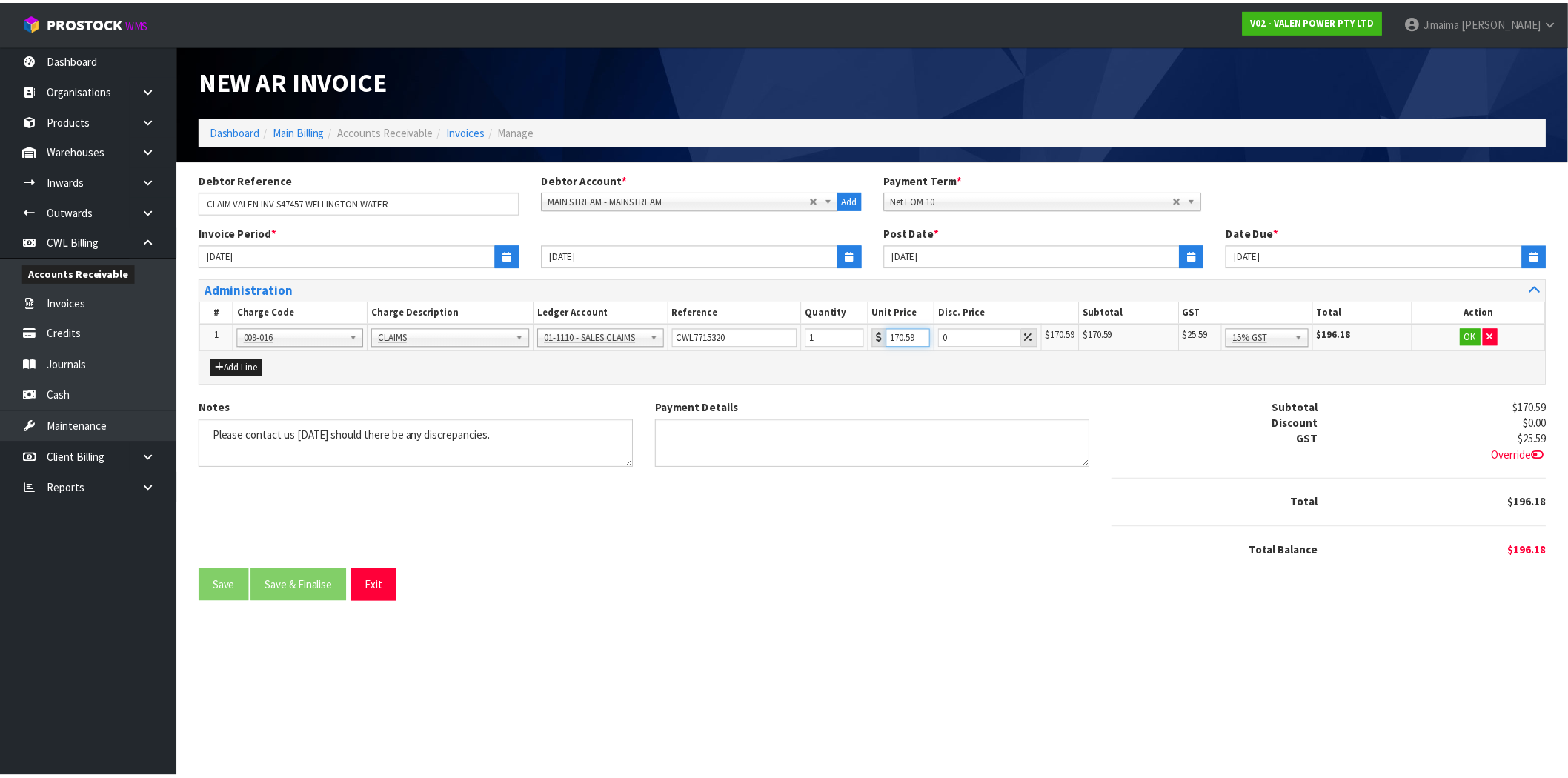
scroll to position [0, 1]
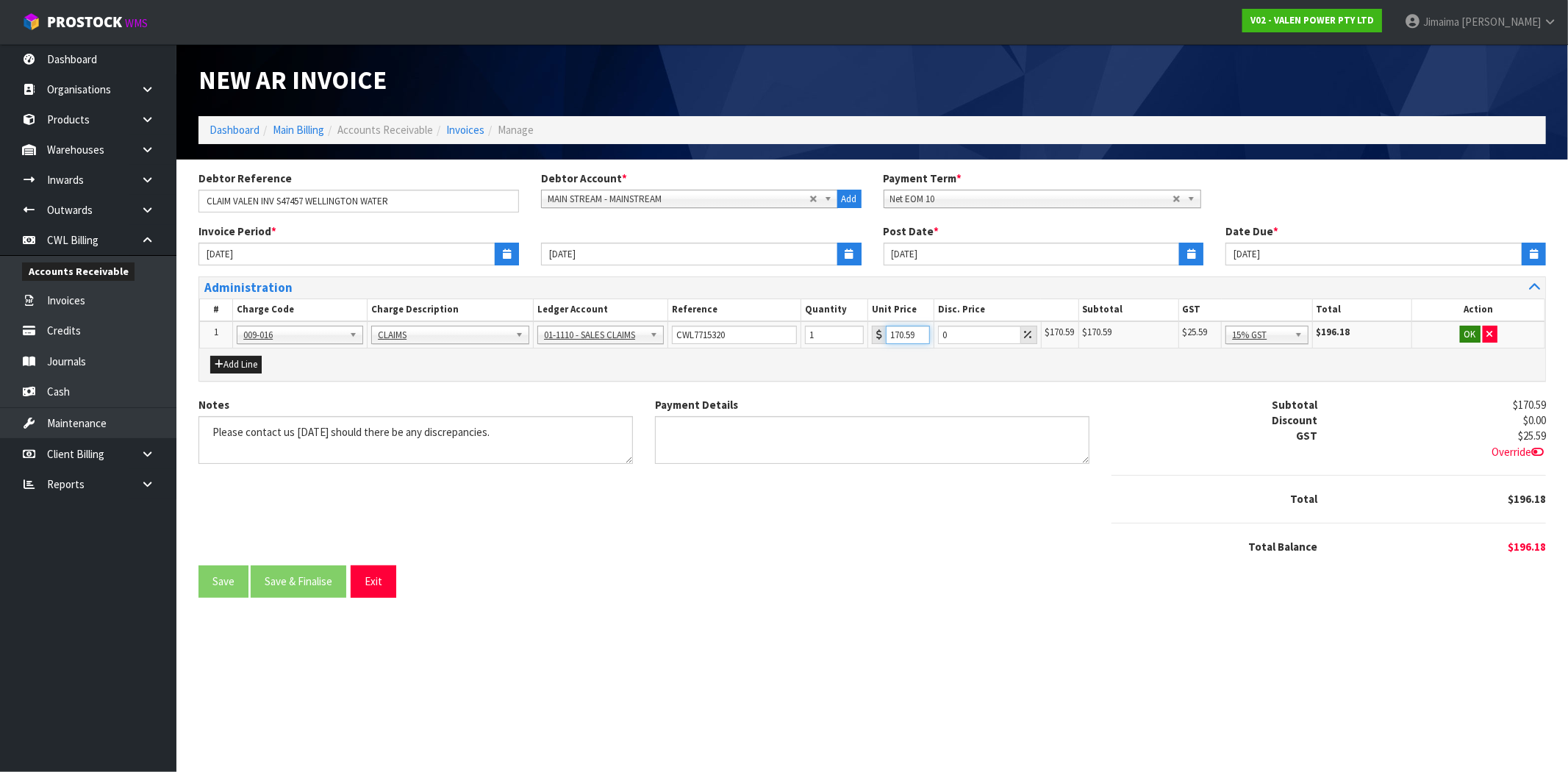
type input "170.59"
click at [1471, 326] on button "OK" at bounding box center [1471, 334] width 21 height 18
click at [299, 584] on button "Save & Finalise" at bounding box center [298, 581] width 96 height 32
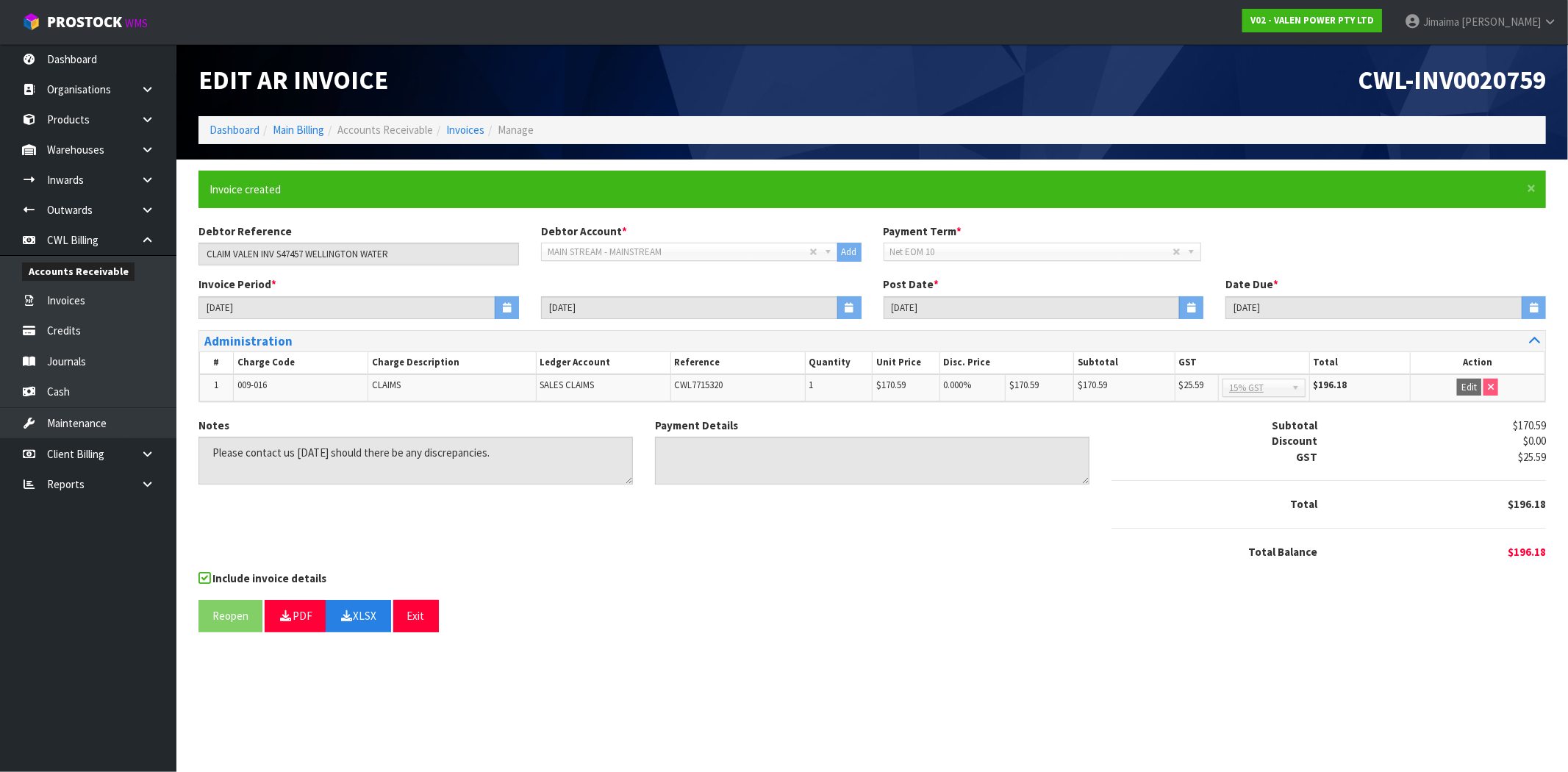
click at [1356, 83] on h1 "CWL-INV0020759" at bounding box center [1215, 80] width 663 height 28
drag, startPoint x: 1376, startPoint y: 91, endPoint x: 334, endPoint y: 332, distance: 1069.5
click at [1567, 90] on header "Edit AR Invoice CWL-INV0020759 Dashboard Main Billing Accounts Receivable Invoi…" at bounding box center [872, 101] width 1392 height 115
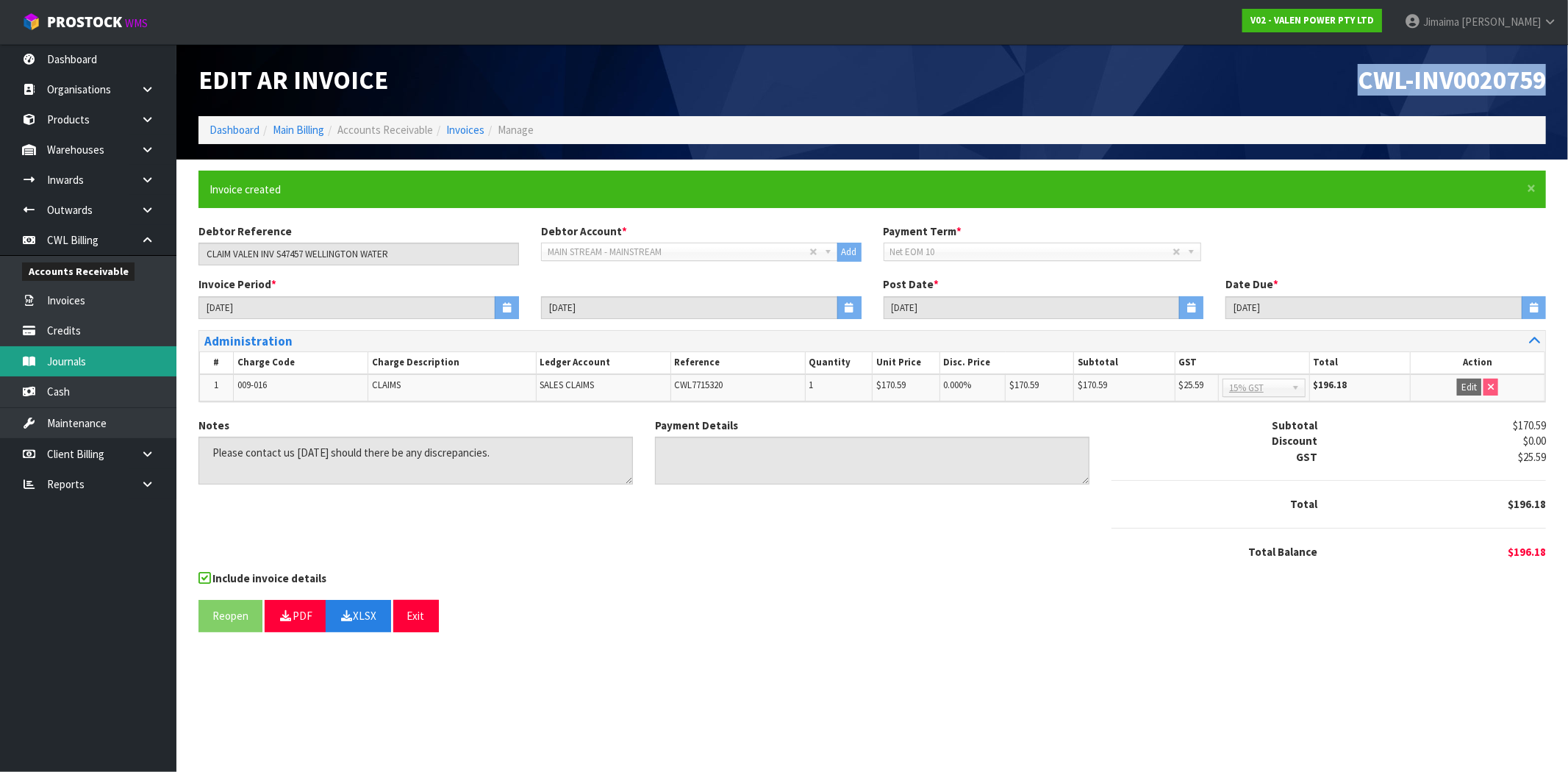
copy span "CWL-INV0020759"
click at [228, 134] on link "Dashboard" at bounding box center [234, 129] width 50 height 14
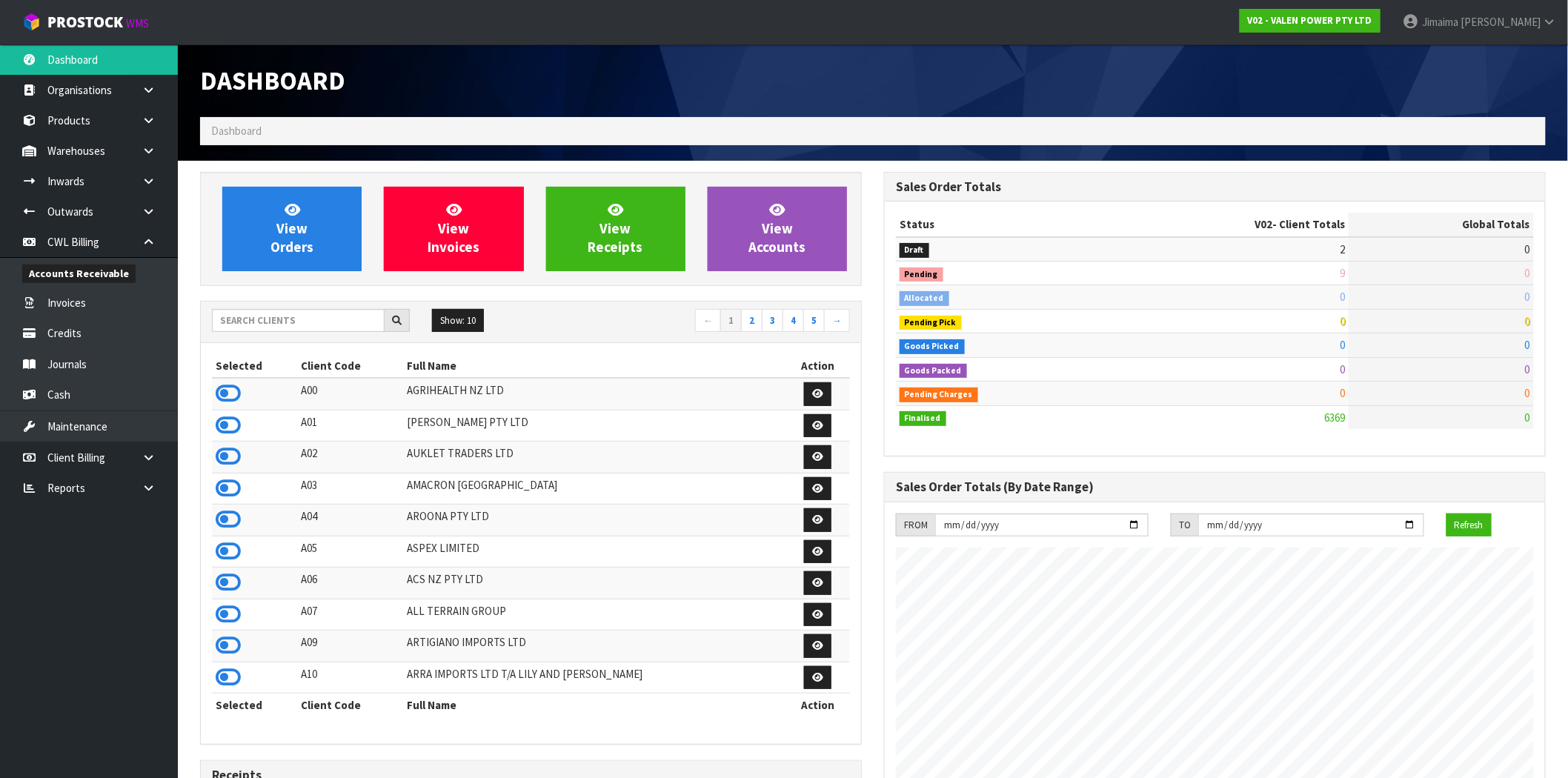
scroll to position [1122, 684]
click at [258, 320] on input "text" at bounding box center [298, 320] width 173 height 23
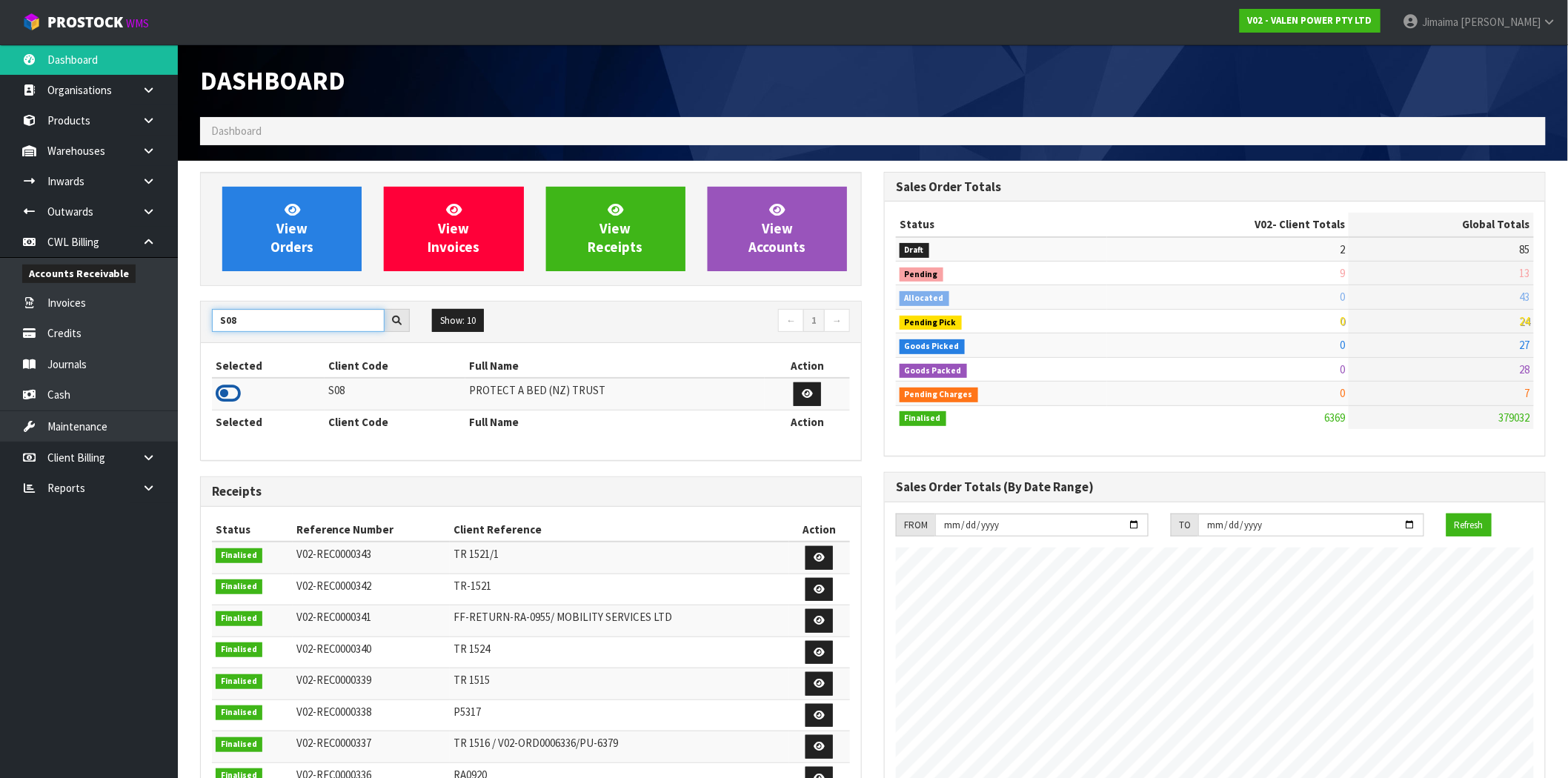
type input "S08"
click at [231, 398] on icon at bounding box center [228, 394] width 25 height 22
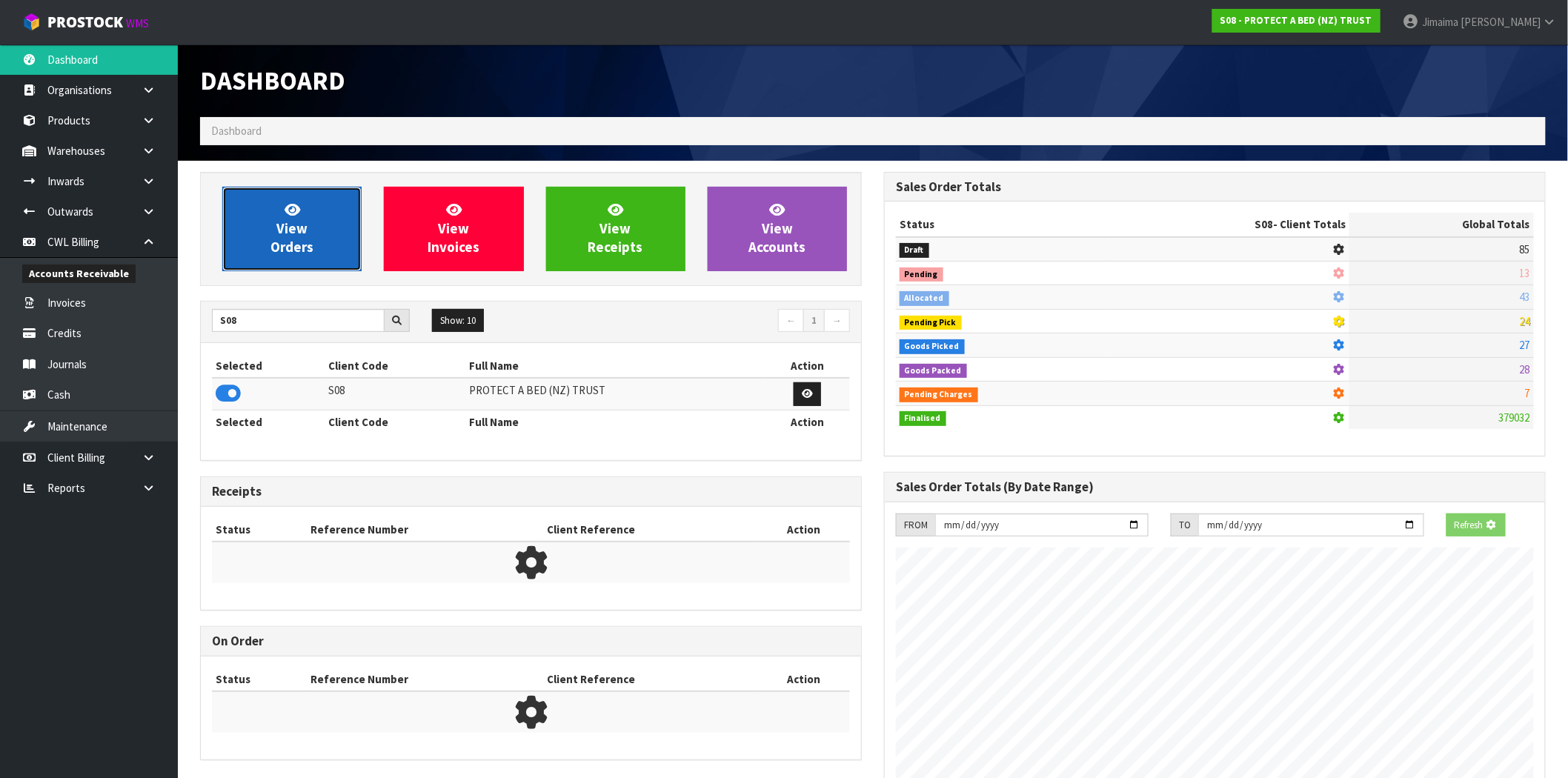
scroll to position [739927, 740175]
click at [290, 234] on span "View Orders" at bounding box center [291, 228] width 43 height 55
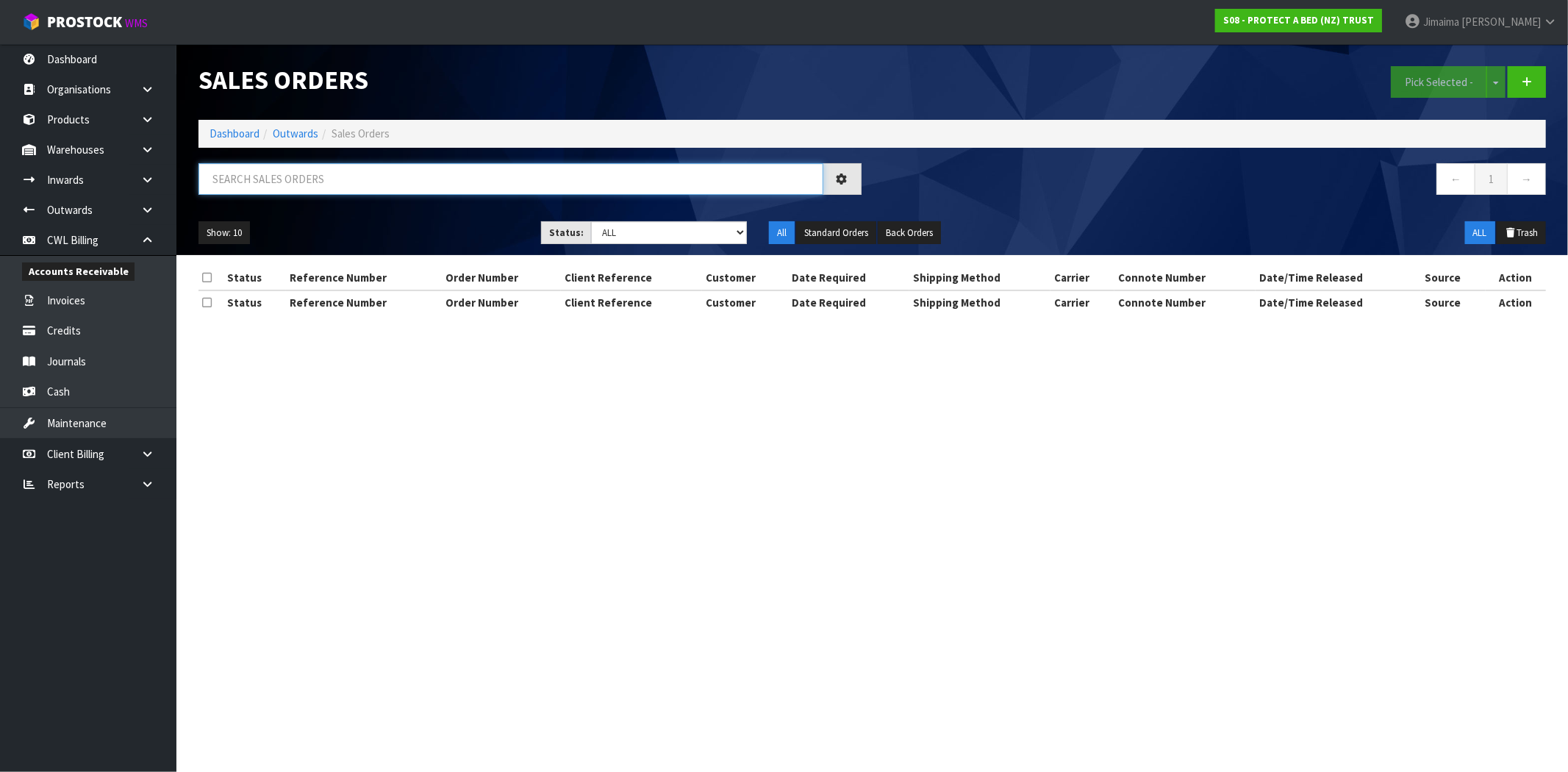
click at [312, 182] on input "text" at bounding box center [511, 179] width 625 height 32
type input "033100"
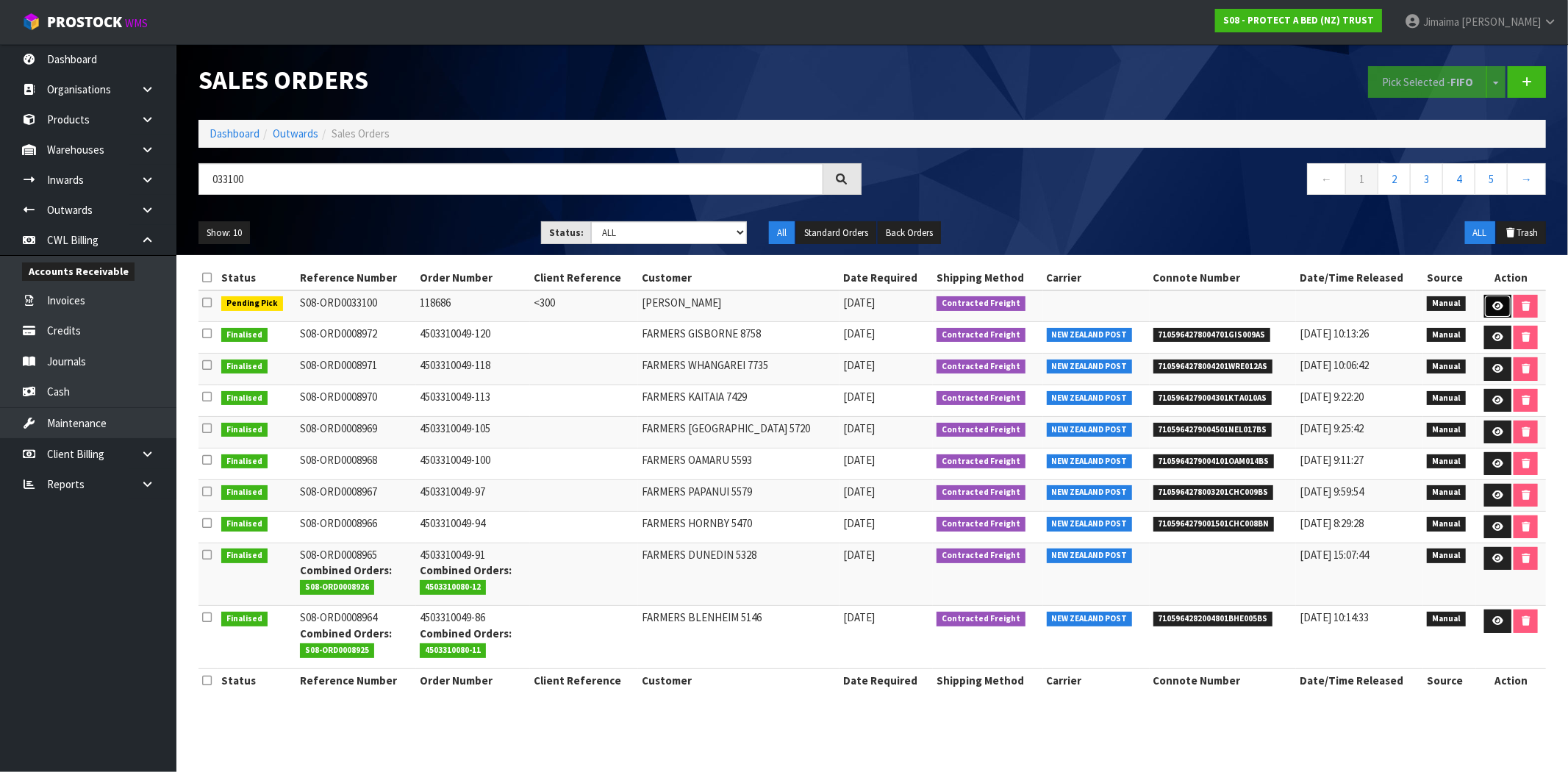
click at [1492, 299] on link at bounding box center [1498, 307] width 27 height 24
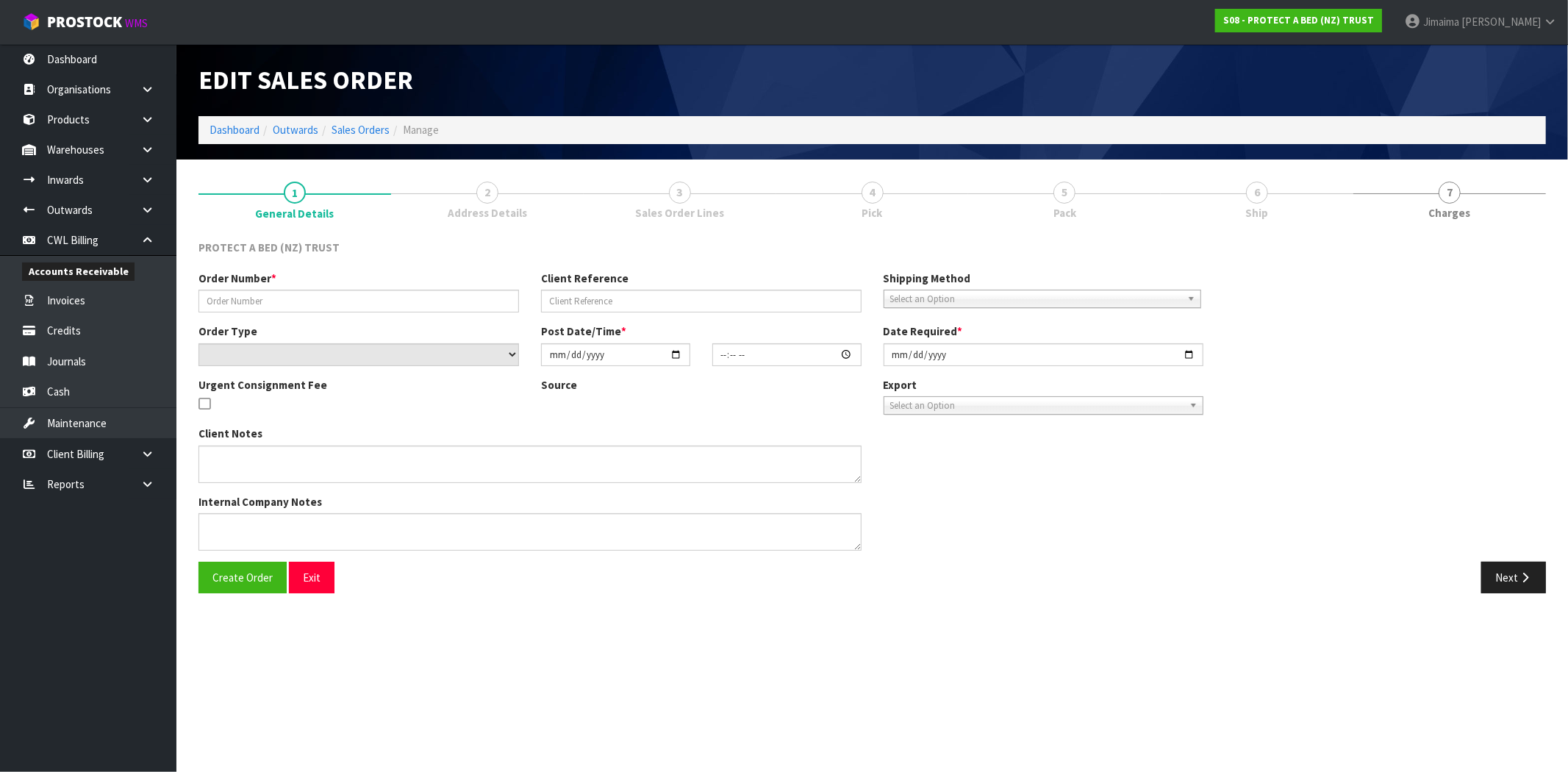
type input "118686"
type input "<300"
select select "number:0"
type input "[DATE]"
type input "09:10:00.000"
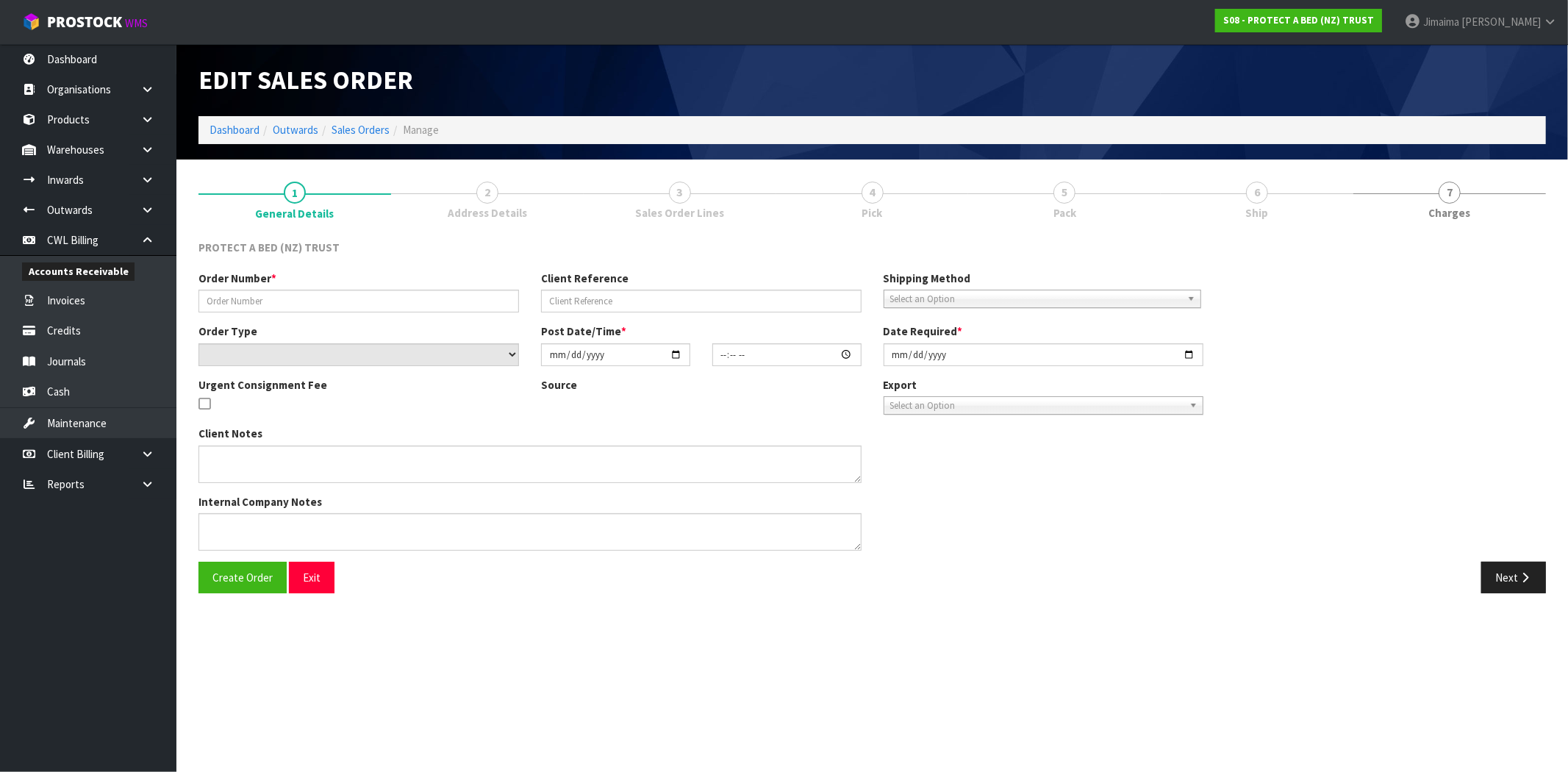
type input "[DATE]"
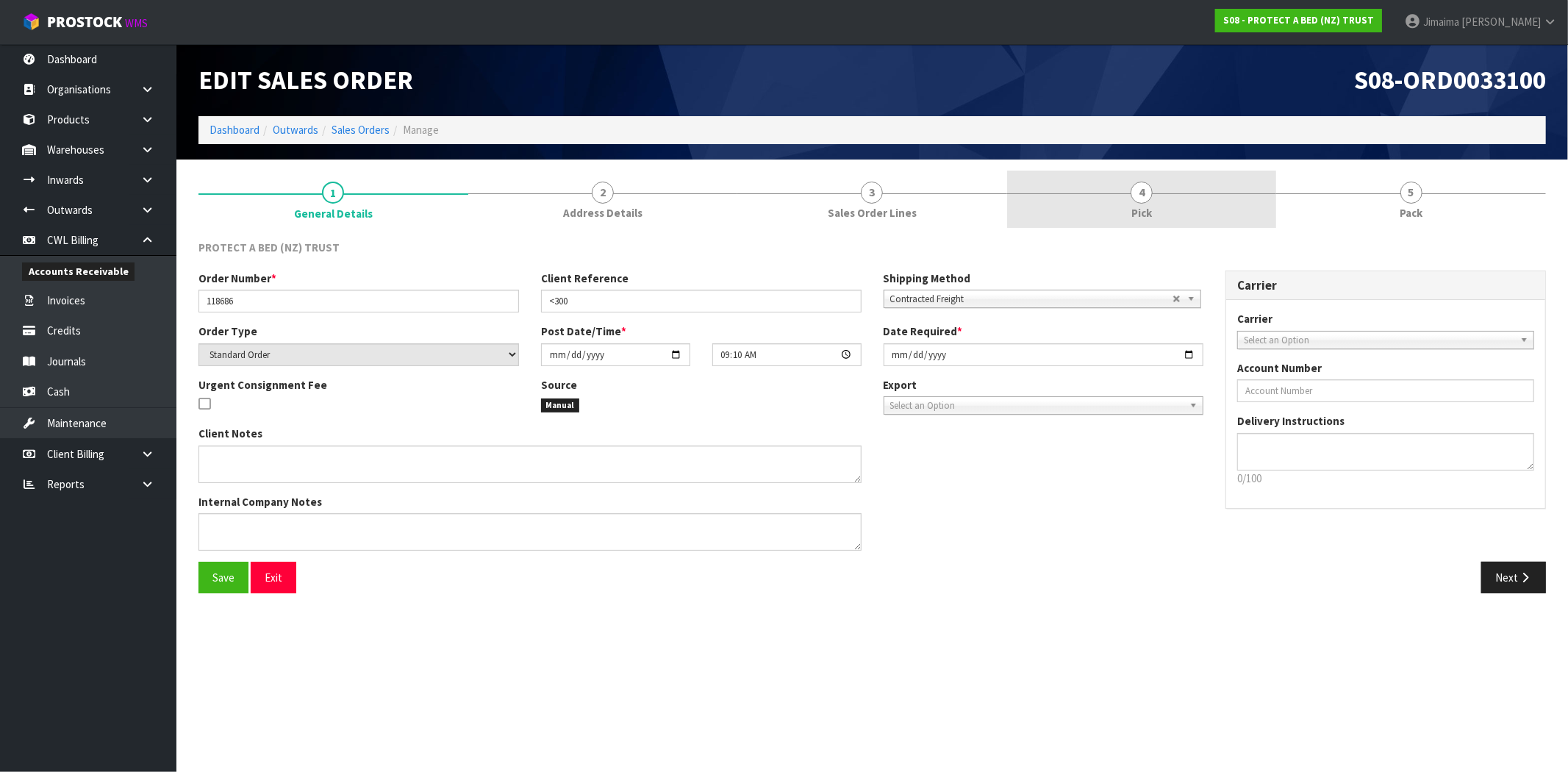
click at [1111, 211] on link "4 Pick" at bounding box center [1141, 200] width 270 height 58
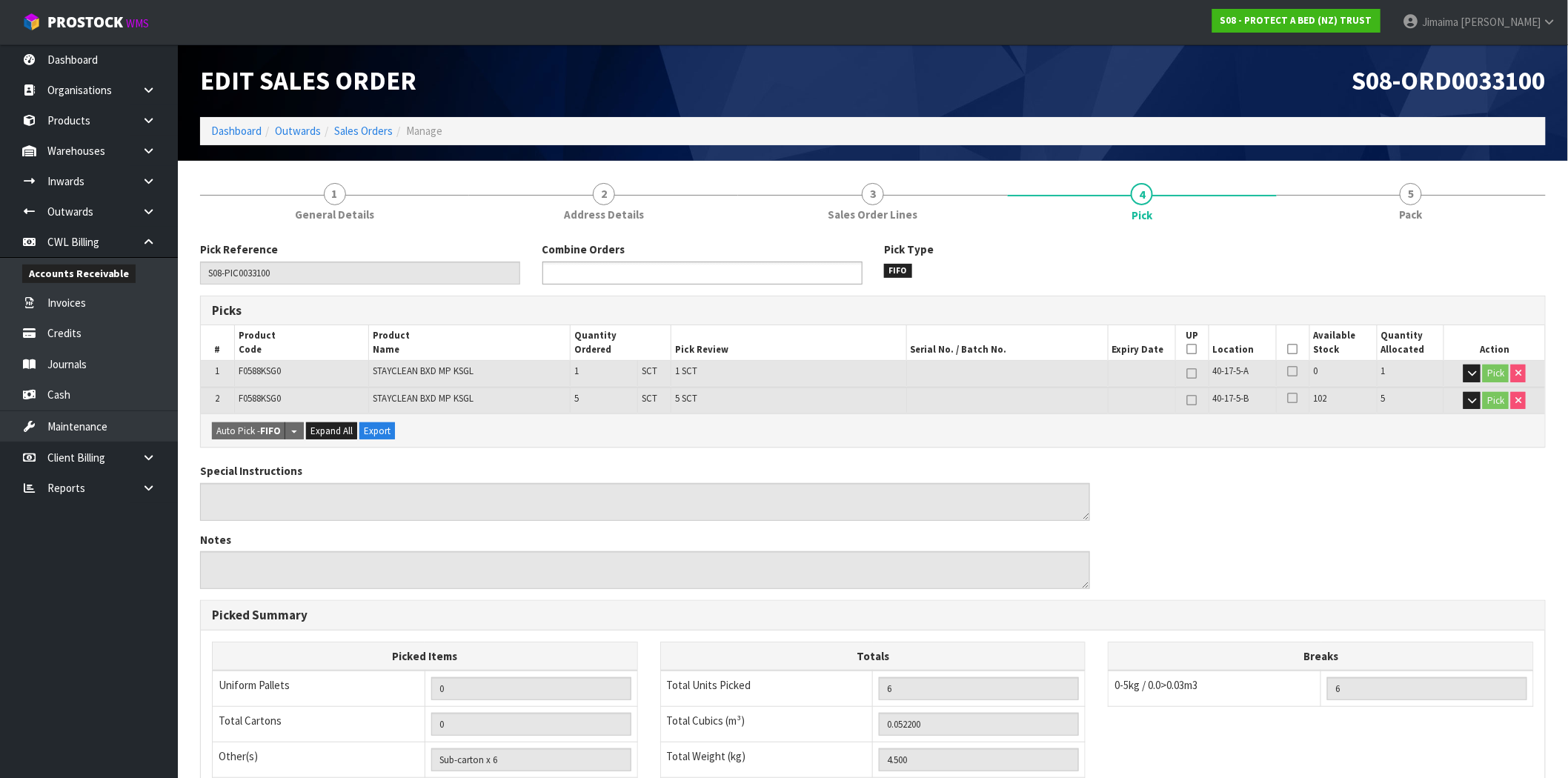
click at [667, 278] on ul at bounding box center [702, 273] width 320 height 23
type input "033143"
click at [656, 290] on li "S08-ORD0 033143" at bounding box center [702, 294] width 318 height 19
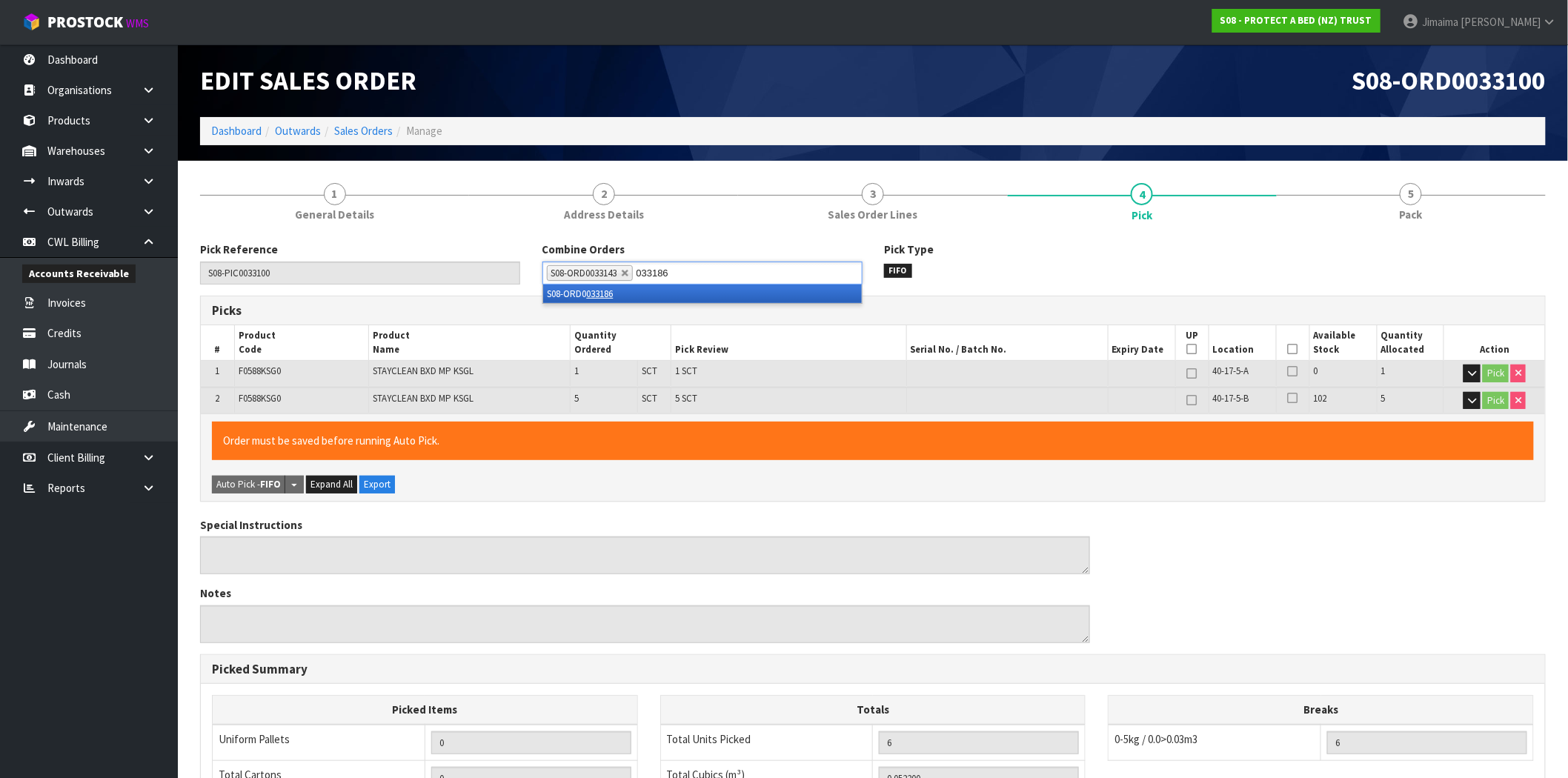
type input "033186"
click at [654, 289] on li "S08-ORD0 033186" at bounding box center [702, 294] width 318 height 19
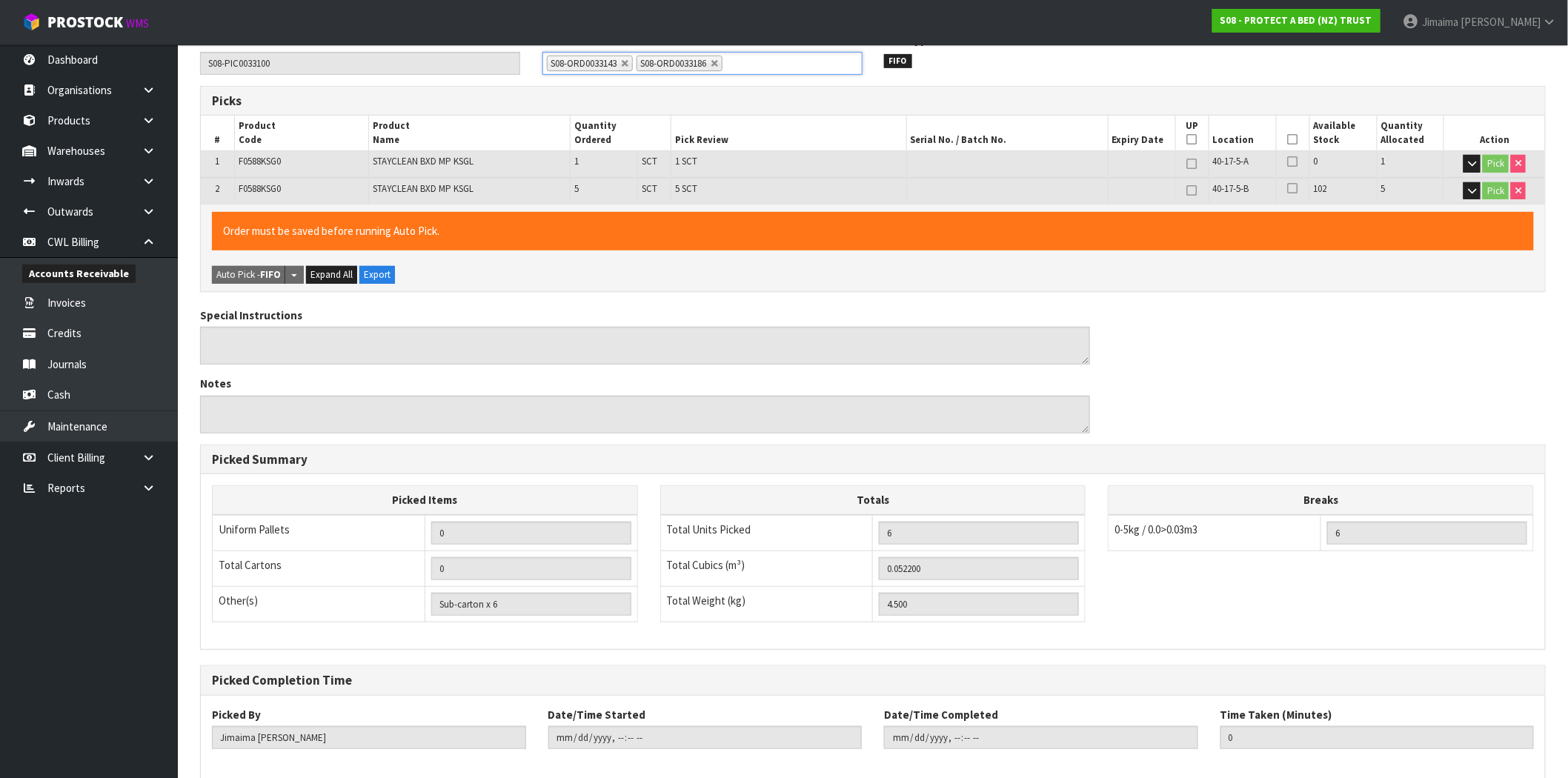
scroll to position [285, 0]
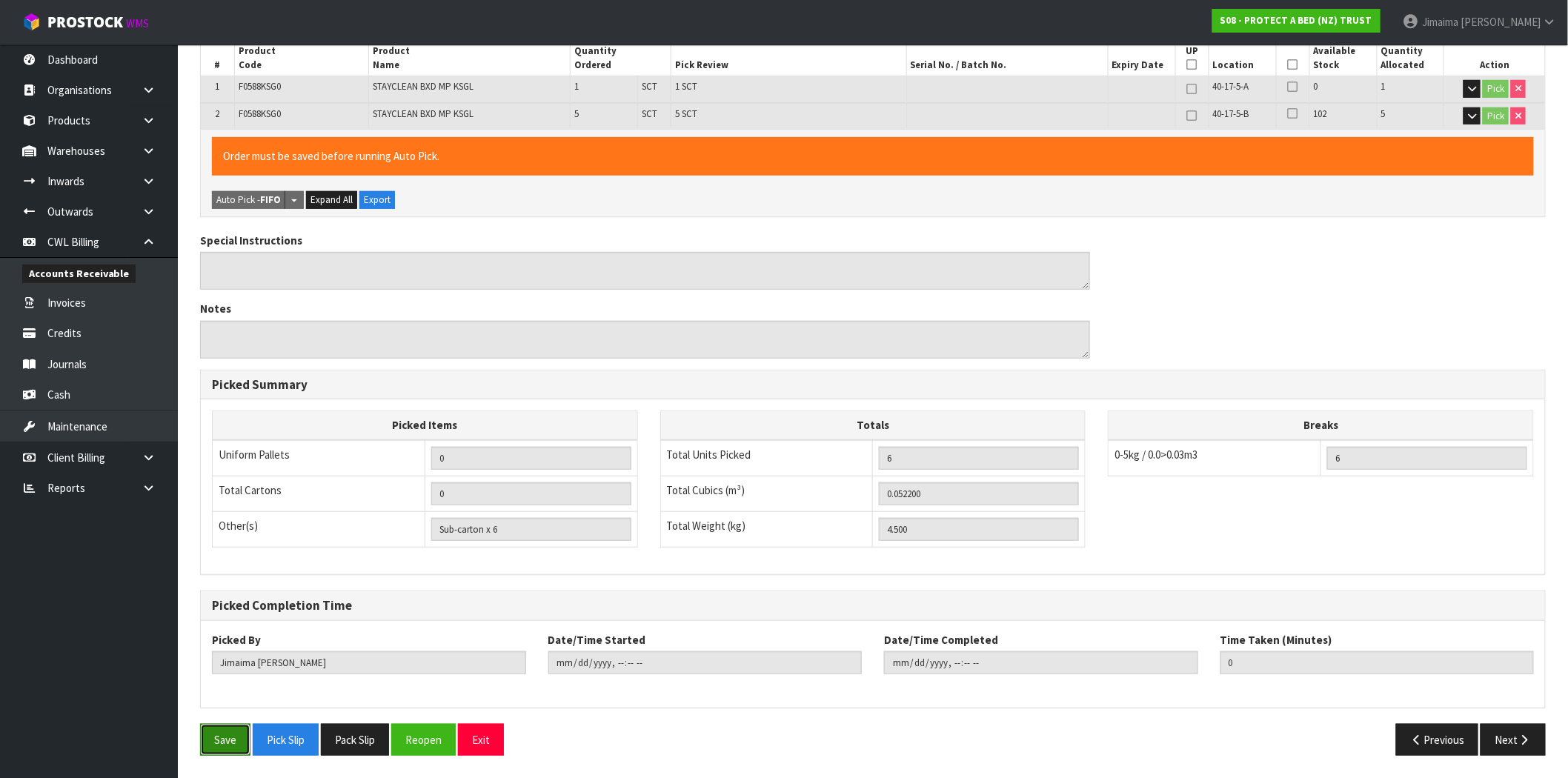
click at [230, 735] on button "Save" at bounding box center [225, 740] width 50 height 32
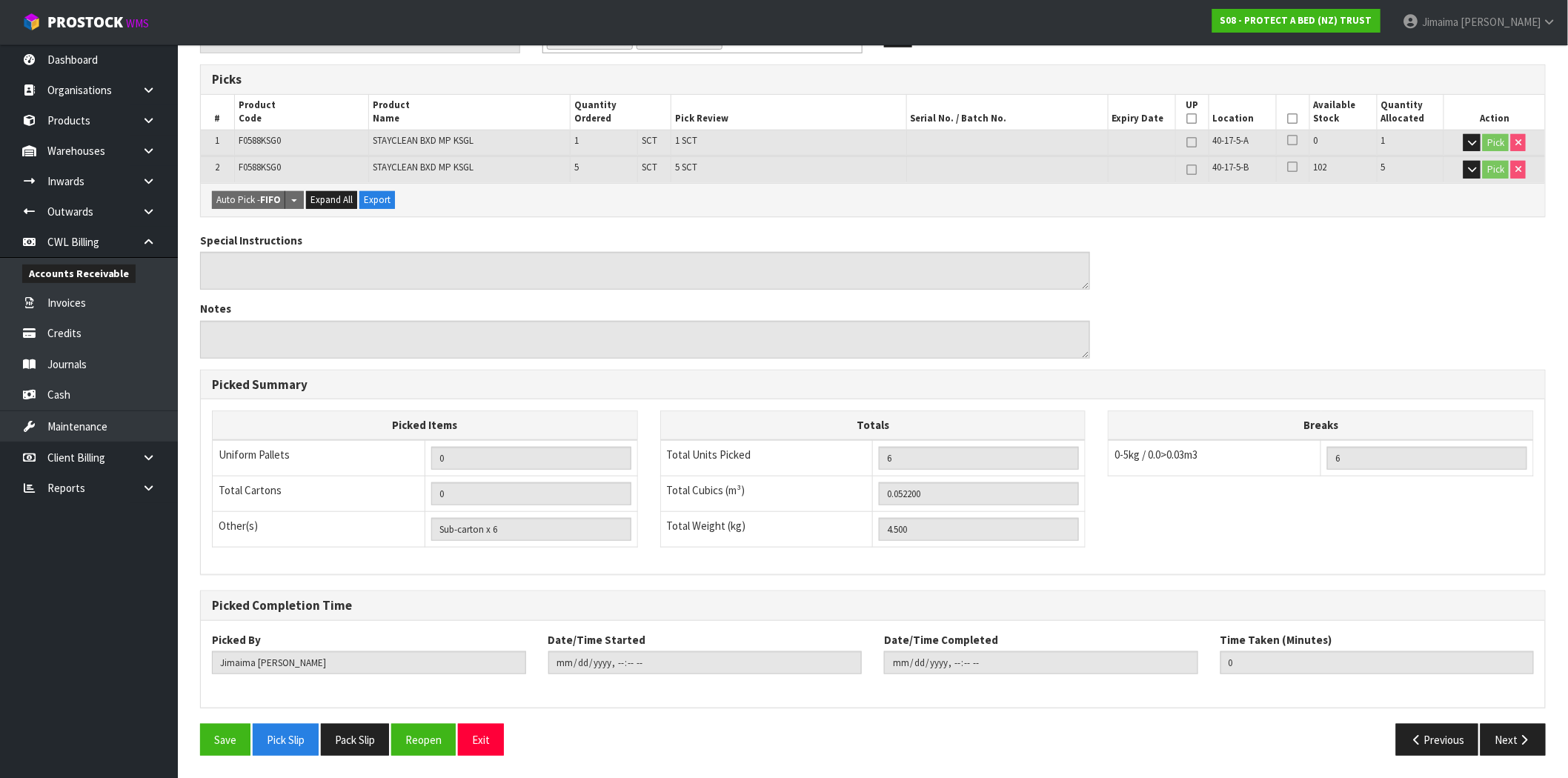
scroll to position [0, 0]
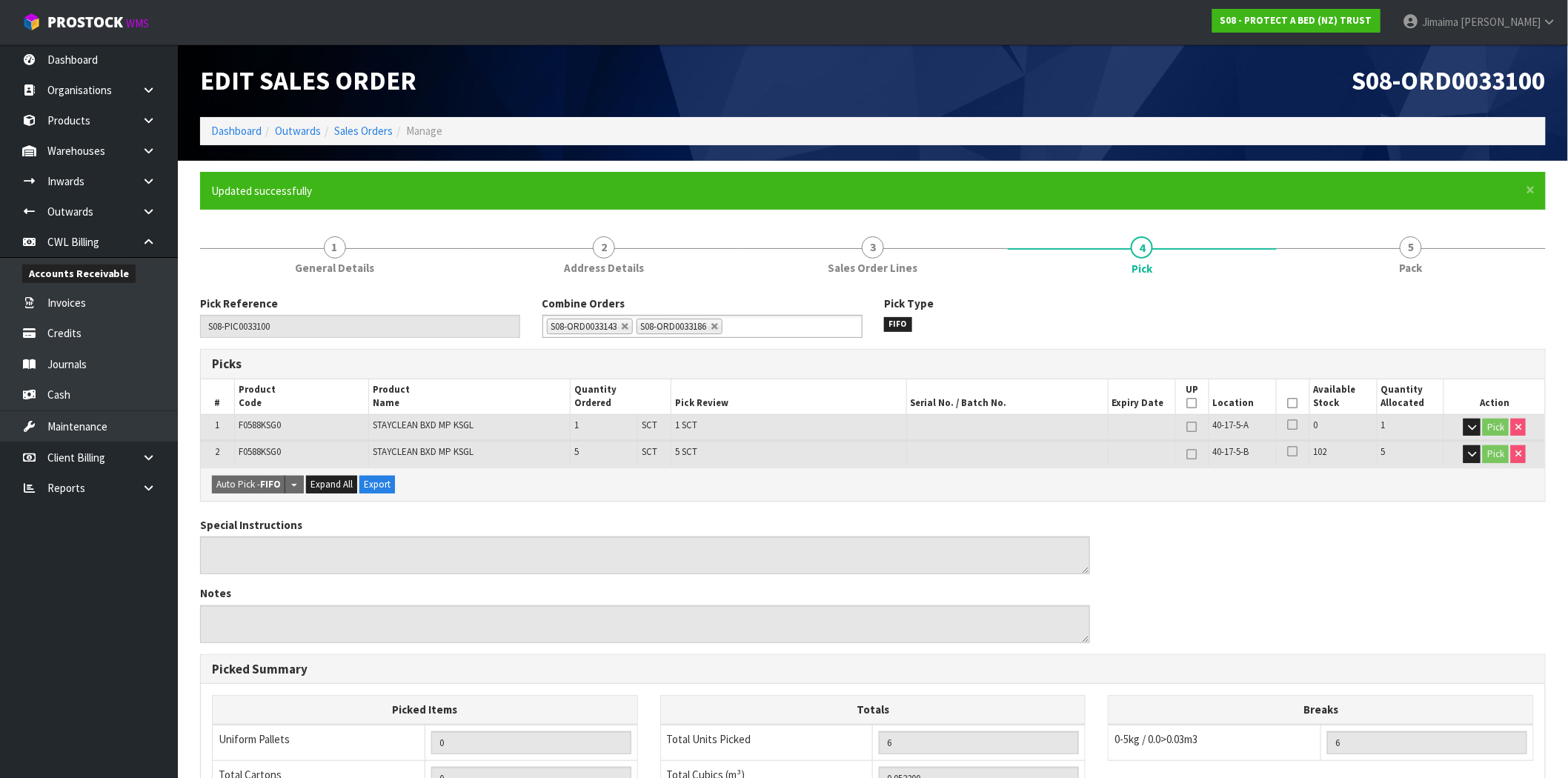
type input "2025-08-29T15:04:15"
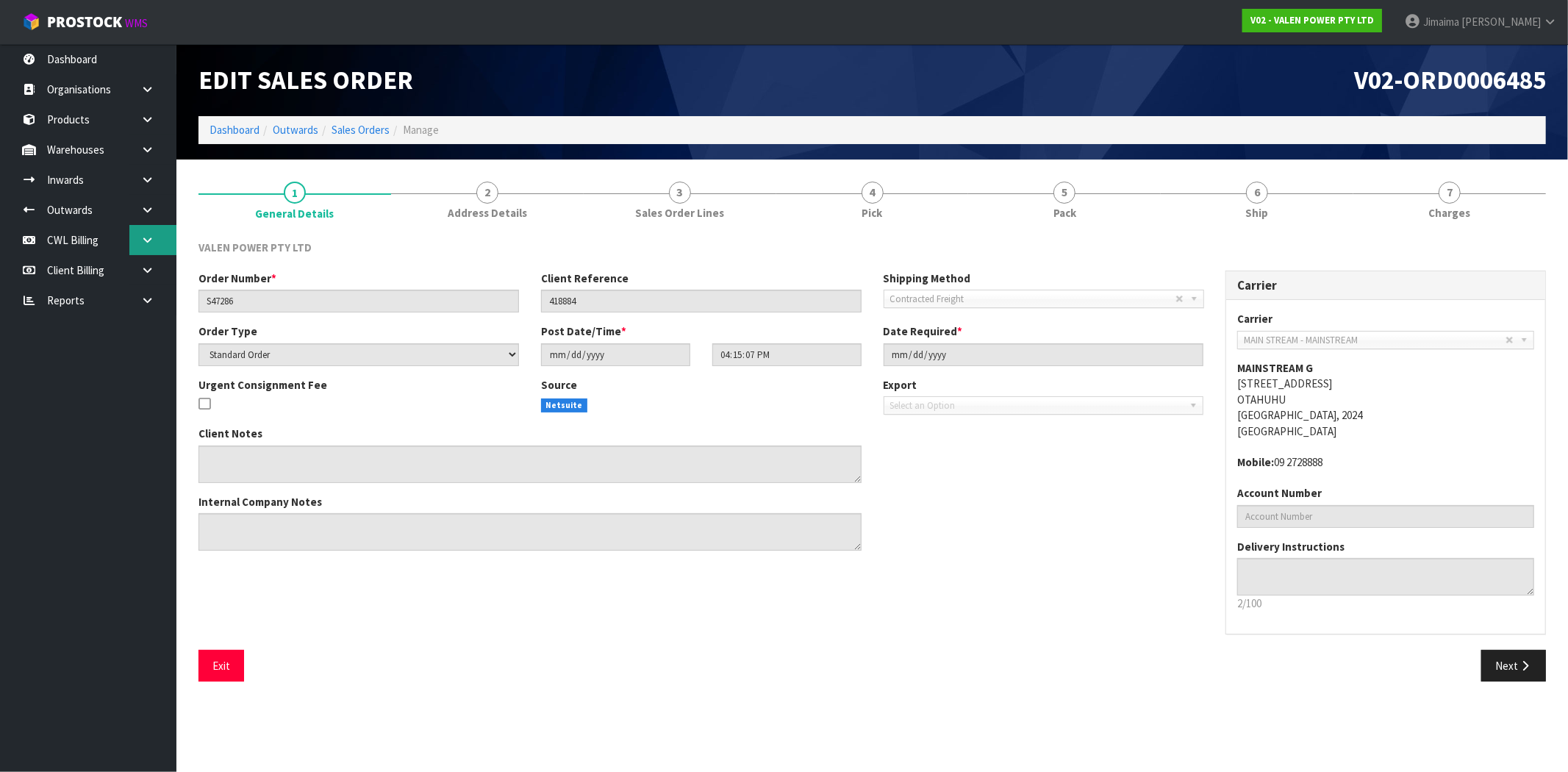
drag, startPoint x: 148, startPoint y: 241, endPoint x: 137, endPoint y: 252, distance: 15.6
click at [147, 241] on icon at bounding box center [147, 240] width 14 height 11
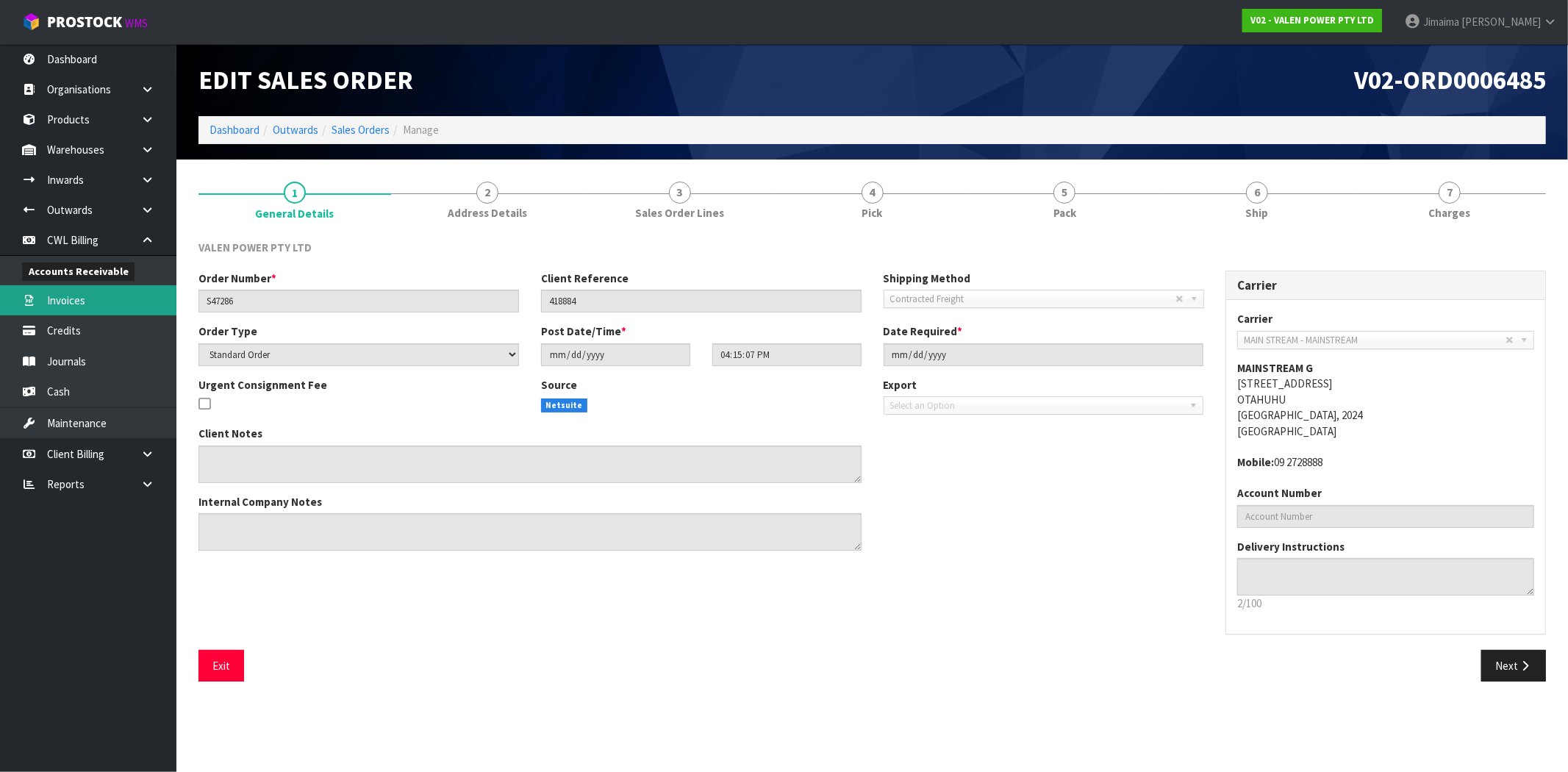
click at [94, 305] on link "Invoices" at bounding box center [88, 300] width 176 height 30
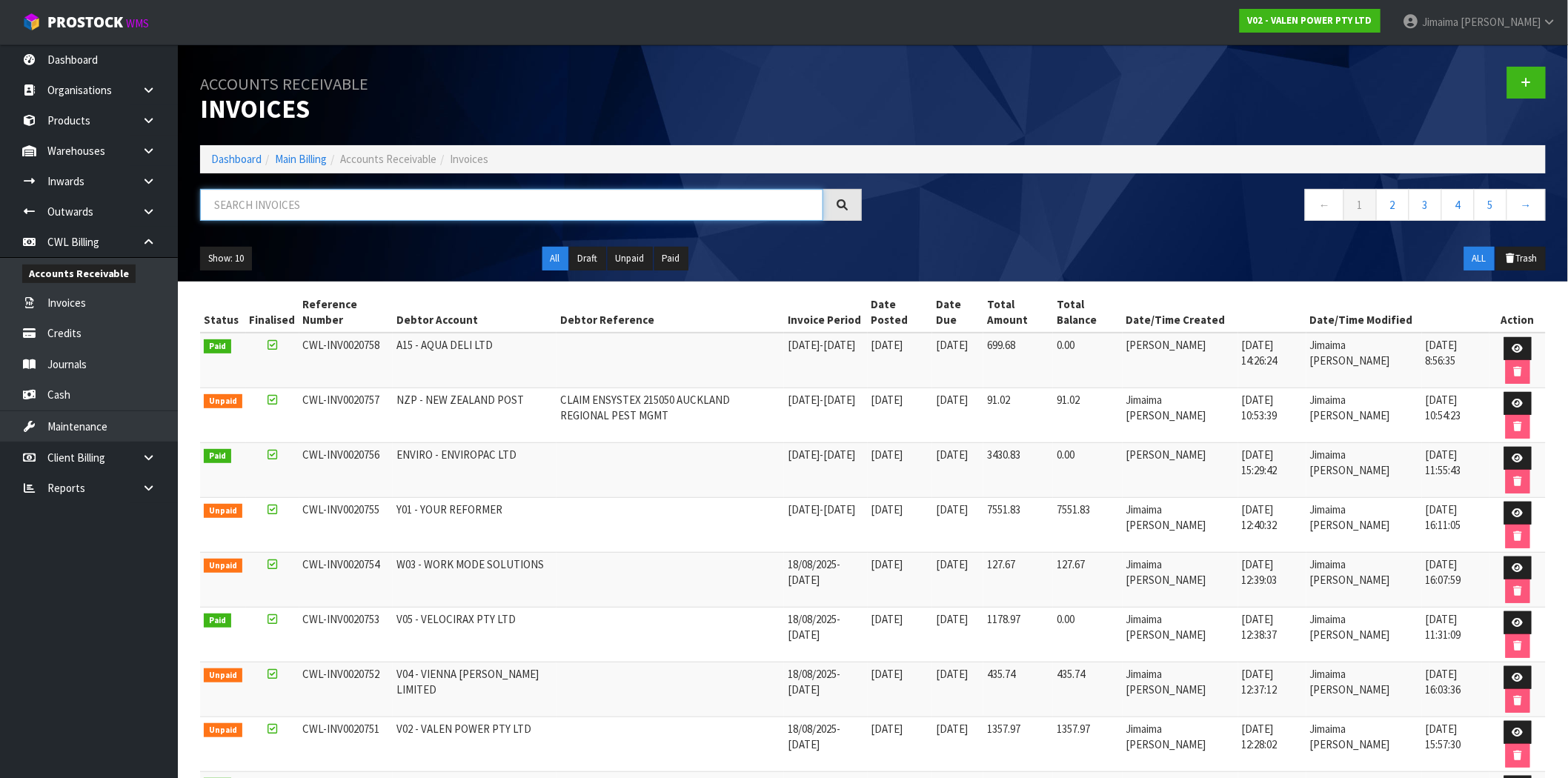
click at [304, 217] on input "text" at bounding box center [511, 204] width 623 height 32
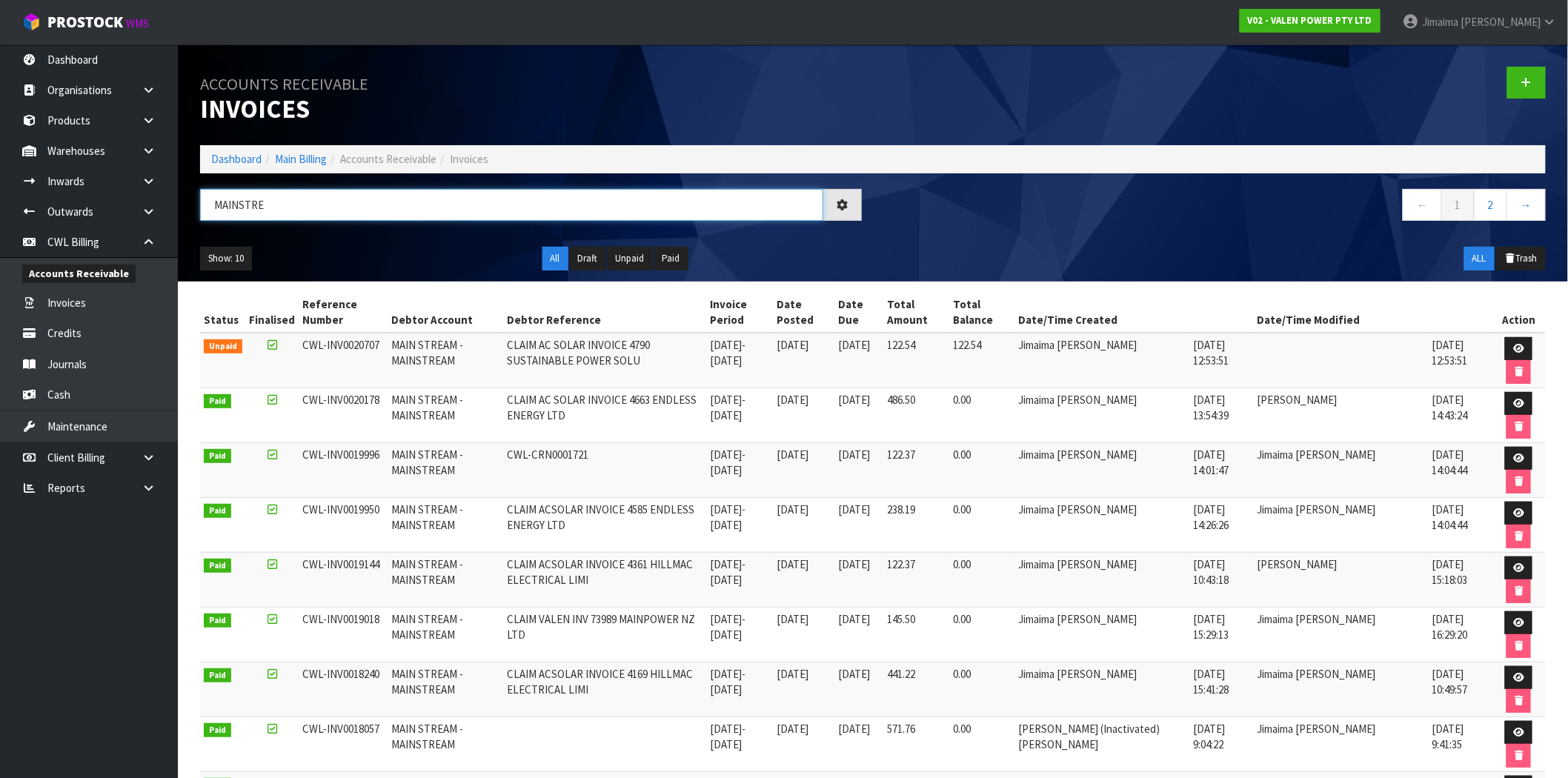
type input "MAINSTRE"
drag, startPoint x: 1514, startPoint y: 344, endPoint x: 1492, endPoint y: 345, distance: 22.0
click at [1514, 344] on icon at bounding box center [1518, 348] width 11 height 10
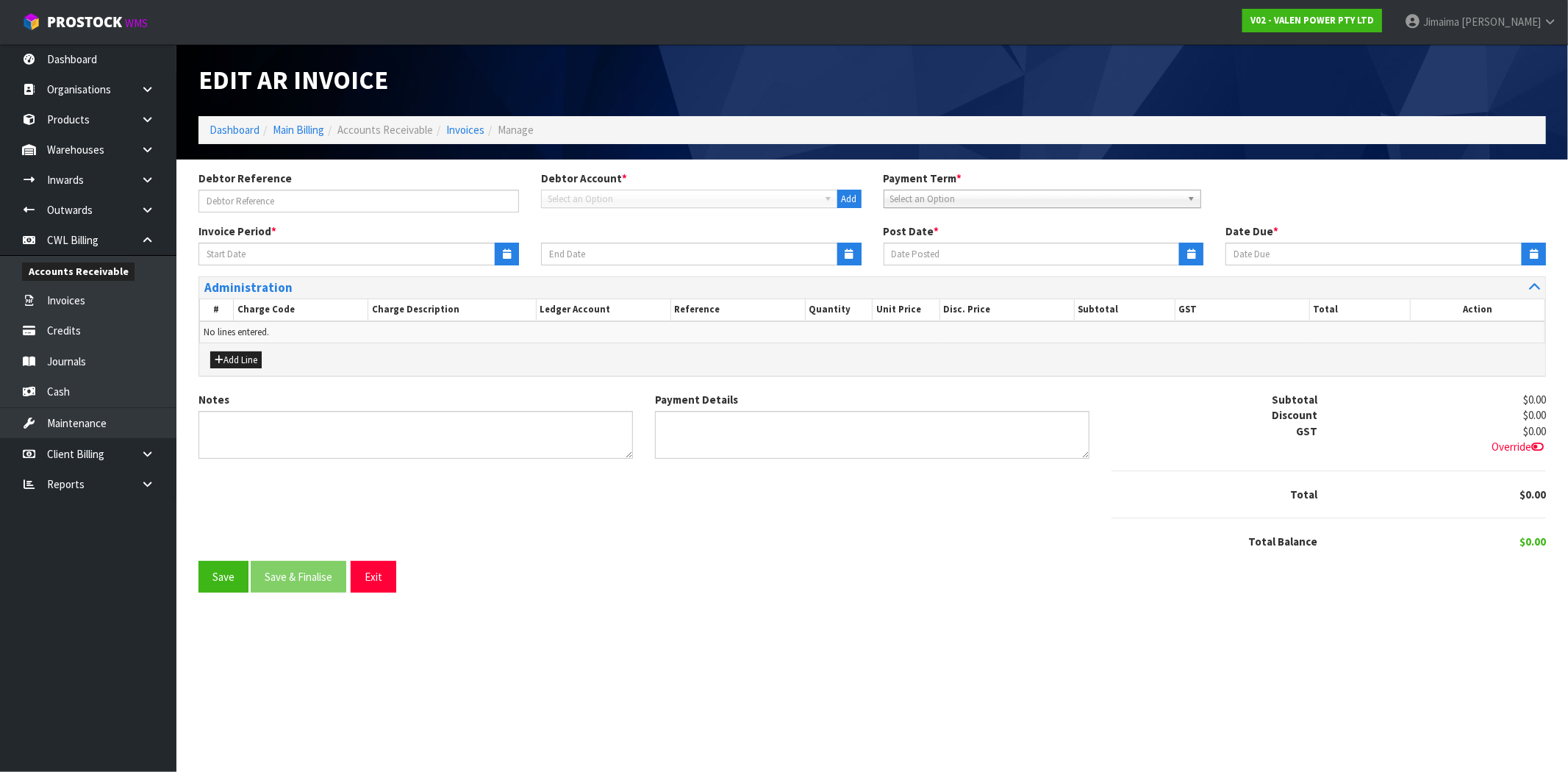
type input "CLAIM AC SOLAR INVOICE 4790 SUSTAINABLE POWER SOLU"
type input "[DATE]"
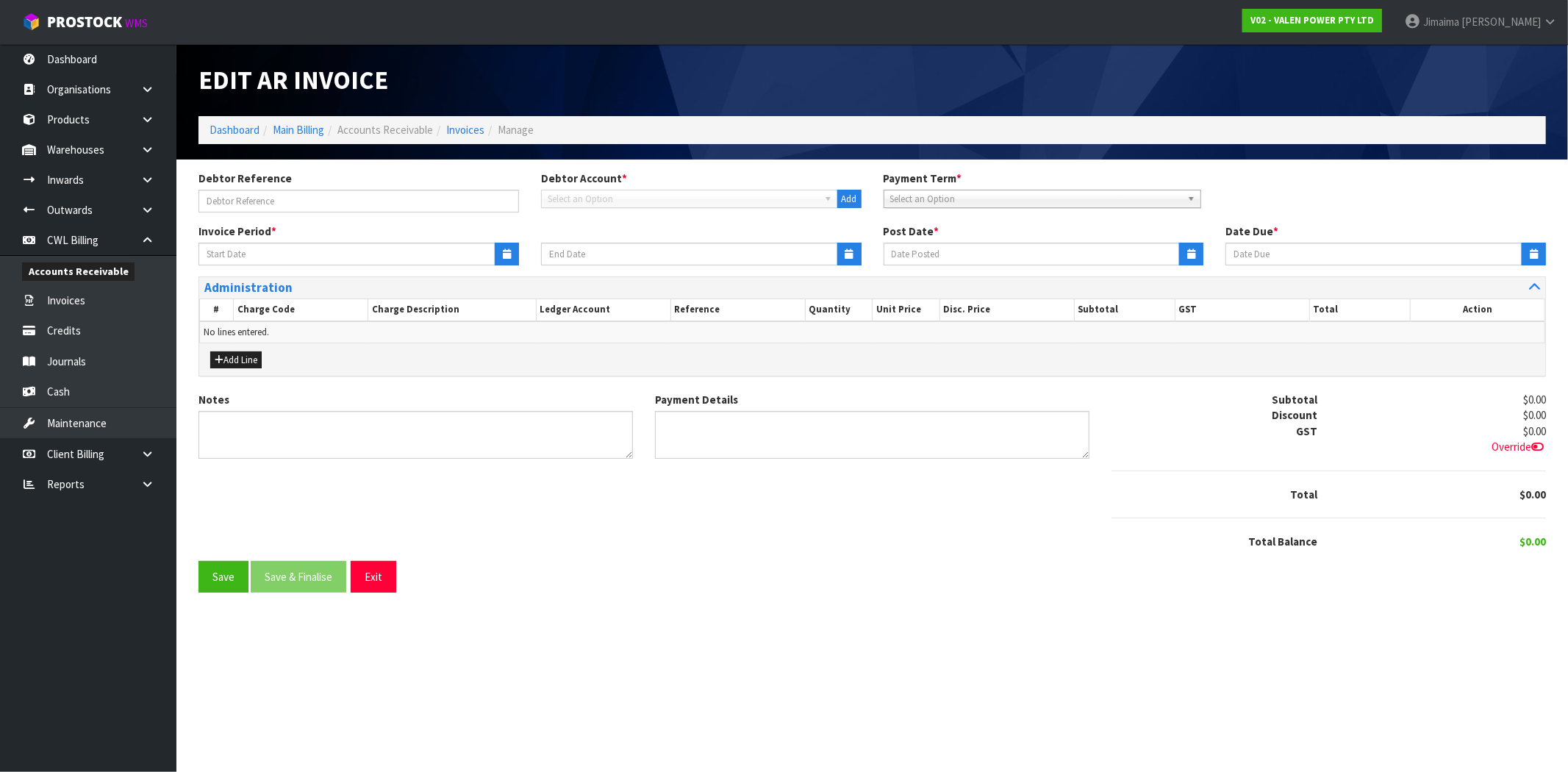
type textarea "Please contact us [DATE] should there be any discrepancies."
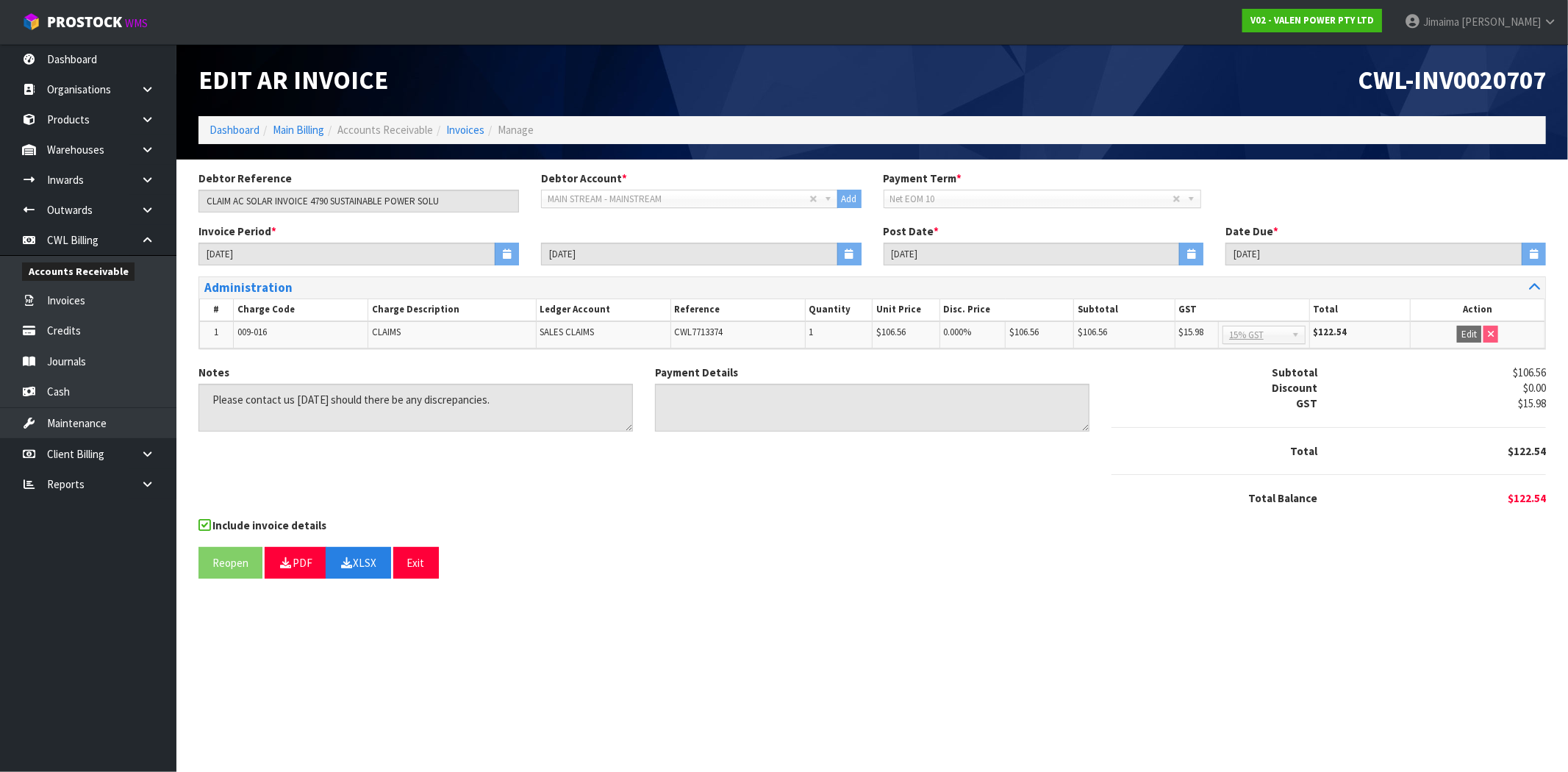
click at [253, 334] on span "009-016" at bounding box center [253, 331] width 30 height 13
copy tr "009-016"
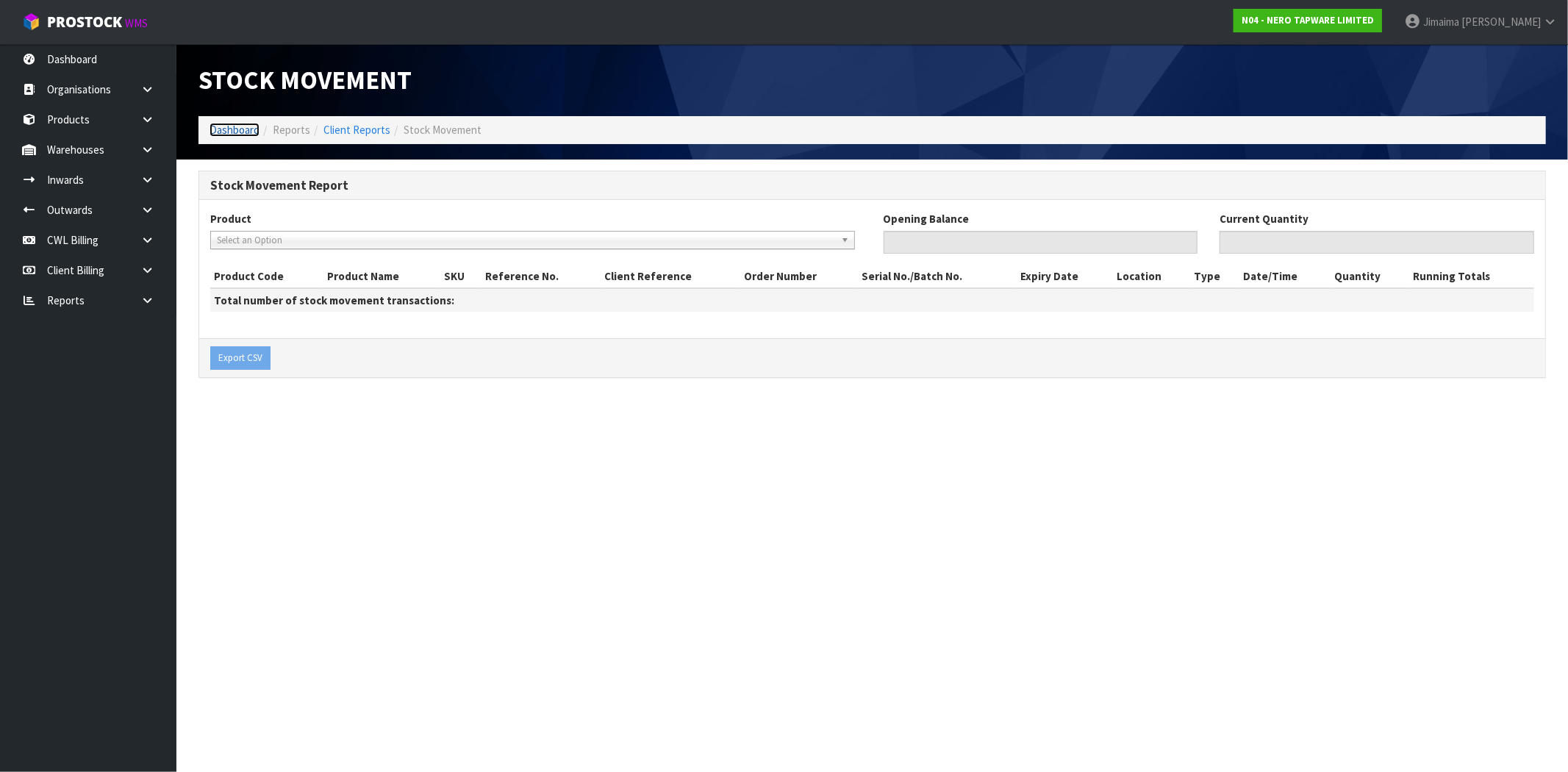
click at [239, 123] on link "Dashboard" at bounding box center [234, 129] width 50 height 14
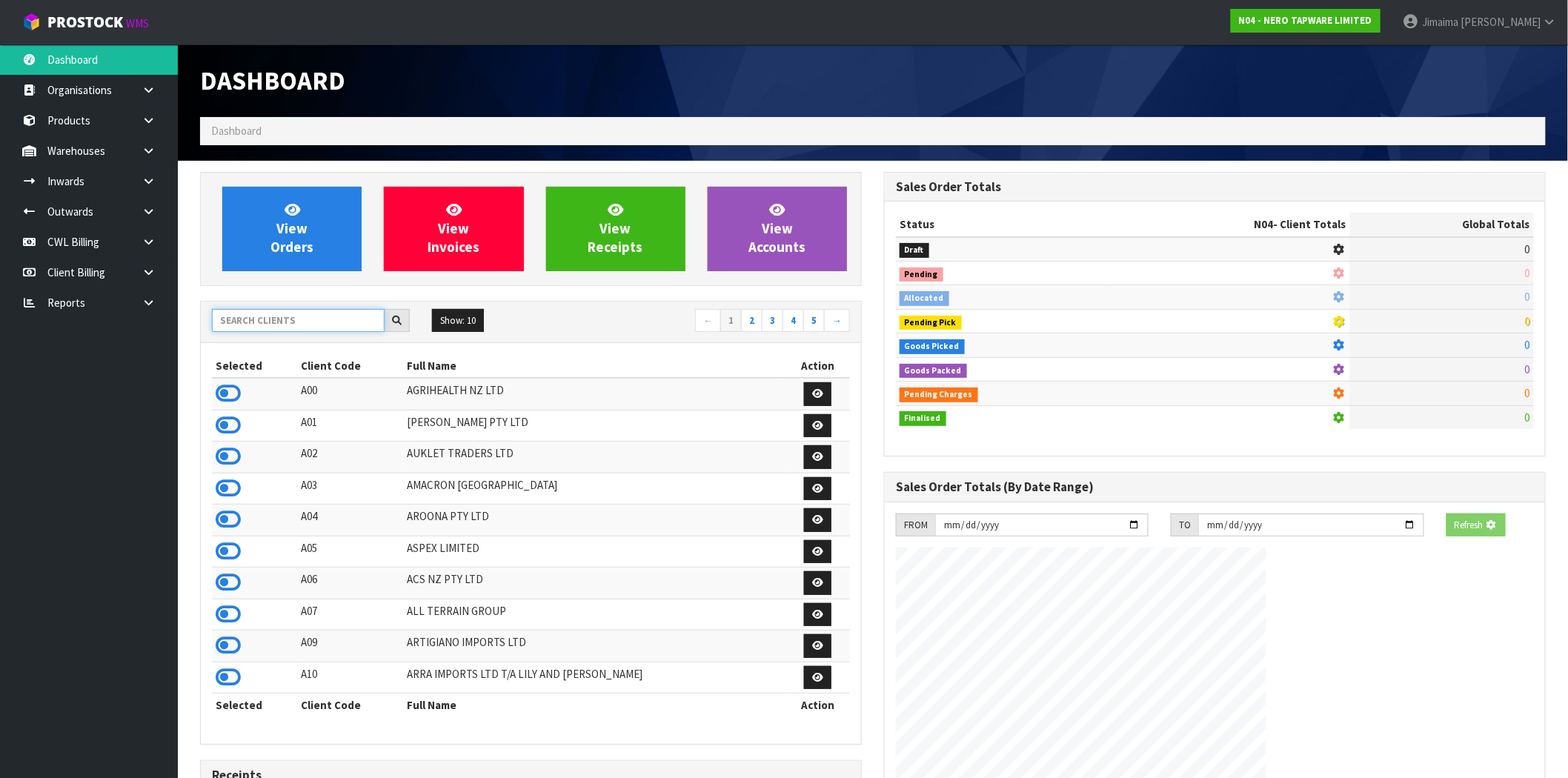
click at [270, 326] on input "text" at bounding box center [298, 320] width 173 height 23
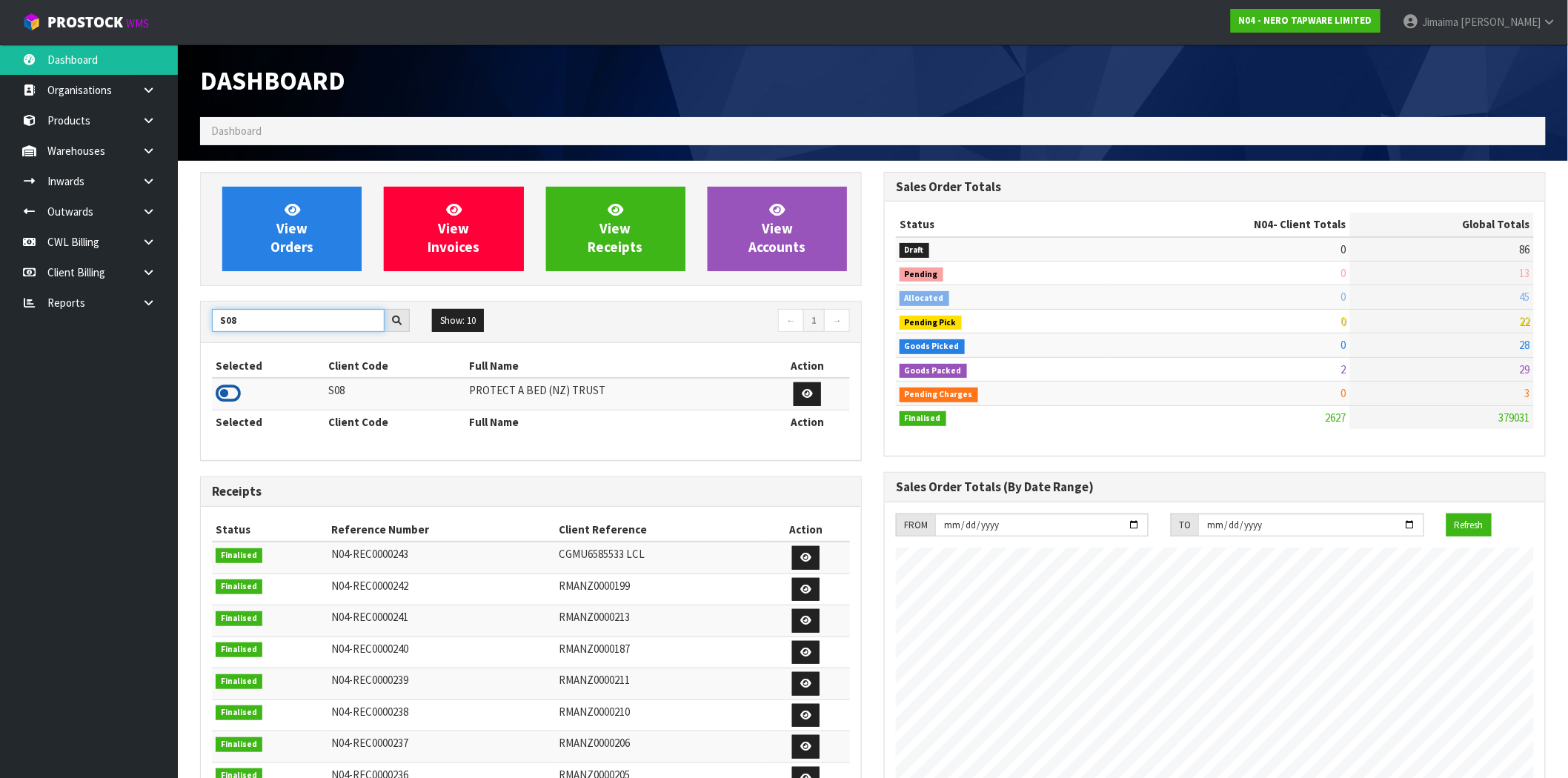
type input "S08"
click at [230, 389] on icon at bounding box center [228, 394] width 25 height 22
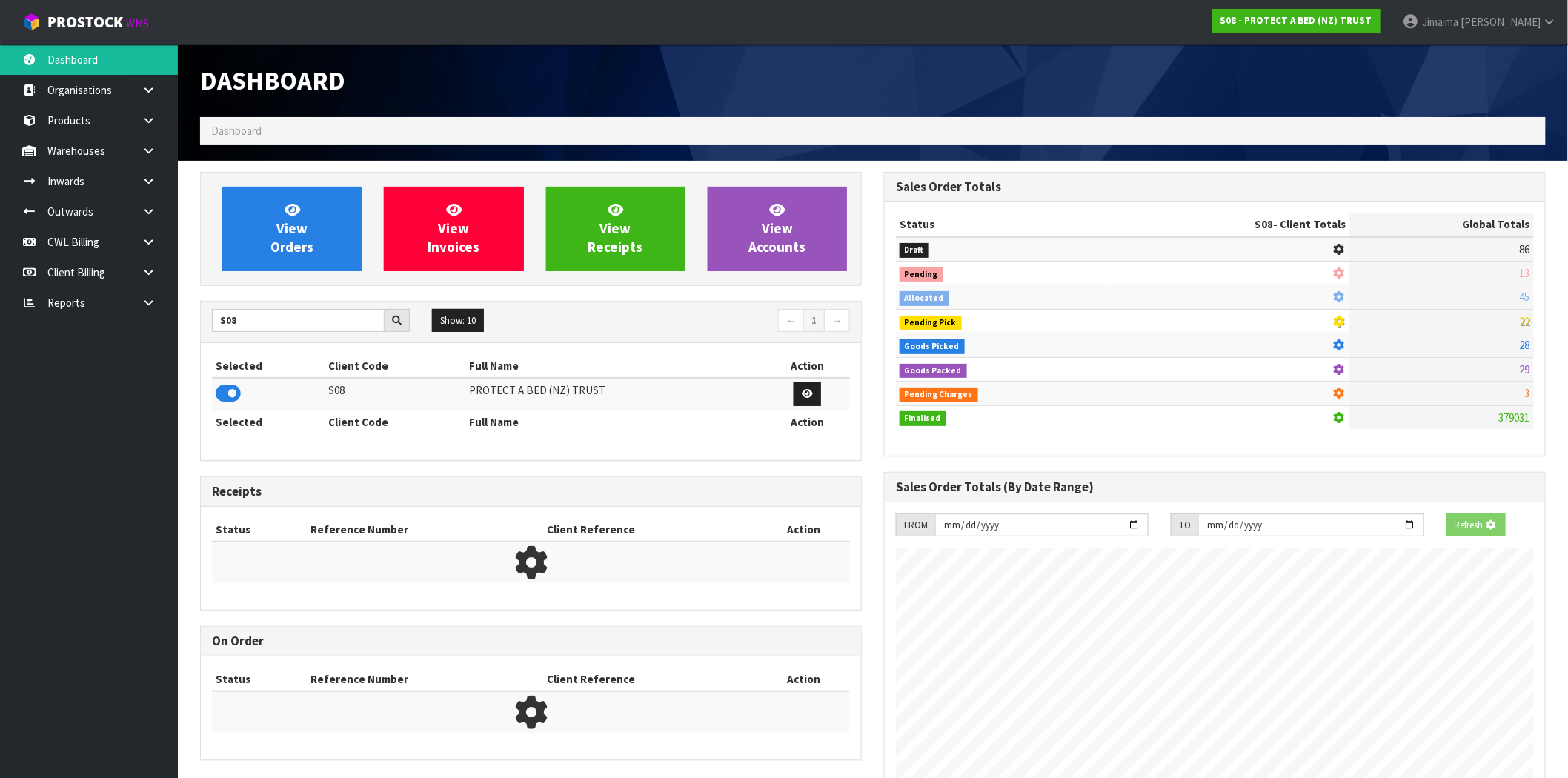
click at [288, 285] on div "View Orders View Invoices View Receipts View Accounts" at bounding box center [531, 229] width 662 height 114
click at [295, 236] on span "View Orders" at bounding box center [291, 228] width 43 height 55
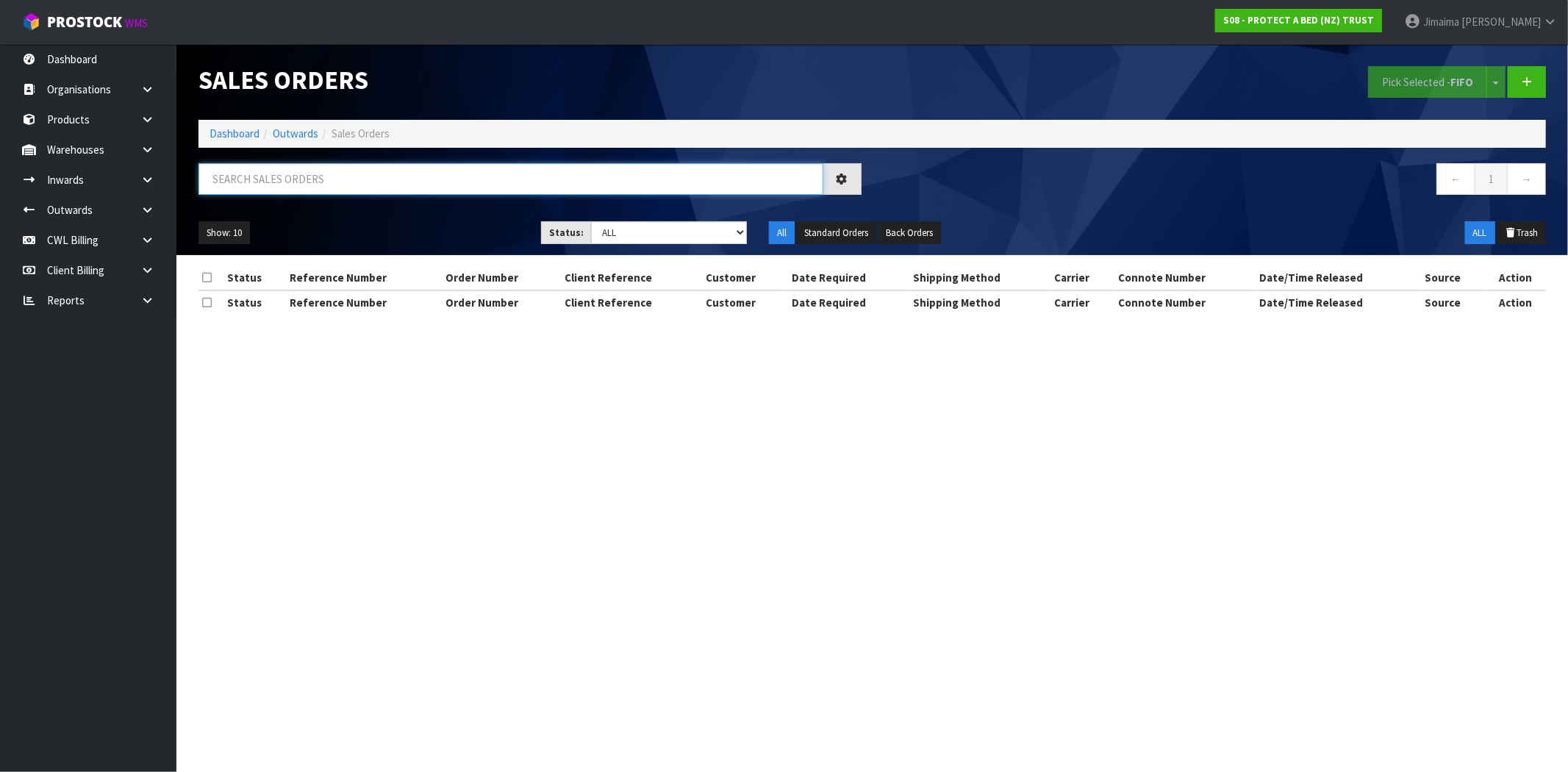
click at [279, 181] on input "text" at bounding box center [511, 179] width 625 height 32
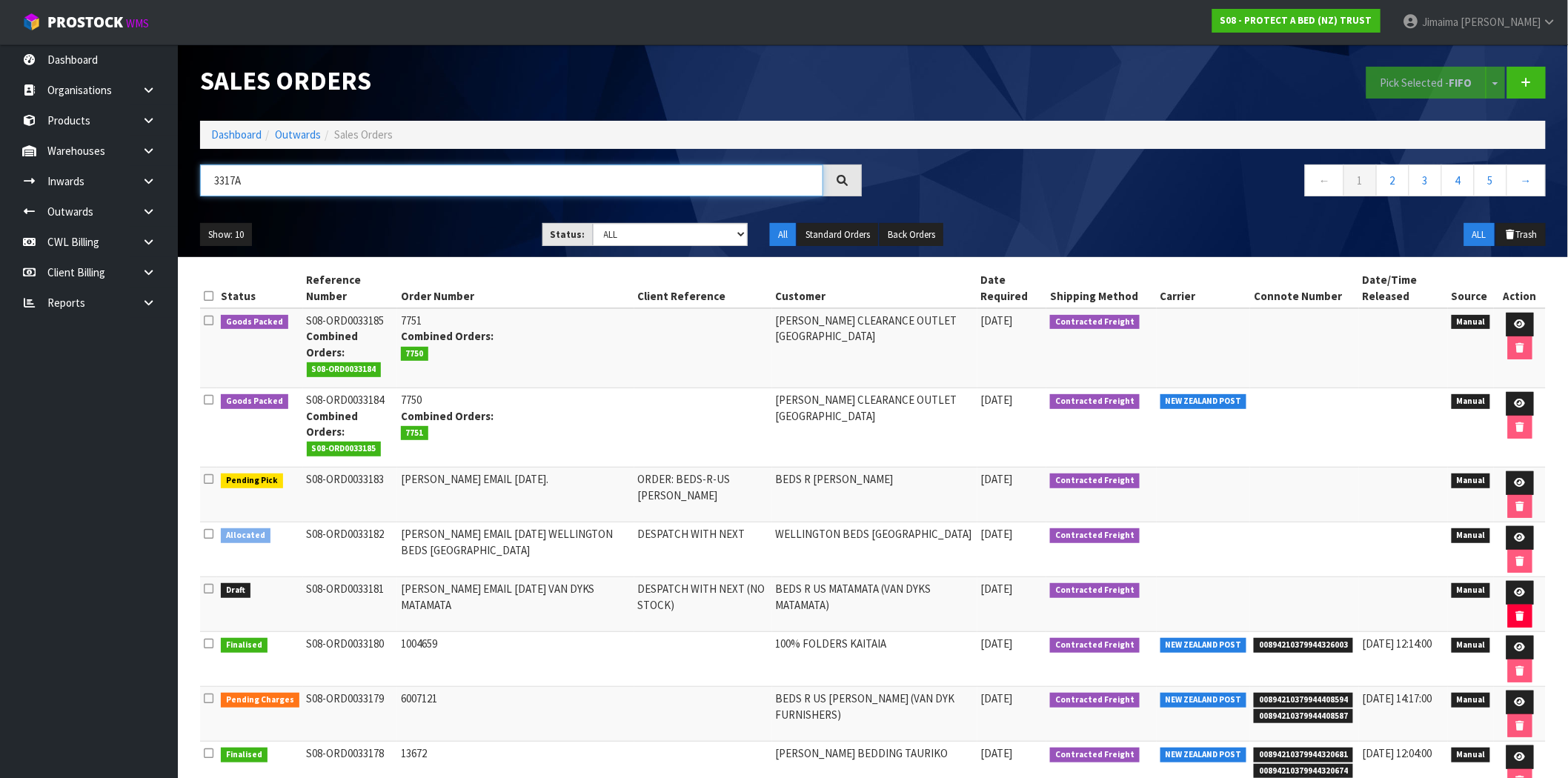
type input "3317"
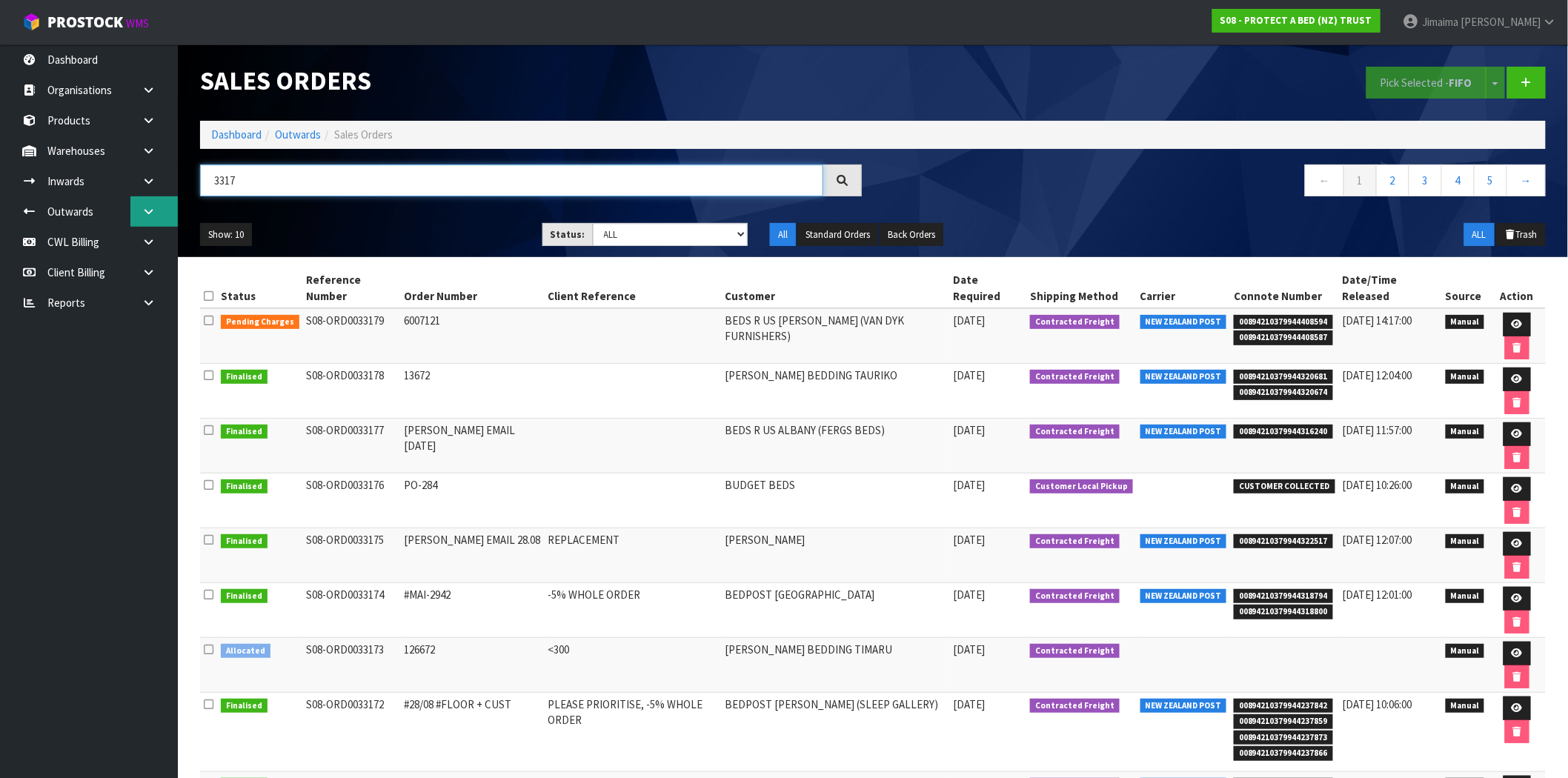
drag, startPoint x: 344, startPoint y: 185, endPoint x: 143, endPoint y: 198, distance: 201.4
click at [131, 198] on body "Toggle navigation ProStock WMS S08 - PROTECT A BED (NZ) TRUST Jimaima [PERSON_N…" at bounding box center [784, 389] width 1568 height 778
click at [716, 235] on select "Draft Pending Allocated Pending Pick Goods Picked Goods Packed Pending Charges …" at bounding box center [671, 234] width 156 height 23
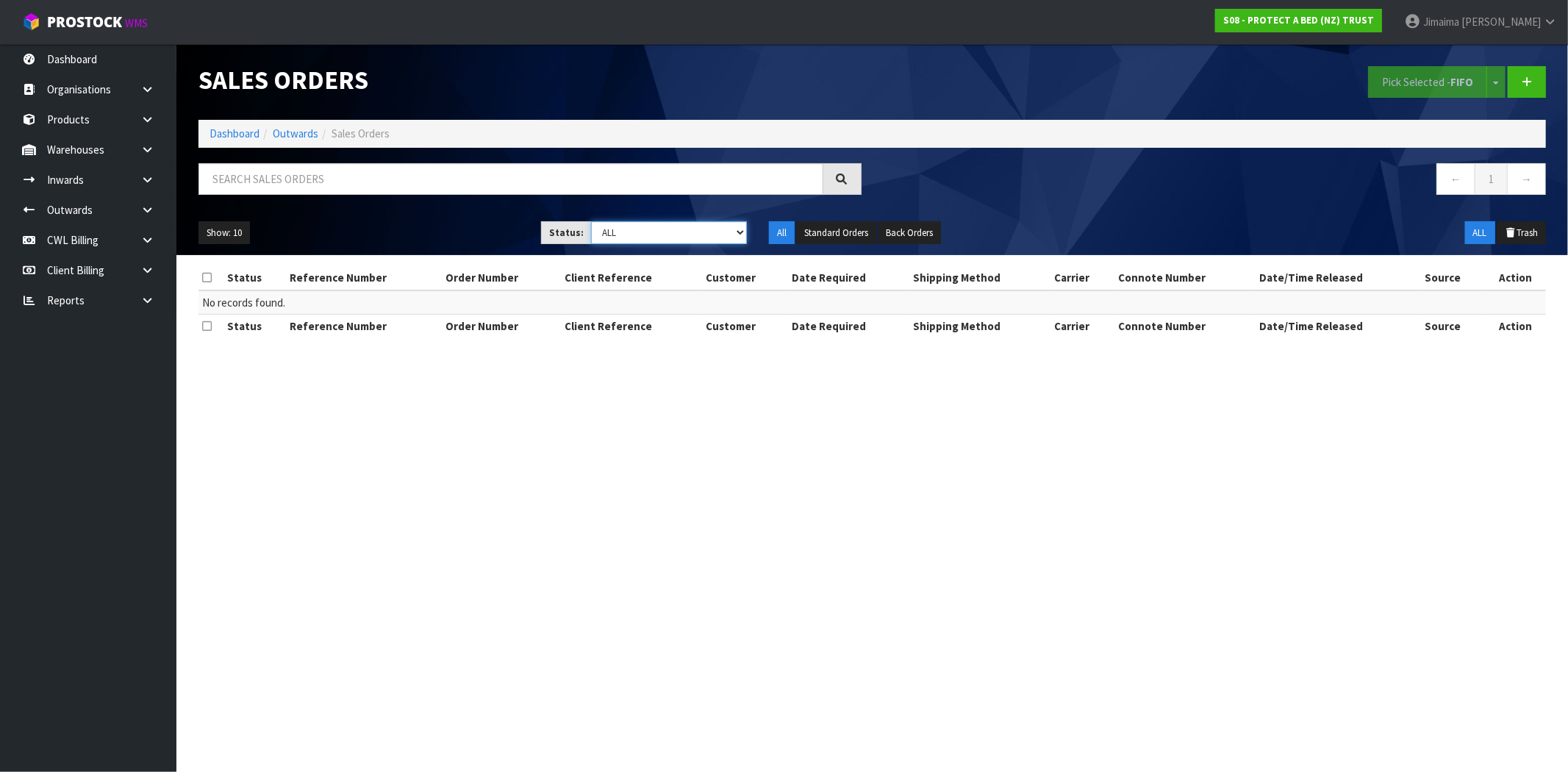
select select "string:6"
click at [591, 221] on select "Draft Pending Allocated Pending Pick Goods Picked Goods Packed Pending Charges …" at bounding box center [669, 233] width 156 height 23
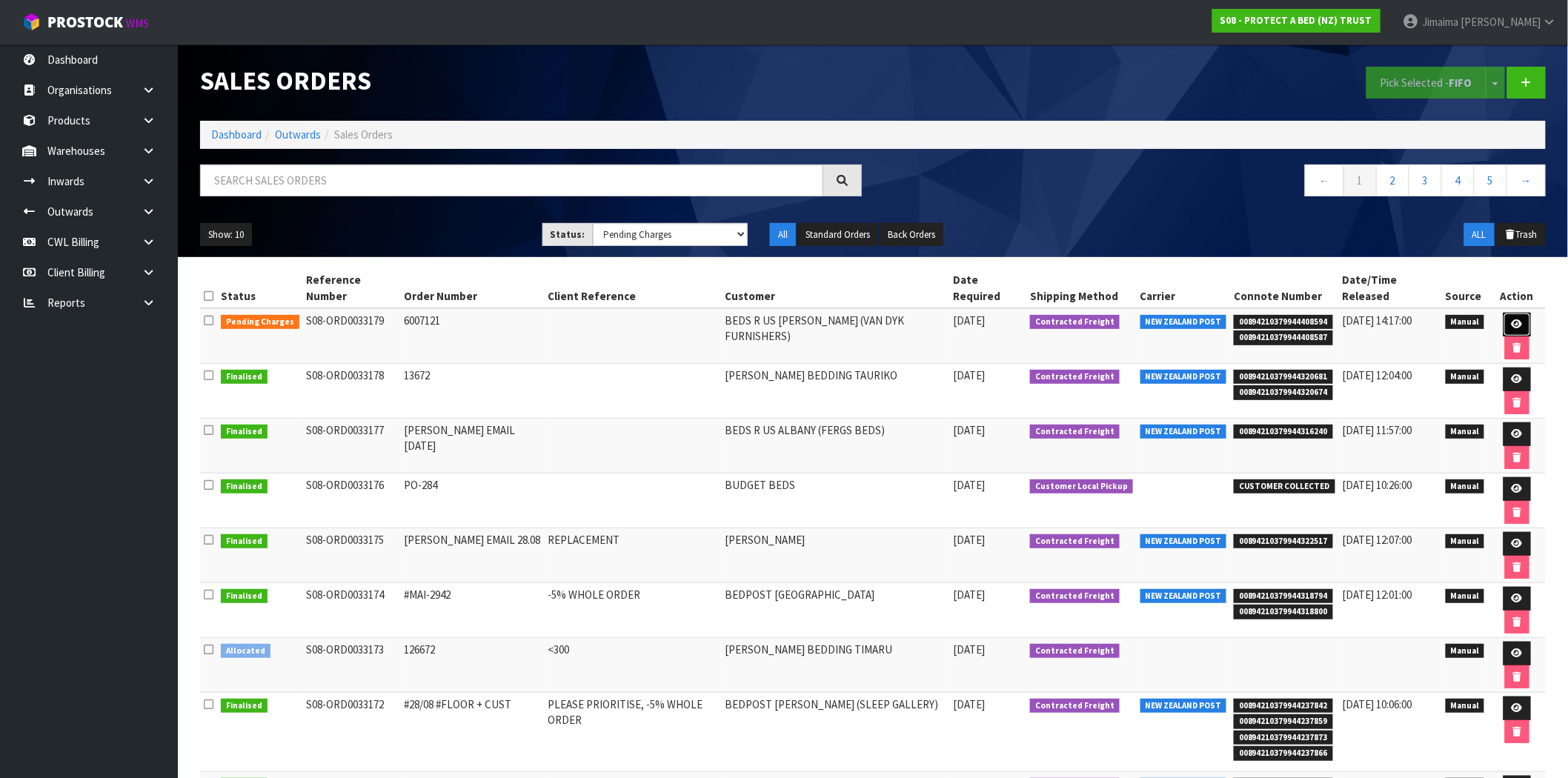
click at [1522, 318] on link at bounding box center [1516, 325] width 28 height 24
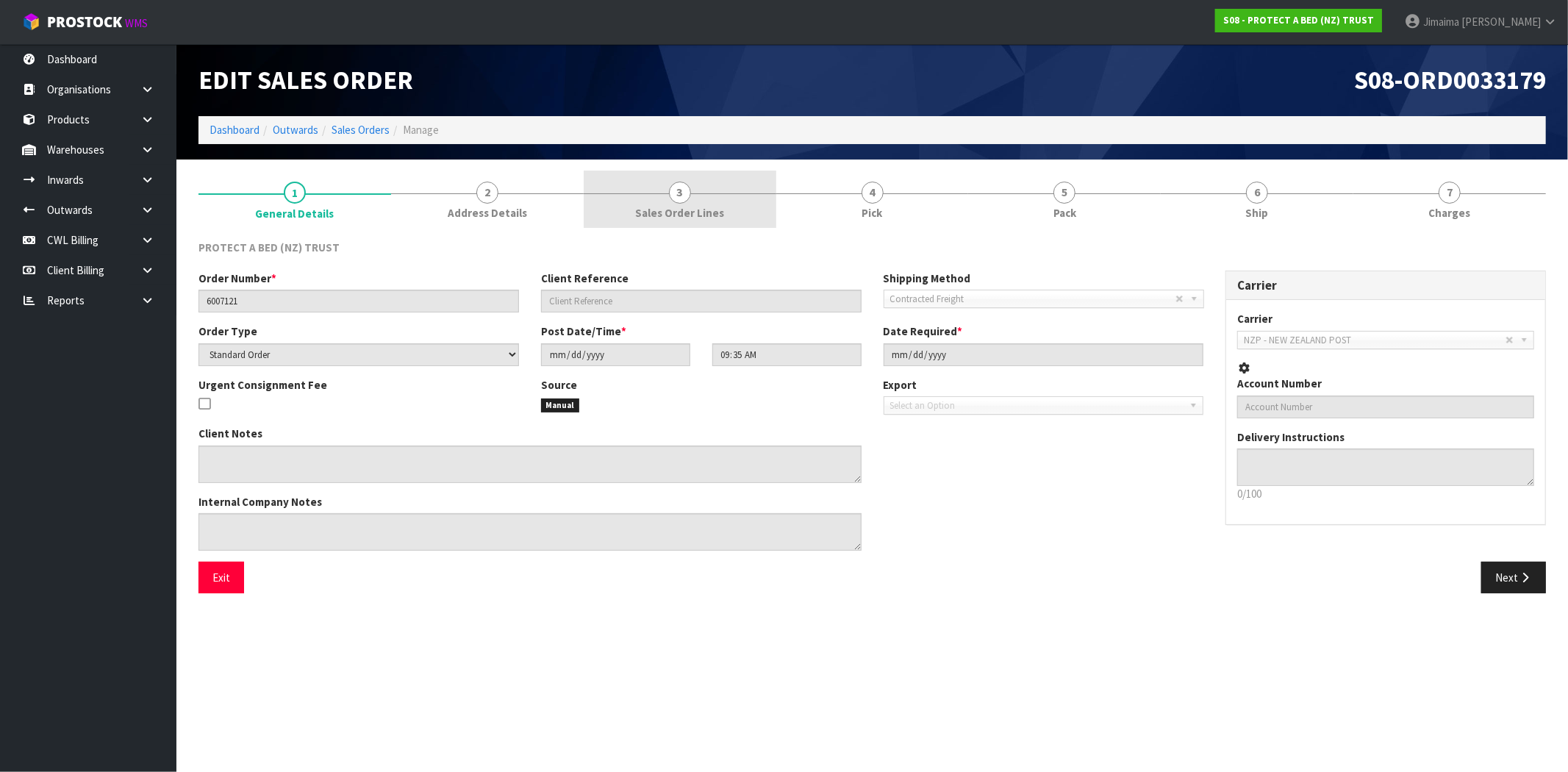
click at [730, 204] on link "3 Sales Order Lines" at bounding box center [680, 200] width 192 height 58
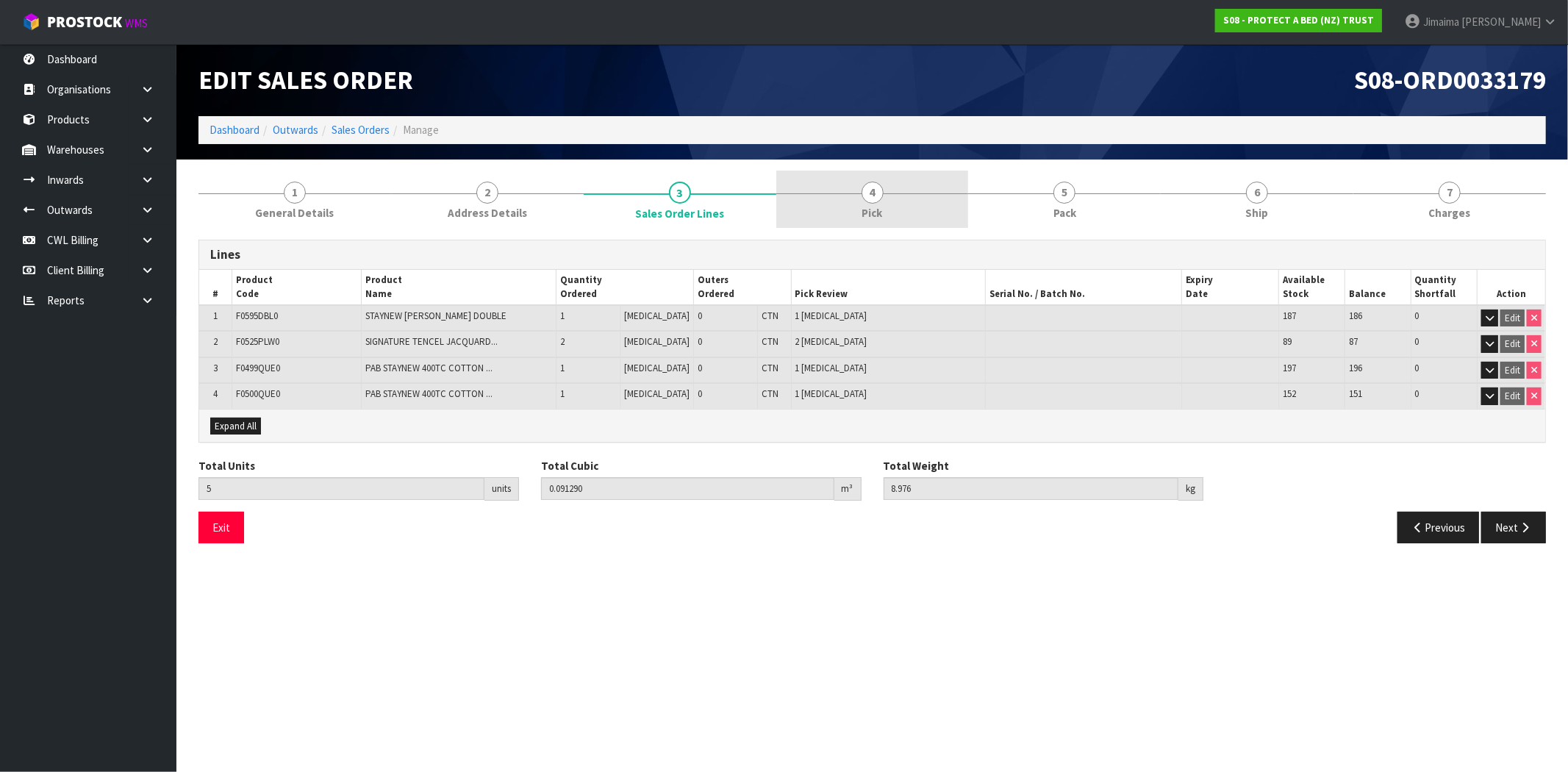
click at [919, 191] on link "4 Pick" at bounding box center [872, 200] width 192 height 58
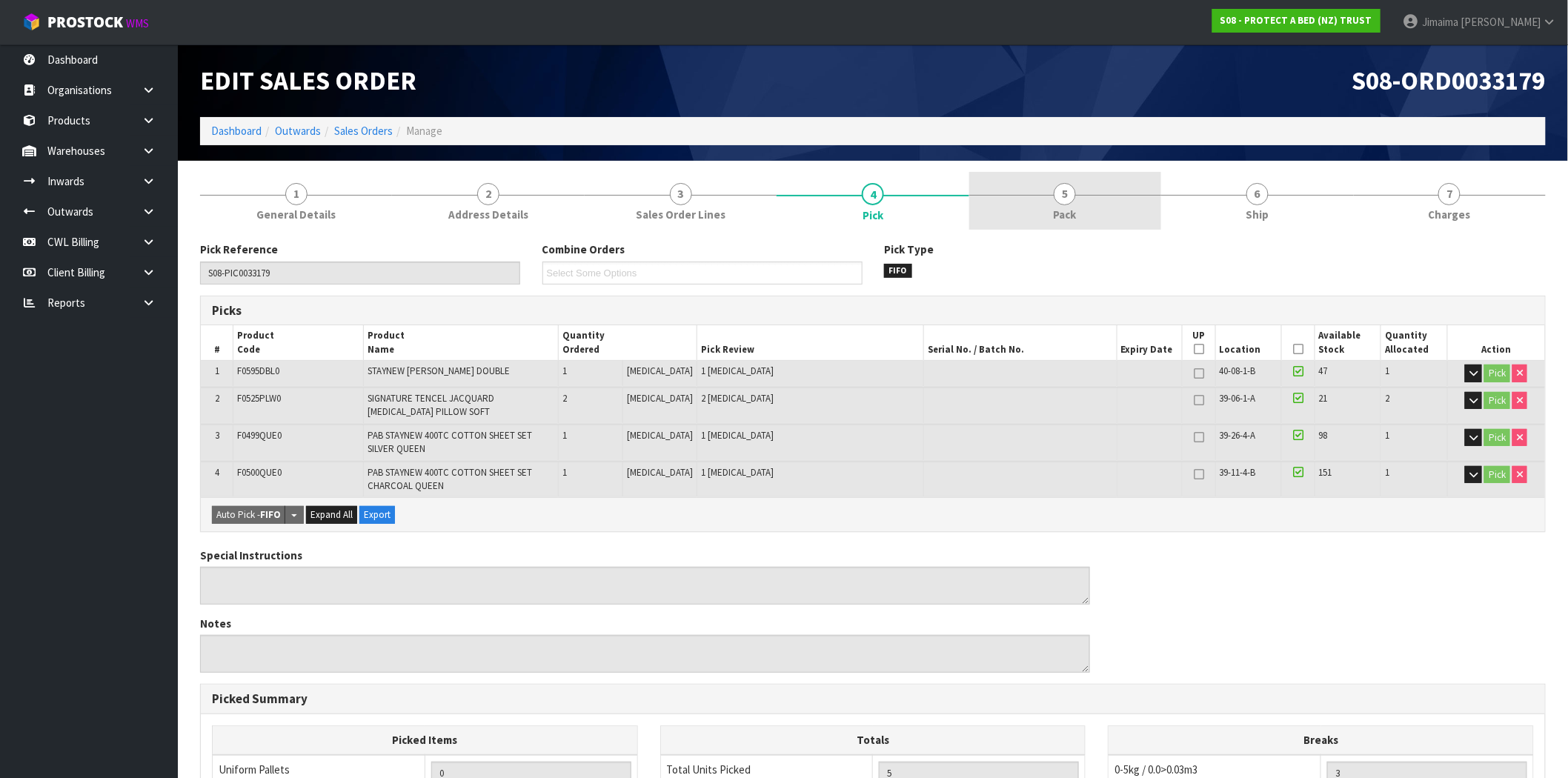
click at [1093, 201] on link "5 Pack" at bounding box center [1065, 201] width 192 height 58
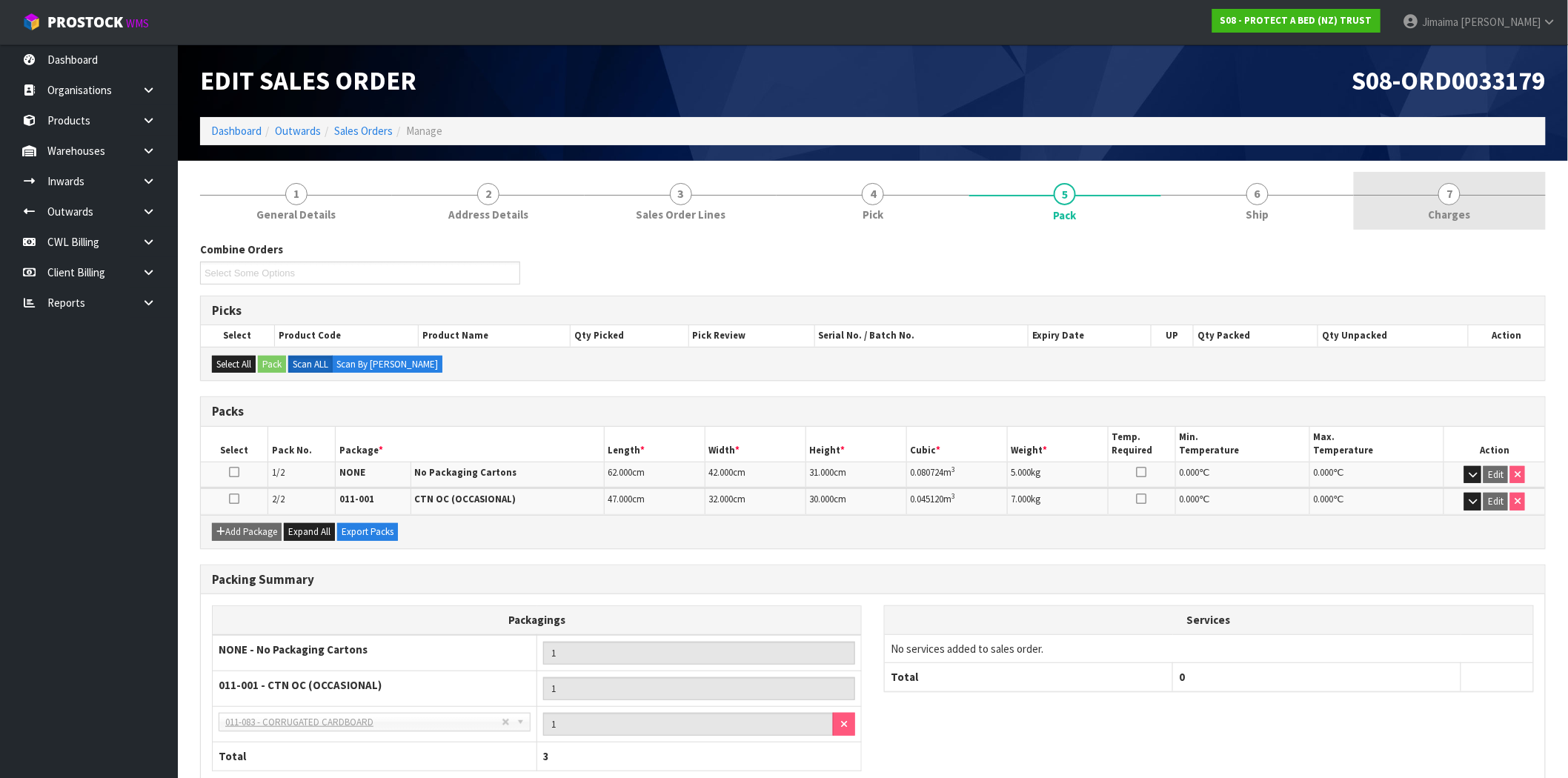
click at [1376, 204] on link "7 [GEOGRAPHIC_DATA]" at bounding box center [1450, 201] width 192 height 58
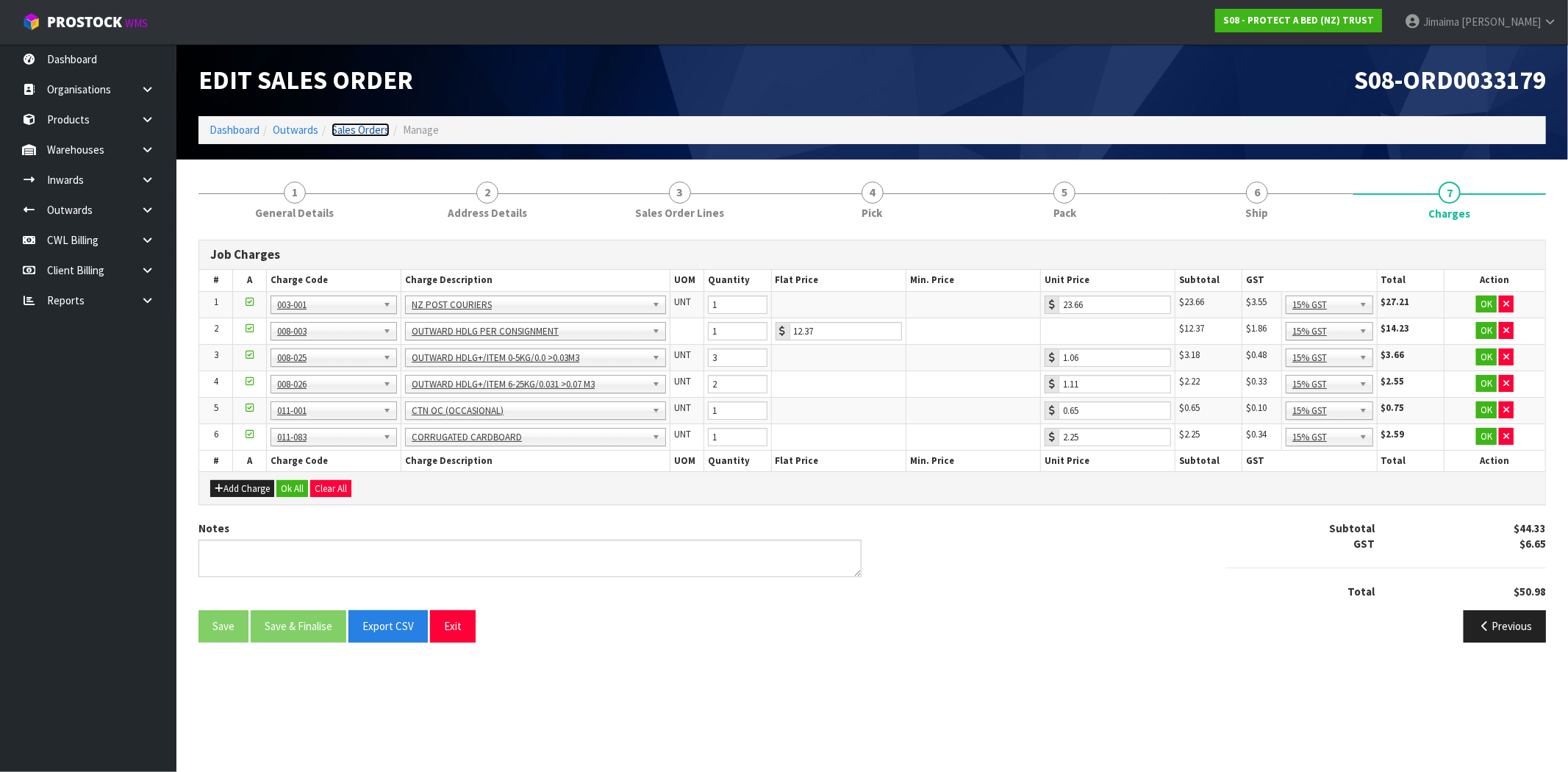
click at [363, 134] on link "Sales Orders" at bounding box center [360, 129] width 58 height 14
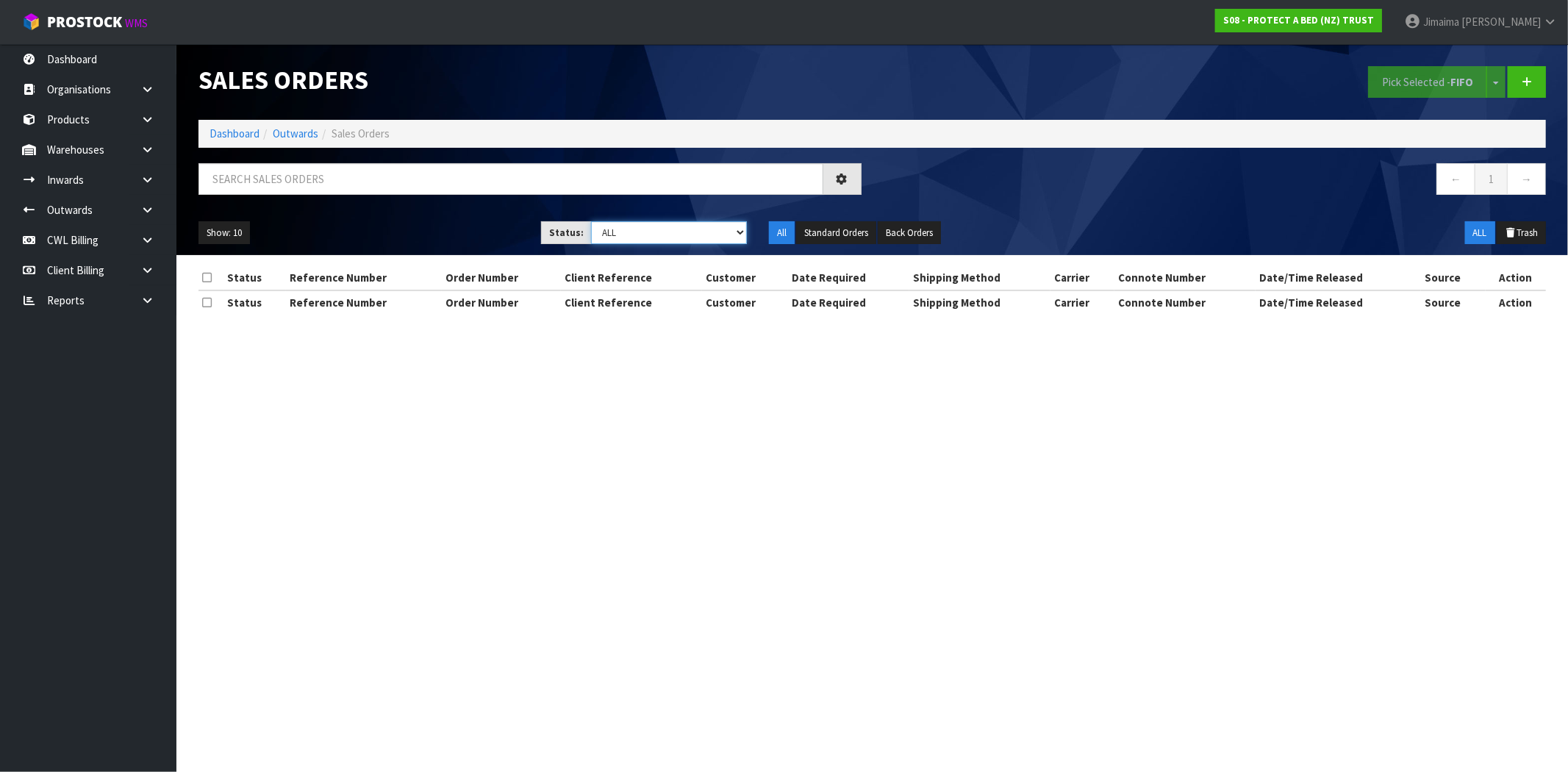
click at [728, 234] on select "Draft Pending Allocated Pending Pick Goods Picked Goods Packed Pending Charges …" at bounding box center [669, 233] width 156 height 23
select select "string:2"
click at [591, 221] on select "Draft Pending Allocated Pending Pick Goods Picked Goods Packed Pending Charges …" at bounding box center [669, 233] width 156 height 23
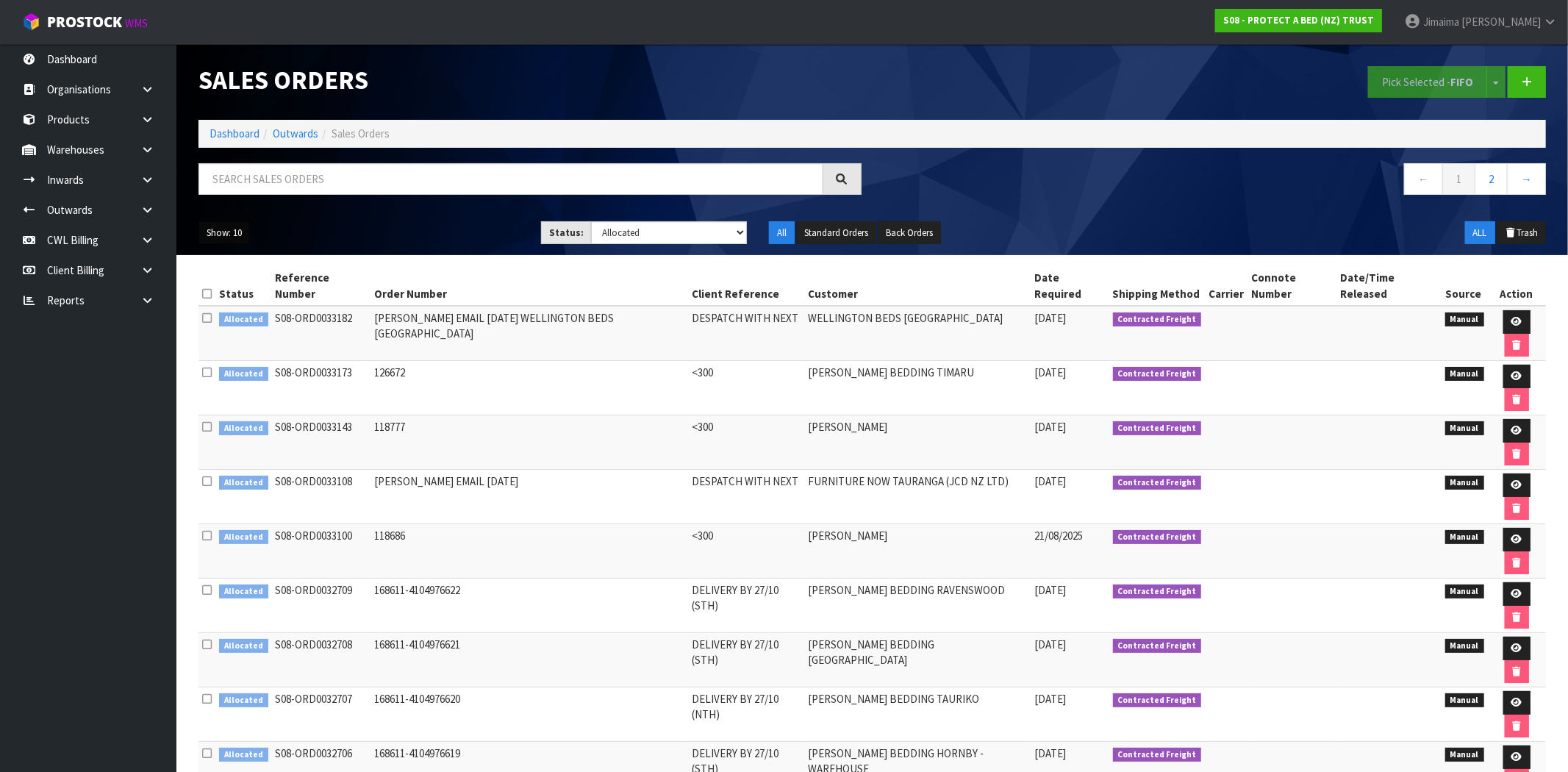
click at [221, 234] on button "Show: 10" at bounding box center [224, 233] width 51 height 24
click at [229, 312] on link "50" at bounding box center [257, 320] width 116 height 20
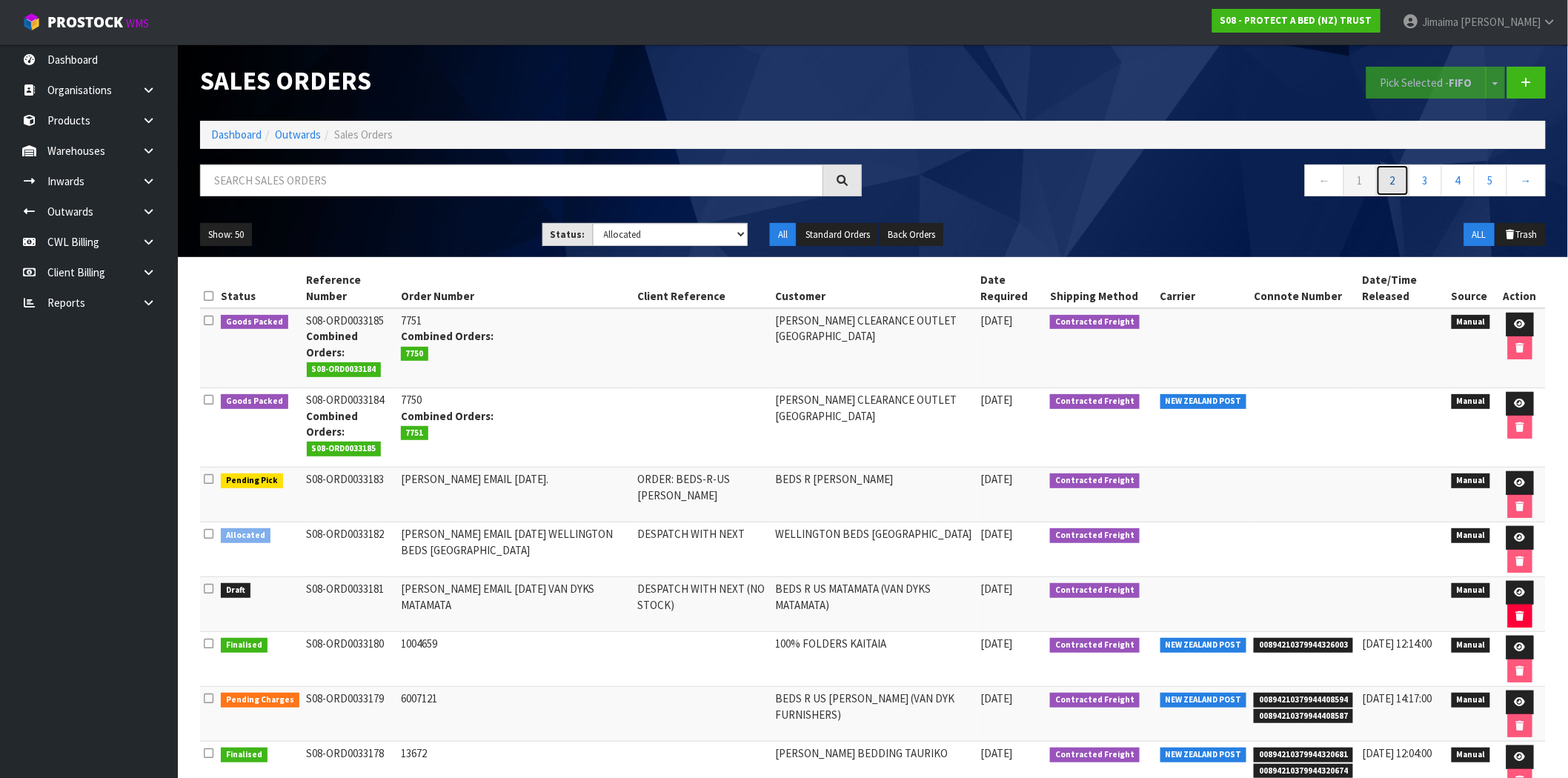
click at [1394, 172] on link "2" at bounding box center [1392, 180] width 34 height 32
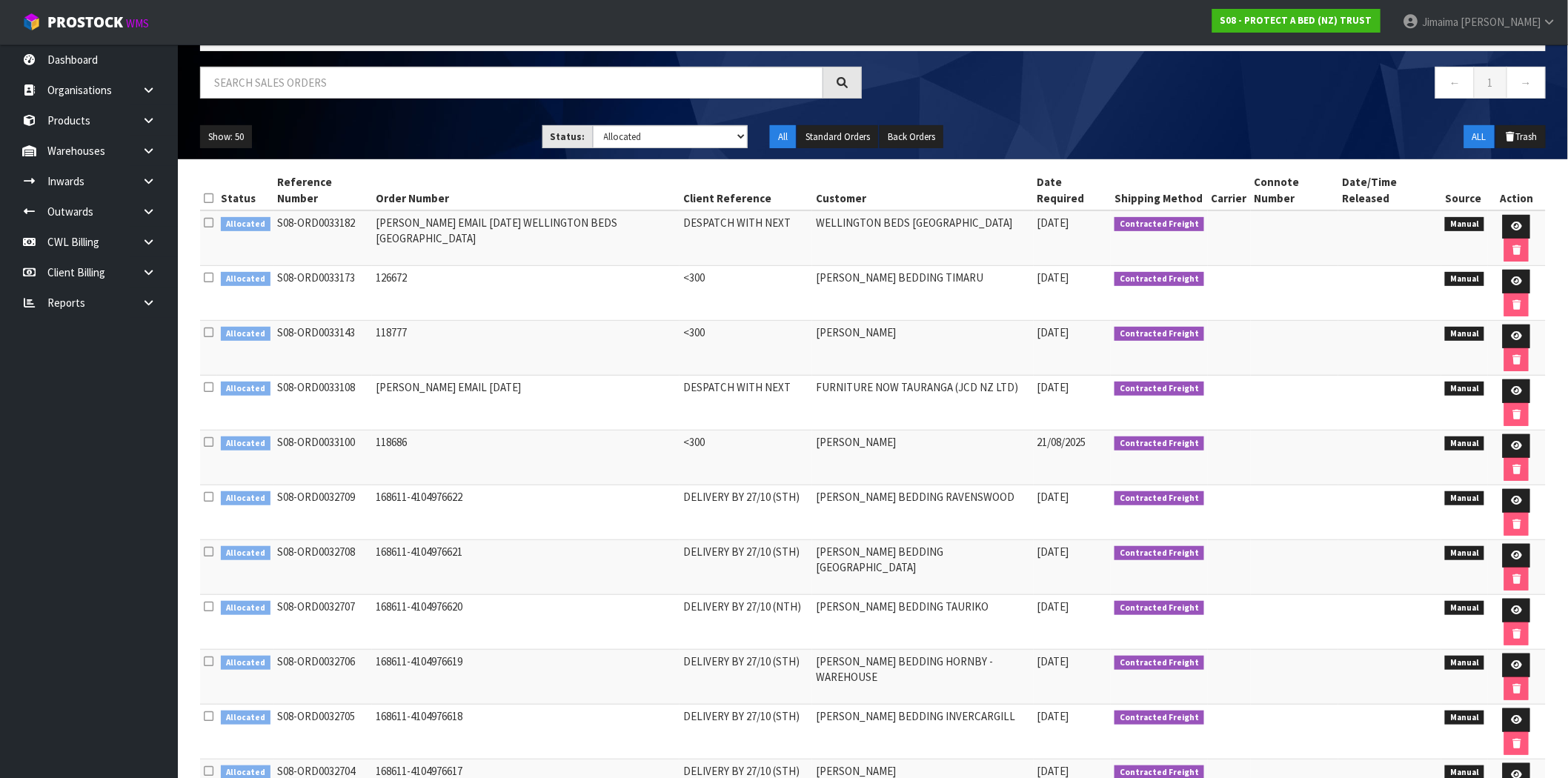
scroll to position [136, 0]
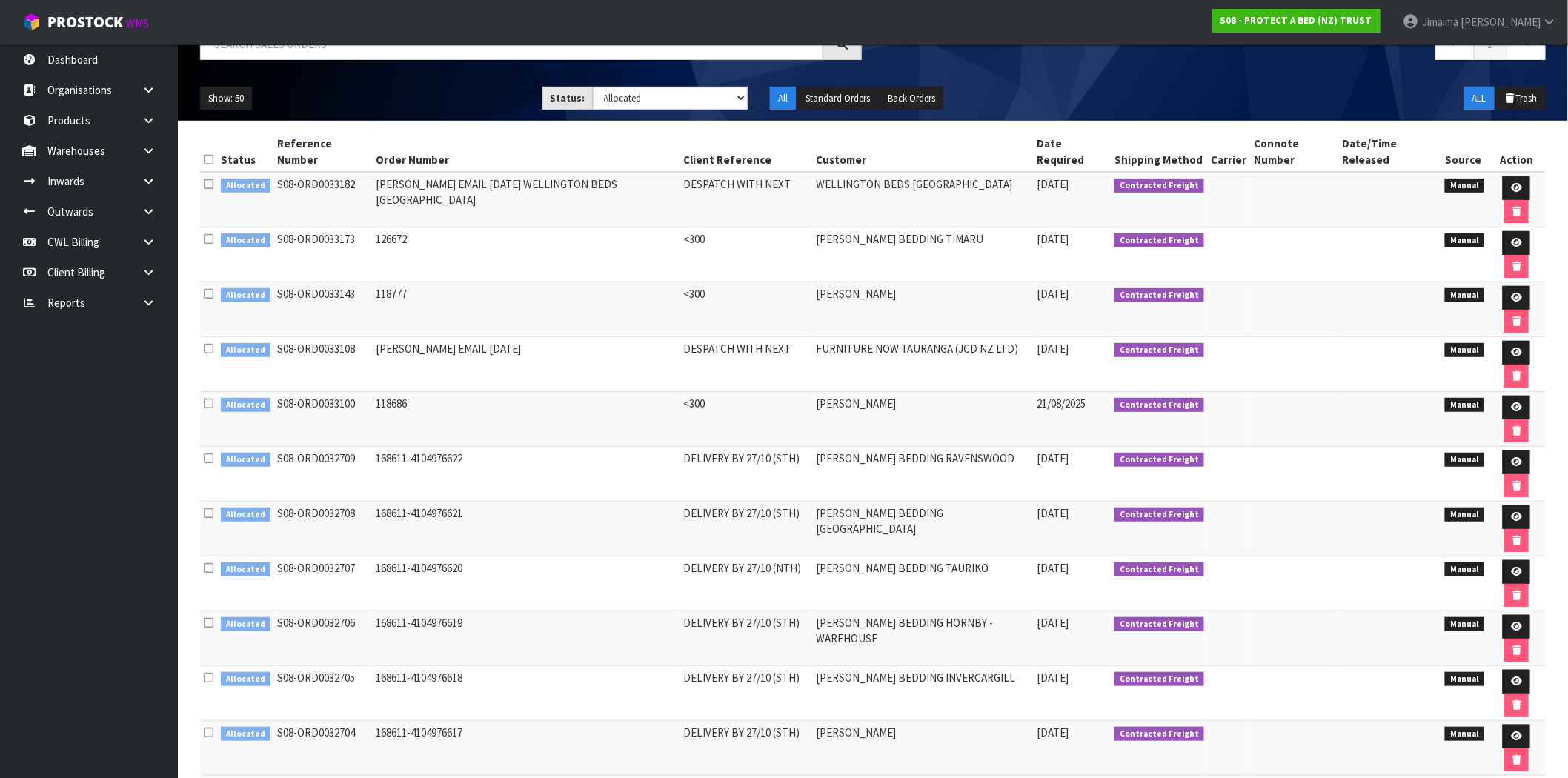
drag, startPoint x: 702, startPoint y: 642, endPoint x: 701, endPoint y: 660, distance: 18.0
drag, startPoint x: 783, startPoint y: 710, endPoint x: 967, endPoint y: 717, distance: 184.1
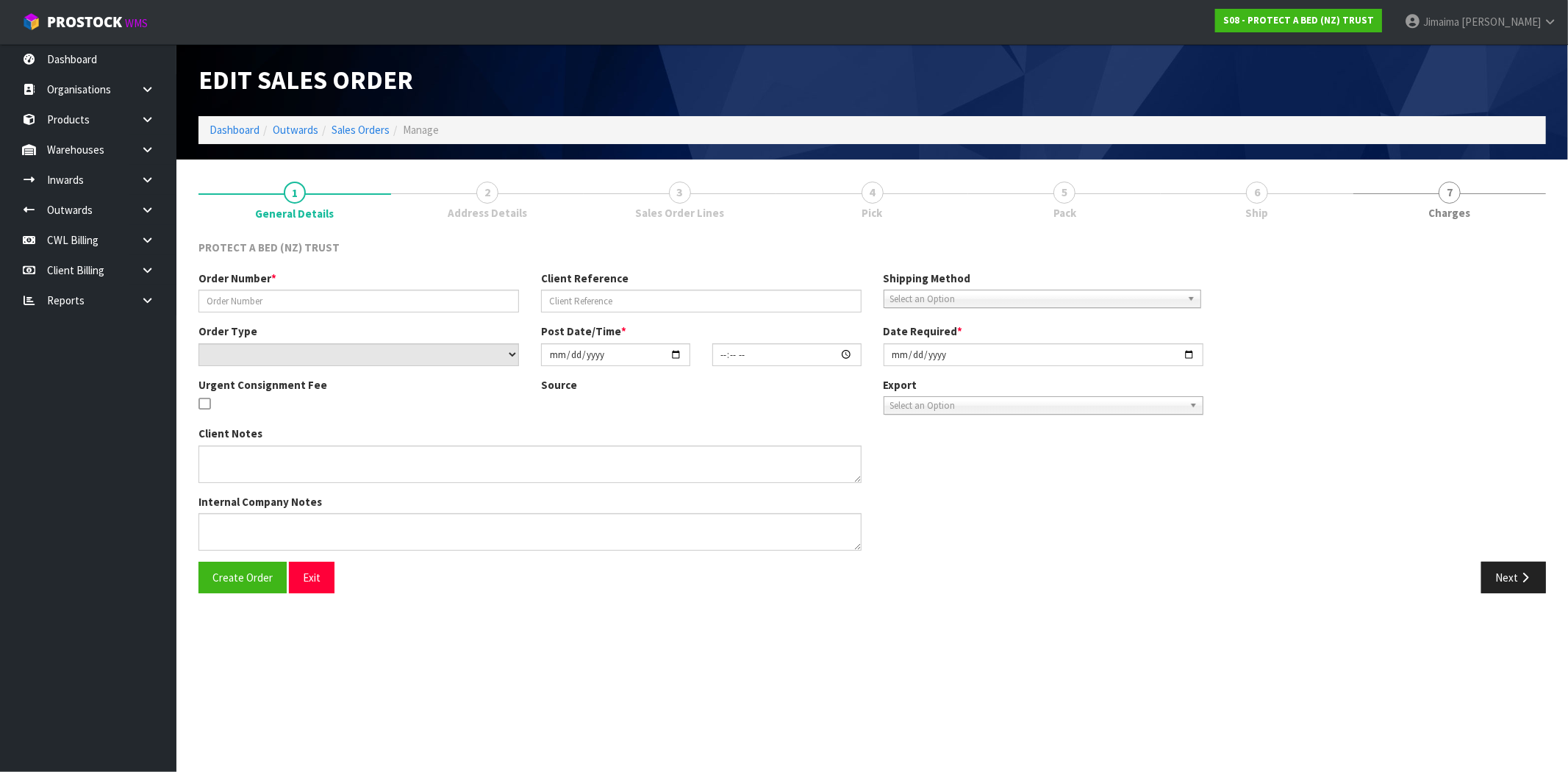
type input "WELLINGTON BEDS UPPER HUTT"
type input "DISPATCH WITH NEXT ORDER"
select select "number:0"
type input "2024-11-26"
type input "11:32:00.000"
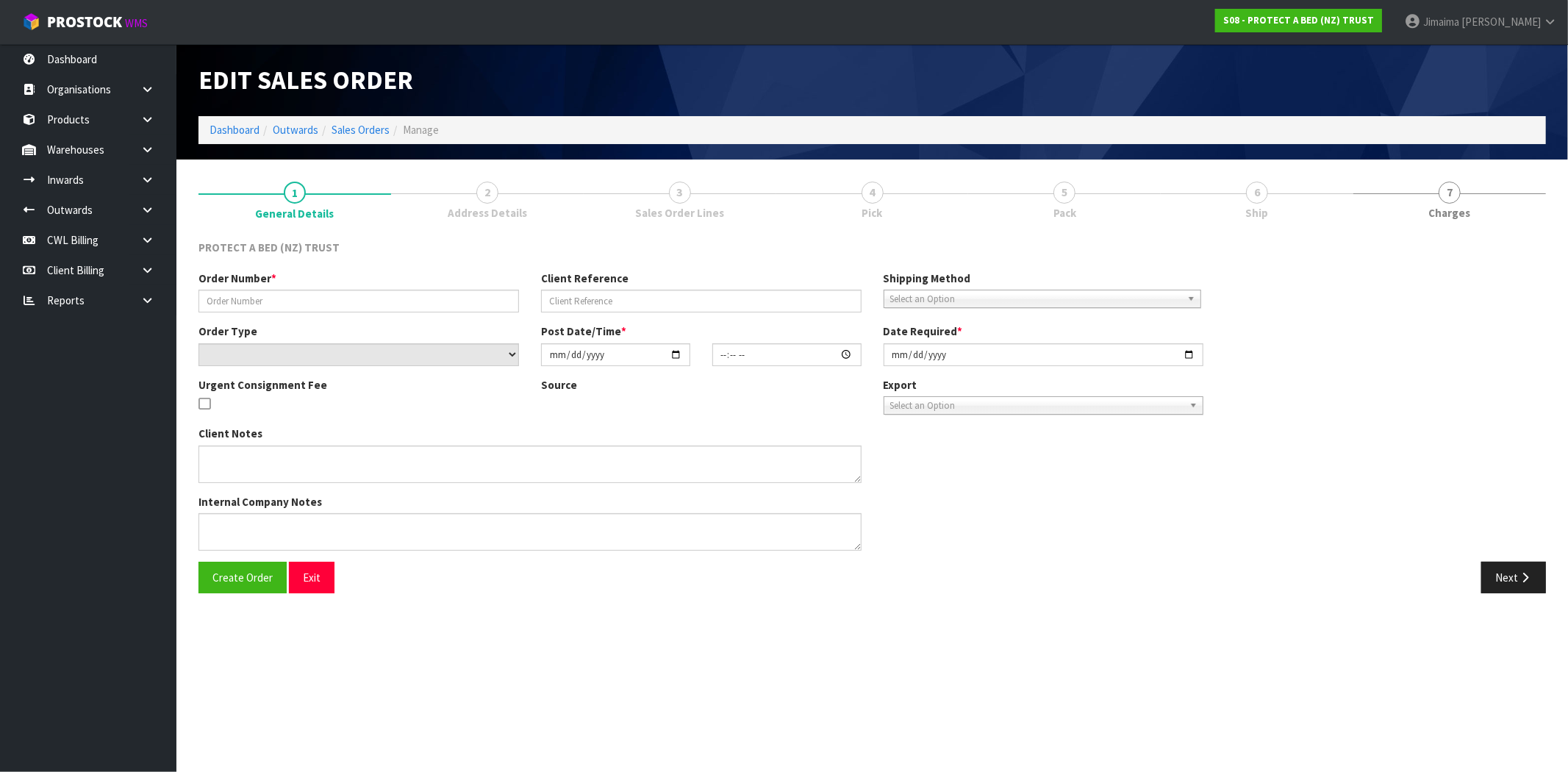
type input "2025-03-12"
type textarea "$ 0 AT NO CHARGE"
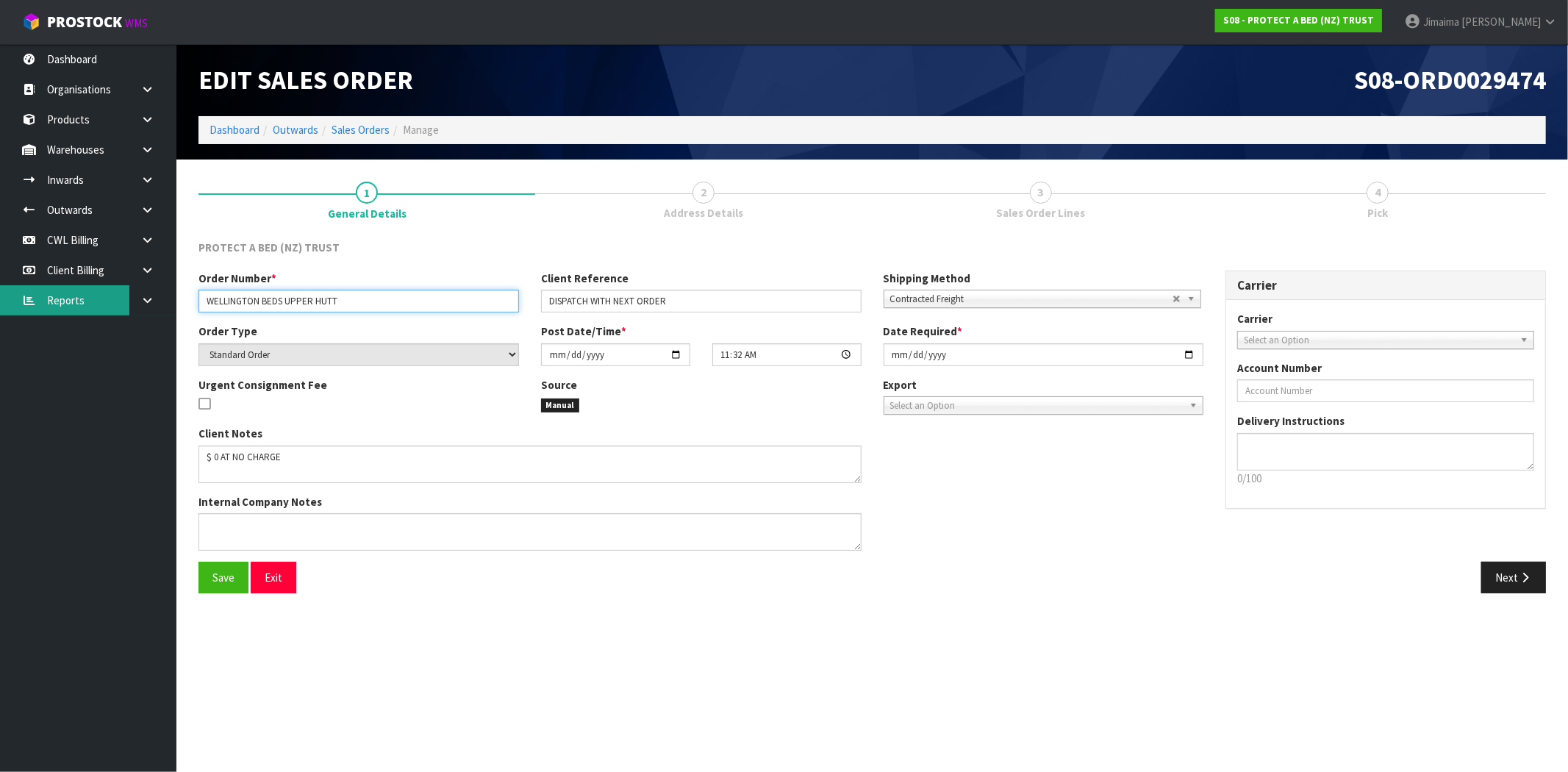
drag, startPoint x: 374, startPoint y: 299, endPoint x: 79, endPoint y: 291, distance: 295.1
click at [79, 291] on body "Toggle navigation ProStock WMS S08 - PROTECT A BED (NZ) TRUST Jimaima Reiher Lo…" at bounding box center [784, 386] width 1568 height 772
click at [351, 130] on link "Sales Orders" at bounding box center [360, 129] width 58 height 14
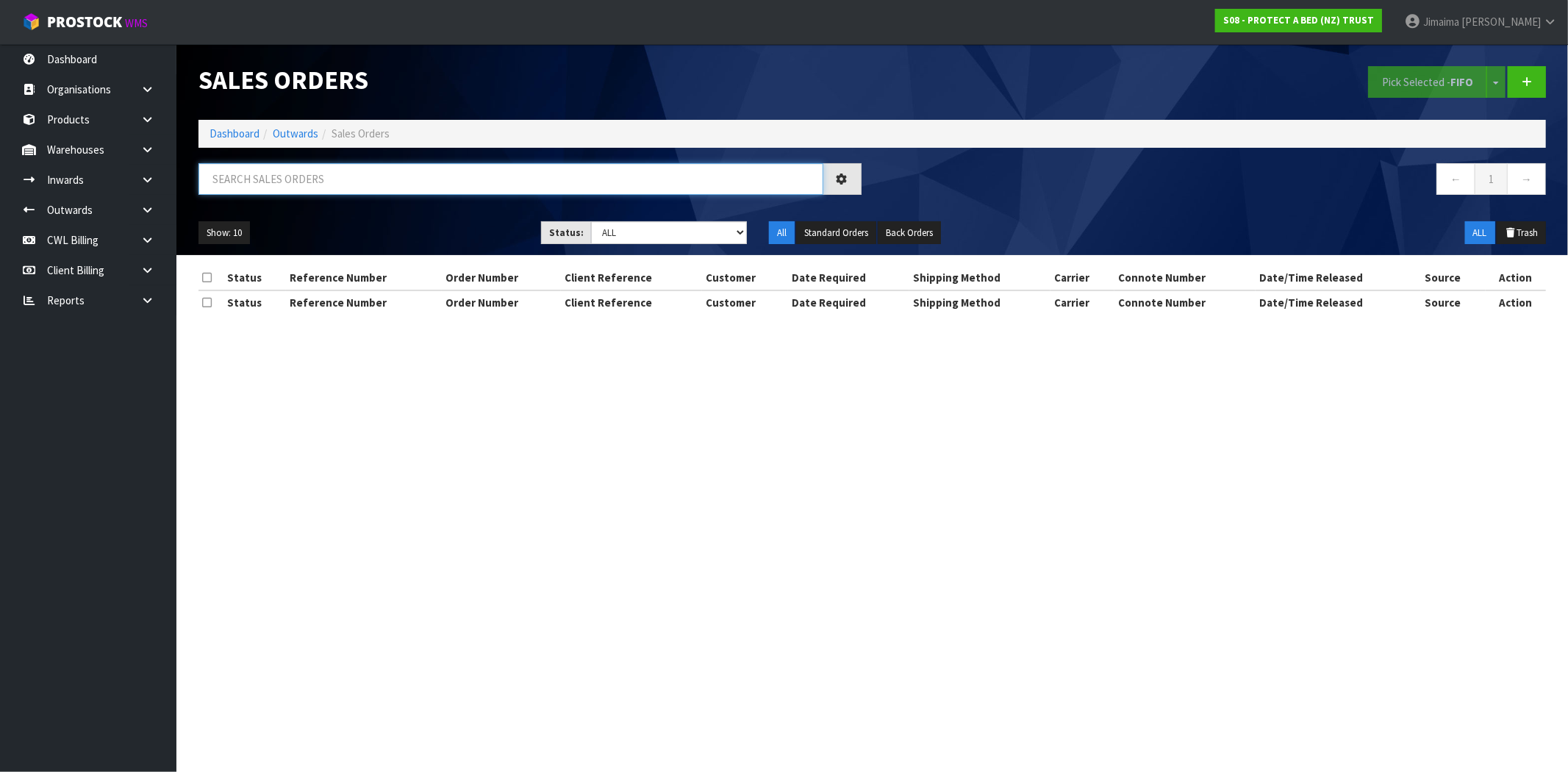
click at [256, 184] on input "text" at bounding box center [511, 179] width 625 height 32
paste input "WELLINGTON BEDS UPPER HUTT"
type input "WELLINGTON BEDS UPPER HUTT"
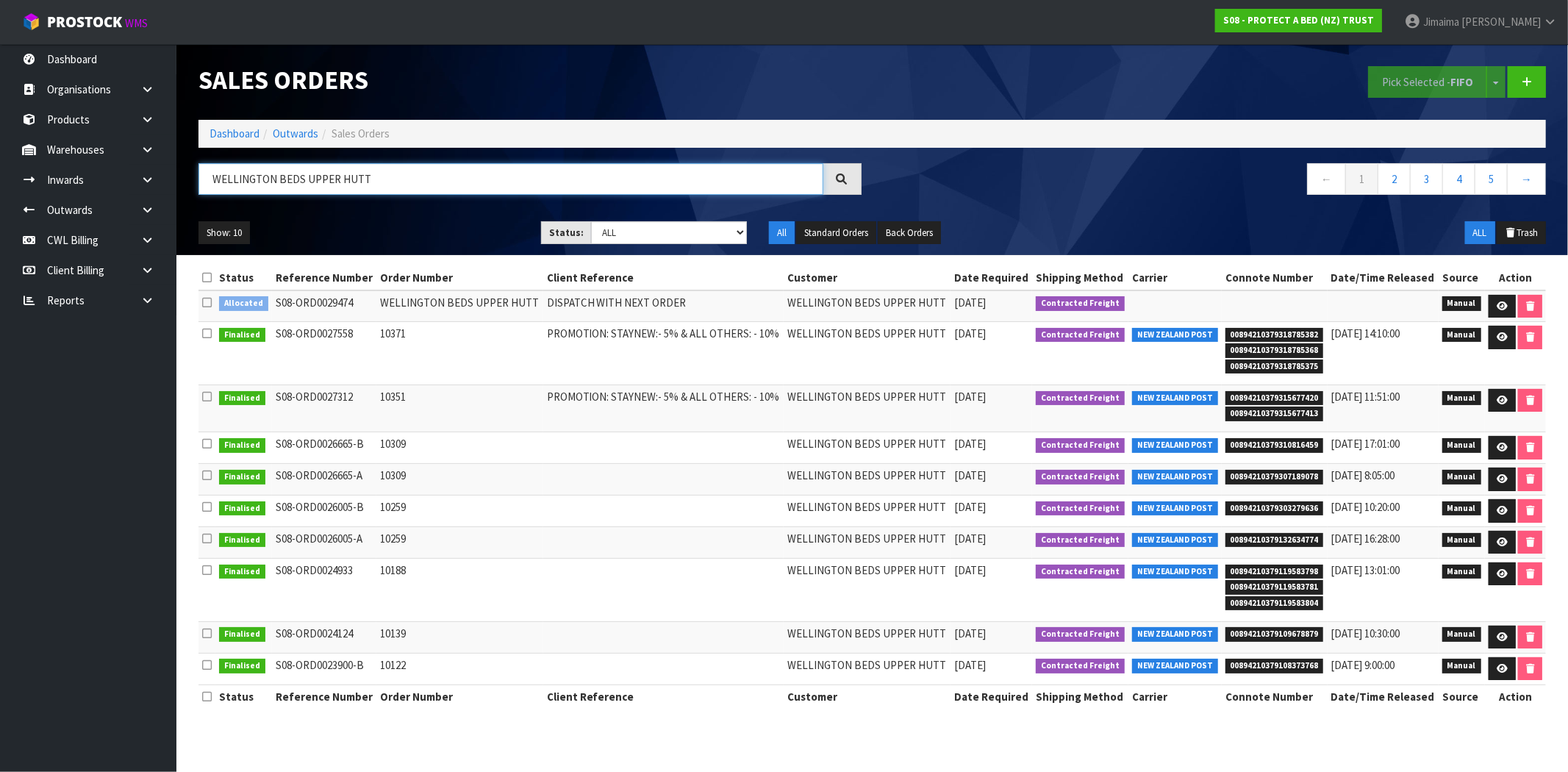
click at [0, 198] on html "Toggle navigation ProStock WMS S08 - PROTECT A BED (NZ) TRUST Jimaima Reiher Lo…" at bounding box center [784, 386] width 1568 height 772
drag, startPoint x: 629, startPoint y: 233, endPoint x: 630, endPoint y: 240, distance: 7.1
click at [629, 233] on select "Draft Pending Allocated Pending Pick Goods Picked Goods Packed Pending Charges …" at bounding box center [669, 233] width 156 height 23
select select "string:2"
click at [591, 221] on select "Draft Pending Allocated Pending Pick Goods Picked Goods Packed Pending Charges …" at bounding box center [669, 233] width 156 height 23
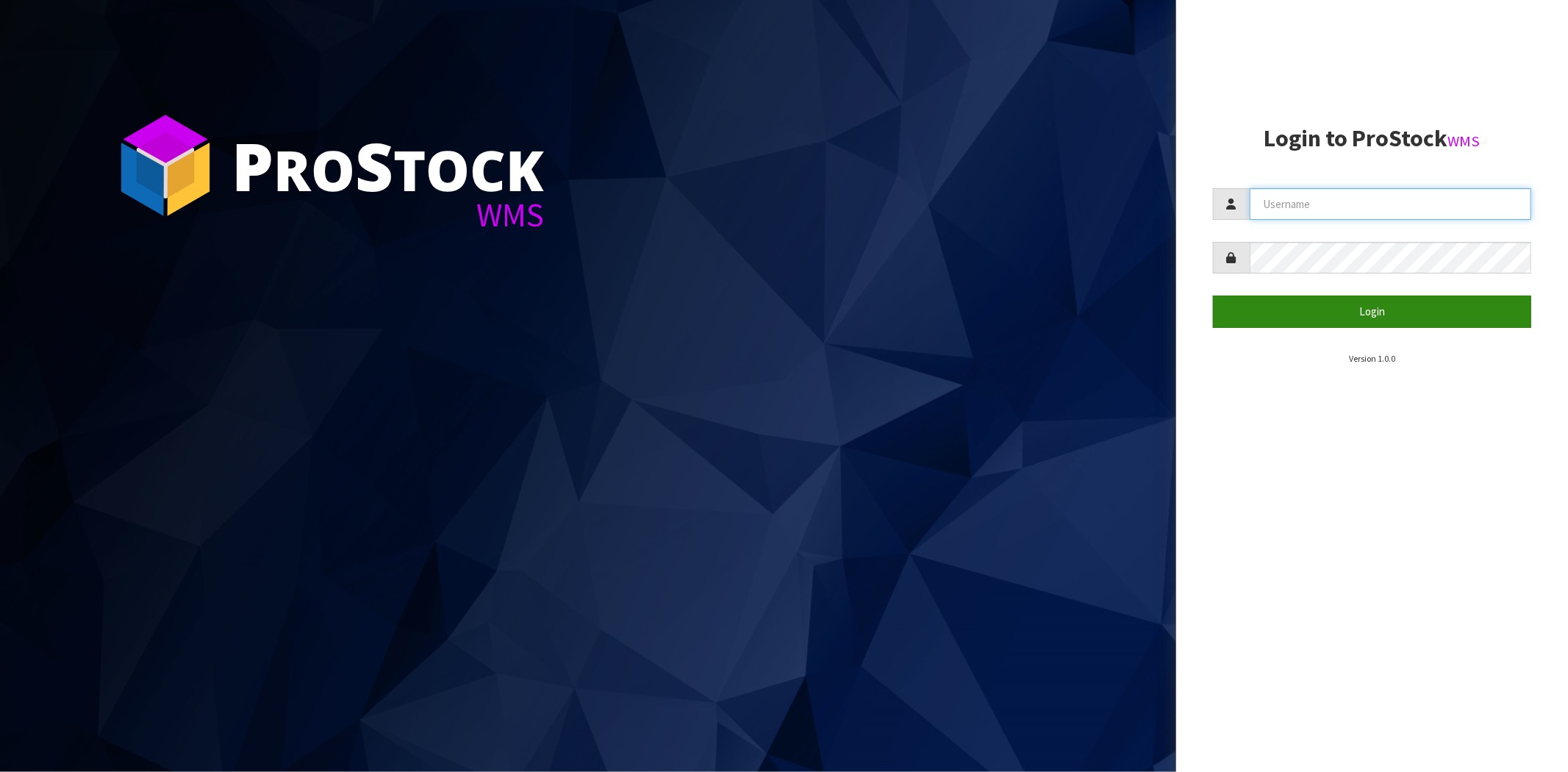
type input "[EMAIL_ADDRESS][DOMAIN_NAME]"
click at [1373, 308] on button "Login" at bounding box center [1372, 311] width 318 height 32
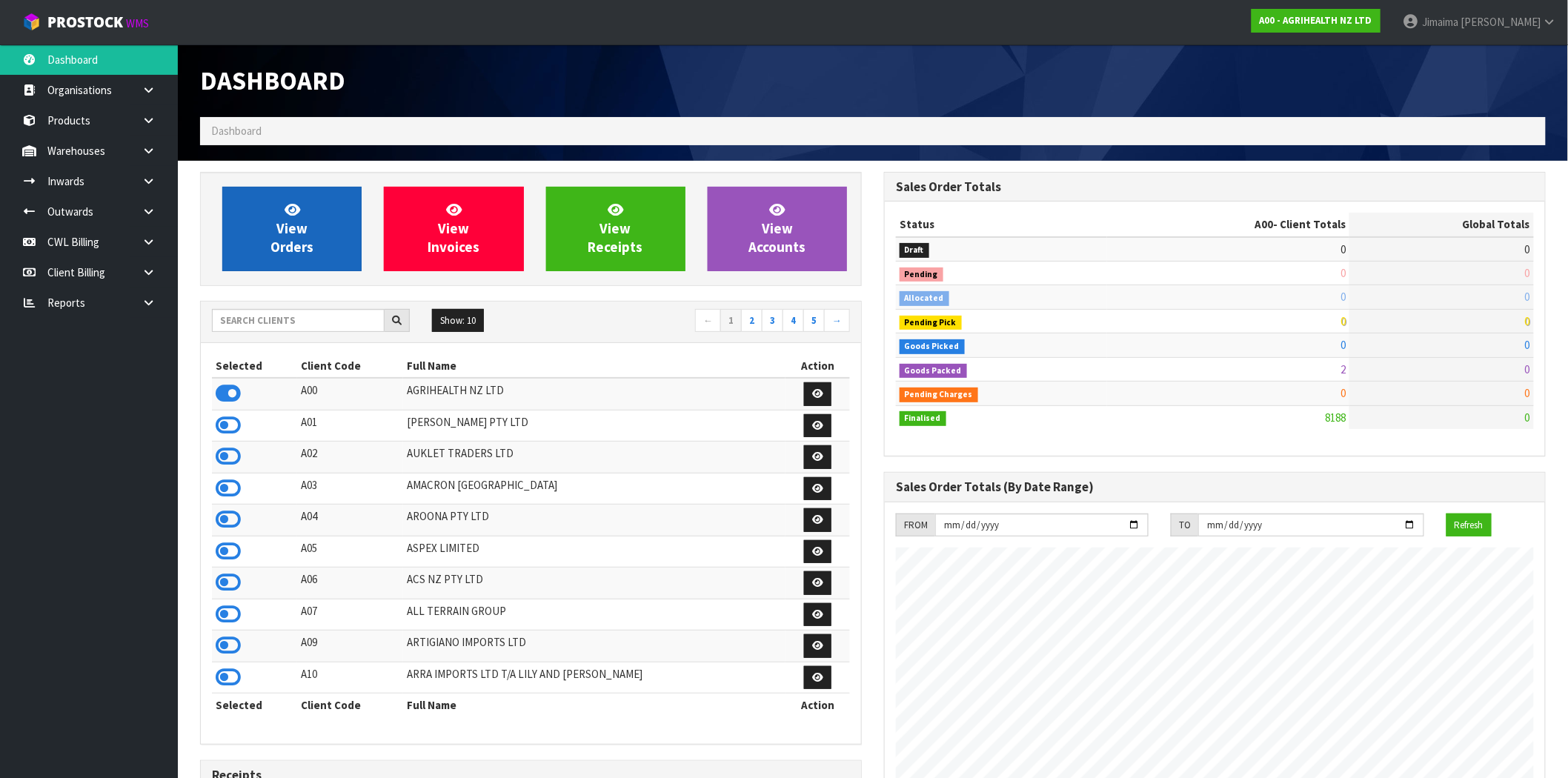
scroll to position [1122, 684]
click at [299, 315] on input "text" at bounding box center [298, 320] width 173 height 23
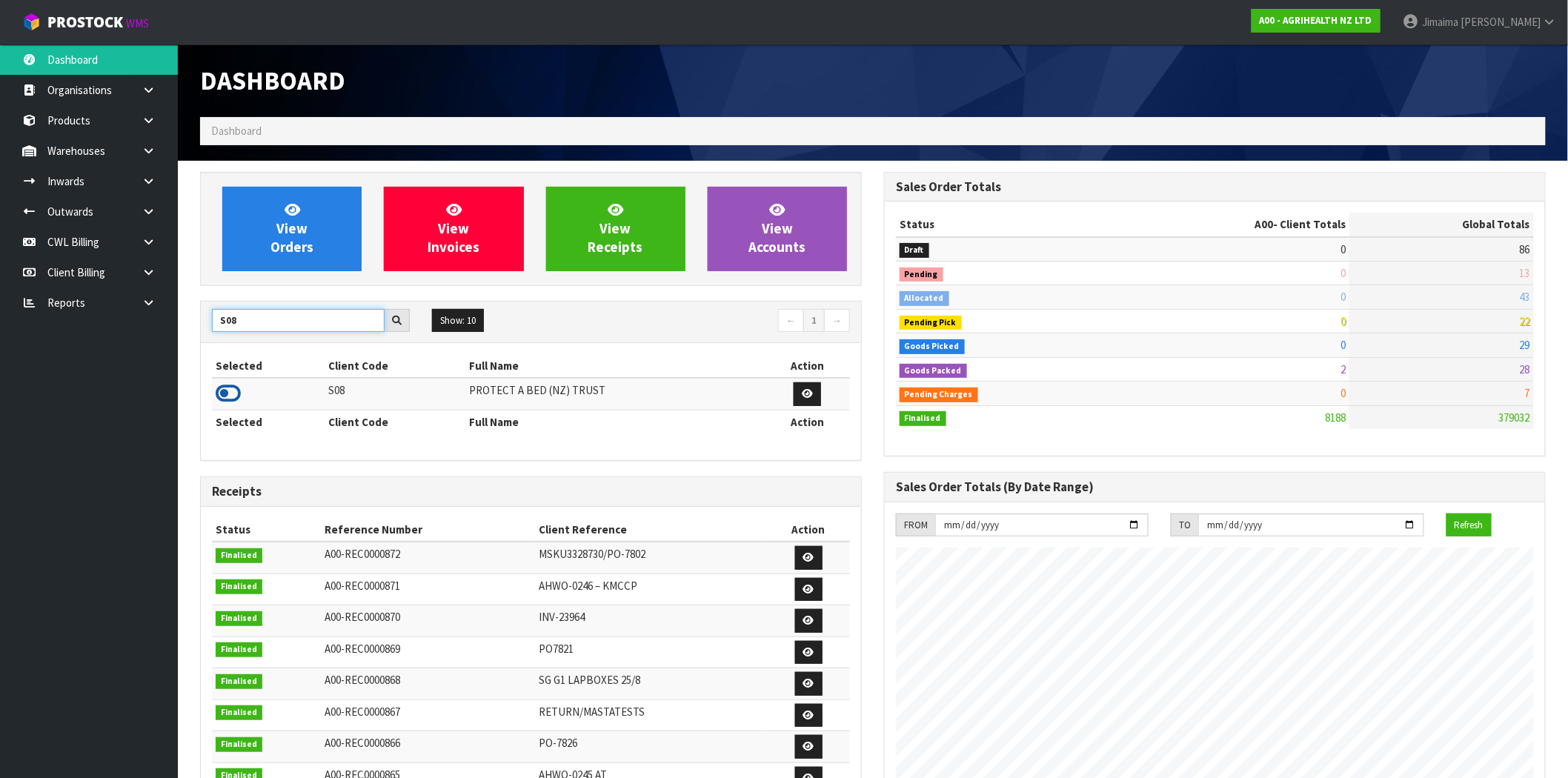
type input "S08"
click at [231, 398] on icon at bounding box center [228, 394] width 25 height 22
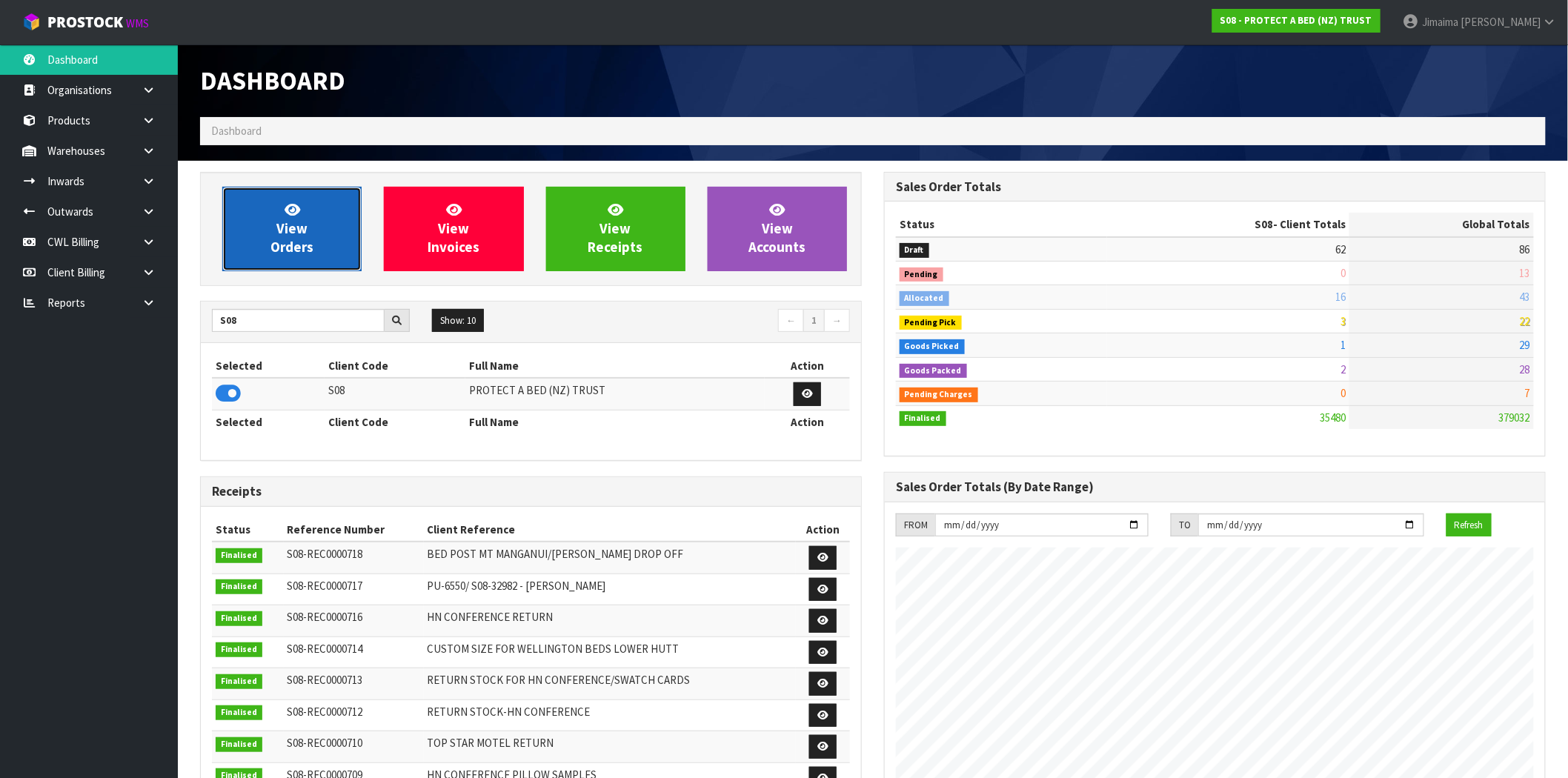
click at [300, 243] on span "View Orders" at bounding box center [291, 228] width 43 height 55
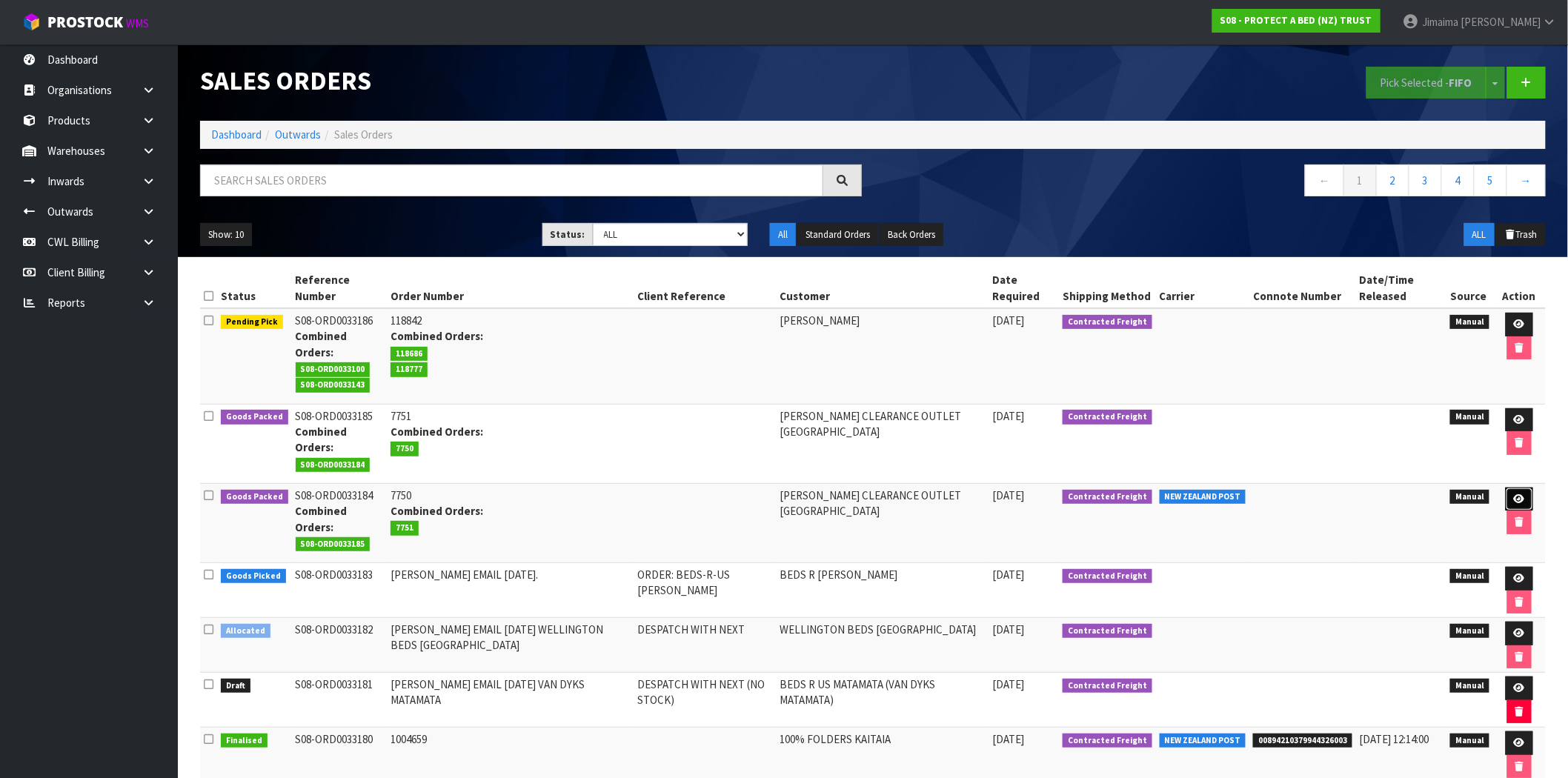
click at [1515, 493] on link at bounding box center [1519, 499] width 28 height 24
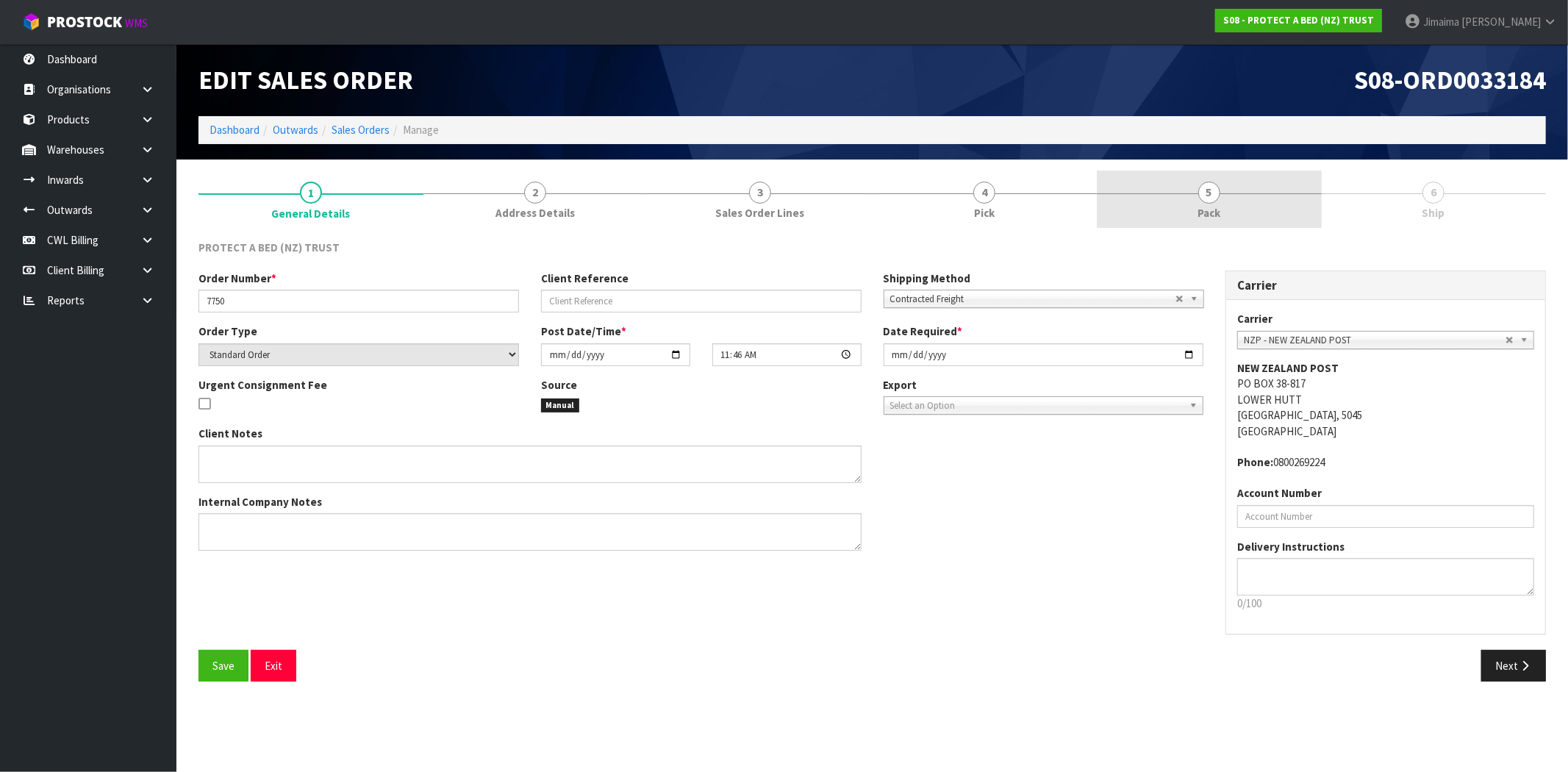
click at [1237, 226] on link "5 Pack" at bounding box center [1209, 200] width 225 height 58
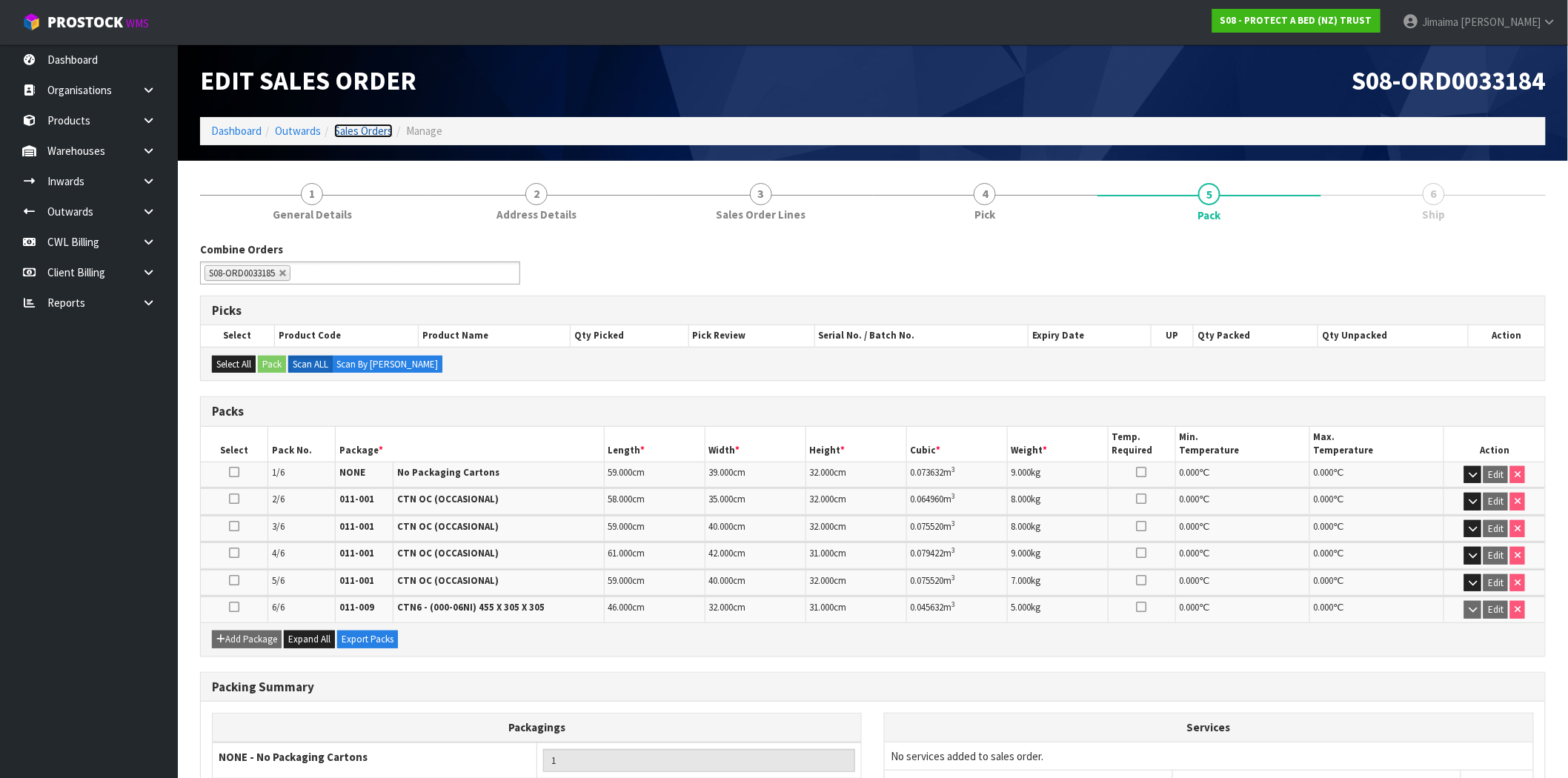
click at [374, 124] on link "Sales Orders" at bounding box center [363, 130] width 58 height 14
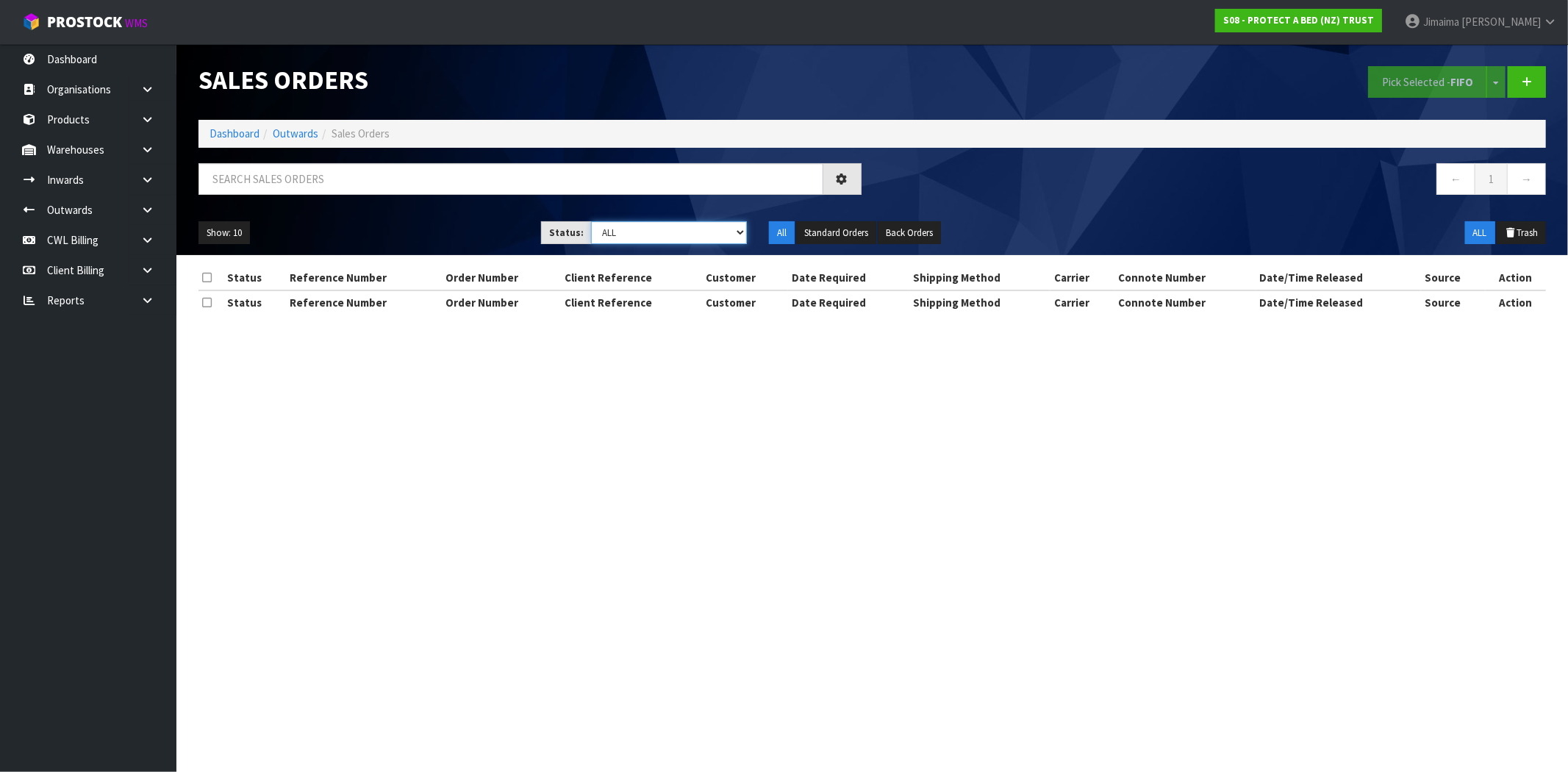
click at [716, 241] on select "Draft Pending Allocated Pending Pick Goods Picked Goods Packed Pending Charges …" at bounding box center [669, 233] width 156 height 23
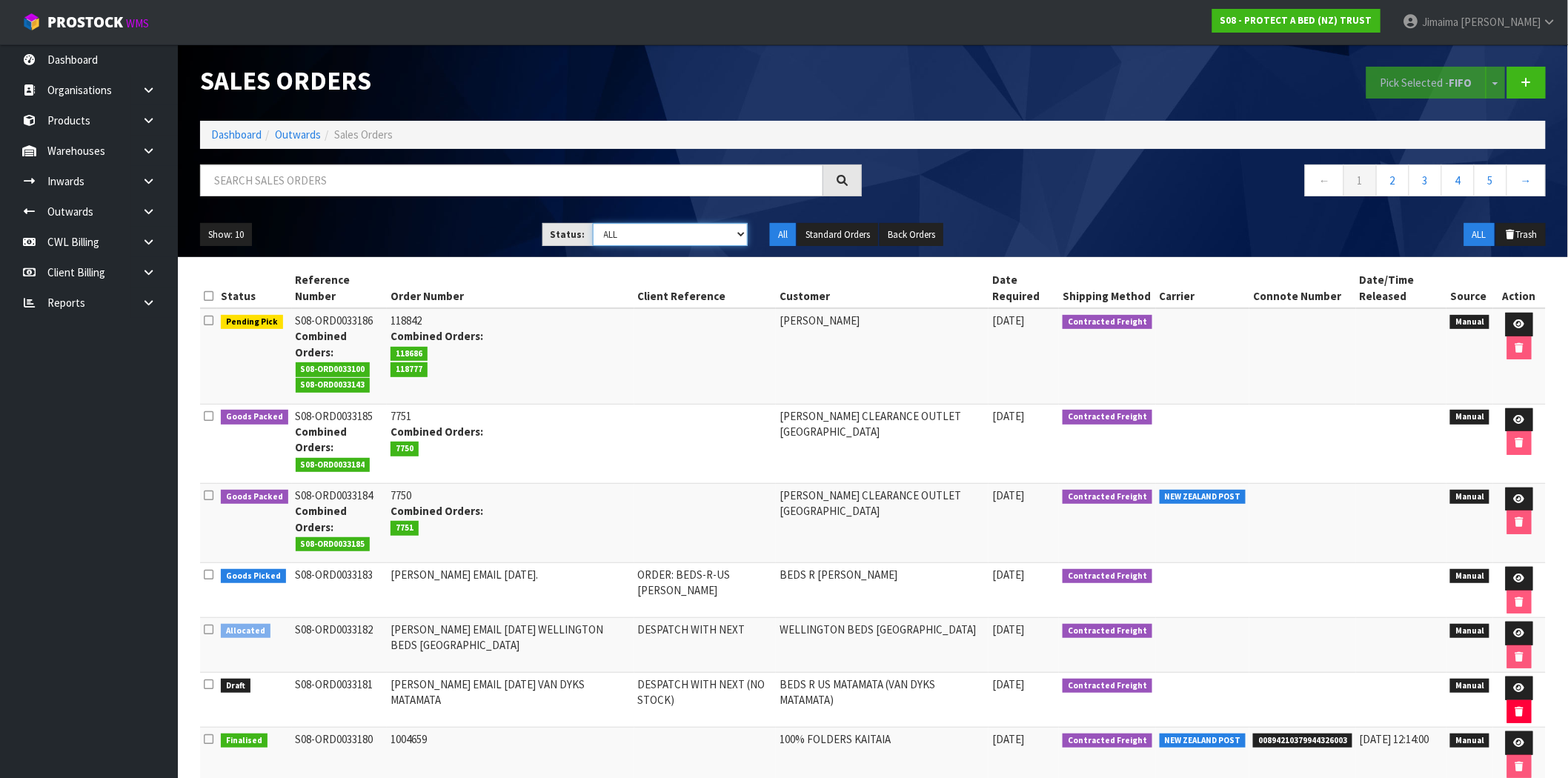
click at [721, 243] on select "Draft Pending Allocated Pending Pick Goods Picked Goods Packed Pending Charges …" at bounding box center [671, 234] width 156 height 23
click at [593, 223] on select "Draft Pending Allocated Pending Pick Goods Picked Goods Packed Pending Charges …" at bounding box center [671, 234] width 156 height 23
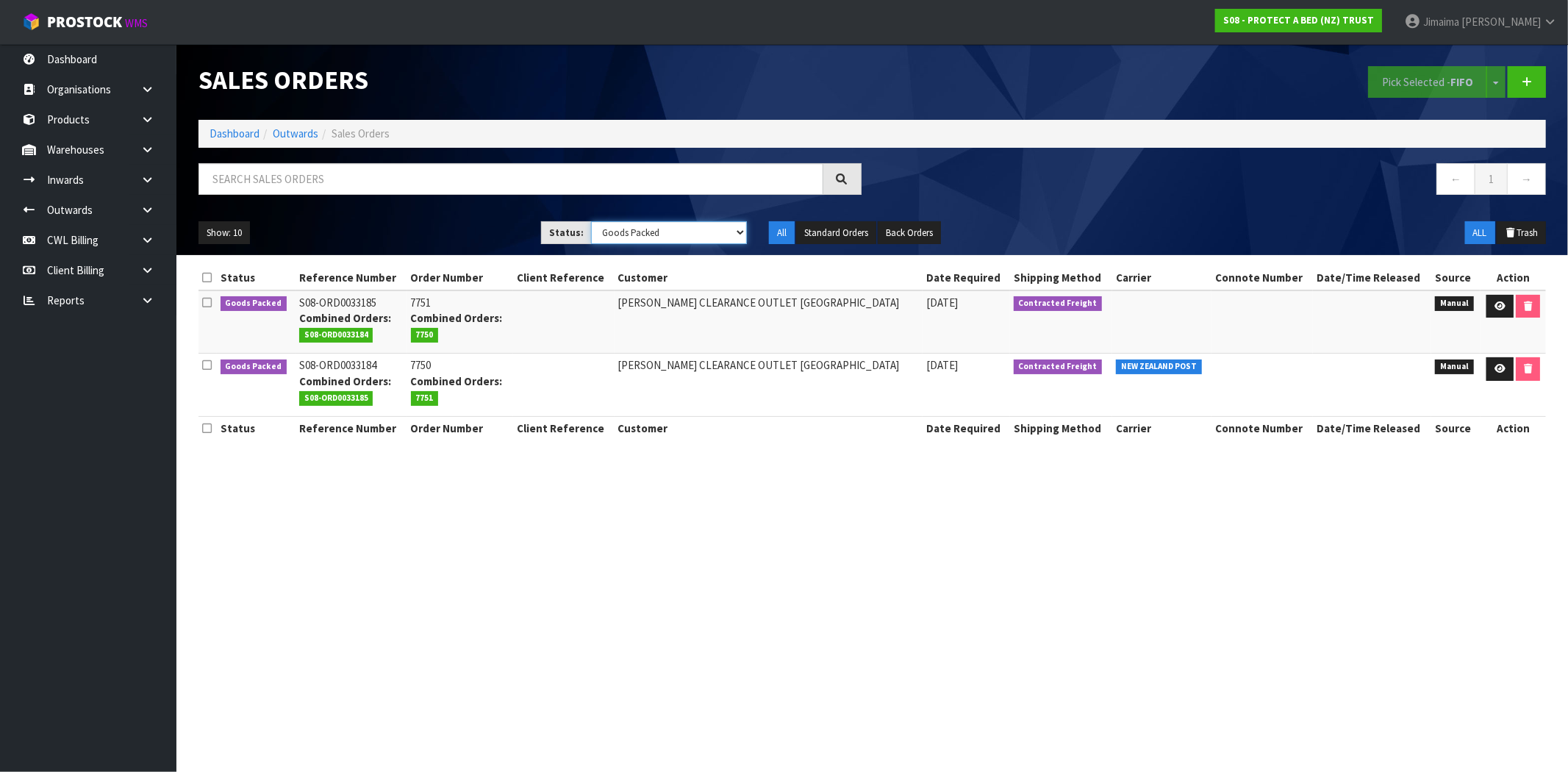
click at [728, 232] on select "Draft Pending Allocated Pending Pick Goods Picked Goods Packed Pending Charges …" at bounding box center [669, 233] width 156 height 23
click at [591, 221] on select "Draft Pending Allocated Pending Pick Goods Picked Goods Packed Pending Charges …" at bounding box center [669, 233] width 156 height 23
click at [674, 236] on select "Draft Pending Allocated Pending Pick Goods Picked Goods Packed Pending Charges …" at bounding box center [669, 233] width 156 height 23
select select "string:6"
click at [591, 221] on select "Draft Pending Allocated Pending Pick Goods Picked Goods Packed Pending Charges …" at bounding box center [669, 233] width 156 height 23
